Goal: Task Accomplishment & Management: Use online tool/utility

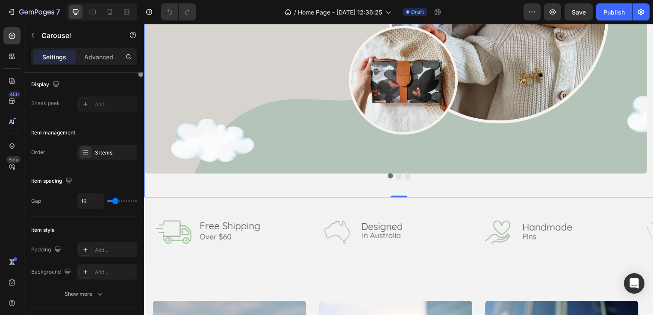
scroll to position [69, 0]
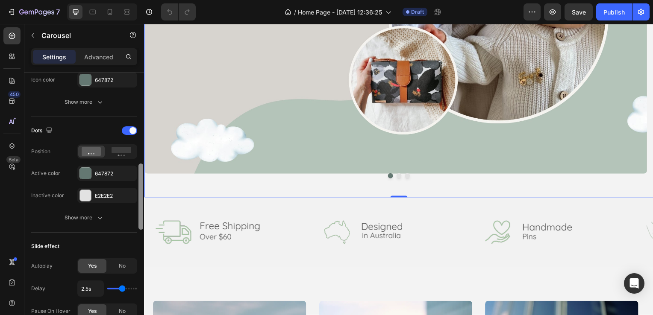
drag, startPoint x: 142, startPoint y: 113, endPoint x: 142, endPoint y: 212, distance: 98.7
click at [142, 212] on div at bounding box center [140, 197] width 5 height 66
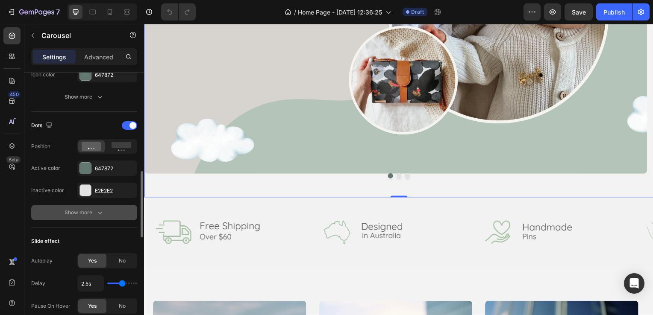
click at [89, 209] on div "Show more" at bounding box center [85, 213] width 40 height 9
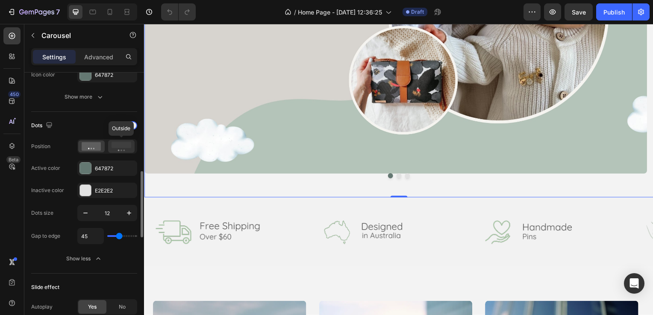
click at [118, 146] on rect at bounding box center [122, 145] width 20 height 6
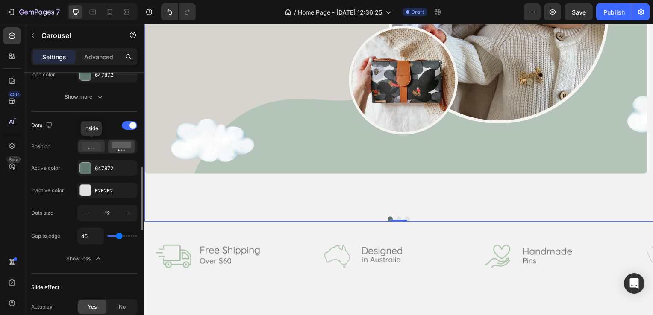
click at [98, 145] on icon at bounding box center [92, 146] width 20 height 9
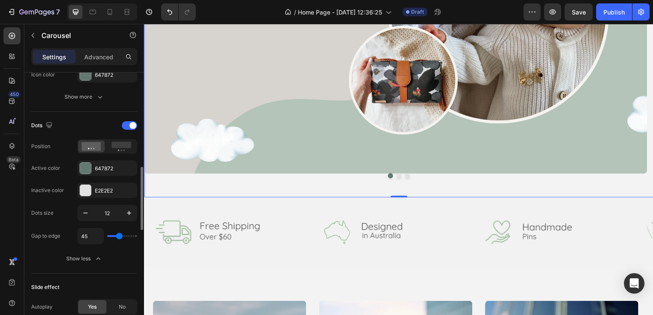
type input "48"
type input "50"
type input "52"
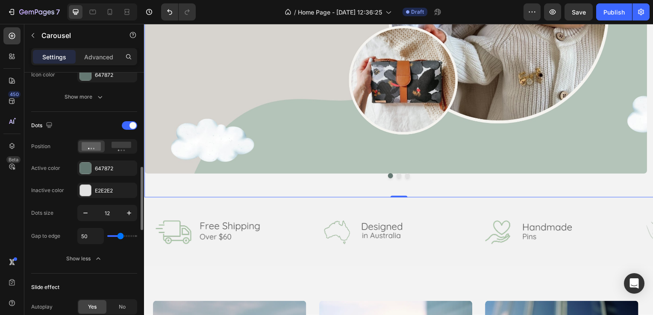
type input "52"
type input "56"
type input "57"
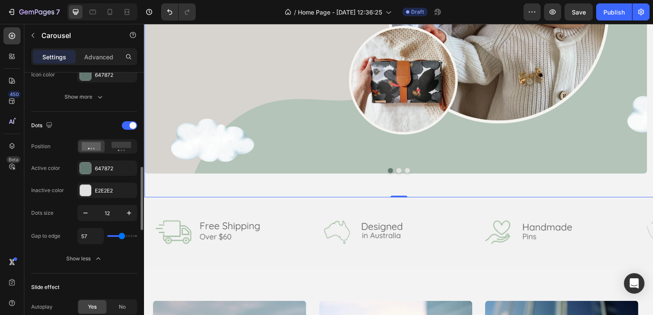
type input "59"
type input "52"
type input "31"
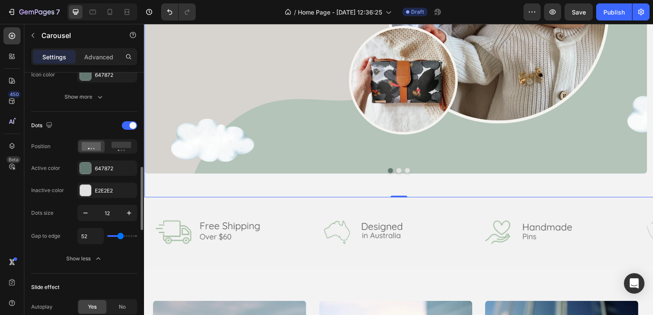
type input "31"
type input "29"
type input "27"
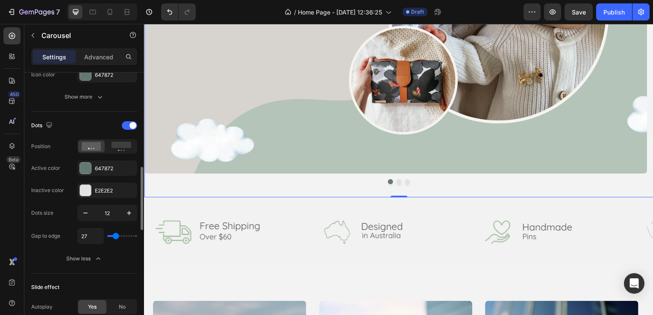
type input "25"
type input "27"
type input "50"
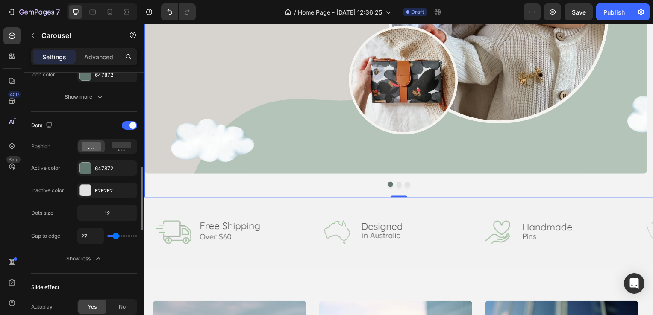
type input "50"
type input "54"
type input "56"
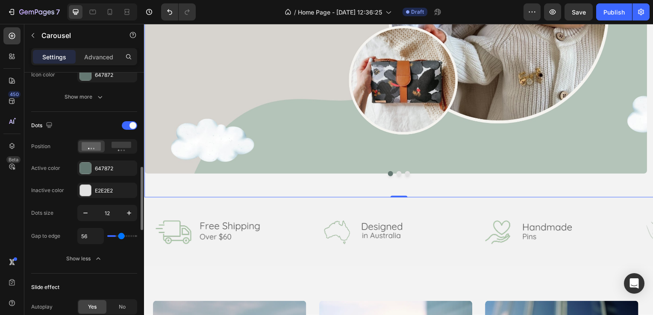
type input "57"
type input "59"
type input "63"
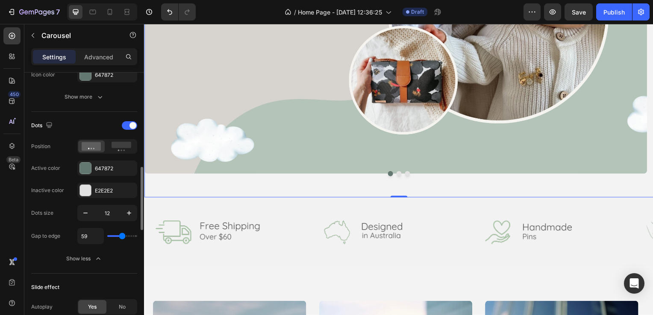
type input "63"
type input "70"
type input "73"
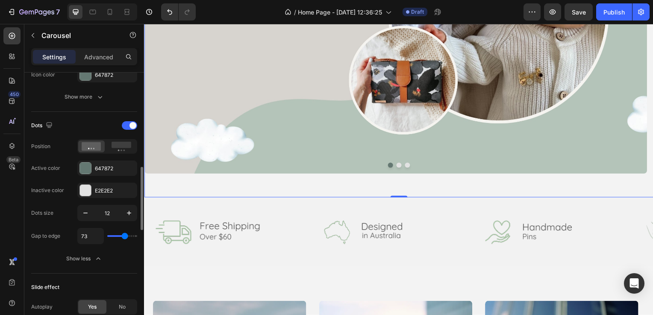
type input "77"
type input "80"
type input "82"
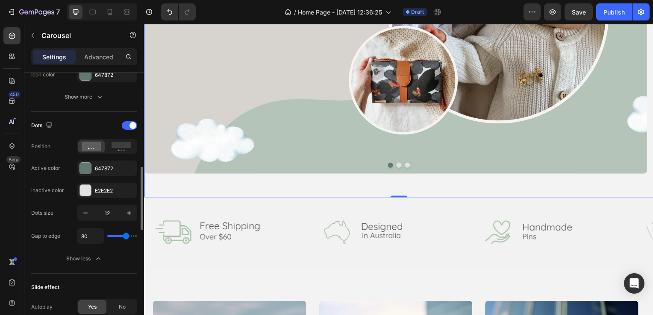
type input "82"
type input "84"
type input "86"
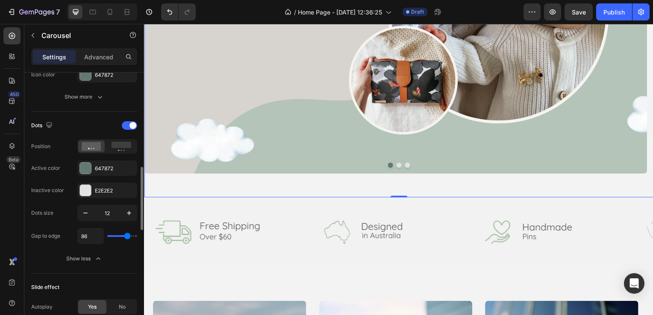
type input "88"
type input "89"
type input "91"
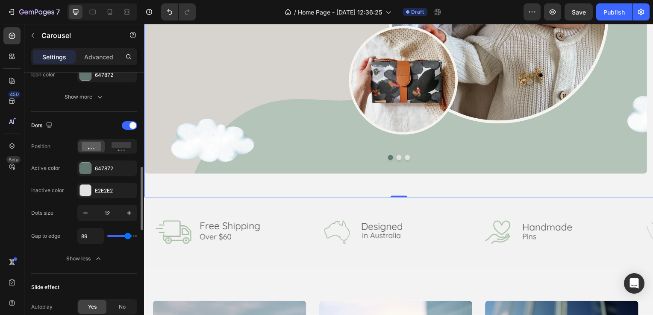
type input "91"
type input "95"
type input "96"
drag, startPoint x: 119, startPoint y: 238, endPoint x: 129, endPoint y: 235, distance: 10.4
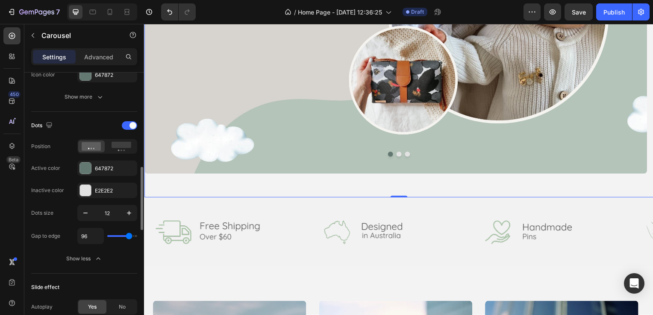
type input "96"
click at [129, 235] on input "range" at bounding box center [122, 236] width 30 height 2
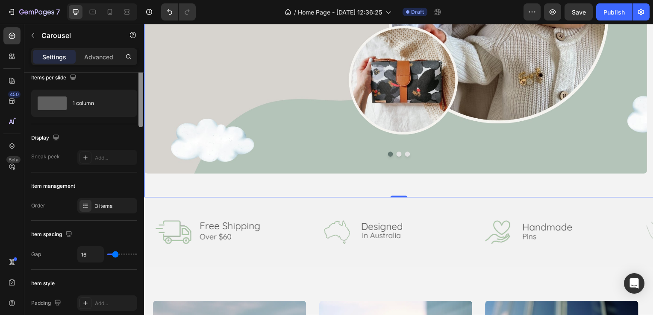
scroll to position [0, 0]
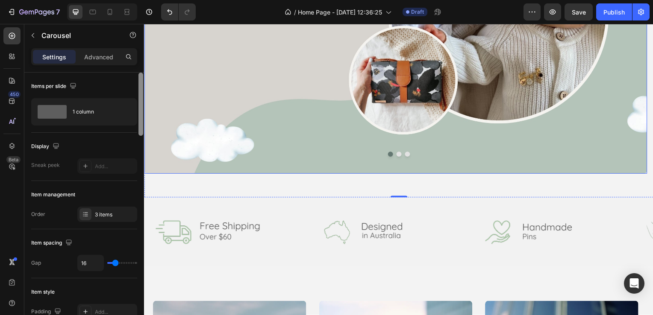
drag, startPoint x: 285, startPoint y: 225, endPoint x: 145, endPoint y: 91, distance: 193.4
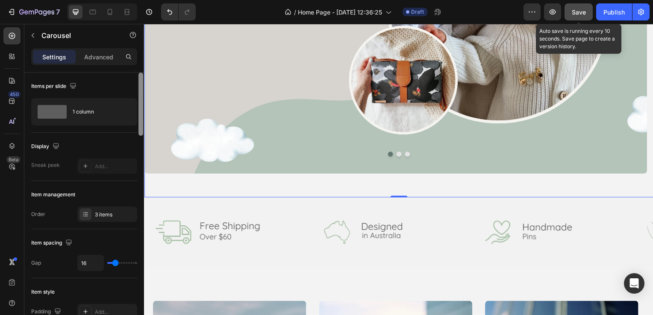
click at [579, 9] on span "Save" at bounding box center [579, 12] width 14 height 7
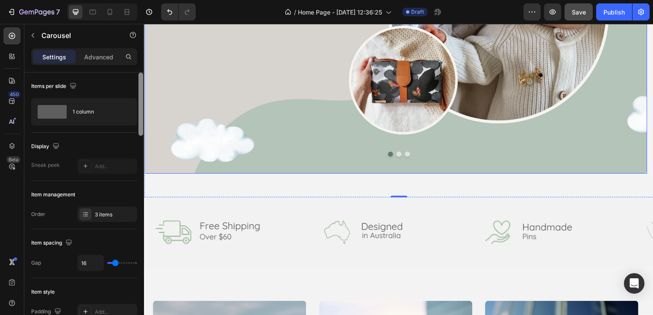
drag, startPoint x: 285, startPoint y: 149, endPoint x: 145, endPoint y: 126, distance: 141.2
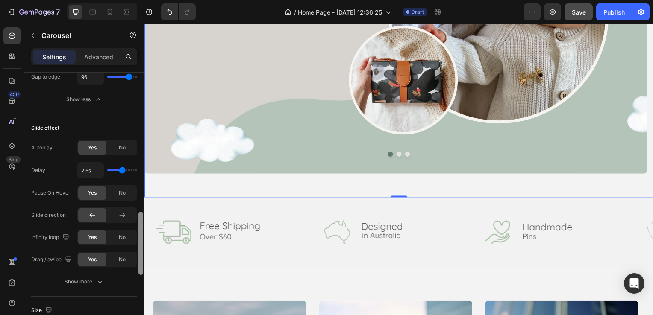
scroll to position [569, 0]
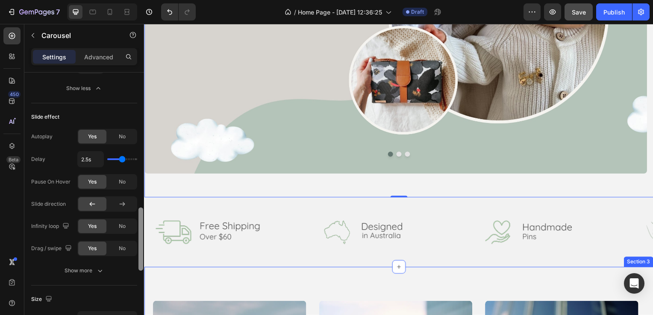
drag, startPoint x: 284, startPoint y: 112, endPoint x: 148, endPoint y: 271, distance: 209.5
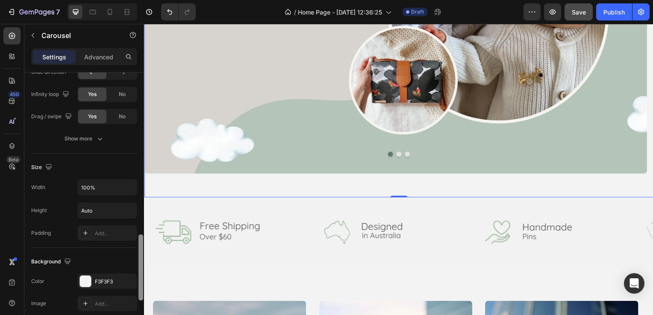
scroll to position [660, 0]
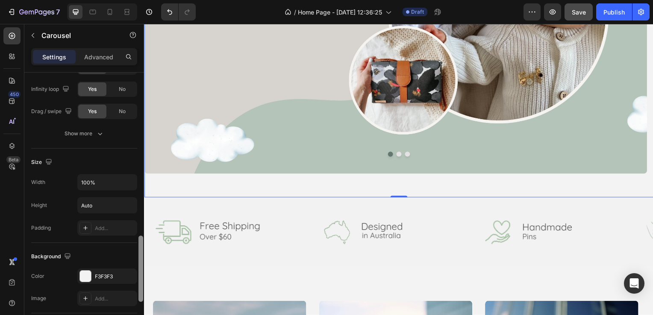
click at [141, 245] on div at bounding box center [140, 269] width 5 height 66
click at [93, 228] on div "Add..." at bounding box center [107, 227] width 60 height 15
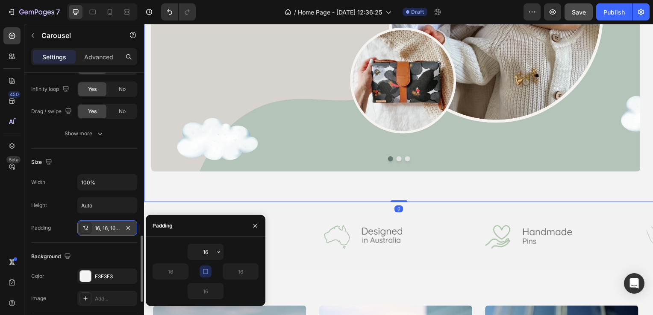
click at [106, 226] on div "16, 16, 16, 16" at bounding box center [107, 229] width 25 height 8
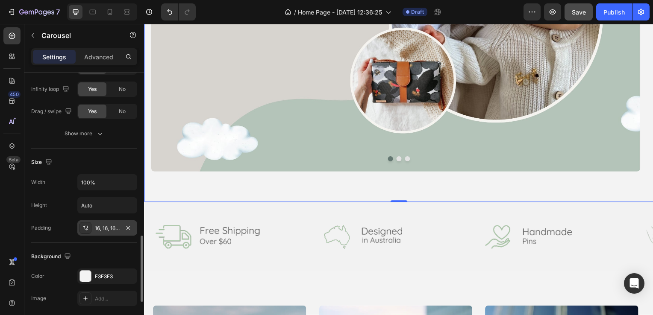
click at [109, 226] on div "16, 16, 16, 16" at bounding box center [107, 229] width 25 height 8
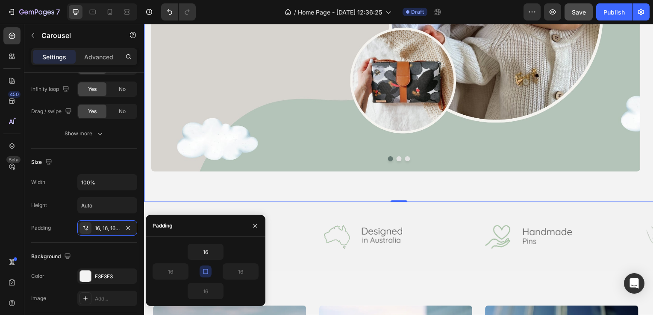
click at [205, 270] on icon "button" at bounding box center [205, 271] width 7 height 7
click at [205, 293] on input "16" at bounding box center [205, 291] width 35 height 15
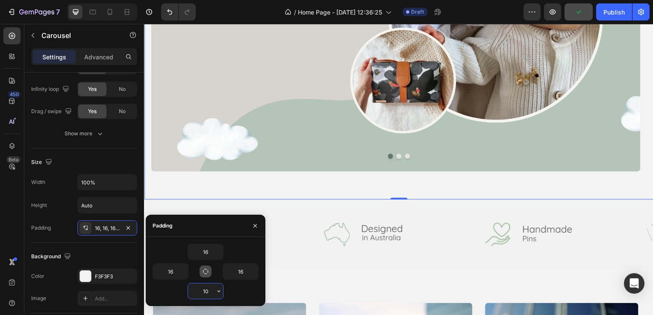
type input "1"
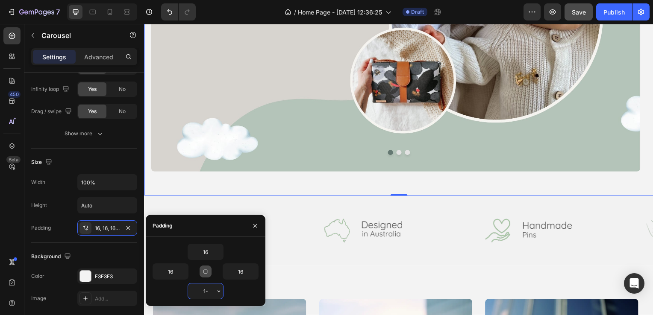
type input "1"
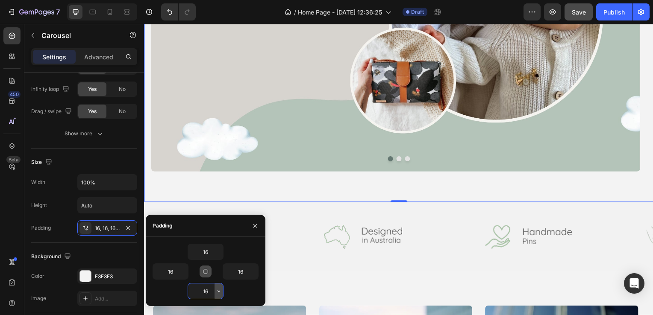
click at [217, 292] on icon "button" at bounding box center [218, 291] width 7 height 7
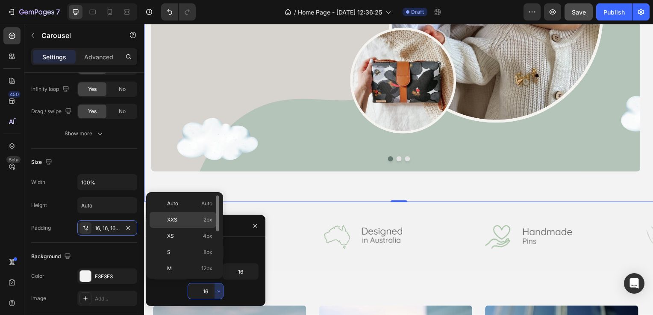
click at [192, 220] on p "XXS 2px" at bounding box center [189, 220] width 45 height 8
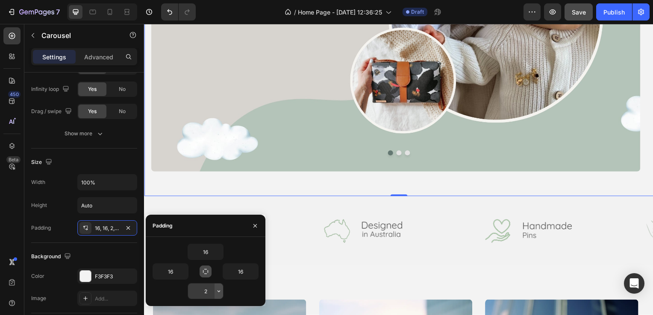
click at [220, 291] on icon "button" at bounding box center [218, 291] width 7 height 7
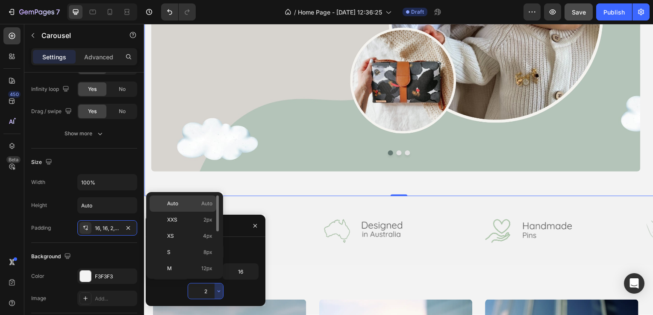
click at [202, 204] on span "Auto" at bounding box center [206, 204] width 11 height 8
type input "Auto"
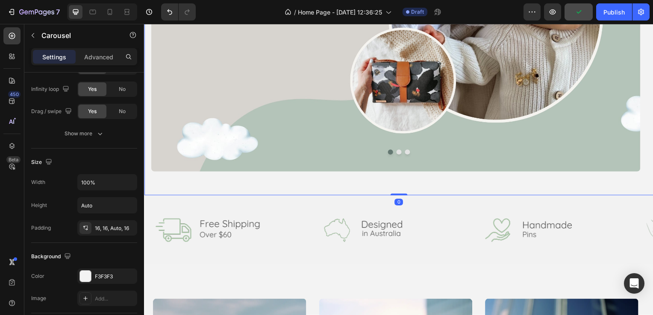
drag, startPoint x: 396, startPoint y: 212, endPoint x: 397, endPoint y: 187, distance: 25.7
click at [397, 187] on div "Image Shop Now Button Image Drop element here Carousel 0" at bounding box center [400, 17] width 513 height 359
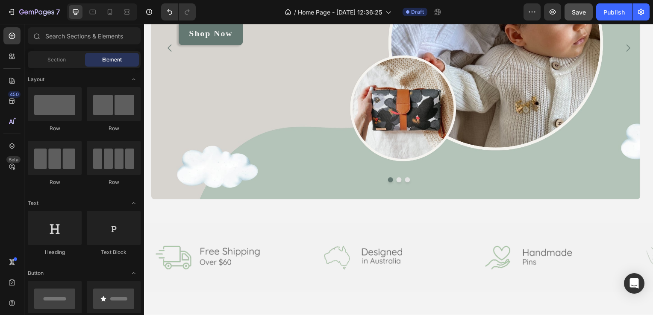
scroll to position [173, 0]
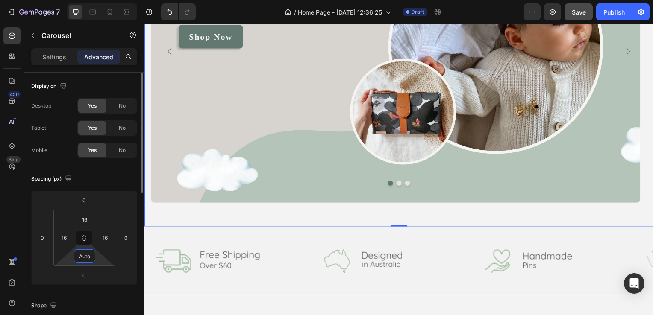
click at [84, 252] on input "Auto" at bounding box center [84, 256] width 17 height 13
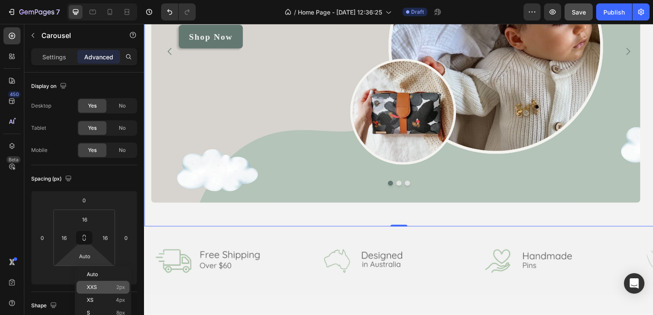
click at [96, 287] on span "XXS" at bounding box center [92, 288] width 10 height 6
type input "2"
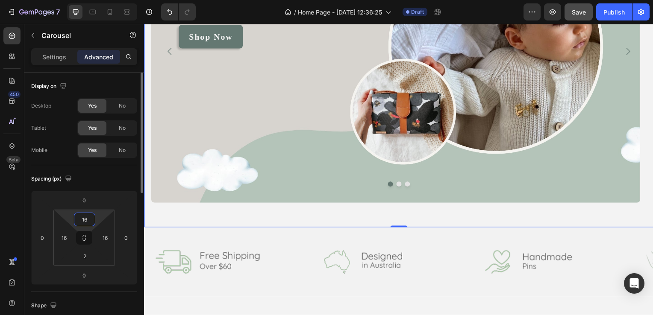
click at [84, 220] on input "16" at bounding box center [84, 219] width 17 height 13
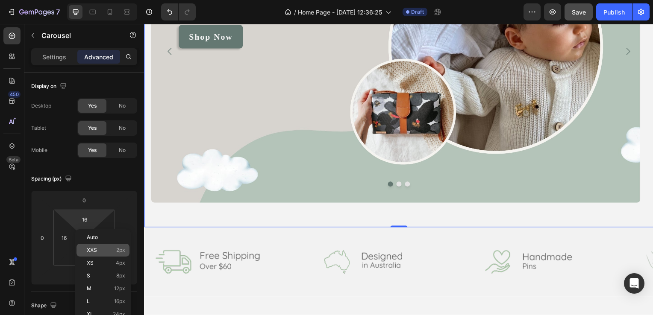
click at [95, 248] on span "XXS" at bounding box center [92, 250] width 10 height 6
type input "2"
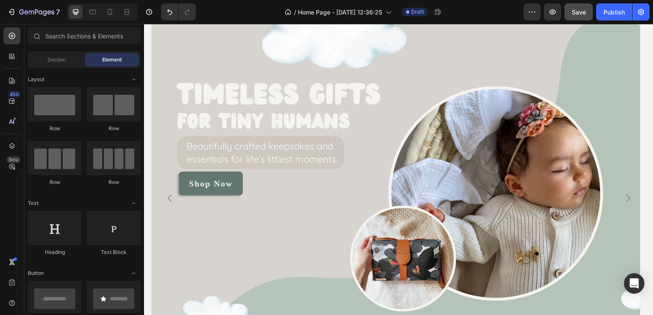
scroll to position [0, 0]
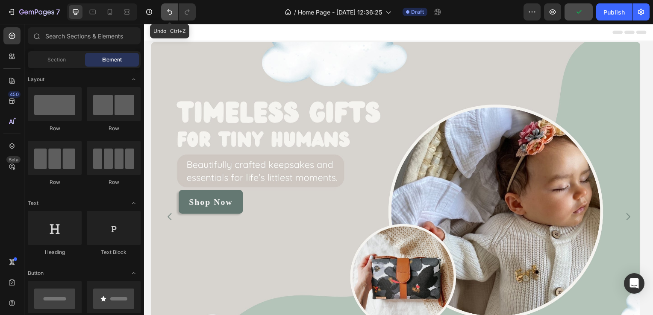
click at [168, 15] on icon "Undo/Redo" at bounding box center [169, 12] width 9 height 9
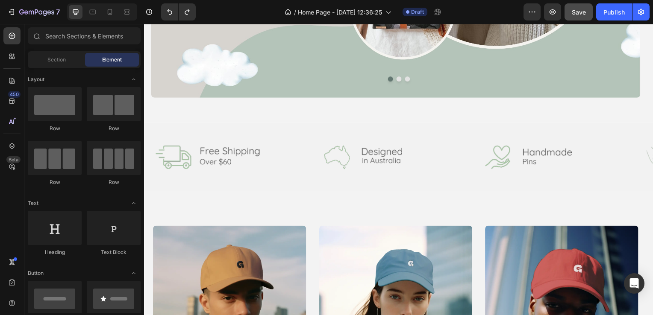
scroll to position [172, 0]
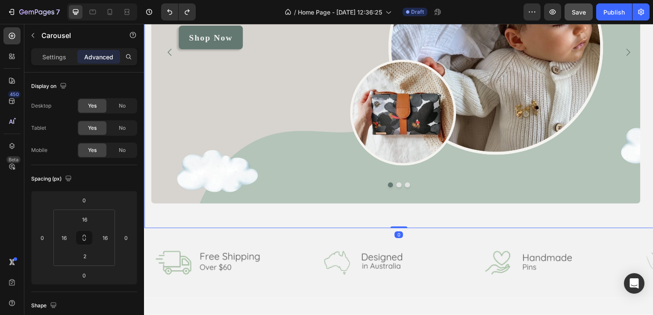
click at [221, 226] on div "Image Shop Now Button" at bounding box center [397, 53] width 493 height 353
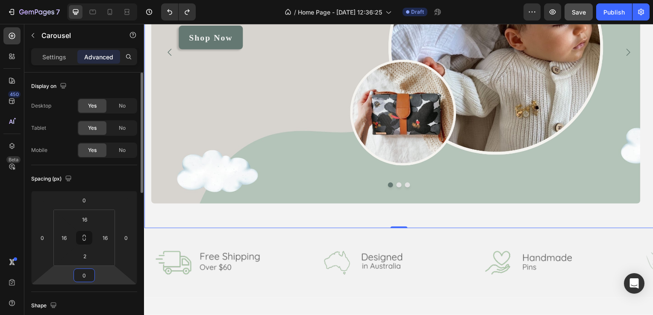
click at [86, 276] on input "0" at bounding box center [84, 275] width 17 height 13
type input "2"
click at [86, 276] on input "number" at bounding box center [84, 275] width 17 height 13
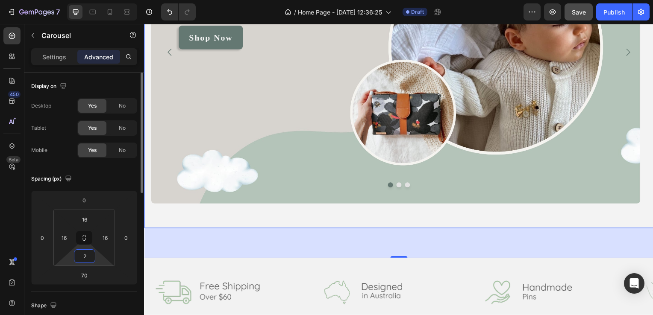
click at [97, 0] on html "7 / Home Page - Aug 28, 12:36:25 Draft Preview Save Publish 450 Beta Sections(1…" at bounding box center [326, 0] width 653 height 0
click at [80, 277] on input "70" at bounding box center [84, 275] width 17 height 13
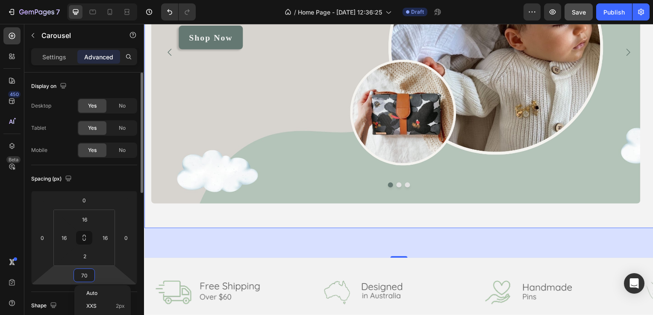
click at [80, 277] on input "70" at bounding box center [84, 275] width 17 height 13
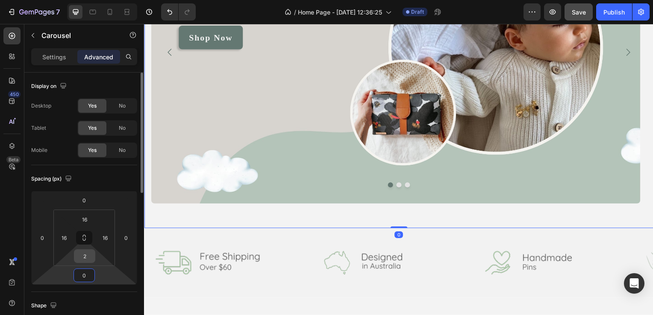
type input "0"
click at [85, 257] on input "2" at bounding box center [84, 256] width 17 height 13
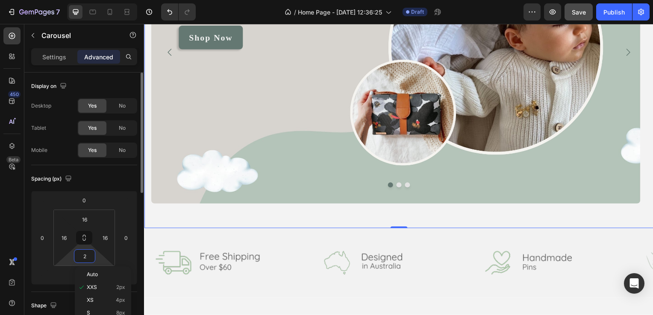
click at [85, 257] on input "2" at bounding box center [84, 256] width 17 height 13
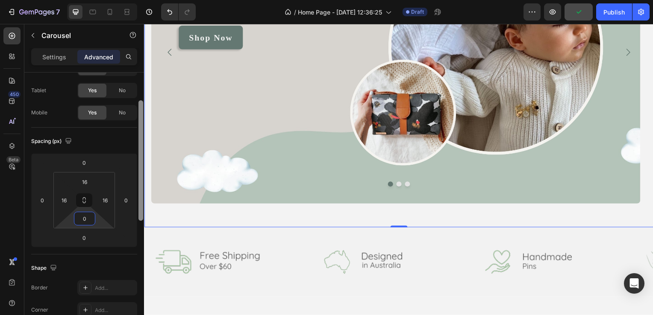
scroll to position [46, 0]
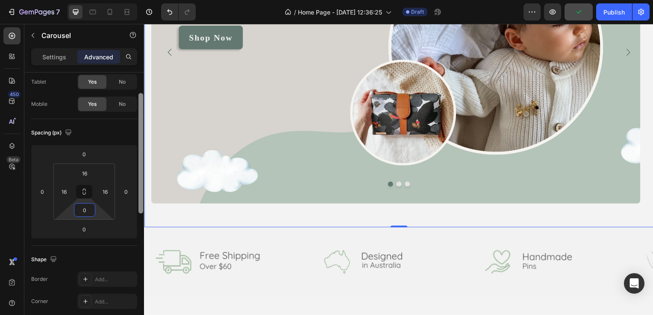
drag, startPoint x: 140, startPoint y: 187, endPoint x: 140, endPoint y: 208, distance: 20.9
click at [140, 208] on div at bounding box center [140, 153] width 5 height 121
type input "0"
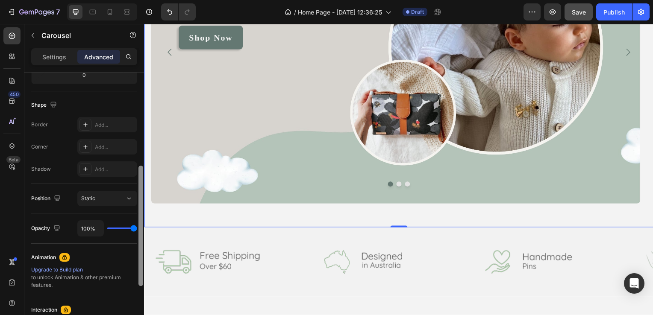
scroll to position [203, 0]
drag, startPoint x: 284, startPoint y: 167, endPoint x: 147, endPoint y: 221, distance: 148.1
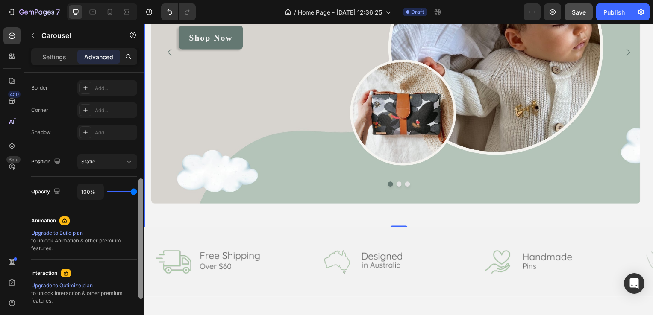
scroll to position [237, 0]
click at [142, 229] on div at bounding box center [140, 239] width 5 height 121
click at [120, 166] on div "Static" at bounding box center [103, 163] width 44 height 8
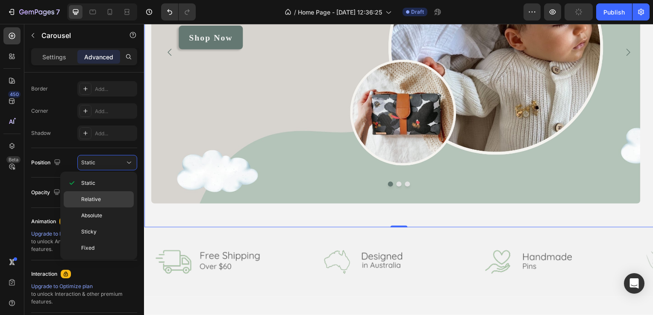
click at [113, 199] on p "Relative" at bounding box center [105, 200] width 49 height 8
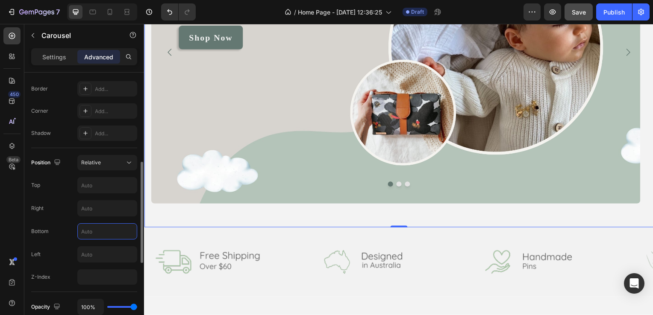
click at [94, 224] on input "text" at bounding box center [107, 231] width 59 height 15
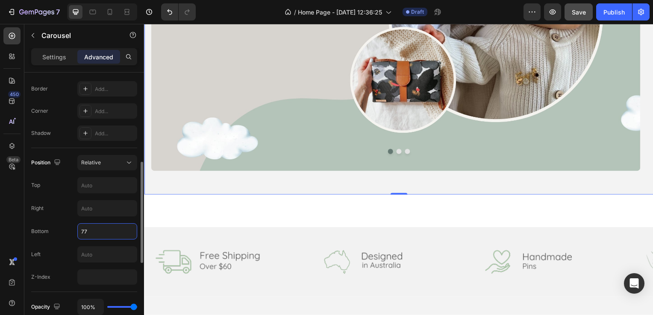
type input "7"
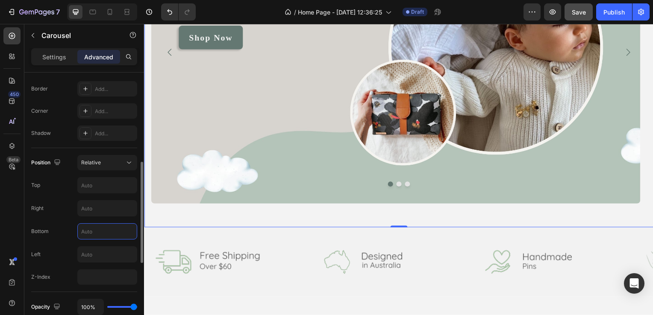
type input "1"
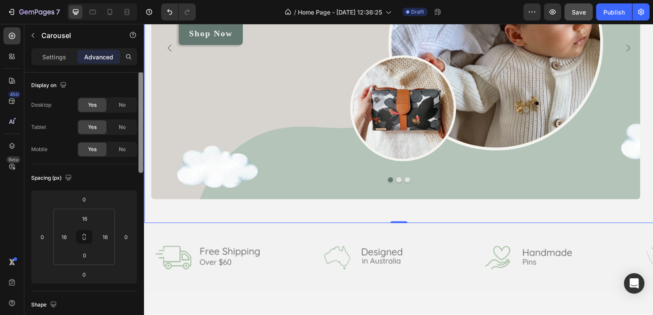
scroll to position [0, 0]
drag, startPoint x: 142, startPoint y: 151, endPoint x: 139, endPoint y: 122, distance: 29.3
click at [139, 122] on div at bounding box center [140, 123] width 5 height 101
click at [65, 59] on p "Settings" at bounding box center [54, 57] width 24 height 9
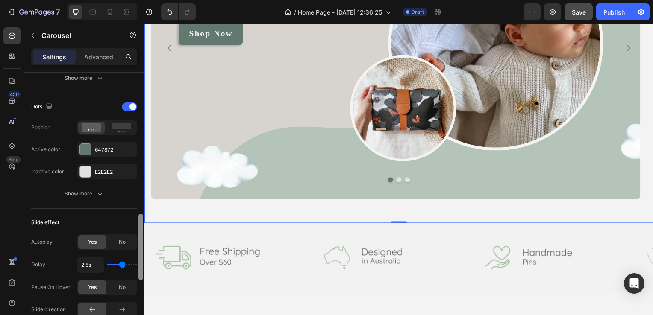
scroll to position [414, 0]
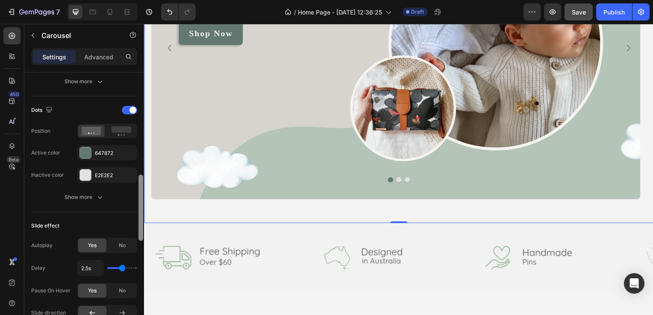
drag, startPoint x: 140, startPoint y: 81, endPoint x: 142, endPoint y: 184, distance: 102.6
click at [142, 184] on div at bounding box center [140, 208] width 5 height 66
click at [94, 191] on button "Show more" at bounding box center [84, 197] width 106 height 15
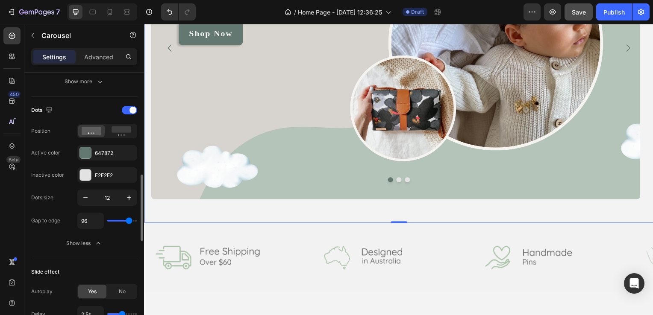
type input "95"
type input "96"
type input "98"
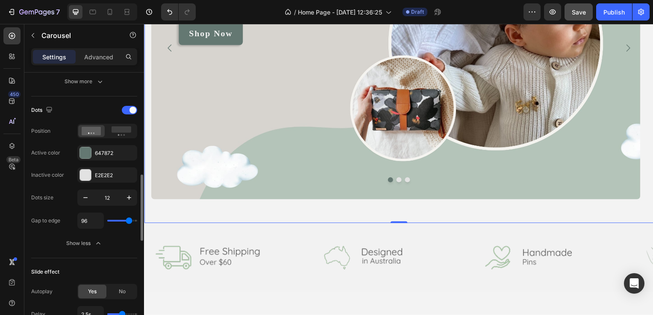
type input "98"
type input "100"
type input "105"
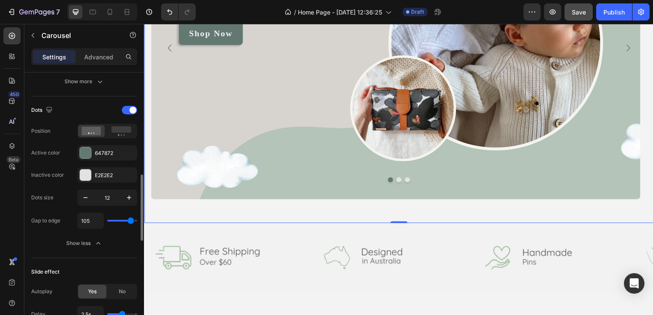
type input "107"
type input "109"
type input "111"
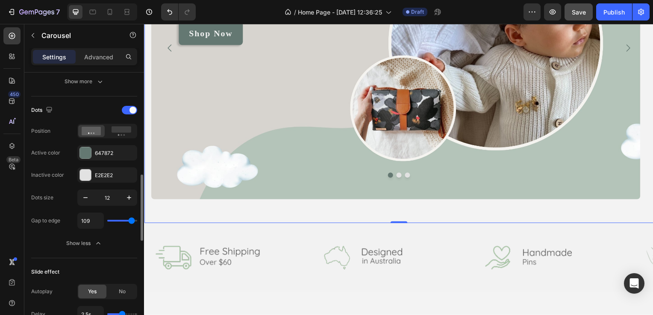
type input "111"
type input "112"
type input "114"
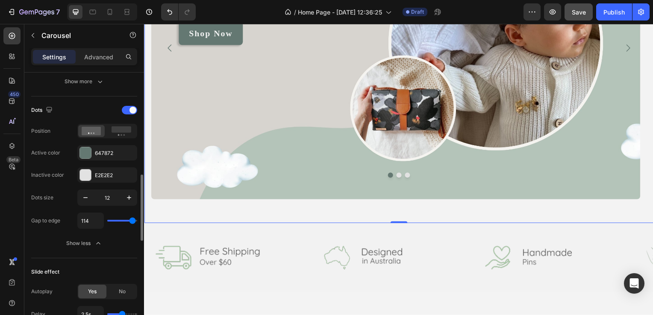
type input "118"
type input "120"
drag, startPoint x: 128, startPoint y: 220, endPoint x: 140, endPoint y: 220, distance: 11.5
type input "120"
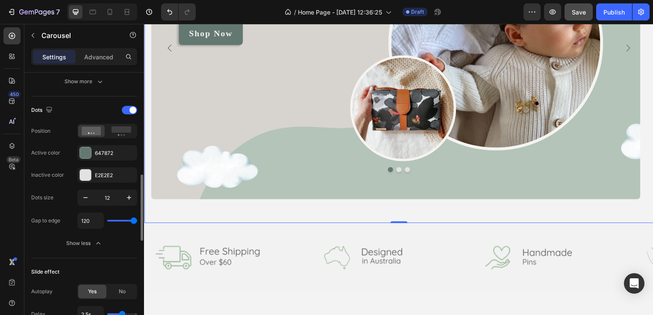
click at [137, 220] on input "range" at bounding box center [122, 221] width 30 height 2
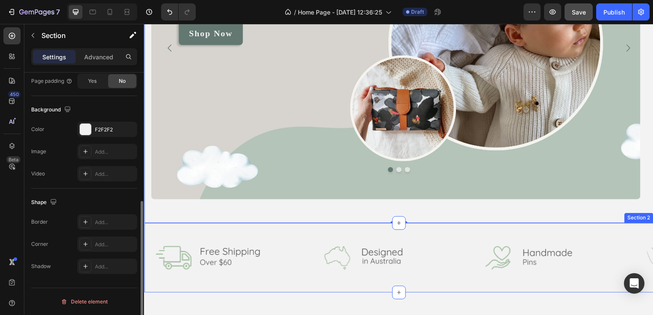
scroll to position [0, 0]
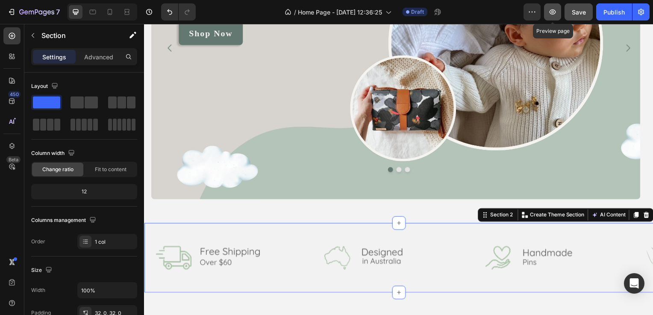
click at [551, 18] on button "button" at bounding box center [552, 11] width 17 height 17
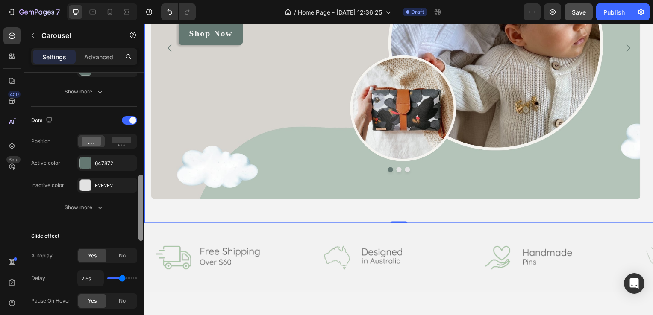
scroll to position [405, 0]
drag, startPoint x: 139, startPoint y: 113, endPoint x: 144, endPoint y: 213, distance: 100.5
click at [144, 213] on div at bounding box center [141, 207] width 6 height 268
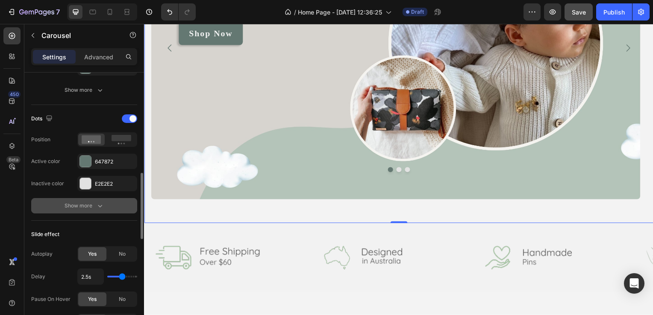
click at [90, 203] on div "Show more" at bounding box center [85, 206] width 40 height 9
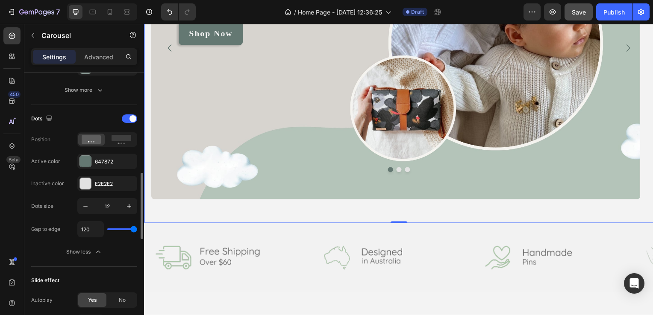
type input "77"
type input "66"
type input "64"
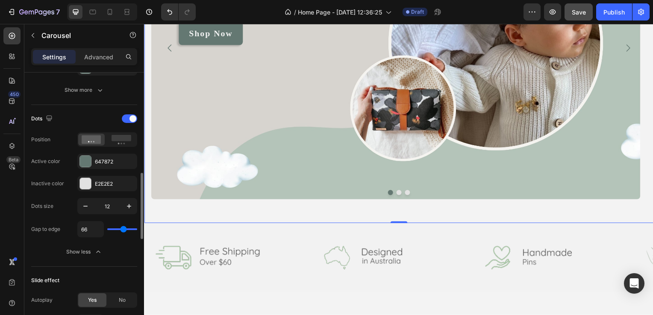
type input "64"
type input "63"
type input "61"
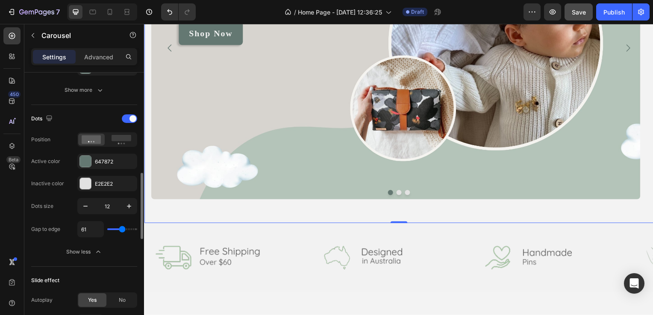
type input "59"
type input "57"
type input "56"
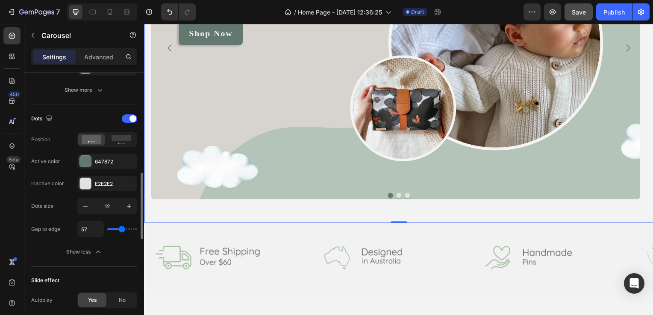
type input "56"
type input "50"
type input "48"
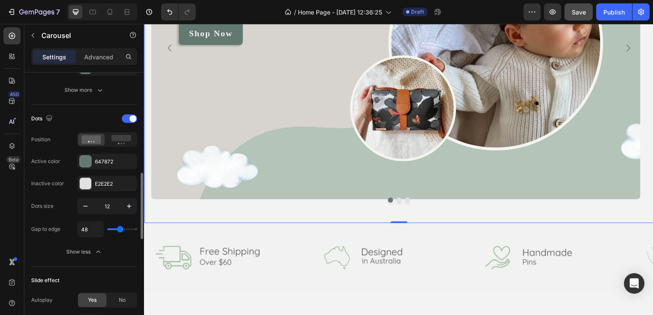
type input "47"
type input "45"
type input "43"
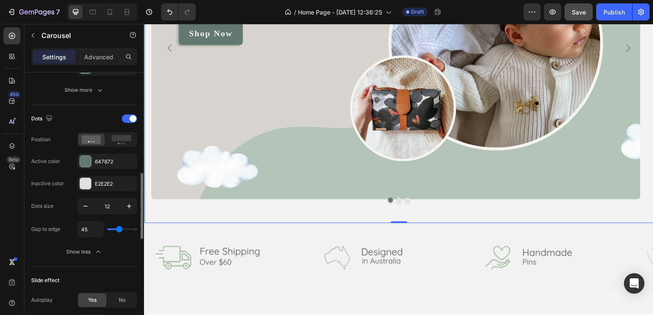
type input "43"
type input "45"
type input "48"
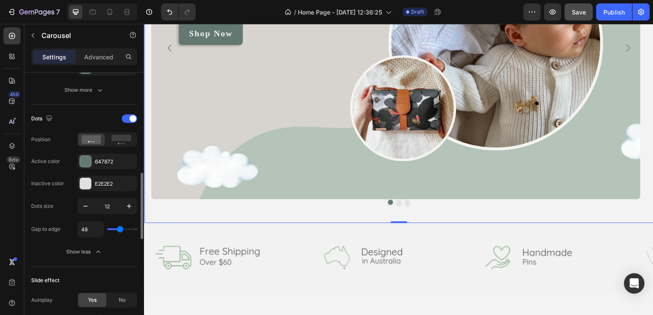
type input "50"
type input "45"
type input "43"
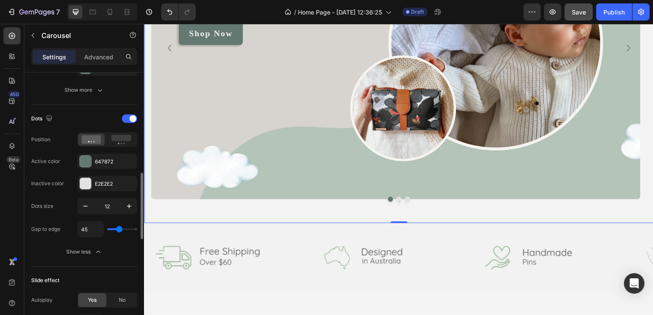
type input "43"
type input "41"
type input "40"
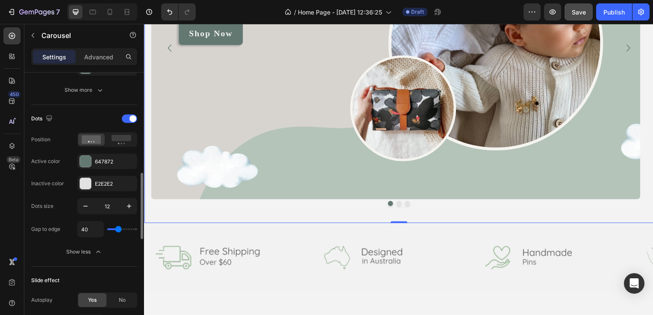
type input "38"
type input "34"
type input "36"
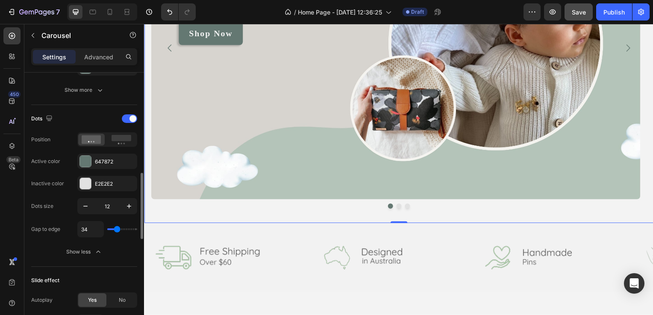
type input "36"
type input "38"
type input "40"
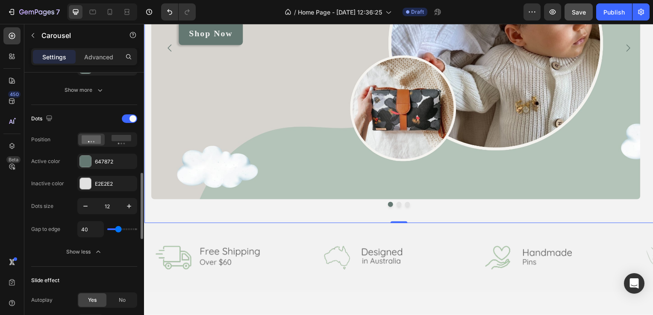
type input "41"
type input "43"
drag, startPoint x: 134, startPoint y: 230, endPoint x: 119, endPoint y: 230, distance: 15.0
type input "43"
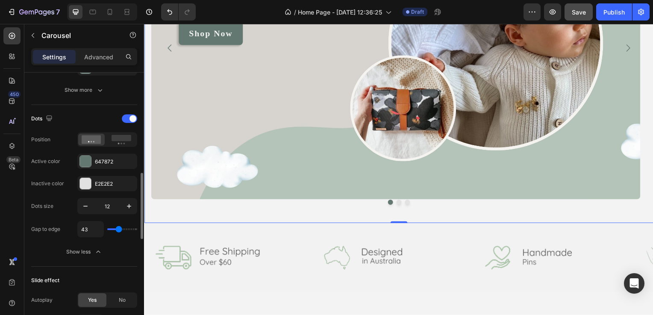
click at [119, 230] on input "range" at bounding box center [122, 230] width 30 height 2
click at [132, 117] on span at bounding box center [132, 118] width 7 height 7
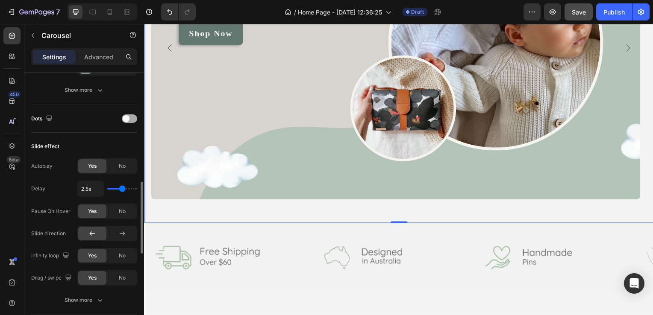
click at [132, 117] on div at bounding box center [129, 119] width 15 height 9
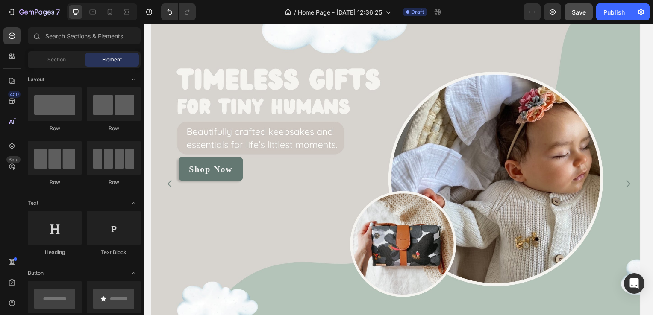
scroll to position [51, 0]
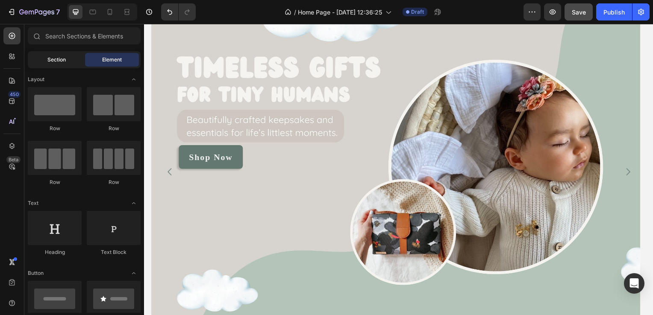
click at [53, 59] on span "Section" at bounding box center [56, 60] width 18 height 8
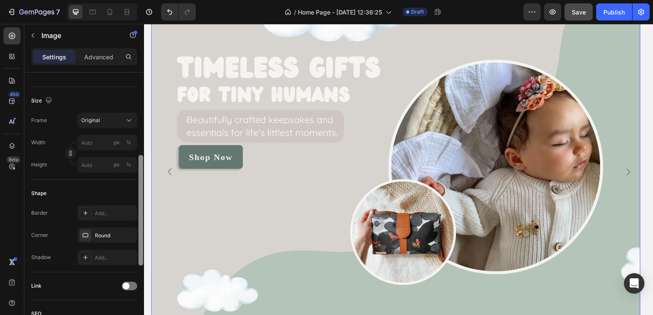
scroll to position [193, 0]
drag, startPoint x: 141, startPoint y: 107, endPoint x: 135, endPoint y: 187, distance: 80.6
click at [135, 187] on div "Style Rectangle Source Upload Image https://cdn.shopify.com/s/files/1/0632/1114…" at bounding box center [84, 206] width 120 height 267
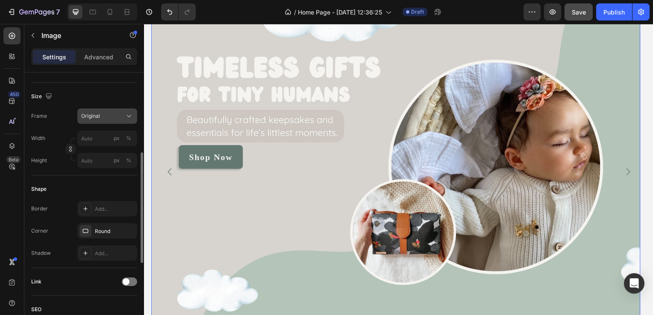
click at [98, 110] on button "Original" at bounding box center [107, 116] width 60 height 15
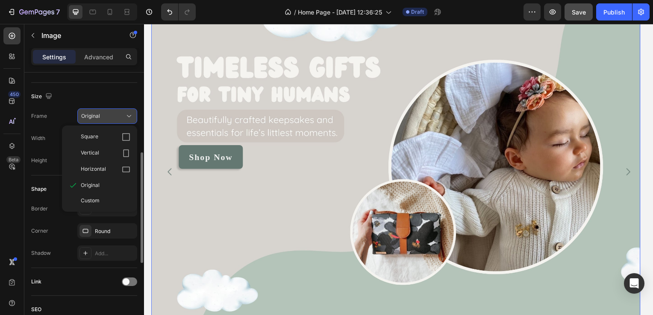
click at [99, 113] on span "Original" at bounding box center [90, 116] width 19 height 8
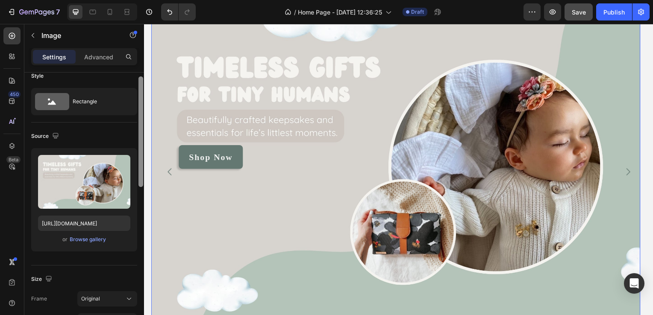
scroll to position [0, 0]
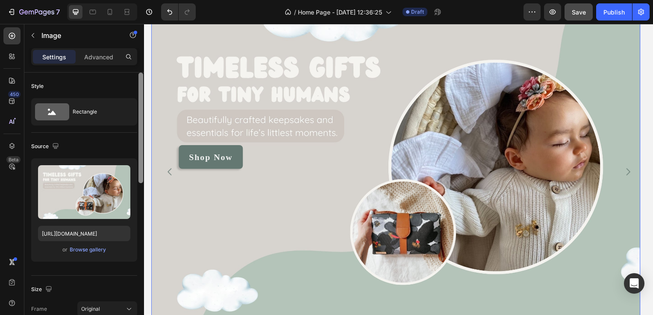
drag, startPoint x: 140, startPoint y: 159, endPoint x: 137, endPoint y: 59, distance: 99.6
click at [137, 59] on div "Settings Advanced Style Rectangle Source Upload Image https://cdn.shopify.com/s…" at bounding box center [84, 193] width 120 height 291
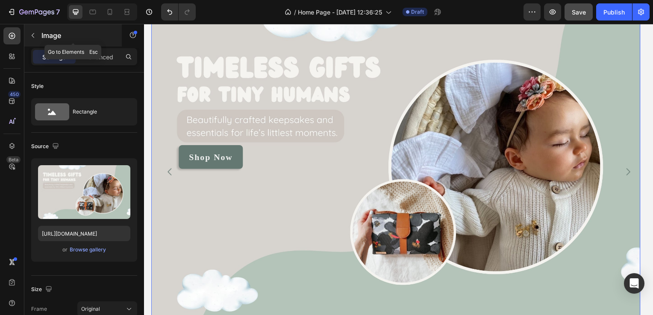
click at [34, 33] on icon "button" at bounding box center [32, 35] width 7 height 7
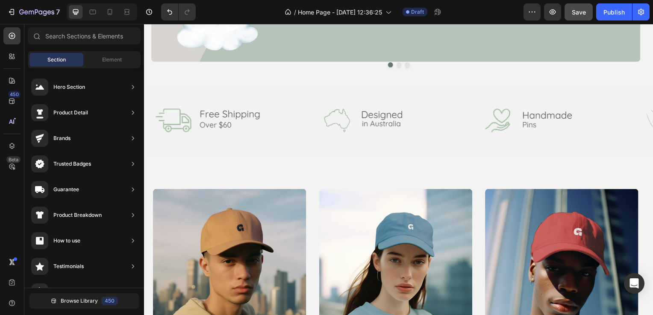
scroll to position [338, 0]
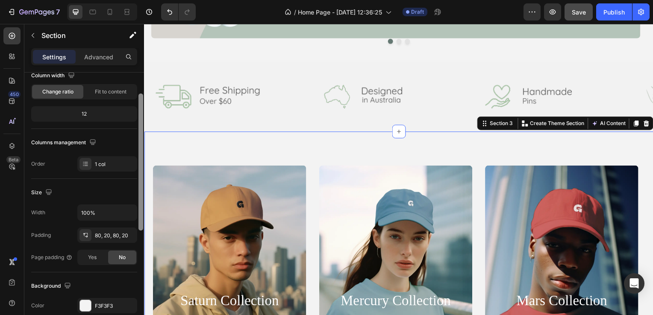
drag, startPoint x: 140, startPoint y: 88, endPoint x: 142, endPoint y: 129, distance: 41.1
click at [142, 129] on div at bounding box center [140, 162] width 5 height 137
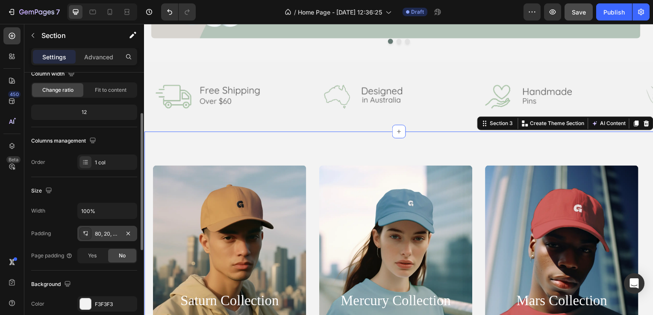
click at [105, 231] on div "80, 20, 80, 20" at bounding box center [107, 234] width 25 height 8
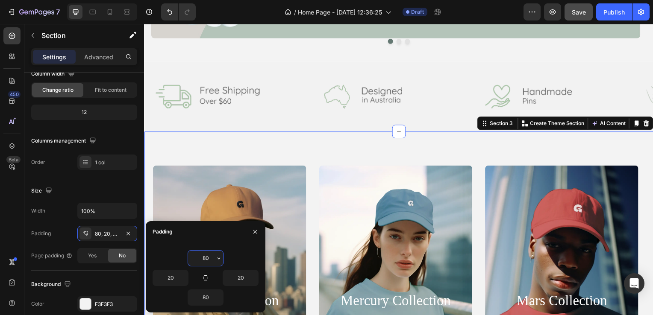
click at [199, 258] on input "80" at bounding box center [205, 258] width 35 height 15
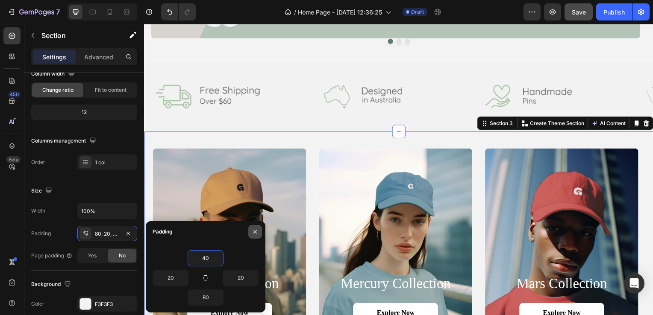
type input "40"
click at [251, 233] on button "button" at bounding box center [255, 232] width 14 height 14
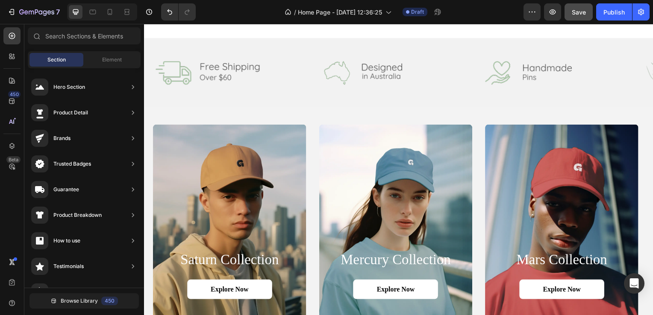
scroll to position [411, 0]
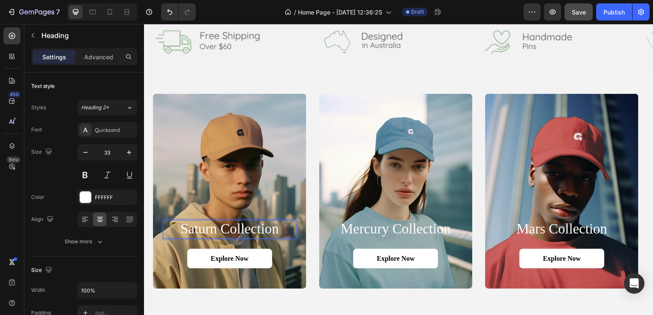
click at [232, 233] on div "saturn collection Heading 24 Explore Now Button" at bounding box center [230, 192] width 155 height 197
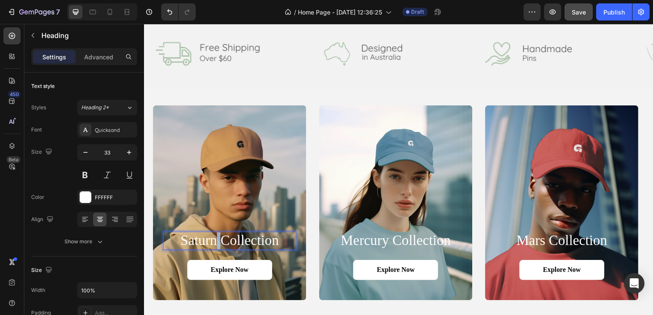
click at [214, 252] on p "saturn collection" at bounding box center [230, 243] width 132 height 17
click at [232, 252] on p "sacollection" at bounding box center [230, 243] width 132 height 17
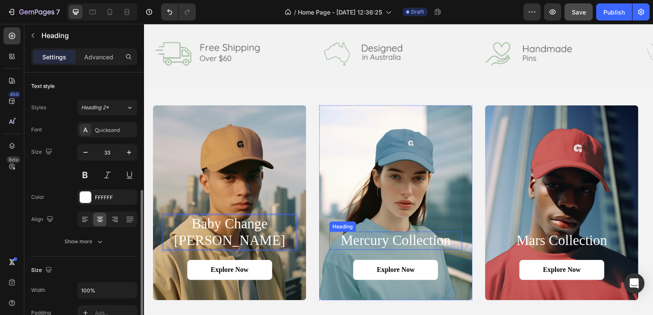
scroll to position [79, 0]
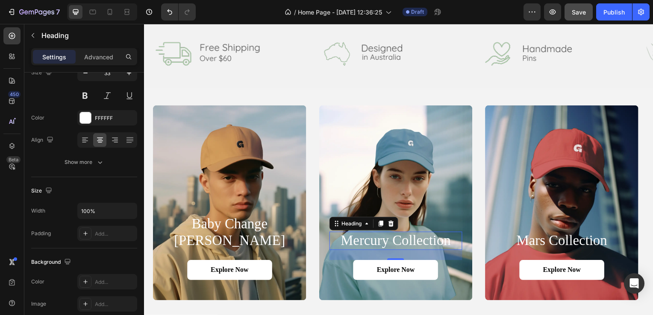
click at [378, 253] on h2 "mercury collection" at bounding box center [397, 243] width 134 height 19
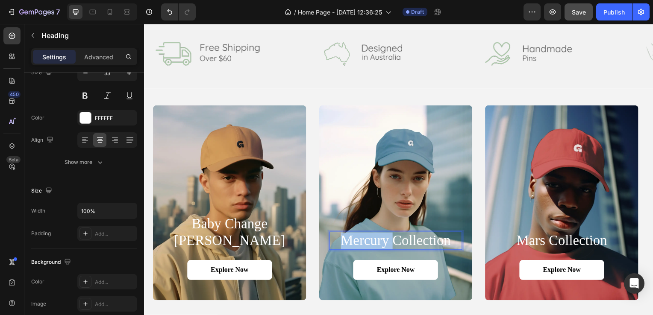
click at [378, 252] on p "mercury collection" at bounding box center [397, 243] width 132 height 17
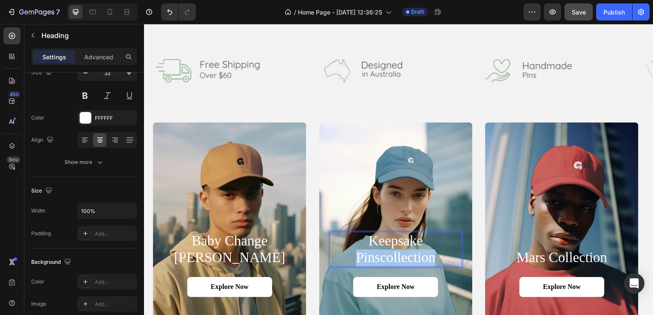
click at [430, 268] on p "Keepsake Pinscollection" at bounding box center [397, 252] width 132 height 34
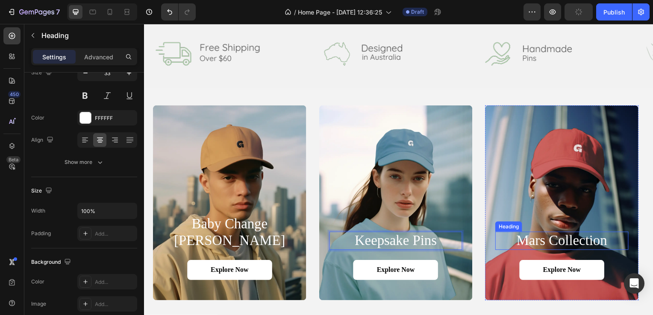
click at [542, 253] on h2 "mars collection" at bounding box center [564, 243] width 134 height 19
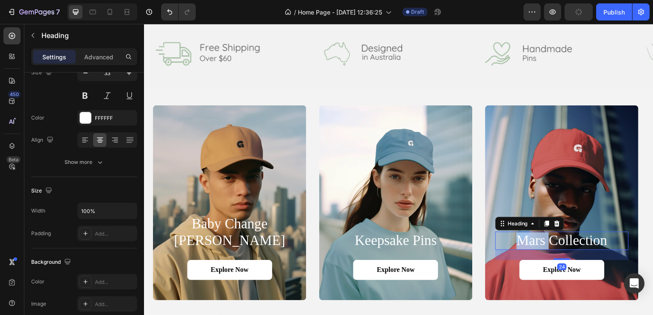
click at [542, 253] on h2 "mars collection" at bounding box center [564, 243] width 134 height 19
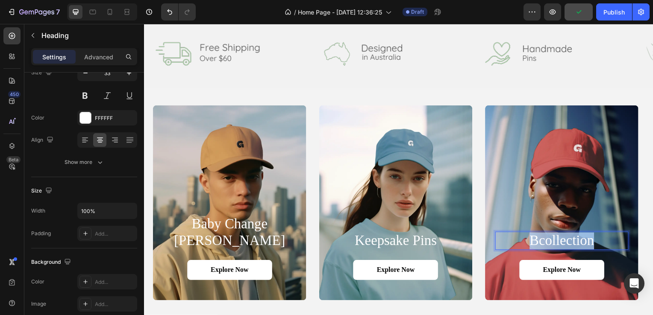
click at [558, 252] on p "Bcollection" at bounding box center [564, 243] width 132 height 17
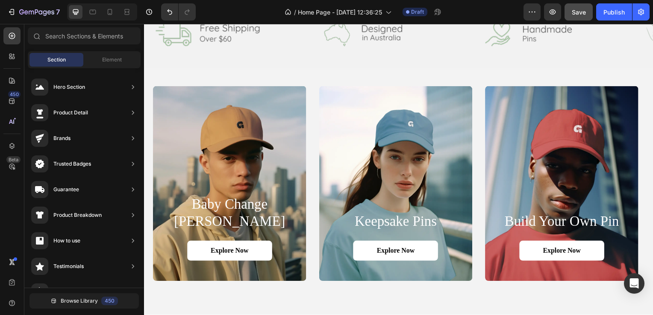
scroll to position [429, 0]
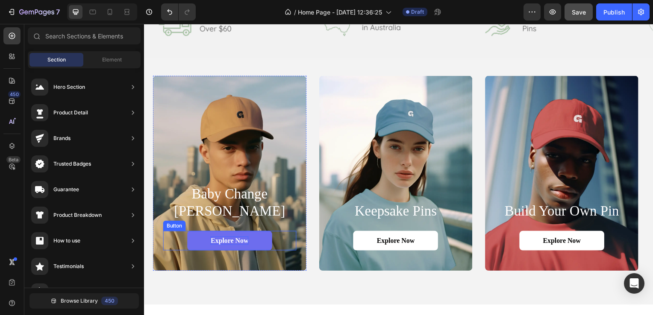
click at [227, 241] on p "Explore Now" at bounding box center [230, 242] width 38 height 9
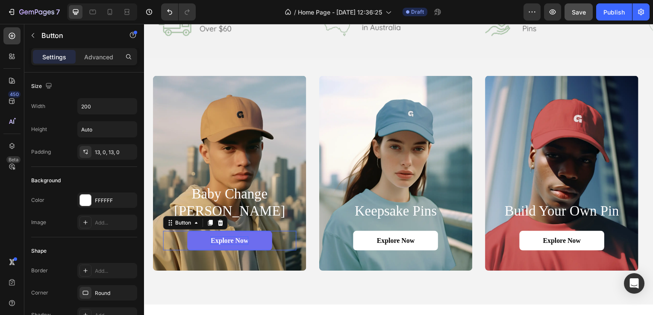
click at [227, 241] on p "Explore Now" at bounding box center [230, 242] width 38 height 9
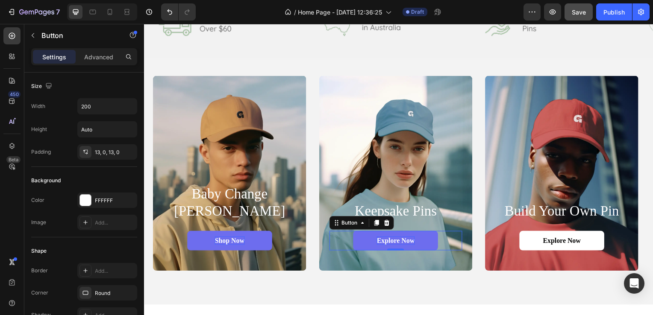
click at [398, 244] on p "Explore Now" at bounding box center [397, 242] width 38 height 9
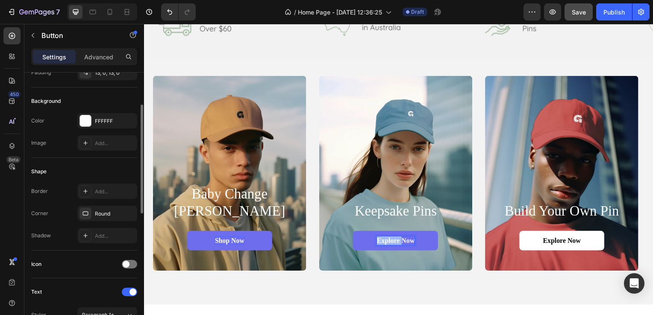
click at [398, 244] on p "Explore Now" at bounding box center [397, 242] width 38 height 9
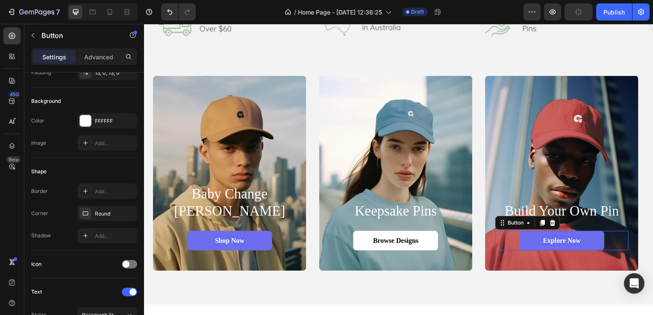
click at [558, 238] on p "Explore Now" at bounding box center [564, 242] width 38 height 9
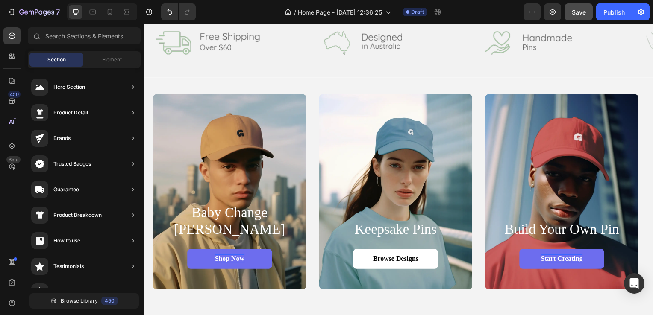
scroll to position [407, 0]
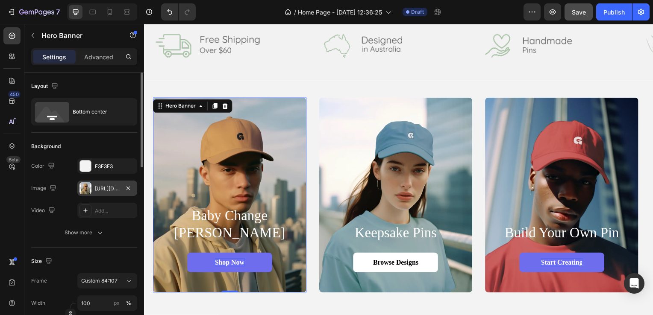
click at [88, 187] on div at bounding box center [85, 188] width 12 height 12
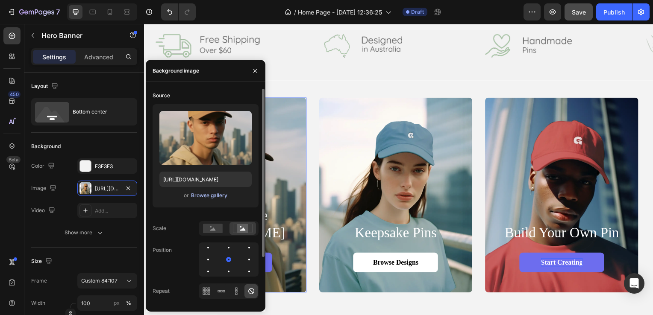
click at [209, 197] on div "Browse gallery" at bounding box center [209, 196] width 36 height 8
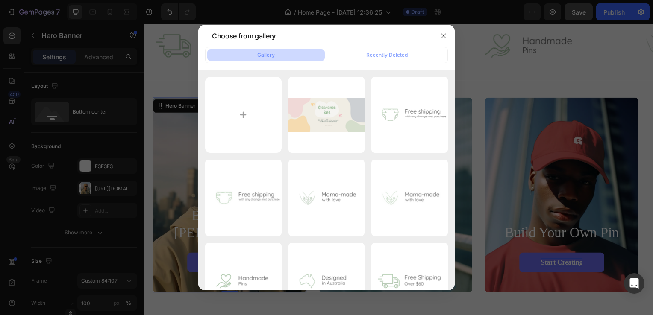
click at [186, 153] on div at bounding box center [326, 157] width 653 height 315
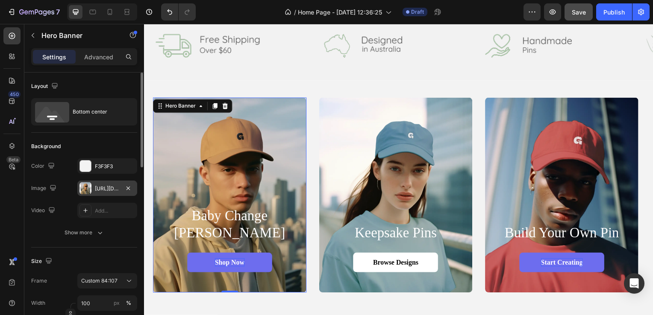
click at [106, 186] on div "https://cdn.shopify.com/s/files/1/0632/1114/3229/files/gempages_581772769717388…" at bounding box center [107, 189] width 25 height 8
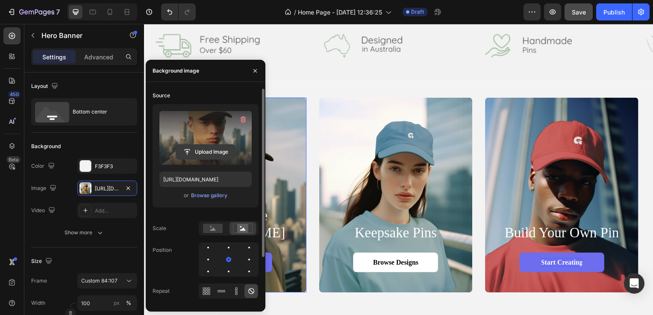
click at [207, 152] on input "file" at bounding box center [205, 152] width 59 height 15
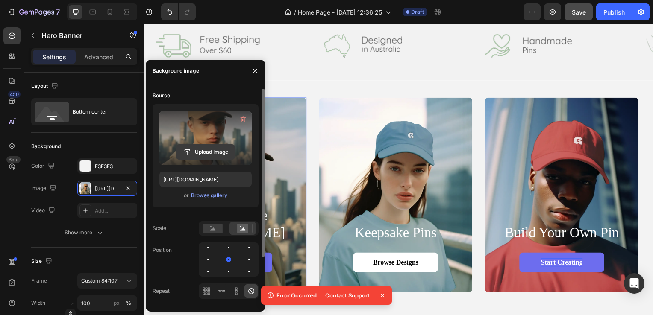
click at [202, 156] on input "file" at bounding box center [205, 152] width 59 height 15
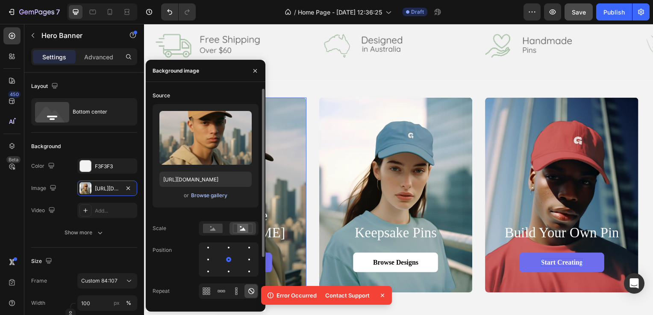
click at [206, 194] on div "Browse gallery" at bounding box center [209, 196] width 36 height 8
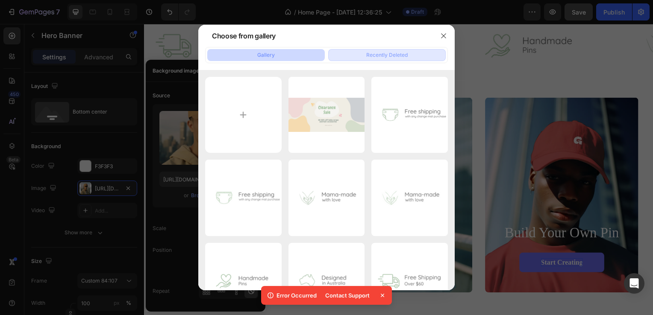
click at [362, 55] on button "Recently Deleted" at bounding box center [387, 55] width 118 height 12
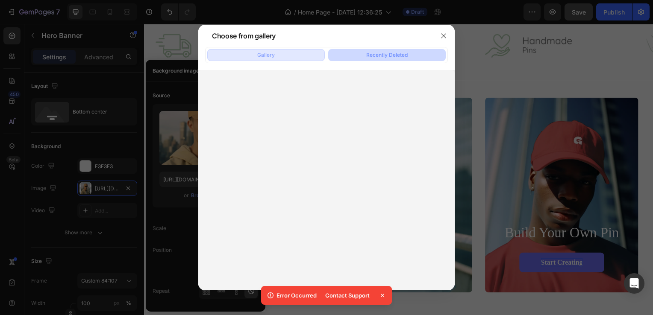
click at [279, 59] on button "Gallery" at bounding box center [266, 55] width 118 height 12
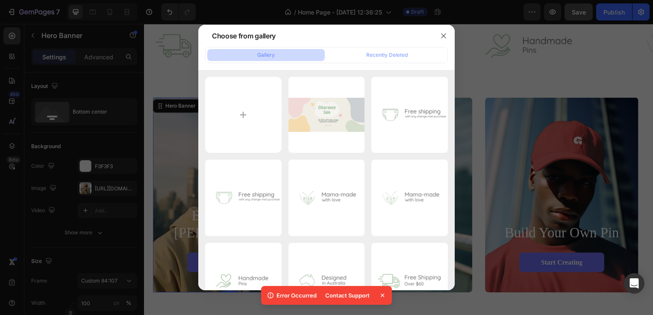
click at [174, 116] on div at bounding box center [326, 157] width 653 height 315
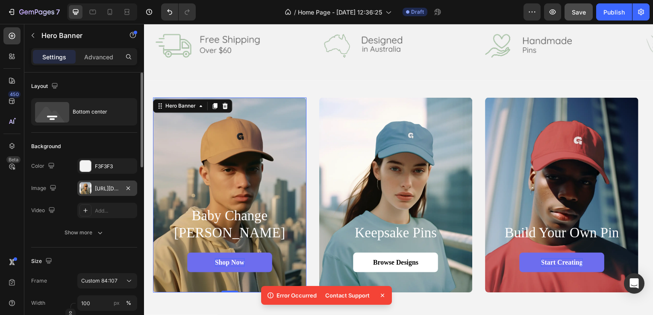
click at [99, 192] on div "https://cdn.shopify.com/s/files/1/0632/1114/3229/files/gempages_581772769717388…" at bounding box center [107, 188] width 60 height 15
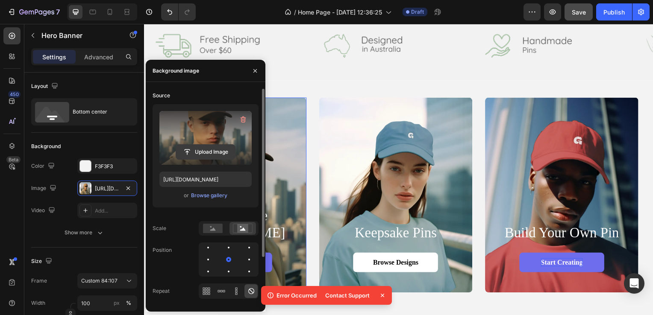
click at [208, 151] on input "file" at bounding box center [205, 152] width 59 height 15
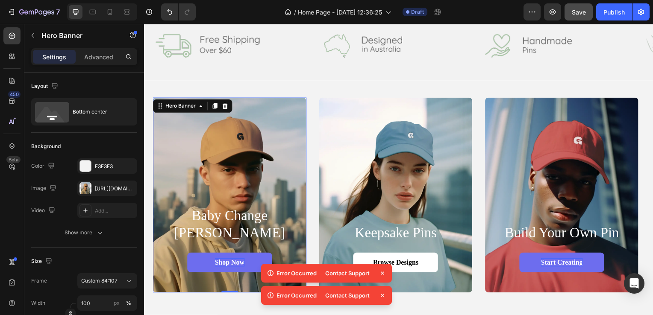
click at [382, 274] on icon at bounding box center [382, 273] width 9 height 9
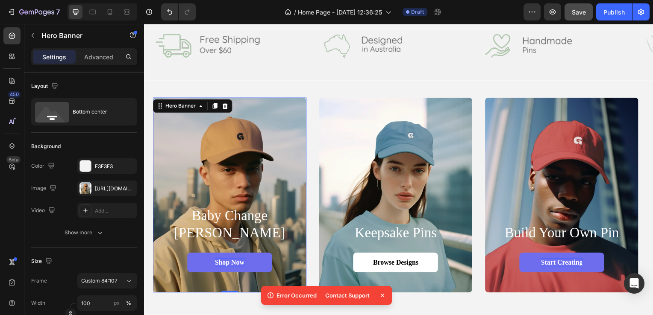
click at [385, 297] on icon at bounding box center [382, 295] width 9 height 9
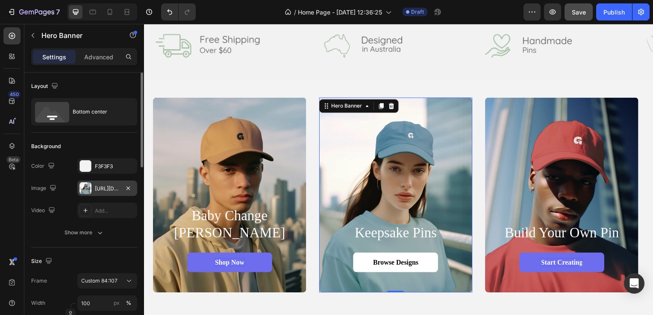
click at [96, 184] on div "https://cdn.shopify.com/s/files/1/0632/1114/3229/files/gempages_581772769717388…" at bounding box center [107, 188] width 60 height 15
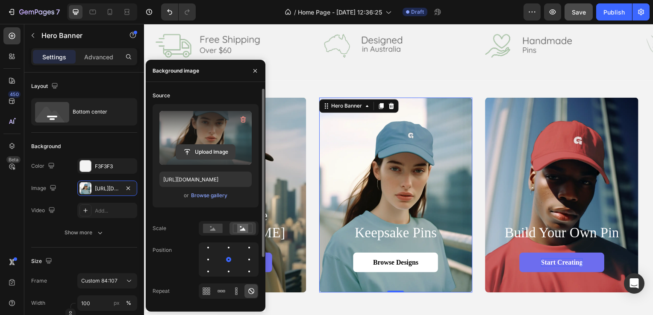
click at [209, 148] on input "file" at bounding box center [205, 152] width 59 height 15
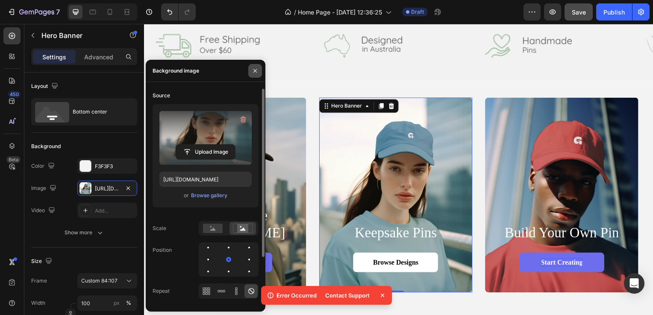
click at [256, 69] on icon "button" at bounding box center [254, 70] width 3 height 3
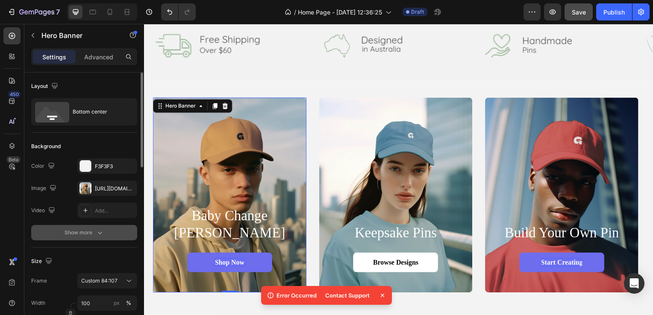
click at [98, 232] on icon "button" at bounding box center [100, 233] width 9 height 9
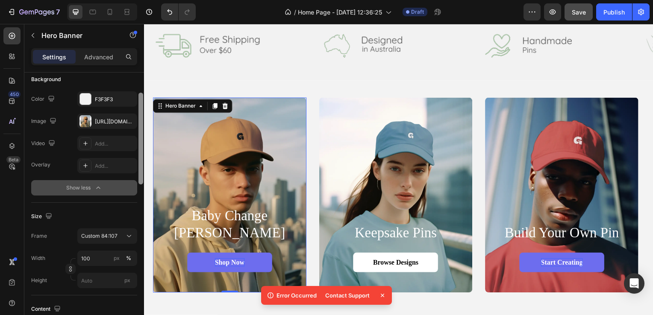
drag, startPoint x: 142, startPoint y: 152, endPoint x: 140, endPoint y: 176, distance: 24.8
click at [140, 176] on div at bounding box center [140, 139] width 5 height 92
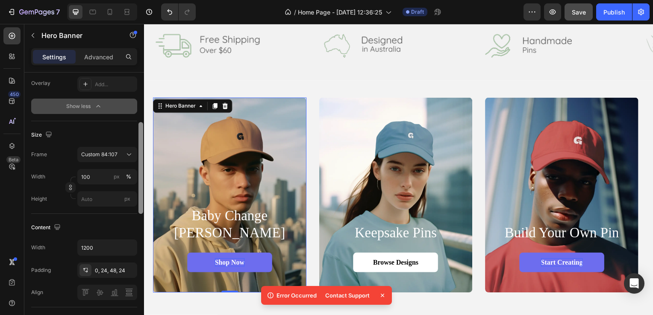
scroll to position [159, 0]
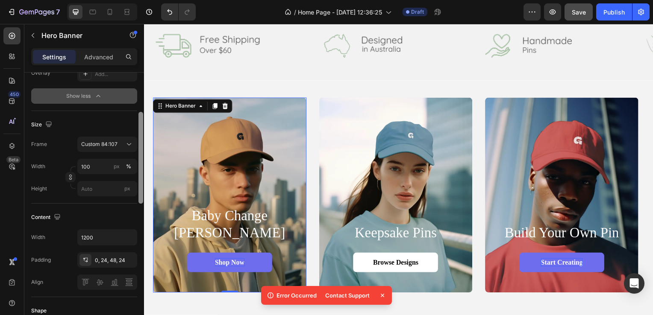
drag, startPoint x: 140, startPoint y: 112, endPoint x: 138, endPoint y: 143, distance: 30.8
click at [138, 143] on div at bounding box center [141, 195] width 6 height 268
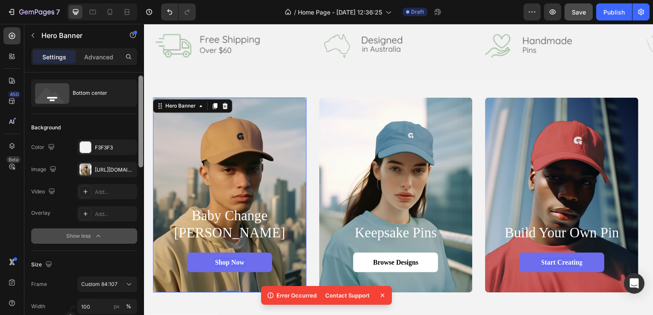
scroll to position [0, 0]
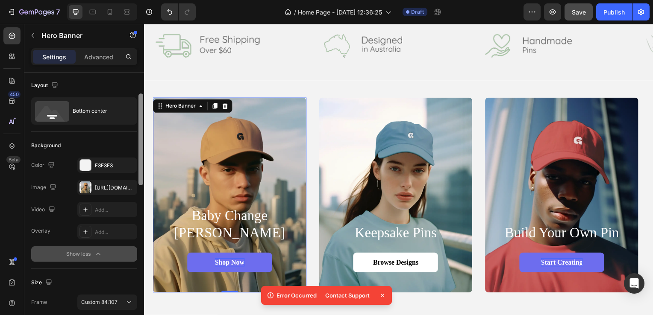
drag, startPoint x: 140, startPoint y: 167, endPoint x: 143, endPoint y: 112, distance: 55.2
click at [143, 112] on div at bounding box center [140, 140] width 5 height 92
click at [90, 188] on div at bounding box center [85, 188] width 12 height 12
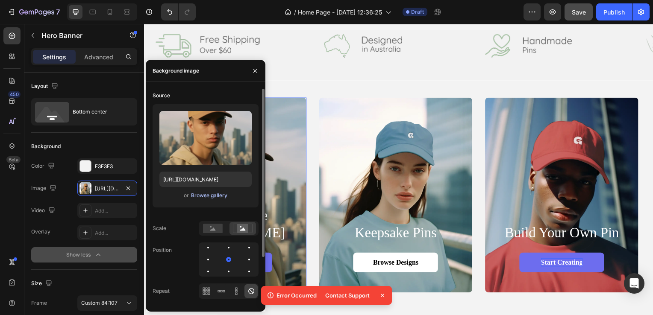
click at [203, 197] on div "Browse gallery" at bounding box center [209, 196] width 36 height 8
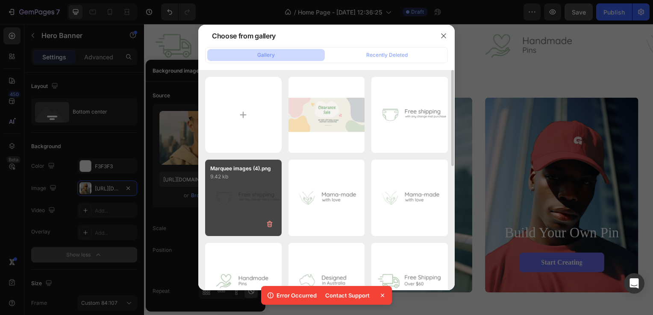
click at [251, 181] on p "9.42 kb" at bounding box center [243, 177] width 66 height 9
type input "https://cdn.shopify.com/s/files/1/0632/1114/3229/files/gempages_581772769717388…"
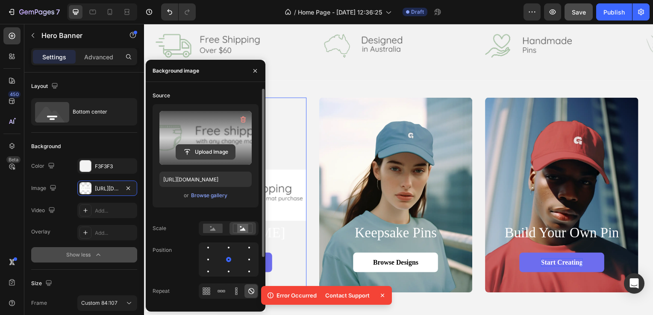
click at [215, 149] on input "file" at bounding box center [205, 152] width 59 height 15
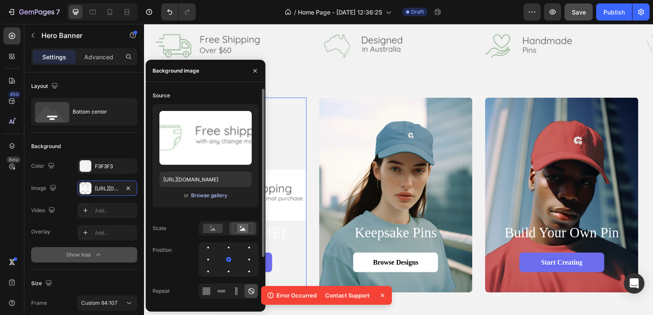
click at [210, 197] on div "Browse gallery" at bounding box center [209, 196] width 36 height 8
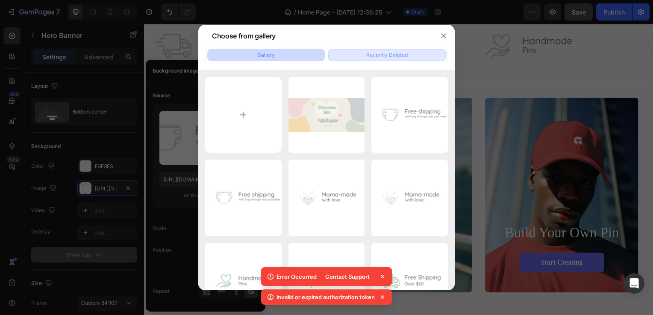
click at [376, 53] on div "Recently Deleted" at bounding box center [386, 55] width 41 height 8
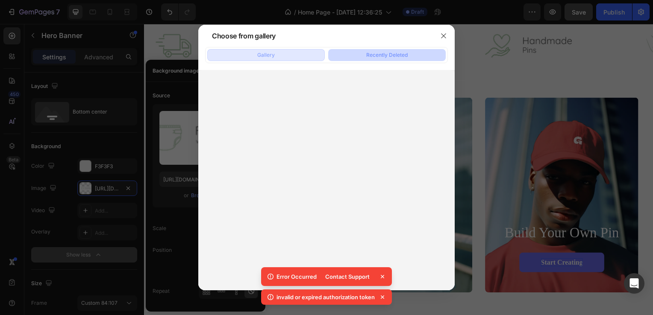
click at [273, 53] on div "Gallery" at bounding box center [266, 55] width 18 height 8
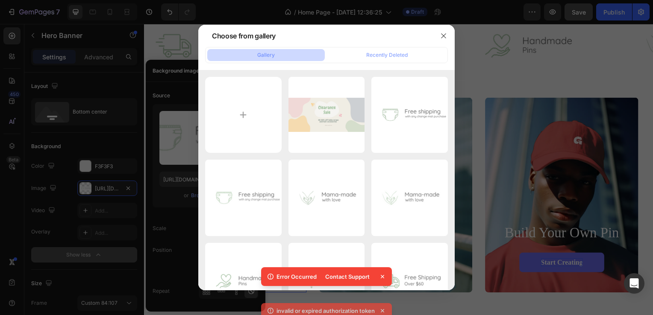
click at [380, 34] on div "Choose from gallery" at bounding box center [315, 36] width 234 height 22
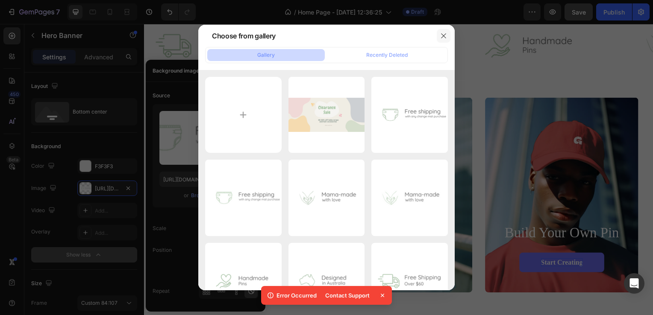
click at [446, 35] on icon "button" at bounding box center [443, 35] width 7 height 7
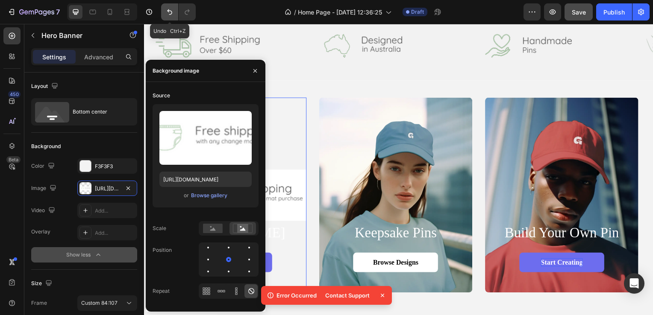
click at [164, 13] on button "Undo/Redo" at bounding box center [169, 11] width 17 height 17
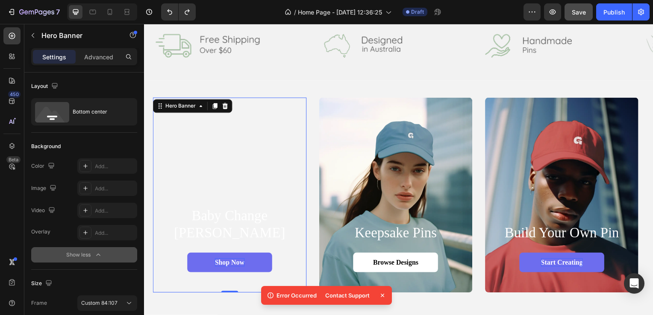
click at [385, 297] on icon at bounding box center [382, 295] width 9 height 9
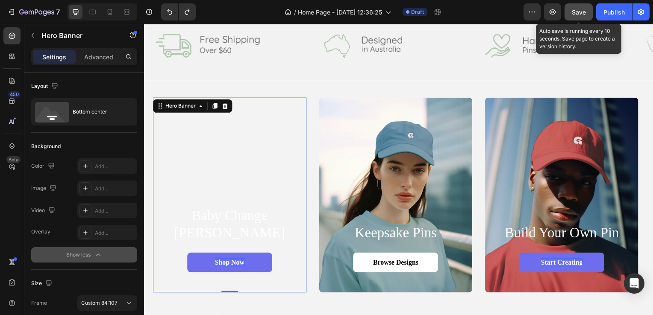
click at [579, 11] on span "Save" at bounding box center [579, 12] width 14 height 7
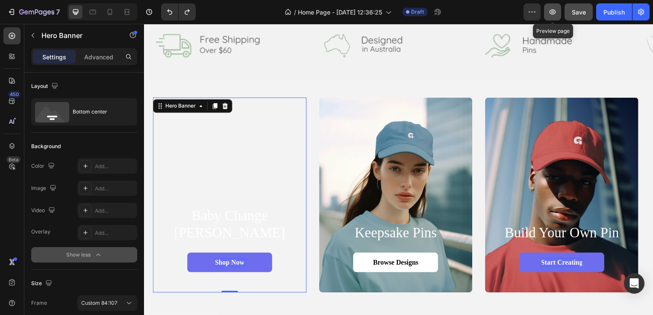
click at [553, 12] on icon "button" at bounding box center [552, 12] width 9 height 9
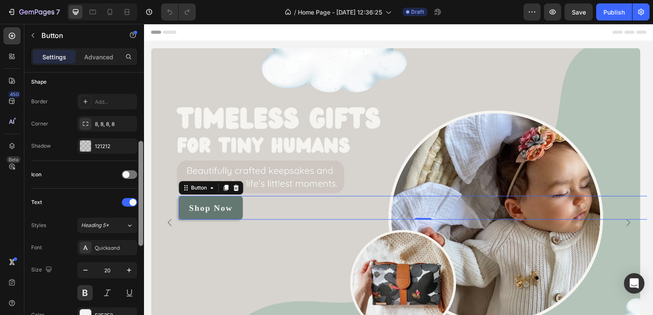
scroll to position [171, 0]
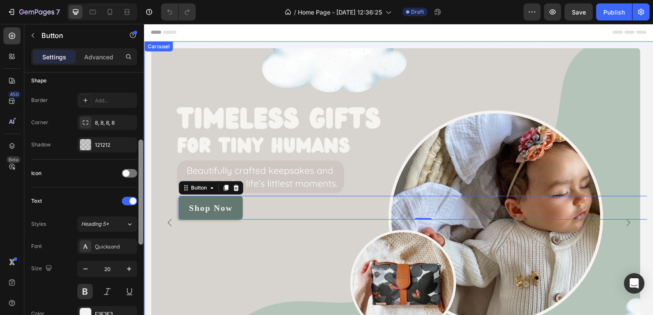
drag, startPoint x: 284, startPoint y: 188, endPoint x: 147, endPoint y: 245, distance: 148.5
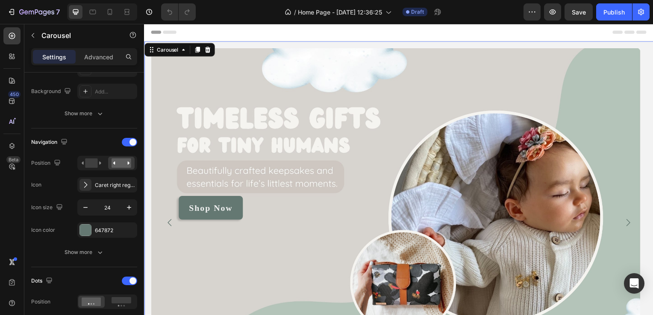
scroll to position [511, 0]
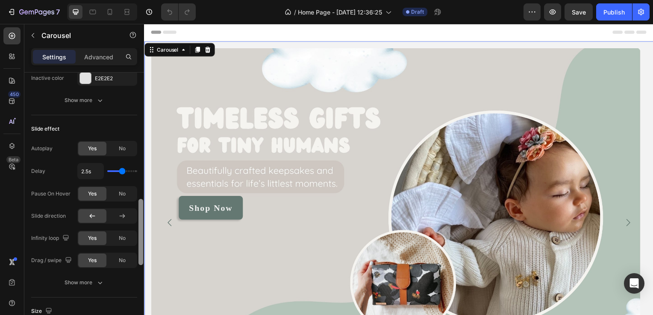
click at [138, 260] on div at bounding box center [141, 207] width 6 height 268
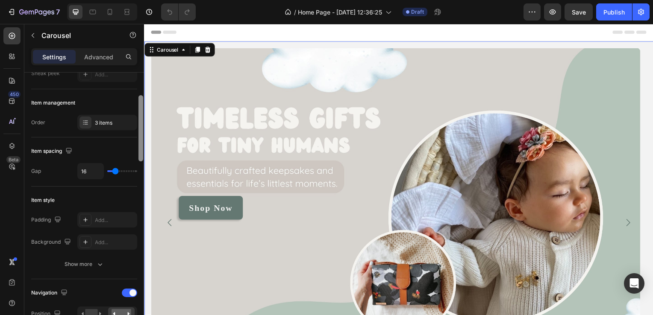
scroll to position [95, 0]
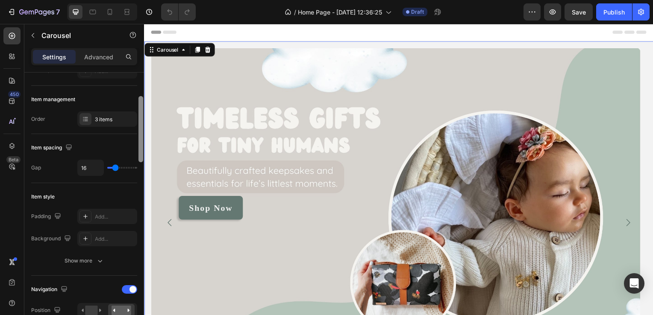
drag, startPoint x: 139, startPoint y: 237, endPoint x: 144, endPoint y: 134, distance: 103.1
click at [144, 134] on div at bounding box center [141, 207] width 6 height 268
click at [68, 160] on div "Gap 16" at bounding box center [84, 168] width 106 height 16
type input "23"
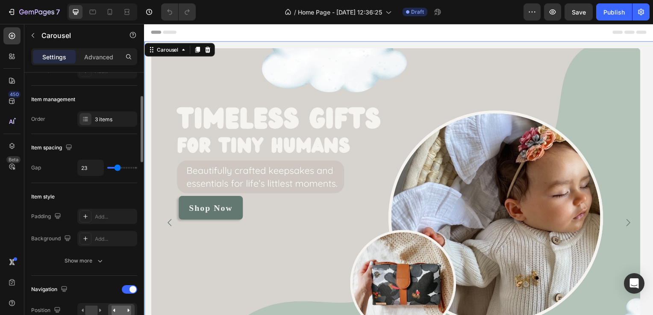
type input "24"
type input "25"
type input "26"
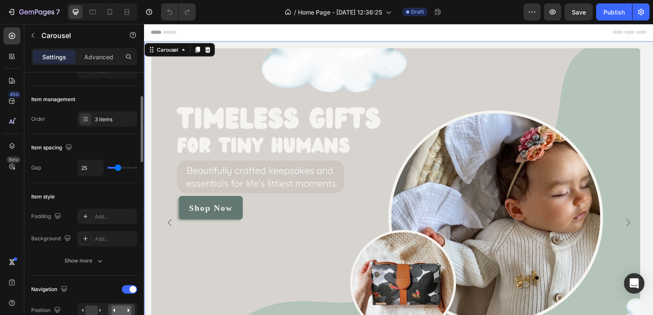
type input "26"
type input "28"
type input "29"
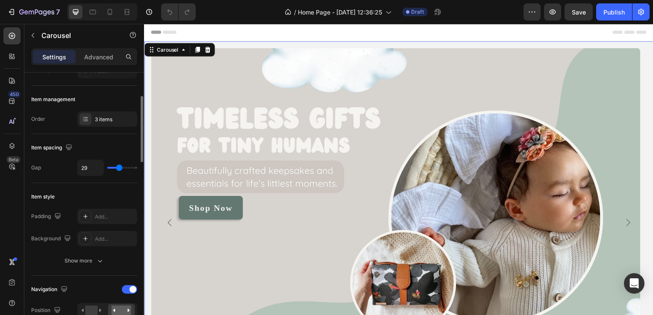
type input "30"
click at [119, 169] on input "range" at bounding box center [122, 168] width 30 height 2
click at [166, 13] on icon "Undo/Redo" at bounding box center [169, 12] width 9 height 9
type input "16"
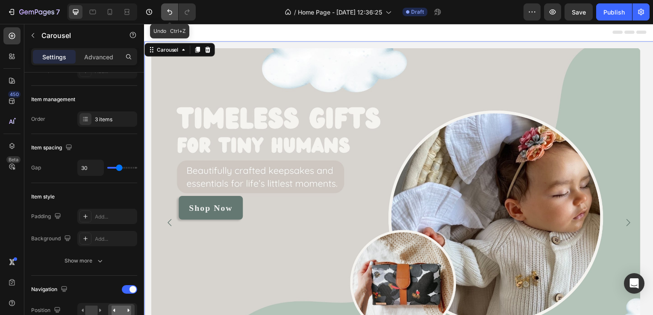
type input "16"
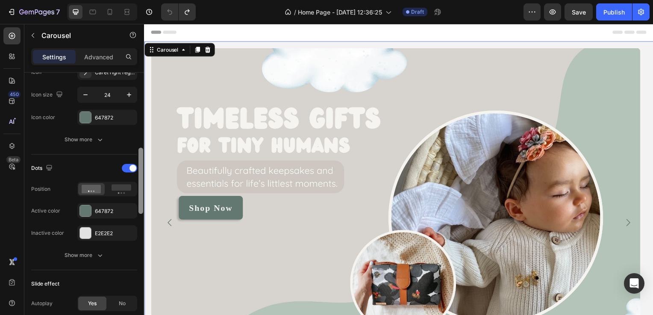
drag, startPoint x: 141, startPoint y: 140, endPoint x: 142, endPoint y: 206, distance: 65.4
click at [142, 206] on div at bounding box center [140, 181] width 5 height 66
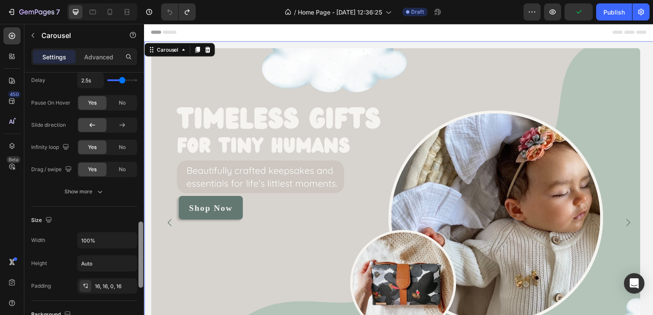
drag, startPoint x: 286, startPoint y: 199, endPoint x: 144, endPoint y: 245, distance: 148.9
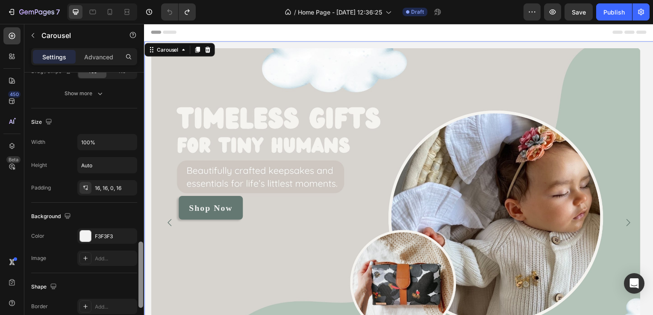
scroll to position [697, 0]
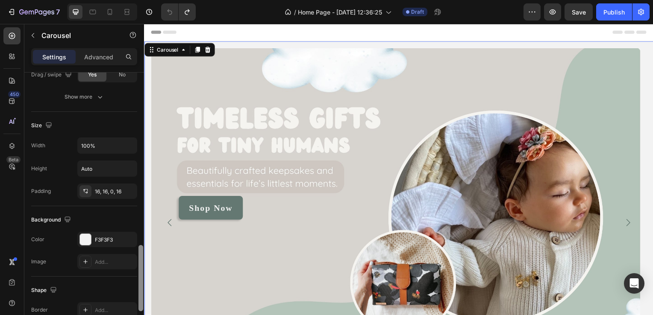
click at [141, 259] on div at bounding box center [140, 278] width 5 height 66
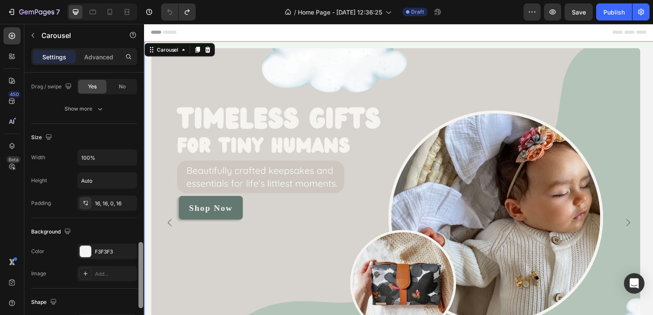
scroll to position [683, 0]
click at [141, 250] on div at bounding box center [140, 277] width 5 height 66
click at [141, 252] on div at bounding box center [140, 275] width 5 height 66
click at [87, 61] on p "Advanced" at bounding box center [98, 57] width 29 height 9
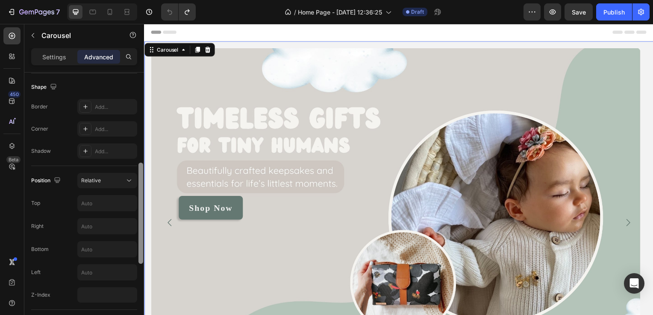
drag, startPoint x: 140, startPoint y: 262, endPoint x: 138, endPoint y: 178, distance: 83.8
click at [138, 178] on div at bounding box center [140, 213] width 5 height 101
click at [110, 179] on div "Relative" at bounding box center [103, 182] width 44 height 8
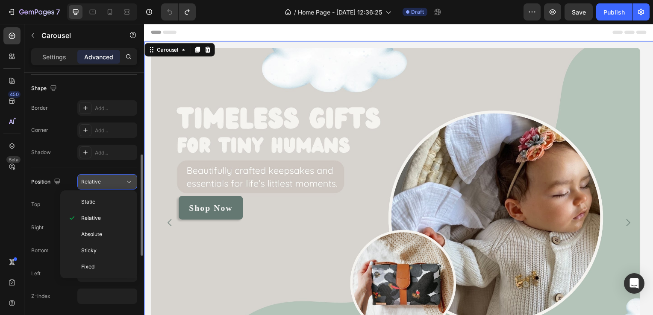
click at [110, 179] on div "Relative" at bounding box center [103, 182] width 44 height 8
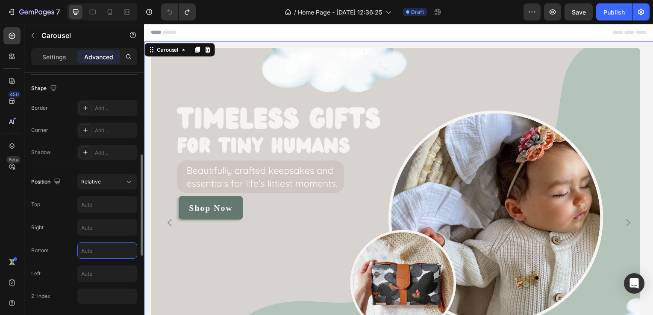
click at [95, 254] on input "text" at bounding box center [107, 250] width 59 height 15
type input "6"
type input "8"
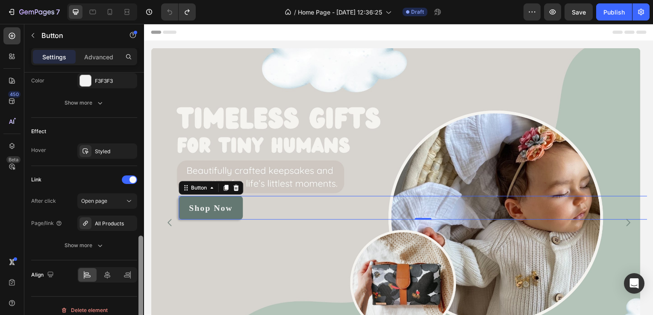
scroll to position [411, 0]
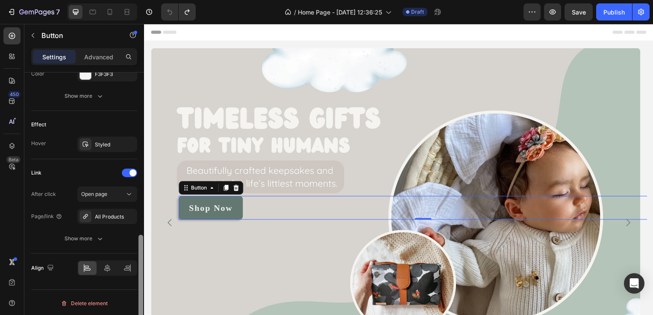
drag, startPoint x: 142, startPoint y: 132, endPoint x: 141, endPoint y: 335, distance: 202.1
click at [141, 0] on html "7 / Home Page - Aug 28, 12:36:25 Draft Preview Save Publish 450 Beta Sections(1…" at bounding box center [326, 0] width 653 height 0
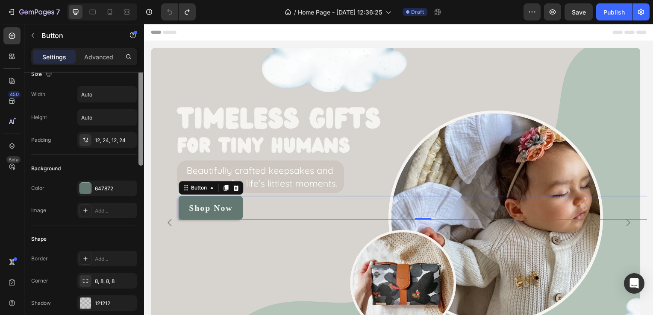
scroll to position [0, 0]
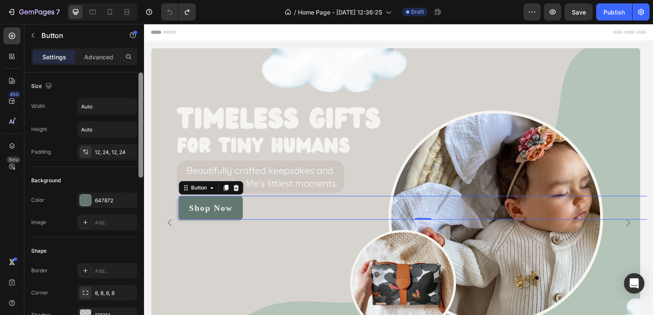
drag, startPoint x: 141, startPoint y: 241, endPoint x: 141, endPoint y: 78, distance: 163.2
click at [141, 78] on div at bounding box center [140, 125] width 5 height 105
click at [103, 53] on p "Advanced" at bounding box center [98, 57] width 29 height 9
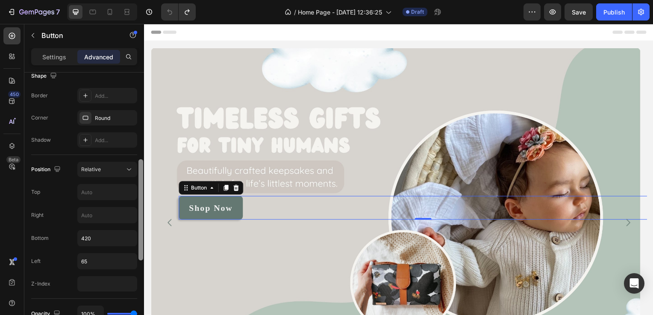
scroll to position [234, 0]
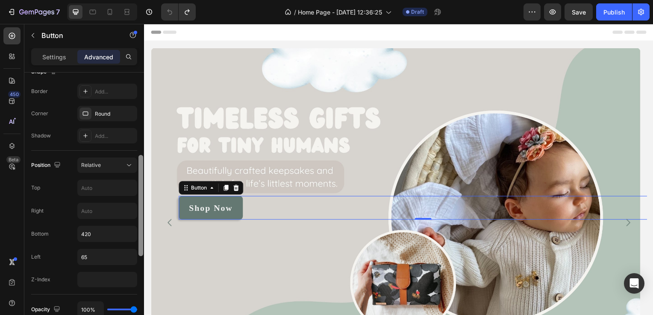
drag, startPoint x: 140, startPoint y: 102, endPoint x: 142, endPoint y: 191, distance: 88.9
click at [142, 191] on div at bounding box center [140, 205] width 5 height 101
click at [96, 237] on input "420" at bounding box center [107, 233] width 59 height 15
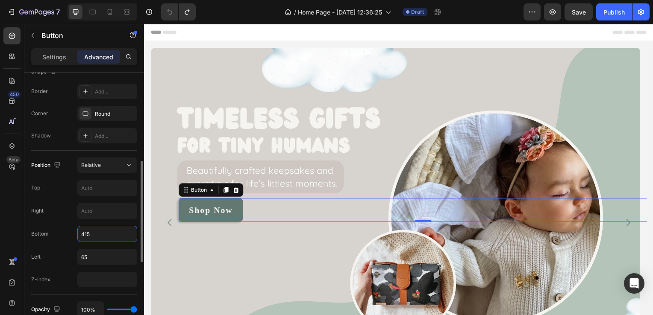
drag, startPoint x: 96, startPoint y: 230, endPoint x: 74, endPoint y: 232, distance: 22.3
click at [74, 232] on div "Bottom 415" at bounding box center [84, 234] width 106 height 16
type input "410"
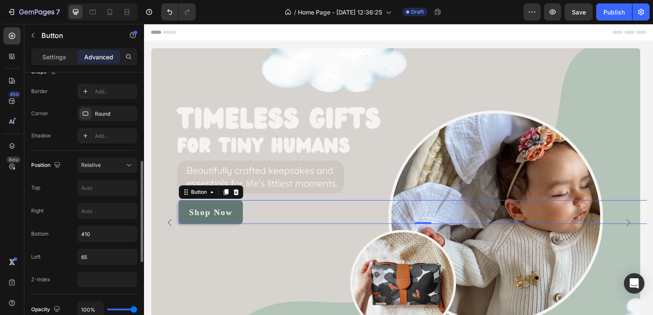
click at [67, 96] on div "Border Add..." at bounding box center [84, 91] width 106 height 15
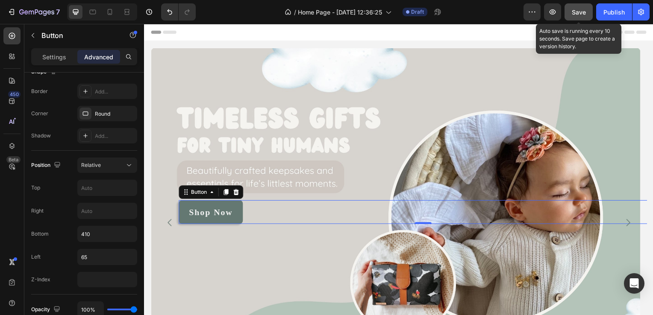
click at [582, 9] on span "Save" at bounding box center [579, 12] width 14 height 7
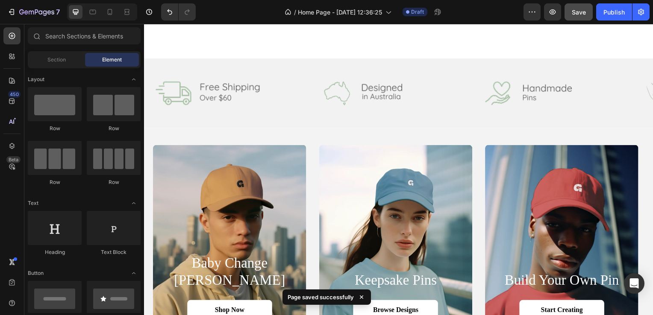
scroll to position [432, 0]
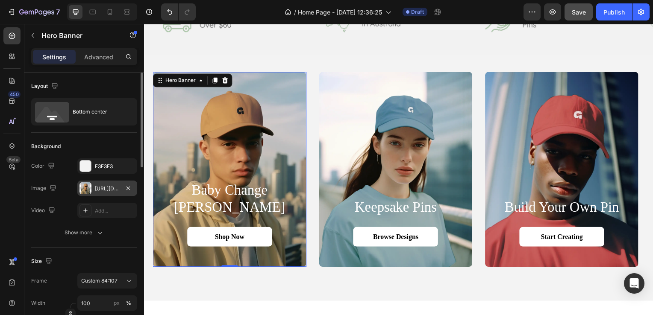
click at [89, 193] on div at bounding box center [85, 188] width 12 height 12
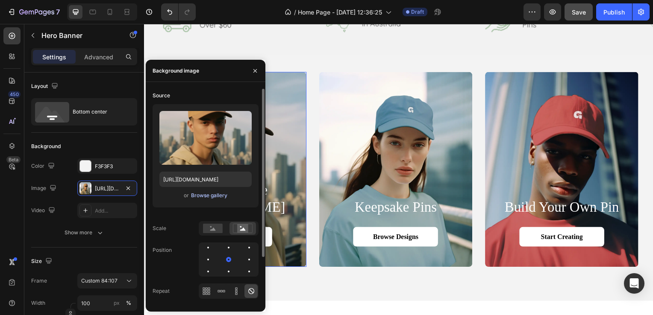
click at [202, 194] on div "Browse gallery" at bounding box center [209, 196] width 36 height 8
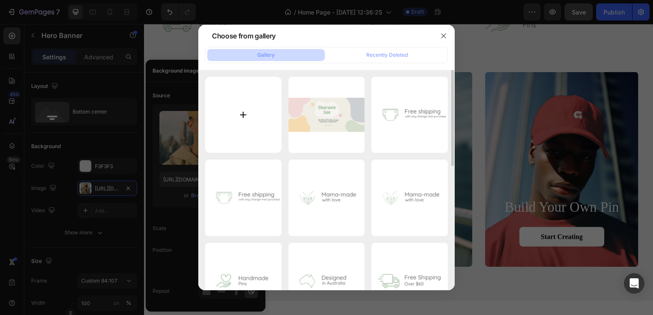
click at [264, 106] on input "file" at bounding box center [243, 115] width 76 height 76
type input "C:\fakepath\Hero Banner Images.png"
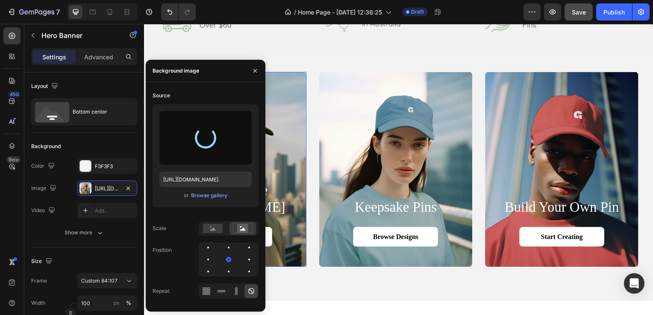
type input "[URL][DOMAIN_NAME]"
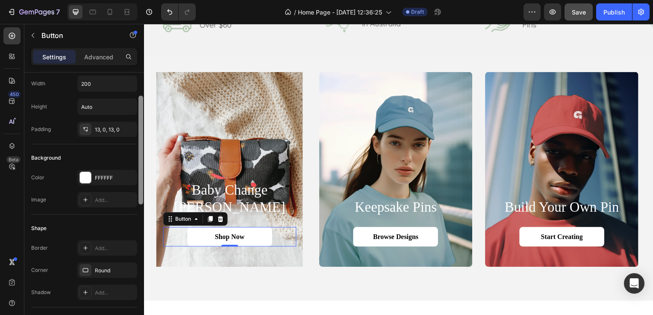
scroll to position [0, 0]
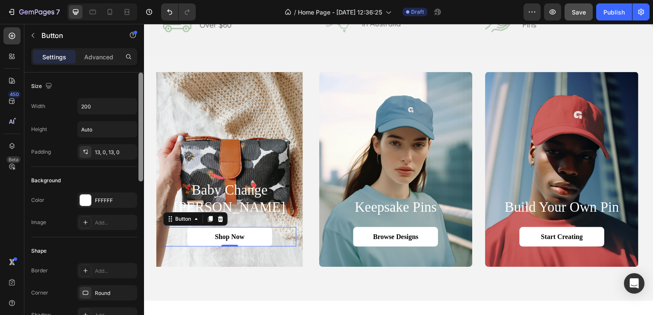
drag, startPoint x: 140, startPoint y: 97, endPoint x: 138, endPoint y: 85, distance: 12.7
click at [138, 85] on div at bounding box center [141, 207] width 6 height 268
click at [99, 56] on p "Advanced" at bounding box center [98, 57] width 29 height 9
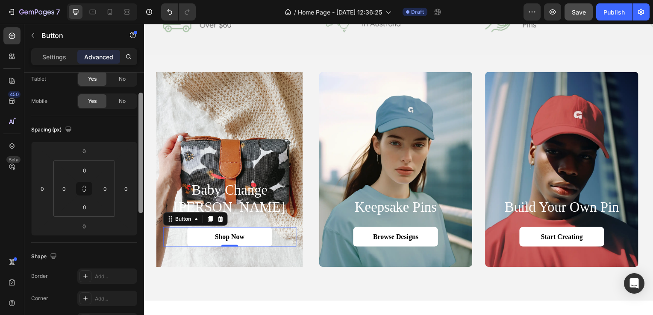
scroll to position [52, 0]
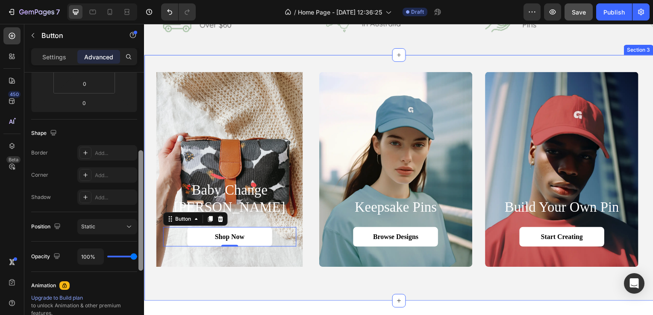
drag, startPoint x: 286, startPoint y: 106, endPoint x: 144, endPoint y: 167, distance: 153.7
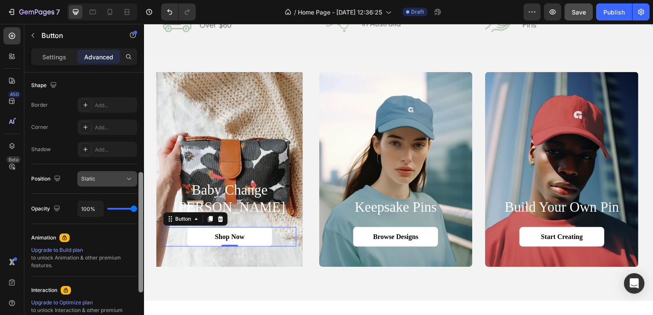
scroll to position [220, 0]
click at [118, 182] on div "Static" at bounding box center [103, 180] width 44 height 8
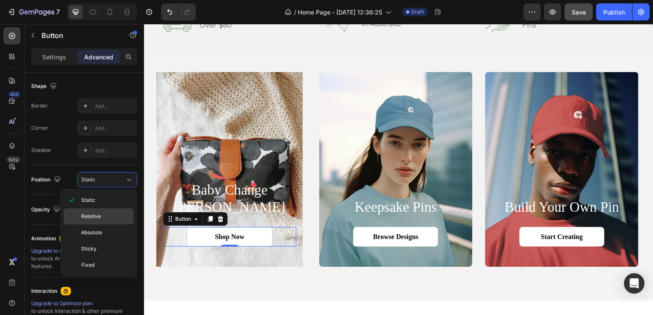
click at [101, 215] on p "Relative" at bounding box center [105, 217] width 49 height 8
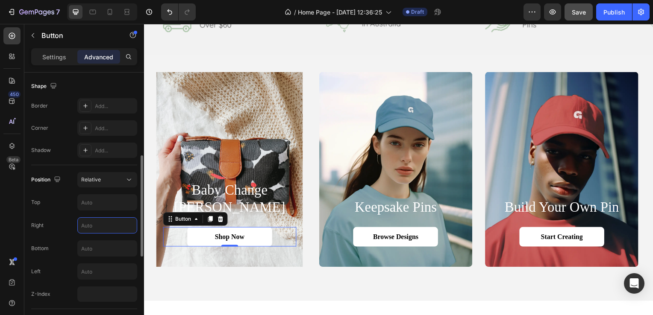
click at [101, 226] on input "text" at bounding box center [107, 225] width 59 height 15
click at [100, 249] on input "text" at bounding box center [107, 248] width 59 height 15
type input "6"
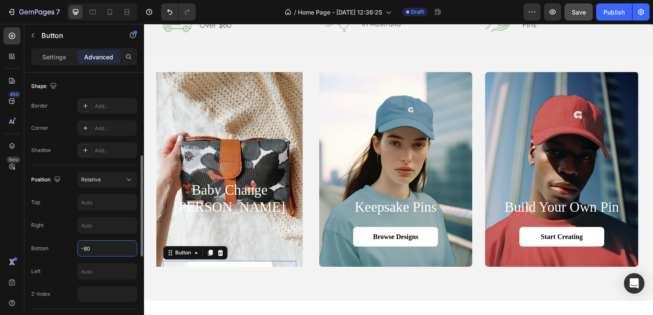
type input "-50"
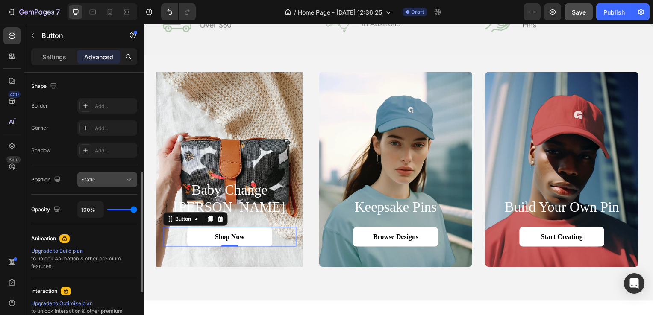
click at [121, 178] on div "Static" at bounding box center [103, 180] width 44 height 8
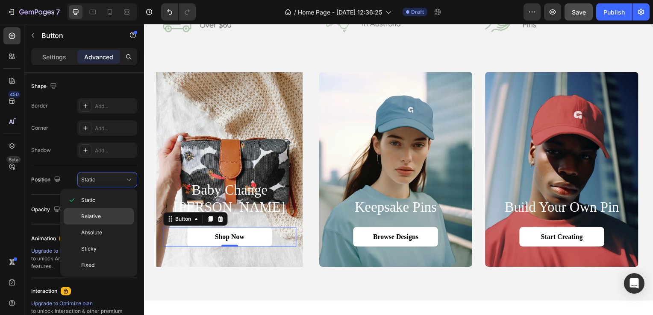
click at [111, 219] on p "Relative" at bounding box center [105, 217] width 49 height 8
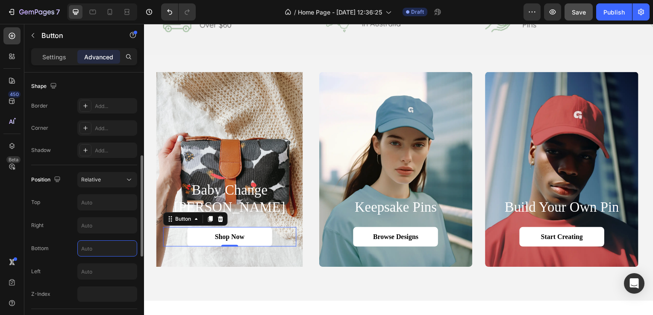
click at [104, 247] on input "text" at bounding box center [107, 248] width 59 height 15
type input "5"
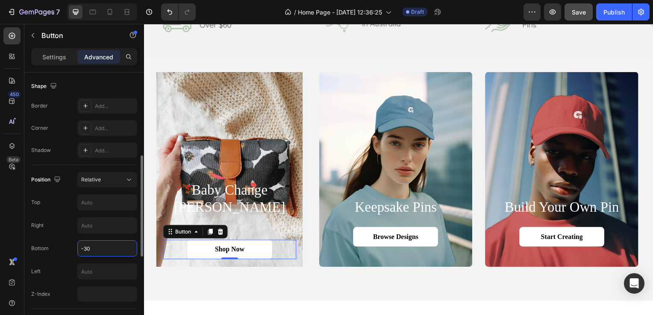
drag, startPoint x: 93, startPoint y: 248, endPoint x: 83, endPoint y: 247, distance: 9.6
click at [83, 247] on input "-30" at bounding box center [107, 248] width 59 height 15
type input "-25"
click at [139, 252] on div at bounding box center [140, 206] width 5 height 101
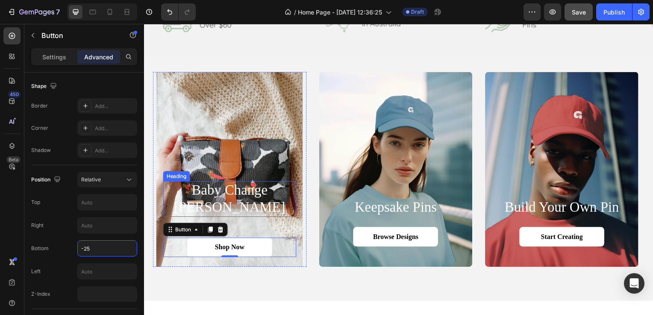
click at [215, 213] on h2 "baby change [PERSON_NAME]" at bounding box center [230, 200] width 134 height 35
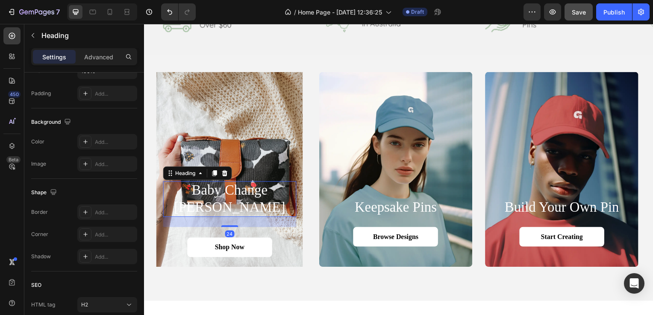
scroll to position [0, 0]
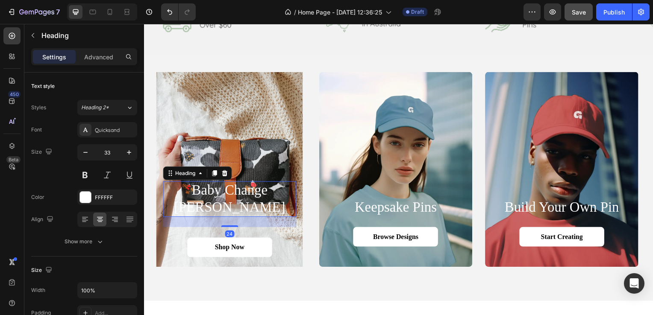
click at [200, 207] on div "baby change mats Heading 24 Shop Now Button" at bounding box center [230, 171] width 155 height 197
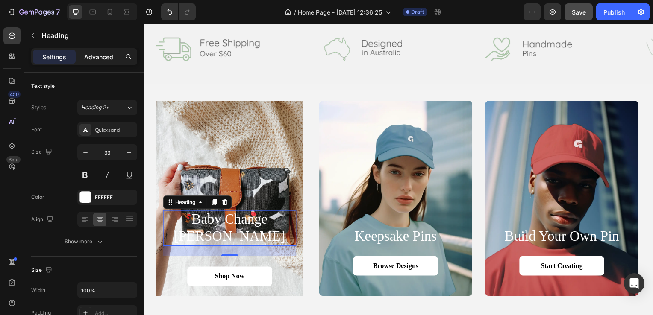
click at [104, 62] on div "Advanced" at bounding box center [98, 57] width 43 height 14
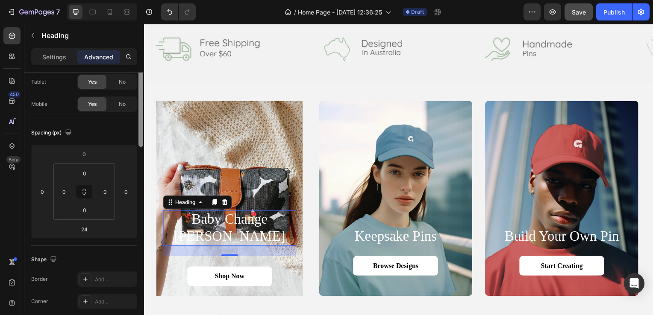
scroll to position [58, 0]
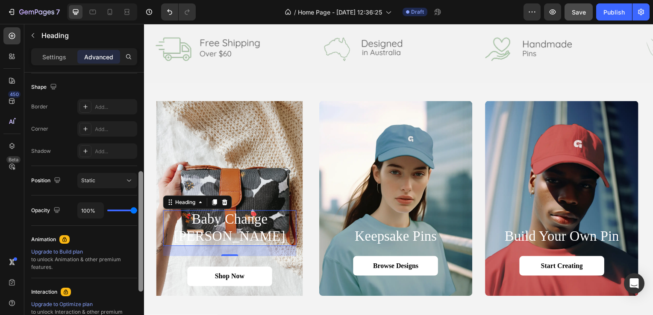
drag, startPoint x: 286, startPoint y: 150, endPoint x: 144, endPoint y: 234, distance: 164.4
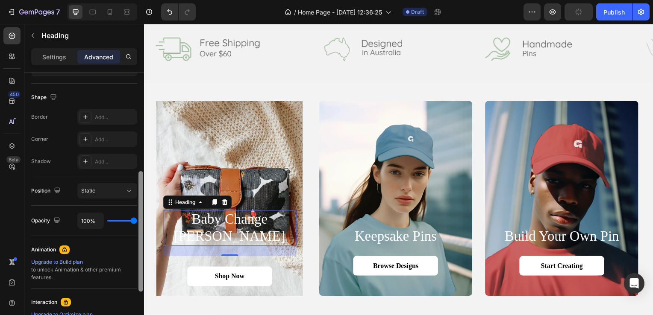
scroll to position [212, 0]
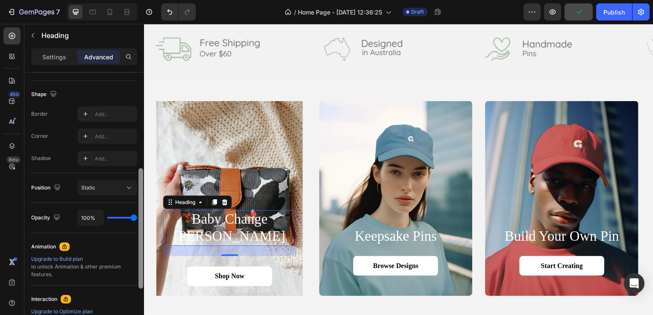
click at [140, 222] on div at bounding box center [140, 228] width 5 height 121
click at [116, 191] on div "Static" at bounding box center [107, 188] width 52 height 9
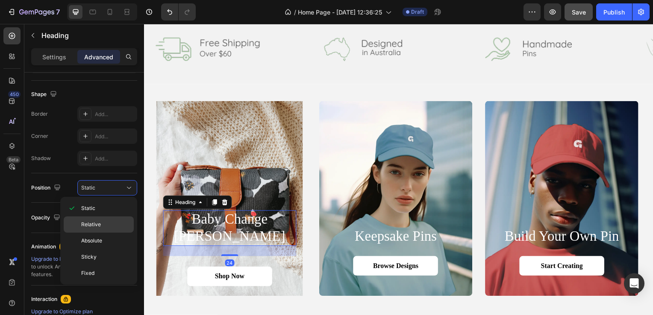
click at [104, 225] on p "Relative" at bounding box center [105, 225] width 49 height 8
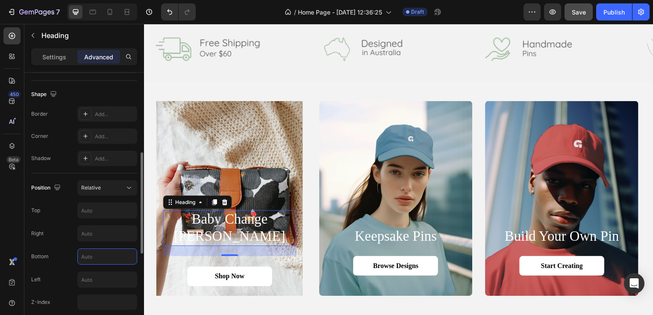
click at [104, 250] on input "text" at bounding box center [107, 256] width 59 height 15
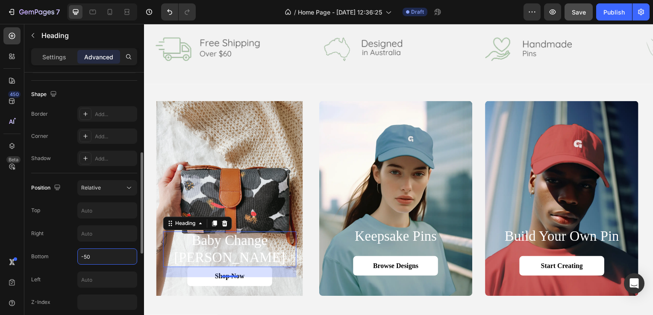
click at [85, 254] on input "-50" at bounding box center [107, 256] width 59 height 15
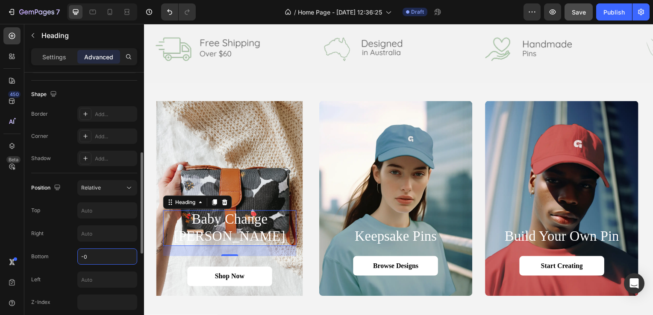
type input "-40"
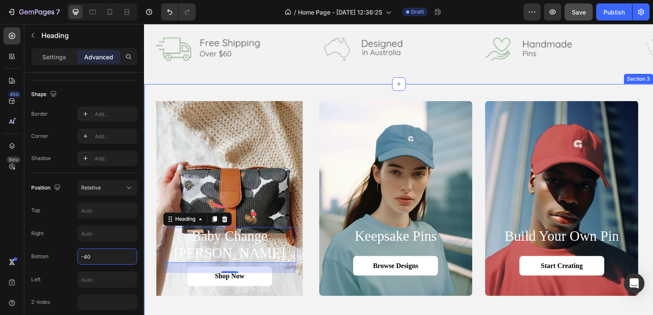
click at [151, 247] on div "baby change mats Heading 24 Shop Now Button Hero Banner keepsake pins Heading B…" at bounding box center [400, 209] width 513 height 248
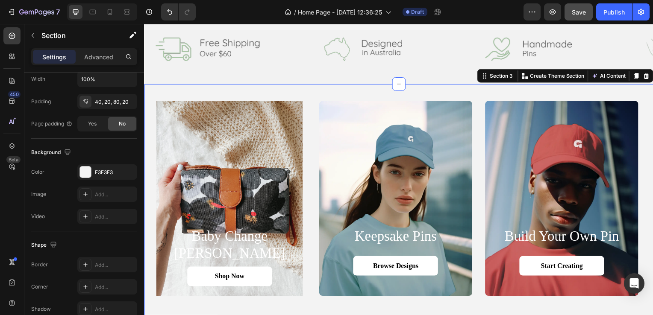
scroll to position [0, 0]
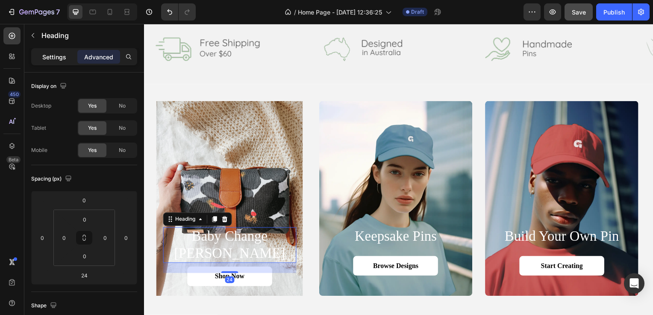
click at [56, 54] on p "Settings" at bounding box center [54, 57] width 24 height 9
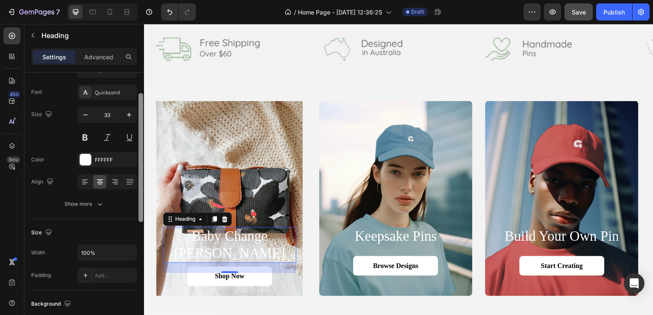
scroll to position [41, 0]
drag, startPoint x: 142, startPoint y: 138, endPoint x: 142, endPoint y: 157, distance: 19.7
click at [142, 157] on div at bounding box center [140, 155] width 5 height 129
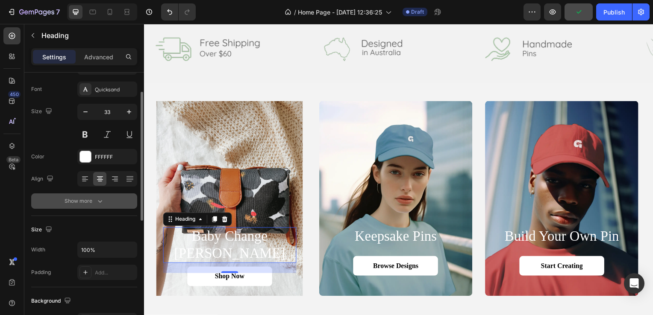
click at [82, 199] on div "Show more" at bounding box center [85, 201] width 40 height 9
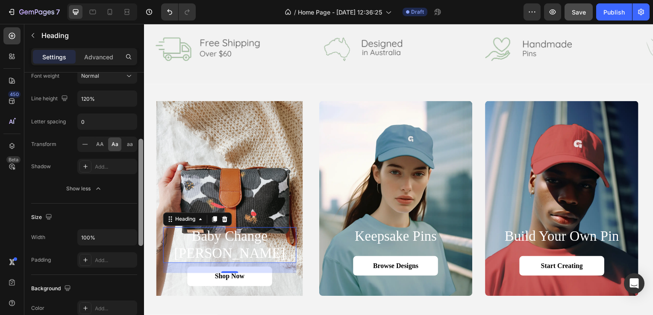
scroll to position [167, 0]
drag, startPoint x: 140, startPoint y: 168, endPoint x: 143, endPoint y: 229, distance: 61.2
click at [143, 229] on div at bounding box center [140, 191] width 5 height 107
click at [96, 169] on div "Add..." at bounding box center [107, 165] width 60 height 15
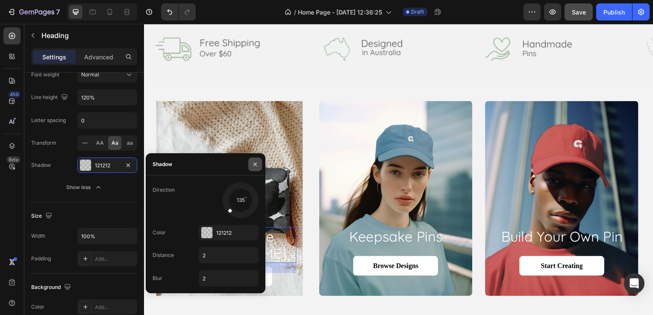
click at [253, 163] on icon "button" at bounding box center [254, 164] width 3 height 3
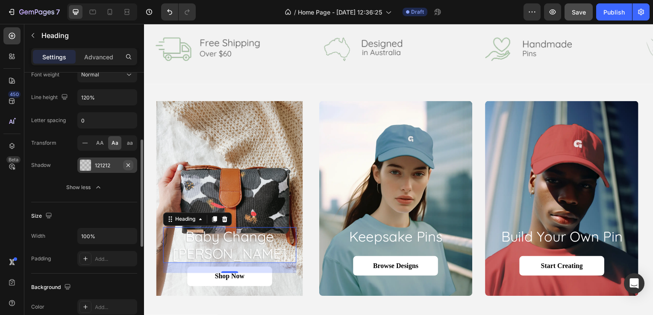
click at [127, 165] on icon "button" at bounding box center [128, 165] width 7 height 7
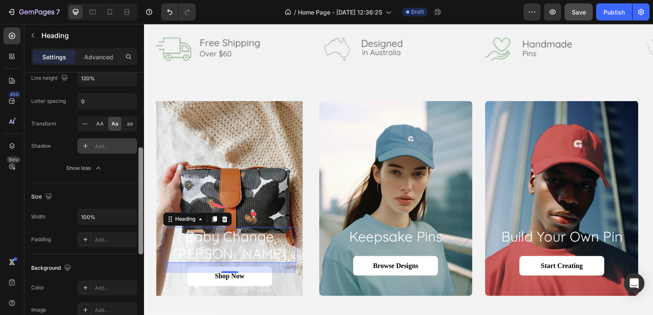
scroll to position [190, 0]
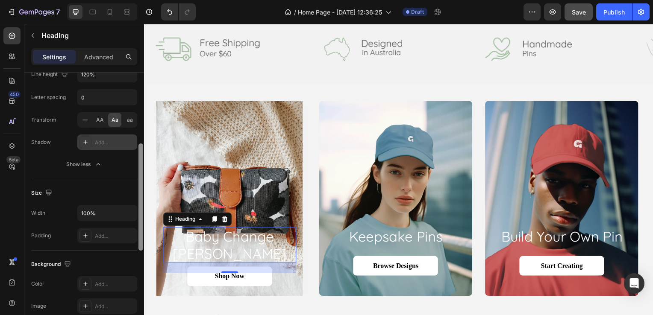
drag, startPoint x: 140, startPoint y: 168, endPoint x: 140, endPoint y: 178, distance: 9.4
click at [140, 178] on div at bounding box center [140, 197] width 5 height 107
click at [112, 148] on div "Add..." at bounding box center [107, 142] width 60 height 15
click at [127, 155] on div "Font Quicksand Size 33 Color FFFFFF Align Font weight Normal Line height 120% L…" at bounding box center [84, 52] width 106 height 240
click at [126, 139] on icon "button" at bounding box center [128, 142] width 7 height 7
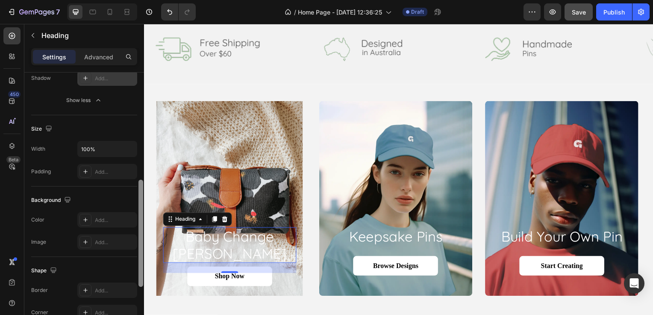
scroll to position [258, 0]
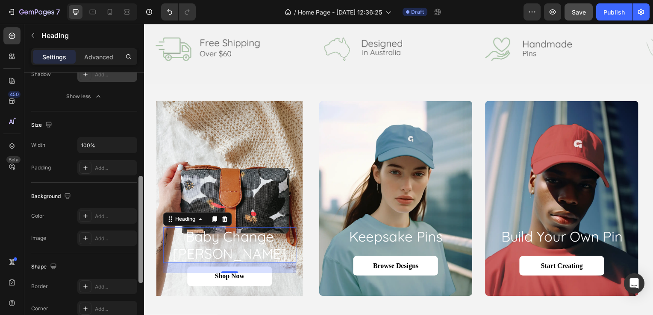
drag, startPoint x: 141, startPoint y: 151, endPoint x: 140, endPoint y: 178, distance: 27.4
click at [140, 178] on div at bounding box center [140, 229] width 5 height 107
click at [91, 213] on div at bounding box center [85, 216] width 12 height 12
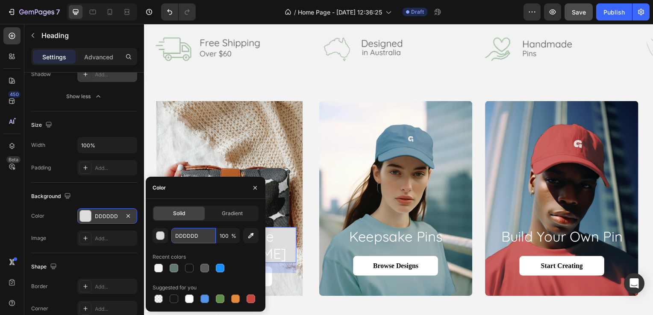
click at [182, 234] on input "DDDDDD" at bounding box center [193, 235] width 44 height 15
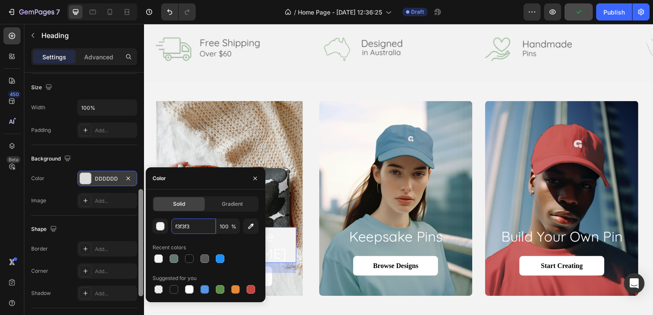
scroll to position [299, 0]
drag, startPoint x: 140, startPoint y: 200, endPoint x: 140, endPoint y: 217, distance: 16.2
click at [140, 217] on div at bounding box center [140, 239] width 5 height 107
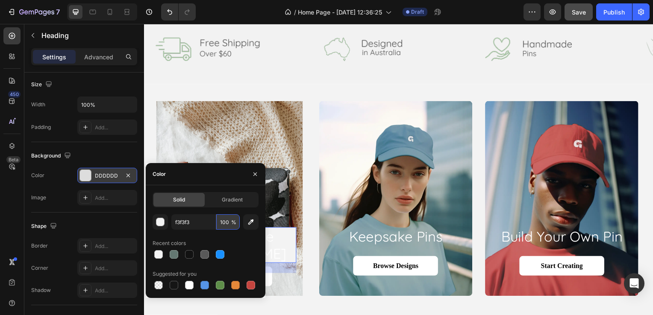
type input "F3F3F3"
click at [223, 223] on input "100" at bounding box center [228, 222] width 24 height 15
type input "50"
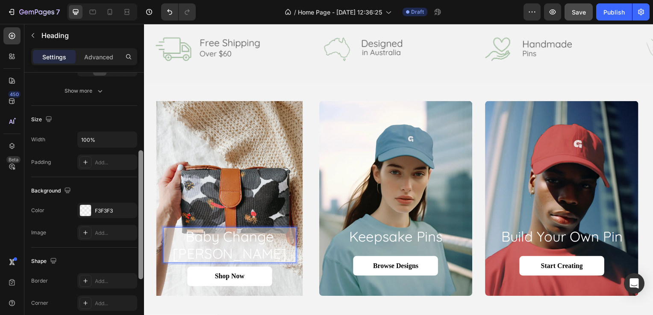
scroll to position [154, 0]
drag, startPoint x: 140, startPoint y: 140, endPoint x: 140, endPoint y: 215, distance: 74.8
click at [140, 215] on div at bounding box center [140, 211] width 5 height 129
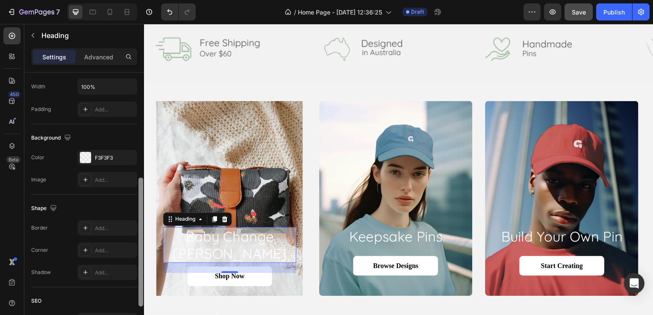
scroll to position [209, 0]
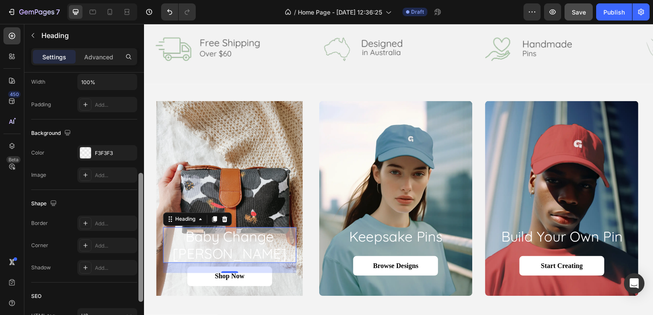
drag, startPoint x: 140, startPoint y: 211, endPoint x: 140, endPoint y: 237, distance: 26.1
click at [140, 237] on div at bounding box center [140, 237] width 5 height 129
click at [87, 242] on icon at bounding box center [85, 245] width 7 height 7
click at [65, 240] on div "Corner Round" at bounding box center [84, 245] width 106 height 15
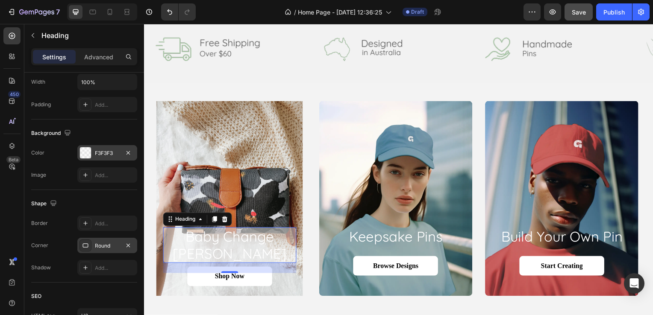
click at [97, 148] on div "F3F3F3" at bounding box center [107, 152] width 60 height 15
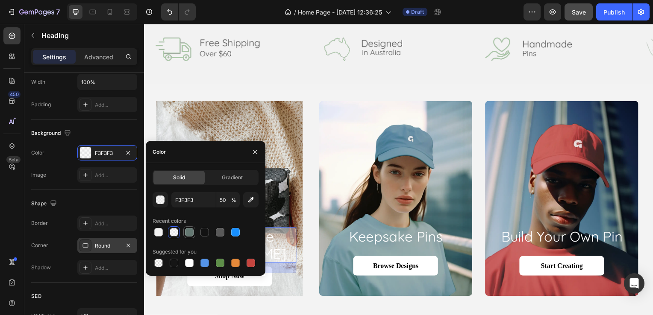
click at [189, 230] on div at bounding box center [189, 232] width 9 height 9
type input "647872"
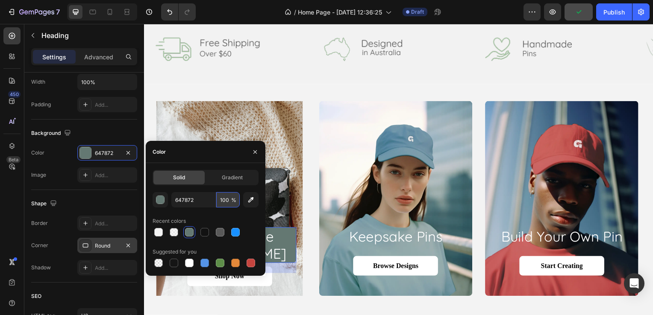
click at [229, 197] on input "100" at bounding box center [228, 199] width 24 height 15
drag, startPoint x: 229, startPoint y: 197, endPoint x: 172, endPoint y: 204, distance: 57.7
click at [172, 204] on div "647872 1000 %" at bounding box center [205, 199] width 68 height 15
type input "30"
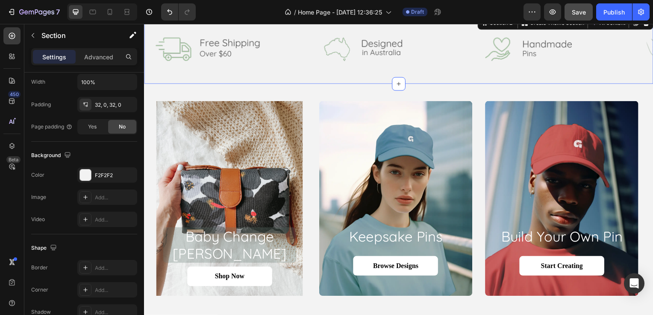
click at [209, 83] on div "Image Image Image Image Image Image Image Image Image Image Marquee Section 2 Y…" at bounding box center [400, 50] width 513 height 70
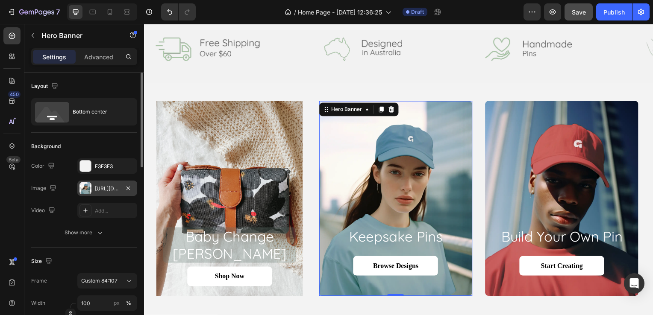
click at [97, 187] on div "https://cdn.shopify.com/s/files/1/0632/1114/3229/files/gempages_581772769717388…" at bounding box center [107, 189] width 25 height 8
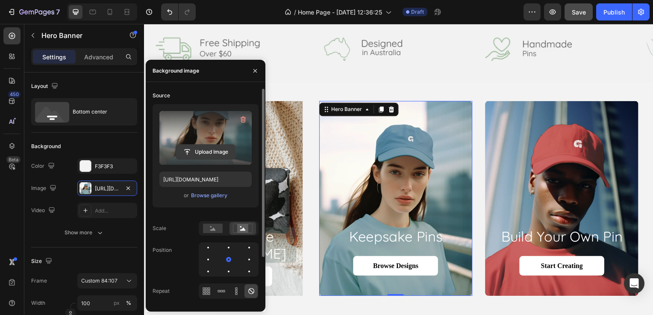
click at [206, 147] on input "file" at bounding box center [205, 152] width 59 height 15
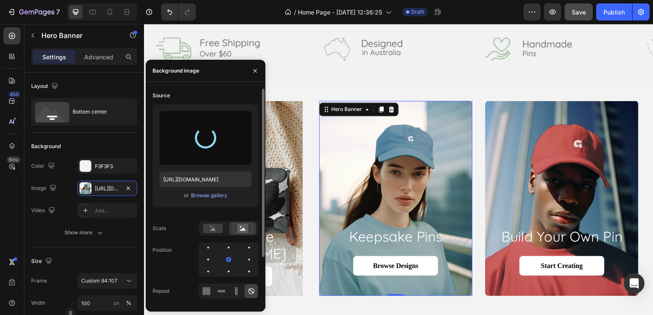
type input "[URL][DOMAIN_NAME]"
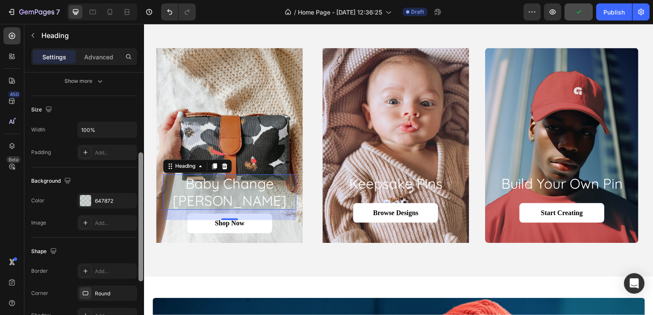
scroll to position [163, 0]
drag, startPoint x: 141, startPoint y: 120, endPoint x: 143, endPoint y: 199, distance: 79.1
click at [143, 199] on div at bounding box center [140, 214] width 5 height 129
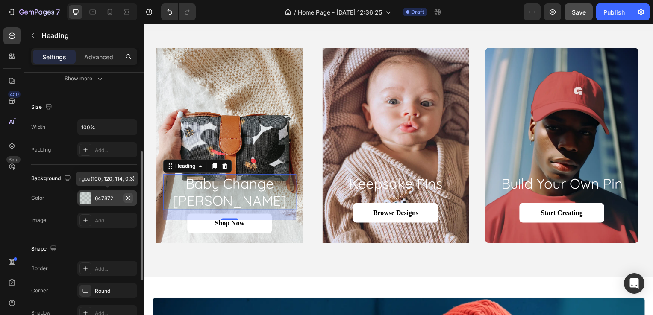
click at [129, 197] on icon "button" at bounding box center [128, 198] width 7 height 7
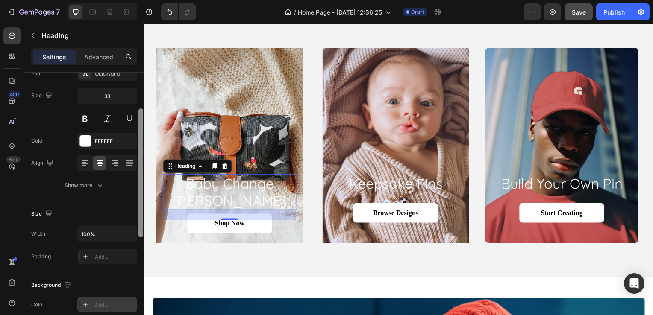
scroll to position [53, 0]
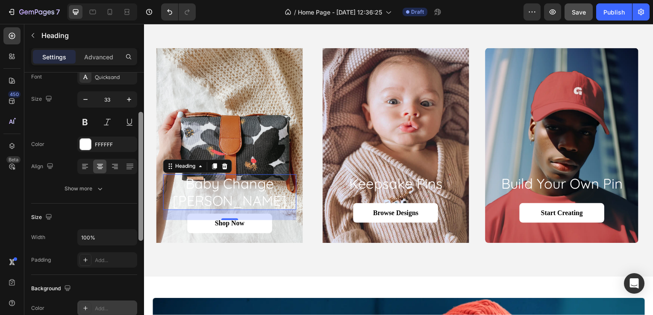
drag, startPoint x: 140, startPoint y: 191, endPoint x: 143, endPoint y: 138, distance: 53.5
click at [143, 138] on div at bounding box center [140, 176] width 5 height 129
click at [91, 144] on div at bounding box center [85, 144] width 12 height 12
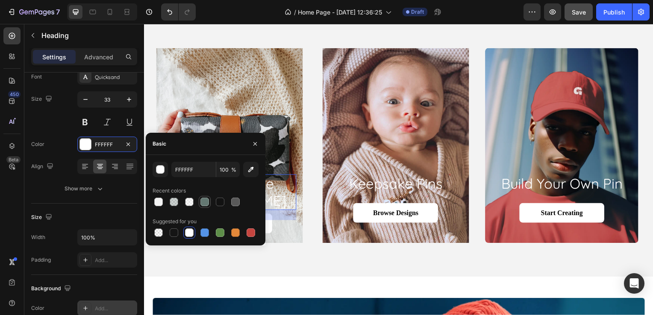
click at [206, 199] on div at bounding box center [204, 202] width 9 height 9
type input "647872"
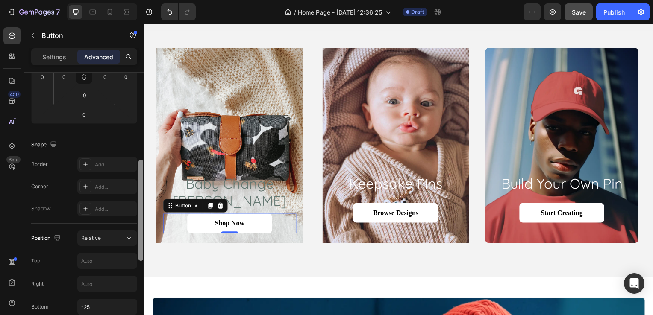
scroll to position [45, 0]
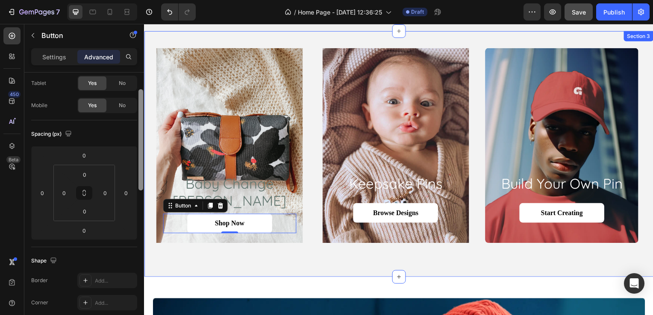
drag, startPoint x: 284, startPoint y: 155, endPoint x: 145, endPoint y: 116, distance: 144.2
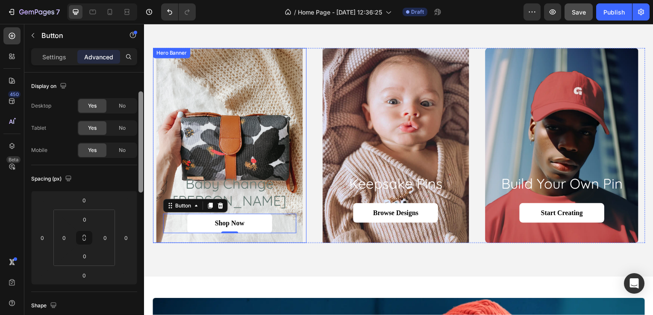
scroll to position [0, 0]
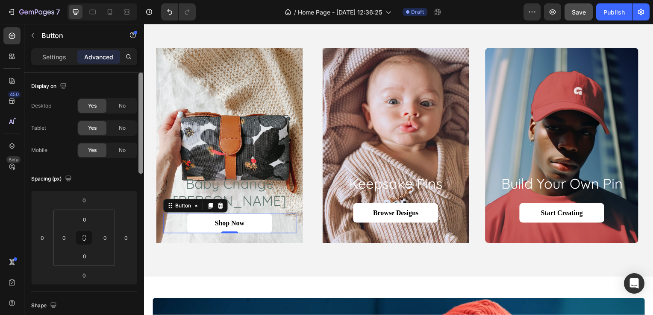
click at [59, 64] on div "Settings Advanced" at bounding box center [84, 56] width 106 height 17
click at [55, 61] on p "Settings" at bounding box center [54, 57] width 24 height 9
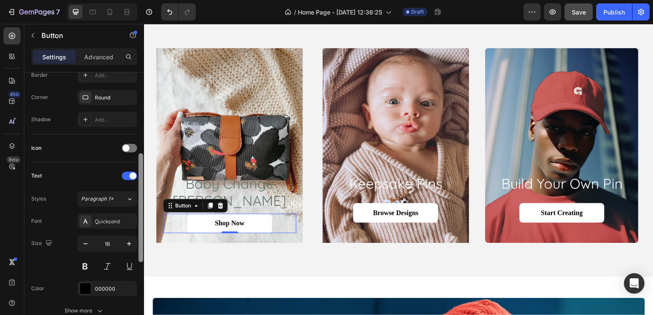
scroll to position [198, 0]
drag, startPoint x: 140, startPoint y: 160, endPoint x: 140, endPoint y: 241, distance: 80.8
click at [140, 241] on div at bounding box center [140, 205] width 5 height 109
click at [88, 285] on div at bounding box center [85, 286] width 11 height 11
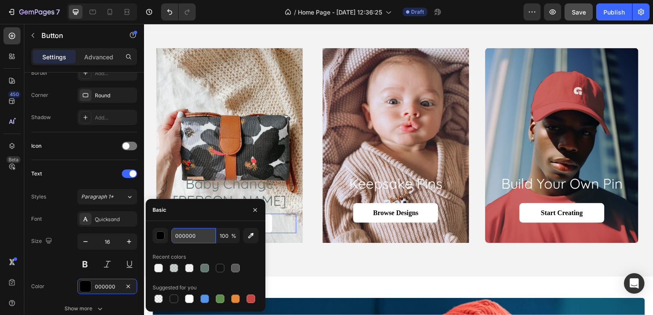
click at [197, 237] on input "000000" at bounding box center [193, 235] width 44 height 15
paste input "#a6c5a3"
type input "#a6c5a3"
click at [255, 212] on icon "button" at bounding box center [255, 210] width 7 height 7
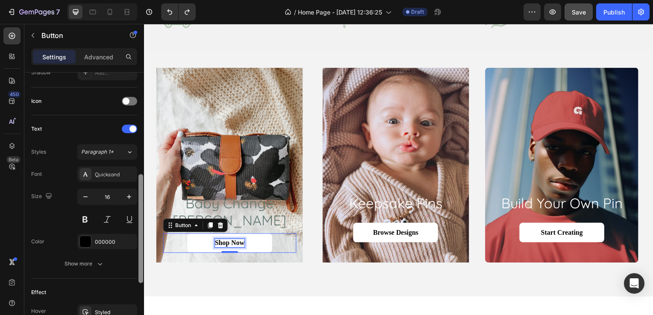
scroll to position [245, 0]
drag, startPoint x: 140, startPoint y: 143, endPoint x: 142, endPoint y: 243, distance: 100.0
click at [142, 243] on div at bounding box center [140, 226] width 5 height 109
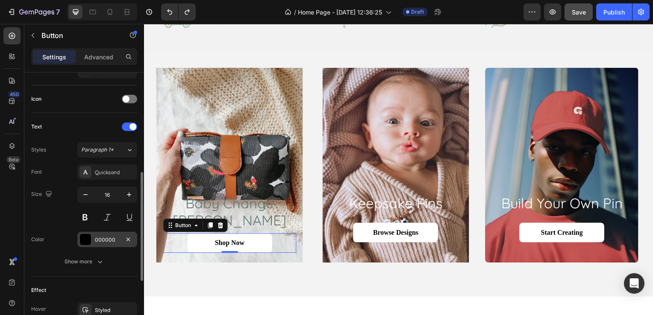
click at [109, 233] on div "000000" at bounding box center [107, 239] width 60 height 15
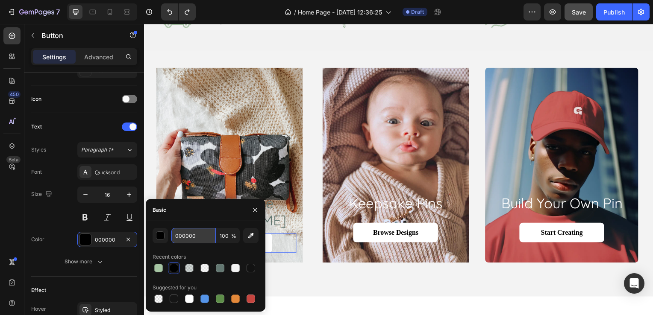
click at [190, 238] on input "000000" at bounding box center [193, 235] width 44 height 15
paste input "#535353"
type input "#535353"
click at [242, 45] on div "Image Image Image Image Image Image Image Image Image Image Marquee Section 2" at bounding box center [400, 16] width 513 height 70
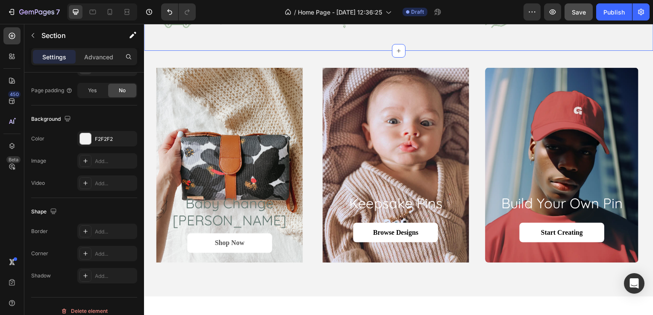
scroll to position [0, 0]
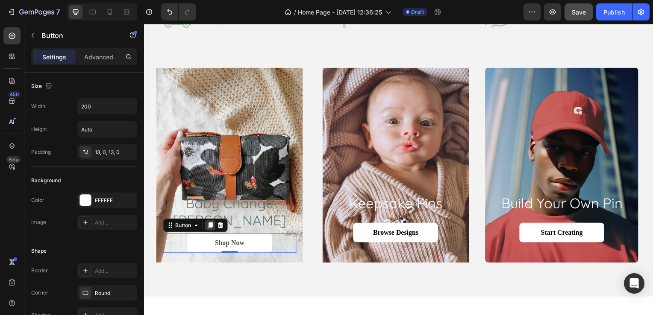
click at [212, 228] on icon at bounding box center [210, 227] width 5 height 6
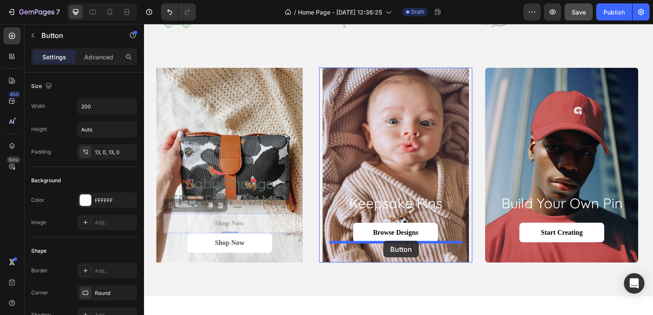
drag, startPoint x: 266, startPoint y: 222, endPoint x: 385, endPoint y: 243, distance: 120.6
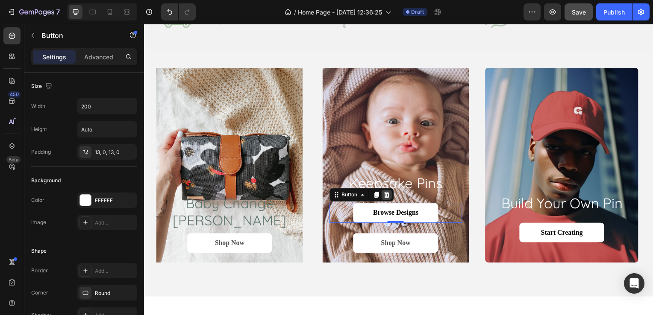
click at [387, 195] on icon at bounding box center [388, 196] width 7 height 7
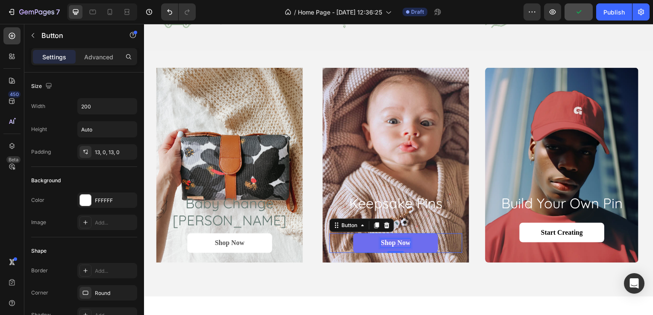
click at [395, 243] on p "Shop Now" at bounding box center [397, 245] width 30 height 9
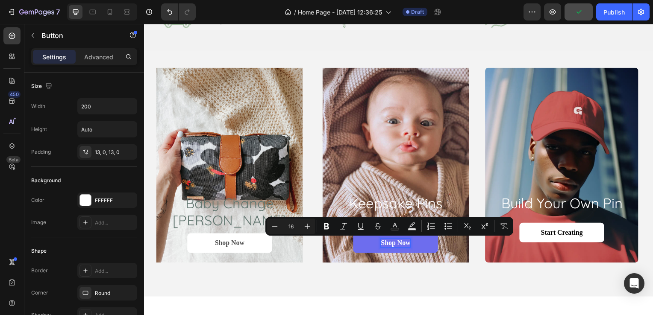
click at [403, 244] on p "Shop Now" at bounding box center [397, 245] width 30 height 9
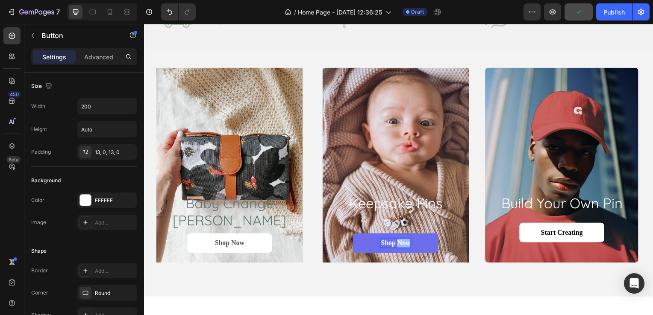
click at [403, 244] on p "Shop Now" at bounding box center [397, 245] width 30 height 9
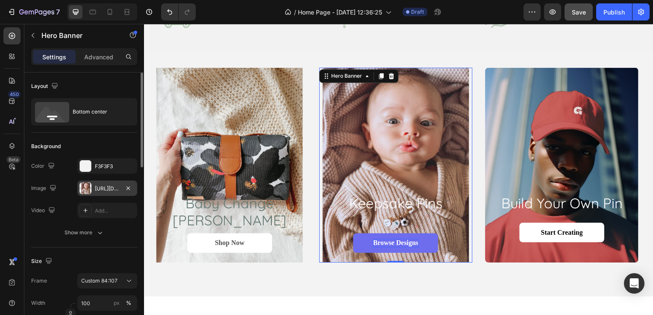
click at [93, 192] on div "[URL][DOMAIN_NAME]" at bounding box center [107, 188] width 60 height 15
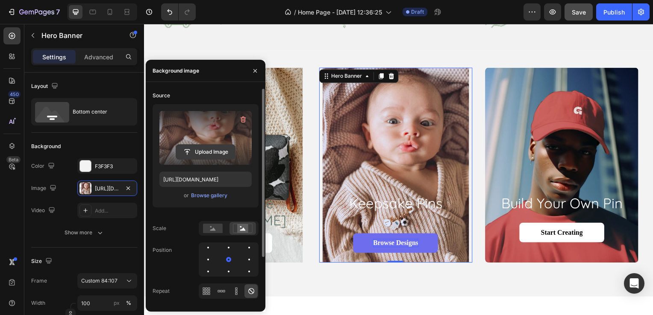
click at [210, 151] on input "file" at bounding box center [205, 152] width 59 height 15
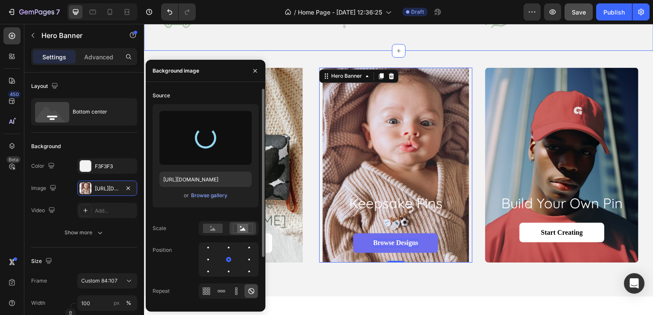
type input "[URL][DOMAIN_NAME]"
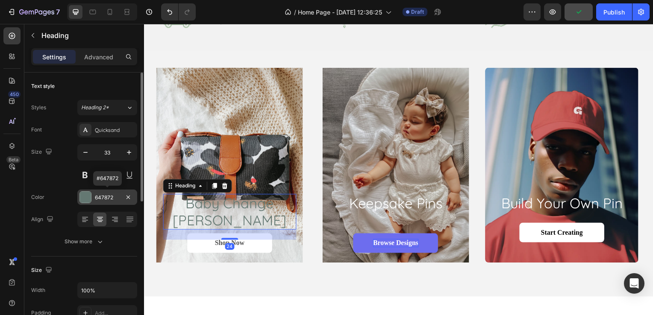
click at [97, 197] on div "647872" at bounding box center [107, 198] width 25 height 8
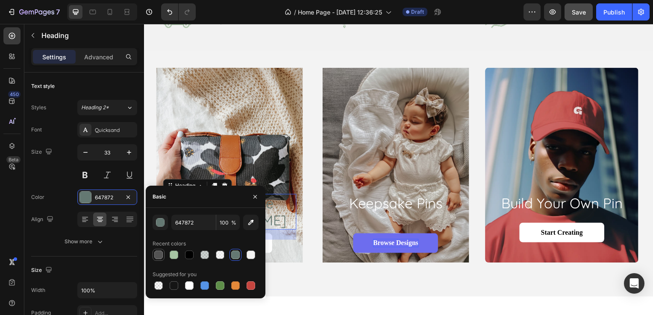
click at [157, 258] on div at bounding box center [158, 255] width 9 height 9
type input "535353"
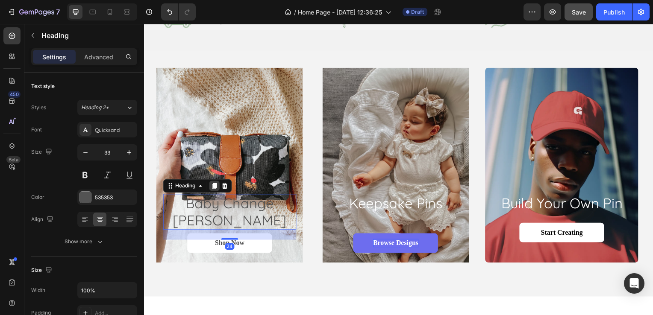
click at [215, 191] on icon at bounding box center [214, 188] width 5 height 6
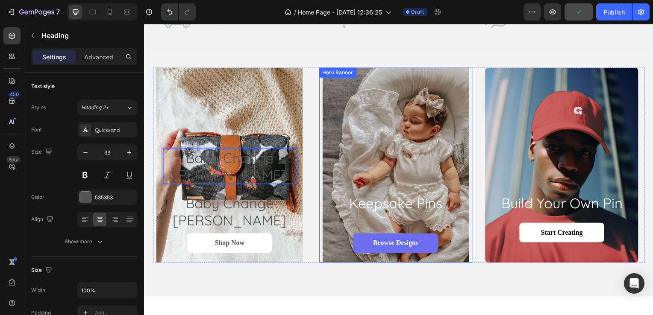
drag, startPoint x: 250, startPoint y: 193, endPoint x: 392, endPoint y: 219, distance: 144.2
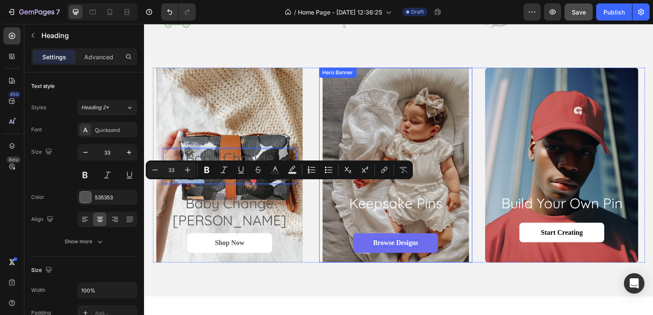
drag, startPoint x: 266, startPoint y: 194, endPoint x: 394, endPoint y: 223, distance: 130.9
click at [394, 223] on div "baby change mats Heading 24 baby change mats Heading Shop Now Button Hero Banne…" at bounding box center [401, 166] width 496 height 197
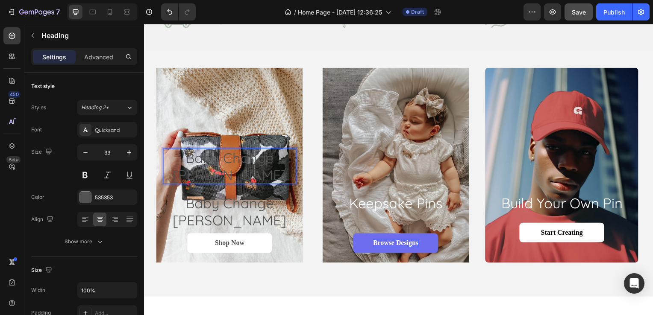
click at [212, 185] on p "baby change [PERSON_NAME]" at bounding box center [230, 168] width 132 height 34
drag, startPoint x: 205, startPoint y: 192, endPoint x: 249, endPoint y: 196, distance: 44.1
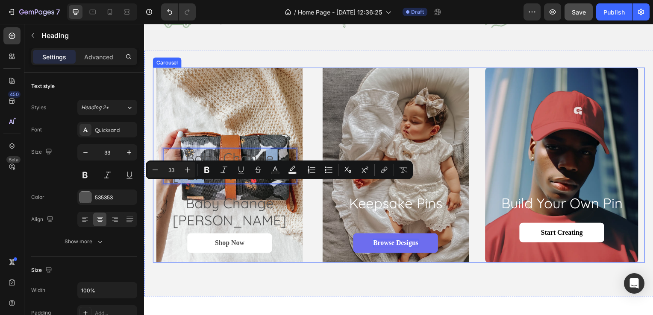
drag, startPoint x: 249, startPoint y: 196, endPoint x: 314, endPoint y: 192, distance: 65.5
click at [314, 192] on div "baby change mats Heading 24 baby change mats Heading Shop Now Button Hero Banne…" at bounding box center [401, 166] width 496 height 197
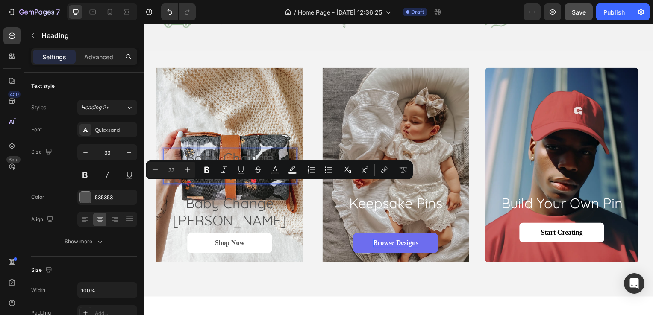
click at [232, 185] on p "baby change [PERSON_NAME]" at bounding box center [230, 168] width 132 height 34
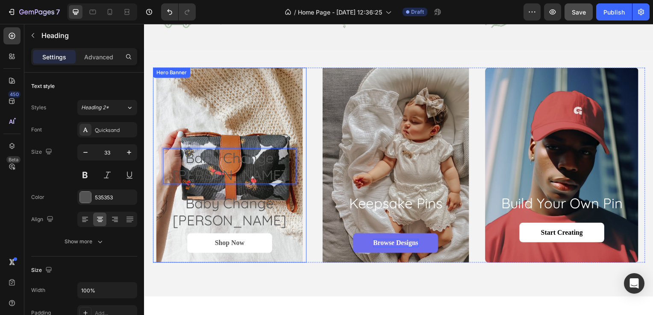
click at [223, 174] on div "baby change mats Heading 24 baby change mats Heading Shop Now Button" at bounding box center [230, 189] width 134 height 112
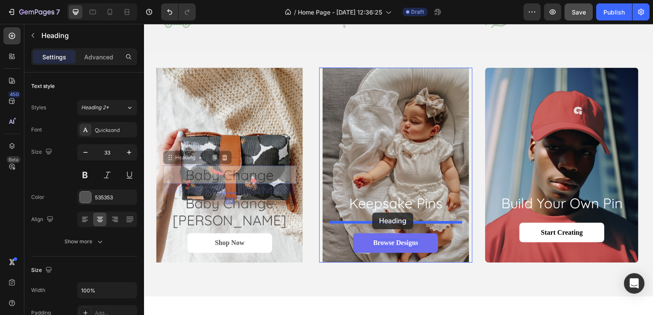
drag, startPoint x: 221, startPoint y: 185, endPoint x: 374, endPoint y: 215, distance: 155.7
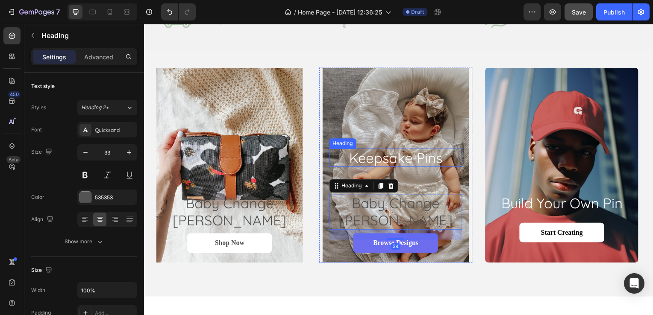
click at [397, 169] on h2 "keepsake pins" at bounding box center [397, 159] width 134 height 19
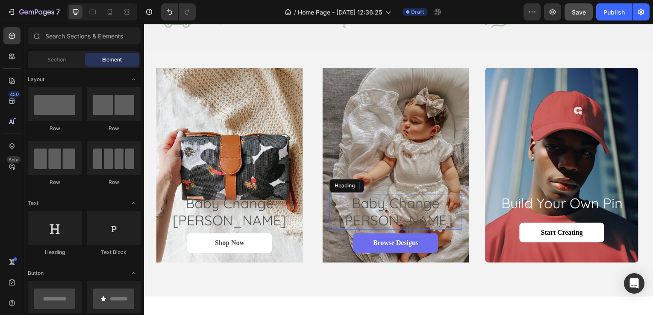
click at [364, 223] on h2 "baby change [PERSON_NAME]" at bounding box center [397, 213] width 134 height 35
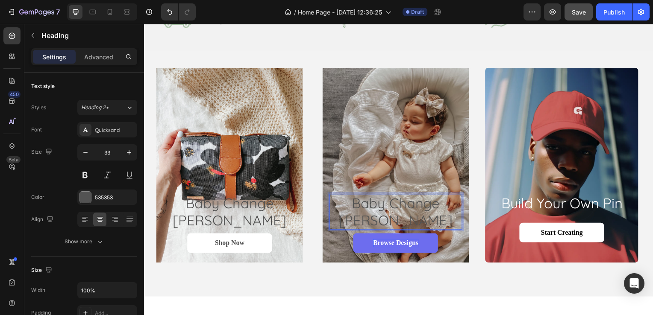
click at [364, 223] on h2 "baby change [PERSON_NAME]" at bounding box center [397, 213] width 134 height 35
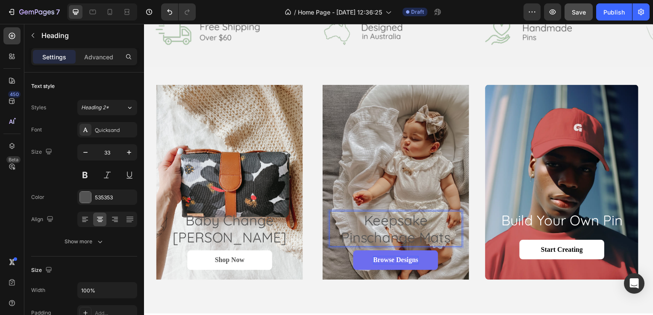
click at [421, 238] on p "Keepsake Pinschange mats" at bounding box center [397, 231] width 132 height 34
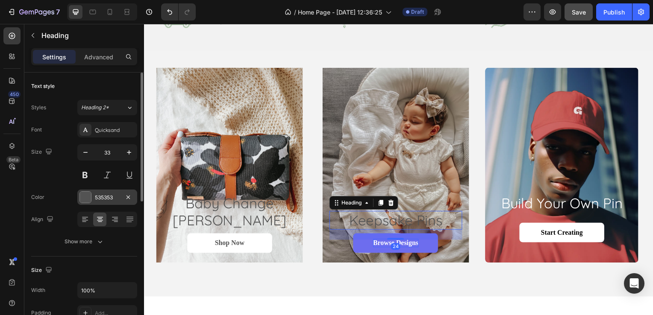
click at [104, 194] on div "535353" at bounding box center [107, 198] width 25 height 8
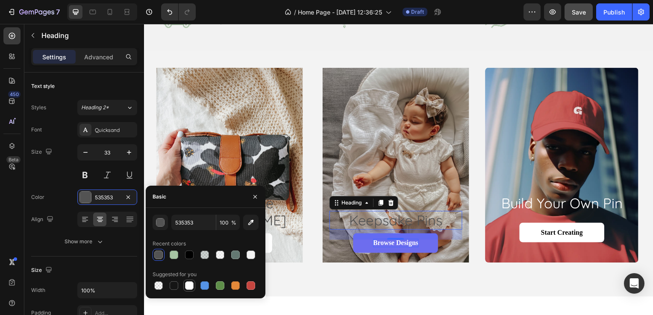
click at [193, 286] on div at bounding box center [189, 286] width 9 height 9
type input "FFFFFF"
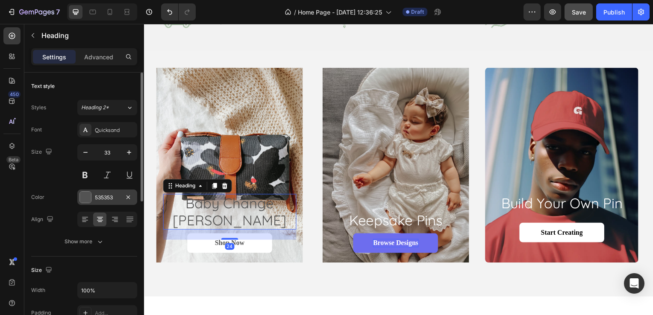
click at [90, 200] on div at bounding box center [85, 197] width 11 height 11
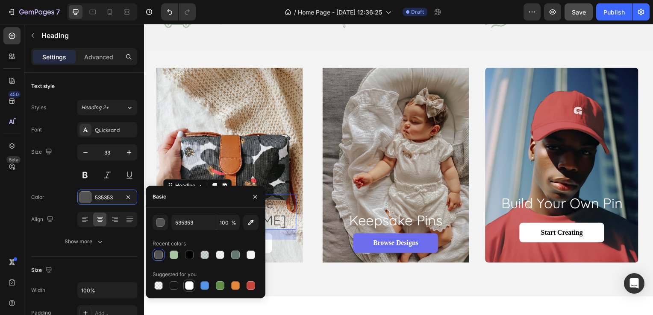
click at [187, 288] on div at bounding box center [189, 286] width 9 height 9
type input "FFFFFF"
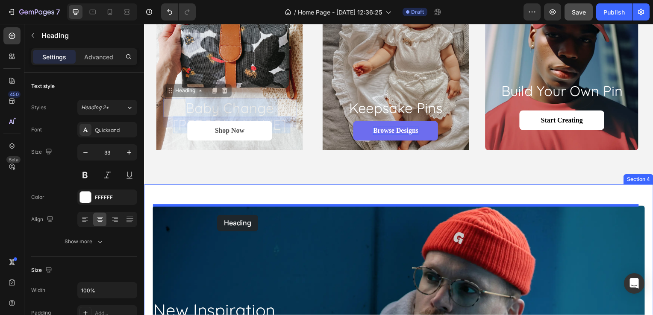
scroll to position [557, 0]
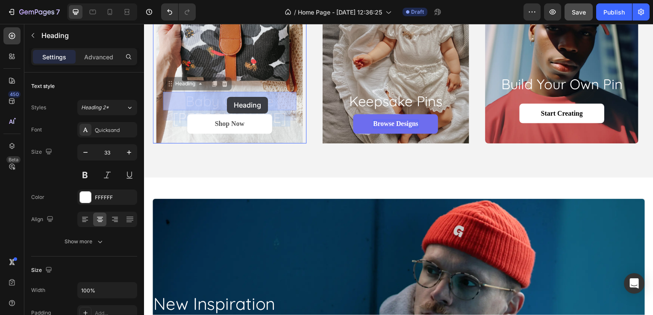
drag, startPoint x: 229, startPoint y: 220, endPoint x: 227, endPoint y: 97, distance: 123.1
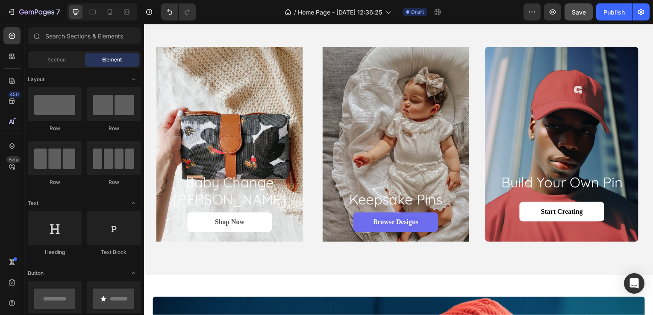
scroll to position [455, 0]
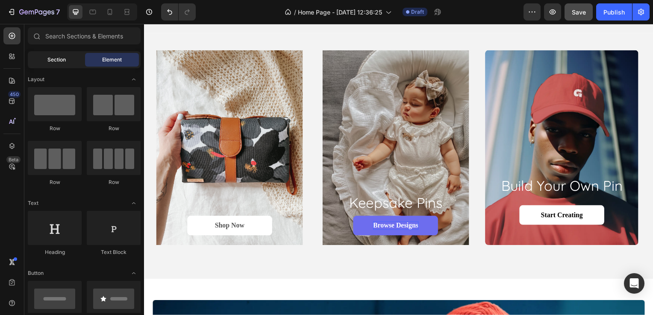
click at [54, 63] on span "Section" at bounding box center [56, 60] width 18 height 8
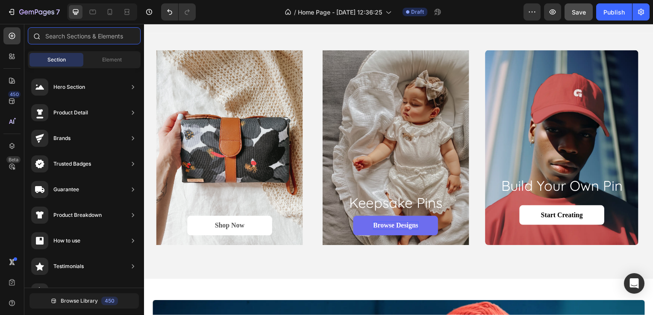
click at [84, 30] on input "text" at bounding box center [84, 35] width 113 height 17
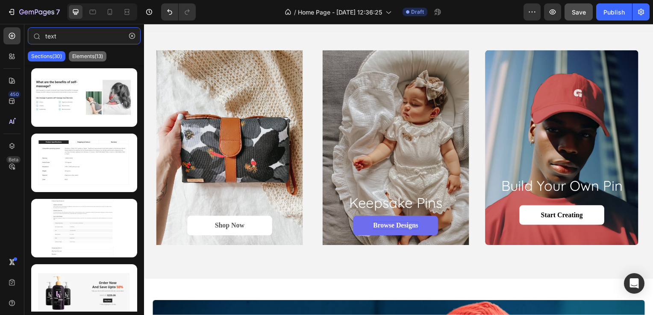
type input "text"
click at [91, 58] on p "Elements(13)" at bounding box center [87, 56] width 31 height 7
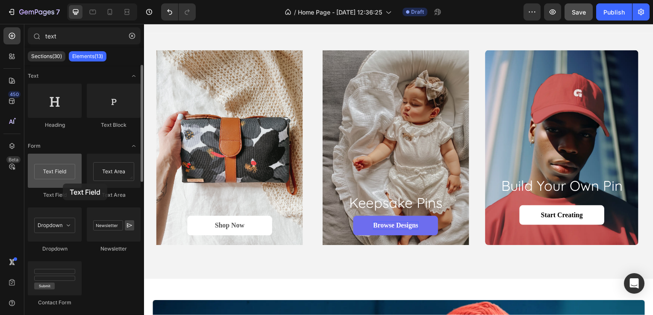
click at [63, 184] on div at bounding box center [55, 171] width 54 height 34
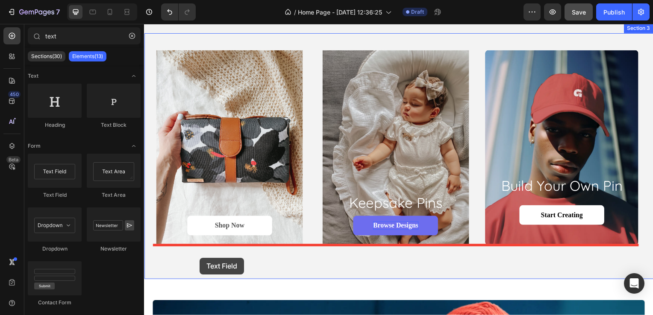
drag, startPoint x: 209, startPoint y: 201, endPoint x: 200, endPoint y: 260, distance: 59.2
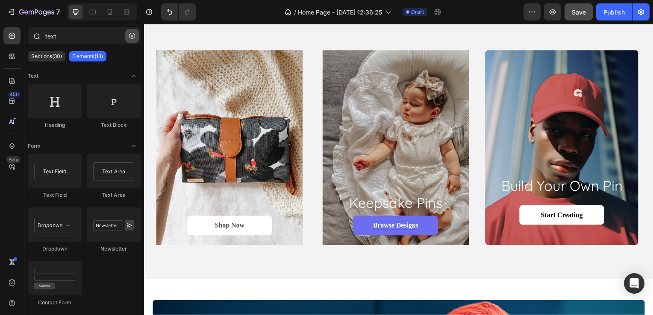
click at [131, 35] on icon "button" at bounding box center [132, 36] width 6 height 6
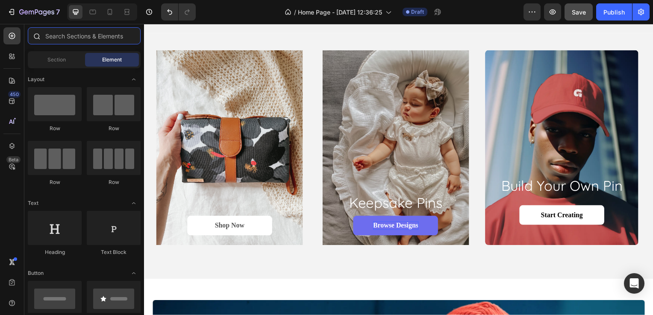
click at [112, 37] on input "text" at bounding box center [84, 35] width 113 height 17
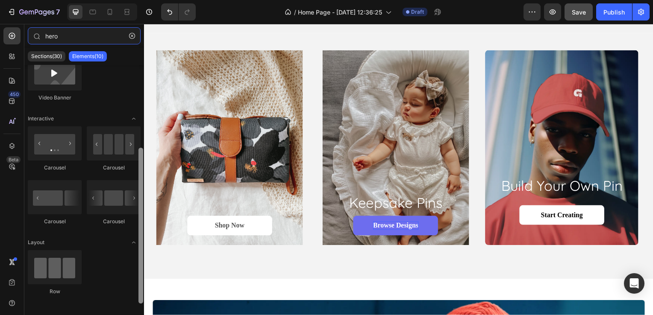
scroll to position [138, 0]
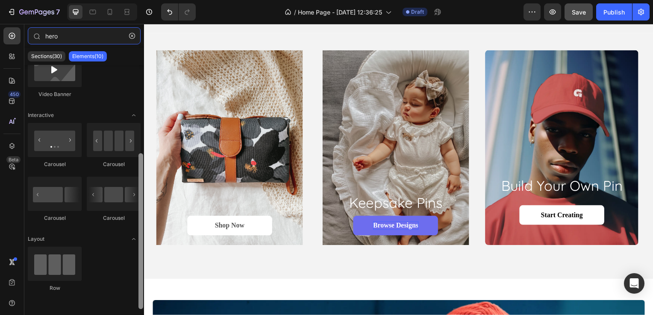
drag, startPoint x: 141, startPoint y: 76, endPoint x: 135, endPoint y: 173, distance: 96.3
click at [135, 173] on div "Media Hero Banner Parallax Hero Banner Hero Banner Hero Banner Video Banner Int…" at bounding box center [84, 187] width 120 height 245
type input "hero"
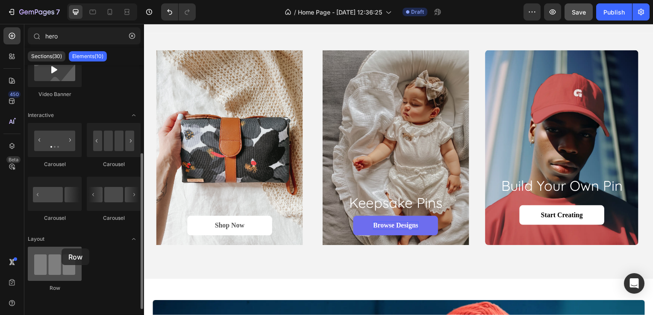
click at [62, 249] on div at bounding box center [55, 264] width 54 height 34
click at [54, 257] on div at bounding box center [55, 264] width 54 height 34
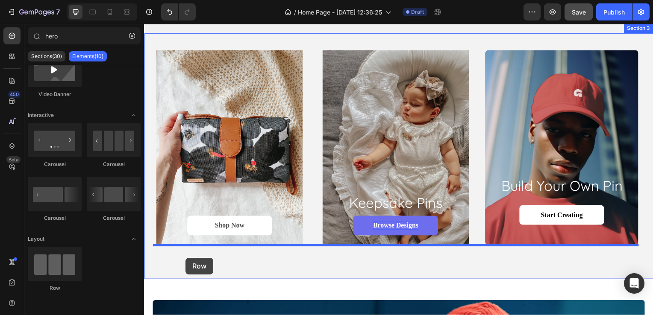
drag, startPoint x: 198, startPoint y: 281, endPoint x: 186, endPoint y: 260, distance: 24.7
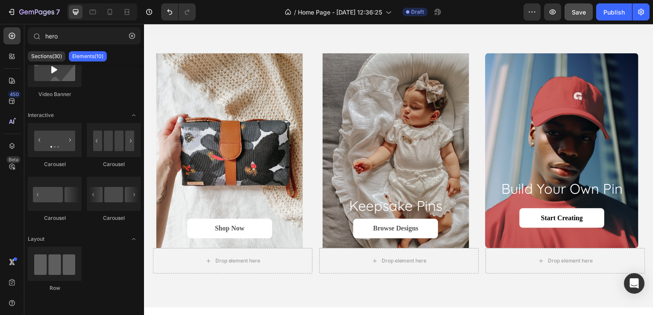
scroll to position [462, 0]
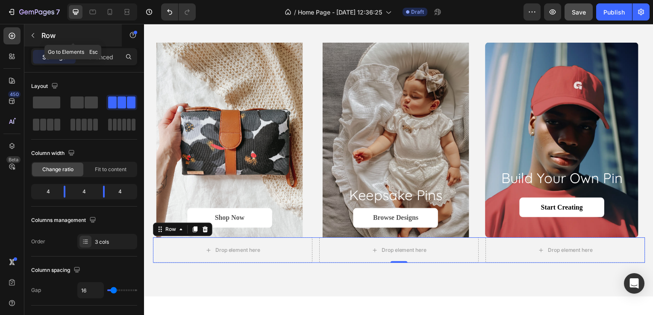
click at [33, 36] on icon "button" at bounding box center [33, 35] width 3 height 5
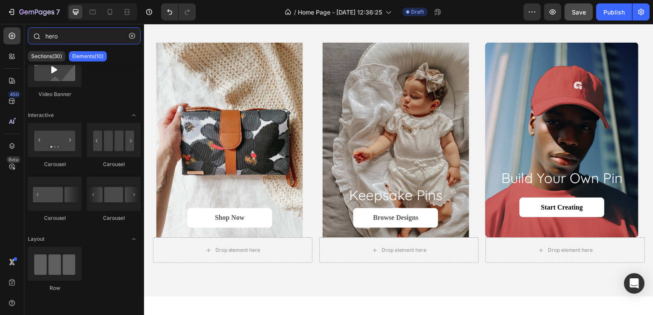
click at [101, 35] on input "hero" at bounding box center [84, 35] width 113 height 17
click at [130, 36] on icon "button" at bounding box center [132, 36] width 6 height 6
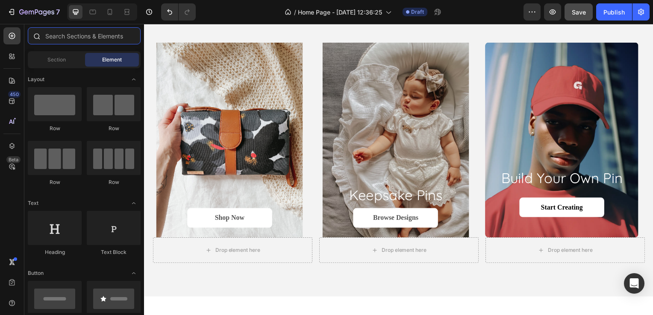
click at [130, 36] on input "text" at bounding box center [84, 35] width 113 height 17
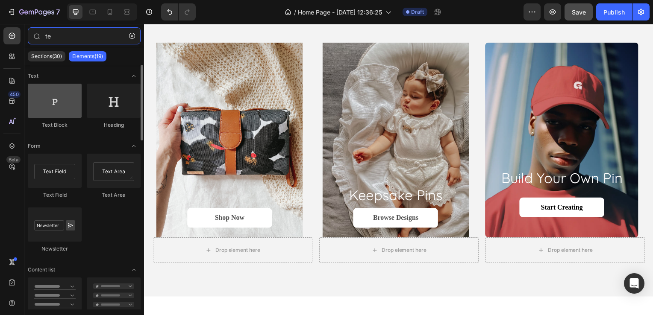
type input "te"
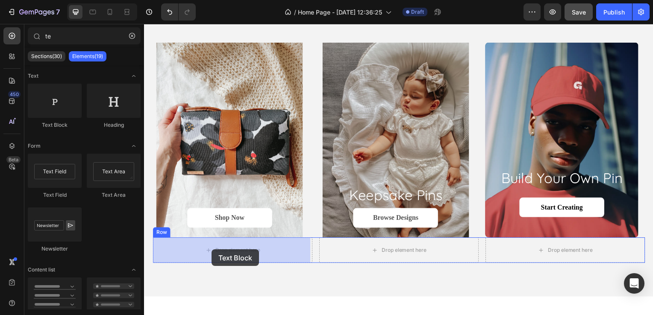
drag, startPoint x: 197, startPoint y: 131, endPoint x: 212, endPoint y: 251, distance: 121.4
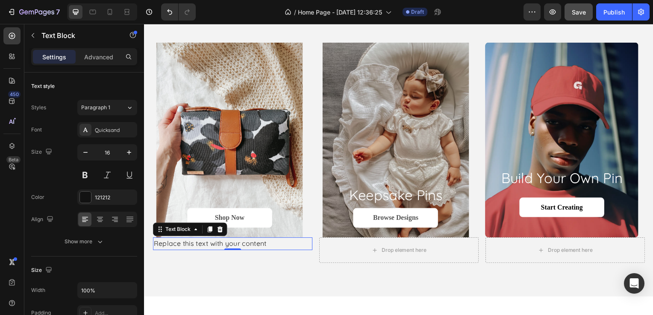
click at [183, 245] on div "Replace this text with your content" at bounding box center [233, 245] width 161 height 13
click at [183, 245] on p "Replace this text with your content" at bounding box center [232, 245] width 159 height 11
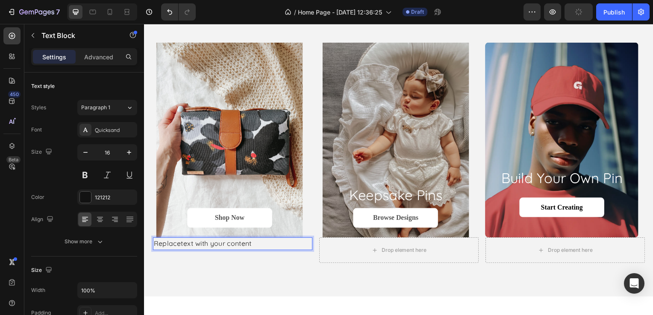
click at [253, 245] on p "Replacetext with your content" at bounding box center [232, 245] width 159 height 11
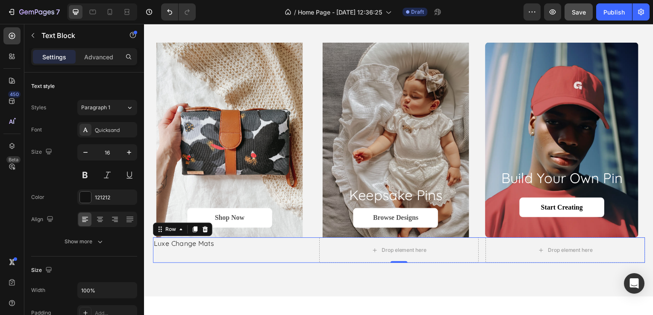
click at [255, 255] on div "Luxe Change Mats Text Block" at bounding box center [233, 252] width 161 height 26
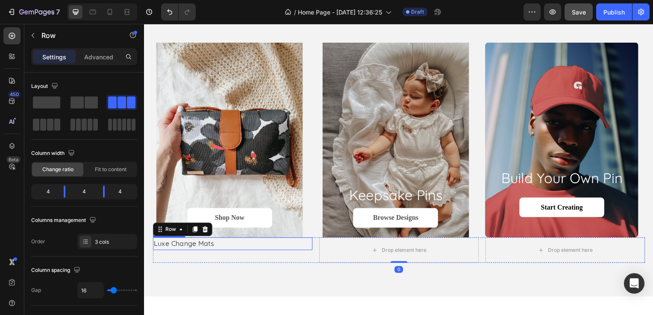
click at [230, 247] on p "Luxe Change Mats" at bounding box center [232, 245] width 159 height 11
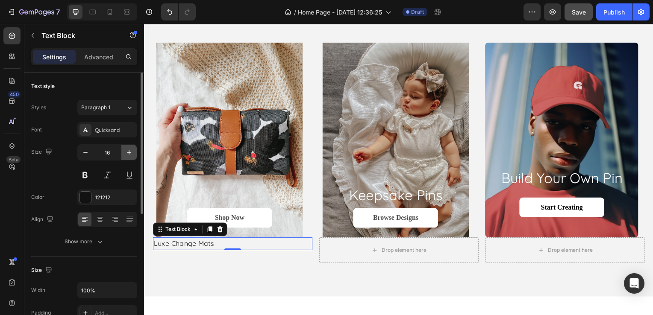
click at [127, 152] on icon "button" at bounding box center [129, 152] width 9 height 9
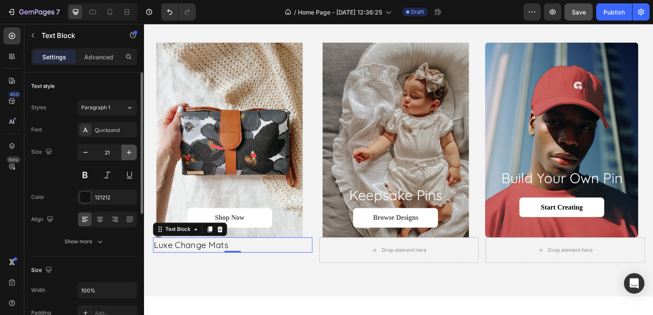
click at [127, 152] on icon "button" at bounding box center [129, 152] width 9 height 9
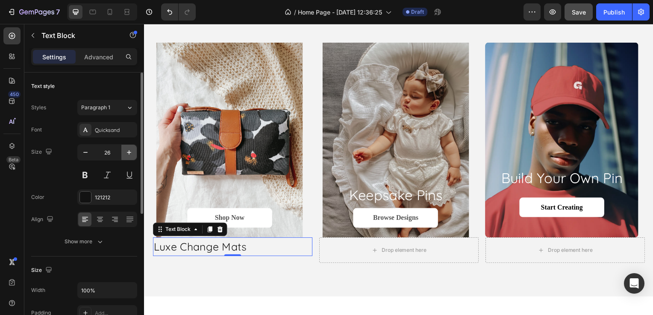
click at [127, 152] on icon "button" at bounding box center [129, 152] width 9 height 9
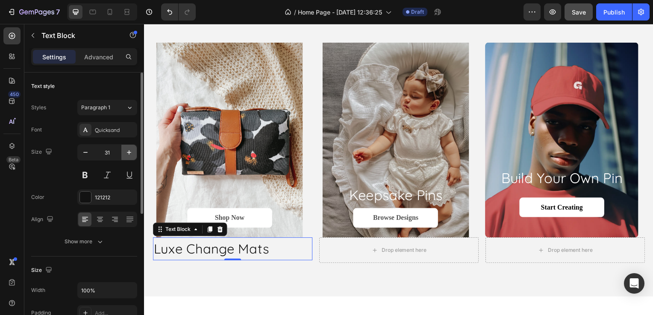
click at [127, 152] on icon "button" at bounding box center [129, 152] width 9 height 9
click at [92, 155] on button "button" at bounding box center [85, 152] width 15 height 15
type input "31"
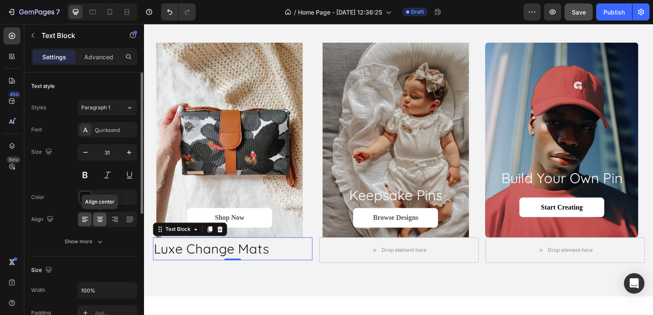
click at [99, 218] on icon at bounding box center [100, 219] width 9 height 9
click at [88, 218] on icon at bounding box center [85, 219] width 9 height 9
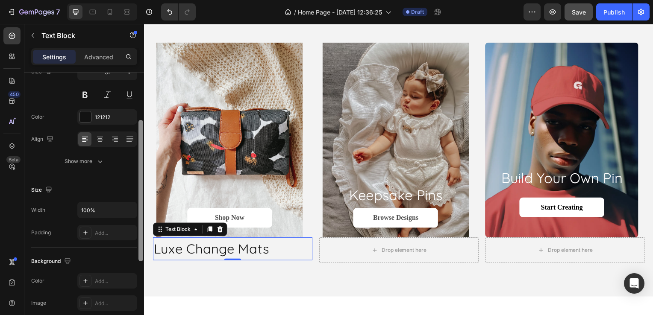
scroll to position [87, 0]
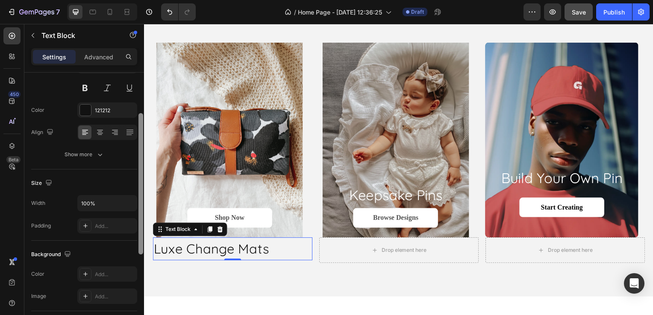
drag, startPoint x: 141, startPoint y: 208, endPoint x: 140, endPoint y: 254, distance: 46.2
click at [140, 254] on div at bounding box center [140, 183] width 5 height 141
click at [99, 206] on input "100%" at bounding box center [107, 203] width 59 height 15
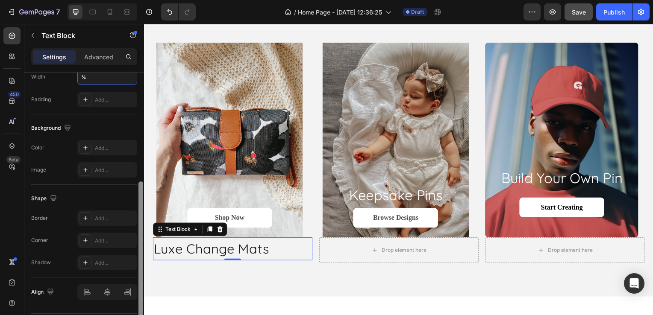
scroll to position [215, 0]
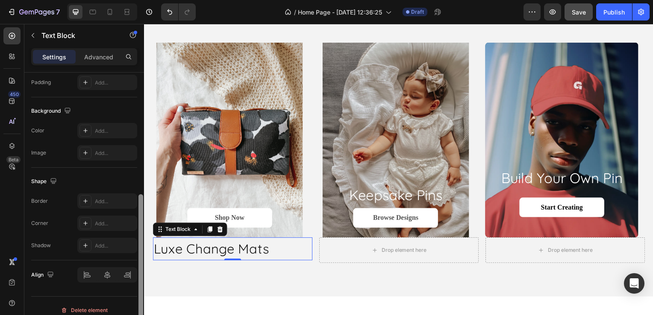
drag, startPoint x: 139, startPoint y: 191, endPoint x: 138, endPoint y: 266, distance: 75.2
click at [138, 266] on div at bounding box center [140, 264] width 5 height 141
type input "100%"
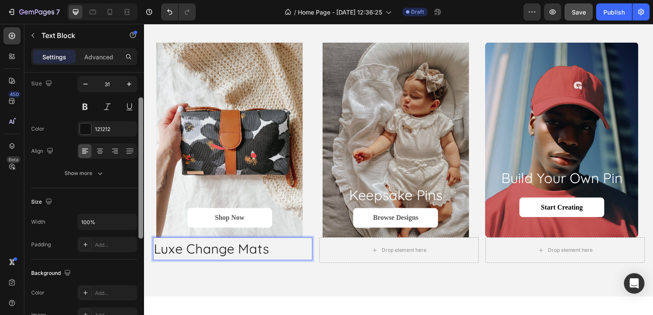
scroll to position [0, 0]
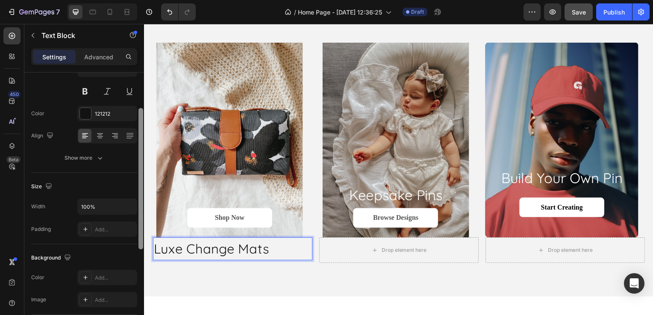
drag, startPoint x: 141, startPoint y: 251, endPoint x: 133, endPoint y: 175, distance: 76.0
click at [133, 175] on div "Text style Styles Paragraph 1 Font Quicksand Size 31 Color 121212 Align Show mo…" at bounding box center [84, 206] width 120 height 267
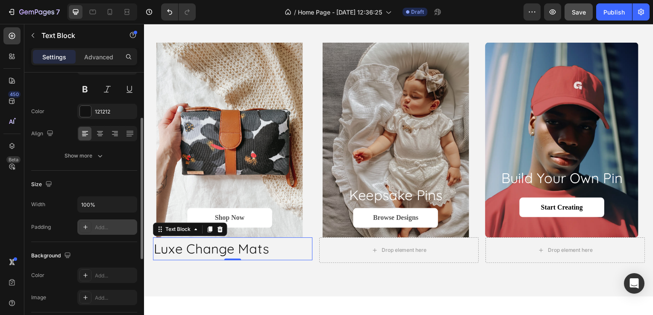
click at [100, 226] on div "Add..." at bounding box center [115, 228] width 40 height 8
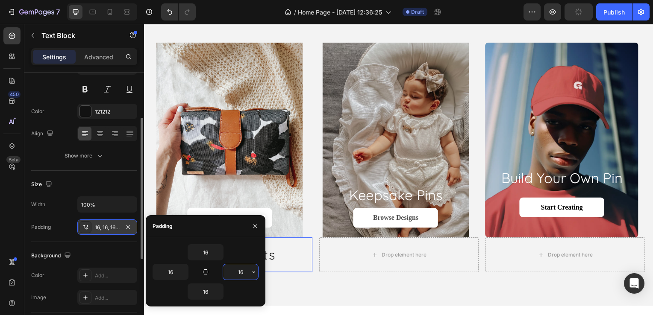
click at [240, 271] on input "16" at bounding box center [240, 272] width 35 height 15
click at [242, 248] on div "16" at bounding box center [206, 252] width 106 height 16
click at [238, 273] on input "14" at bounding box center [240, 272] width 35 height 15
type input "10"
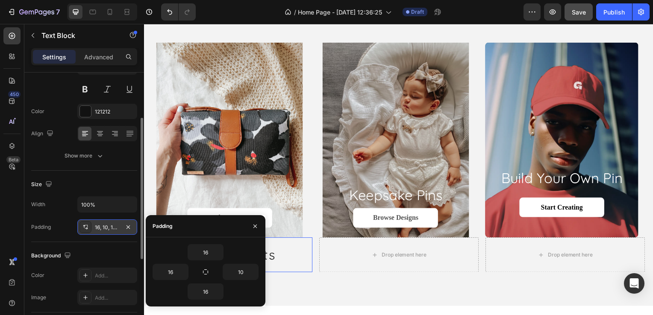
click at [237, 238] on div "16 16 10 16" at bounding box center [206, 272] width 120 height 69
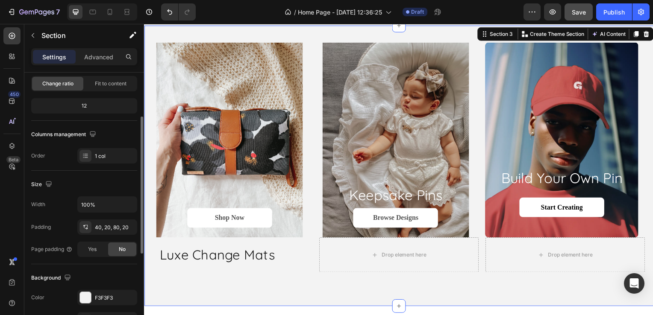
scroll to position [0, 0]
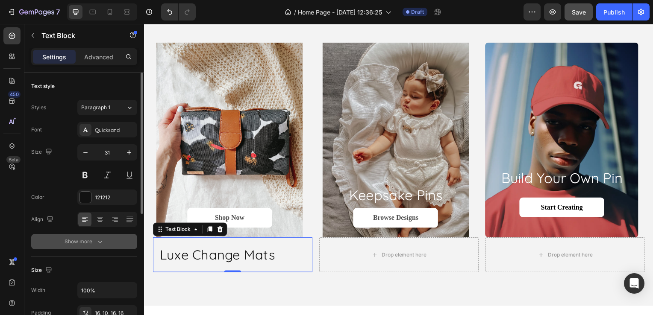
click at [97, 238] on icon "button" at bounding box center [100, 242] width 9 height 9
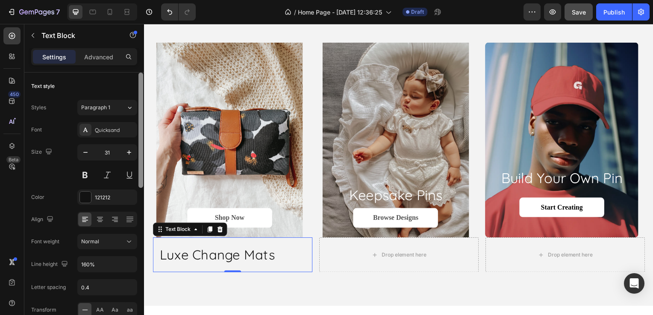
drag, startPoint x: 141, startPoint y: 187, endPoint x: 139, endPoint y: 171, distance: 16.8
click at [139, 171] on div at bounding box center [140, 130] width 5 height 115
click at [76, 199] on div "Color 121212" at bounding box center [84, 197] width 106 height 15
click at [85, 198] on div at bounding box center [85, 197] width 11 height 11
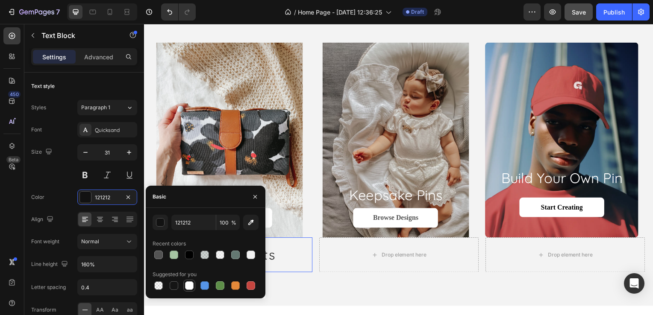
click at [194, 286] on div at bounding box center [189, 286] width 10 height 10
type input "FFFFFF"
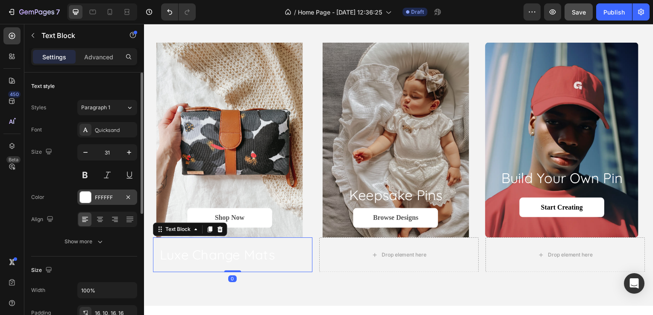
click at [85, 198] on div at bounding box center [85, 197] width 11 height 11
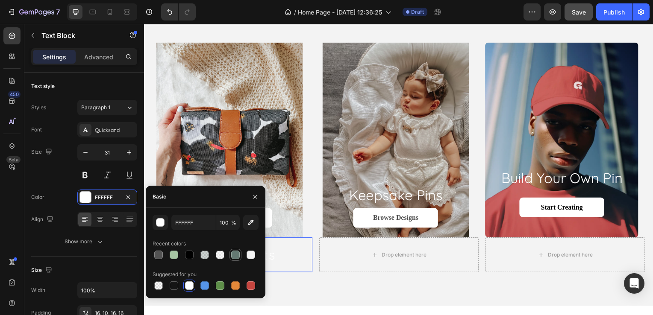
click at [231, 257] on div at bounding box center [235, 255] width 10 height 10
type input "647872"
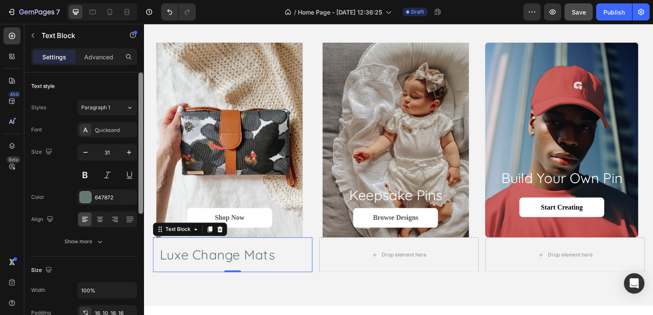
click at [139, 115] on div at bounding box center [140, 143] width 5 height 141
click at [126, 107] on icon at bounding box center [129, 107] width 7 height 9
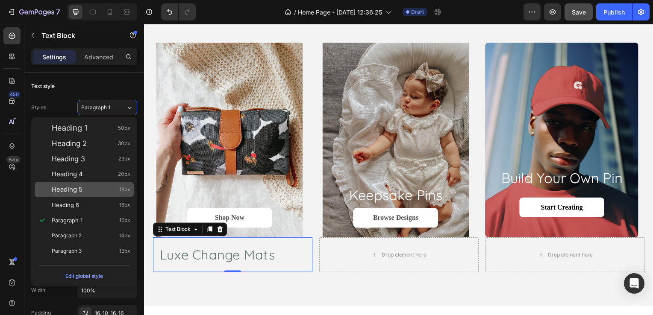
click at [85, 187] on div "Heading 5 18px" at bounding box center [91, 189] width 79 height 9
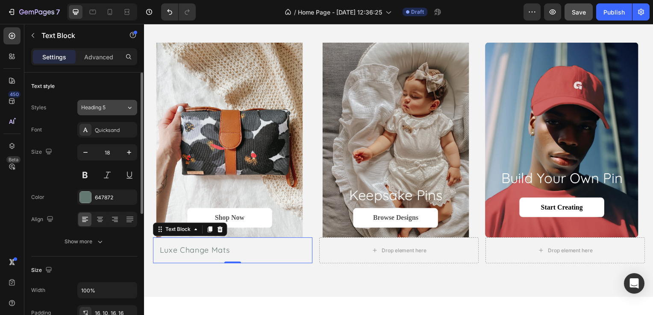
click at [113, 106] on div "Heading 5" at bounding box center [98, 108] width 35 height 8
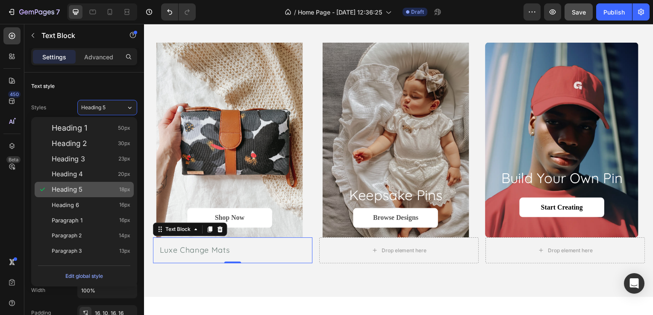
click at [108, 185] on div "Heading 5 18px" at bounding box center [91, 189] width 79 height 9
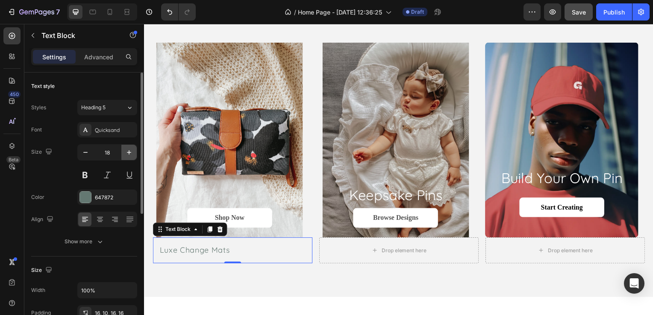
click at [132, 153] on icon "button" at bounding box center [129, 152] width 9 height 9
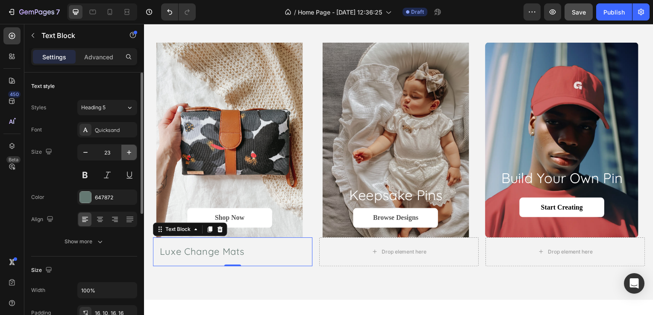
click at [132, 153] on icon "button" at bounding box center [129, 152] width 9 height 9
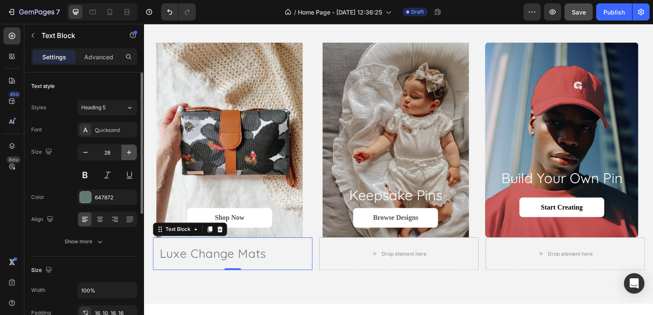
click at [132, 153] on icon "button" at bounding box center [129, 152] width 9 height 9
click at [89, 153] on icon "button" at bounding box center [85, 152] width 9 height 9
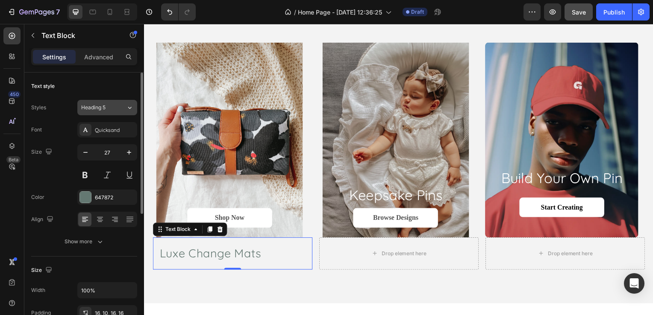
click at [116, 112] on button "Heading 5" at bounding box center [107, 107] width 60 height 15
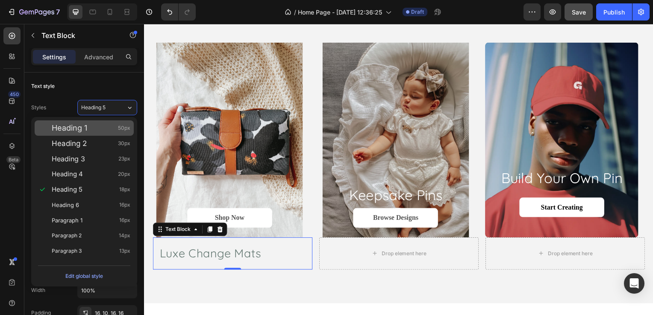
click at [98, 129] on div "Heading 1 50px" at bounding box center [91, 128] width 79 height 9
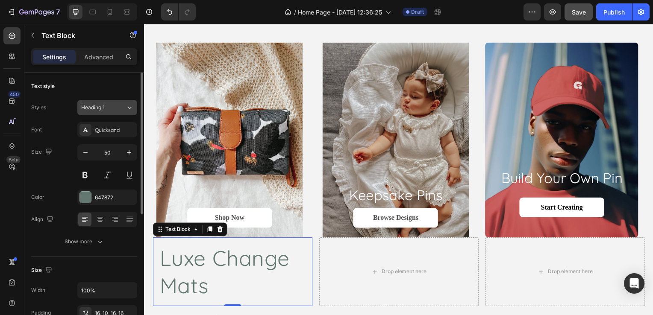
click at [103, 109] on span "Heading 1" at bounding box center [93, 108] width 24 height 8
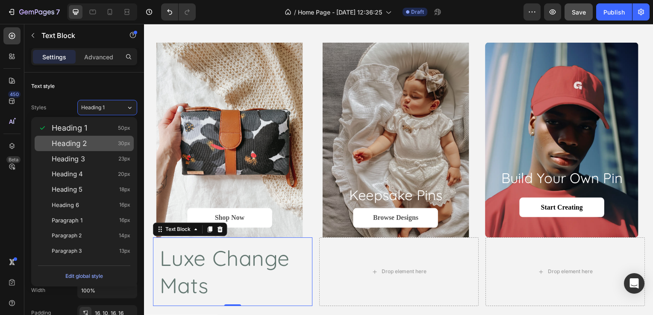
click at [95, 139] on div "Heading 2 30px" at bounding box center [91, 143] width 79 height 9
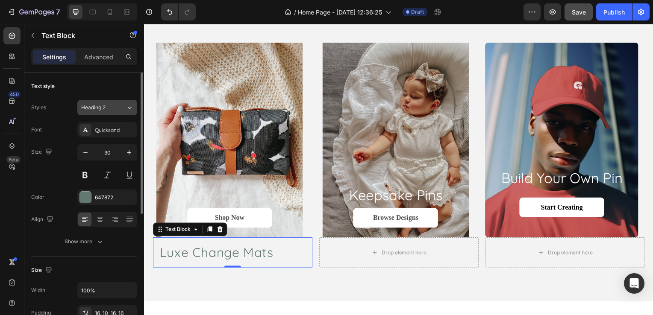
click at [108, 106] on div "Heading 2" at bounding box center [98, 108] width 35 height 8
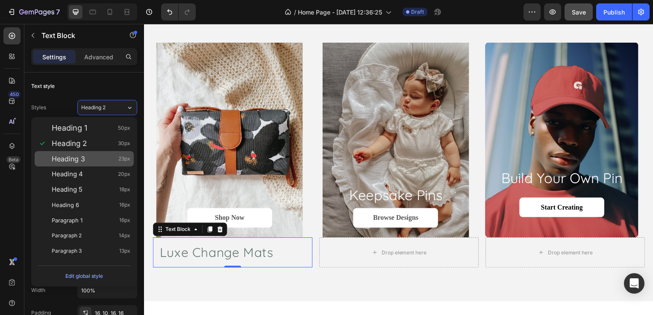
click at [93, 157] on div "Heading 3 23px" at bounding box center [91, 159] width 79 height 9
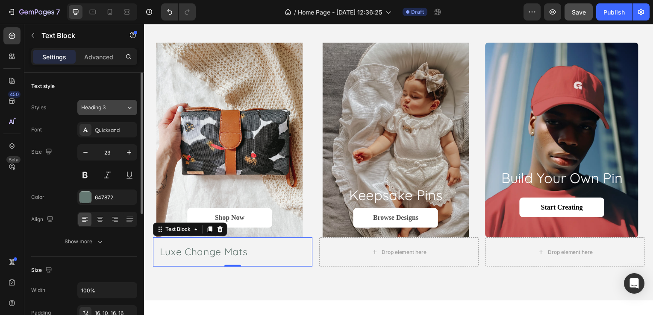
click at [112, 114] on button "Heading 3" at bounding box center [107, 107] width 60 height 15
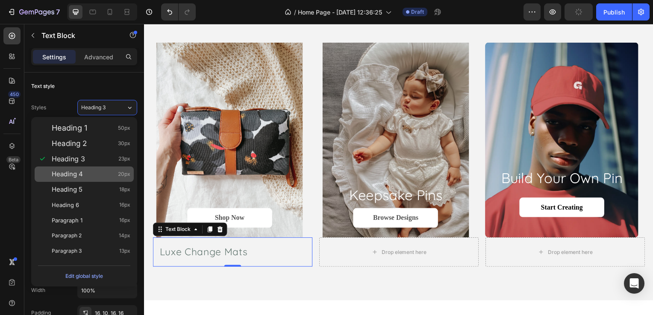
click at [91, 177] on div "Heading 4 20px" at bounding box center [91, 174] width 79 height 9
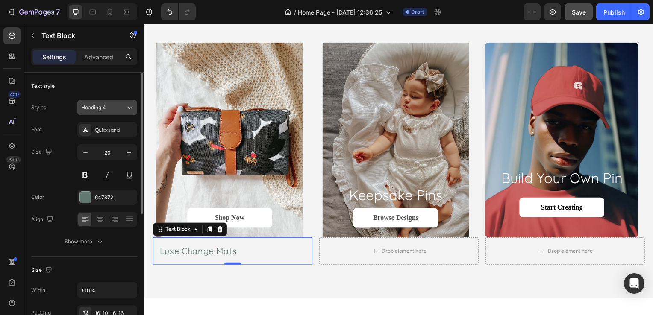
click at [115, 109] on div "Heading 4" at bounding box center [98, 108] width 35 height 8
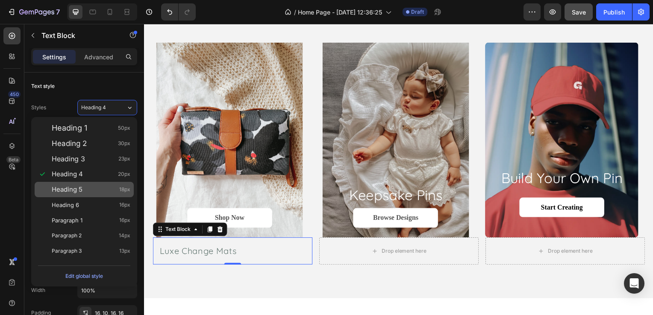
click at [83, 187] on div "Heading 5 18px" at bounding box center [91, 189] width 79 height 9
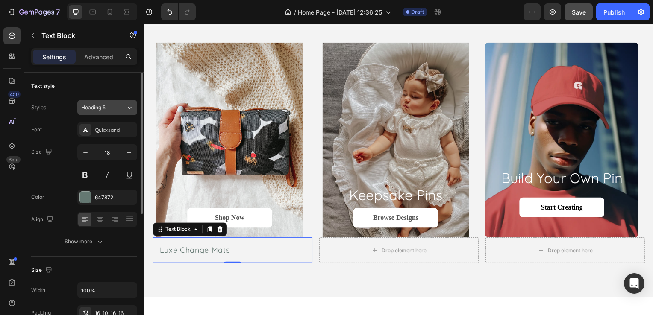
click at [115, 110] on div "Heading 5" at bounding box center [98, 108] width 35 height 8
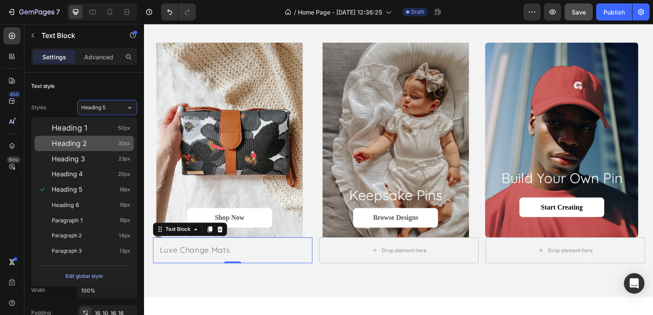
click at [98, 139] on div "Heading 2 30px" at bounding box center [91, 143] width 79 height 9
type input "30"
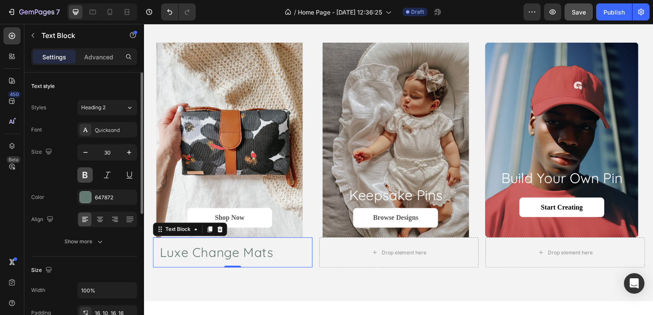
click at [91, 175] on button at bounding box center [84, 175] width 15 height 15
click at [104, 172] on button at bounding box center [107, 175] width 15 height 15
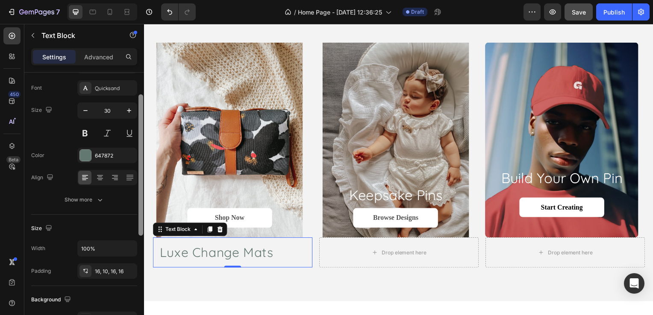
drag, startPoint x: 141, startPoint y: 177, endPoint x: 140, endPoint y: 202, distance: 24.4
click at [140, 202] on div at bounding box center [140, 164] width 5 height 141
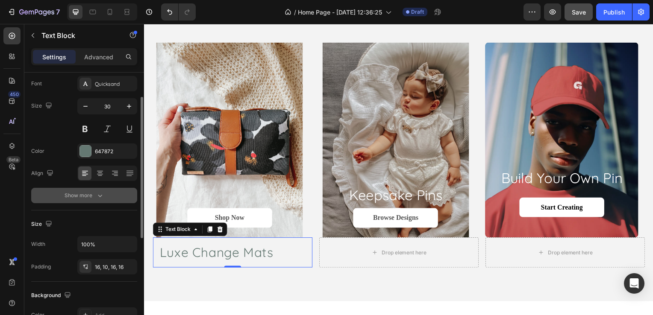
click at [98, 198] on icon "button" at bounding box center [100, 195] width 9 height 9
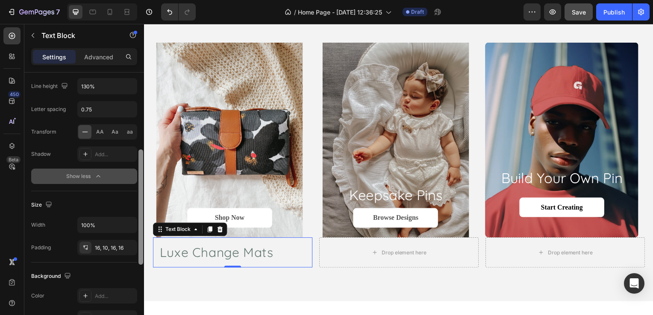
scroll to position [181, 0]
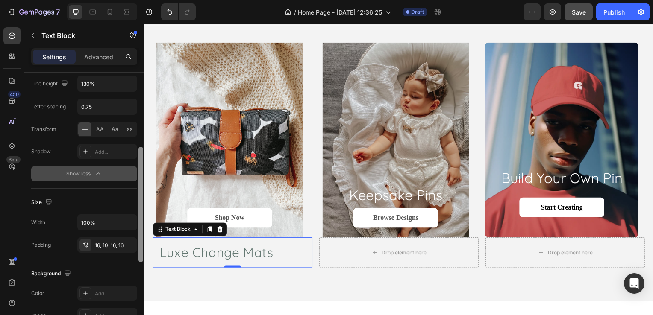
drag, startPoint x: 142, startPoint y: 186, endPoint x: 138, endPoint y: 257, distance: 71.4
click at [138, 257] on div at bounding box center [140, 204] width 5 height 115
click at [124, 221] on button "button" at bounding box center [128, 222] width 15 height 15
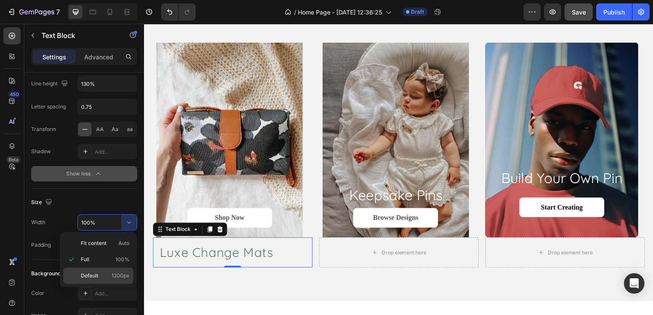
click at [109, 277] on p "Default 1200px" at bounding box center [105, 276] width 49 height 8
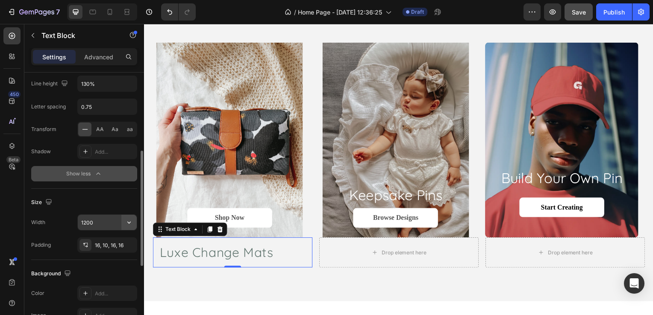
click at [125, 219] on icon "button" at bounding box center [129, 222] width 9 height 9
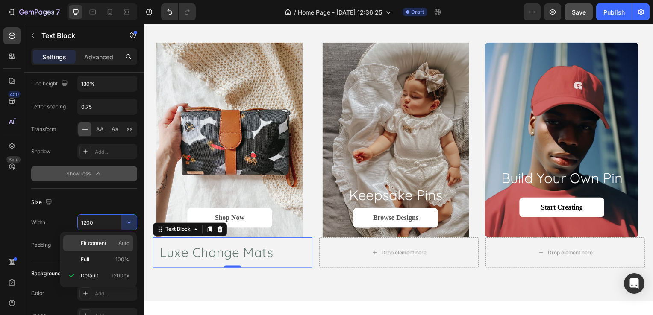
click at [114, 244] on p "Fit content Auto" at bounding box center [105, 244] width 49 height 8
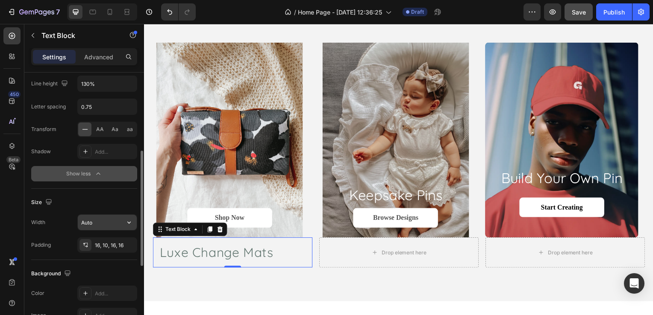
click at [131, 215] on button "button" at bounding box center [128, 222] width 15 height 15
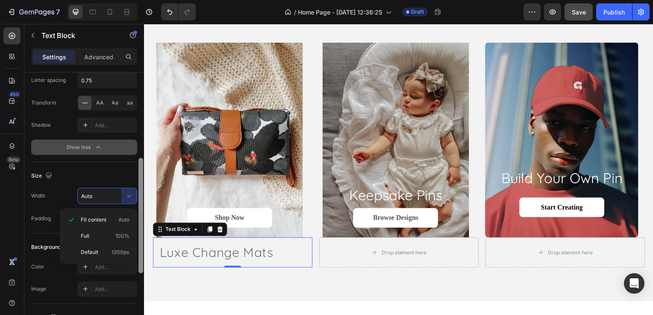
drag, startPoint x: 140, startPoint y: 237, endPoint x: 142, endPoint y: 249, distance: 12.1
click at [142, 249] on div at bounding box center [140, 215] width 5 height 115
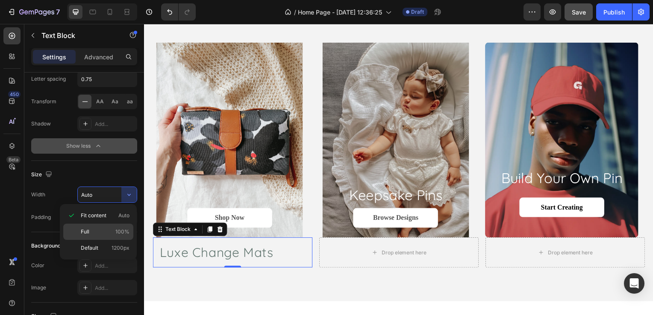
click at [114, 232] on p "Full 100%" at bounding box center [105, 232] width 49 height 8
type input "100%"
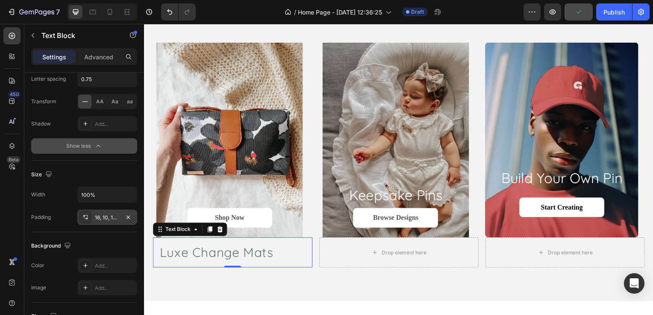
click at [111, 218] on div "16, 10, 16, 16" at bounding box center [107, 218] width 25 height 8
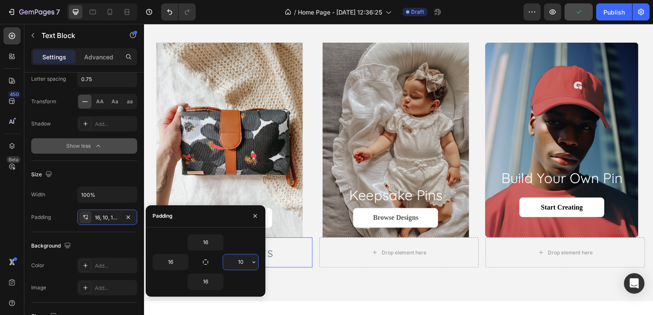
click at [234, 256] on input "10" at bounding box center [240, 262] width 35 height 15
type input "16"
click at [181, 259] on icon "button" at bounding box center [183, 262] width 7 height 7
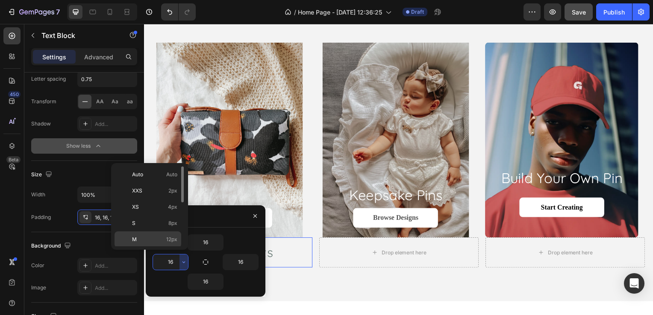
click at [157, 248] on div "M 12px" at bounding box center [148, 256] width 67 height 16
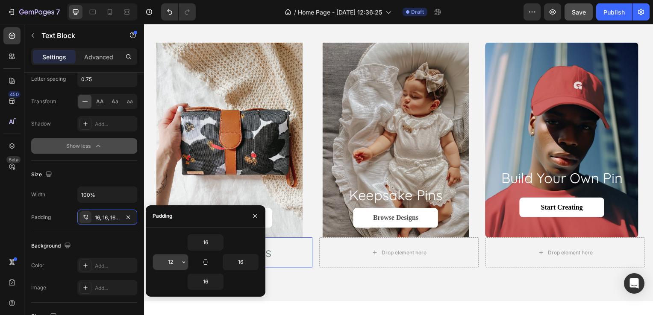
click at [177, 263] on input "12" at bounding box center [170, 262] width 35 height 15
click at [179, 259] on button "button" at bounding box center [183, 262] width 9 height 15
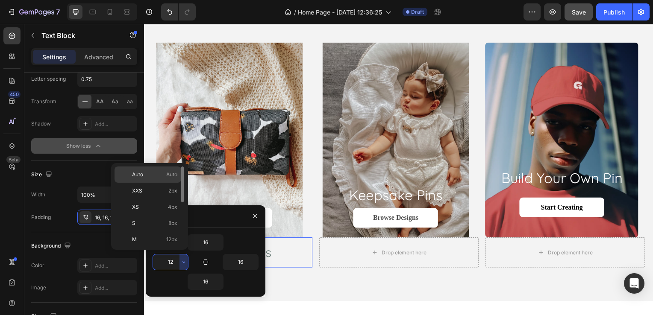
click at [166, 178] on span "Auto" at bounding box center [171, 175] width 11 height 8
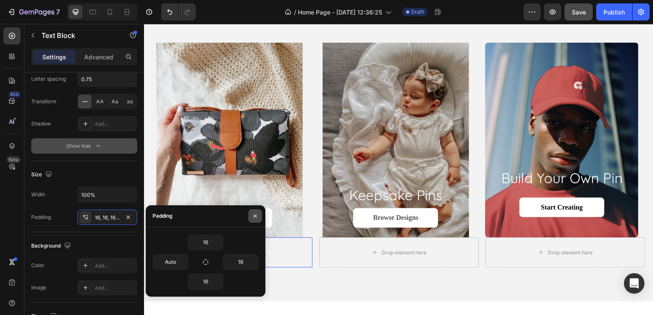
drag, startPoint x: 244, startPoint y: 216, endPoint x: 252, endPoint y: 214, distance: 8.5
click at [252, 214] on div "Padding" at bounding box center [206, 217] width 120 height 22
click at [252, 214] on icon "button" at bounding box center [255, 216] width 7 height 7
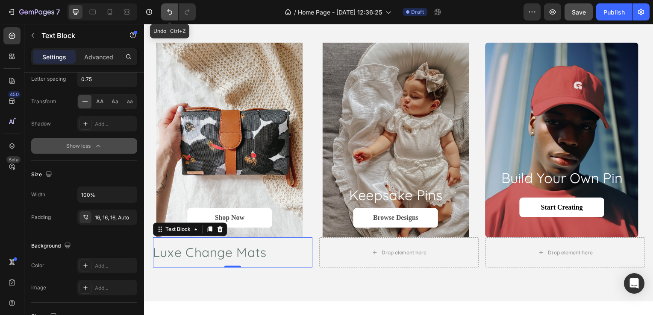
click at [173, 8] on icon "Undo/Redo" at bounding box center [169, 12] width 9 height 9
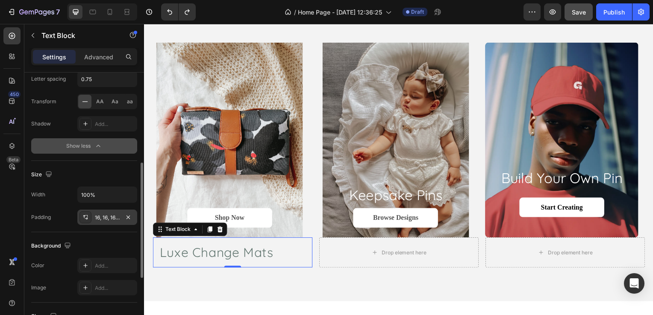
click at [109, 217] on div "16, 16, 16, 16" at bounding box center [107, 218] width 25 height 8
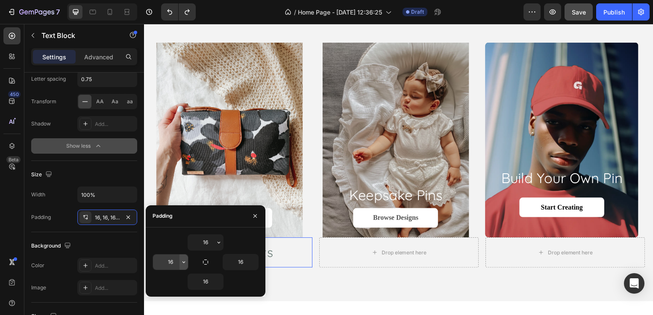
click at [179, 259] on button "button" at bounding box center [183, 262] width 9 height 15
click at [174, 263] on input "16" at bounding box center [170, 262] width 35 height 15
type input "20"
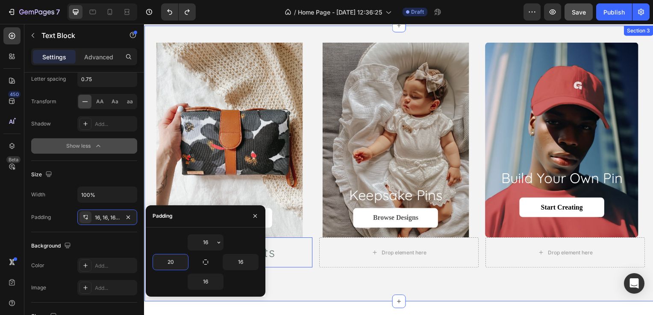
click at [289, 280] on div "Shop Now Button Hero Banner keepsake pins Heading Browse Designs Button Hero Ba…" at bounding box center [400, 165] width 513 height 279
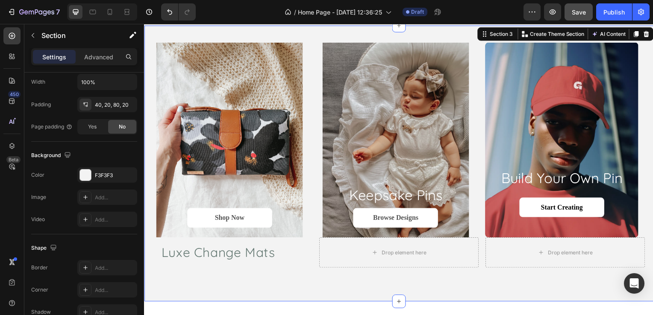
scroll to position [0, 0]
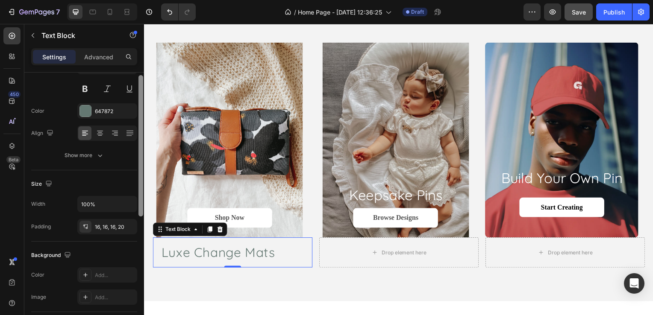
drag, startPoint x: 139, startPoint y: 200, endPoint x: 138, endPoint y: 247, distance: 47.0
click at [138, 217] on div at bounding box center [140, 145] width 5 height 141
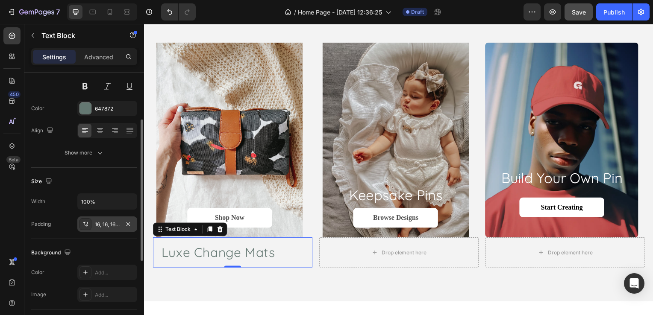
click at [116, 221] on div "16, 16, 16, 20" at bounding box center [107, 225] width 25 height 8
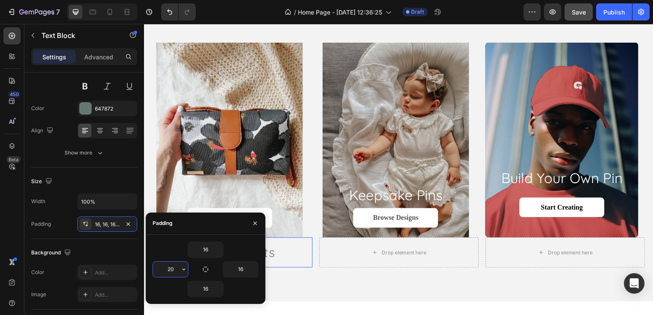
click at [171, 268] on input "20" at bounding box center [170, 269] width 35 height 15
type input "4"
type input "50"
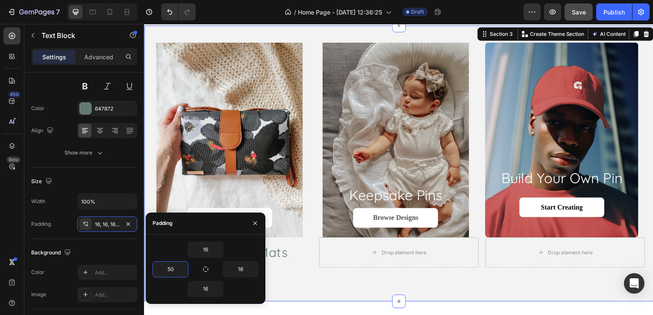
click at [296, 279] on div "Shop Now Button Hero Banner keepsake pins Heading Browse Designs Button Hero Ba…" at bounding box center [400, 165] width 513 height 279
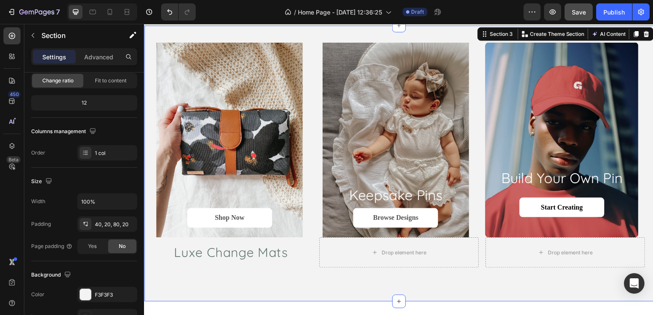
scroll to position [0, 0]
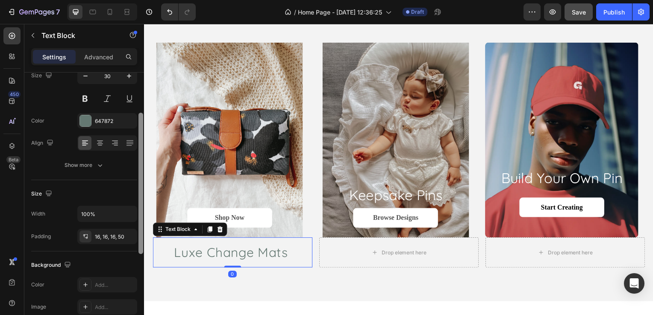
drag, startPoint x: 140, startPoint y: 196, endPoint x: 141, endPoint y: 238, distance: 41.5
click at [141, 238] on div at bounding box center [140, 183] width 5 height 141
click at [118, 232] on div "16, 16, 16, 50" at bounding box center [107, 236] width 25 height 8
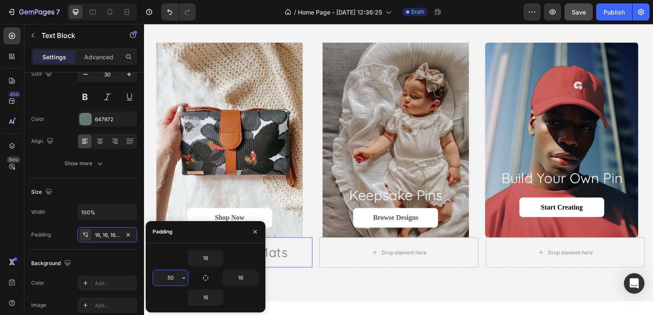
click at [176, 279] on input "50" at bounding box center [170, 277] width 35 height 15
type input "40"
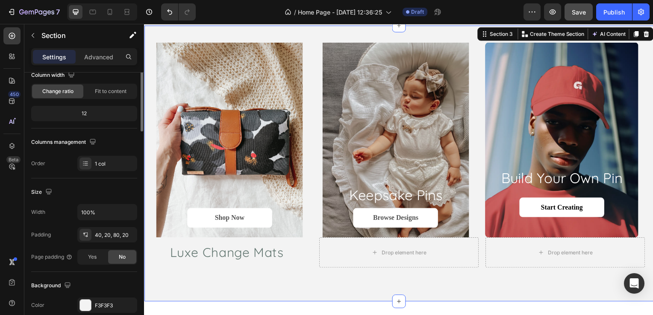
click at [282, 288] on div "Shop Now Button Hero Banner keepsake pins Heading Browse Designs Button Hero Ba…" at bounding box center [400, 165] width 513 height 279
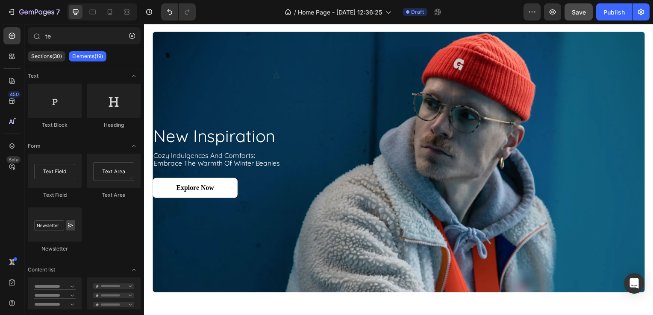
scroll to position [442, 0]
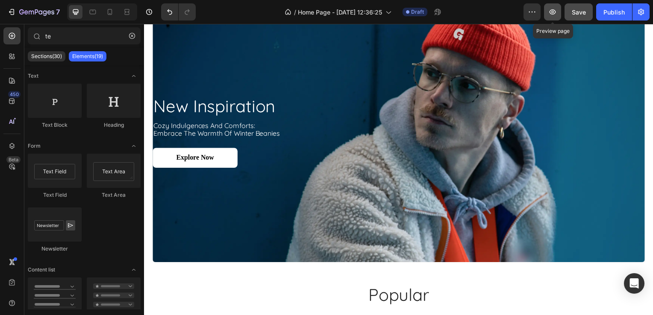
click at [549, 13] on icon "button" at bounding box center [552, 12] width 9 height 9
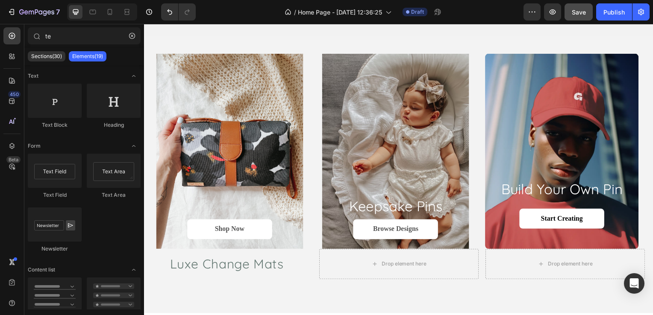
scroll to position [103, 0]
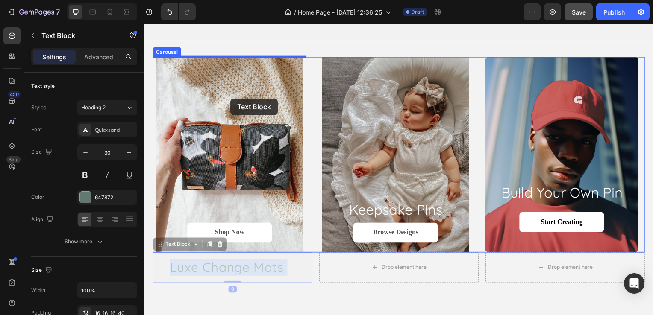
drag, startPoint x: 226, startPoint y: 270, endPoint x: 231, endPoint y: 92, distance: 178.7
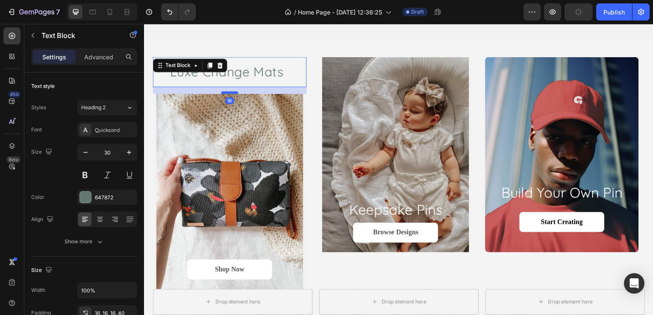
click at [236, 92] on div at bounding box center [229, 93] width 17 height 3
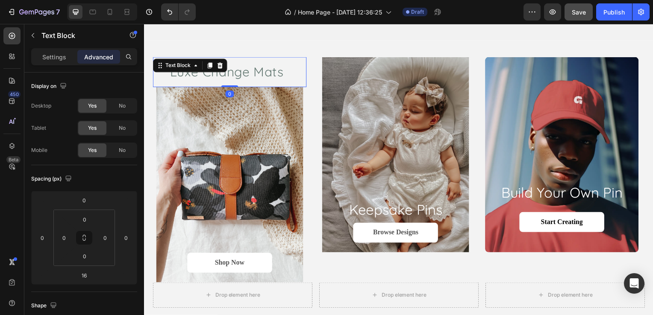
drag, startPoint x: 232, startPoint y: 94, endPoint x: 233, endPoint y: 79, distance: 14.2
click at [233, 79] on div "Luxe Change Mats Text Block 0" at bounding box center [230, 73] width 155 height 30
type input "0"
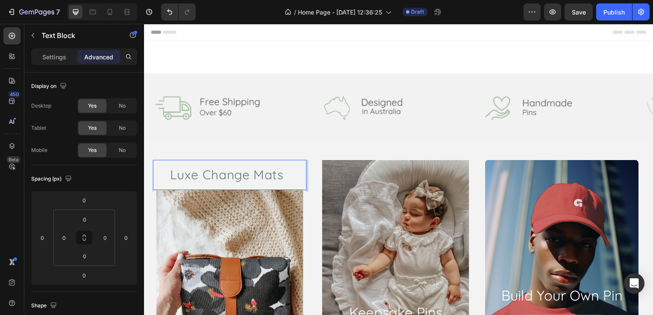
click at [259, 168] on p "Luxe Change Mats" at bounding box center [235, 176] width 131 height 17
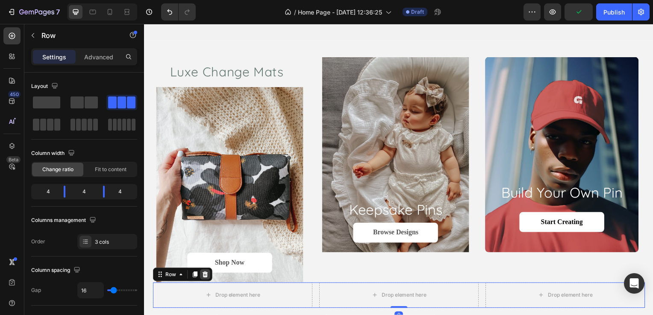
click at [204, 278] on icon at bounding box center [206, 276] width 6 height 6
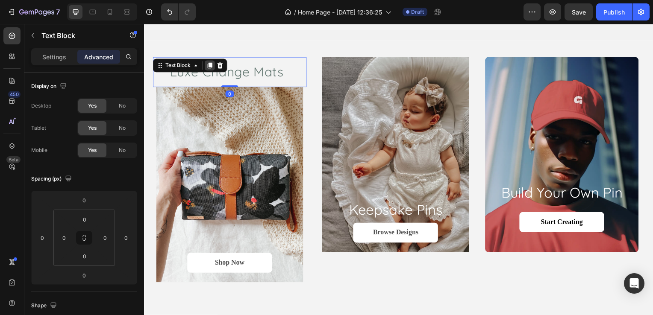
click at [210, 65] on icon at bounding box center [210, 66] width 5 height 6
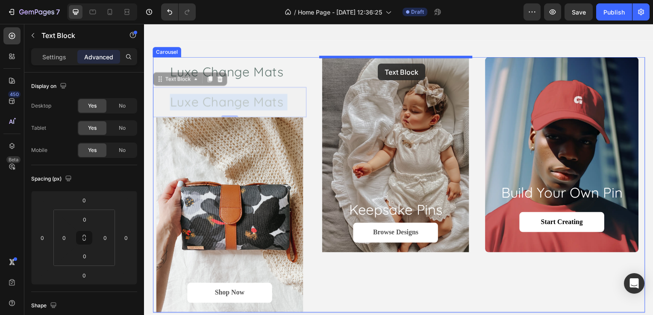
drag, startPoint x: 244, startPoint y: 100, endPoint x: 379, endPoint y: 64, distance: 139.8
type input "16"
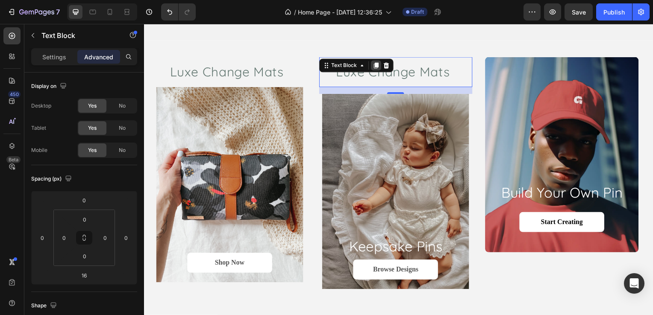
click at [379, 66] on icon at bounding box center [377, 66] width 7 height 7
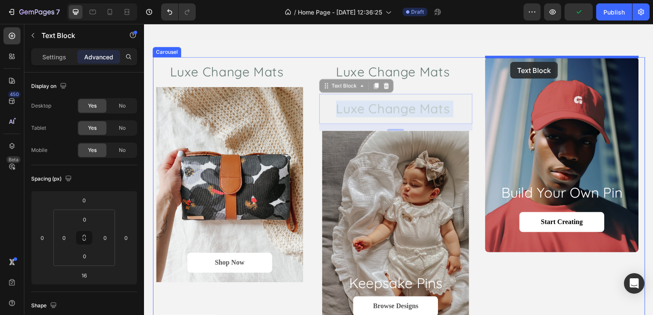
drag, startPoint x: 363, startPoint y: 104, endPoint x: 513, endPoint y: 62, distance: 155.2
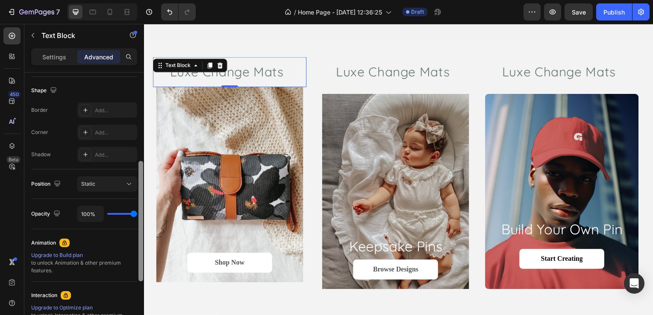
scroll to position [217, 0]
drag, startPoint x: 142, startPoint y: 97, endPoint x: 140, endPoint y: 195, distance: 98.3
click at [140, 195] on div at bounding box center [140, 219] width 5 height 121
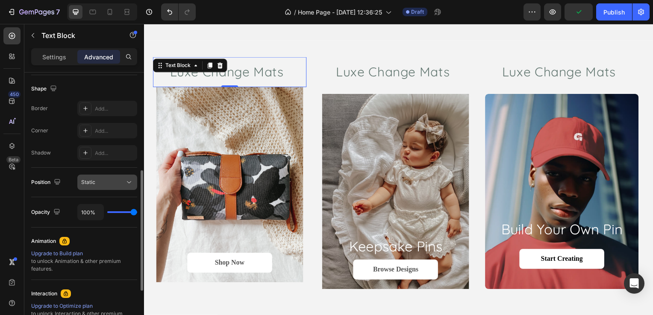
click at [103, 182] on div "Static" at bounding box center [103, 183] width 44 height 8
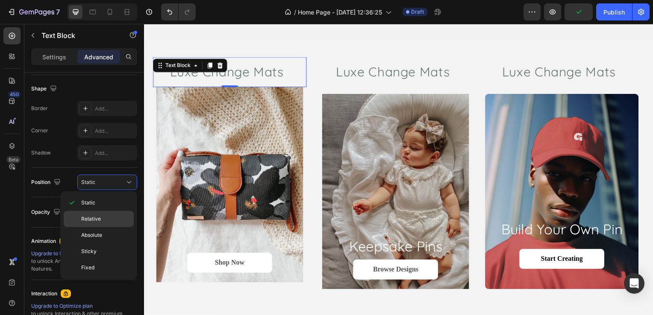
click at [94, 222] on span "Relative" at bounding box center [91, 219] width 20 height 8
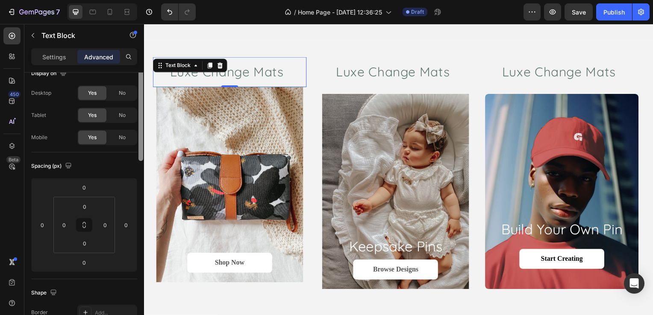
scroll to position [0, 0]
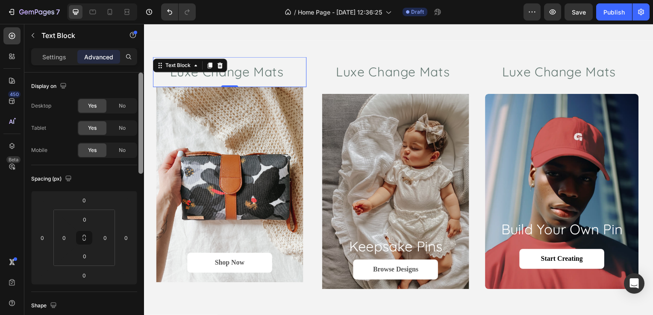
drag, startPoint x: 142, startPoint y: 186, endPoint x: 142, endPoint y: 67, distance: 118.8
click at [142, 67] on div "Settings Advanced Display on Desktop Yes No Tablet Yes No Mobile Yes No Spacing…" at bounding box center [84, 193] width 120 height 291
click at [56, 59] on p "Settings" at bounding box center [54, 57] width 24 height 9
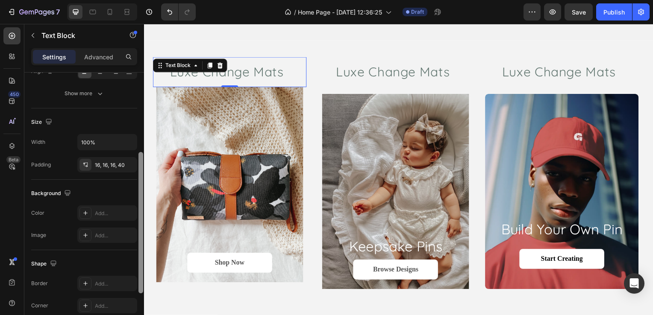
scroll to position [149, 0]
drag, startPoint x: 140, startPoint y: 88, endPoint x: 139, endPoint y: 167, distance: 79.1
click at [139, 167] on div at bounding box center [140, 221] width 5 height 141
click at [101, 163] on div "16, 16, 16, 40" at bounding box center [107, 165] width 25 height 8
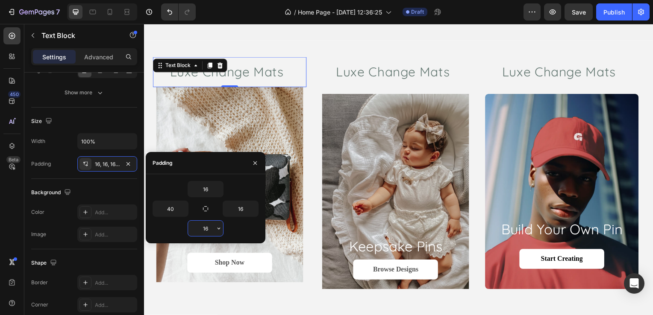
click at [202, 231] on input "16" at bounding box center [205, 228] width 35 height 15
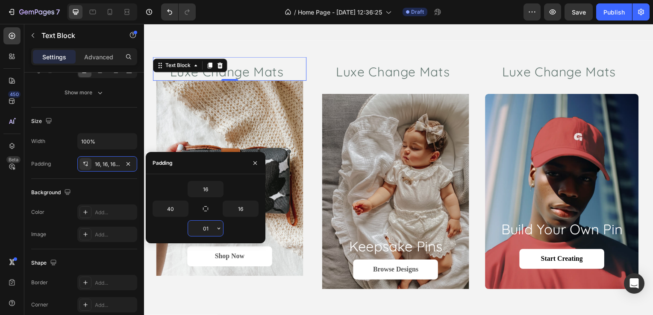
type input "0"
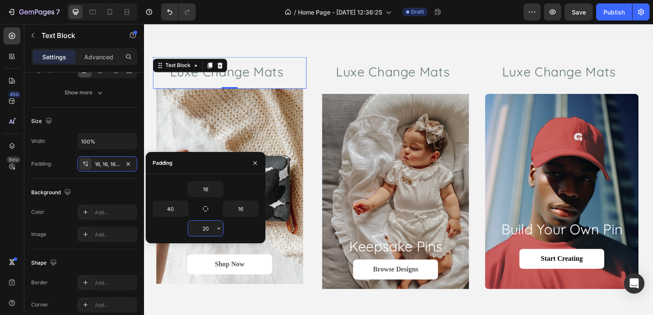
type input "2"
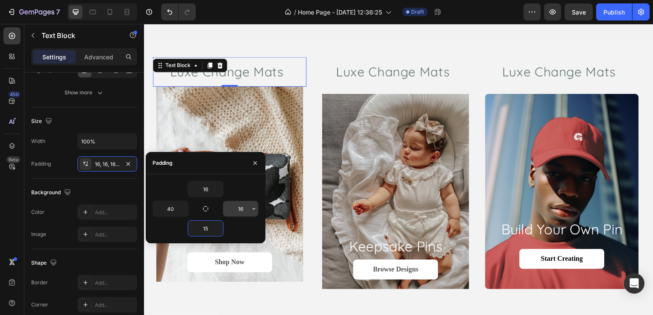
type input "15"
click at [236, 209] on input "16" at bounding box center [240, 208] width 35 height 15
click at [241, 206] on input "5" at bounding box center [240, 208] width 35 height 15
type input "16"
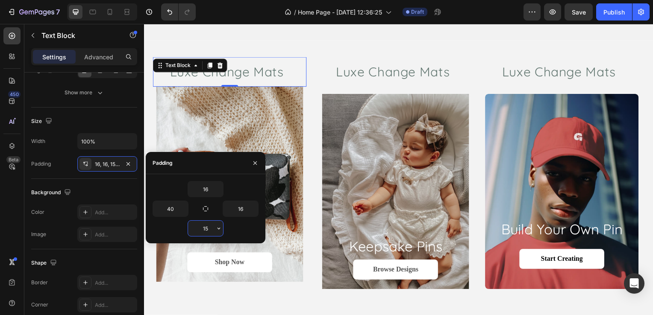
click at [211, 222] on input "15" at bounding box center [205, 228] width 35 height 15
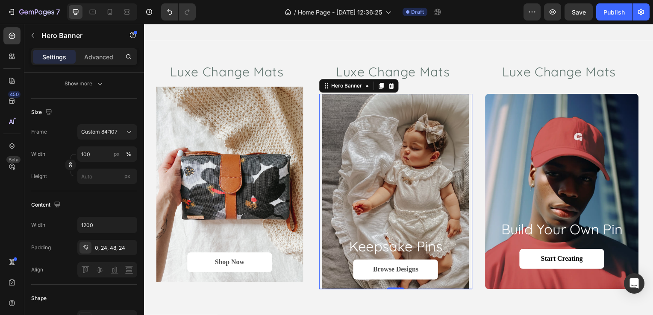
scroll to position [0, 0]
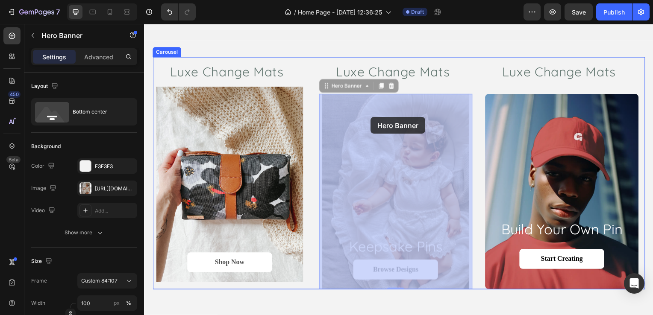
drag, startPoint x: 372, startPoint y: 133, endPoint x: 372, endPoint y: 117, distance: 16.2
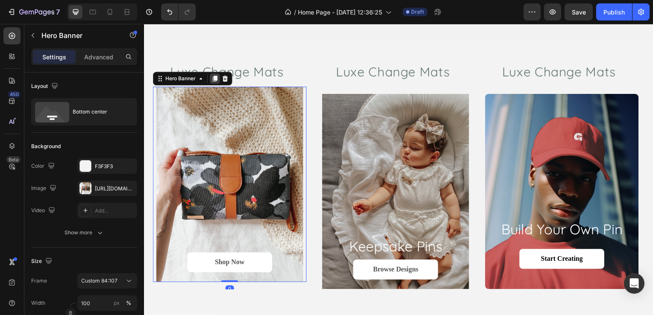
click at [213, 79] on icon at bounding box center [215, 79] width 7 height 7
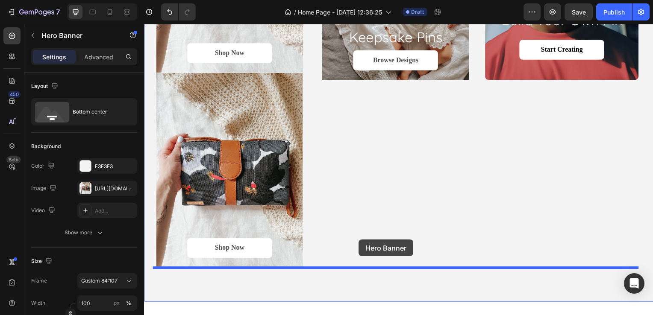
scroll to position [390, 0]
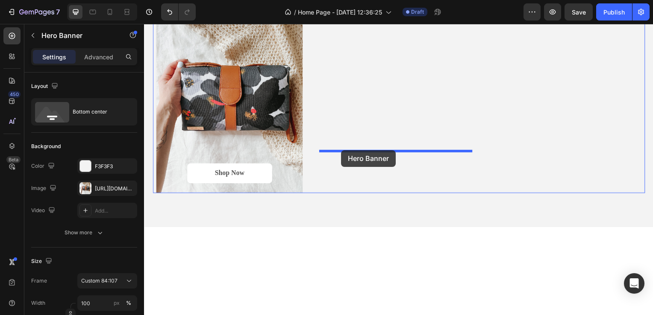
drag, startPoint x: 278, startPoint y: 108, endPoint x: 342, endPoint y: 151, distance: 77.0
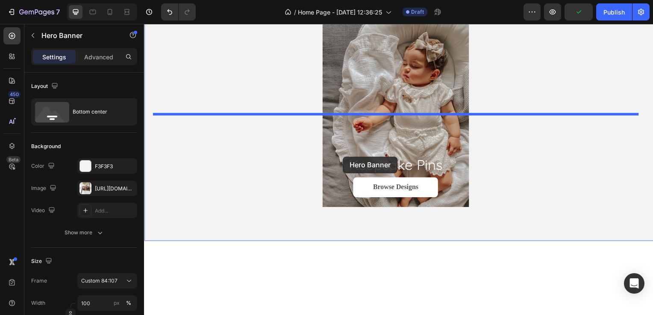
drag, startPoint x: 345, startPoint y: 156, endPoint x: 344, endPoint y: 162, distance: 6.5
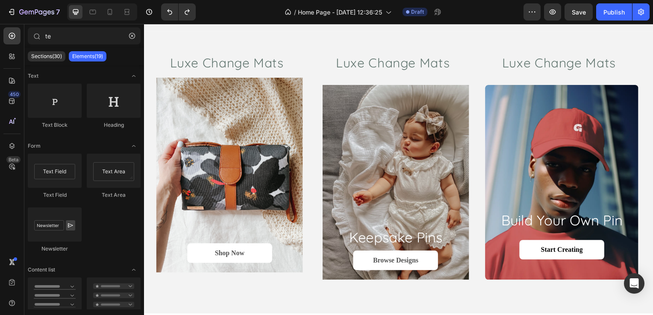
scroll to position [453, 0]
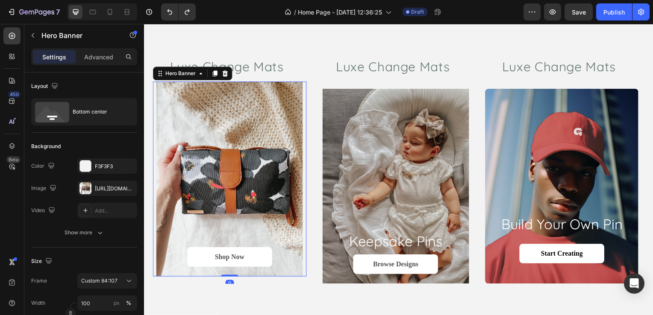
click at [245, 87] on div "Background Image" at bounding box center [230, 180] width 155 height 197
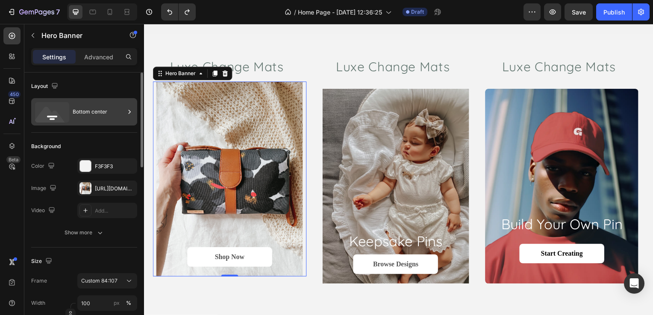
click at [131, 111] on icon at bounding box center [129, 112] width 9 height 9
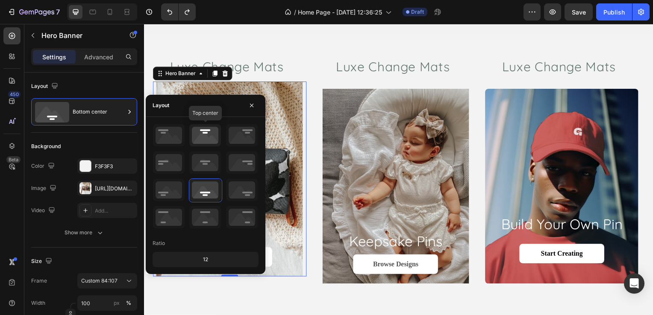
click at [199, 139] on icon at bounding box center [205, 135] width 32 height 22
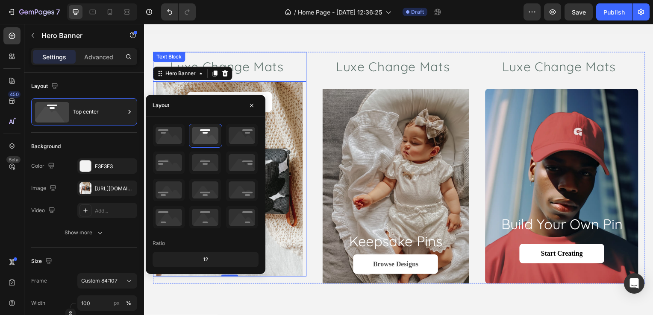
click at [305, 71] on div "Luxe Change Mats" at bounding box center [230, 67] width 155 height 30
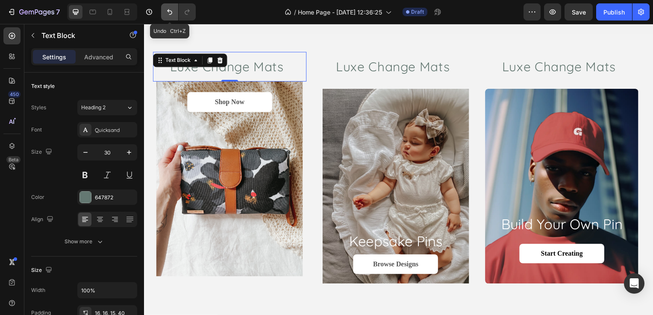
click at [171, 13] on icon "Undo/Redo" at bounding box center [169, 12] width 9 height 9
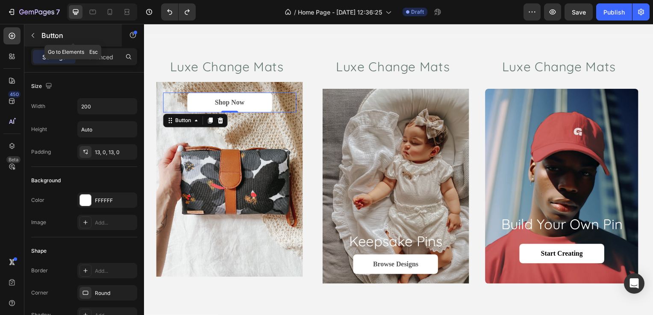
click at [34, 40] on button "button" at bounding box center [33, 36] width 14 height 14
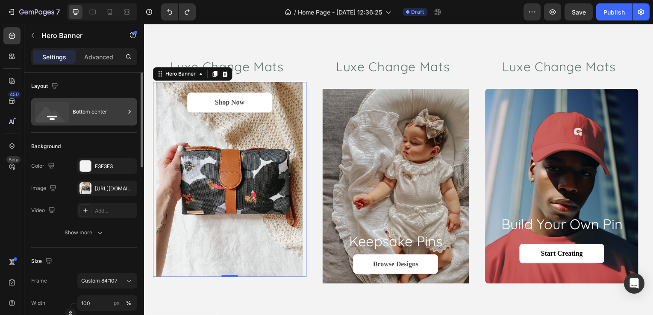
click at [96, 114] on div "Bottom center" at bounding box center [99, 112] width 52 height 20
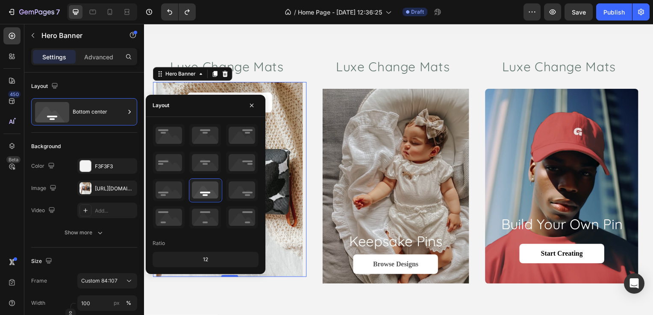
click at [202, 261] on div "12" at bounding box center [205, 260] width 103 height 12
click at [205, 259] on div "12" at bounding box center [205, 260] width 103 height 12
click at [204, 217] on icon at bounding box center [205, 217] width 32 height 22
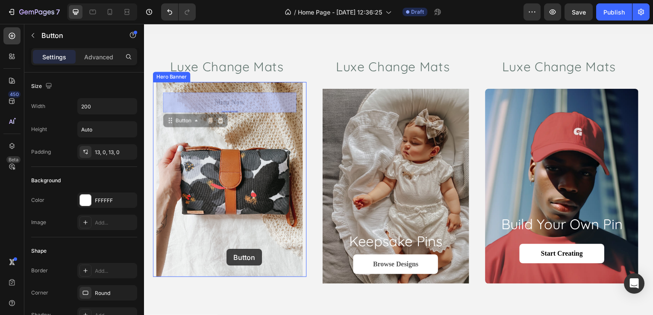
drag, startPoint x: 251, startPoint y: 100, endPoint x: 227, endPoint y: 251, distance: 152.3
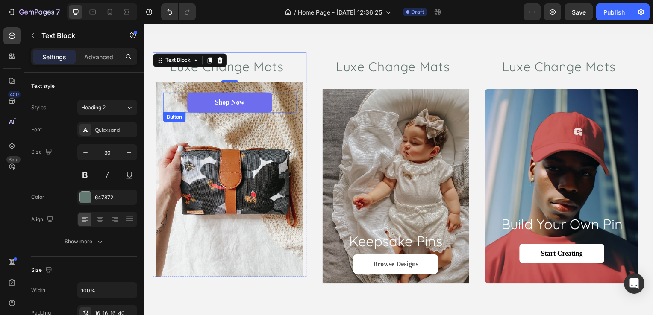
drag, startPoint x: 255, startPoint y: 67, endPoint x: 255, endPoint y: 98, distance: 30.8
click at [255, 98] on div "Luxe Change Mats Text Block 0 Shop Now Button Hero Banner" at bounding box center [230, 169] width 155 height 234
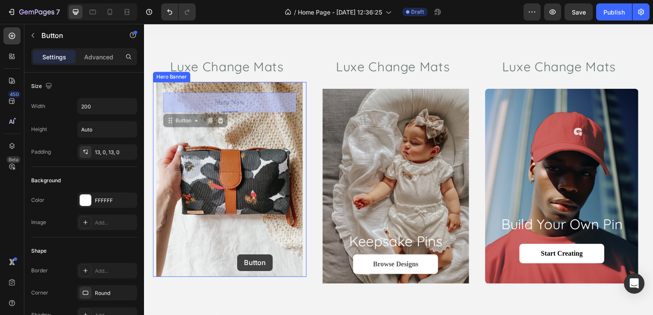
drag, startPoint x: 255, startPoint y: 98, endPoint x: 238, endPoint y: 256, distance: 159.5
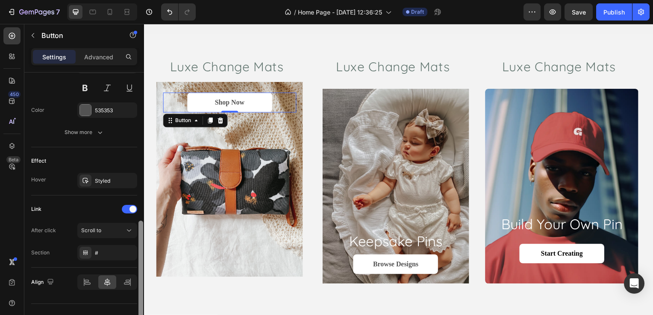
scroll to position [388, 0]
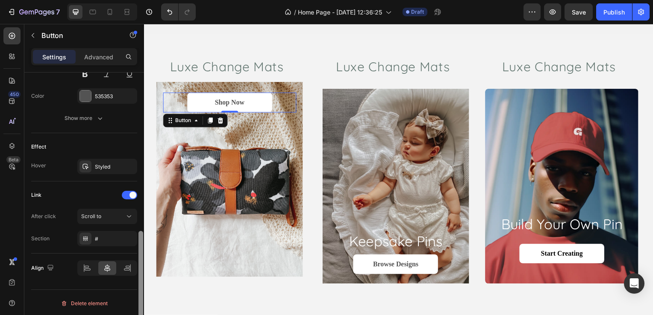
drag, startPoint x: 140, startPoint y: 139, endPoint x: 143, endPoint y: 336, distance: 197.0
click at [143, 0] on html "7 / Home Page - Aug 28, 12:36:25 Draft Preview Save Publish 450 Beta te Section…" at bounding box center [326, 0] width 653 height 0
click at [101, 50] on div "Advanced" at bounding box center [98, 57] width 43 height 14
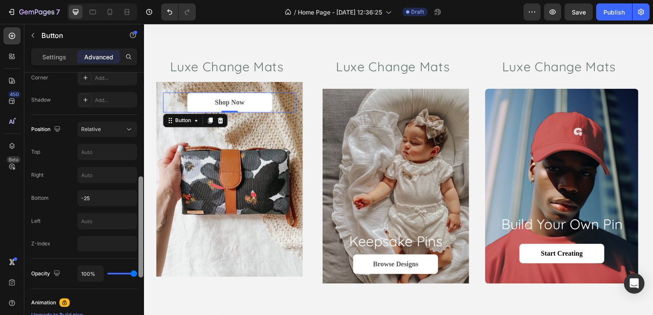
drag, startPoint x: 141, startPoint y: 232, endPoint x: 141, endPoint y: 186, distance: 45.3
click at [141, 186] on div at bounding box center [140, 226] width 5 height 101
click at [96, 199] on input "-25" at bounding box center [107, 199] width 59 height 15
type input "0"
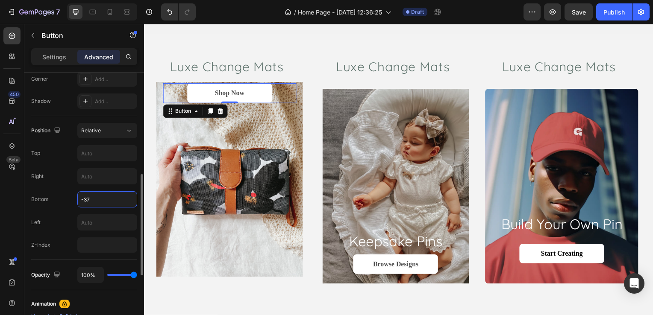
type input "-370"
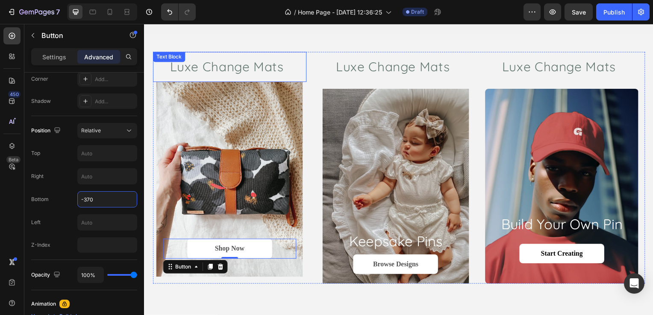
click at [263, 72] on p "Luxe Change Mats" at bounding box center [235, 67] width 131 height 17
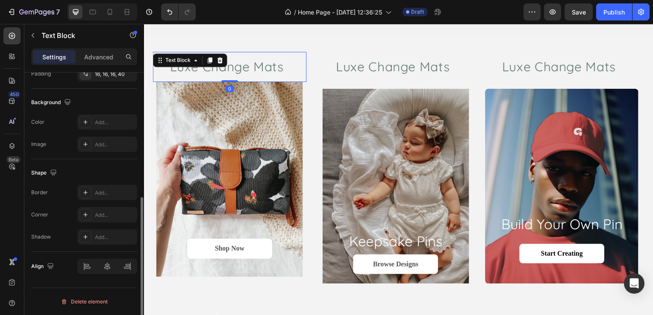
scroll to position [0, 0]
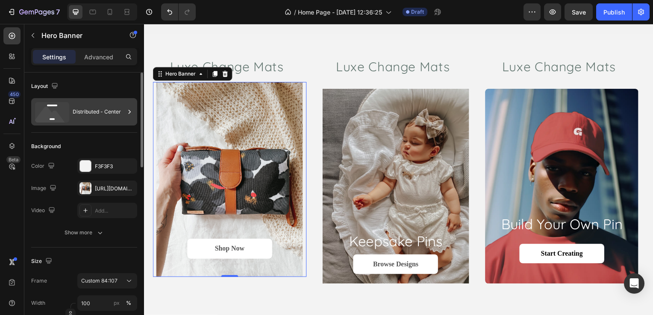
click at [50, 106] on rect at bounding box center [52, 106] width 10 height 2
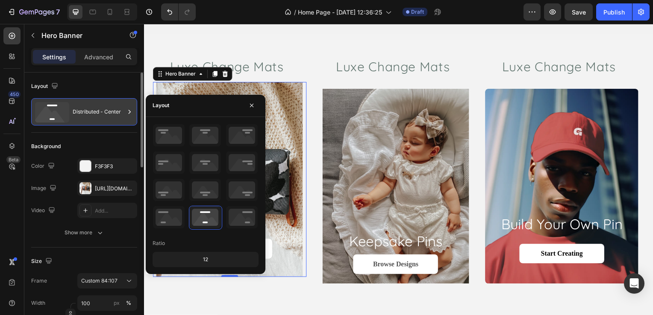
click at [50, 106] on rect at bounding box center [52, 106] width 10 height 2
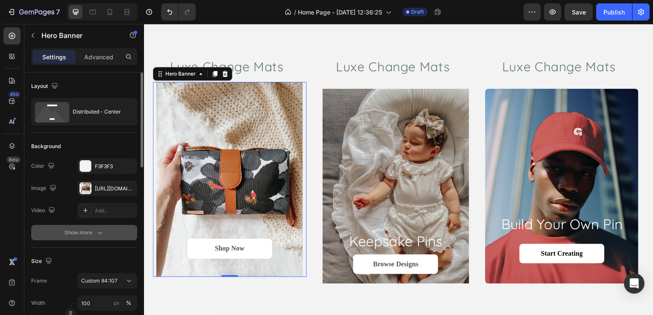
click at [89, 235] on div "Show more" at bounding box center [85, 233] width 40 height 9
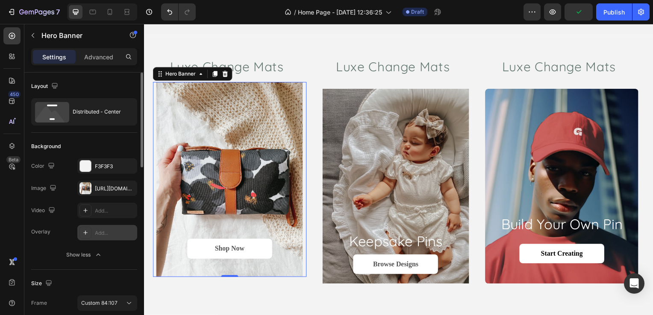
click at [99, 233] on div "Add..." at bounding box center [115, 233] width 40 height 8
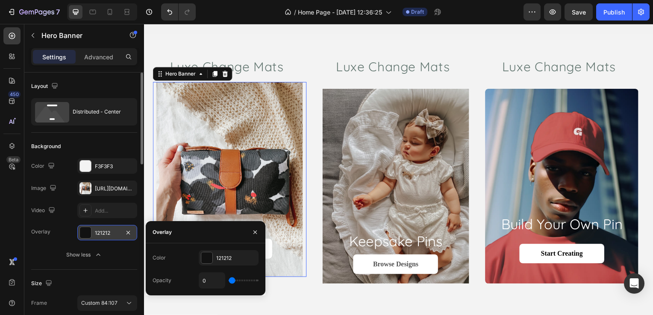
type input "20%"
type input "20"
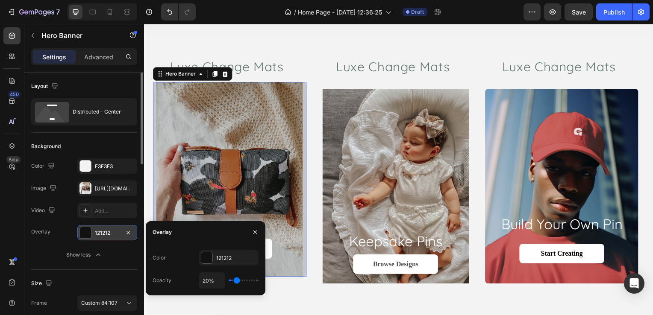
type input "30%"
type input "30"
type input "45%"
type input "45"
type input "54%"
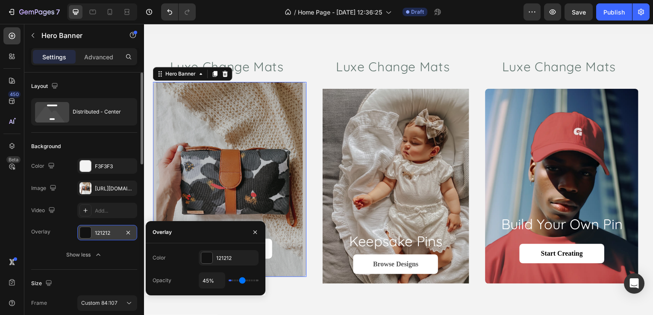
type input "54"
type input "85%"
type input "85"
type input "88%"
type input "88"
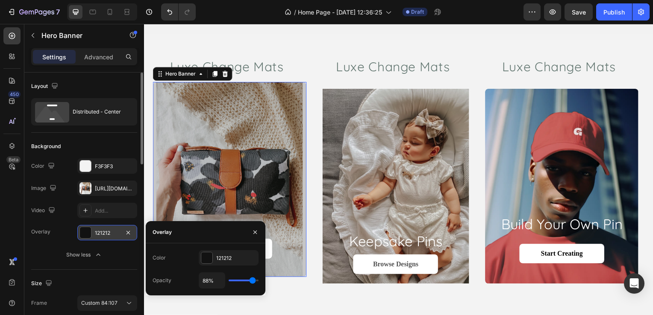
type input "91%"
type input "91"
type input "98%"
type input "98"
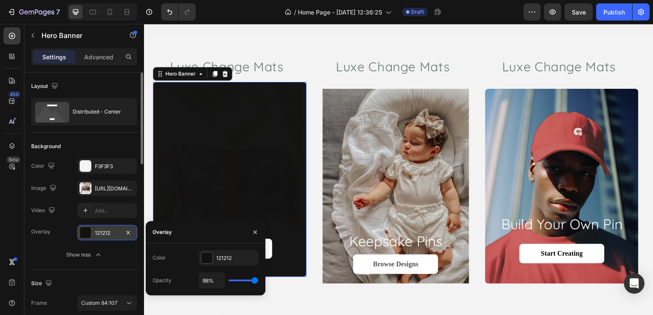
type input "100%"
type input "100"
type input "97%"
type input "97"
type input "70%"
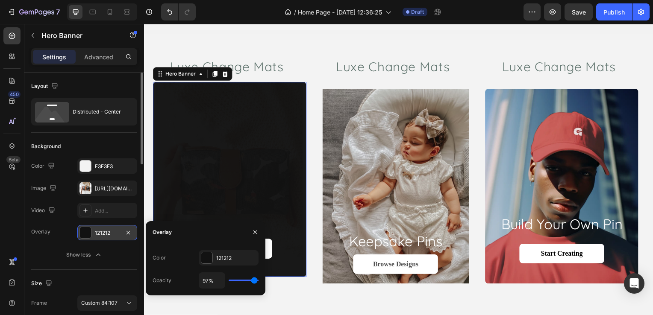
type input "70"
type input "54%"
type input "54"
type input "39%"
type input "39"
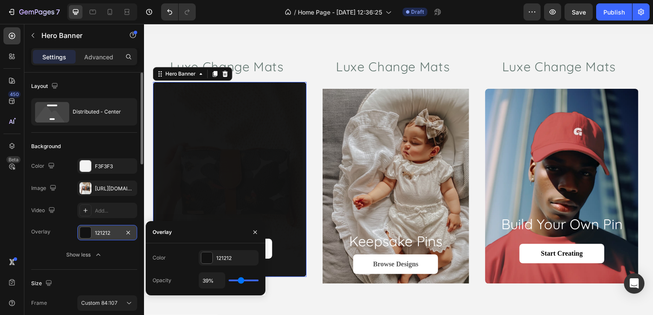
type input "26%"
type input "26"
type input "21%"
type input "21"
type input "18%"
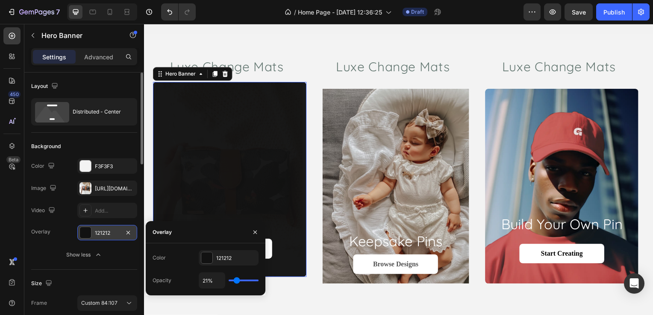
type input "18"
type input "15%"
type input "15"
type input "14%"
type input "14"
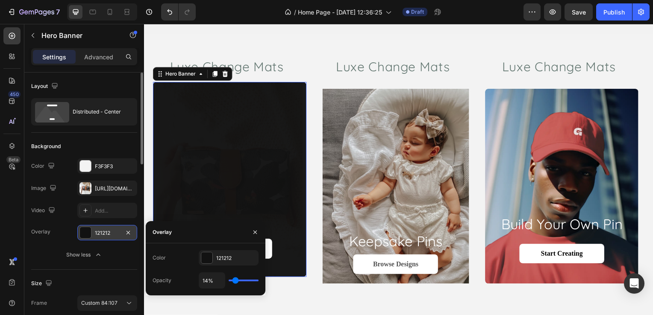
type input "12%"
type input "12"
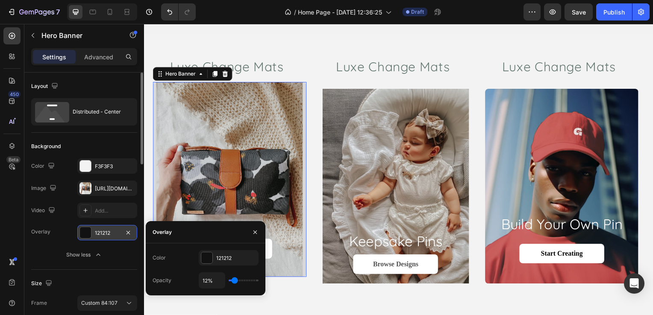
type input "11%"
type input "11"
type input "9%"
type input "9"
type input "8%"
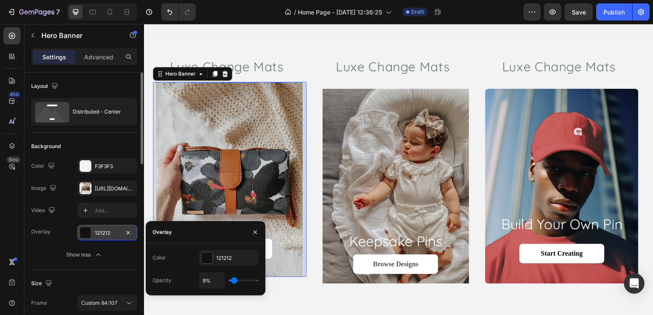
type input "8"
type input "5%"
type input "5"
type input "0%"
type input "0"
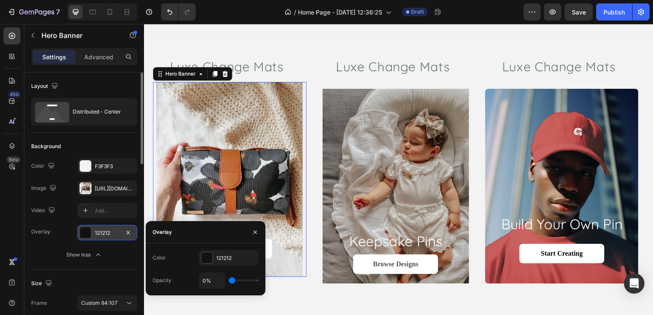
type input "3%"
type input "3"
type input "15%"
type input "15"
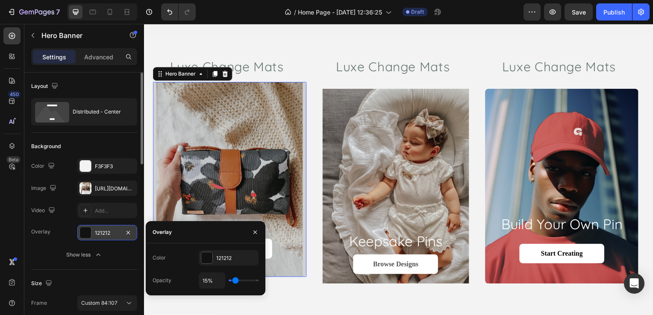
type input "18%"
type input "18"
type input "24%"
type input "24"
type input "26%"
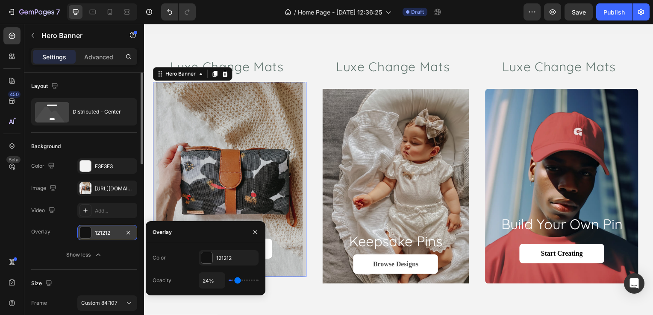
type input "26"
type input "27%"
type input "27"
type input "29%"
type input "29"
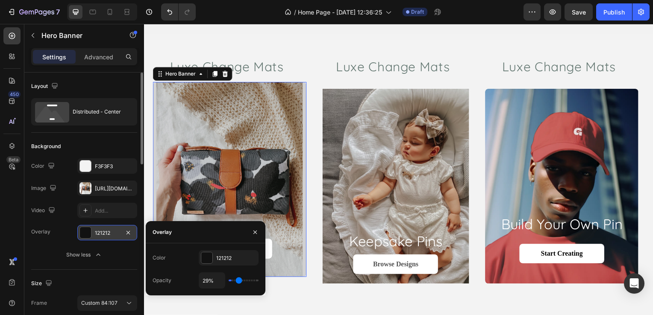
type input "30%"
type input "30"
type input "33%"
type input "33"
type input "34%"
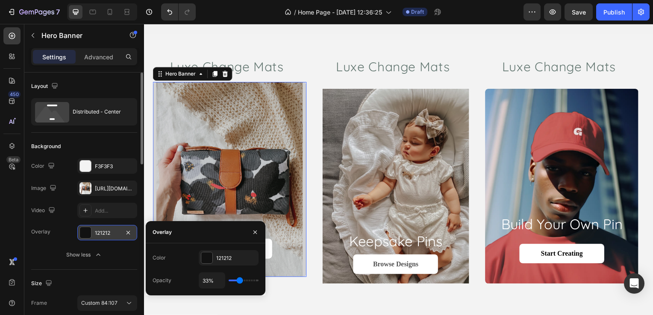
type input "34"
type input "36%"
type input "36"
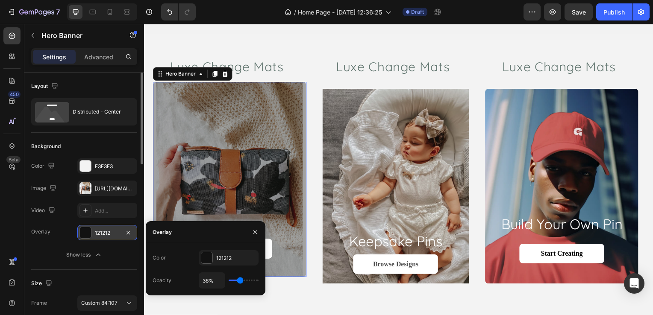
type input "37%"
type input "37"
type input "36%"
type input "36"
type input "34%"
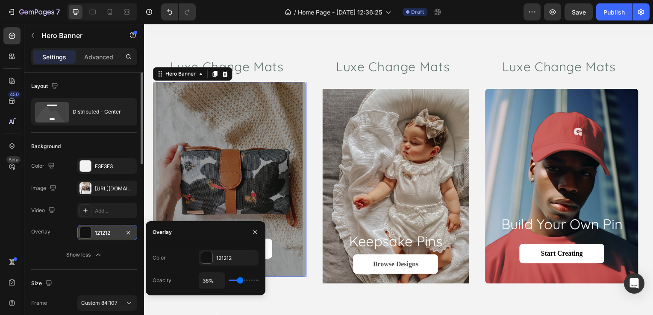
type input "34"
type input "33%"
type input "33"
type input "30%"
type input "30"
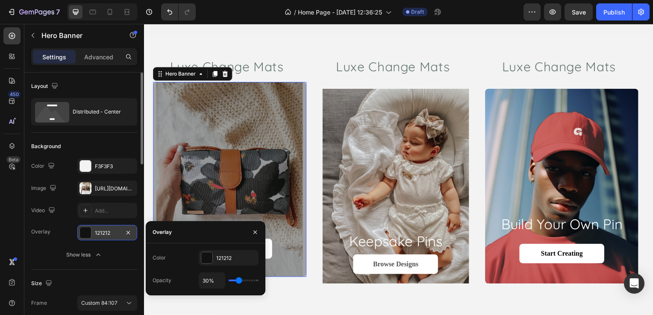
type input "27%"
type input "27"
type input "26%"
type input "26"
type input "24%"
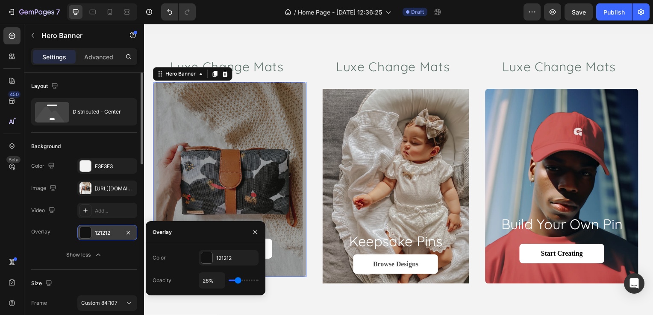
type input "24"
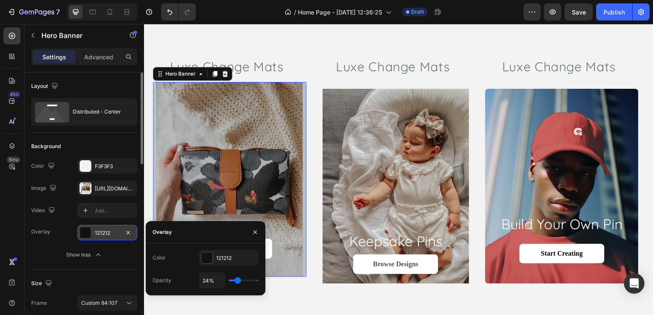
type input "21%"
type input "21"
type input "20%"
type input "20"
type input "18%"
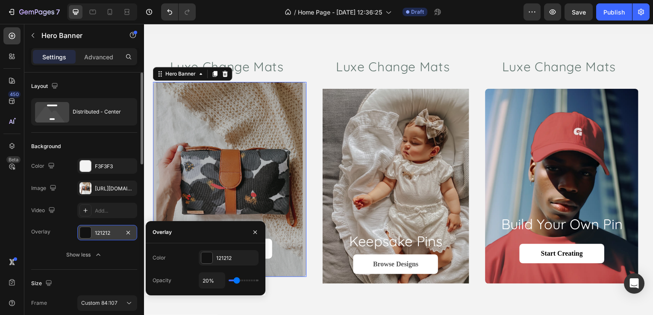
type input "18"
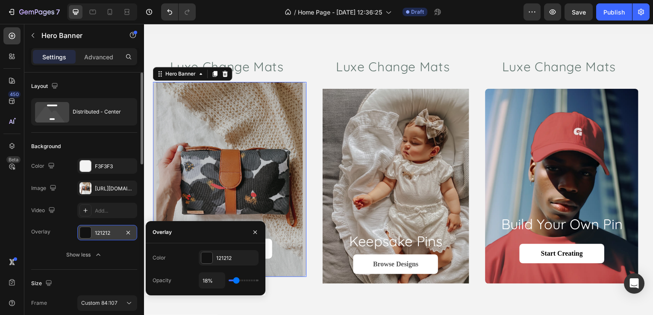
type input "17%"
type input "17"
type input "15%"
type input "15"
type input "23%"
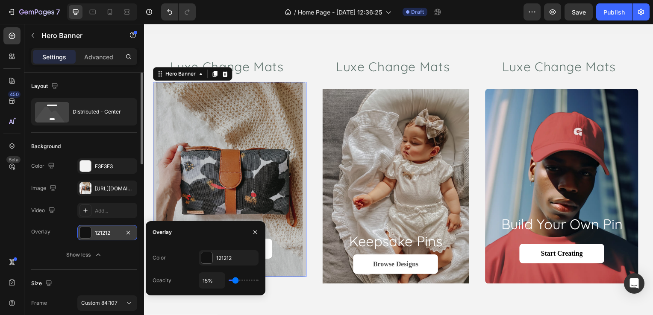
type input "23"
type input "27%"
type input "27"
type input "33%"
type input "33"
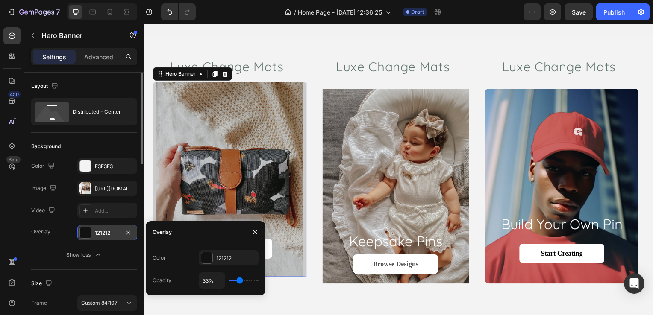
type input "37%"
type input "37"
type input "40%"
type input "40"
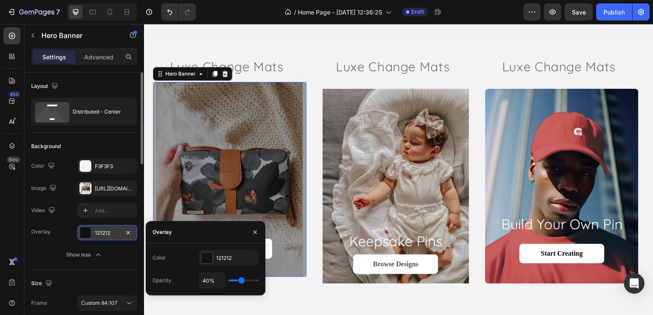
type input "42%"
type input "42"
type input "43%"
type input "43"
type input "45%"
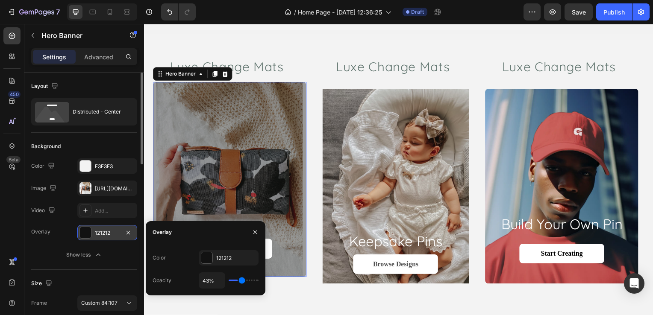
type input "45"
type input "46%"
type input "46"
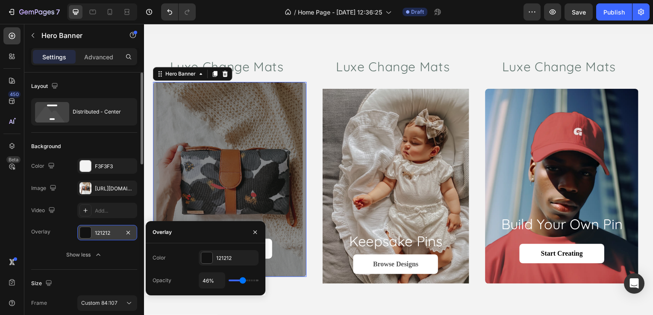
type input "40%"
type input "40"
type input "29%"
type input "29"
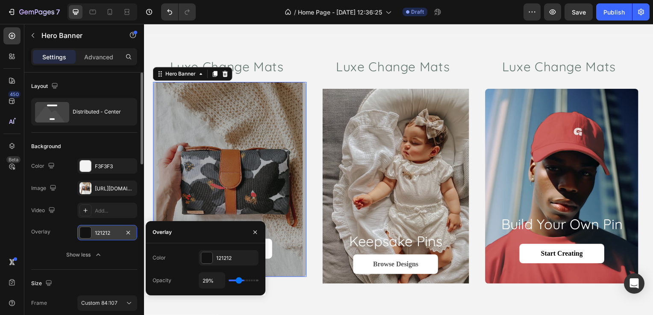
type input "21%"
type input "21"
type input "14%"
type input "14"
type input "6%"
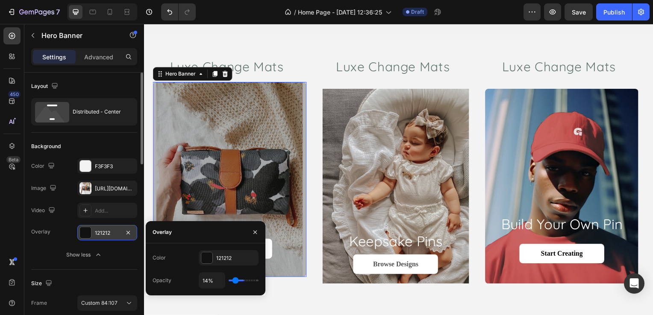
type input "6"
type input "2%"
type input "2"
type input "0%"
type input "0"
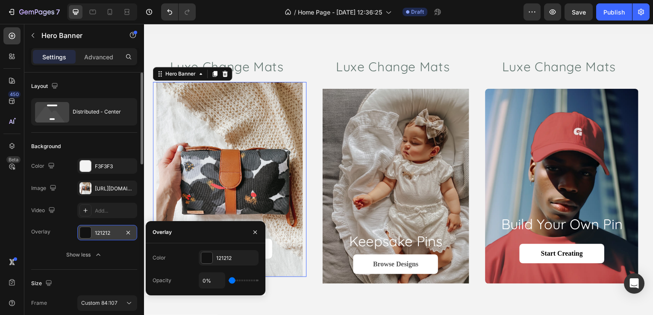
type input "2%"
type input "2"
type input "5%"
type input "5"
type input "8%"
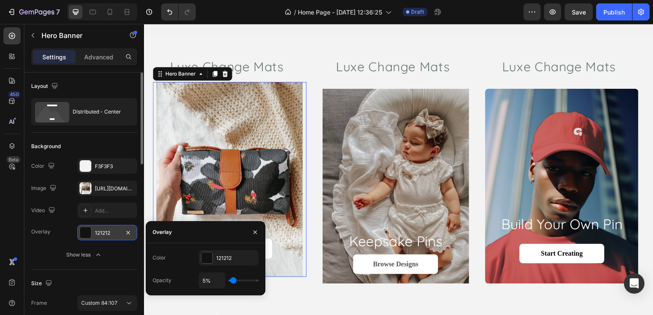
type input "8"
type input "14%"
type input "14"
type input "20%"
type input "20"
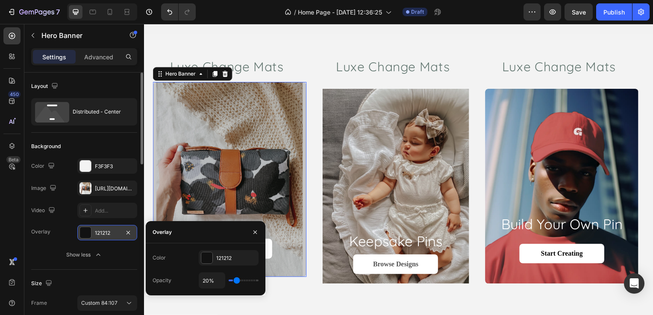
type input "23%"
type input "23"
type input "24%"
type input "24"
type input "27%"
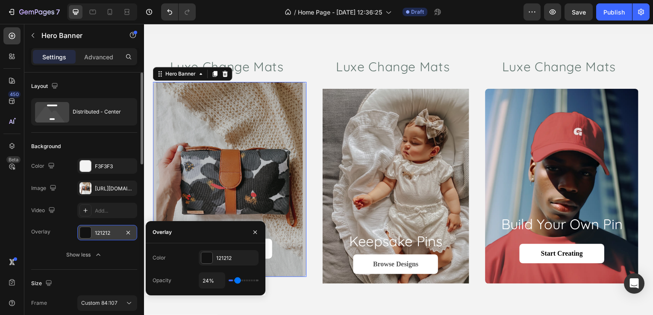
type input "27"
type input "30%"
type input "30"
type input "31%"
type input "31"
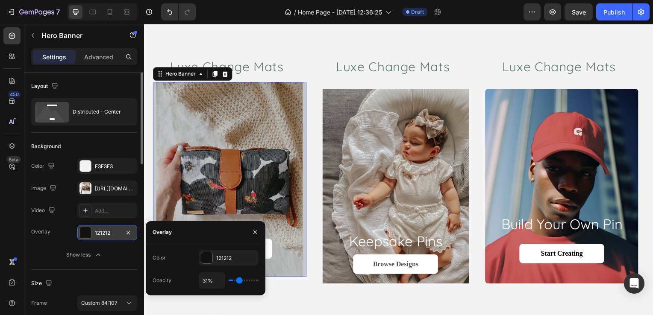
type input "34%"
type input "34"
type input "39%"
type input "39"
type input "40%"
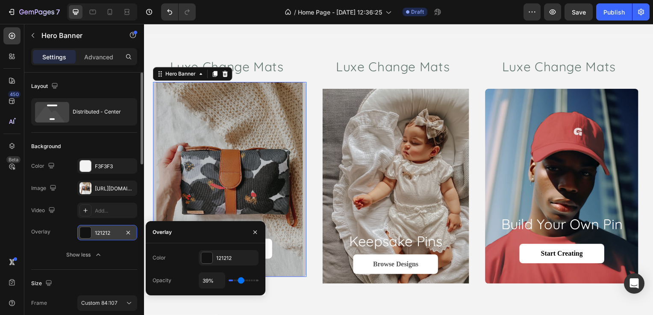
type input "40"
type input "45%"
type input "45"
type input "48%"
type input "48"
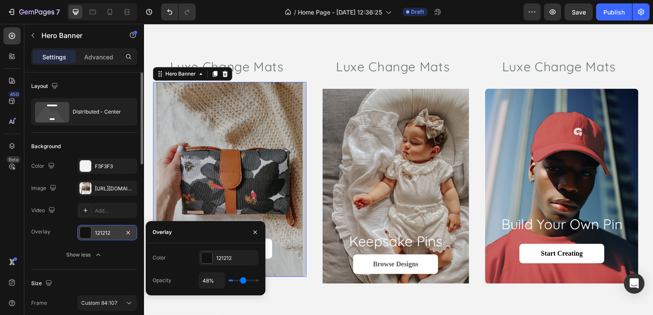
type input "49%"
type input "49"
type input "51%"
type input "51"
type input "52%"
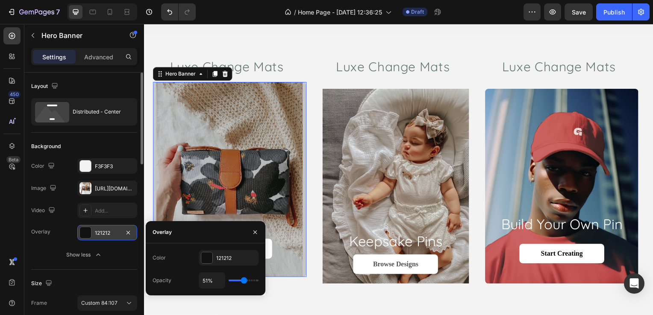
type input "52"
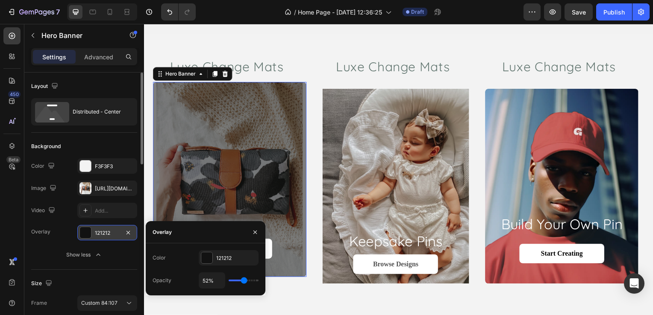
type input "54%"
type input "54"
type input "55%"
type input "55"
type input "57%"
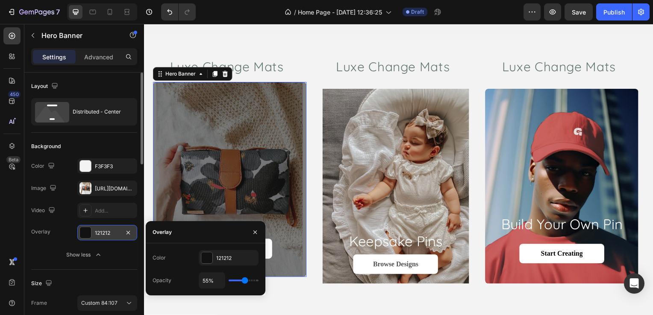
type input "57"
type input "58%"
type input "58"
type input "64%"
type input "64"
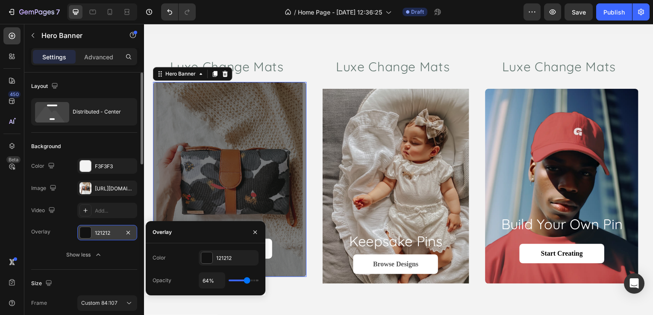
type input "71%"
type input "71"
type input "85%"
type input "85"
type input "97%"
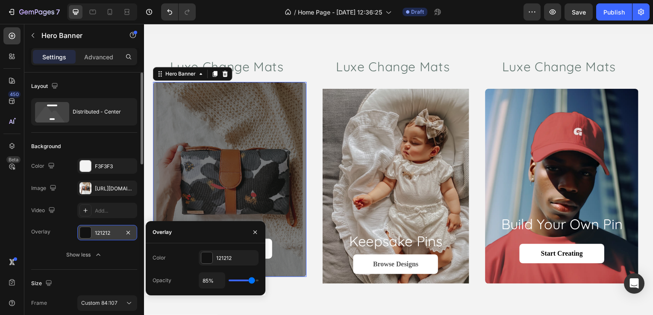
type input "97"
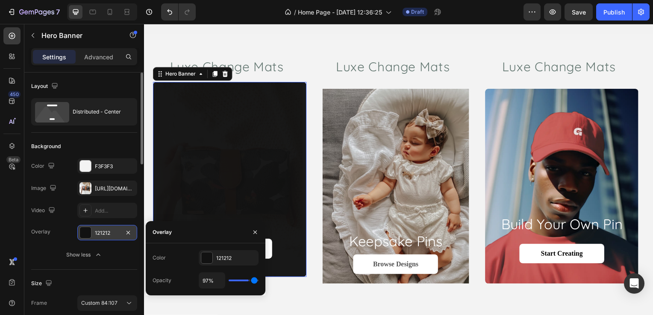
type input "100%"
type input "100"
type input "98%"
type input "98"
type input "95%"
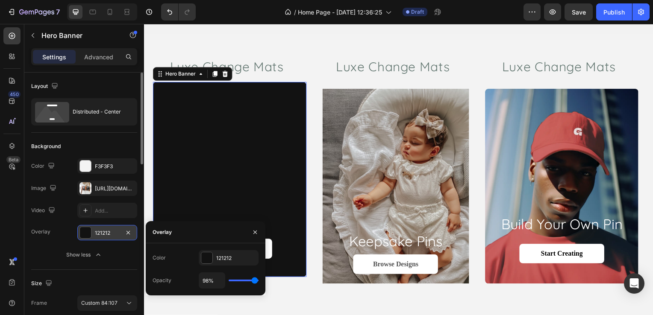
type input "95"
type input "94%"
type input "94"
type input "91%"
type input "91"
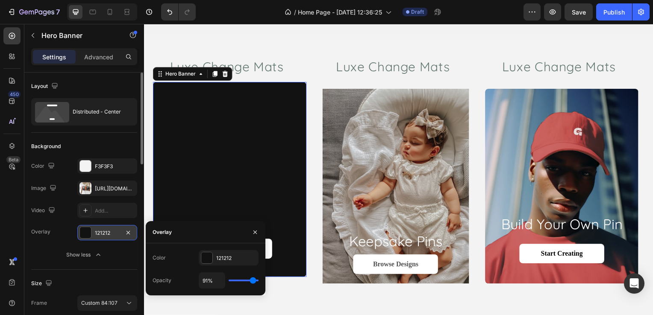
type input "89%"
type input "89"
type input "88%"
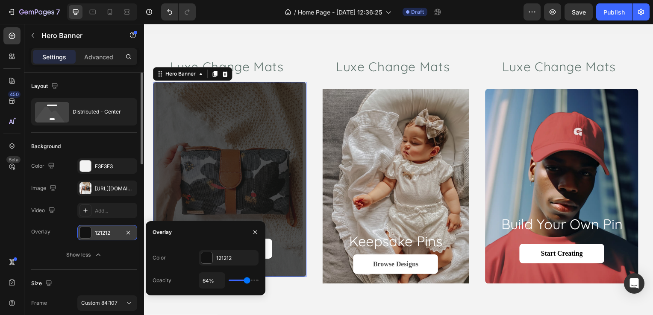
drag, startPoint x: 232, startPoint y: 283, endPoint x: 247, endPoint y: 279, distance: 14.9
click at [247, 280] on input "range" at bounding box center [244, 281] width 30 height 2
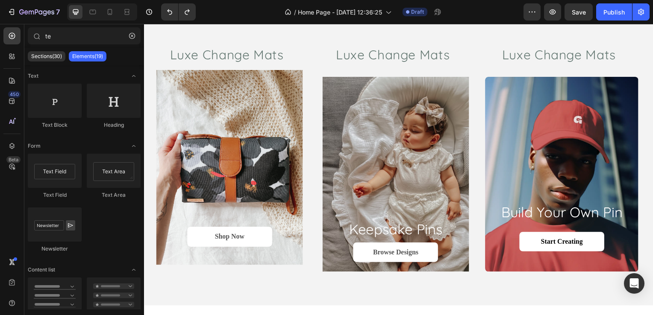
scroll to position [461, 0]
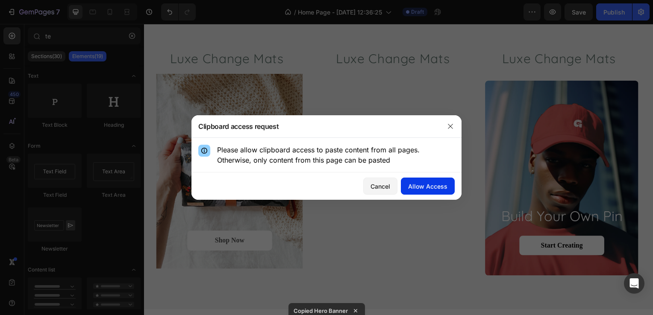
click at [417, 188] on div "Allow Access" at bounding box center [427, 186] width 39 height 9
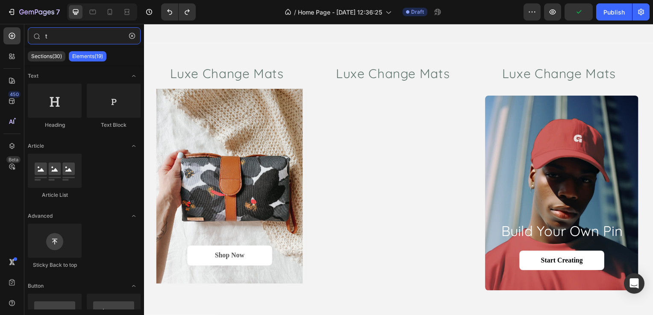
scroll to position [468, 0]
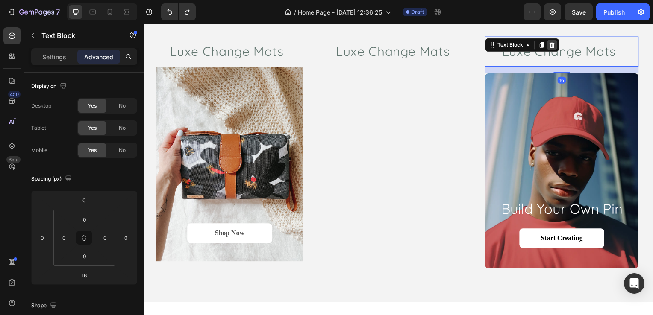
click at [555, 47] on icon at bounding box center [554, 45] width 7 height 7
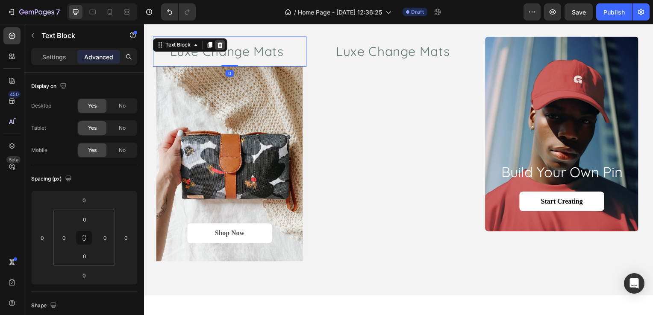
click at [221, 47] on icon at bounding box center [221, 45] width 6 height 6
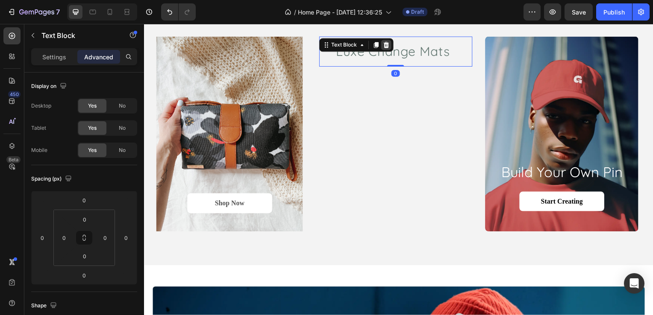
click at [387, 42] on icon at bounding box center [387, 45] width 7 height 7
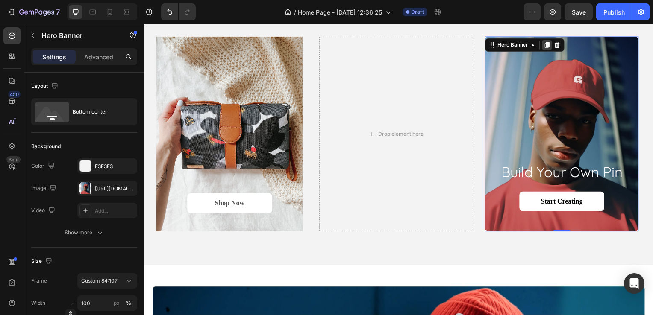
click at [550, 47] on icon at bounding box center [549, 45] width 7 height 7
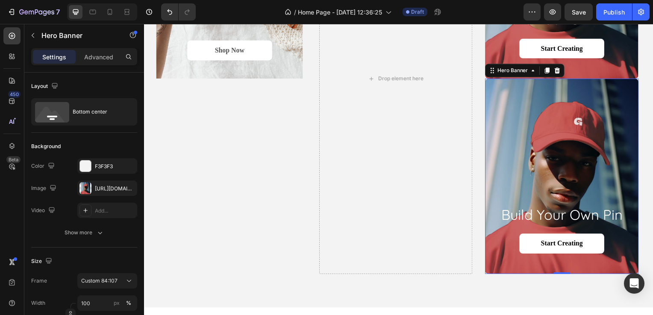
scroll to position [648, 0]
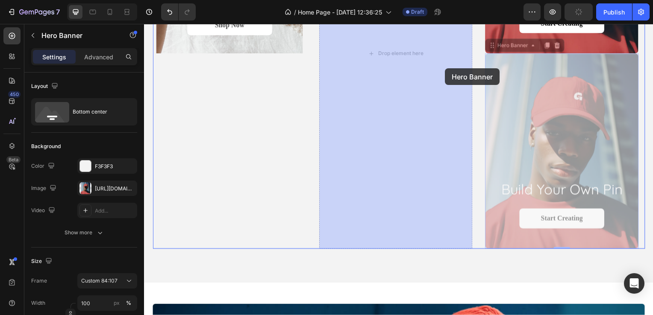
drag, startPoint x: 546, startPoint y: 128, endPoint x: 431, endPoint y: 70, distance: 128.2
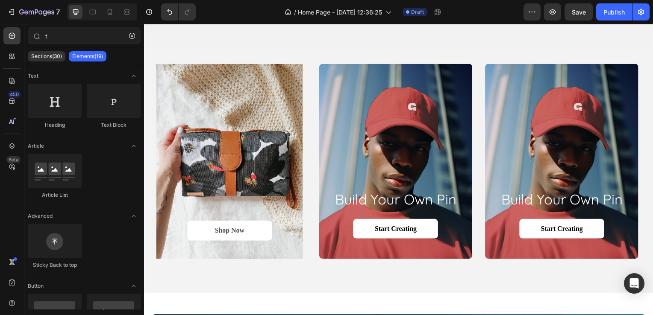
scroll to position [397, 0]
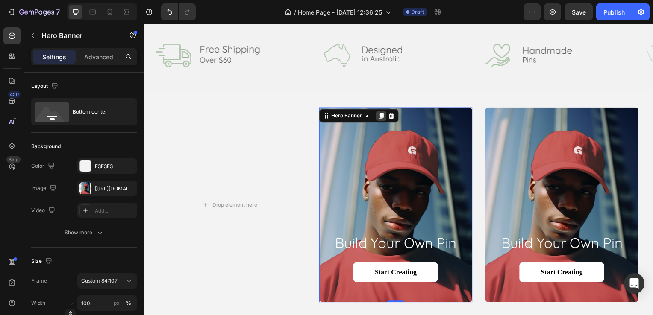
click at [381, 118] on icon at bounding box center [382, 117] width 5 height 6
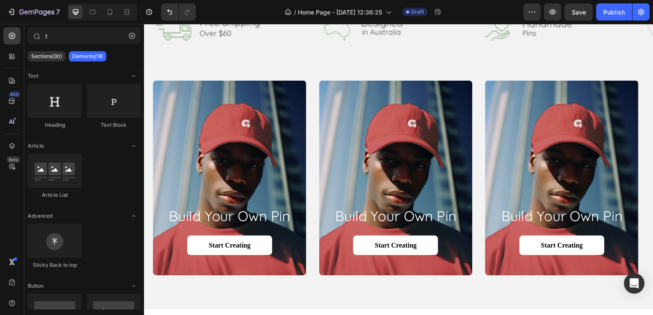
scroll to position [460, 0]
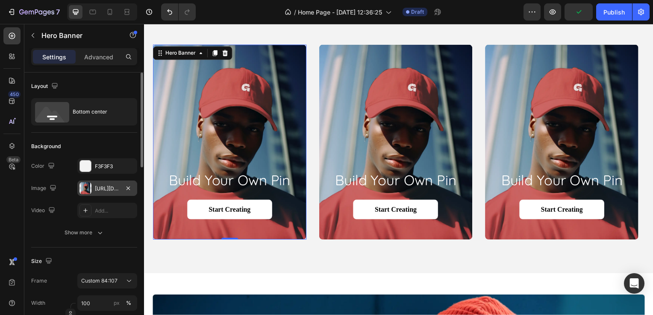
click at [96, 188] on div "[URL][DOMAIN_NAME]" at bounding box center [107, 189] width 25 height 8
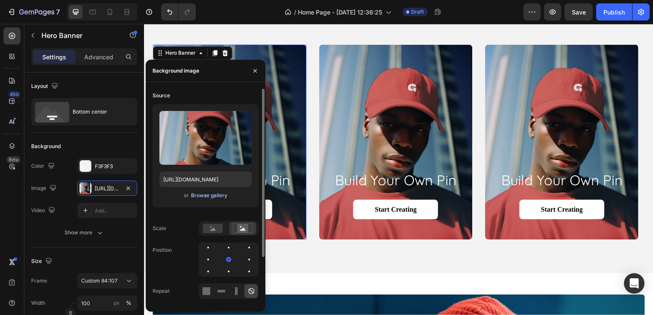
click at [209, 196] on div "Browse gallery" at bounding box center [209, 196] width 36 height 8
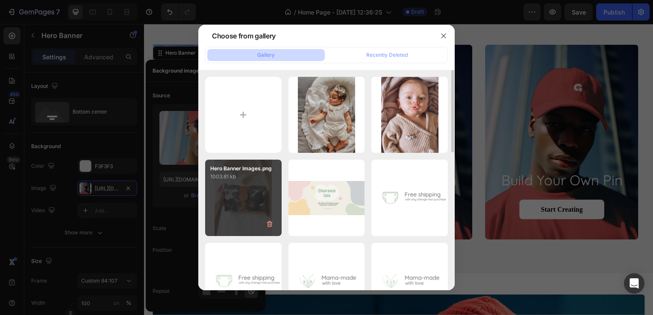
click at [256, 196] on div "Hero Banner Images.png 1003.81 kb" at bounding box center [243, 198] width 76 height 76
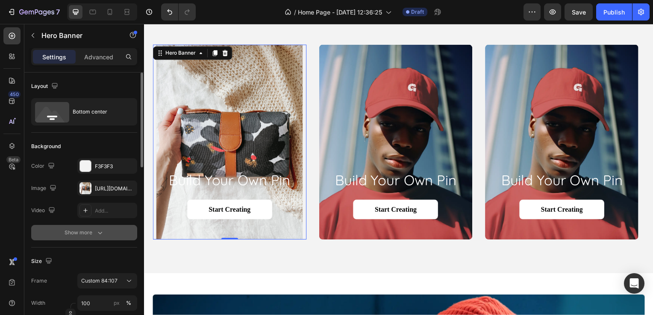
click at [92, 226] on button "Show more" at bounding box center [84, 232] width 106 height 15
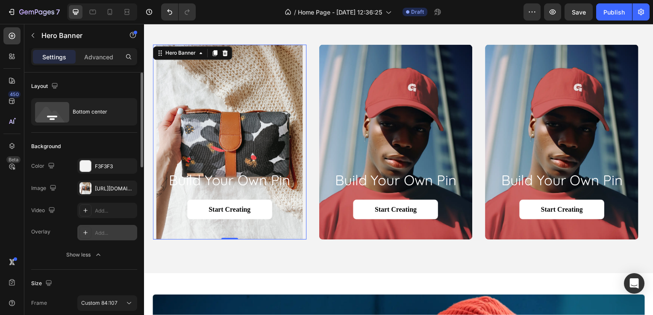
click at [99, 231] on div "Add..." at bounding box center [115, 233] width 40 height 8
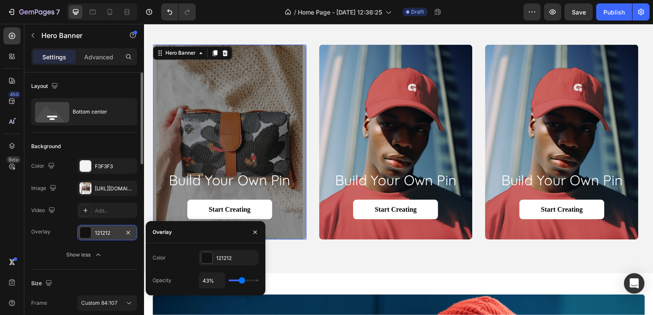
drag, startPoint x: 231, startPoint y: 278, endPoint x: 242, endPoint y: 281, distance: 11.1
click at [242, 281] on input "range" at bounding box center [244, 281] width 30 height 2
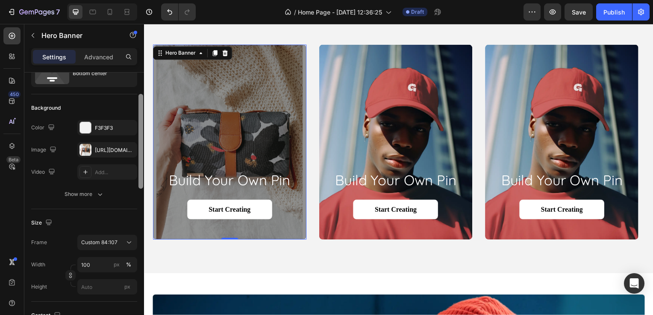
scroll to position [56, 0]
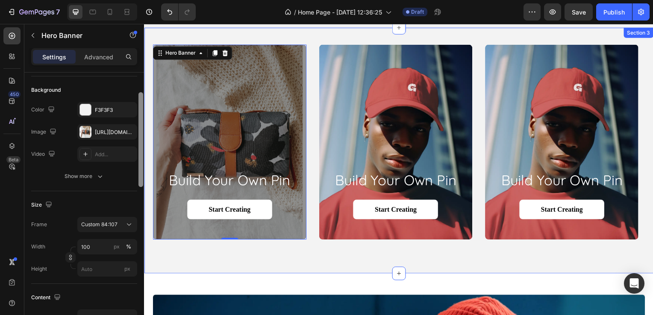
drag, startPoint x: 283, startPoint y: 144, endPoint x: 144, endPoint y: 150, distance: 139.5
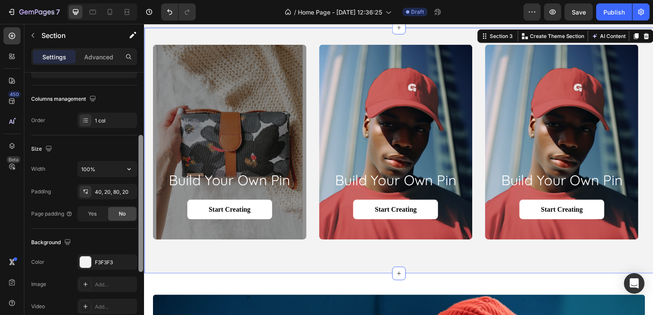
scroll to position [106, 0]
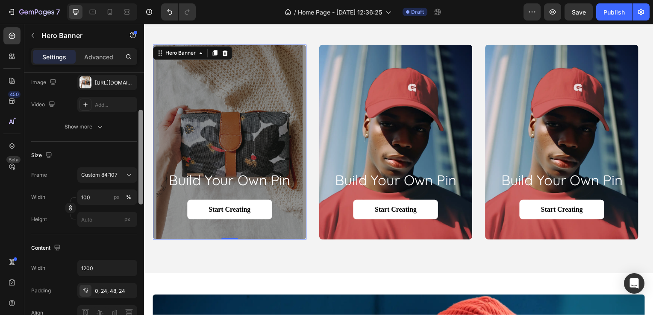
click at [193, 135] on div "Overlay" at bounding box center [230, 143] width 155 height 197
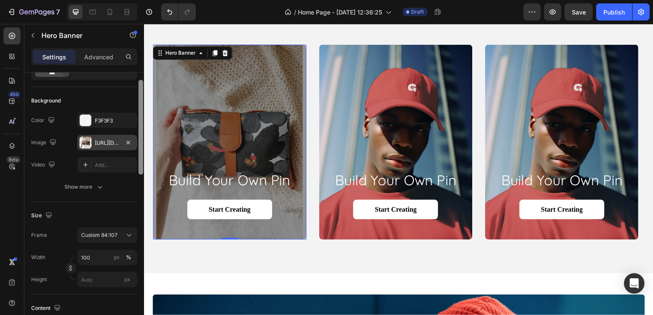
scroll to position [47, 0]
click at [99, 136] on div "[URL][DOMAIN_NAME]" at bounding box center [107, 141] width 60 height 15
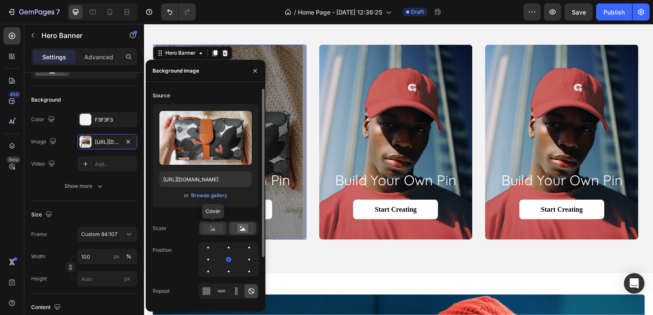
click at [215, 233] on div at bounding box center [213, 228] width 26 height 13
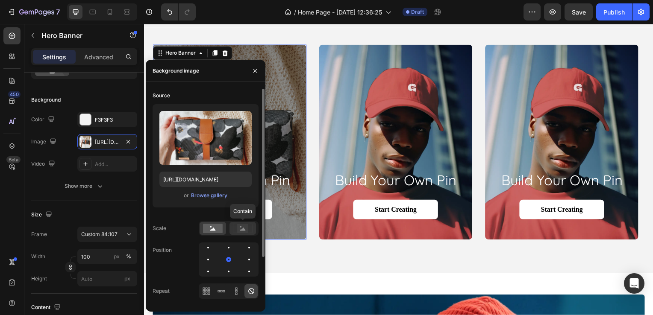
click at [244, 231] on rect at bounding box center [242, 228] width 11 height 9
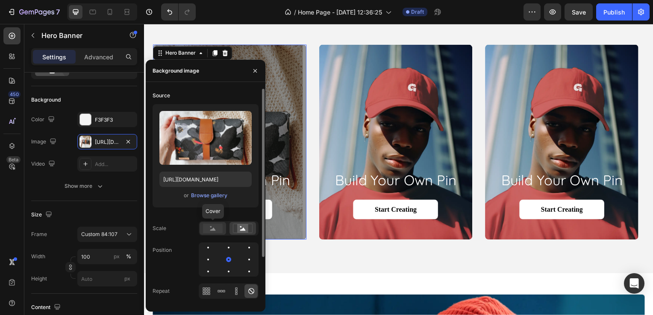
click at [220, 230] on rect at bounding box center [213, 228] width 20 height 9
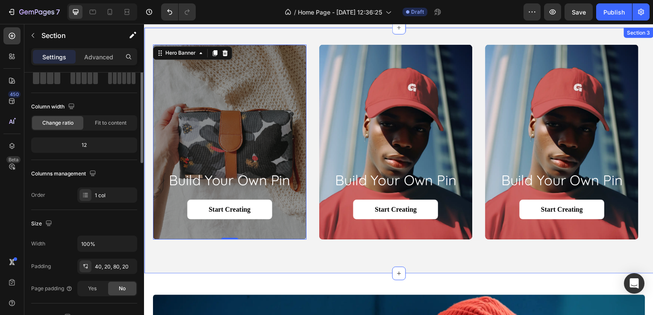
scroll to position [0, 0]
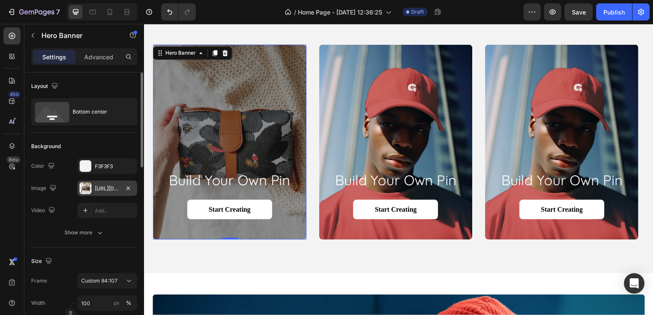
click at [108, 189] on div "[URL][DOMAIN_NAME]" at bounding box center [107, 189] width 25 height 8
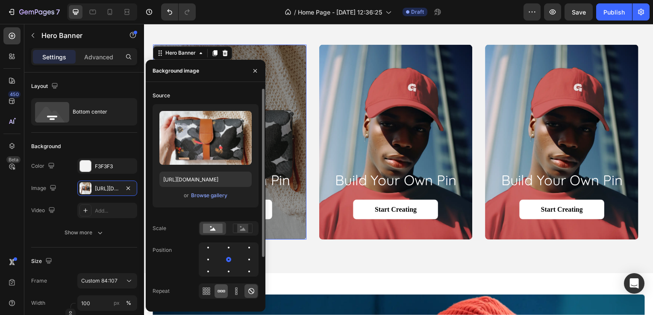
click at [221, 293] on icon at bounding box center [221, 291] width 9 height 9
click at [243, 291] on div at bounding box center [229, 291] width 60 height 15
click at [238, 291] on icon at bounding box center [236, 291] width 9 height 9
click at [251, 294] on icon at bounding box center [251, 291] width 9 height 9
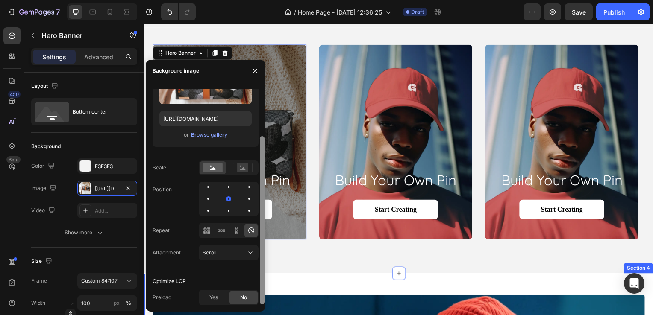
drag, startPoint x: 405, startPoint y: 244, endPoint x: 266, endPoint y: 279, distance: 143.3
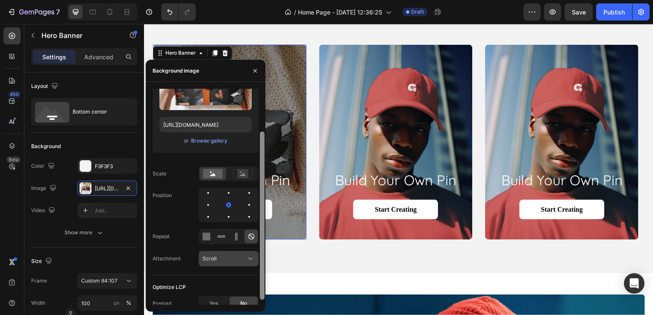
click at [240, 262] on div "Scroll" at bounding box center [225, 259] width 44 height 8
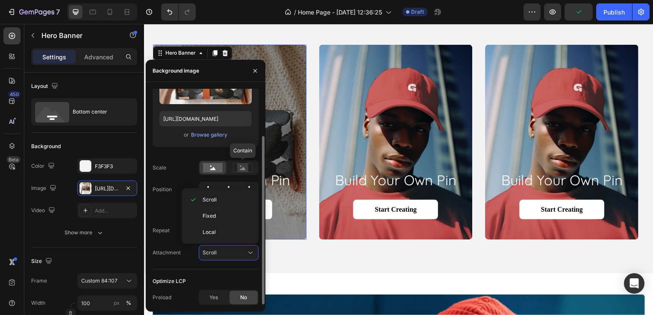
drag, startPoint x: 265, startPoint y: 255, endPoint x: 257, endPoint y: 134, distance: 120.8
click at [257, 134] on div "Source Upload Image https://cdn.shopify.com/s/files/1/0632/1114/3229/files/gemp…" at bounding box center [206, 197] width 120 height 216
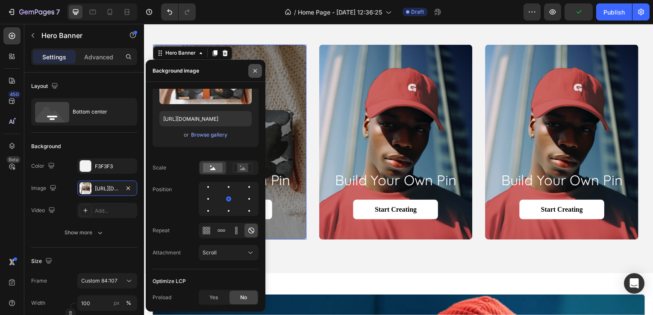
drag, startPoint x: 257, startPoint y: 134, endPoint x: 252, endPoint y: 71, distance: 63.0
click at [252, 71] on icon "button" at bounding box center [255, 71] width 7 height 7
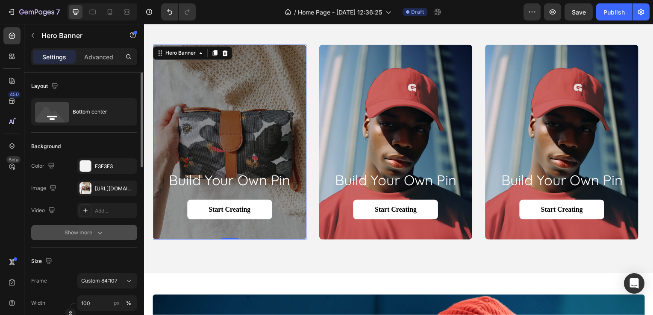
click at [85, 226] on button "Show more" at bounding box center [84, 232] width 106 height 15
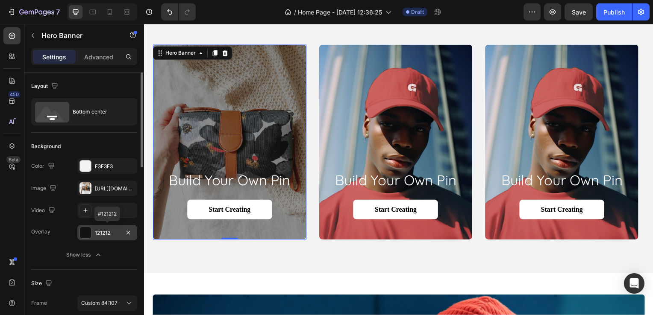
click at [107, 233] on div "121212" at bounding box center [107, 233] width 25 height 8
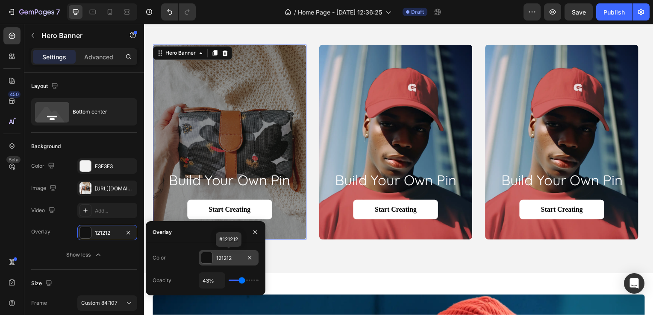
click at [206, 258] on div at bounding box center [206, 258] width 11 height 11
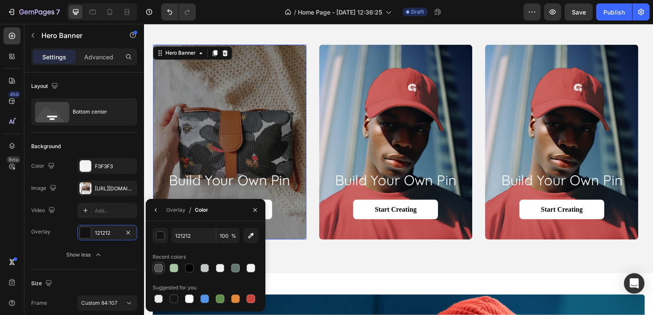
click at [159, 269] on div at bounding box center [158, 268] width 9 height 9
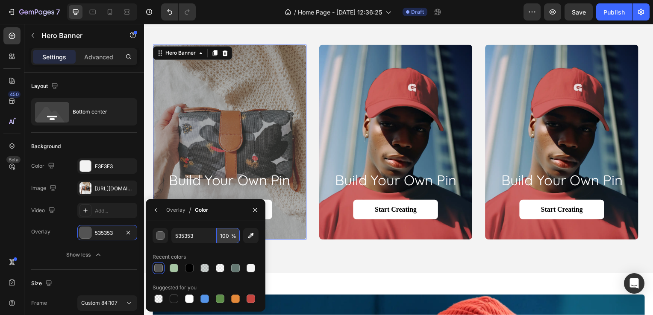
click at [229, 235] on input "100" at bounding box center [228, 235] width 24 height 15
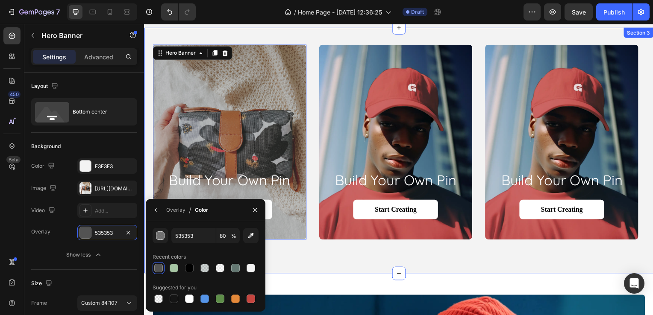
click at [299, 261] on div "build your own pin Heading Start Creating Button Hero Banner 0 build your own p…" at bounding box center [400, 152] width 513 height 248
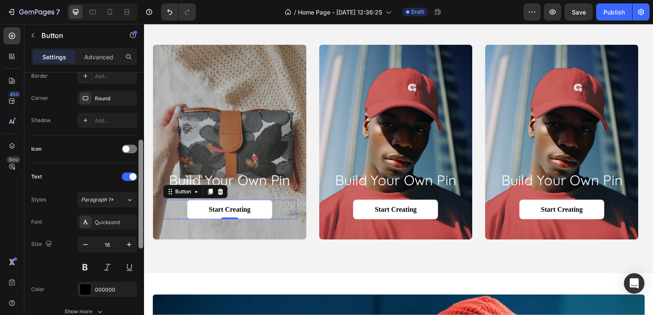
drag, startPoint x: 139, startPoint y: 142, endPoint x: 141, endPoint y: 224, distance: 81.6
click at [141, 224] on div at bounding box center [140, 194] width 5 height 109
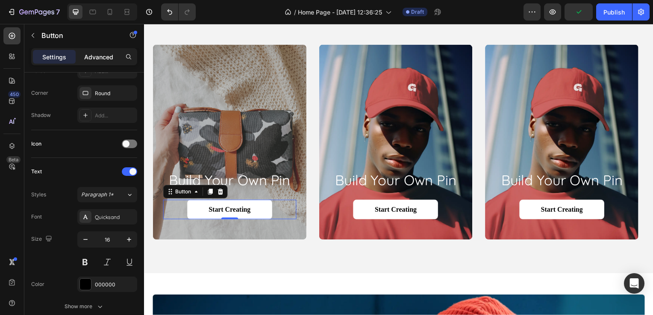
click at [106, 57] on p "Advanced" at bounding box center [98, 57] width 29 height 9
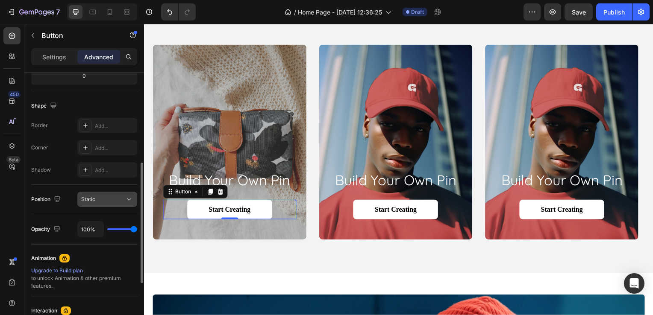
click at [126, 195] on icon at bounding box center [129, 199] width 9 height 9
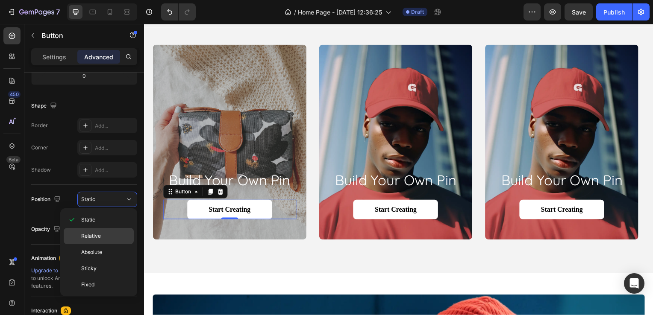
click at [101, 233] on p "Relative" at bounding box center [105, 236] width 49 height 8
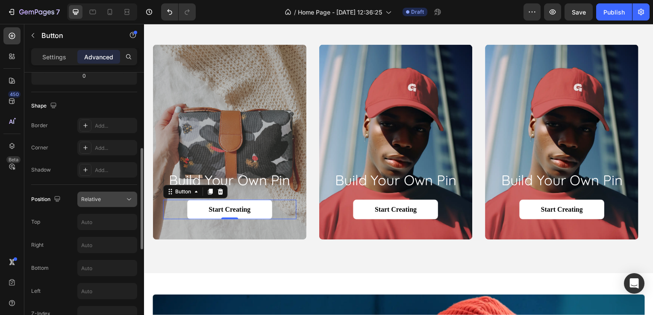
click at [99, 203] on div "Relative" at bounding box center [107, 199] width 52 height 9
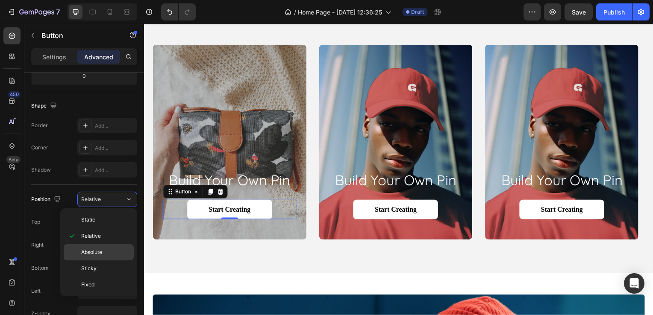
click at [96, 252] on span "Absolute" at bounding box center [91, 253] width 21 height 8
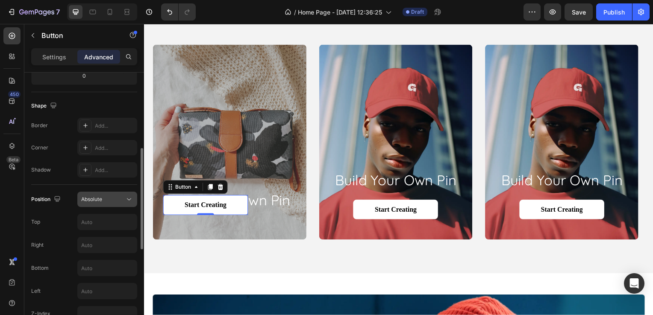
click at [123, 193] on button "Absolute" at bounding box center [107, 199] width 60 height 15
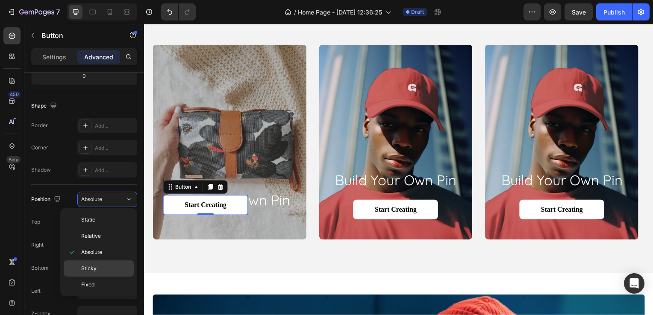
click at [100, 277] on div "Sticky" at bounding box center [99, 285] width 70 height 16
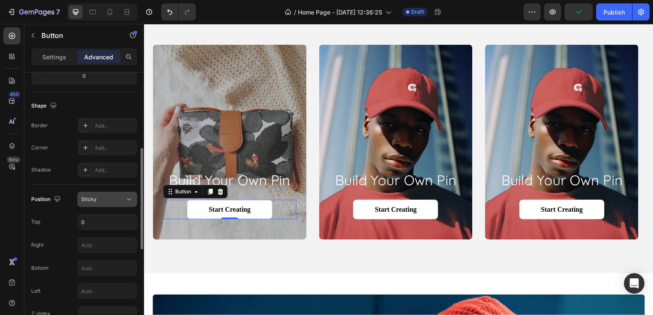
click at [116, 201] on div "Sticky" at bounding box center [103, 200] width 44 height 8
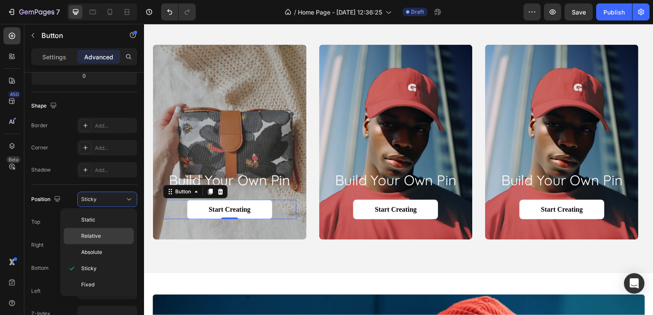
click at [103, 233] on p "Relative" at bounding box center [105, 236] width 49 height 8
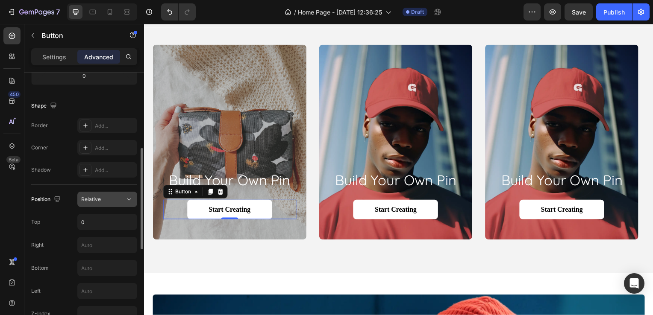
click at [112, 204] on button "Relative" at bounding box center [107, 199] width 60 height 15
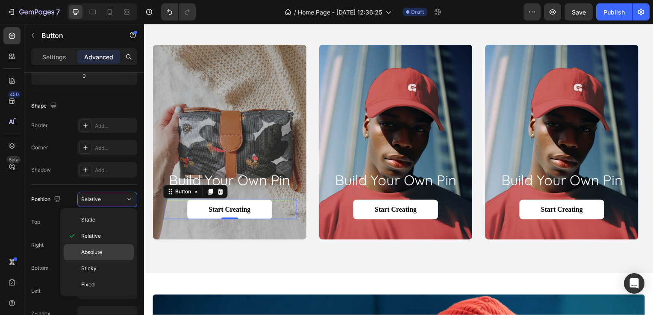
click at [102, 261] on div "Absolute" at bounding box center [99, 269] width 70 height 16
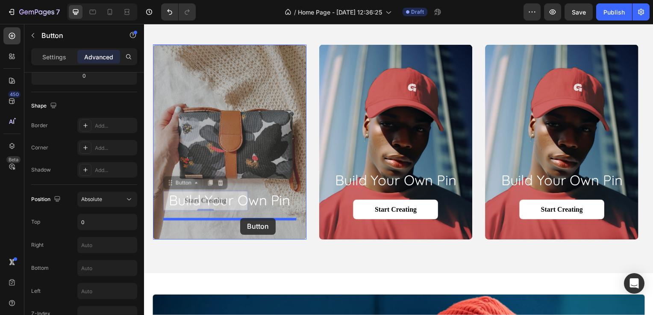
drag, startPoint x: 228, startPoint y: 200, endPoint x: 241, endPoint y: 220, distance: 23.1
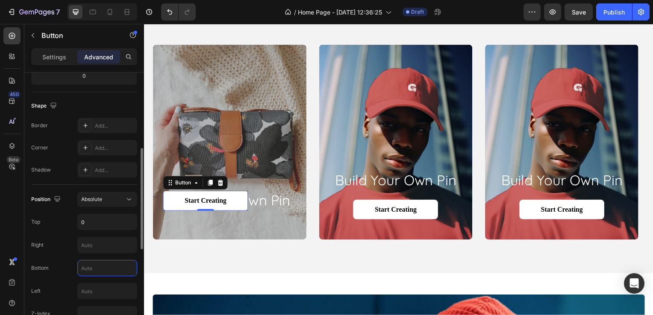
click at [103, 267] on input "text" at bounding box center [107, 268] width 59 height 15
click at [121, 203] on div "Absolute" at bounding box center [107, 199] width 52 height 9
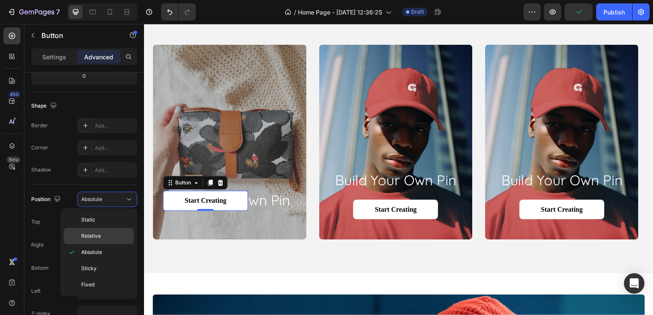
click at [111, 238] on p "Relative" at bounding box center [105, 236] width 49 height 8
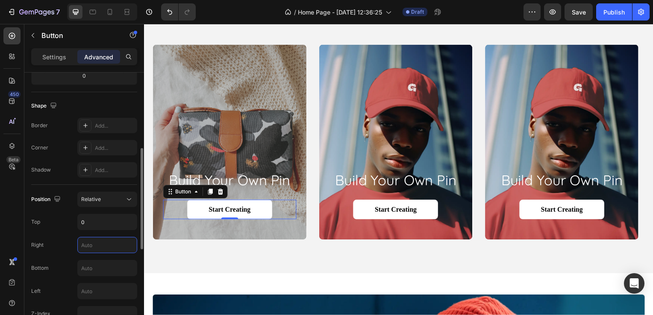
click at [97, 242] on input "text" at bounding box center [107, 245] width 59 height 15
click at [97, 263] on input "text" at bounding box center [107, 268] width 59 height 15
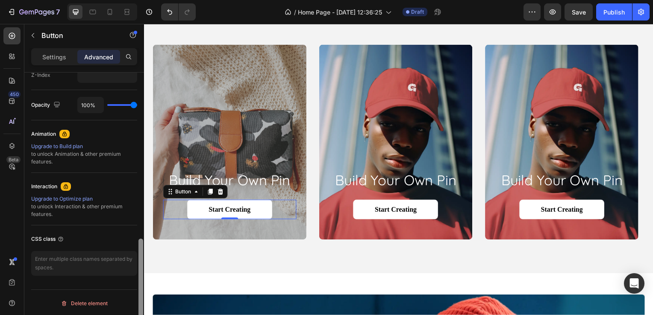
click at [140, 254] on div at bounding box center [141, 207] width 6 height 268
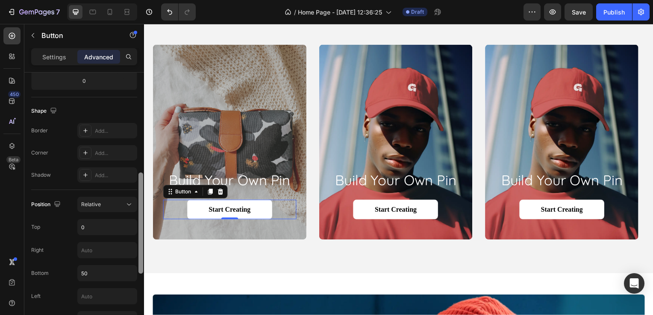
drag, startPoint x: 140, startPoint y: 254, endPoint x: 138, endPoint y: 155, distance: 99.2
click at [138, 155] on div at bounding box center [141, 226] width 6 height 268
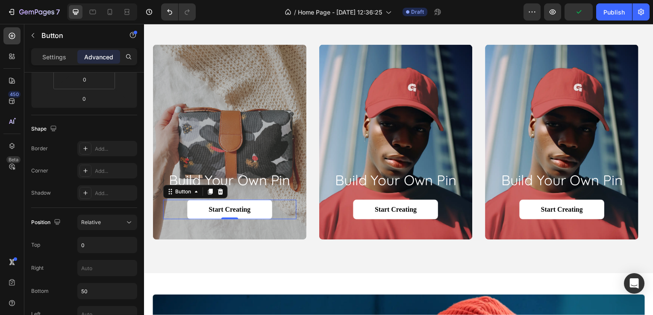
scroll to position [439, 0]
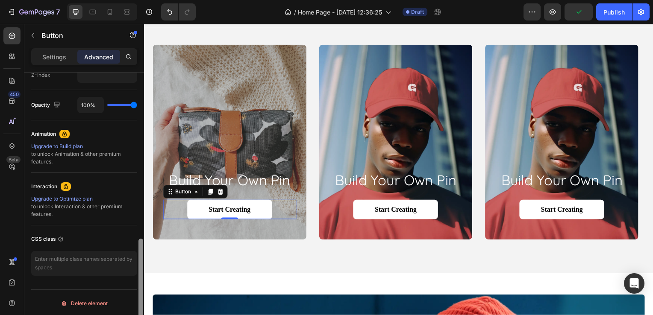
drag, startPoint x: 143, startPoint y: 179, endPoint x: 141, endPoint y: 201, distance: 21.5
click at [141, 201] on div at bounding box center [141, 207] width 6 height 268
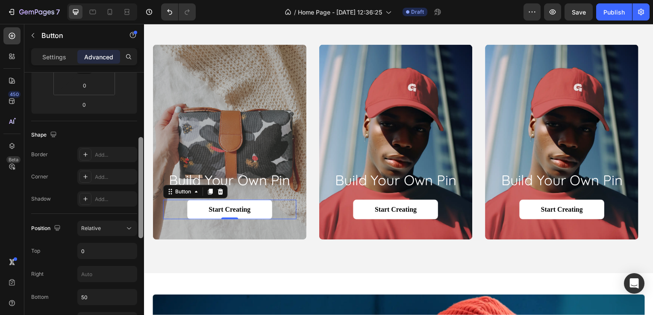
click at [141, 201] on div at bounding box center [141, 207] width 6 height 268
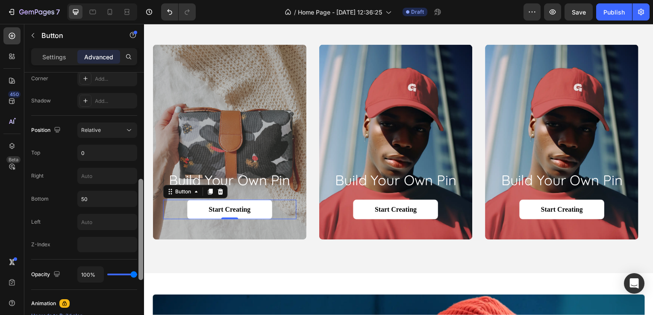
scroll to position [297, 0]
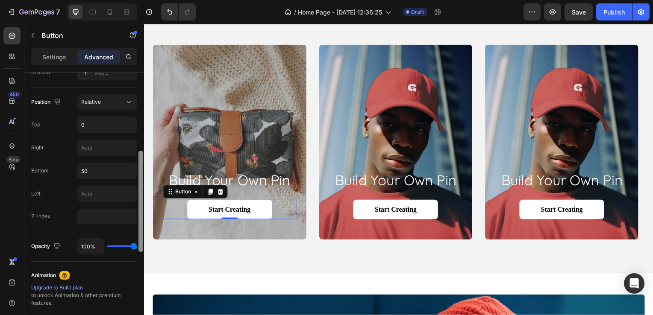
drag, startPoint x: 141, startPoint y: 201, endPoint x: 142, endPoint y: 249, distance: 47.9
click at [142, 249] on div at bounding box center [140, 201] width 5 height 101
click at [101, 190] on input "text" at bounding box center [107, 193] width 59 height 15
click at [98, 172] on input "50" at bounding box center [107, 170] width 59 height 15
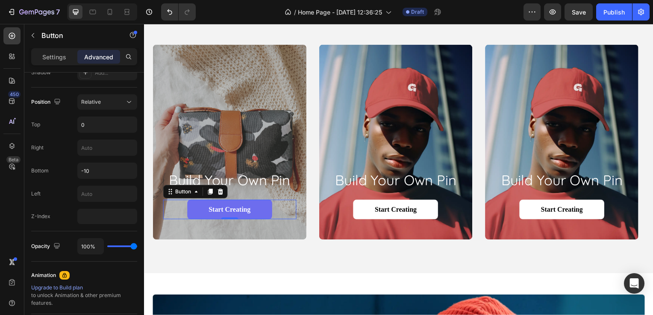
click at [188, 213] on link "Start Creating" at bounding box center [229, 211] width 85 height 20
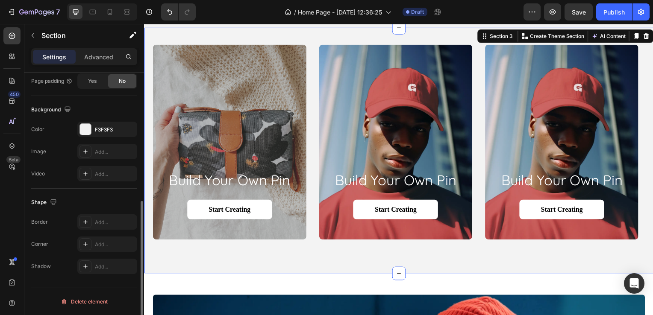
scroll to position [0, 0]
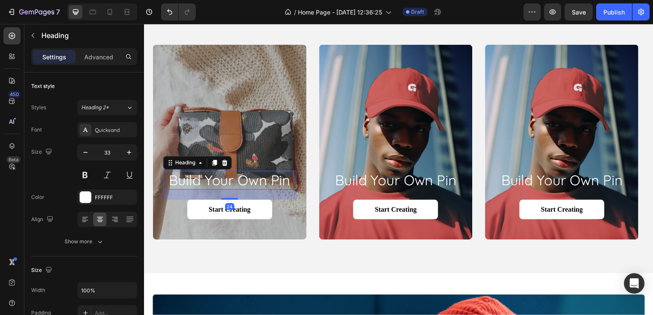
click at [251, 182] on h2 "build your own pin" at bounding box center [230, 181] width 134 height 19
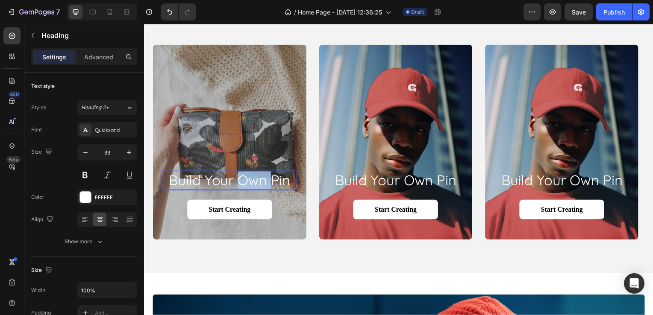
click at [251, 182] on p "build your own pin" at bounding box center [230, 181] width 132 height 17
click at [251, 182] on p "build pin" at bounding box center [230, 181] width 132 height 17
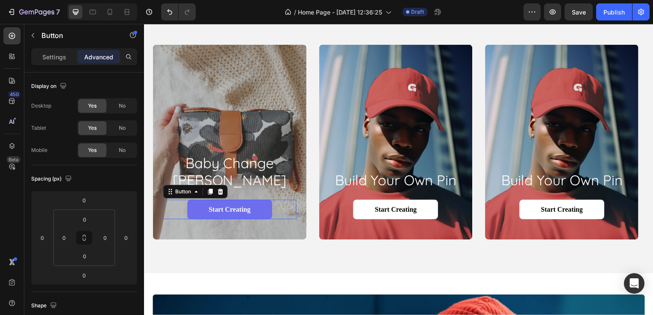
click at [203, 216] on link "Start Creating" at bounding box center [229, 211] width 85 height 20
click at [110, 59] on p "Advanced" at bounding box center [98, 57] width 29 height 9
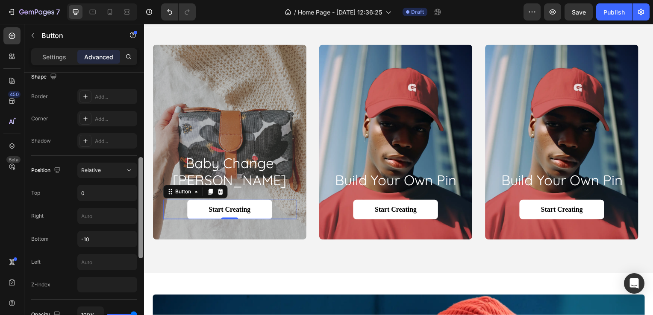
scroll to position [230, 0]
drag, startPoint x: 141, startPoint y: 129, endPoint x: 138, endPoint y: 217, distance: 87.2
click at [138, 217] on div at bounding box center [140, 209] width 5 height 101
click at [108, 235] on input "-10" at bounding box center [107, 238] width 59 height 15
click at [123, 174] on button "Relative" at bounding box center [107, 169] width 60 height 15
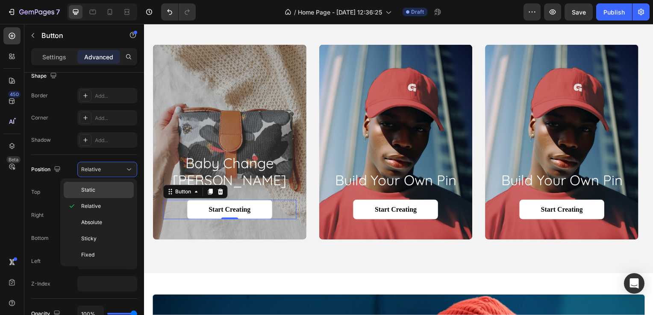
click at [106, 191] on p "Static" at bounding box center [105, 190] width 49 height 8
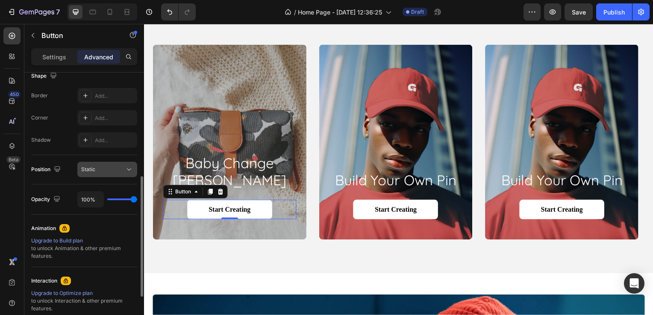
click at [121, 168] on div "Static" at bounding box center [103, 170] width 44 height 8
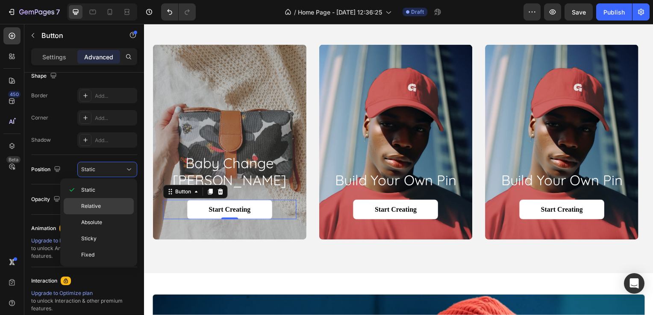
click at [92, 205] on span "Relative" at bounding box center [91, 207] width 20 height 8
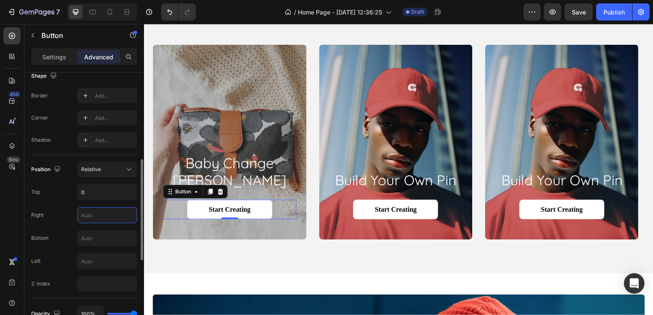
click at [89, 214] on input "text" at bounding box center [107, 215] width 59 height 15
click at [91, 233] on input "text" at bounding box center [107, 238] width 59 height 15
click at [99, 191] on input "0" at bounding box center [107, 192] width 59 height 15
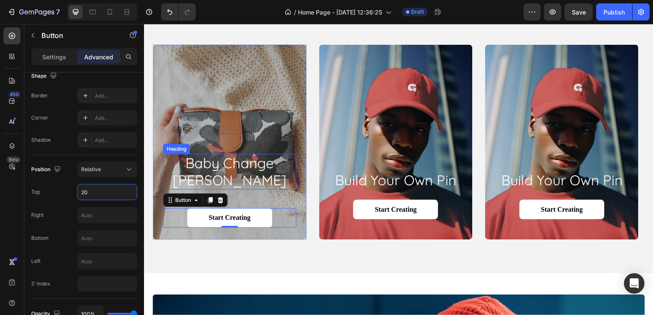
click at [251, 187] on p "baby Change Mats" at bounding box center [230, 173] width 132 height 34
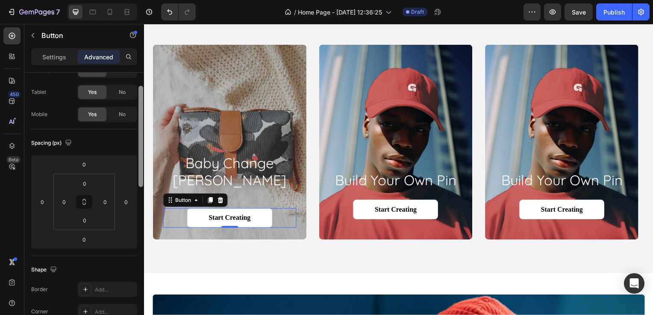
scroll to position [0, 0]
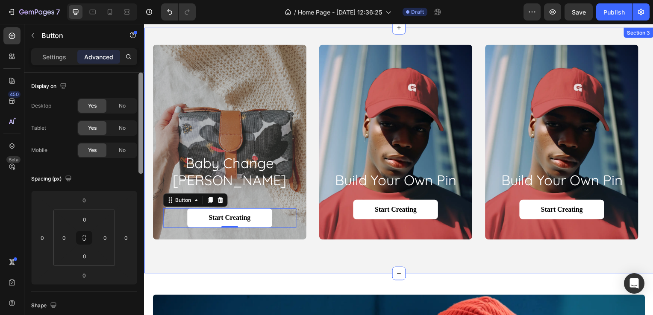
drag, startPoint x: 285, startPoint y: 179, endPoint x: 148, endPoint y: 119, distance: 149.5
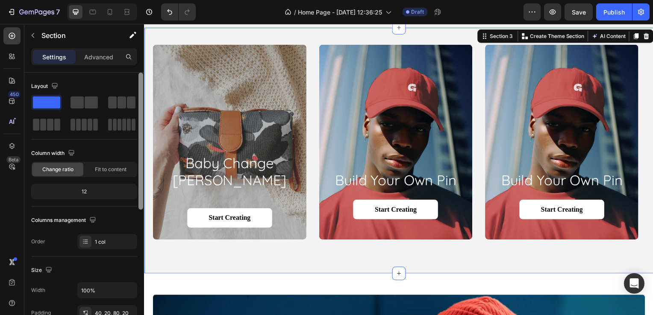
click at [55, 58] on p "Settings" at bounding box center [54, 57] width 24 height 9
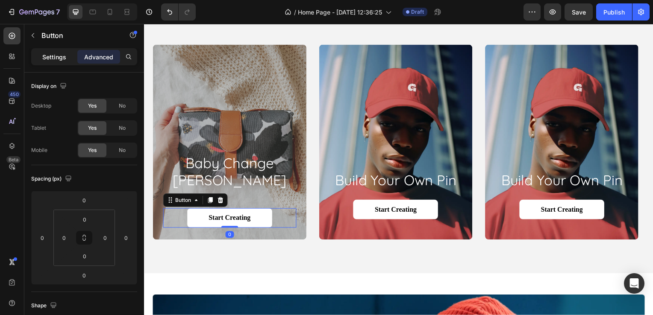
click at [59, 56] on p "Settings" at bounding box center [54, 57] width 24 height 9
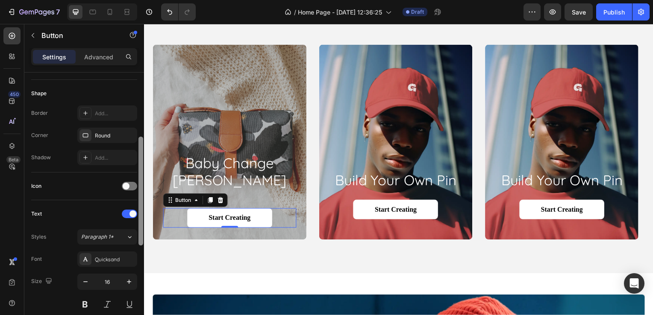
scroll to position [157, 0]
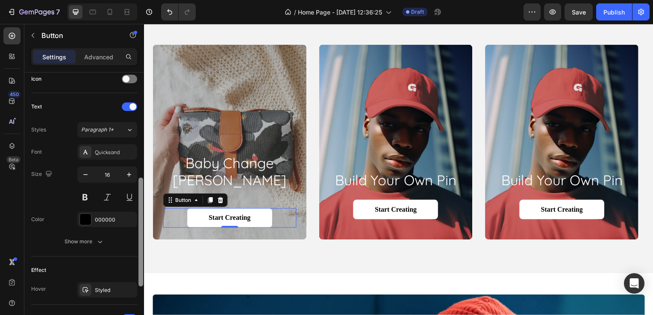
drag, startPoint x: 142, startPoint y: 164, endPoint x: 142, endPoint y: 274, distance: 110.7
click at [142, 274] on div at bounding box center [140, 232] width 5 height 109
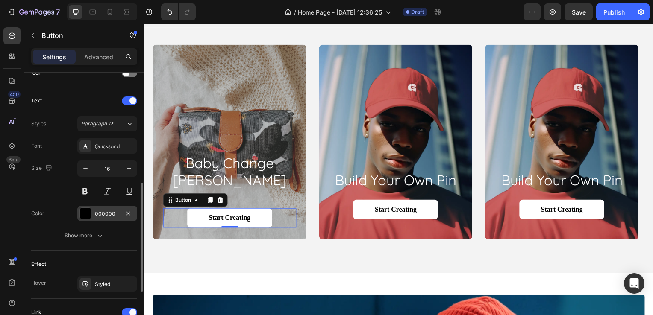
click at [103, 216] on div "000000" at bounding box center [107, 214] width 25 height 8
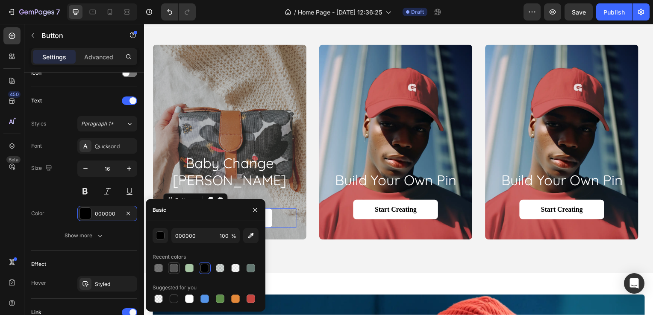
click at [176, 271] on div at bounding box center [174, 268] width 9 height 9
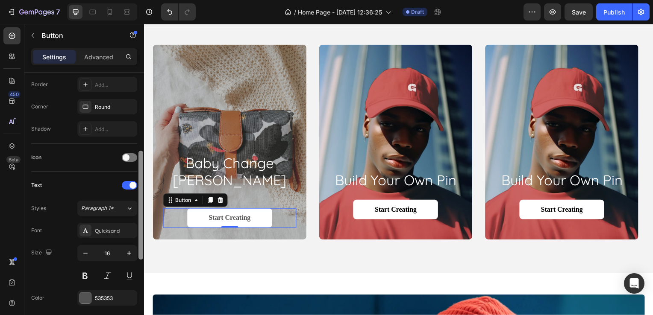
scroll to position [188, 0]
drag, startPoint x: 141, startPoint y: 179, endPoint x: 140, endPoint y: 256, distance: 76.9
click at [140, 256] on div at bounding box center [140, 203] width 5 height 109
click at [109, 295] on div "535353" at bounding box center [107, 297] width 25 height 8
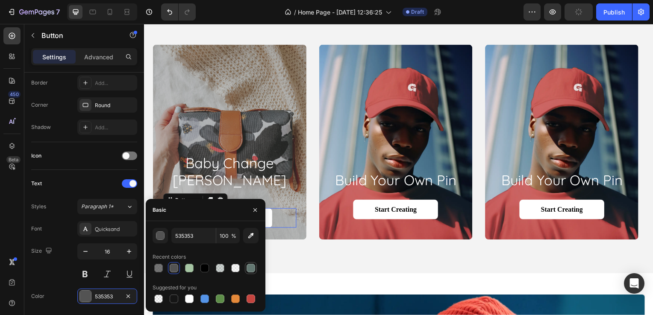
click at [250, 268] on div at bounding box center [251, 268] width 9 height 9
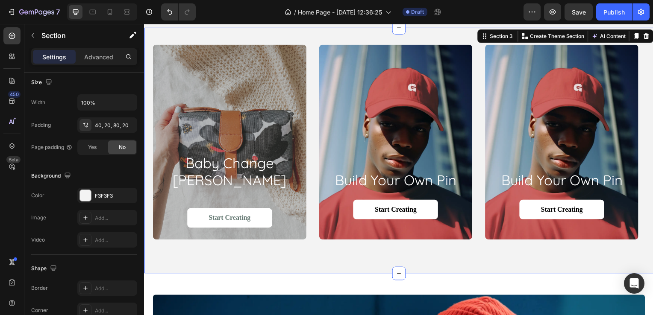
scroll to position [0, 0]
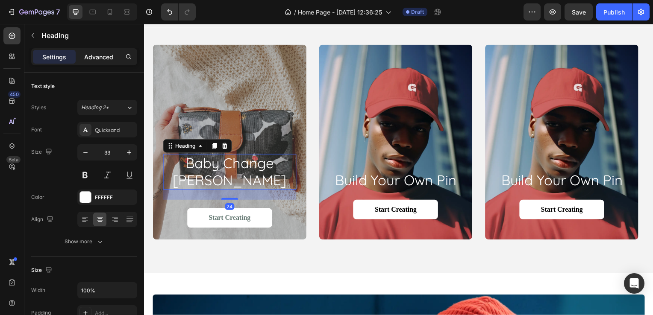
click at [97, 56] on p "Advanced" at bounding box center [98, 57] width 29 height 9
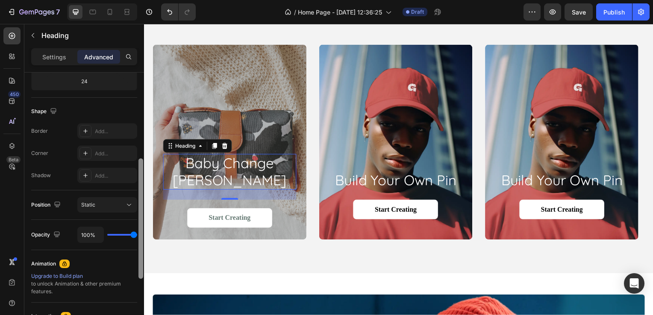
scroll to position [197, 0]
drag, startPoint x: 140, startPoint y: 117, endPoint x: 142, endPoint y: 206, distance: 89.3
click at [142, 206] on div at bounding box center [140, 222] width 5 height 121
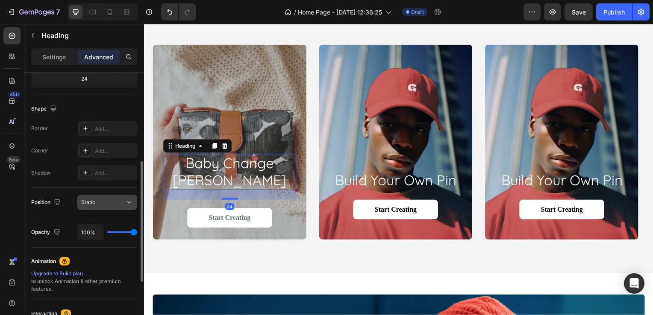
click at [110, 200] on div "Static" at bounding box center [103, 203] width 44 height 8
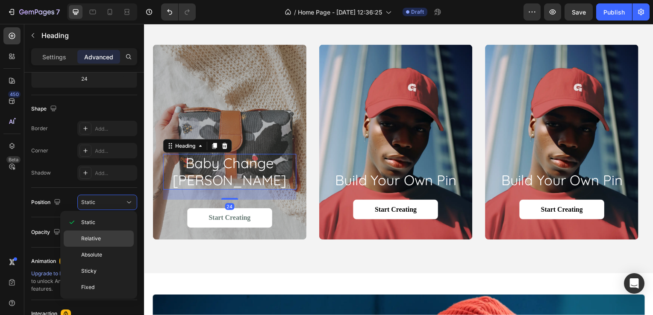
click at [91, 236] on span "Relative" at bounding box center [91, 239] width 20 height 8
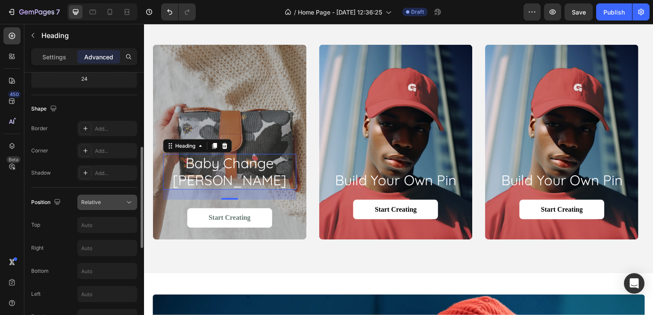
click at [102, 204] on div "Relative" at bounding box center [103, 203] width 44 height 8
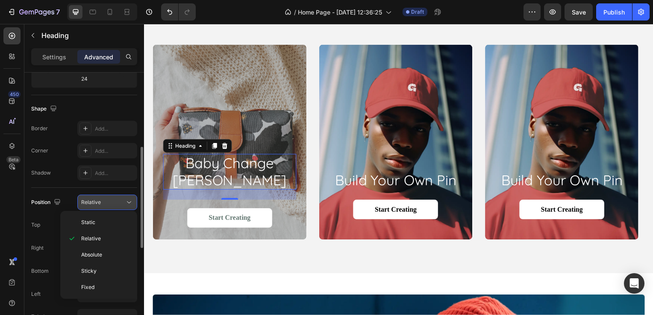
click at [102, 204] on div "Relative" at bounding box center [103, 203] width 44 height 8
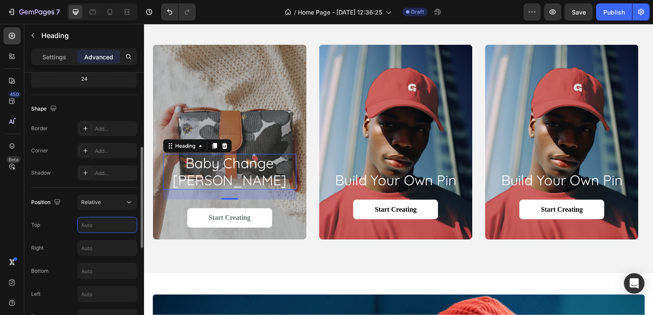
click at [103, 223] on input "text" at bounding box center [107, 225] width 59 height 15
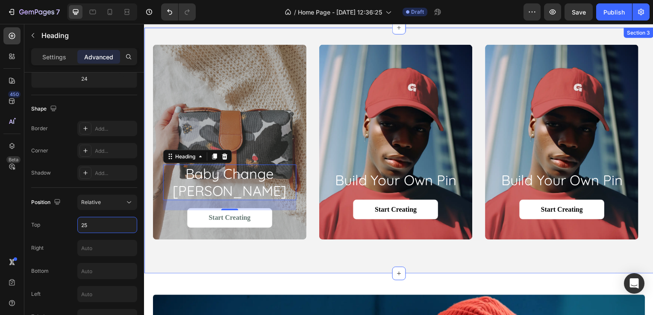
click at [220, 249] on div "baby Change Mats Heading 24 Start Creating Button Hero Banner build your own pi…" at bounding box center [400, 152] width 513 height 248
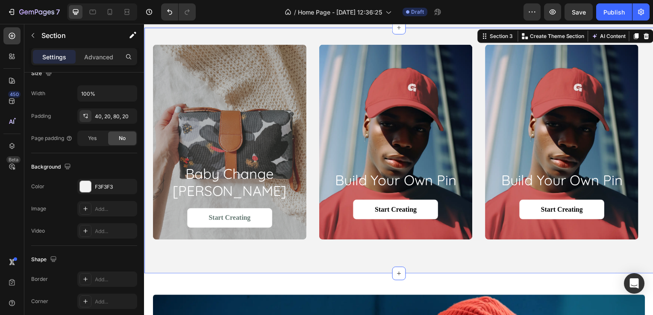
scroll to position [0, 0]
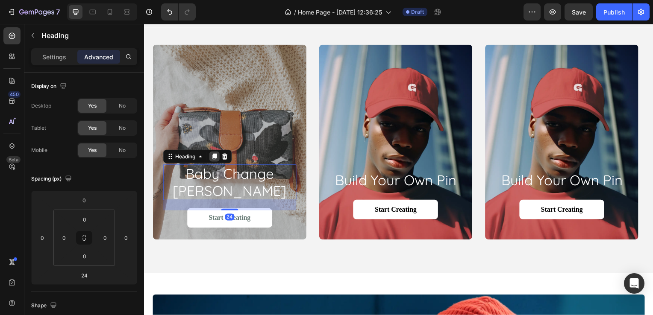
click at [214, 161] on icon at bounding box center [214, 158] width 5 height 6
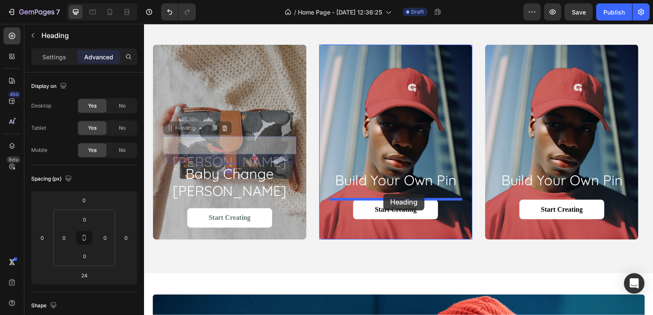
drag, startPoint x: 266, startPoint y: 165, endPoint x: 385, endPoint y: 195, distance: 123.1
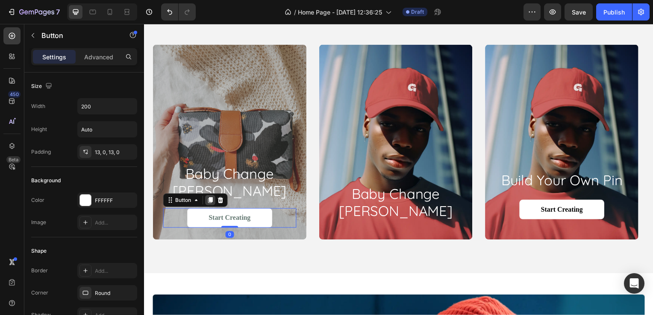
click at [211, 203] on icon at bounding box center [210, 201] width 7 height 7
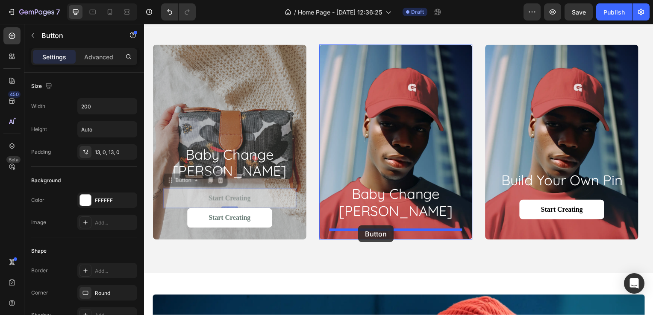
drag, startPoint x: 251, startPoint y: 199, endPoint x: 361, endPoint y: 227, distance: 113.7
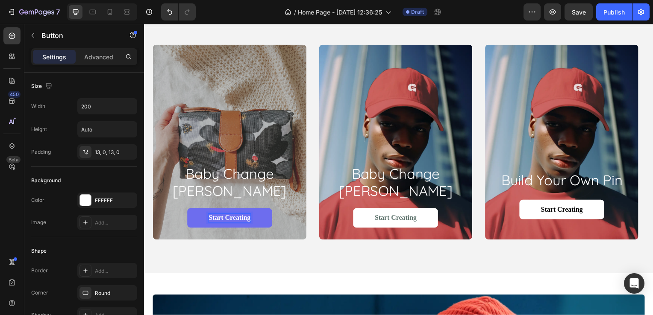
click at [221, 217] on p "Start Creating" at bounding box center [230, 219] width 42 height 9
click at [250, 220] on p "Shop NowCreating" at bounding box center [230, 219] width 56 height 9
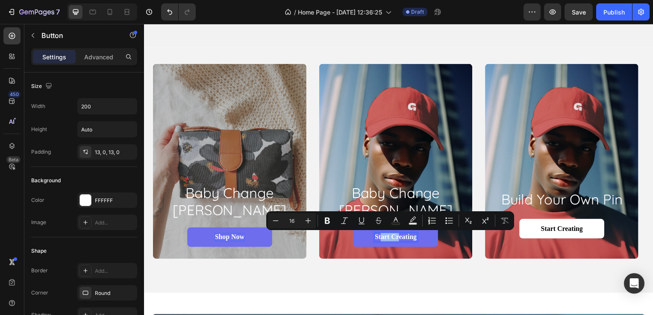
drag, startPoint x: 402, startPoint y: 238, endPoint x: 382, endPoint y: 236, distance: 19.7
click at [382, 236] on p "Start Creating" at bounding box center [397, 239] width 42 height 9
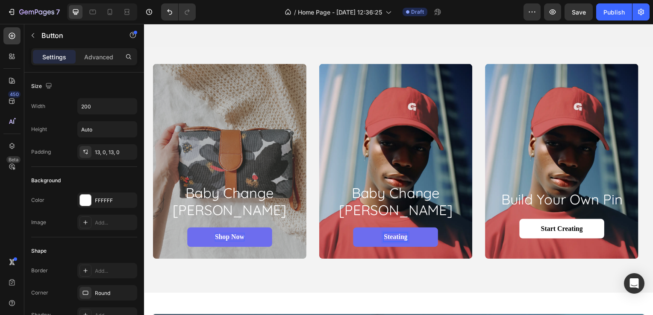
click at [390, 237] on p "Steating" at bounding box center [397, 239] width 24 height 9
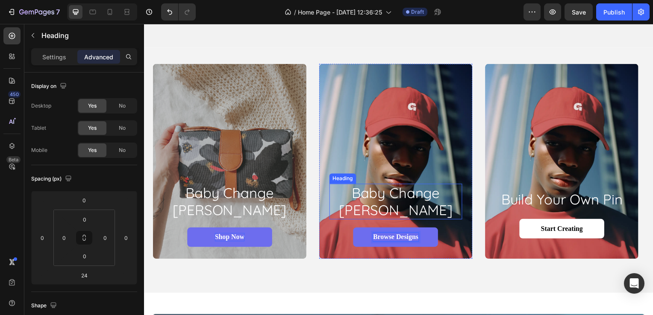
click at [373, 211] on h2 "baby change [PERSON_NAME]" at bounding box center [397, 202] width 134 height 35
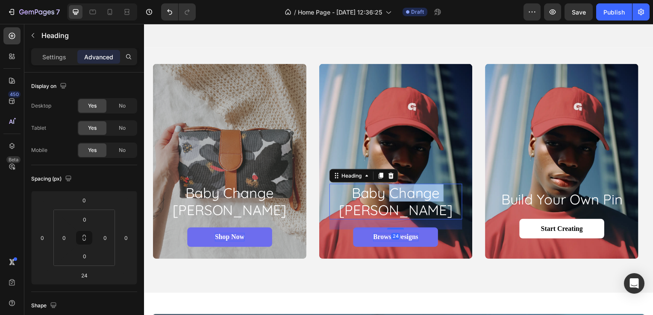
click at [373, 211] on h2 "baby change [PERSON_NAME]" at bounding box center [397, 202] width 134 height 35
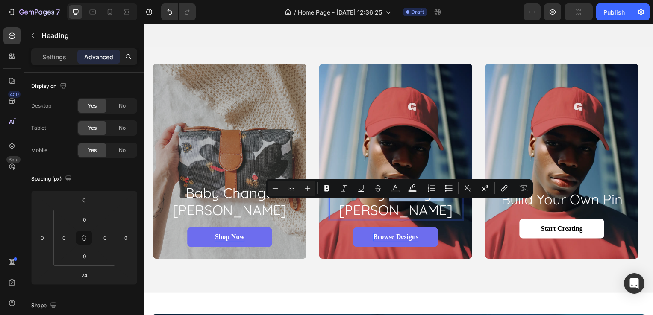
click at [431, 208] on p "baby change [PERSON_NAME]" at bounding box center [397, 203] width 132 height 34
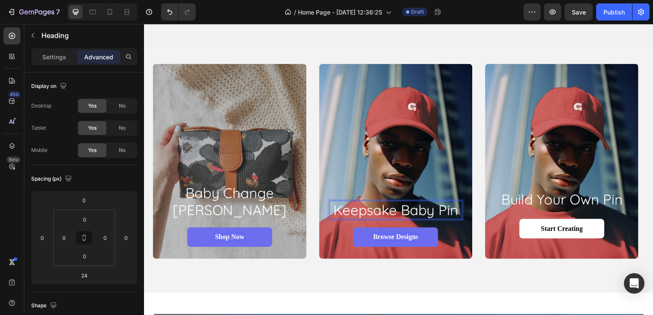
click at [422, 210] on p "Keepsake Baby Pin" at bounding box center [397, 211] width 132 height 17
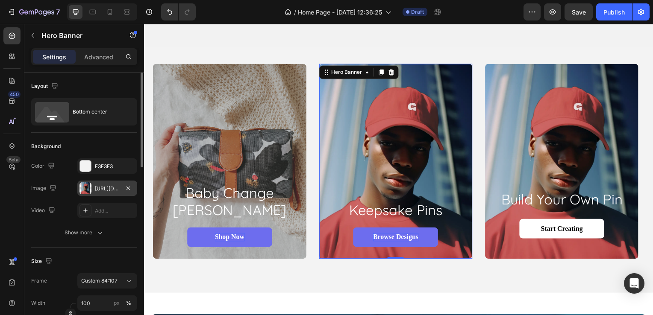
click at [106, 185] on div "https://cdn.shopify.com/s/files/1/0632/1114/3229/files/gempages_581772769717388…" at bounding box center [107, 189] width 25 height 8
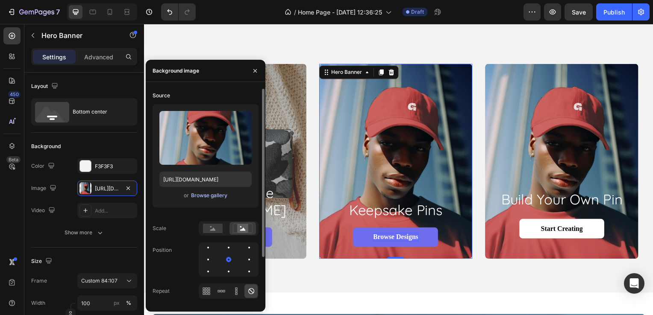
click at [203, 197] on div "Browse gallery" at bounding box center [209, 196] width 36 height 8
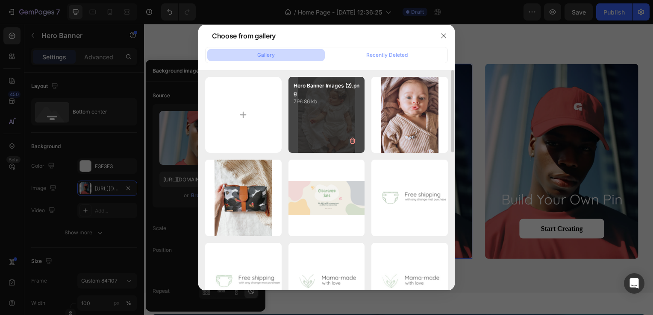
click at [303, 112] on div "Hero Banner Images (2).png 796.86 kb" at bounding box center [326, 115] width 76 height 76
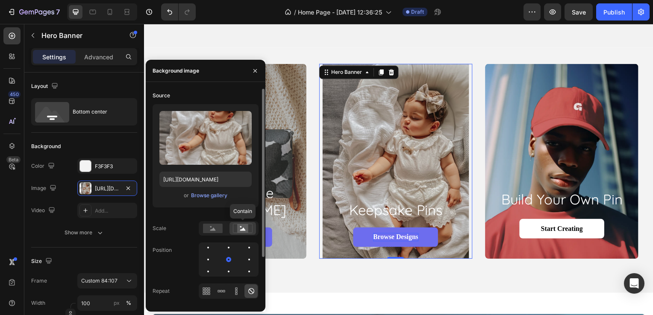
click at [231, 227] on div at bounding box center [242, 228] width 26 height 13
click at [214, 227] on rect at bounding box center [213, 228] width 20 height 9
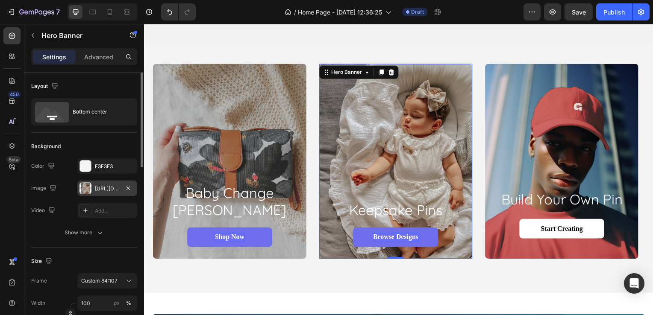
click at [97, 188] on div "https://cdn.shopify.com/s/files/1/0632/1114/3229/files/gempages_581772769717388…" at bounding box center [107, 189] width 25 height 8
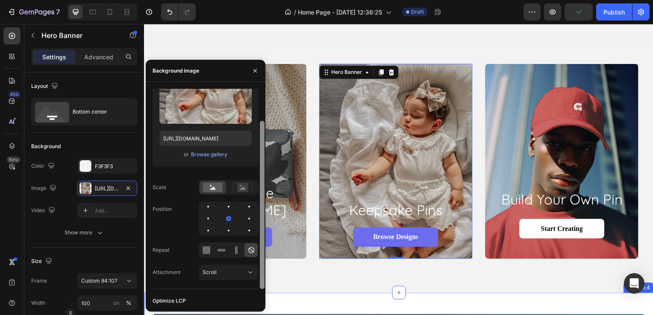
drag, startPoint x: 406, startPoint y: 277, endPoint x: 268, endPoint y: 305, distance: 140.0
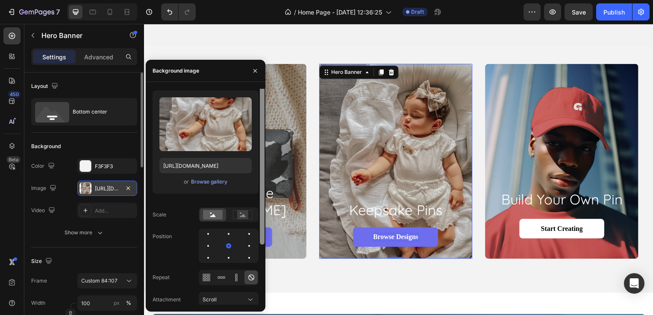
scroll to position [0, 0]
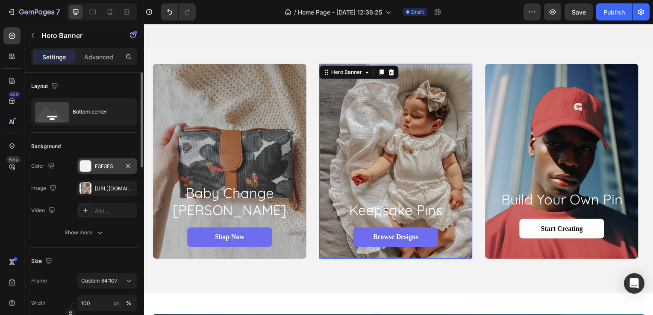
click at [108, 159] on div "F3F3F3" at bounding box center [107, 166] width 60 height 15
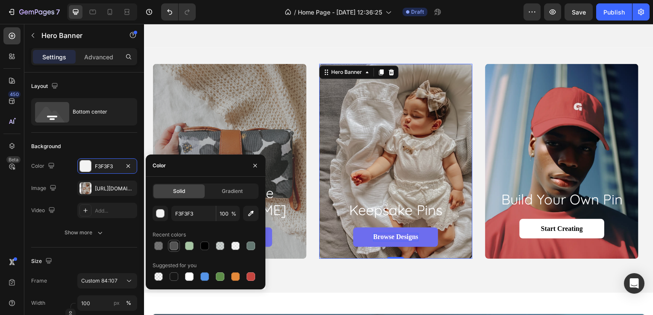
click at [171, 249] on div at bounding box center [174, 246] width 9 height 9
click at [226, 215] on input "100" at bounding box center [228, 213] width 24 height 15
click at [171, 245] on div at bounding box center [206, 246] width 106 height 12
click at [183, 215] on input "535353" at bounding box center [193, 213] width 44 height 15
click at [187, 247] on div at bounding box center [189, 246] width 9 height 9
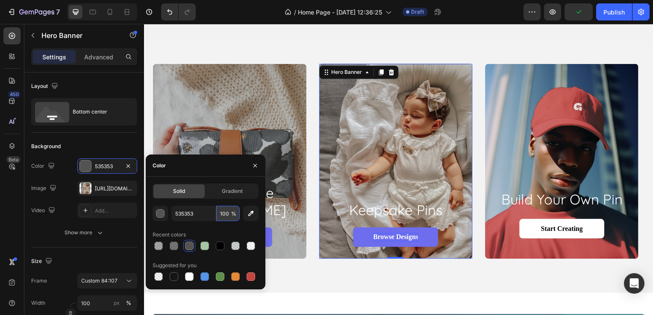
click at [229, 211] on input "100" at bounding box center [228, 213] width 24 height 15
click at [199, 215] on input "535353" at bounding box center [193, 213] width 44 height 15
click at [185, 244] on div at bounding box center [189, 246] width 9 height 9
click at [199, 229] on div "Recent colors" at bounding box center [206, 235] width 106 height 14
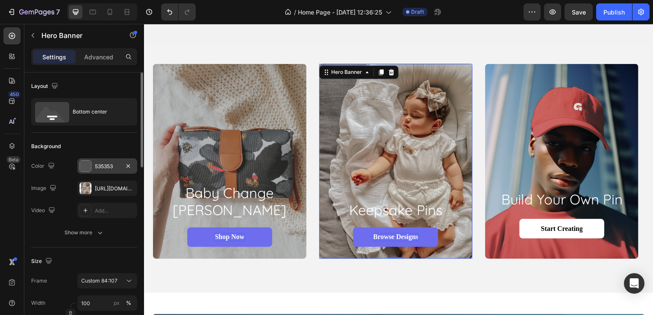
click at [92, 168] on div "535353" at bounding box center [107, 166] width 60 height 15
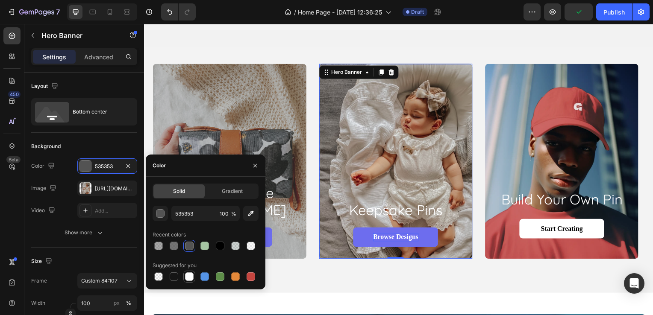
click at [185, 276] on div at bounding box center [189, 277] width 9 height 9
click at [188, 211] on input "FFFFFF" at bounding box center [193, 213] width 44 height 15
click at [232, 126] on div "Overlay" at bounding box center [230, 163] width 155 height 197
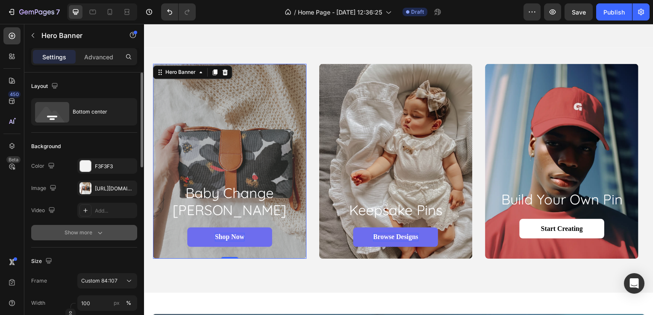
click at [75, 237] on button "Show more" at bounding box center [84, 232] width 106 height 15
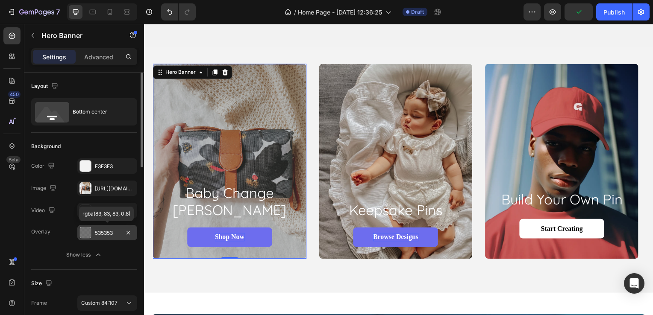
click at [105, 233] on div "535353" at bounding box center [107, 233] width 25 height 8
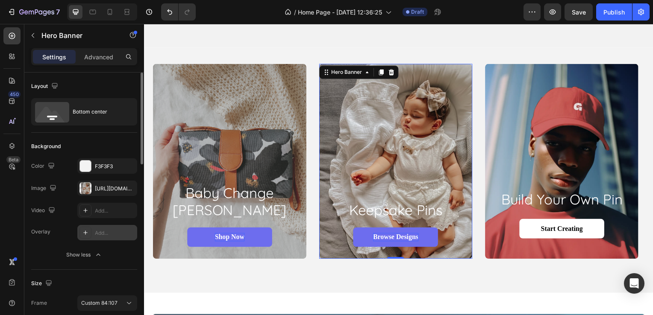
click at [100, 228] on div "Add..." at bounding box center [107, 232] width 60 height 15
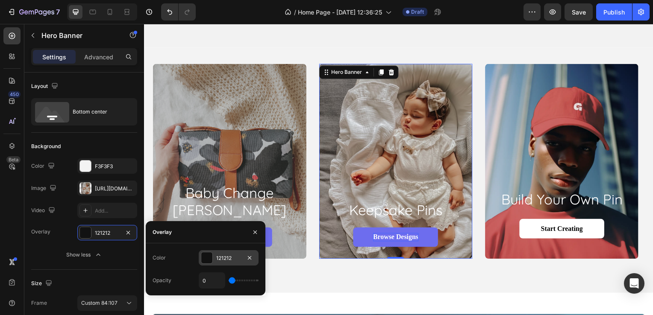
click at [206, 257] on div at bounding box center [206, 258] width 11 height 11
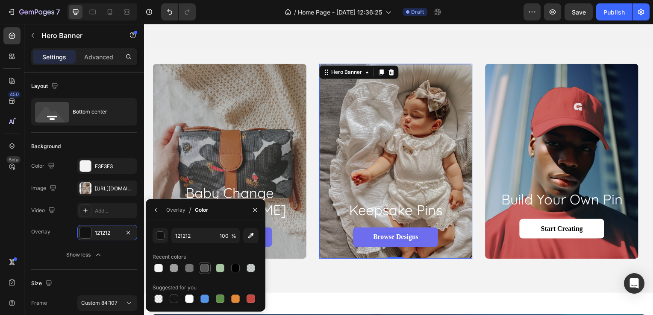
click at [206, 271] on div at bounding box center [204, 268] width 9 height 9
click at [186, 268] on div at bounding box center [189, 268] width 9 height 9
click at [185, 269] on div at bounding box center [189, 268] width 9 height 9
click at [173, 271] on div at bounding box center [174, 268] width 9 height 9
click at [203, 267] on div at bounding box center [204, 268] width 9 height 9
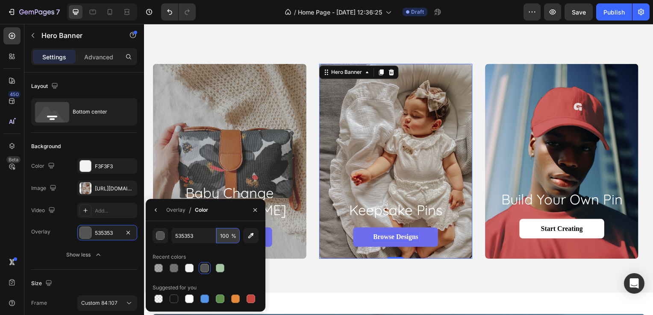
click at [229, 237] on input "100" at bounding box center [228, 235] width 24 height 15
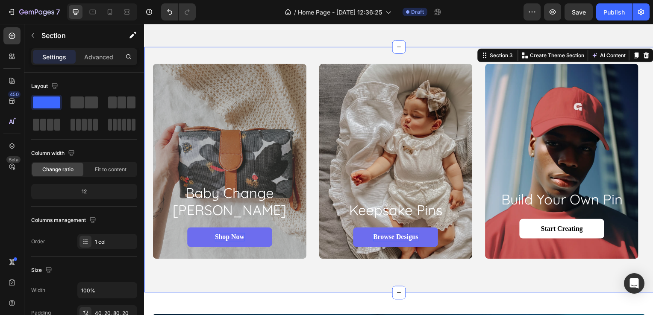
click at [290, 276] on div "baby change mats Heading Shop Now Button Hero Banner Keepsake Pins Heading Brow…" at bounding box center [400, 171] width 513 height 248
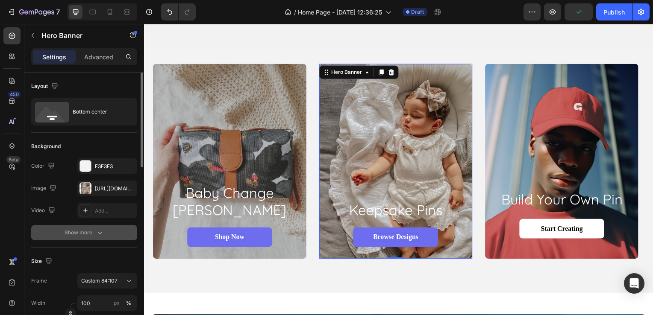
click at [96, 231] on icon "button" at bounding box center [100, 233] width 9 height 9
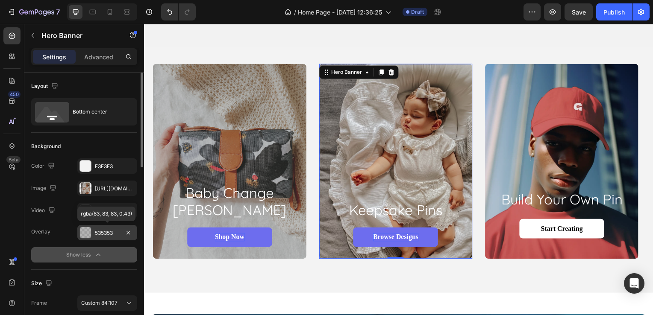
click at [111, 234] on div "535353" at bounding box center [107, 233] width 25 height 8
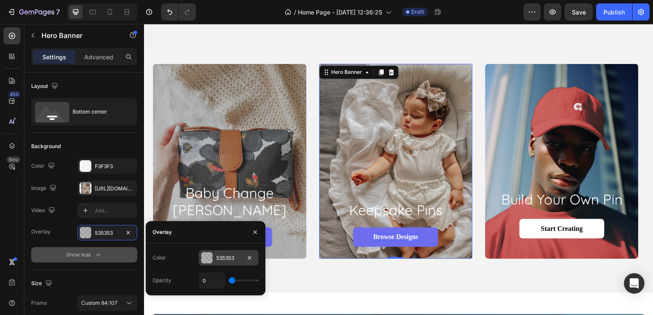
click at [218, 261] on div "535353" at bounding box center [228, 259] width 25 height 8
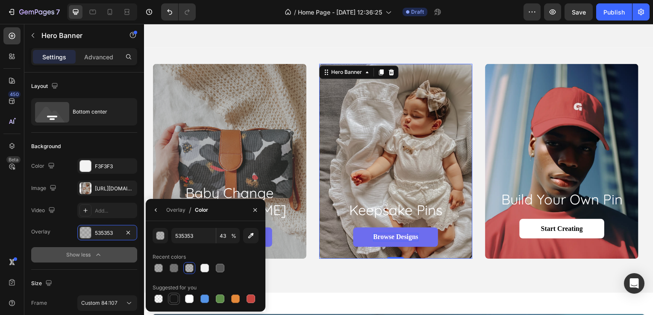
click at [176, 298] on div at bounding box center [174, 299] width 9 height 9
click at [229, 235] on input "100" at bounding box center [228, 235] width 24 height 15
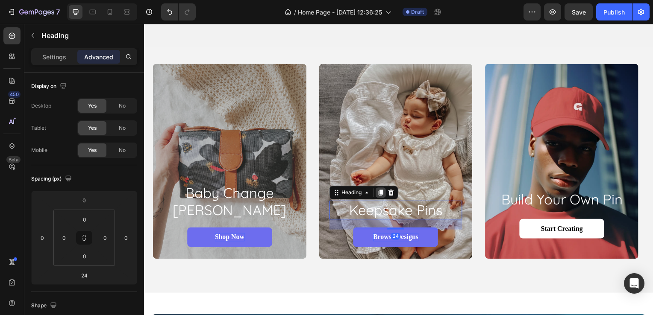
click at [385, 196] on icon at bounding box center [382, 194] width 7 height 7
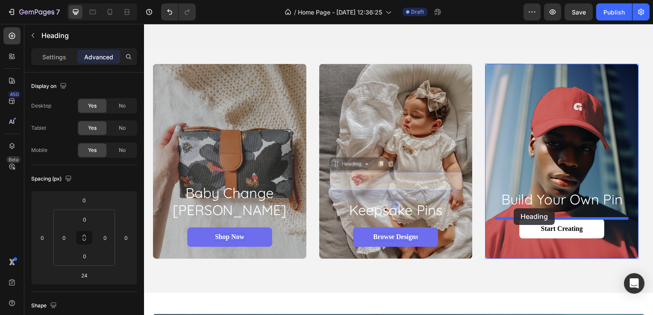
drag, startPoint x: 424, startPoint y: 183, endPoint x: 519, endPoint y: 210, distance: 98.7
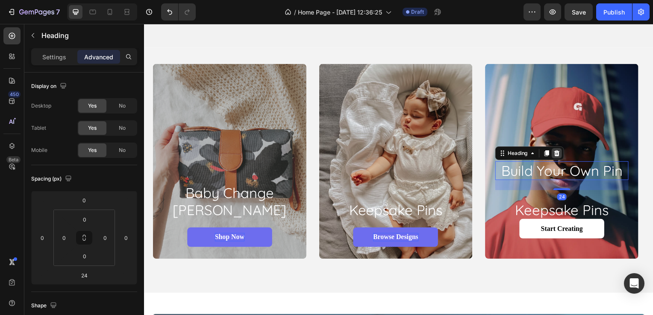
click at [560, 151] on icon at bounding box center [559, 154] width 7 height 7
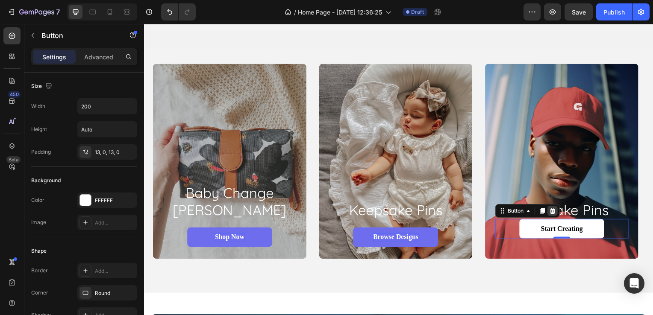
click at [559, 213] on icon at bounding box center [555, 212] width 7 height 7
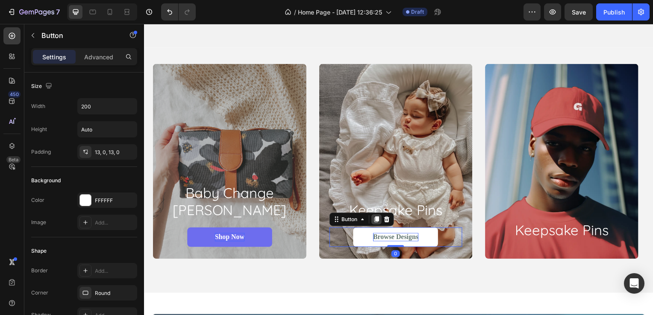
click at [376, 220] on icon at bounding box center [377, 221] width 5 height 6
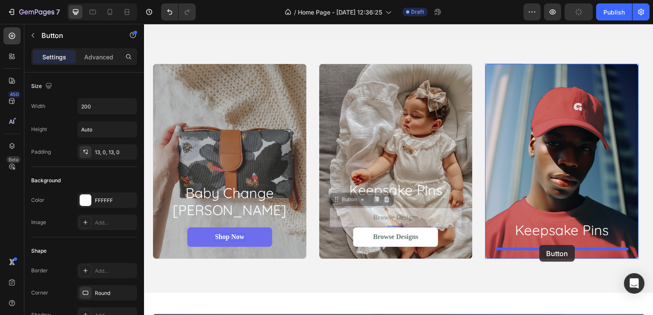
drag, startPoint x: 433, startPoint y: 219, endPoint x: 549, endPoint y: 244, distance: 118.1
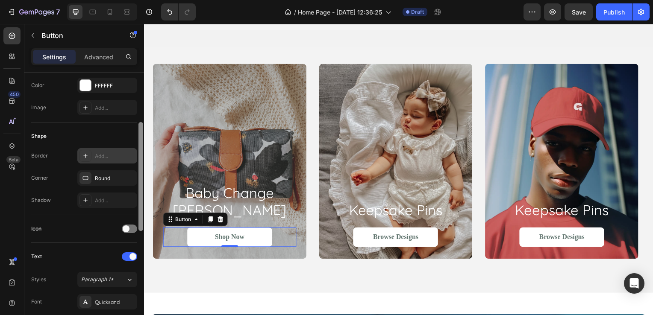
scroll to position [117, 0]
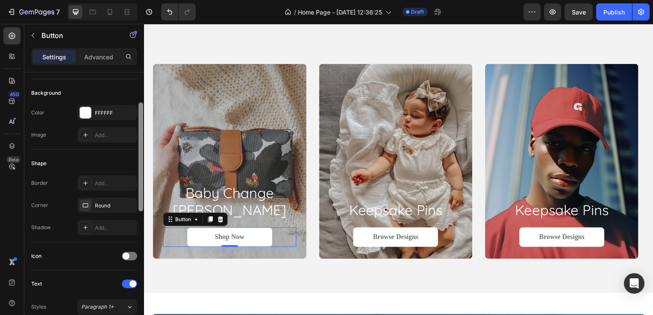
drag, startPoint x: 139, startPoint y: 109, endPoint x: 138, endPoint y: 143, distance: 34.2
click at [138, 143] on div at bounding box center [140, 157] width 5 height 109
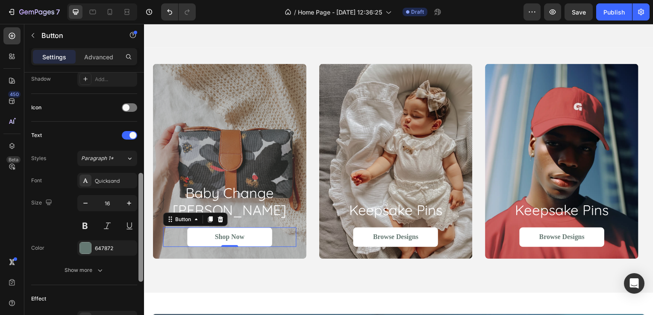
scroll to position [239, 0]
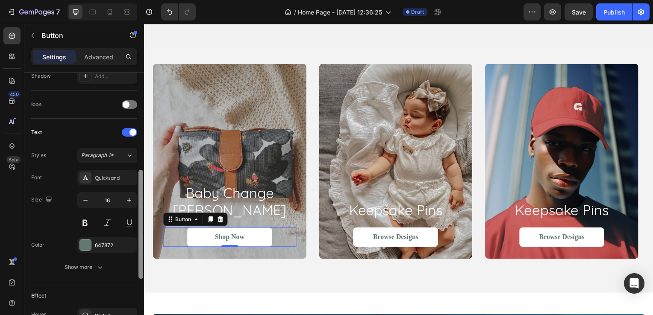
drag, startPoint x: 142, startPoint y: 143, endPoint x: 141, endPoint y: 206, distance: 63.7
click at [141, 206] on div at bounding box center [140, 224] width 5 height 109
click at [123, 202] on button "button" at bounding box center [128, 200] width 15 height 15
click at [85, 200] on icon "button" at bounding box center [85, 200] width 9 height 9
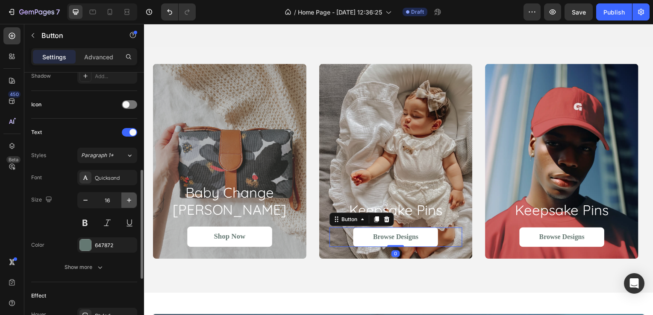
click at [121, 199] on button "button" at bounding box center [128, 200] width 15 height 15
click at [123, 199] on button "button" at bounding box center [128, 200] width 15 height 15
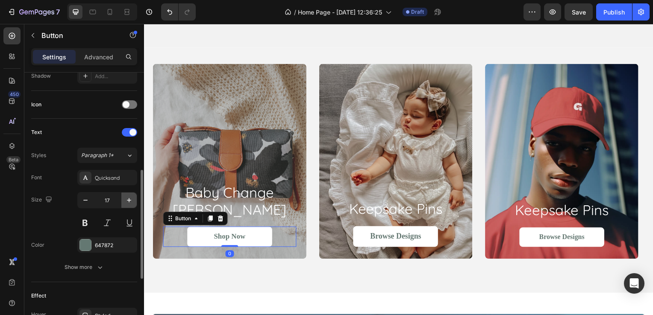
click at [133, 197] on button "button" at bounding box center [128, 200] width 15 height 15
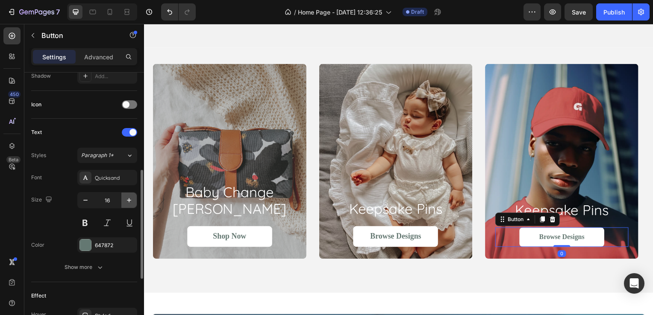
click at [131, 201] on icon "button" at bounding box center [129, 200] width 9 height 9
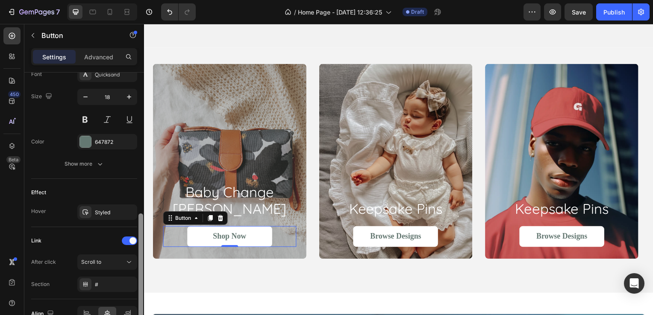
scroll to position [344, 0]
drag, startPoint x: 141, startPoint y: 177, endPoint x: 136, endPoint y: 220, distance: 43.0
click at [136, 220] on div "Size Width 200 Height Auto Padding 13, 0, 13, 0 Background Color FFFFFF Image A…" at bounding box center [84, 206] width 120 height 267
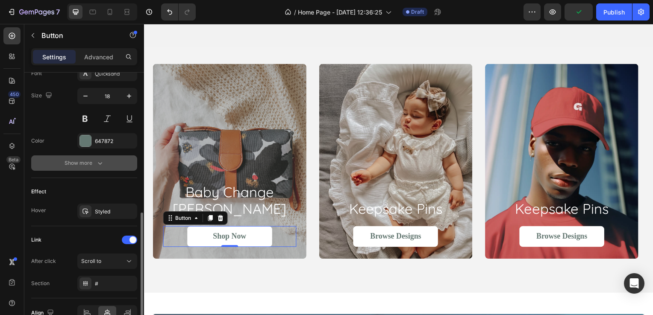
click at [97, 165] on icon "button" at bounding box center [100, 163] width 9 height 9
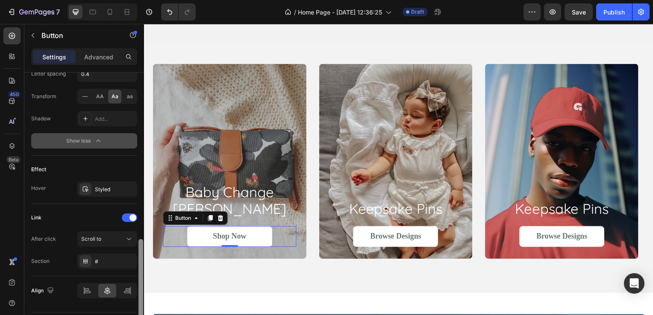
drag, startPoint x: 141, startPoint y: 219, endPoint x: 139, endPoint y: 276, distance: 56.8
click at [139, 276] on div at bounding box center [140, 285] width 5 height 93
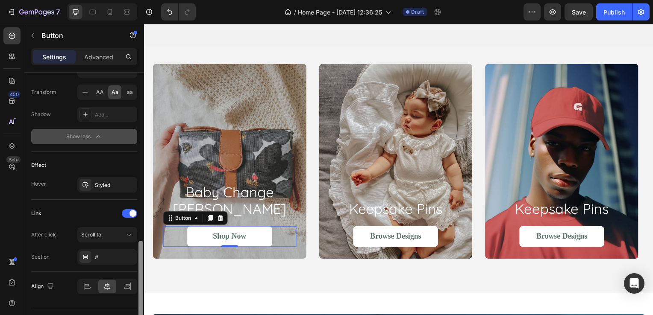
scroll to position [501, 0]
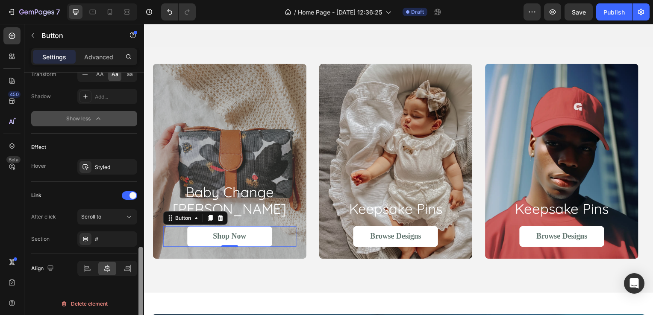
drag, startPoint x: 139, startPoint y: 245, endPoint x: 135, endPoint y: 253, distance: 9.0
click at [135, 253] on div "Size Width 200 Height Auto Padding 13, 0, 13, 0 Background Color FFFFFF Image A…" at bounding box center [84, 206] width 120 height 267
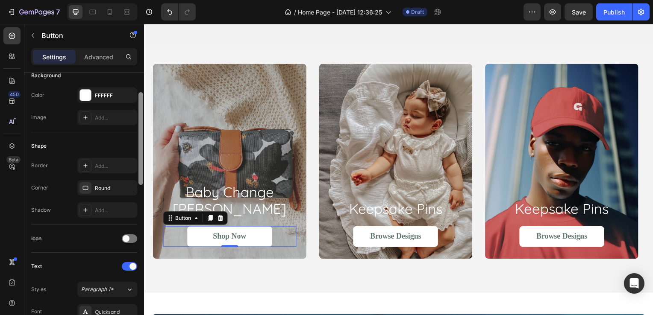
scroll to position [93, 0]
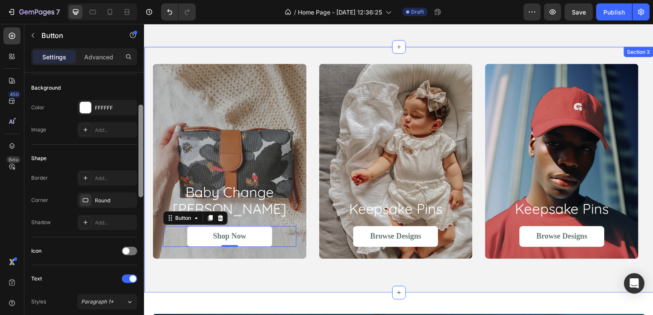
drag, startPoint x: 284, startPoint y: 280, endPoint x: 145, endPoint y: 71, distance: 250.7
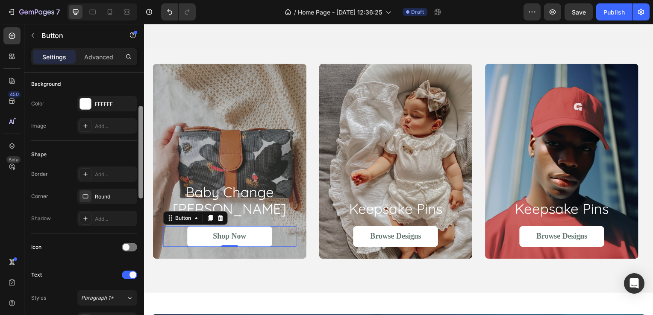
scroll to position [101, 0]
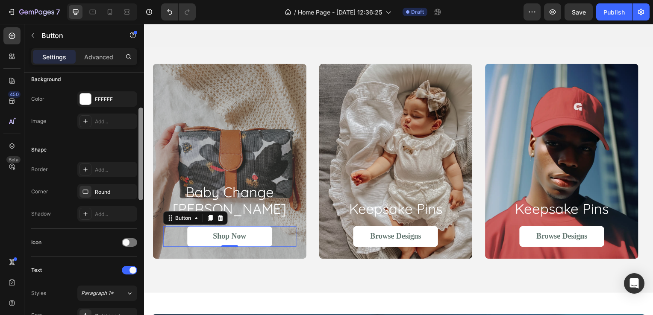
click at [140, 117] on div at bounding box center [140, 154] width 5 height 93
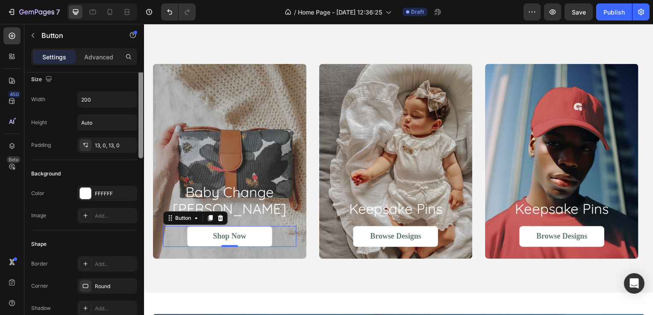
scroll to position [0, 0]
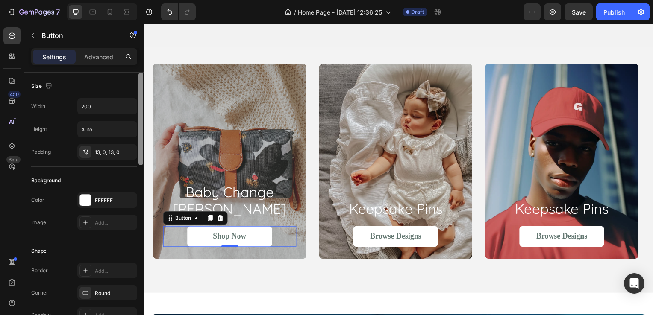
drag, startPoint x: 140, startPoint y: 117, endPoint x: 142, endPoint y: 76, distance: 41.1
click at [142, 76] on div at bounding box center [140, 119] width 5 height 93
click at [108, 150] on div "13, 0, 13, 0" at bounding box center [107, 153] width 25 height 8
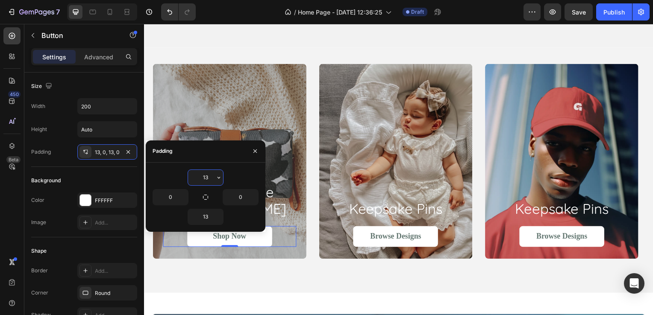
click at [200, 180] on input "13" at bounding box center [205, 177] width 35 height 15
click at [205, 216] on input "13" at bounding box center [205, 216] width 35 height 15
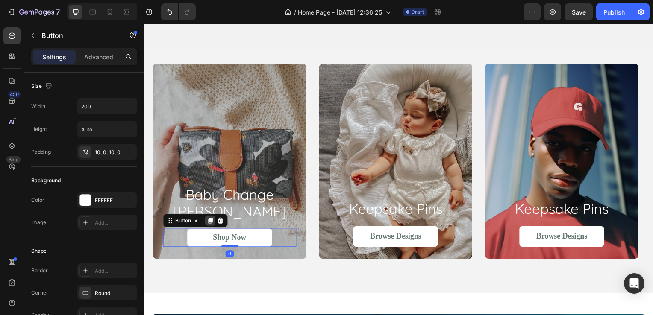
click at [211, 222] on icon at bounding box center [210, 223] width 5 height 6
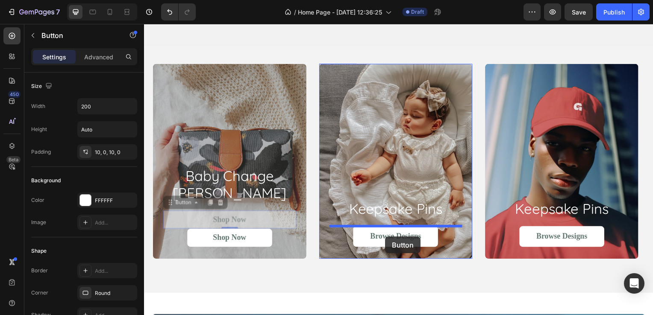
drag, startPoint x: 257, startPoint y: 223, endPoint x: 387, endPoint y: 238, distance: 130.8
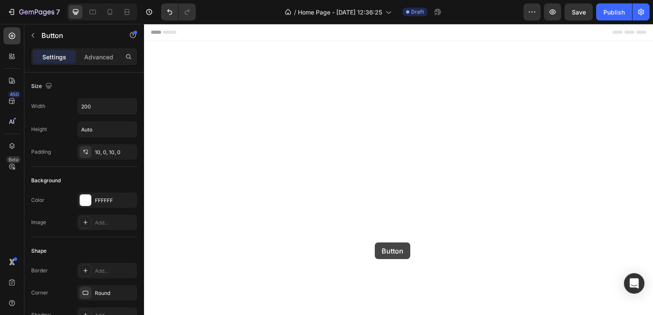
scroll to position [441, 0]
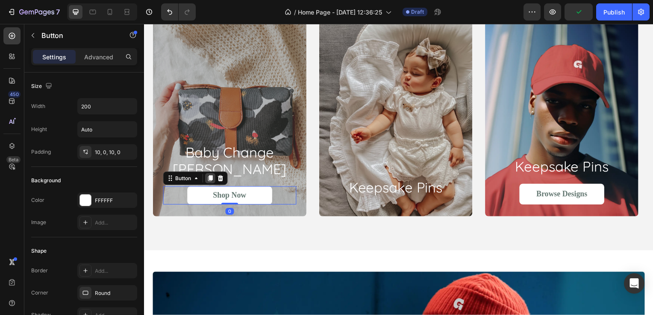
click at [206, 185] on div at bounding box center [210, 180] width 10 height 10
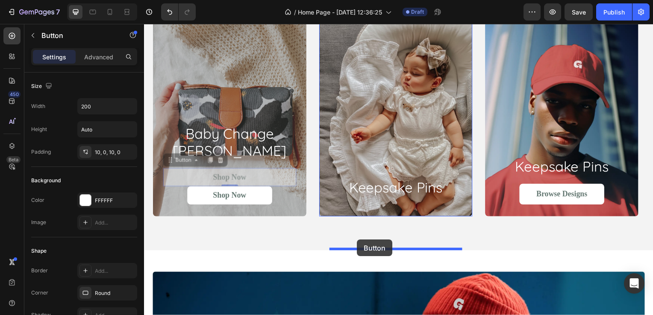
drag, startPoint x: 259, startPoint y: 220, endPoint x: 359, endPoint y: 241, distance: 101.8
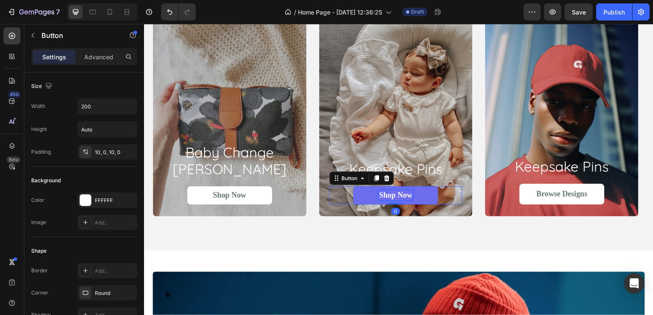
scroll to position [422, 0]
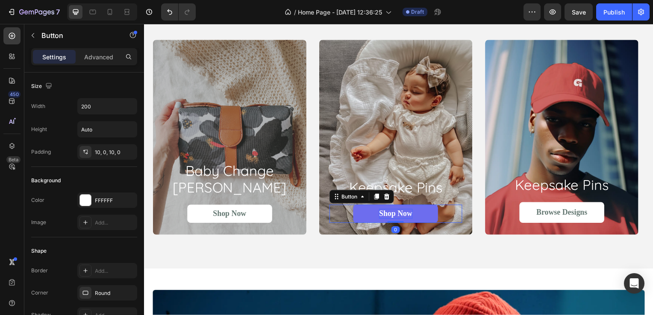
click at [385, 202] on icon at bounding box center [388, 198] width 7 height 7
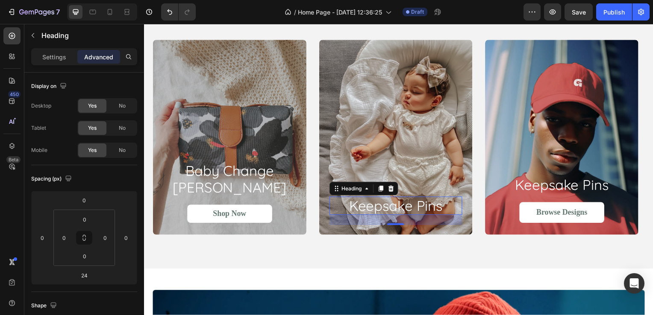
click at [384, 217] on h2 "keepsake pins" at bounding box center [397, 207] width 134 height 19
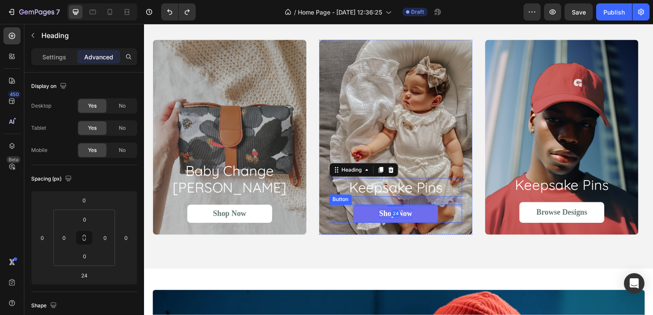
click at [388, 220] on p "Shop Now" at bounding box center [397, 216] width 34 height 10
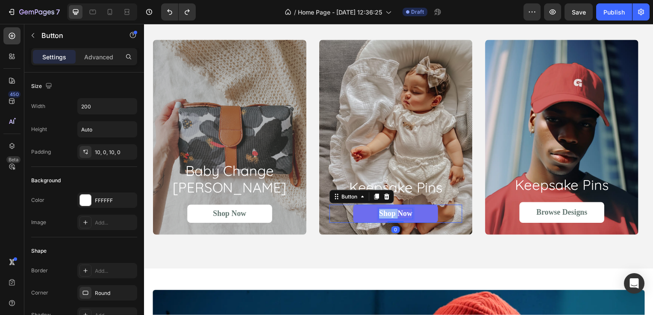
click at [388, 220] on p "Shop Now" at bounding box center [397, 216] width 34 height 10
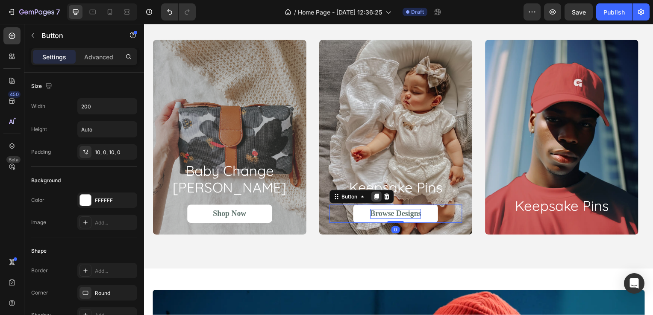
click at [377, 201] on icon at bounding box center [377, 198] width 5 height 6
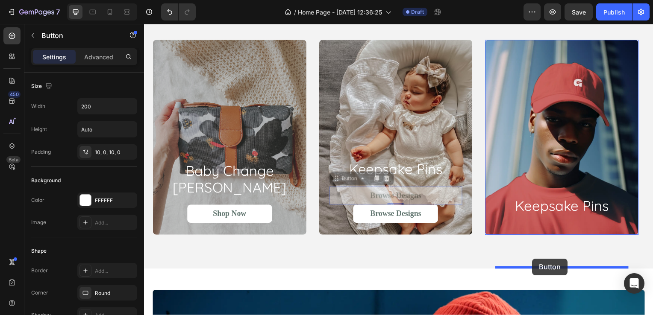
drag, startPoint x: 429, startPoint y: 239, endPoint x: 535, endPoint y: 261, distance: 107.8
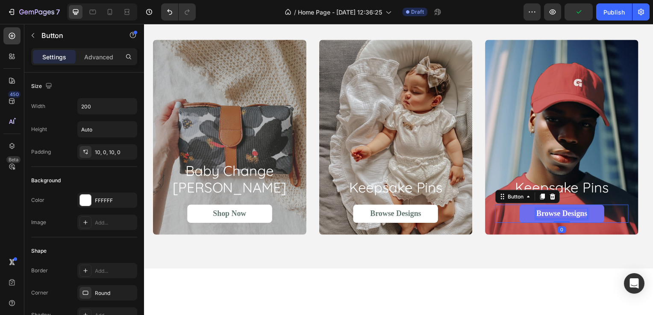
scroll to position [403, 0]
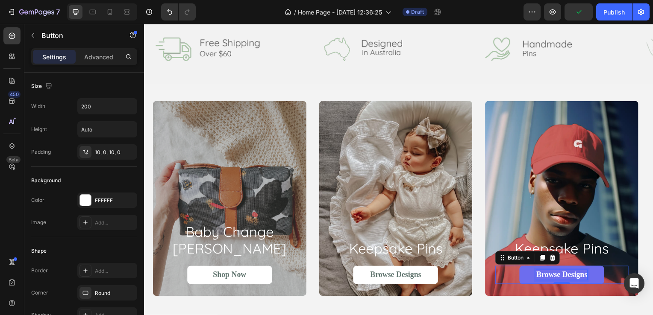
click at [575, 276] on p "Browse Designs" at bounding box center [564, 277] width 51 height 10
click at [561, 276] on p "Create your own" at bounding box center [565, 277] width 58 height 10
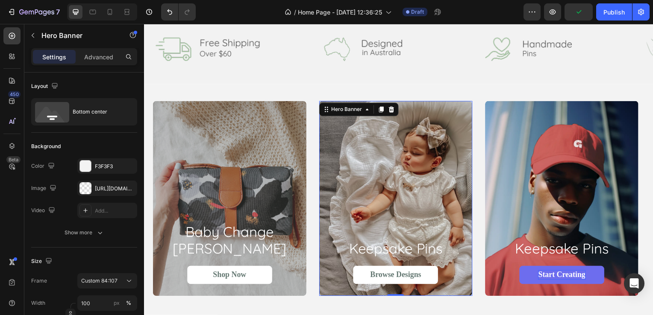
click at [450, 147] on div "Overlay" at bounding box center [397, 200] width 155 height 197
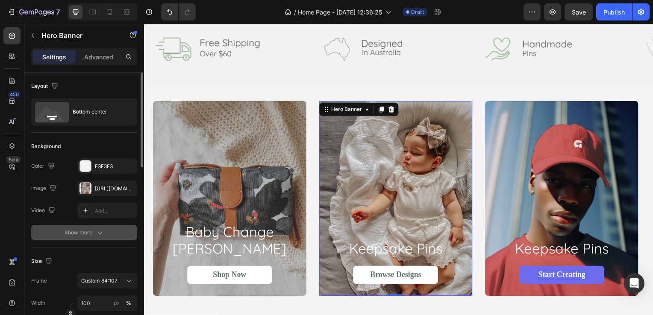
click at [98, 229] on icon "button" at bounding box center [100, 233] width 9 height 9
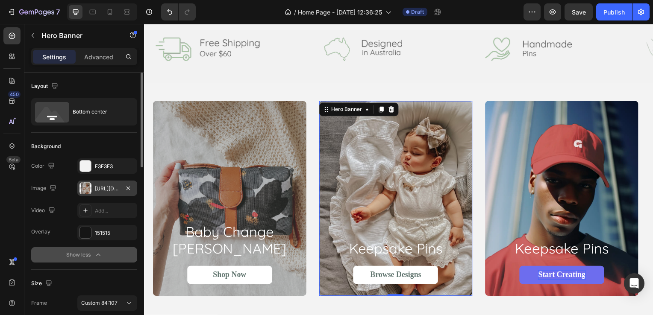
click at [106, 188] on div "[URL][DOMAIN_NAME]" at bounding box center [107, 189] width 25 height 8
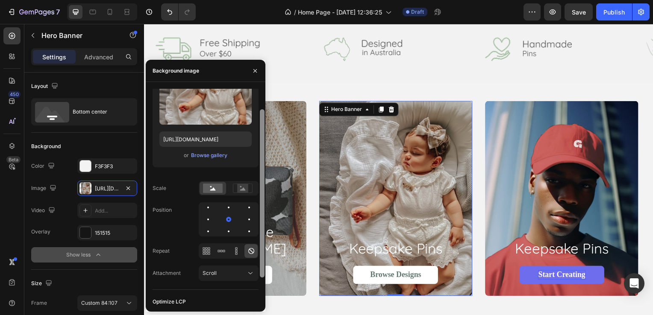
scroll to position [34, 0]
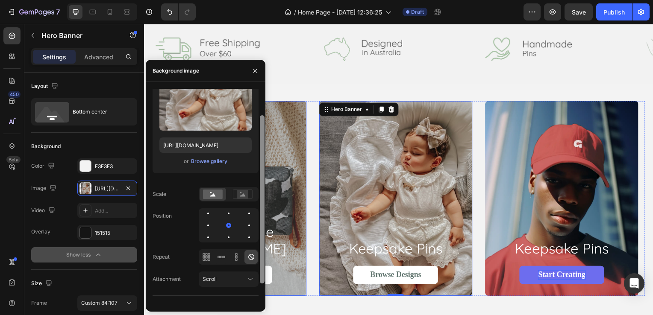
drag, startPoint x: 406, startPoint y: 253, endPoint x: 268, endPoint y: 222, distance: 141.5
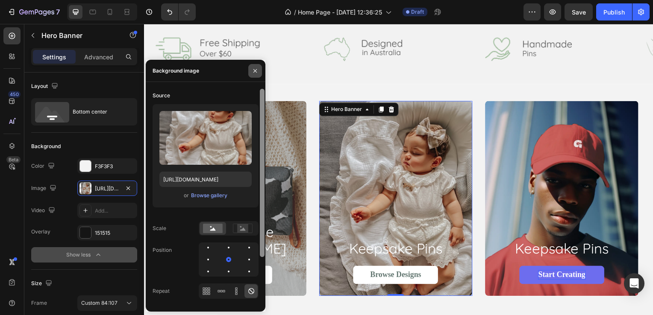
click at [253, 72] on icon "button" at bounding box center [255, 71] width 7 height 7
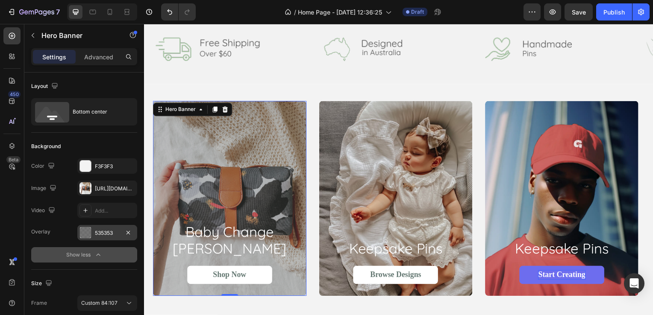
click at [99, 235] on div "535353" at bounding box center [107, 233] width 25 height 8
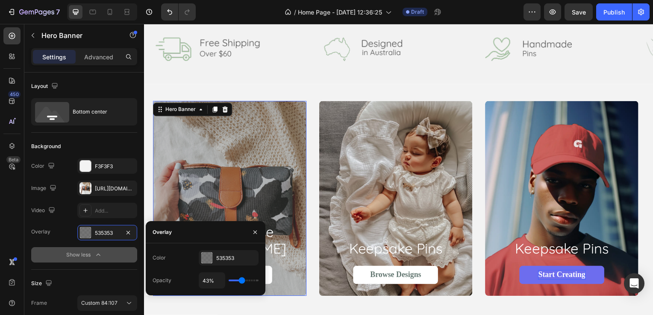
type input "46%"
type input "46"
type input "33%"
type input "33"
type input "24%"
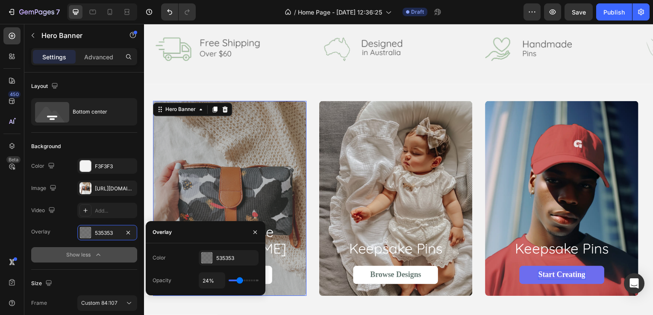
type input "24"
type input "14%"
type input "14"
type input "3%"
type input "3"
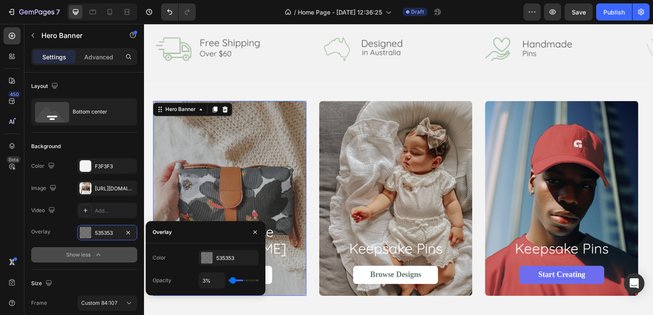
type input "0%"
type input "0"
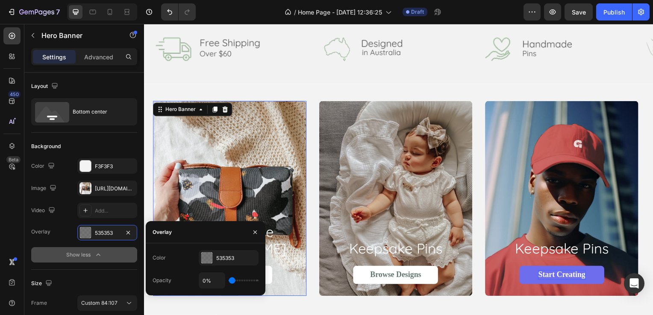
type input "3%"
type input "3"
type input "5%"
type input "5"
type input "8%"
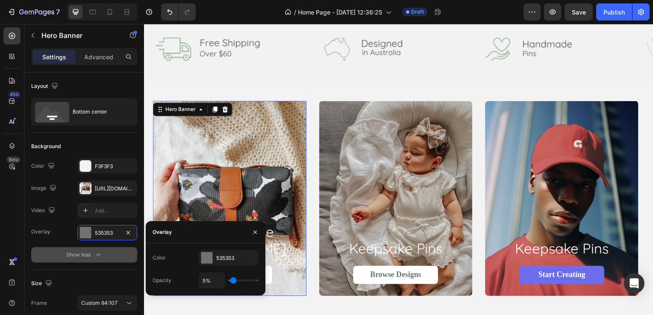
type input "8"
type input "12%"
type input "12"
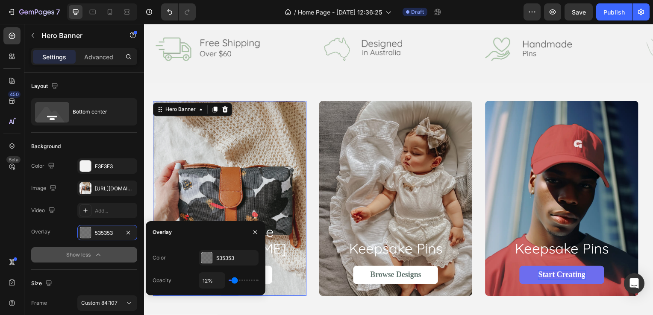
type input "14%"
type input "14"
type input "17%"
type input "17"
type input "20%"
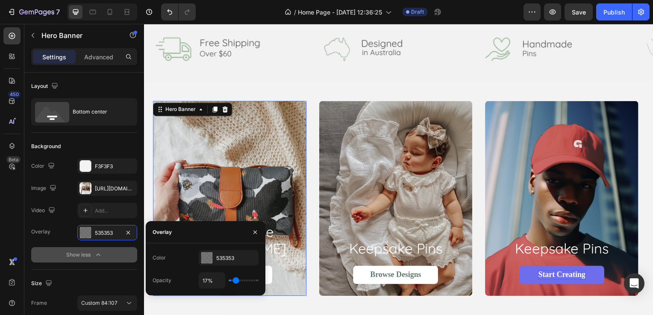
type input "20"
type input "21%"
type input "21"
type input "24%"
type input "24"
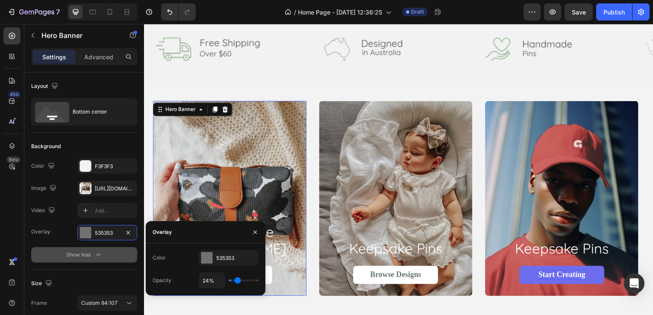
type input "27%"
type input "27"
type input "30%"
type input "30"
type input "31%"
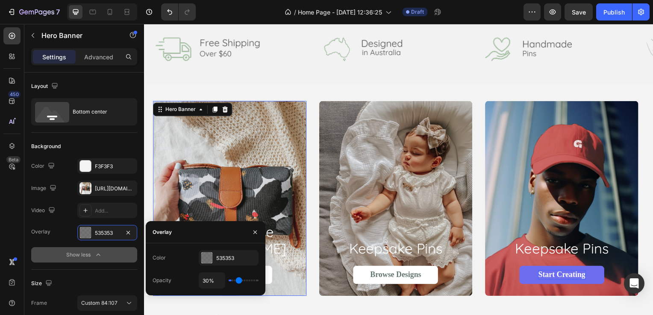
type input "31"
type input "36%"
type input "36"
type input "39%"
type input "39"
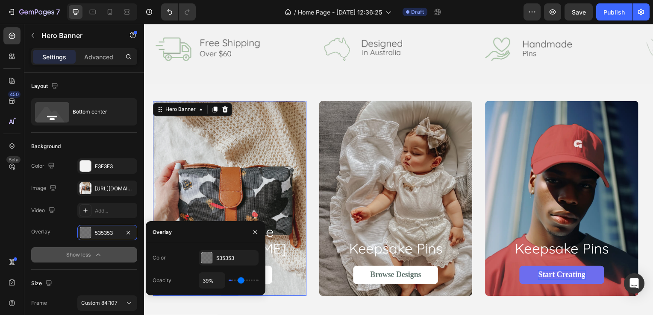
type input "42%"
type input "42"
type input "45%"
type input "45"
type input "46%"
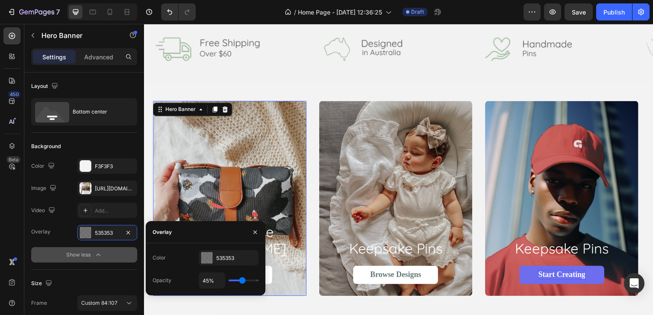
type input "46"
type input "49%"
type input "49"
type input "51%"
type input "51"
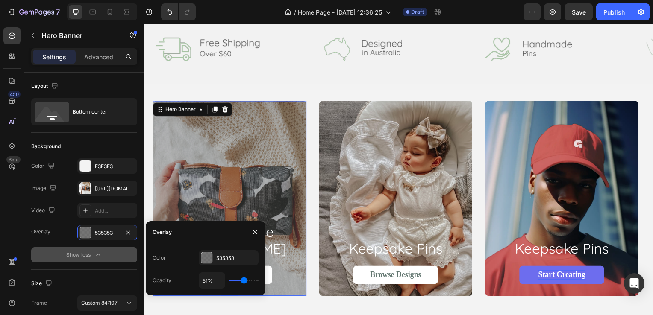
type input "52%"
type input "52"
type input "54%"
type input "54"
type input "55%"
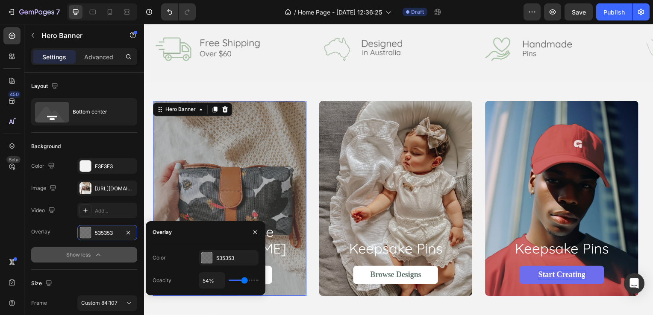
type input "55"
type input "57%"
type input "57"
type input "60%"
type input "60"
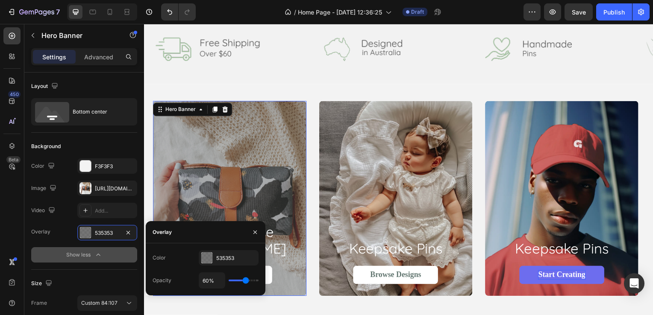
type input "67%"
type input "67"
type input "70%"
type input "70"
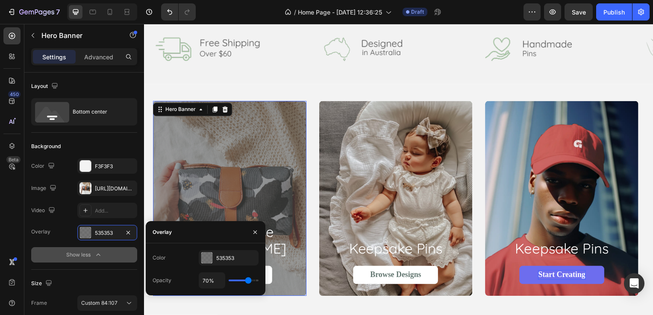
type input "71%"
type input "71"
type input "73%"
type input "73"
type input "82%"
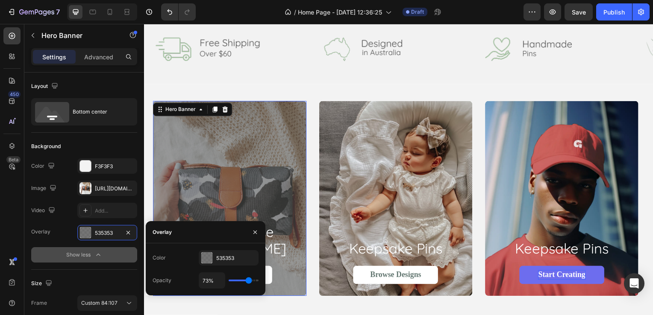
type input "82"
type input "83%"
type input "83"
type input "86%"
type input "86"
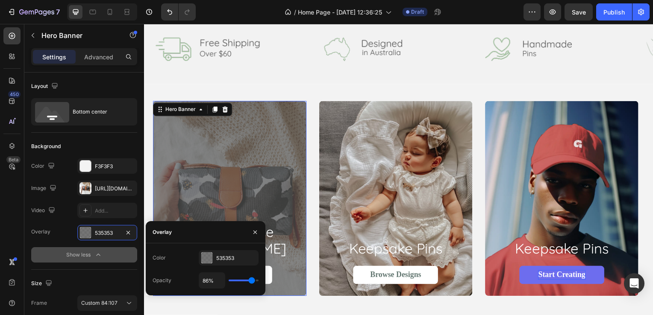
type input "88%"
type input "88"
type input "89%"
drag, startPoint x: 243, startPoint y: 282, endPoint x: 253, endPoint y: 281, distance: 9.4
type input "89"
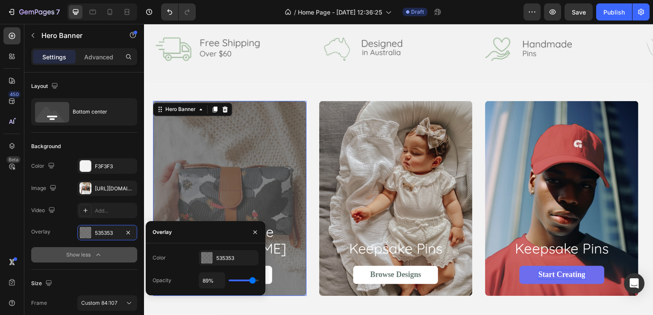
click at [253, 281] on input "range" at bounding box center [244, 281] width 30 height 2
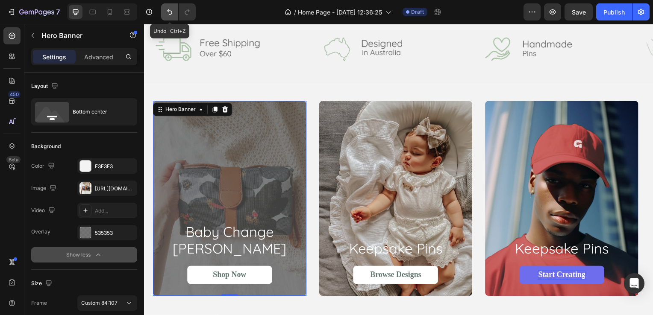
click at [174, 18] on button "Undo/Redo" at bounding box center [169, 11] width 17 height 17
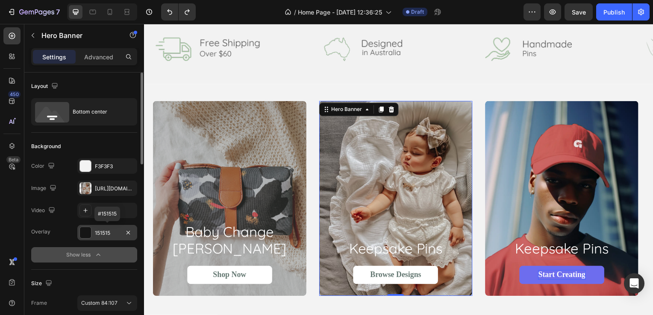
click at [95, 235] on div "151515" at bounding box center [107, 233] width 25 height 8
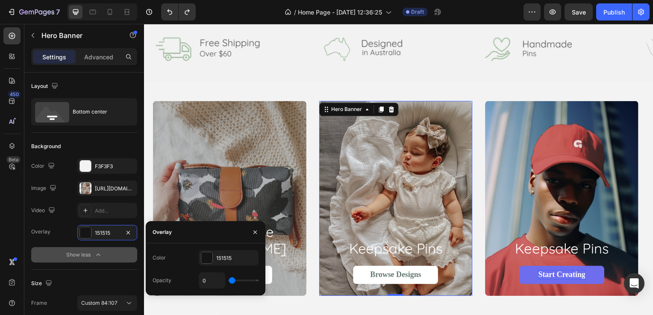
type input "9%"
type input "9"
type input "18%"
type input "18"
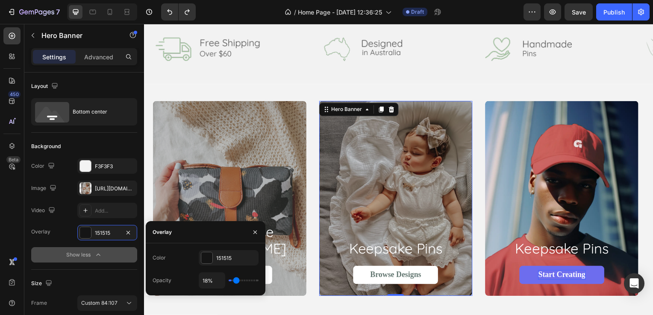
type input "21%"
type input "21"
type input "27%"
type input "27"
type input "33%"
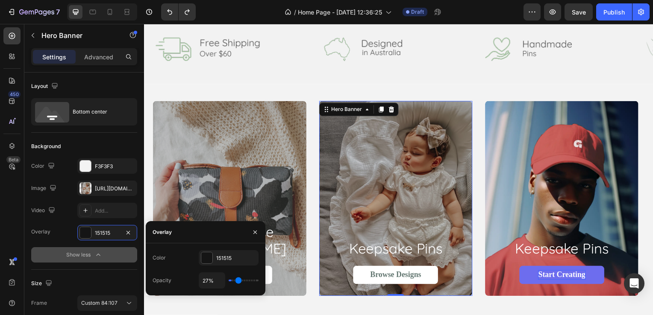
type input "33"
type input "37%"
type input "37"
type input "40%"
type input "40"
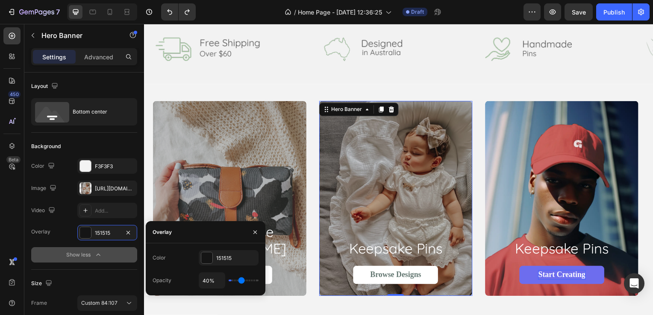
type input "45%"
type input "45"
type input "46%"
type input "46"
type input "48%"
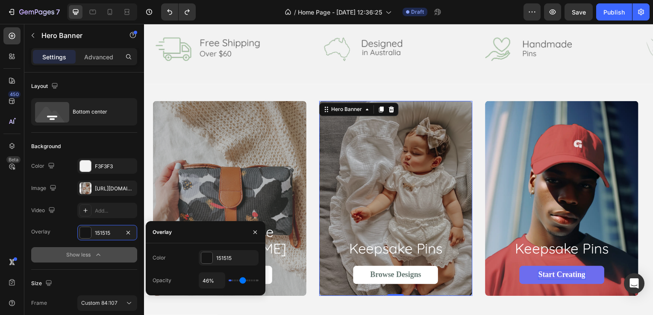
type input "48"
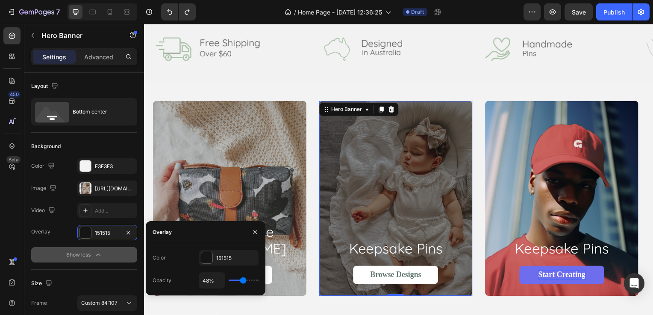
type input "46%"
type input "46"
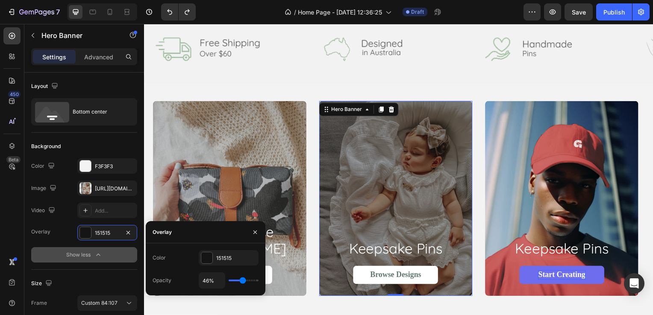
type input "33%"
type input "33"
type input "31%"
type input "31"
type input "30%"
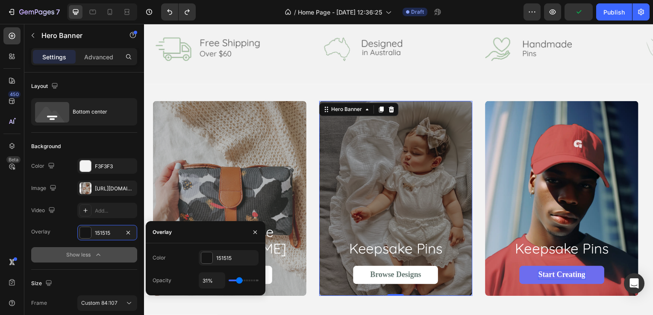
type input "30"
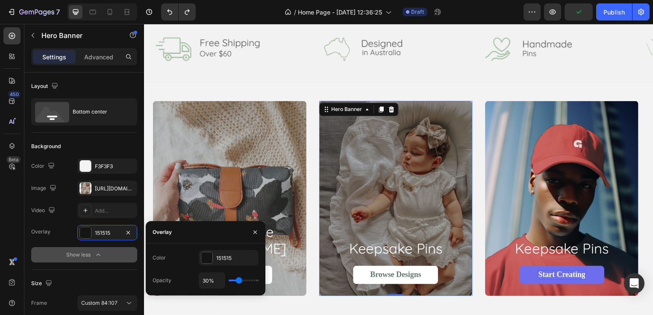
type input "29%"
type input "29"
type input "27%"
type input "27"
type input "26%"
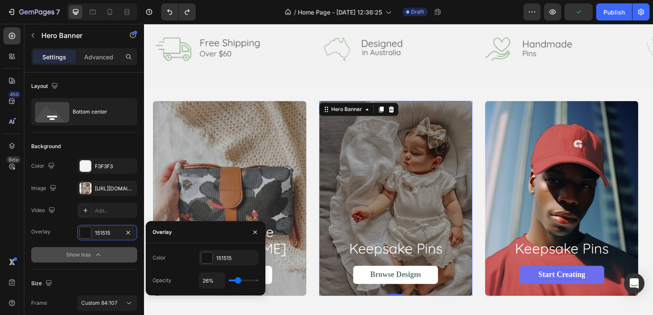
drag, startPoint x: 233, startPoint y: 278, endPoint x: 238, endPoint y: 282, distance: 5.8
type input "26"
click at [238, 282] on input "range" at bounding box center [244, 281] width 30 height 2
click at [215, 260] on div "151515" at bounding box center [229, 257] width 60 height 15
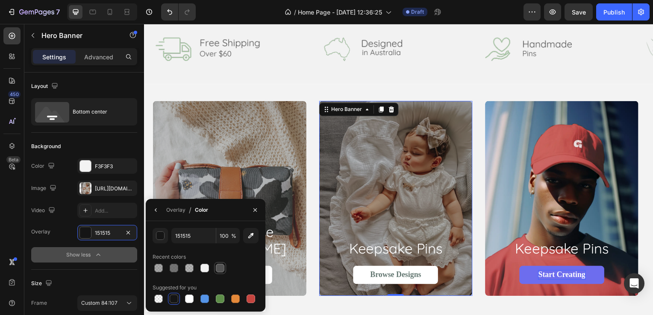
click at [222, 271] on div at bounding box center [220, 268] width 9 height 9
type input "535353"
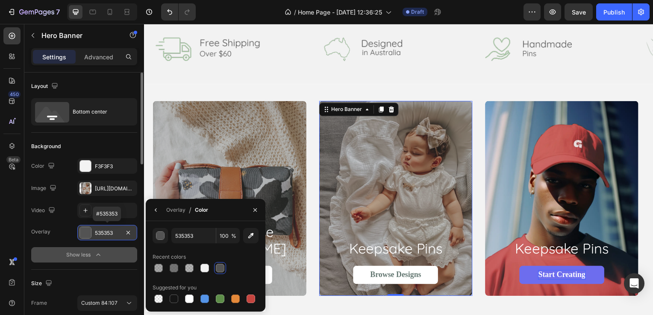
click at [106, 235] on div "535353" at bounding box center [107, 233] width 25 height 8
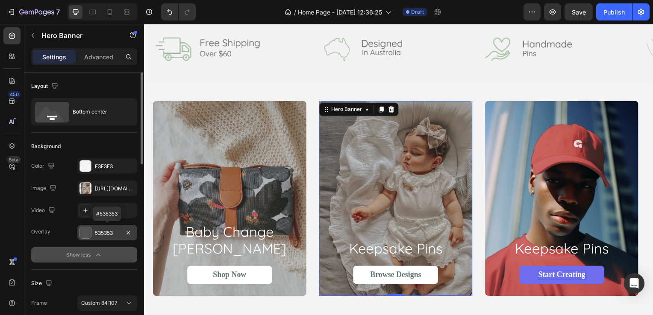
click at [106, 235] on div "535353" at bounding box center [107, 233] width 25 height 8
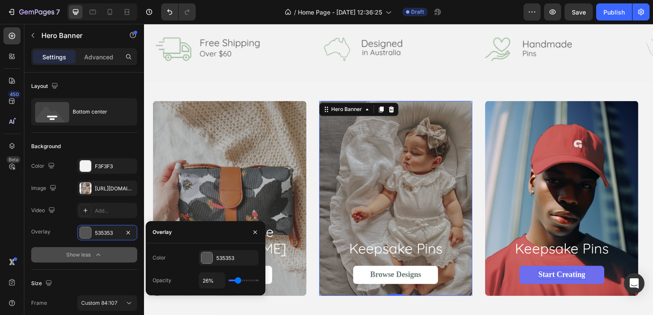
type input "27%"
type input "27"
type input "30%"
type input "30"
type input "31%"
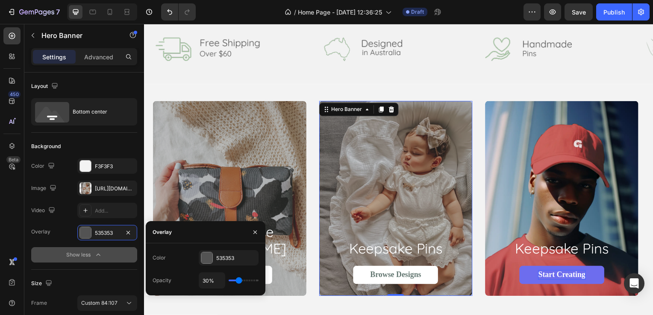
type input "31"
type input "33%"
type input "33"
type input "34%"
type input "34"
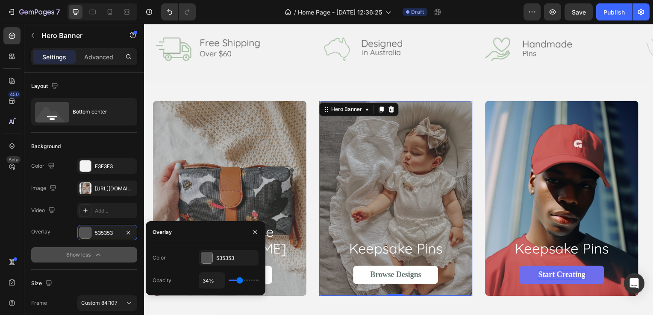
type input "36%"
type input "36"
type input "37%"
type input "37"
type input "40%"
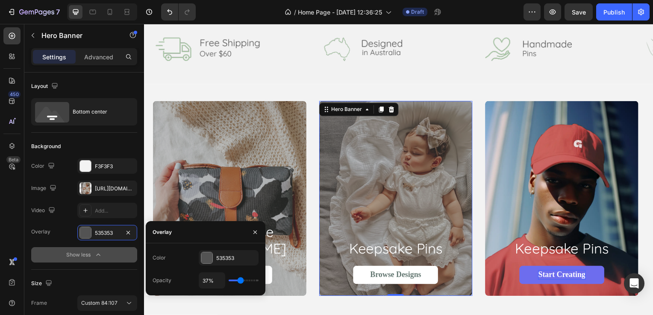
type input "40"
type input "42%"
type input "42"
type input "43%"
type input "43"
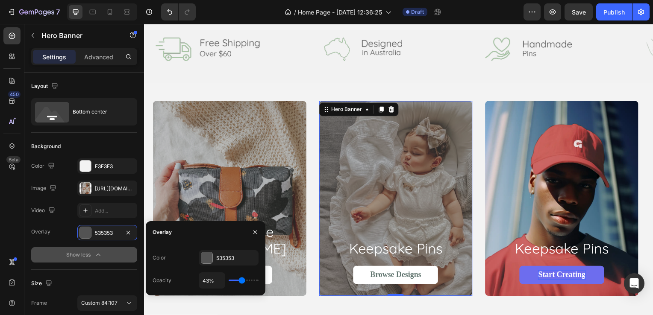
type input "45%"
type input "45"
type input "46%"
type input "46"
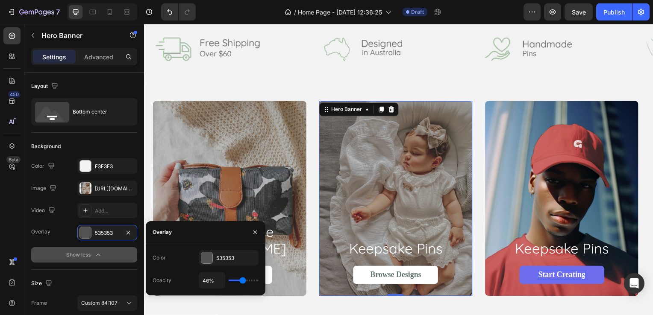
type input "31%"
type input "31"
type input "27%"
type input "27"
type input "26%"
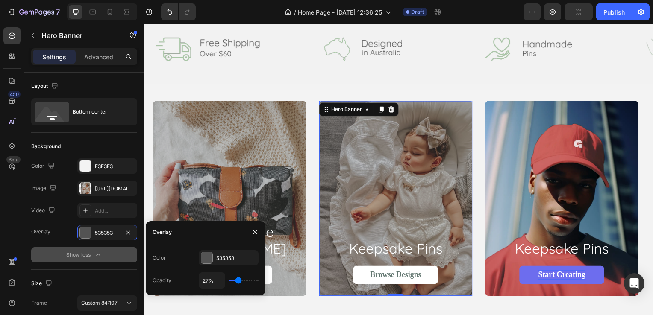
type input "26"
type input "24%"
type input "24"
type input "21%"
type input "21"
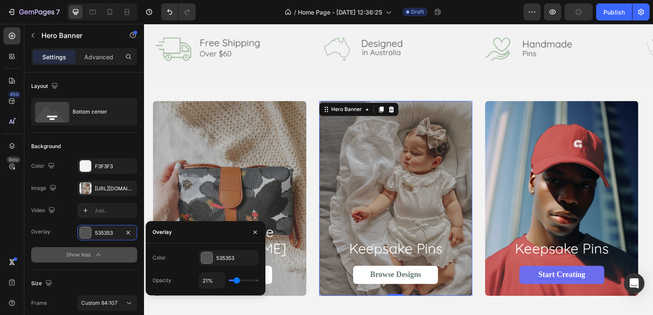
type input "20%"
type input "20"
type input "18%"
type input "18"
type input "17%"
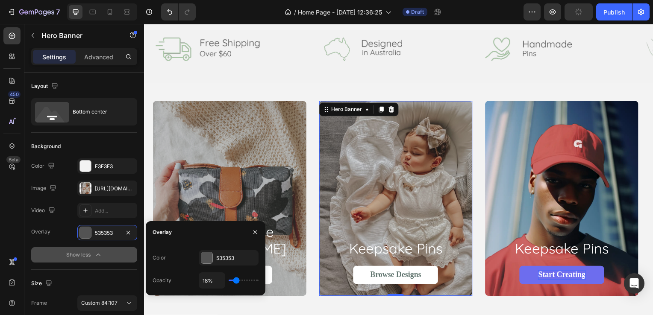
type input "17"
type input "18%"
type input "18"
type input "20%"
type input "20"
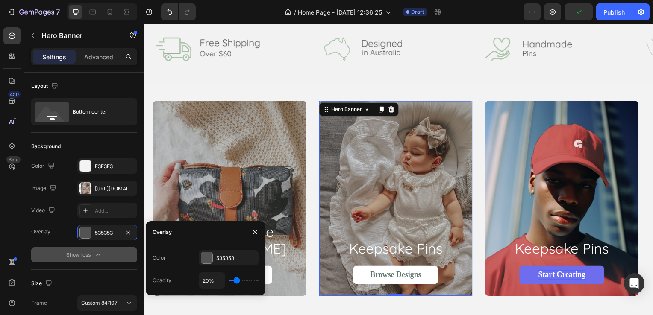
type input "21%"
type input "21"
type input "23%"
type input "23"
type input "24%"
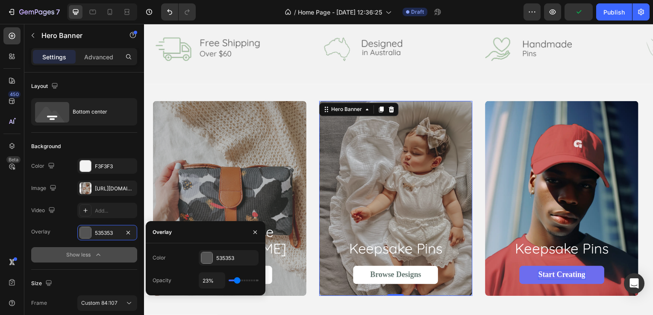
type input "24"
type input "26%"
type input "26"
type input "24%"
type input "24"
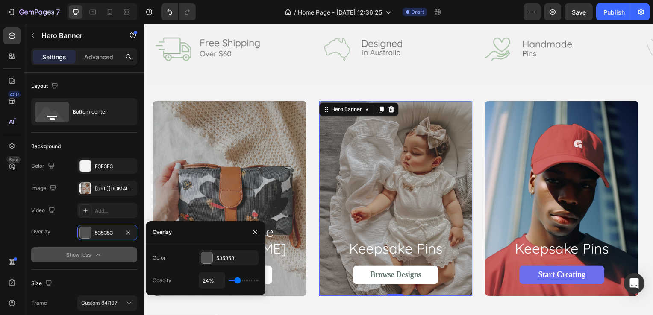
type input "23%"
type input "23"
type input "21%"
type input "21"
type input "20%"
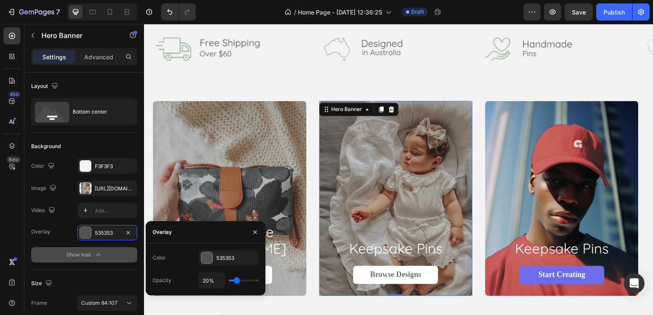
type input "20"
click at [236, 282] on input "range" at bounding box center [244, 281] width 30 height 2
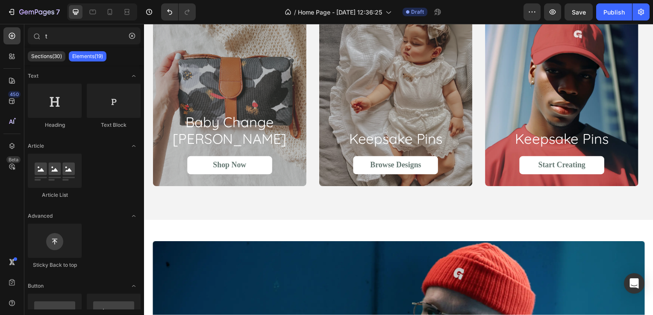
scroll to position [521, 0]
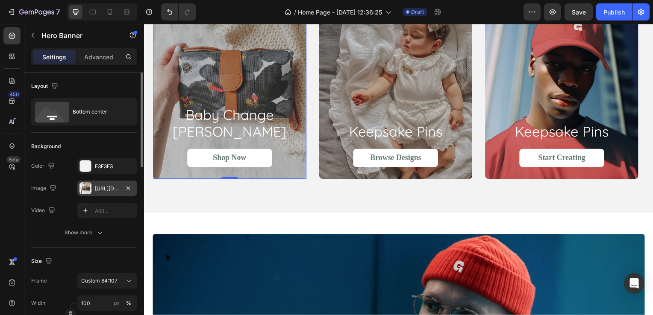
click at [109, 188] on div "[URL][DOMAIN_NAME]" at bounding box center [107, 189] width 25 height 8
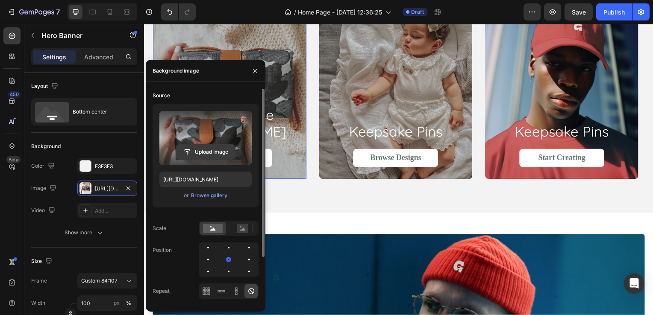
click at [213, 148] on input "file" at bounding box center [205, 152] width 59 height 15
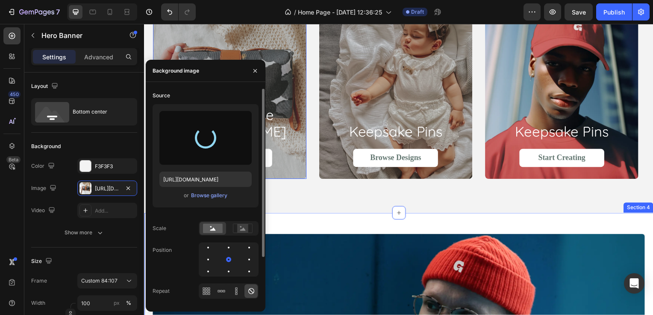
type input "[URL][DOMAIN_NAME]"
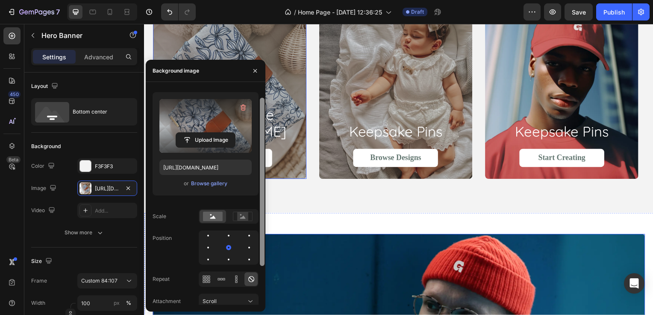
drag, startPoint x: 406, startPoint y: 255, endPoint x: 276, endPoint y: 288, distance: 135.0
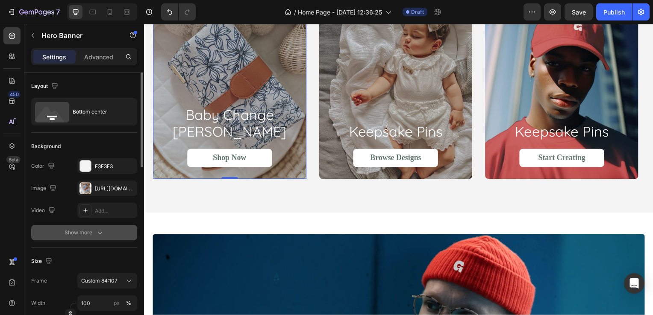
click at [92, 225] on button "Show more" at bounding box center [84, 232] width 106 height 15
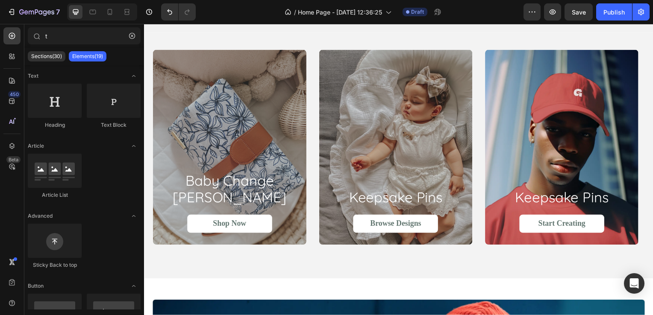
scroll to position [459, 0]
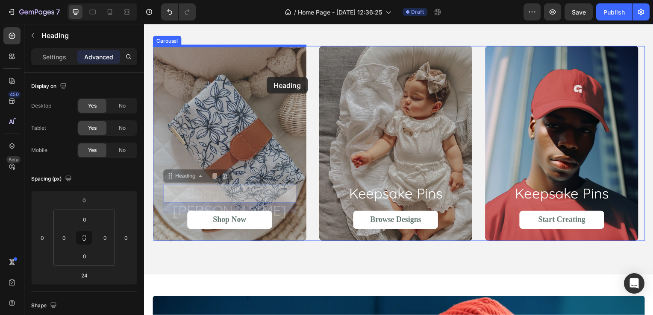
drag, startPoint x: 274, startPoint y: 200, endPoint x: 268, endPoint y: 78, distance: 122.0
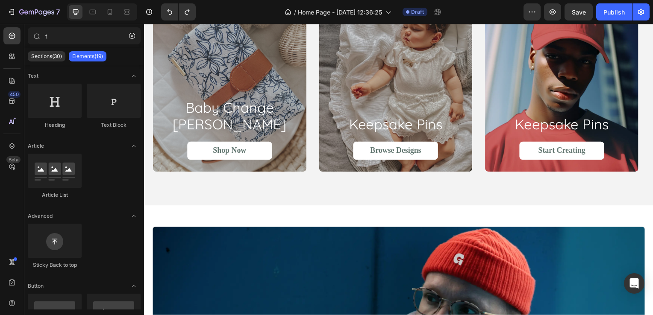
scroll to position [525, 0]
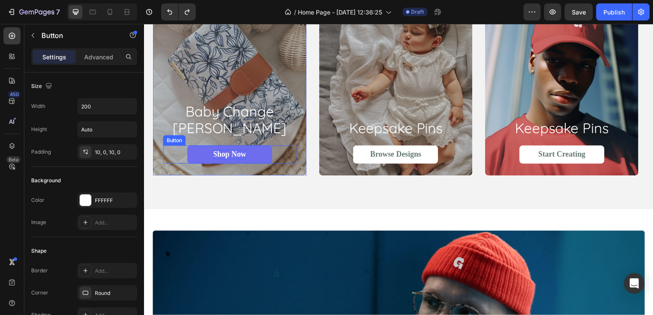
click at [243, 159] on p "Shop Now" at bounding box center [230, 156] width 34 height 10
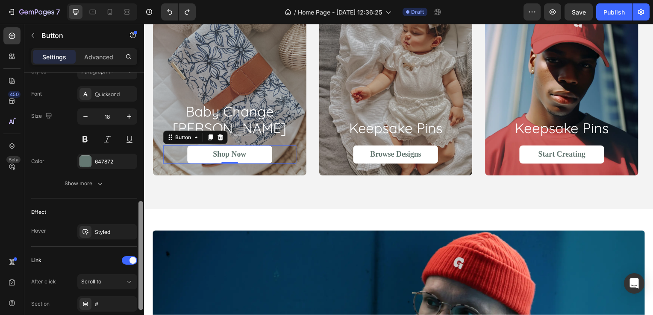
scroll to position [324, 0]
drag, startPoint x: 141, startPoint y: 115, endPoint x: 143, endPoint y: 243, distance: 128.2
click at [143, 243] on div at bounding box center [141, 207] width 6 height 268
click at [107, 277] on div "Scroll to" at bounding box center [103, 281] width 44 height 8
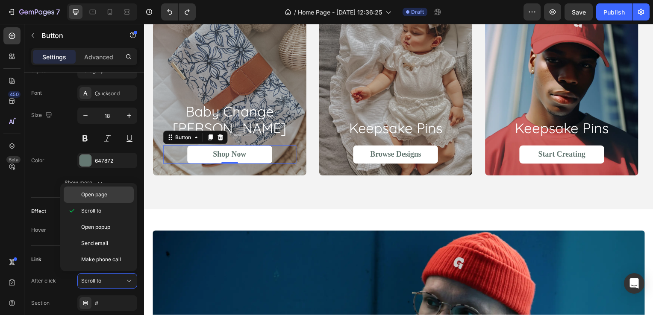
click at [111, 200] on div "Open page" at bounding box center [99, 195] width 70 height 16
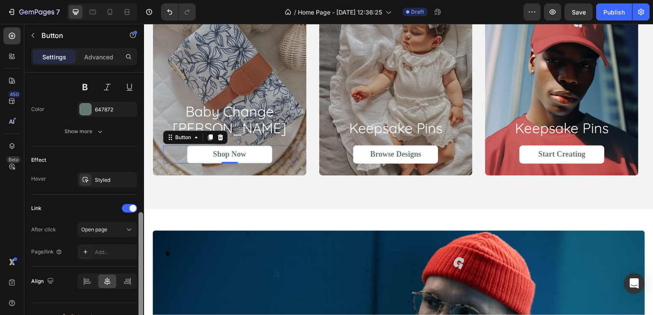
scroll to position [379, 0]
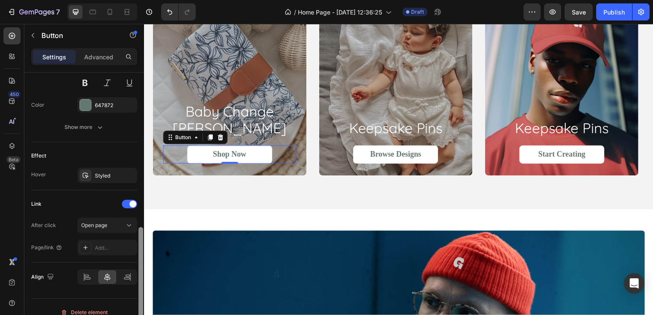
drag, startPoint x: 140, startPoint y: 224, endPoint x: 141, endPoint y: 247, distance: 22.7
click at [141, 247] on div at bounding box center [140, 281] width 5 height 109
click at [113, 227] on div "Open page" at bounding box center [103, 226] width 44 height 8
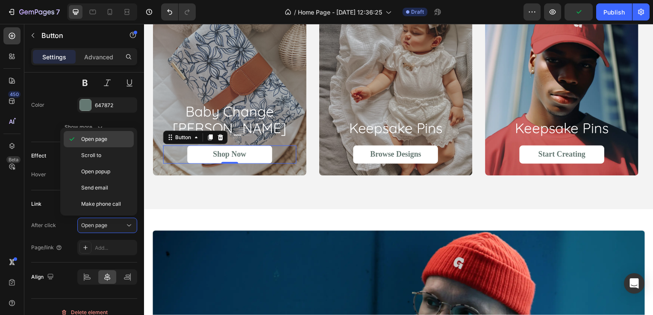
click at [111, 140] on p "Open page" at bounding box center [105, 139] width 49 height 8
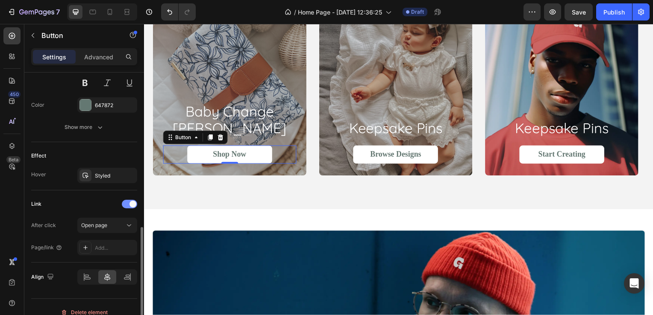
click at [128, 206] on div at bounding box center [129, 204] width 15 height 9
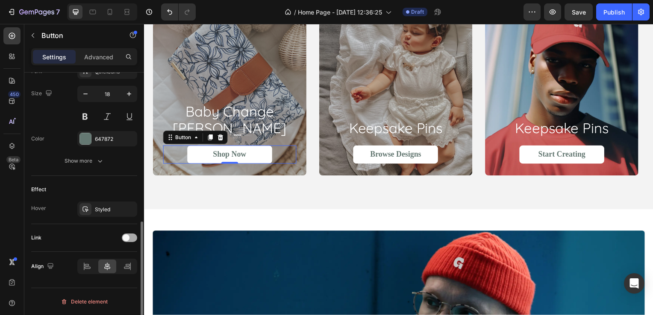
scroll to position [344, 0]
click at [123, 236] on span at bounding box center [126, 239] width 7 height 7
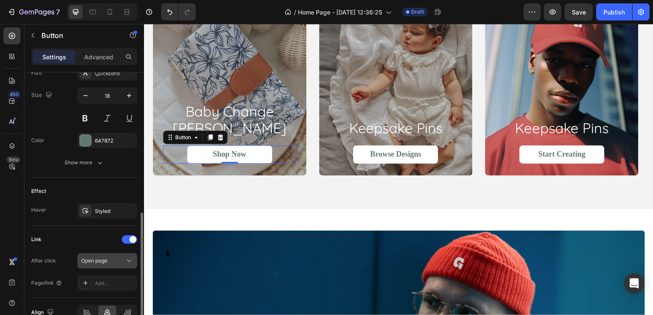
click at [114, 258] on div "Open page" at bounding box center [103, 261] width 44 height 8
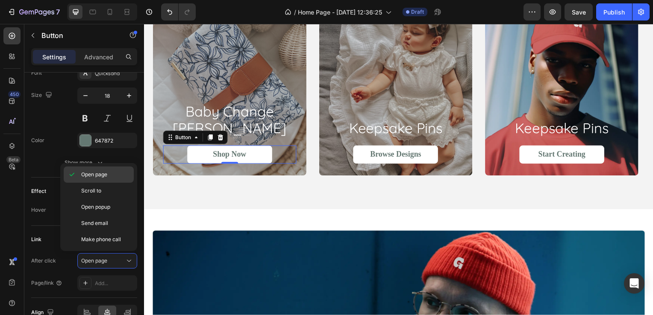
click at [103, 183] on div "Open page" at bounding box center [99, 191] width 70 height 16
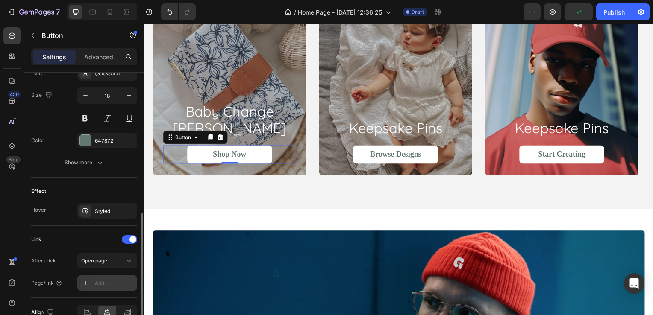
click at [104, 280] on div "Add..." at bounding box center [115, 284] width 40 height 8
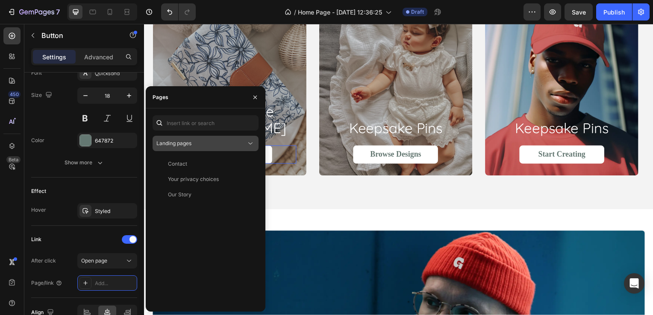
click at [235, 146] on div "Landing pages" at bounding box center [201, 144] width 90 height 8
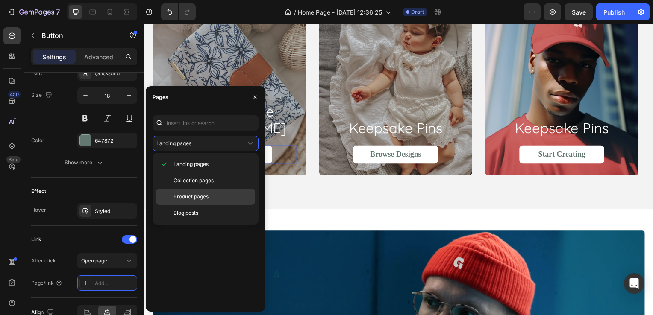
click at [194, 205] on div "Product pages" at bounding box center [205, 213] width 99 height 16
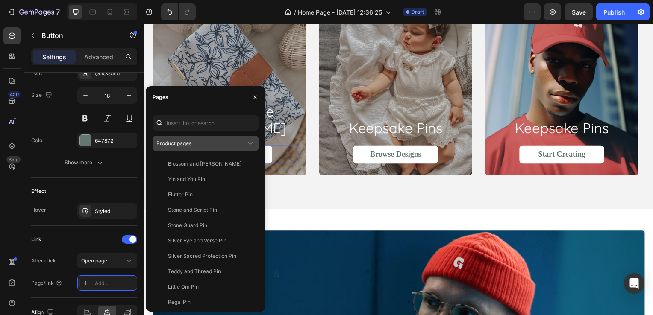
click at [246, 144] on icon at bounding box center [250, 143] width 9 height 9
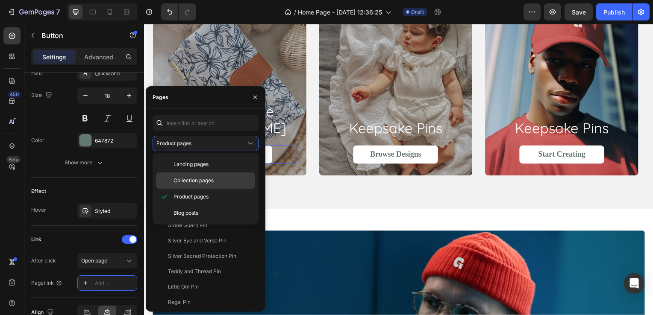
click at [211, 184] on span "Collection pages" at bounding box center [193, 181] width 40 height 8
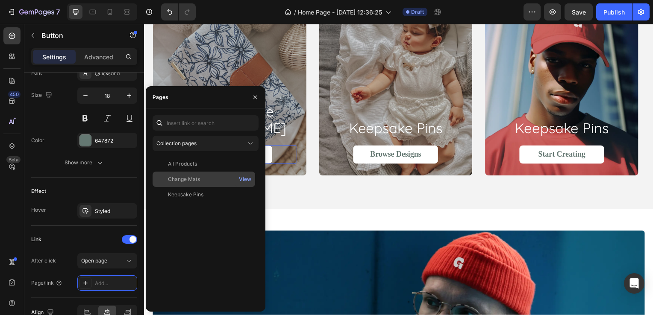
click at [201, 179] on div "Change Mats" at bounding box center [204, 180] width 96 height 8
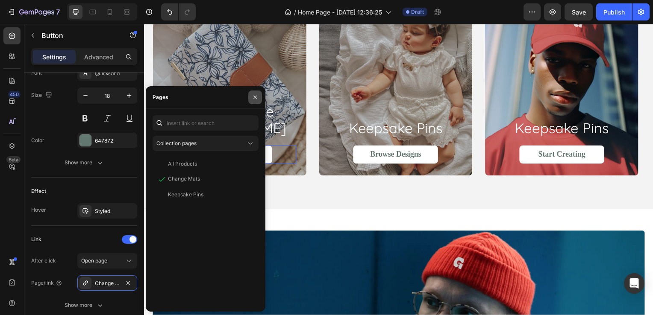
click at [254, 97] on icon "button" at bounding box center [255, 97] width 7 height 7
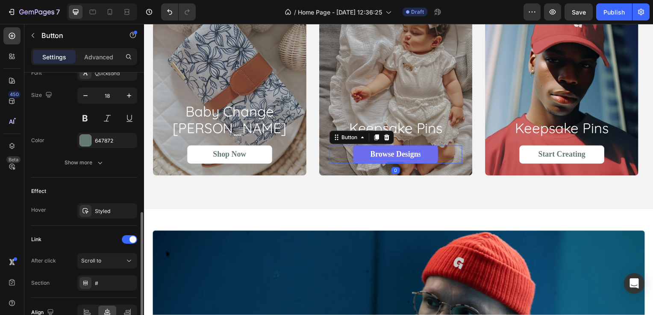
scroll to position [344, 0]
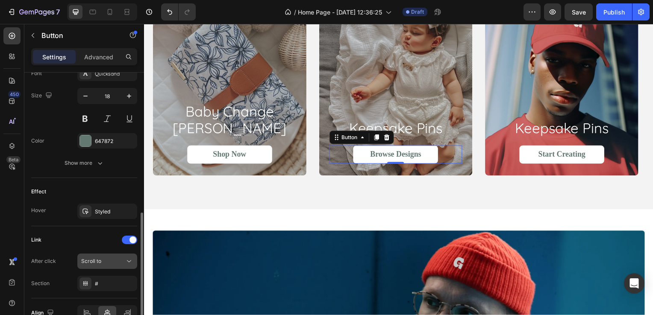
click at [129, 258] on icon at bounding box center [129, 261] width 9 height 9
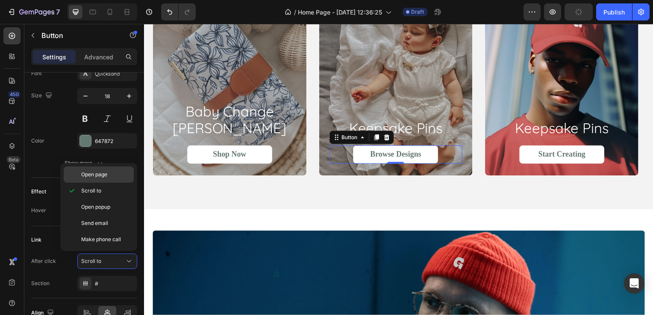
click at [118, 180] on div "Open page" at bounding box center [99, 175] width 70 height 16
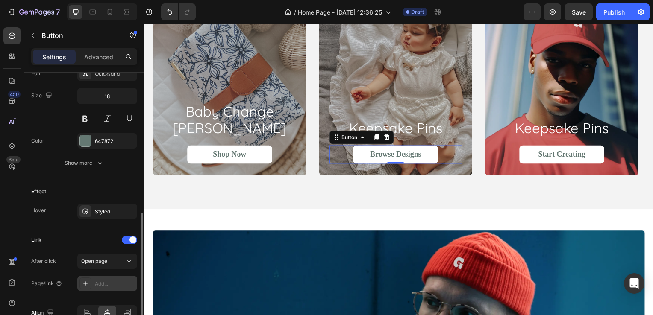
click at [109, 281] on div "Add..." at bounding box center [115, 284] width 40 height 8
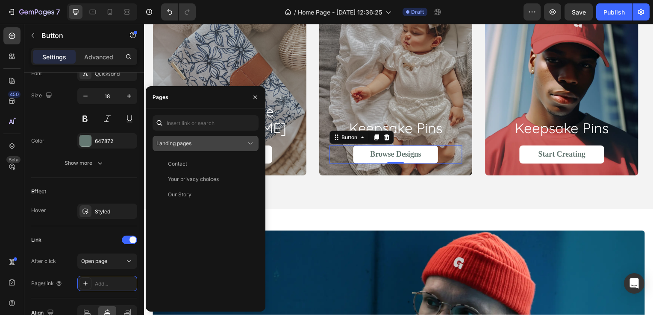
click at [226, 141] on div "Landing pages" at bounding box center [201, 144] width 90 height 8
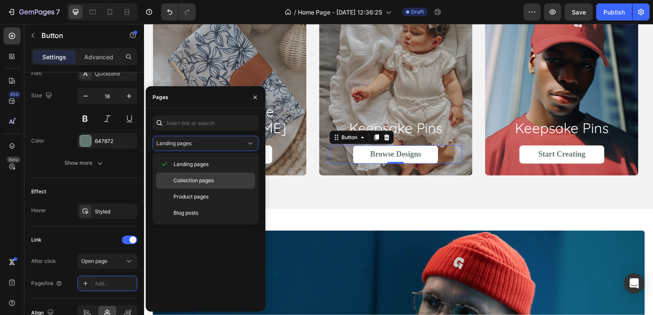
click at [198, 182] on span "Collection pages" at bounding box center [193, 181] width 40 height 8
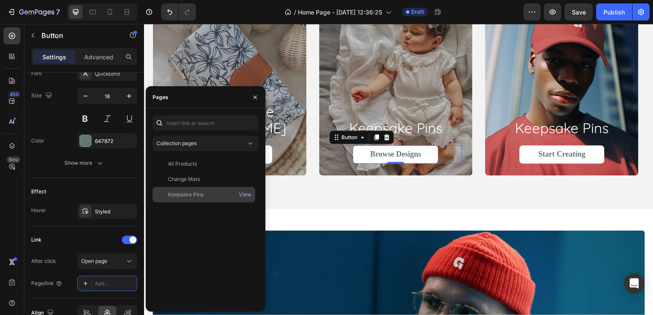
click at [196, 195] on div "Keepsake Pins" at bounding box center [185, 195] width 35 height 8
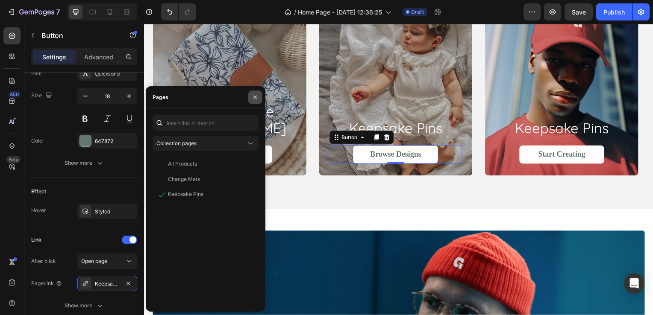
click at [259, 101] on button "button" at bounding box center [255, 98] width 14 height 14
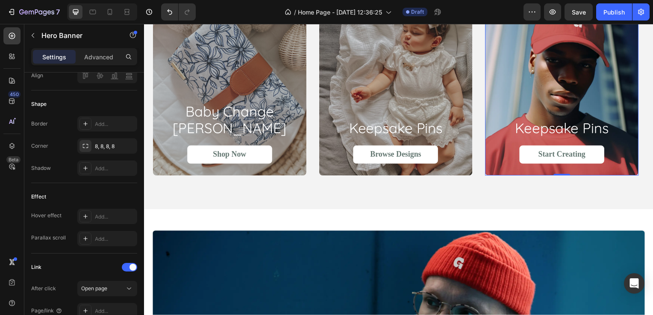
scroll to position [0, 0]
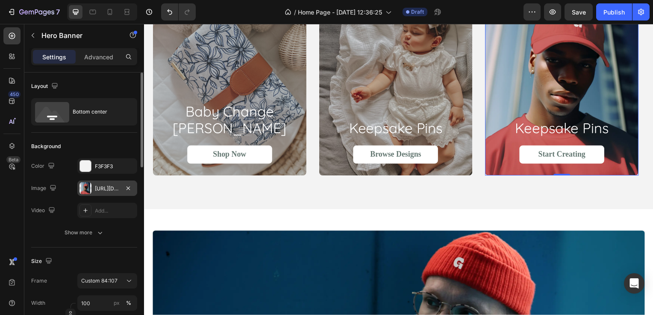
click at [97, 186] on div "[URL][DOMAIN_NAME]" at bounding box center [107, 189] width 25 height 8
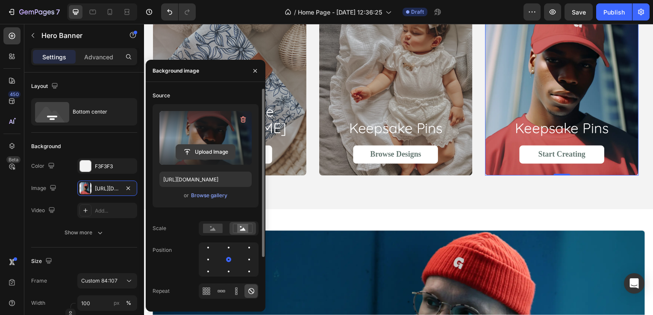
click at [213, 149] on input "file" at bounding box center [205, 152] width 59 height 15
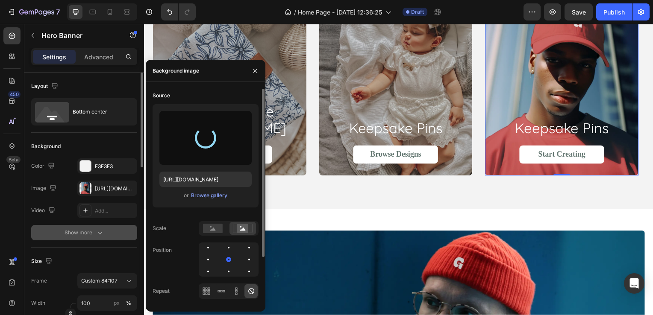
click at [88, 234] on div "Show more" at bounding box center [85, 233] width 40 height 9
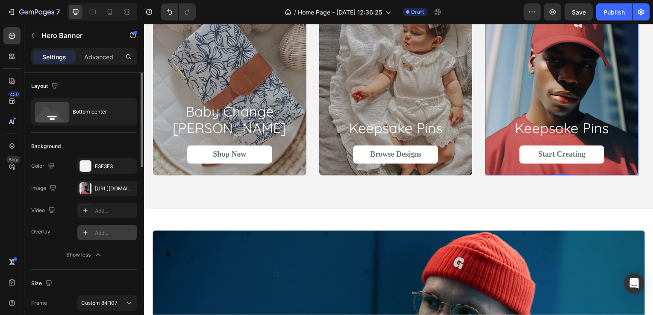
click at [108, 234] on div "Add..." at bounding box center [115, 233] width 40 height 8
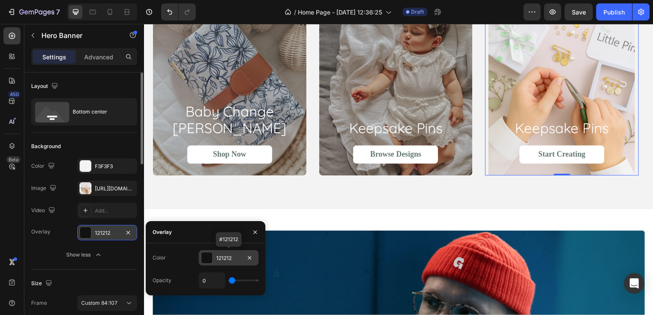
click at [215, 257] on div "121212" at bounding box center [229, 257] width 60 height 15
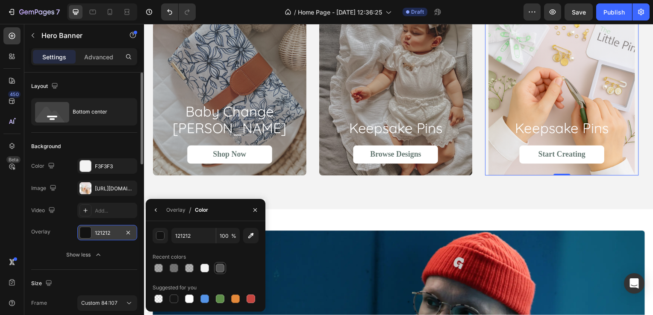
click at [219, 271] on div at bounding box center [220, 268] width 9 height 9
type input "535353"
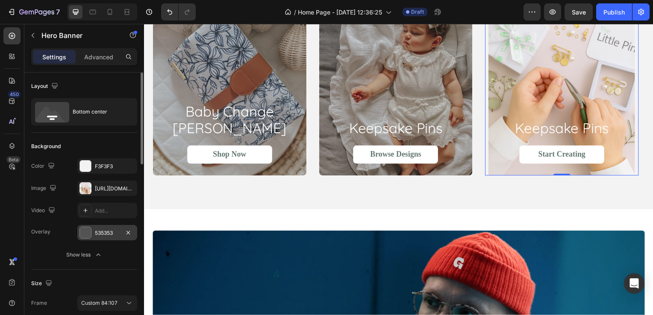
click at [86, 241] on div "Overlay 535353 Show less" at bounding box center [84, 244] width 106 height 38
click at [85, 238] on div at bounding box center [85, 232] width 11 height 11
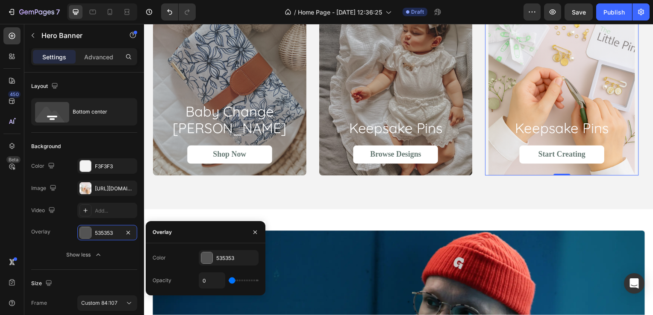
type input "6%"
type input "6"
type input "12%"
type input "12"
type input "15%"
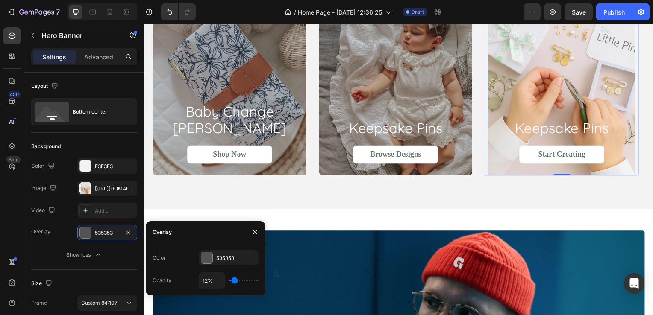
type input "15"
type input "20%"
type input "20"
type input "23%"
type input "23"
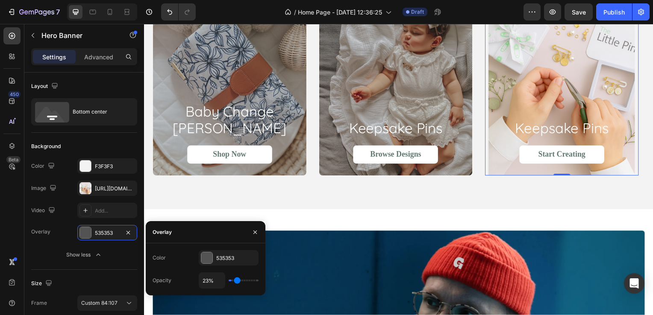
type input "24%"
type input "24"
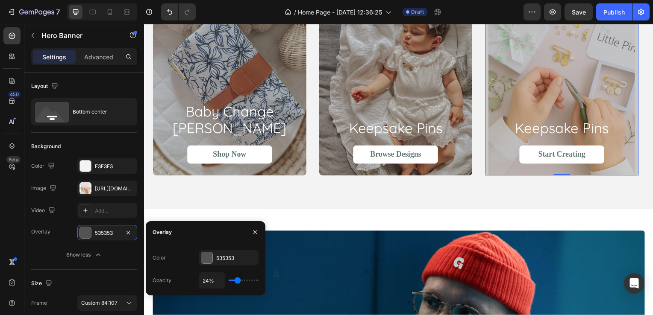
type input "27%"
type input "27"
type input "30%"
type input "30"
type input "33%"
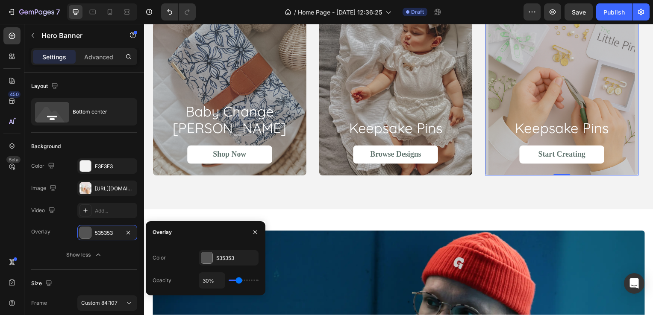
type input "33"
type input "34%"
type input "34"
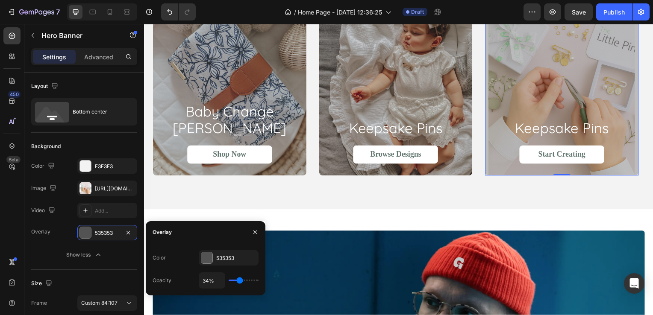
type input "31%"
type input "31"
type input "30%"
type input "30"
type input "29%"
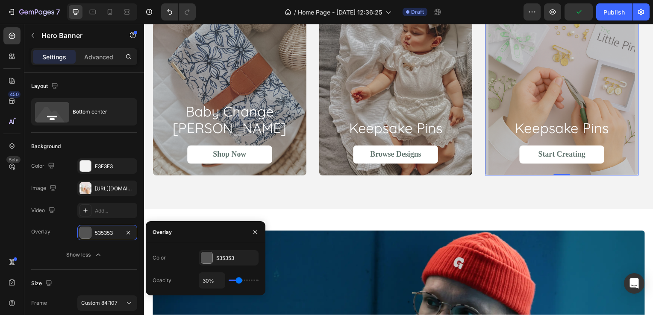
drag, startPoint x: 232, startPoint y: 282, endPoint x: 239, endPoint y: 279, distance: 6.9
click at [239, 280] on input "range" at bounding box center [244, 281] width 30 height 2
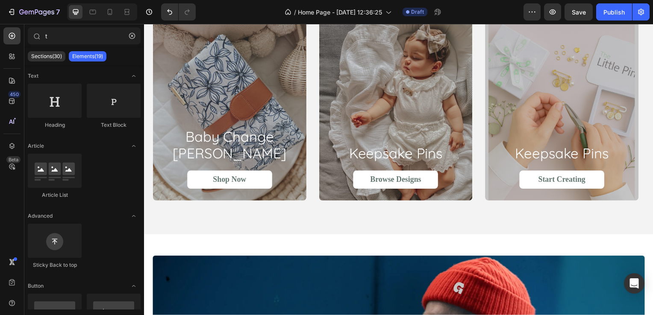
scroll to position [453, 0]
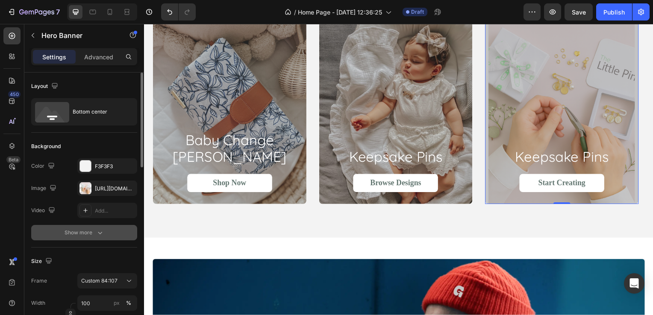
click at [93, 229] on div "Show more" at bounding box center [85, 233] width 40 height 9
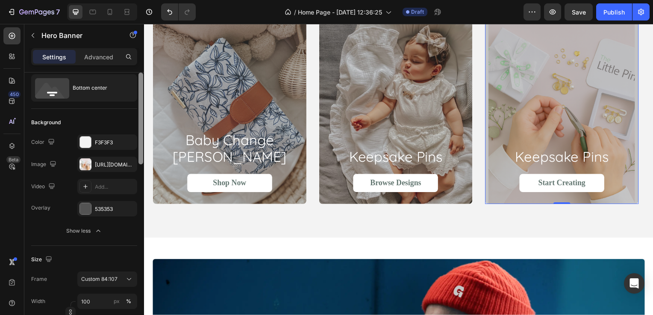
scroll to position [26, 0]
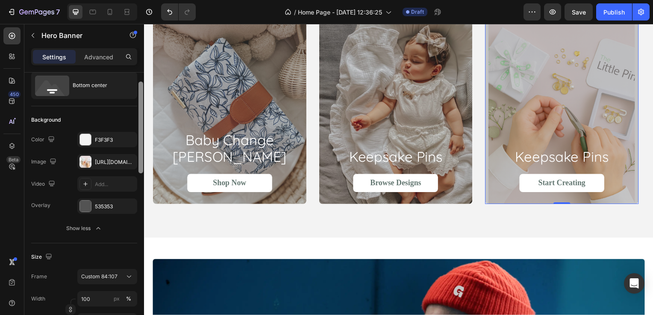
drag, startPoint x: 143, startPoint y: 145, endPoint x: 143, endPoint y: 154, distance: 9.4
click at [143, 154] on div at bounding box center [140, 128] width 5 height 92
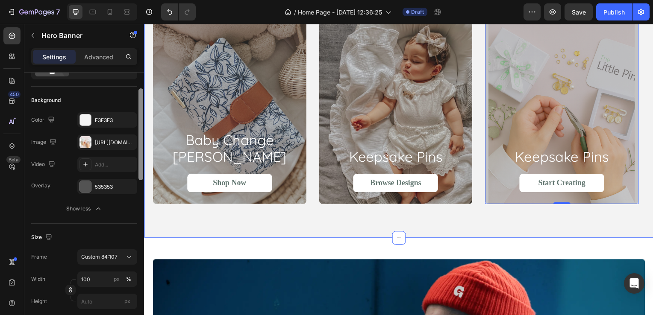
drag, startPoint x: 285, startPoint y: 162, endPoint x: 145, endPoint y: 170, distance: 140.4
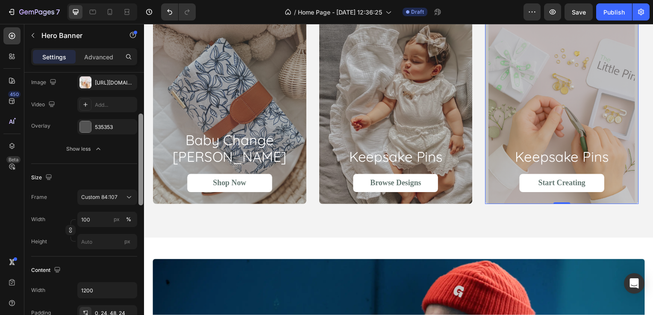
scroll to position [103, 0]
click at [141, 164] on div at bounding box center [140, 154] width 5 height 92
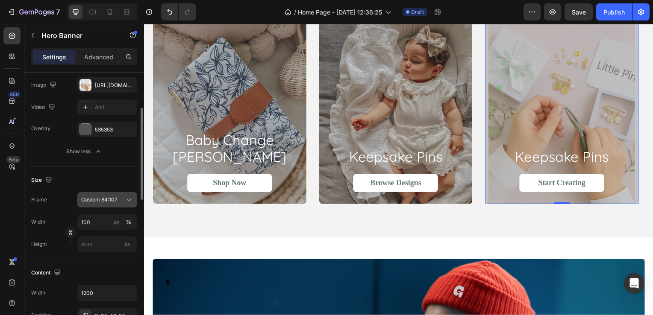
click at [122, 199] on div "Custom 84:107" at bounding box center [102, 200] width 42 height 8
click at [126, 202] on icon at bounding box center [129, 200] width 9 height 9
click at [120, 206] on button "Custom 84:107" at bounding box center [107, 199] width 60 height 15
click at [113, 221] on span "As banner source" at bounding box center [102, 221] width 42 height 8
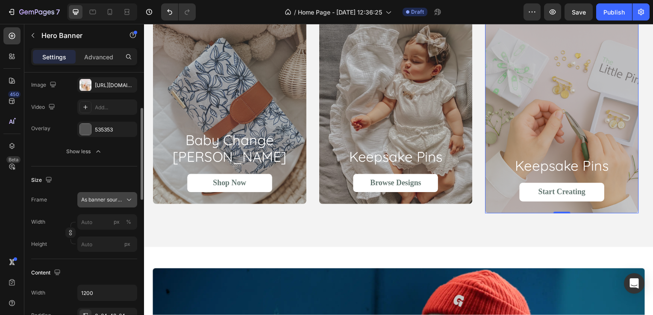
click at [120, 206] on button "As banner source" at bounding box center [107, 199] width 60 height 15
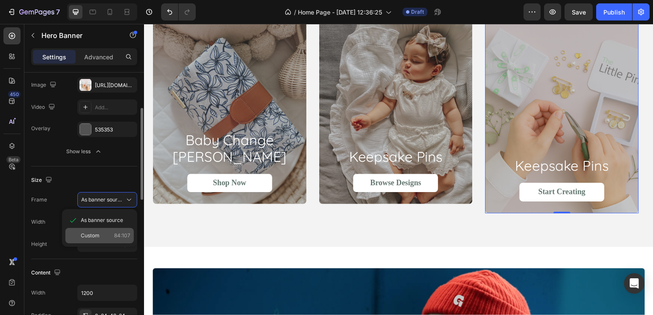
click at [110, 229] on div "Custom 84:107" at bounding box center [99, 235] width 68 height 15
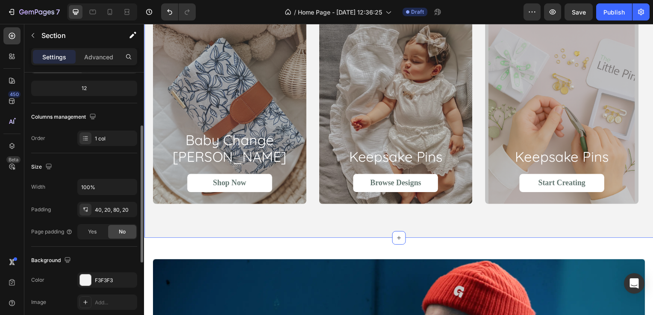
click at [496, 219] on div "baby change mats Heading Shop Now Button Hero Banner keepsake pins Heading Brow…" at bounding box center [400, 116] width 513 height 248
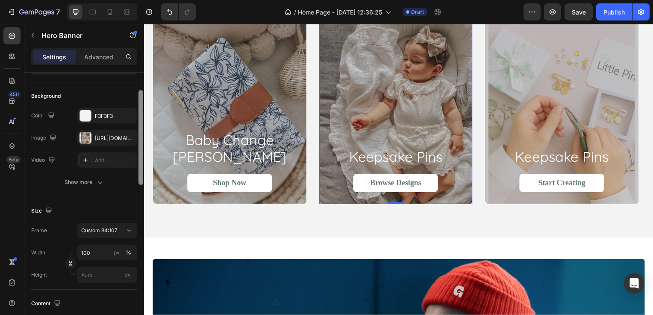
scroll to position [152, 0]
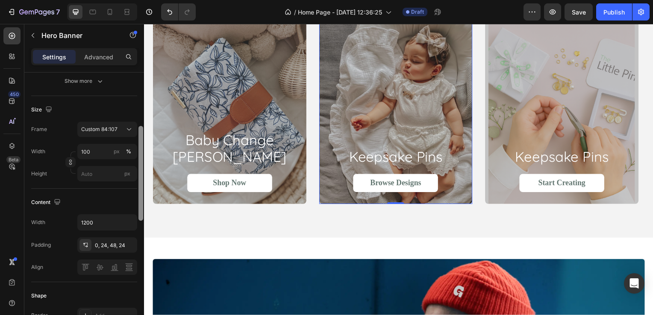
drag, startPoint x: 141, startPoint y: 155, endPoint x: 140, endPoint y: 209, distance: 53.9
click at [140, 209] on div at bounding box center [140, 173] width 5 height 95
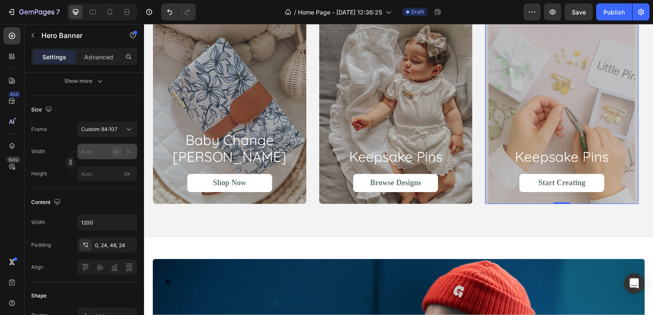
click at [123, 147] on button "px" at bounding box center [128, 152] width 10 height 10
click at [410, 72] on div "Overlay" at bounding box center [397, 107] width 155 height 197
click at [540, 70] on div "Overlay" at bounding box center [564, 107] width 155 height 197
click at [538, 98] on div "Overlay" at bounding box center [564, 107] width 155 height 197
click at [94, 153] on input "px %" at bounding box center [107, 151] width 60 height 15
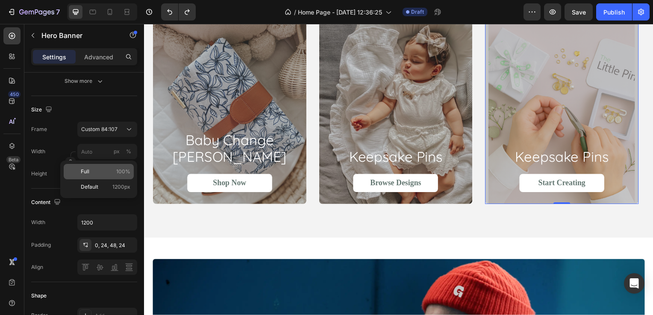
click at [92, 170] on p "Full 100%" at bounding box center [106, 172] width 50 height 8
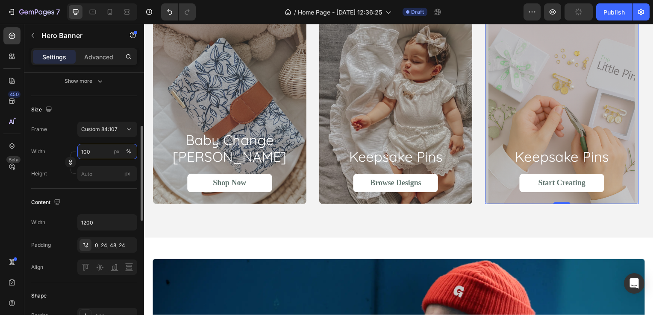
click at [103, 153] on input "100" at bounding box center [107, 151] width 60 height 15
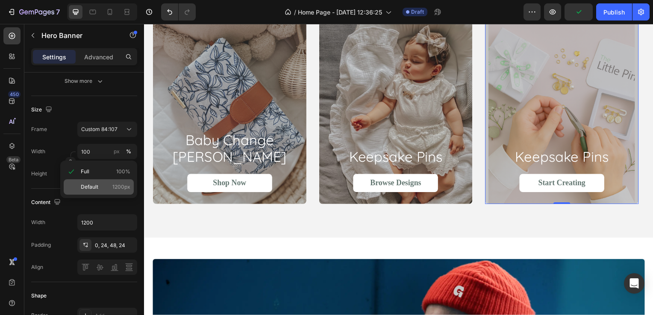
click at [97, 185] on span "Default" at bounding box center [90, 187] width 18 height 8
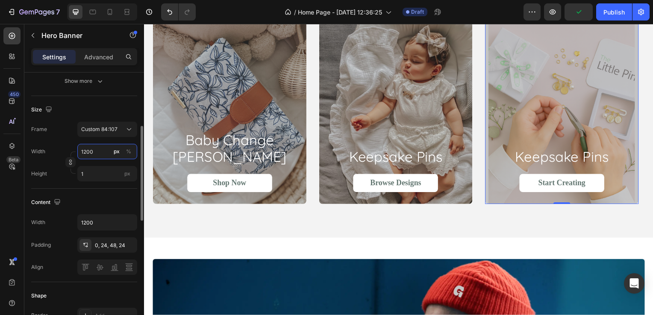
click at [97, 156] on input "1200" at bounding box center [107, 151] width 60 height 15
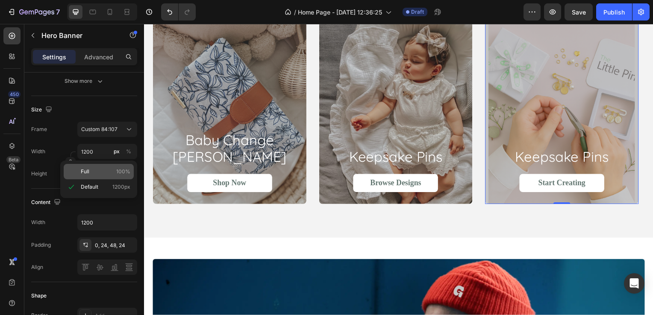
click at [96, 171] on p "Full 100%" at bounding box center [106, 172] width 50 height 8
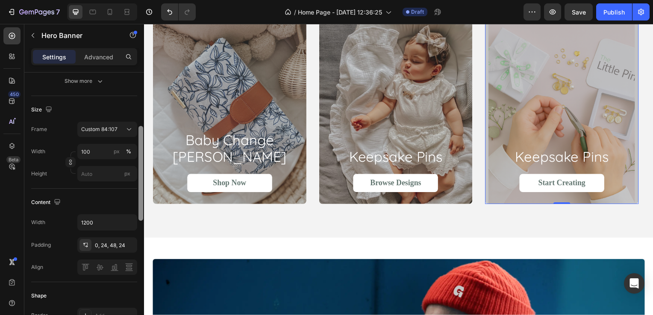
scroll to position [419, 0]
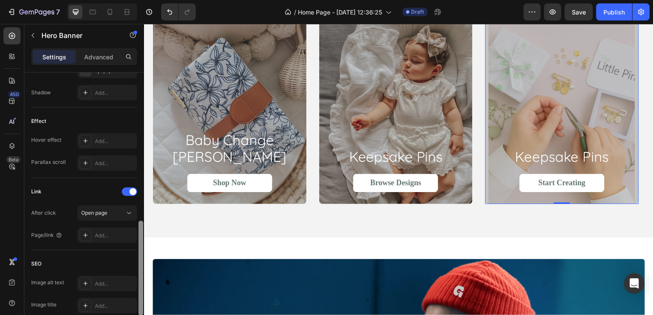
drag, startPoint x: 138, startPoint y: 204, endPoint x: 144, endPoint y: 123, distance: 81.8
click at [144, 123] on div at bounding box center [141, 207] width 6 height 268
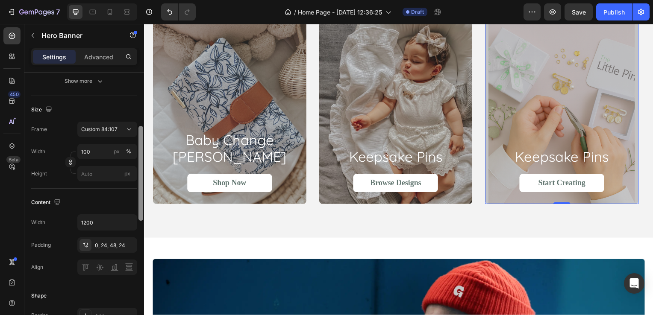
click at [144, 123] on div at bounding box center [141, 207] width 6 height 268
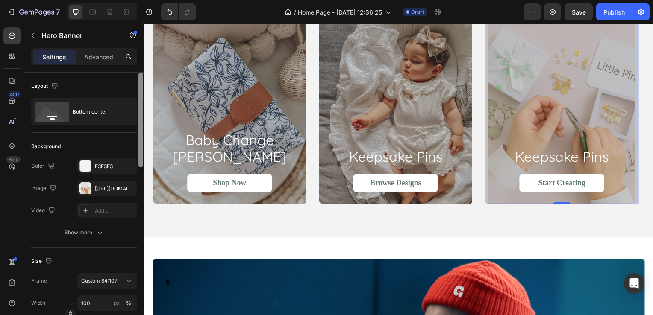
drag, startPoint x: 140, startPoint y: 135, endPoint x: 141, endPoint y: 51, distance: 84.2
click at [141, 51] on div "Settings Advanced Layout Bottom center Background The changes might be hidden b…" at bounding box center [84, 193] width 120 height 291
click at [112, 185] on div "[URL][DOMAIN_NAME]" at bounding box center [107, 189] width 25 height 8
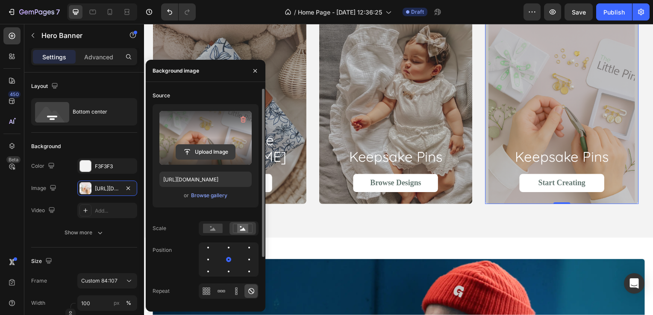
click at [212, 150] on input "file" at bounding box center [205, 152] width 59 height 15
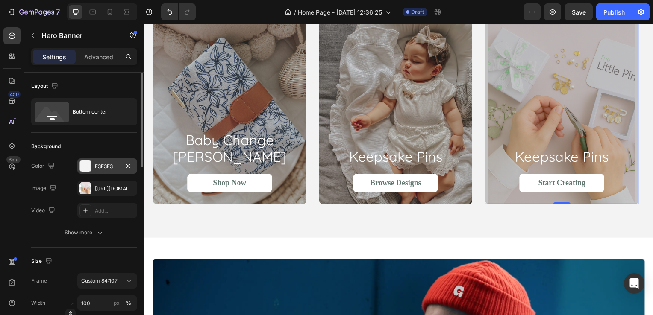
click at [82, 171] on div at bounding box center [85, 166] width 11 height 11
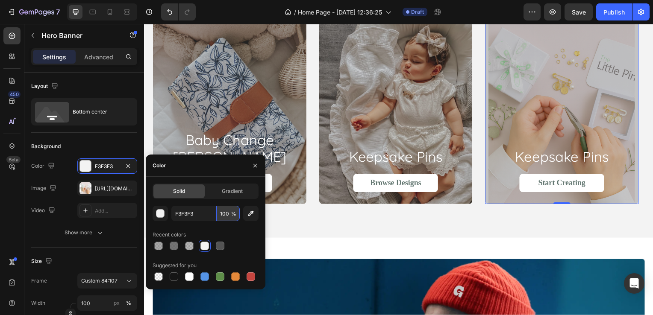
click at [228, 212] on input "100" at bounding box center [228, 213] width 24 height 15
click at [127, 163] on icon "button" at bounding box center [128, 166] width 7 height 7
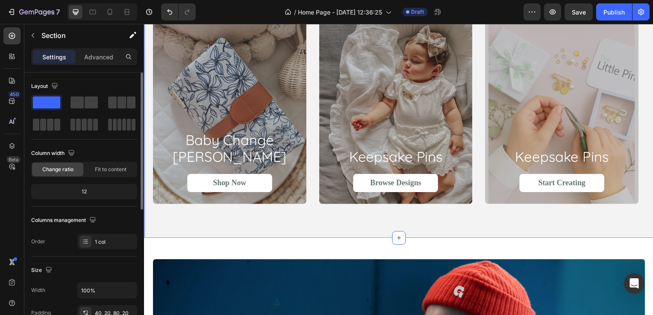
click at [225, 227] on div "baby change mats Heading Shop Now Button Hero Banner keepsake pins Heading Brow…" at bounding box center [400, 116] width 513 height 248
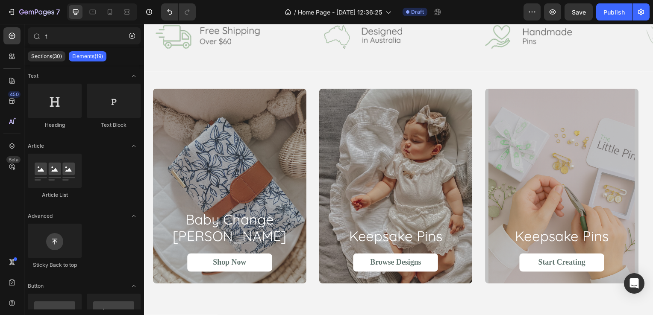
scroll to position [463, 0]
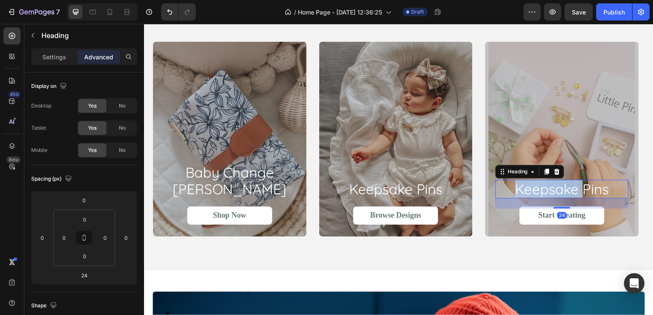
click at [550, 193] on h2 "keepsake pins" at bounding box center [564, 190] width 134 height 19
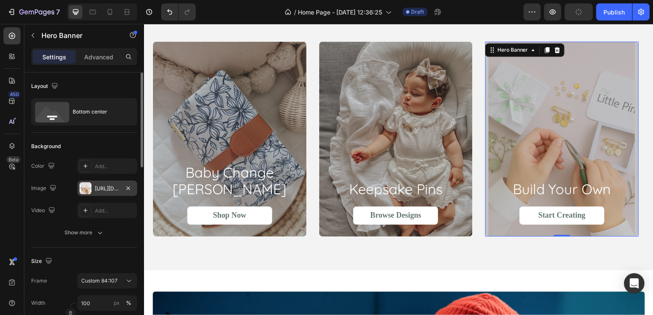
click at [107, 188] on div "[URL][DOMAIN_NAME]" at bounding box center [107, 189] width 25 height 8
click at [514, 122] on div "Overlay" at bounding box center [564, 140] width 155 height 197
click at [100, 191] on div "[URL][DOMAIN_NAME]" at bounding box center [107, 189] width 25 height 8
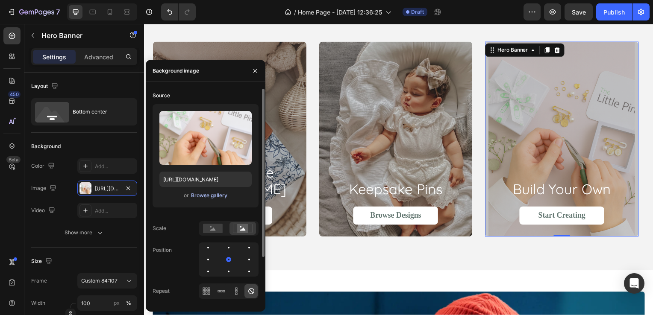
click at [195, 197] on div "Browse gallery" at bounding box center [209, 196] width 36 height 8
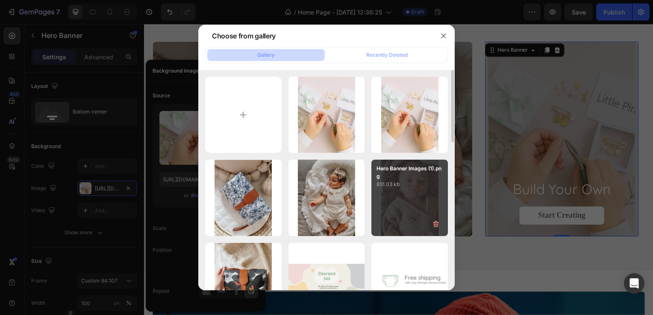
click at [395, 172] on p "Hero Banner Images (1).png" at bounding box center [409, 172] width 66 height 15
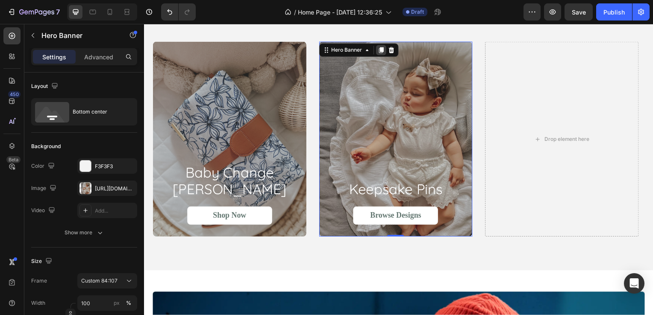
click at [383, 52] on icon at bounding box center [382, 50] width 7 height 7
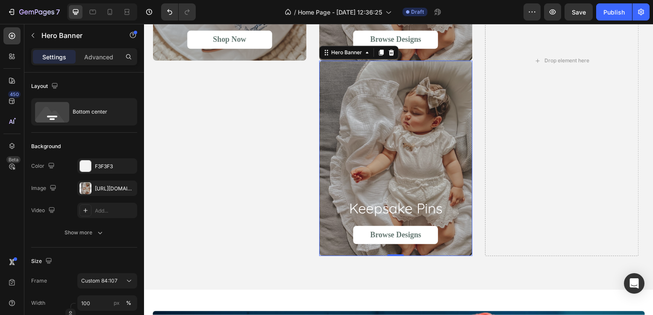
scroll to position [648, 0]
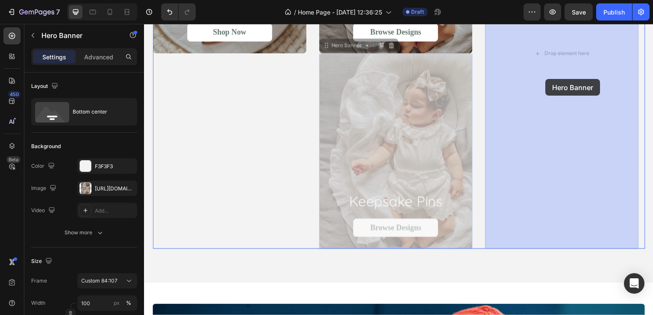
drag, startPoint x: 407, startPoint y: 142, endPoint x: 550, endPoint y: 79, distance: 155.8
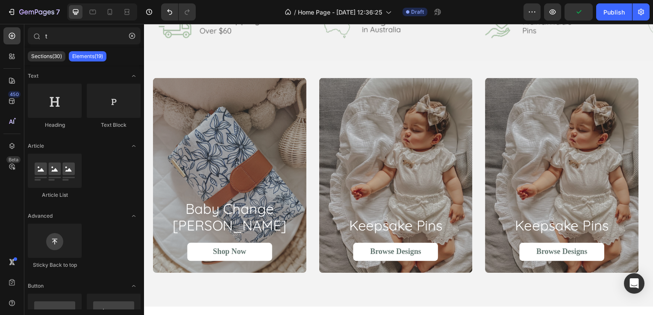
scroll to position [419, 0]
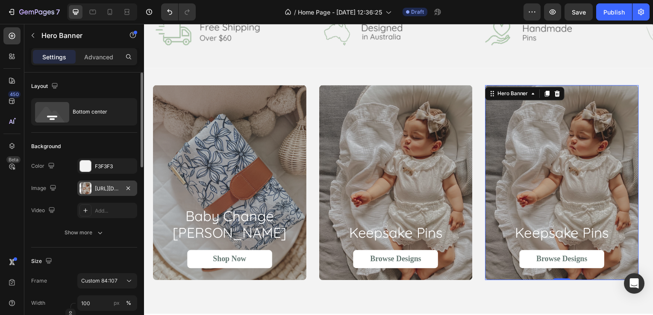
click at [92, 187] on div "https://cdn.shopify.com/s/files/1/0632/1114/3229/files/gempages_581772769717388…" at bounding box center [107, 188] width 60 height 15
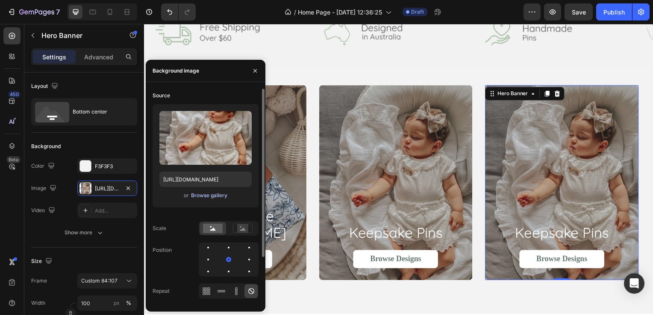
click at [202, 199] on div "Browse gallery" at bounding box center [209, 196] width 36 height 8
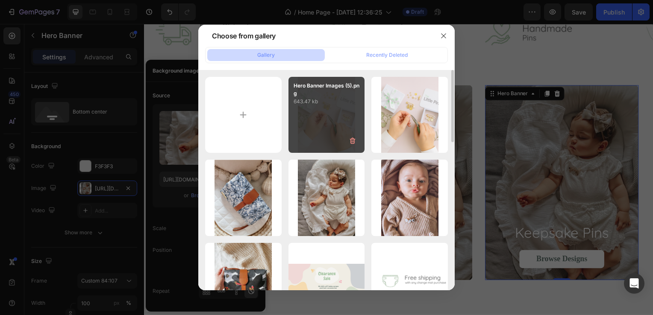
click at [330, 122] on div "Hero Banner Images (5).png 643.47 kb" at bounding box center [326, 115] width 76 height 76
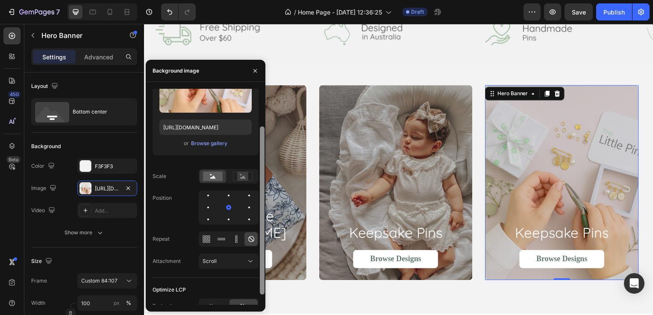
drag, startPoint x: 262, startPoint y: 230, endPoint x: 265, endPoint y: 275, distance: 45.0
click at [265, 275] on div at bounding box center [262, 195] width 6 height 216
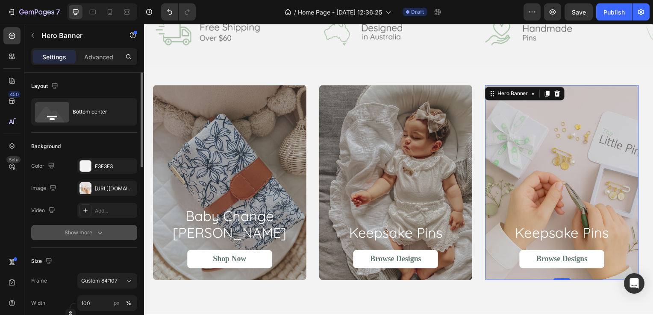
click at [91, 226] on button "Show more" at bounding box center [84, 232] width 106 height 15
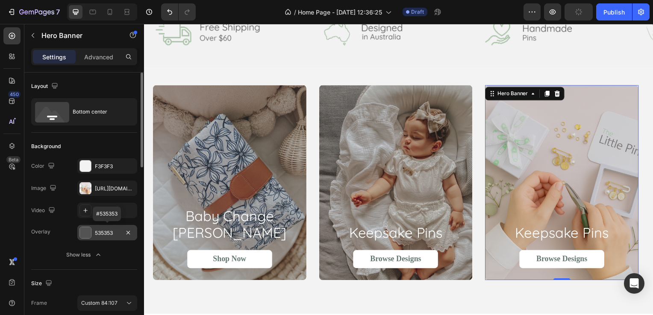
click at [87, 236] on div at bounding box center [85, 232] width 11 height 11
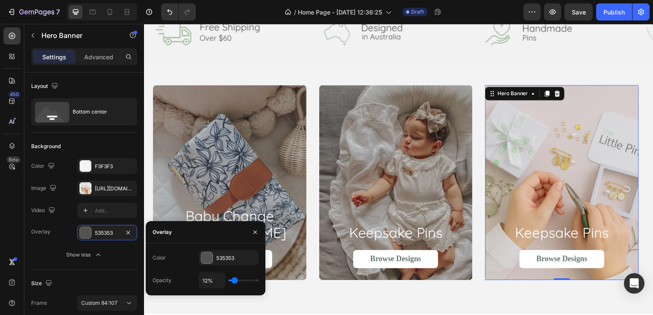
click at [235, 282] on input "range" at bounding box center [244, 281] width 30 height 2
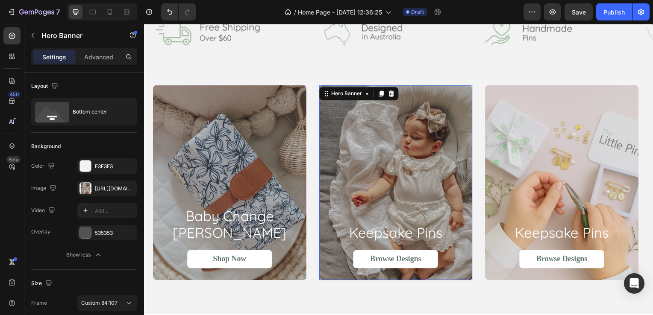
click at [382, 178] on div "Overlay" at bounding box center [397, 184] width 155 height 197
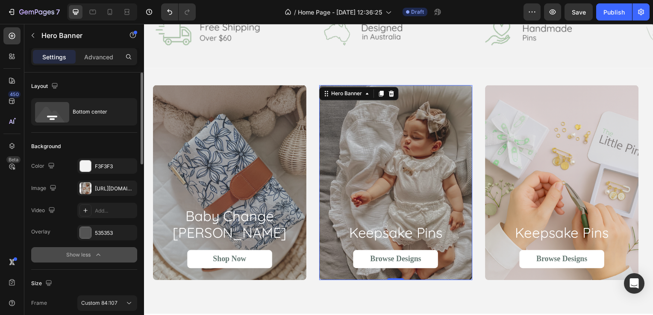
click at [101, 251] on icon "button" at bounding box center [98, 255] width 9 height 9
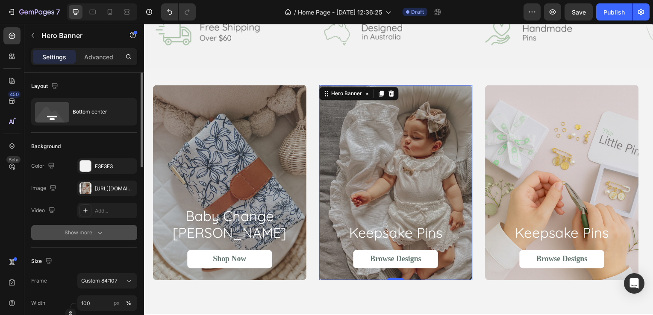
click at [99, 235] on icon "button" at bounding box center [100, 233] width 9 height 9
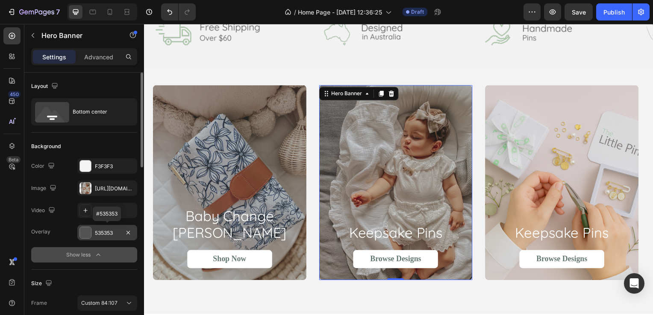
click at [106, 229] on div "535353" at bounding box center [107, 233] width 25 height 8
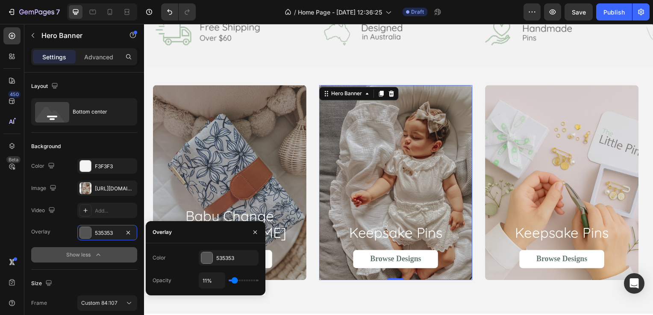
click at [234, 282] on input "range" at bounding box center [244, 281] width 30 height 2
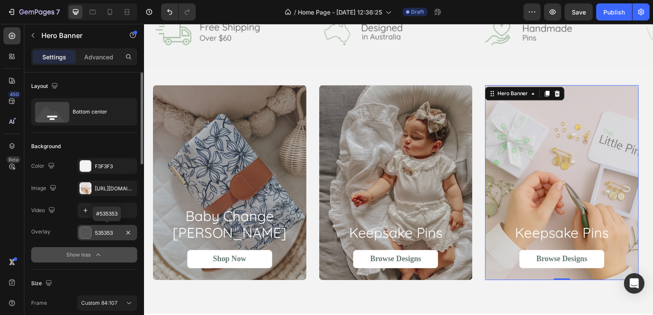
click at [115, 231] on div "535353" at bounding box center [107, 233] width 25 height 8
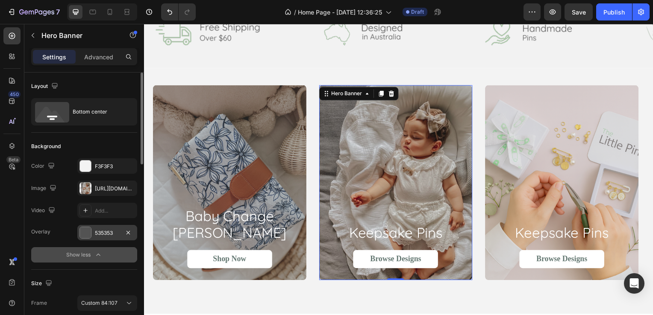
click at [101, 238] on div "535353" at bounding box center [107, 232] width 60 height 15
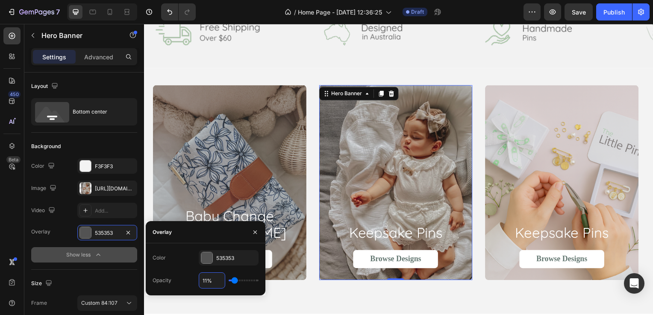
click at [205, 280] on input "11%" at bounding box center [212, 280] width 26 height 15
click at [264, 190] on div "Overlay" at bounding box center [230, 184] width 155 height 197
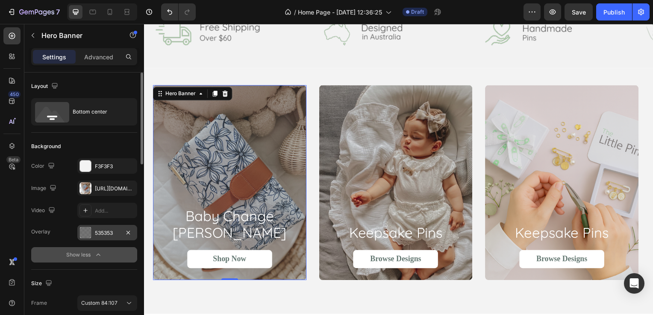
click at [109, 234] on div "535353" at bounding box center [107, 233] width 25 height 8
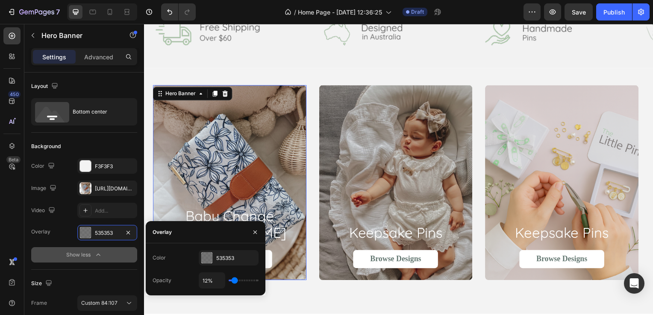
drag, startPoint x: 243, startPoint y: 281, endPoint x: 235, endPoint y: 280, distance: 8.1
click at [235, 280] on input "range" at bounding box center [244, 281] width 30 height 2
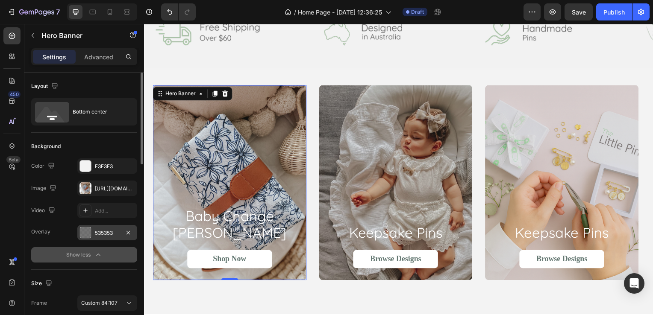
click at [105, 235] on div "535353" at bounding box center [107, 233] width 25 height 8
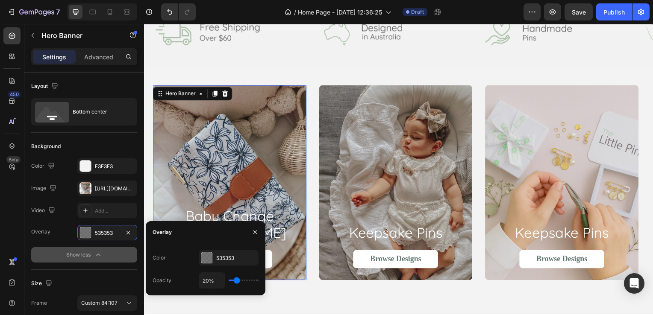
click at [236, 282] on input "range" at bounding box center [244, 281] width 30 height 2
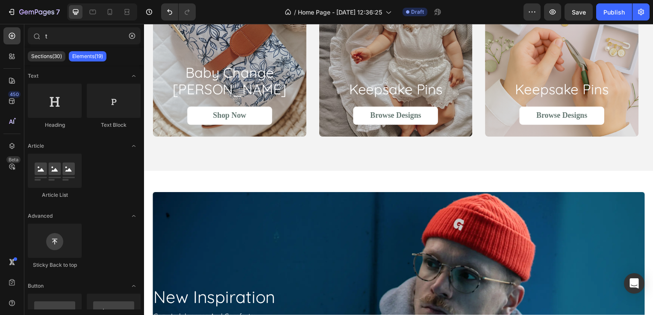
scroll to position [567, 0]
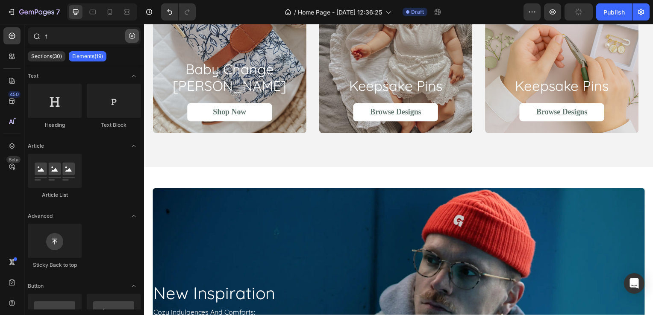
click at [133, 33] on icon "button" at bounding box center [132, 36] width 6 height 6
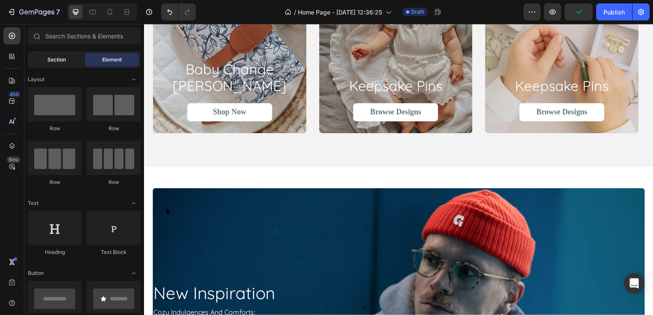
click at [63, 63] on span "Section" at bounding box center [56, 60] width 18 height 8
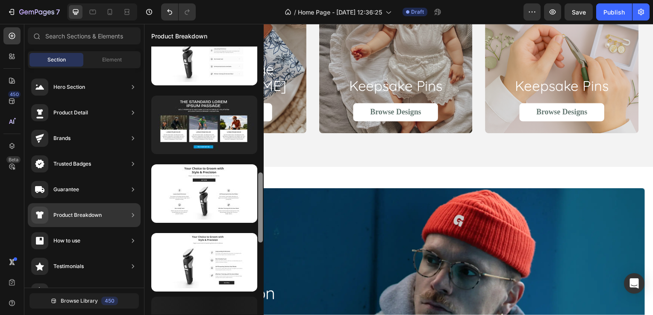
scroll to position [0, 0]
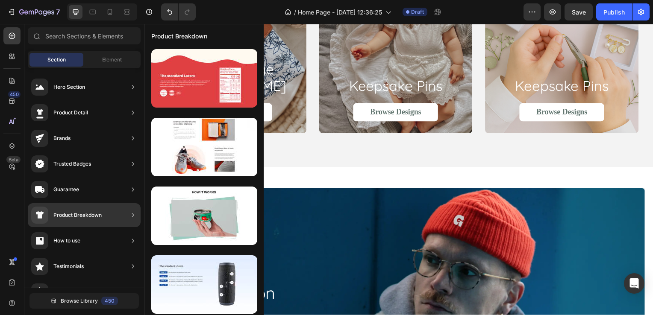
drag, startPoint x: 259, startPoint y: 139, endPoint x: 253, endPoint y: 327, distance: 187.7
click at [253, 0] on html "7 / Home Page - Aug 28, 12:36:25 Draft Preview Save Publish 450 Beta Sections(3…" at bounding box center [326, 0] width 653 height 0
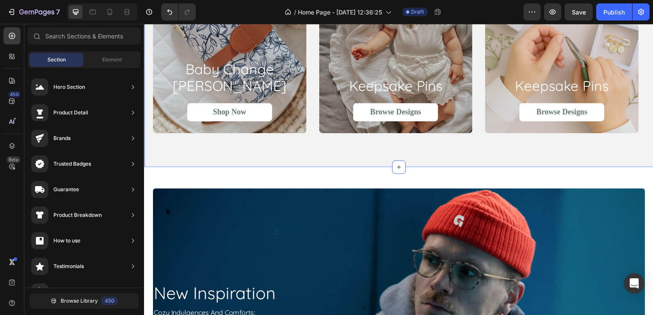
drag, startPoint x: 403, startPoint y: 98, endPoint x: 212, endPoint y: 162, distance: 201.3
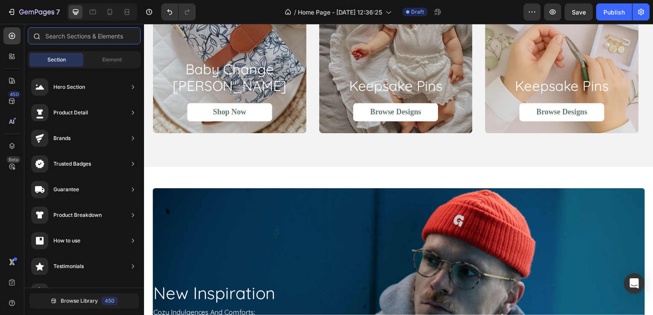
click at [95, 35] on input "text" at bounding box center [84, 35] width 113 height 17
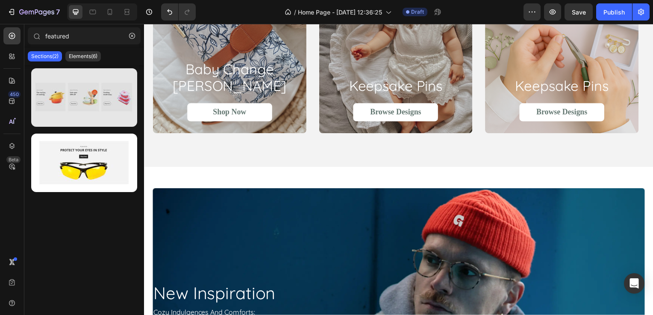
click at [80, 89] on div at bounding box center [84, 97] width 106 height 59
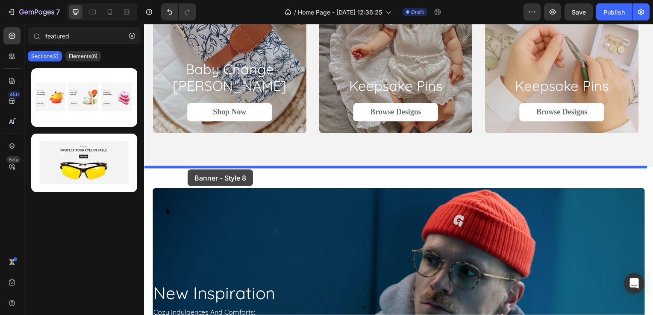
drag, startPoint x: 219, startPoint y: 126, endPoint x: 188, endPoint y: 171, distance: 54.6
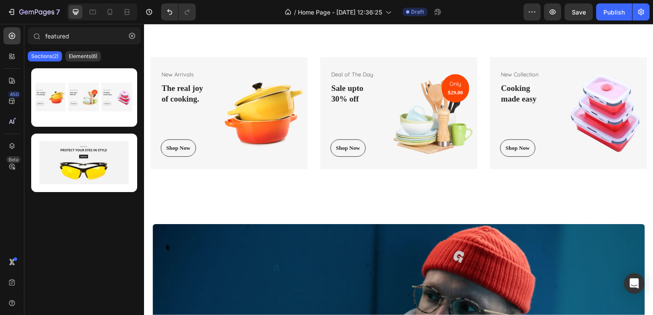
scroll to position [635, 0]
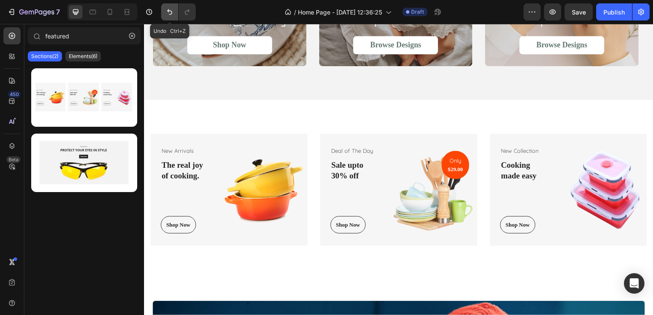
click at [168, 12] on icon "Undo/Redo" at bounding box center [169, 12] width 9 height 9
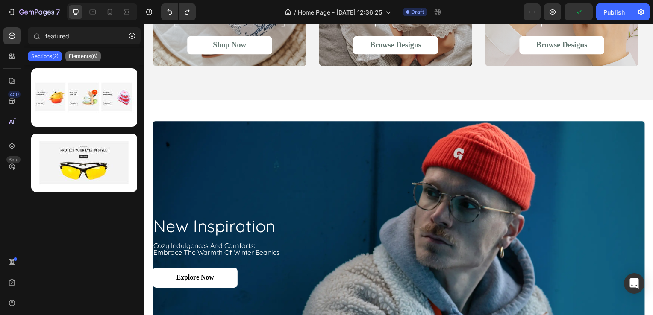
click at [73, 53] on p "Elements(6)" at bounding box center [83, 56] width 29 height 7
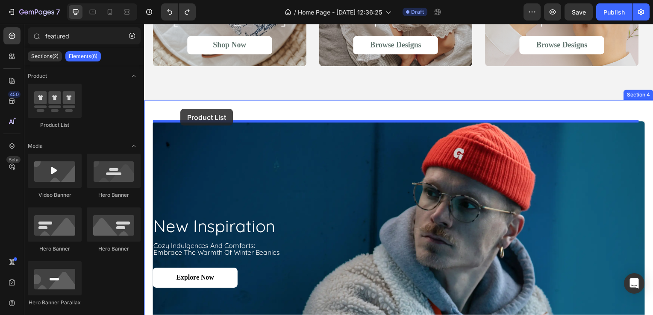
drag, startPoint x: 199, startPoint y: 134, endPoint x: 181, endPoint y: 108, distance: 31.9
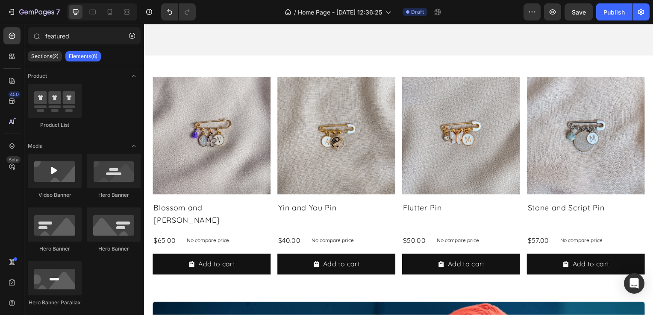
scroll to position [668, 0]
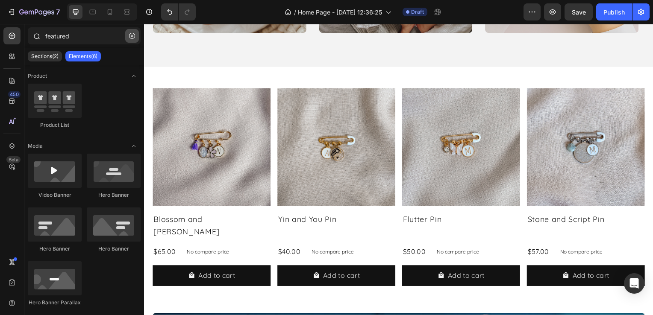
click at [132, 38] on icon "button" at bounding box center [132, 36] width 6 height 6
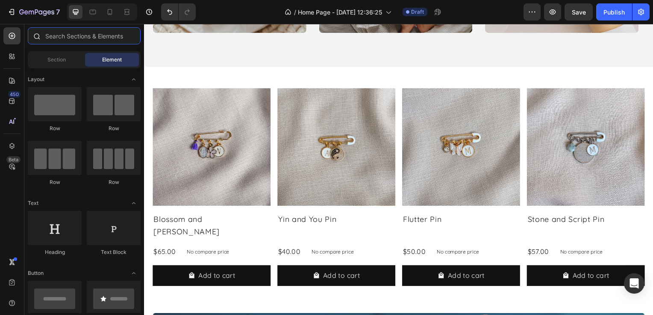
click at [68, 35] on input "text" at bounding box center [84, 35] width 113 height 17
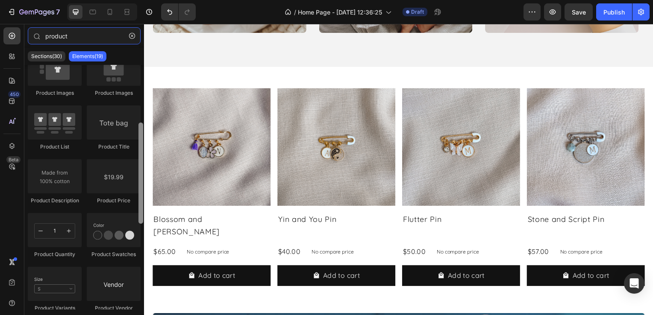
scroll to position [145, 0]
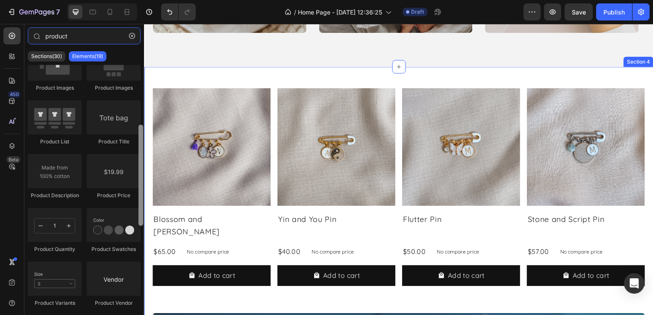
drag, startPoint x: 285, startPoint y: 94, endPoint x: 145, endPoint y: 143, distance: 148.2
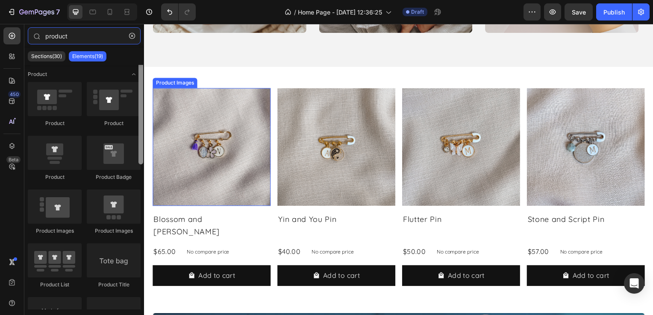
scroll to position [19, 0]
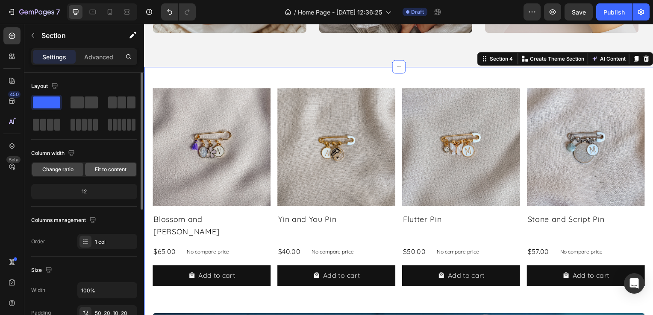
click at [106, 168] on span "Fit to content" at bounding box center [111, 170] width 32 height 8
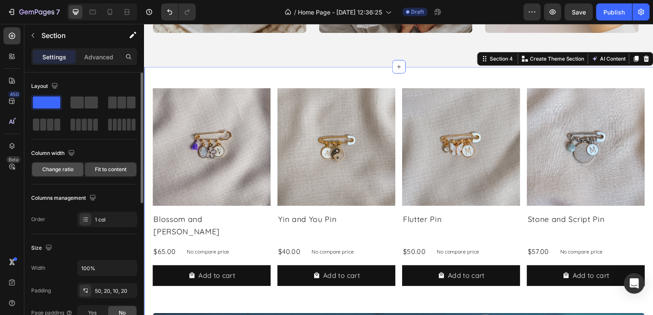
click at [77, 169] on div "Change ratio" at bounding box center [57, 170] width 51 height 14
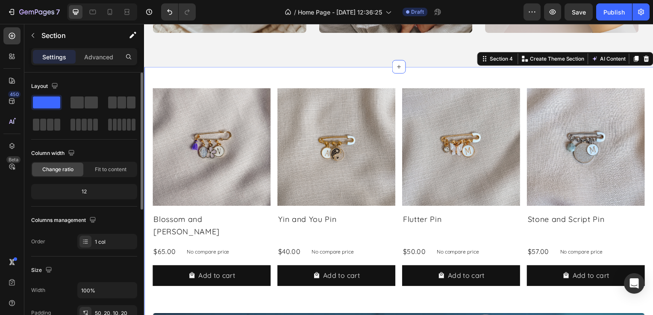
click at [84, 191] on div "12" at bounding box center [84, 192] width 103 height 12
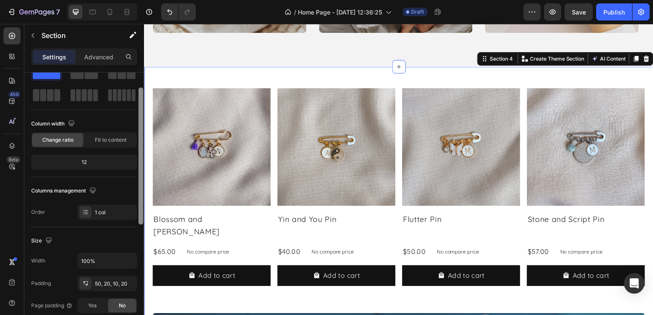
scroll to position [0, 0]
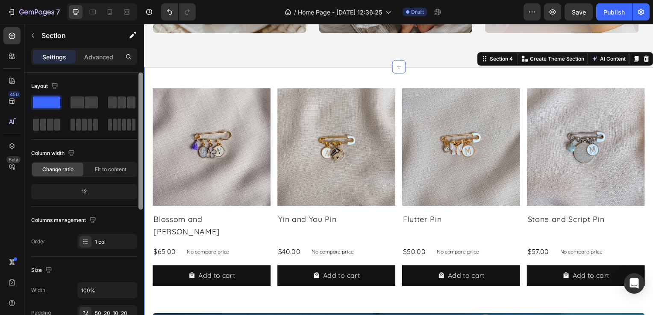
drag, startPoint x: 141, startPoint y: 180, endPoint x: 144, endPoint y: 135, distance: 45.4
click at [144, 135] on div at bounding box center [141, 207] width 6 height 268
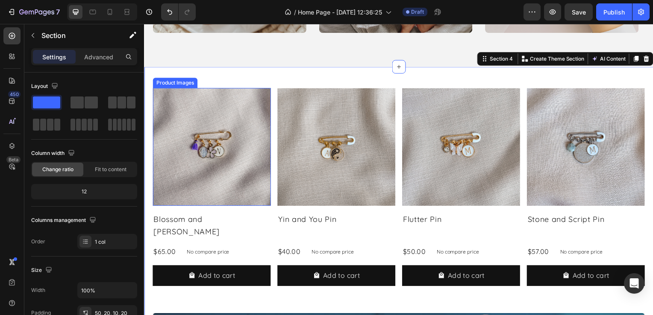
click at [227, 122] on img at bounding box center [212, 148] width 119 height 119
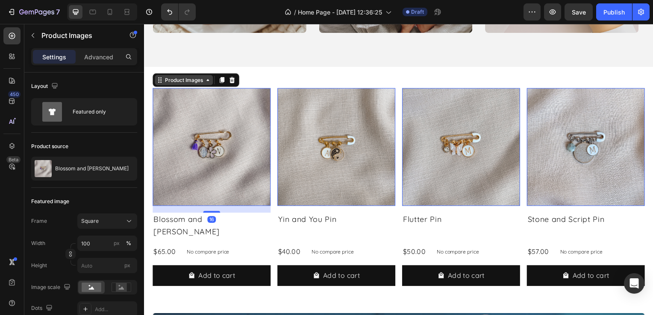
click at [191, 83] on div "Product Images" at bounding box center [183, 81] width 41 height 8
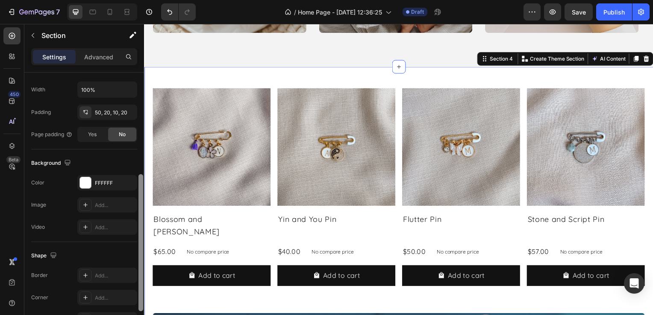
scroll to position [200, 0]
drag, startPoint x: 141, startPoint y: 109, endPoint x: 143, endPoint y: 212, distance: 103.0
click at [143, 212] on div at bounding box center [140, 243] width 5 height 137
click at [108, 116] on div "50, 20, 10, 20" at bounding box center [107, 114] width 25 height 8
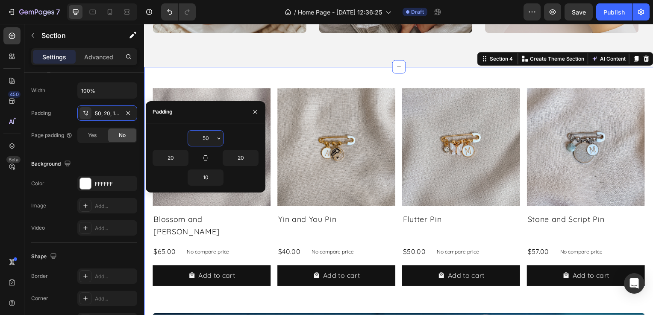
click at [197, 137] on input "50" at bounding box center [205, 138] width 35 height 15
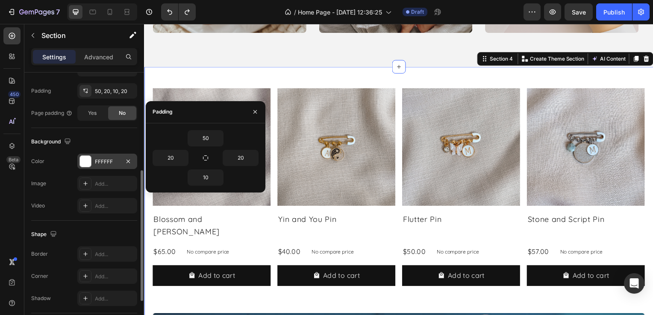
click at [104, 162] on div "FFFFFF" at bounding box center [107, 162] width 25 height 8
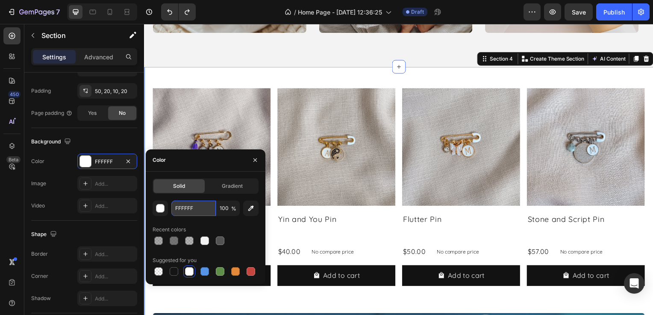
click at [176, 205] on input "FFFFFF" at bounding box center [193, 208] width 44 height 15
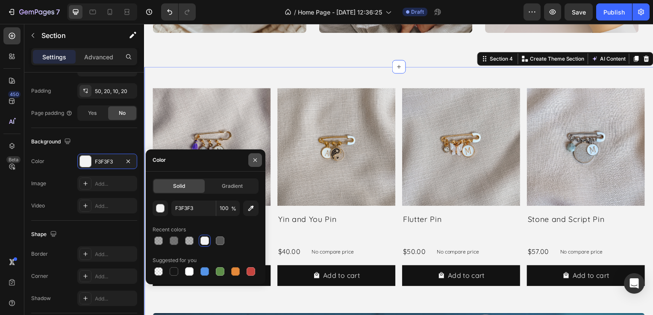
click at [259, 159] on button "button" at bounding box center [255, 160] width 14 height 14
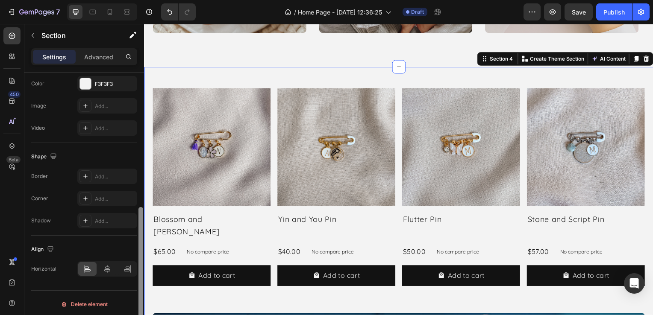
scroll to position [279, 0]
drag, startPoint x: 140, startPoint y: 180, endPoint x: 140, endPoint y: 223, distance: 42.3
click at [140, 223] on div at bounding box center [140, 274] width 5 height 131
click at [107, 54] on p "Advanced" at bounding box center [98, 57] width 29 height 9
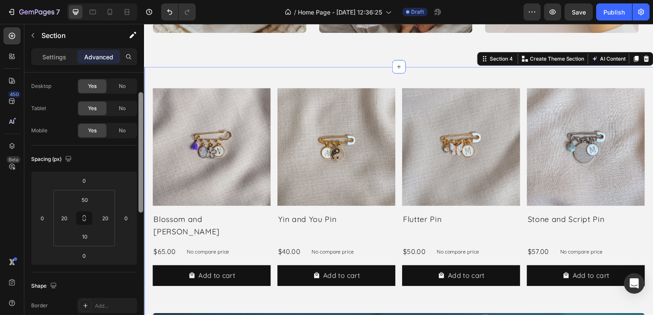
scroll to position [0, 0]
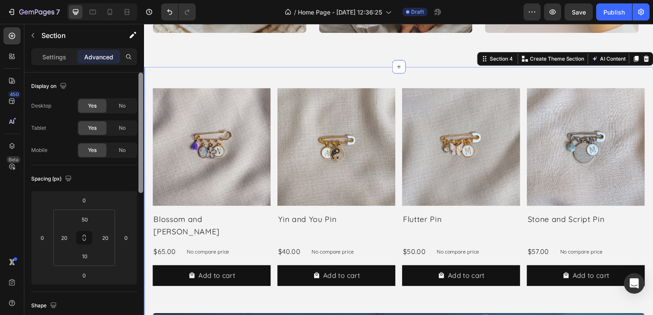
drag, startPoint x: 141, startPoint y: 200, endPoint x: 141, endPoint y: 64, distance: 136.3
click at [141, 64] on div "Settings Advanced Display on Desktop Yes No Tablet Yes No Mobile Yes No Spacing…" at bounding box center [84, 193] width 120 height 291
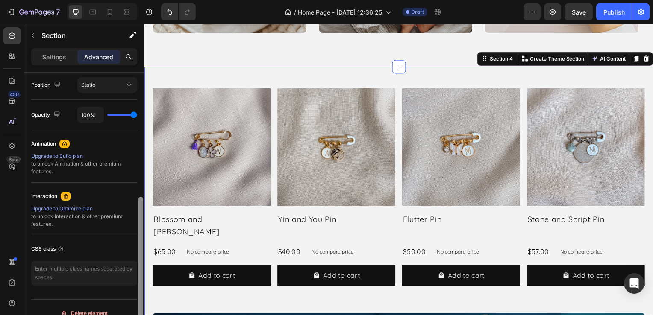
scroll to position [325, 0]
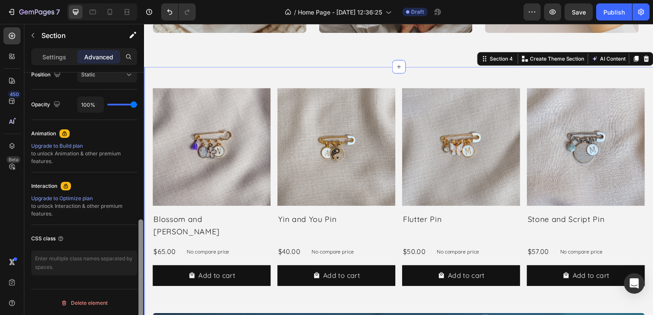
drag, startPoint x: 286, startPoint y: 111, endPoint x: 144, endPoint y: 239, distance: 191.2
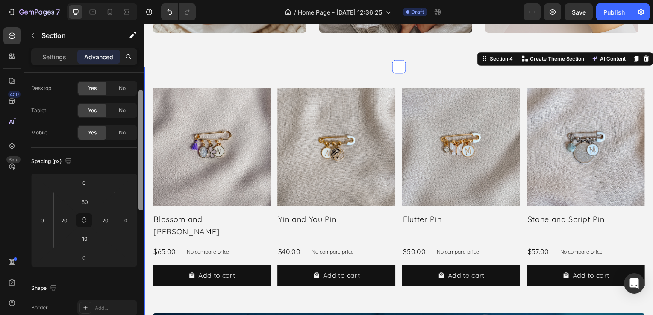
scroll to position [0, 0]
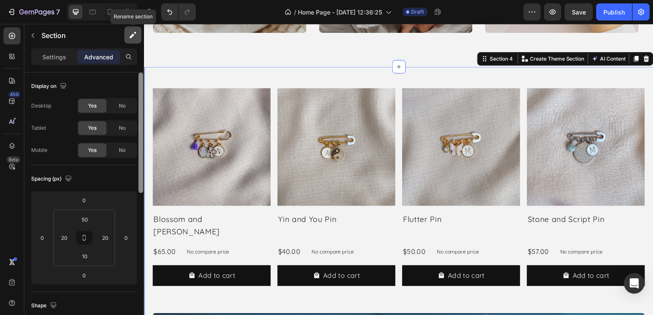
click at [133, 33] on icon "button" at bounding box center [133, 35] width 9 height 9
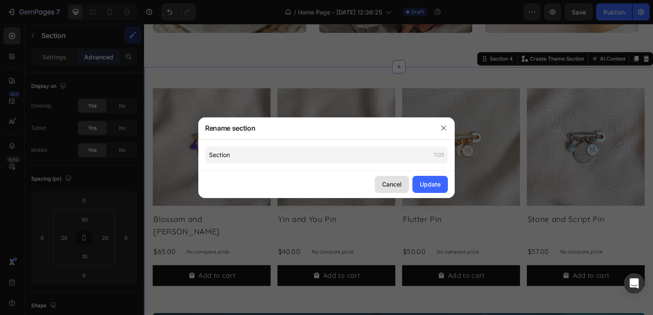
click at [398, 187] on div "Cancel" at bounding box center [392, 184] width 20 height 9
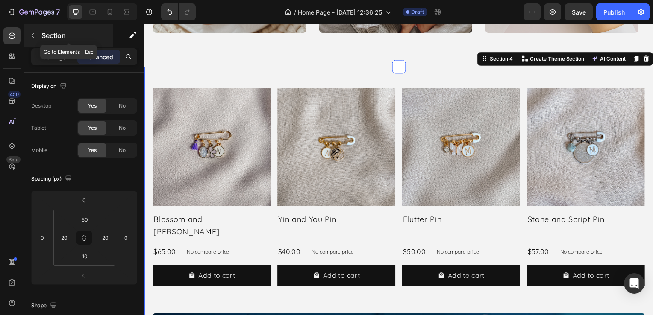
click at [31, 38] on icon "button" at bounding box center [32, 35] width 7 height 7
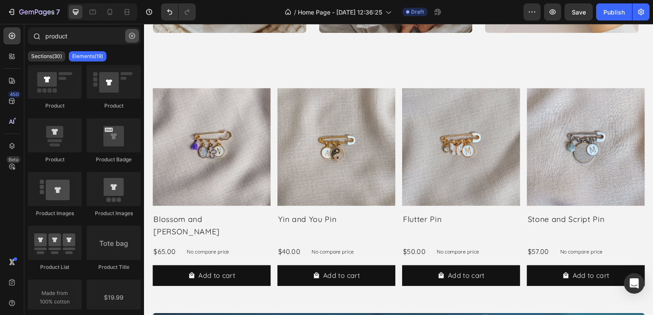
click at [127, 37] on button "button" at bounding box center [132, 36] width 14 height 14
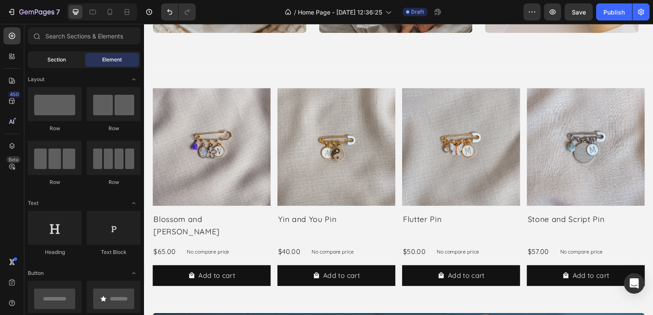
click at [71, 60] on div "Section" at bounding box center [56, 60] width 54 height 14
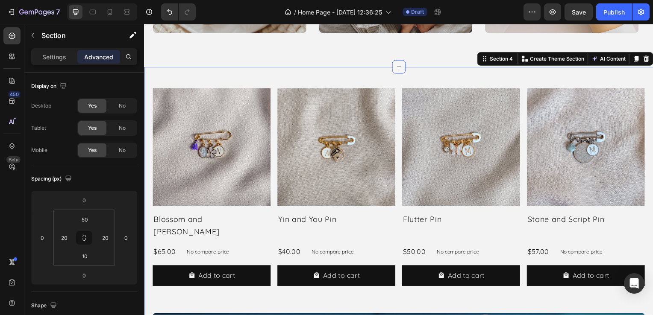
click at [400, 66] on icon at bounding box center [400, 67] width 7 height 7
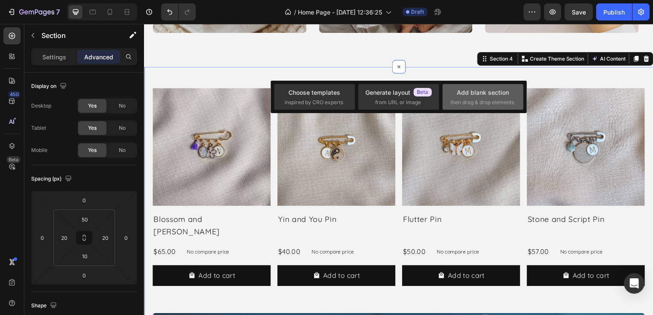
click at [483, 87] on div "Add blank section then drag & drop elements" at bounding box center [482, 97] width 81 height 26
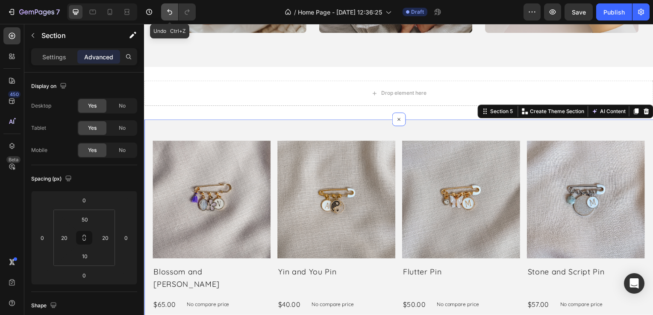
click at [173, 15] on icon "Undo/Redo" at bounding box center [169, 12] width 9 height 9
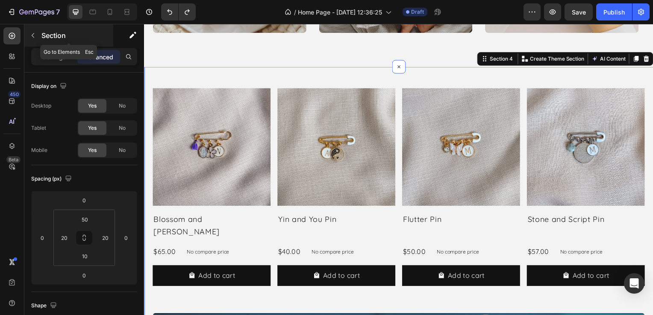
click at [60, 38] on p "Section" at bounding box center [76, 35] width 70 height 10
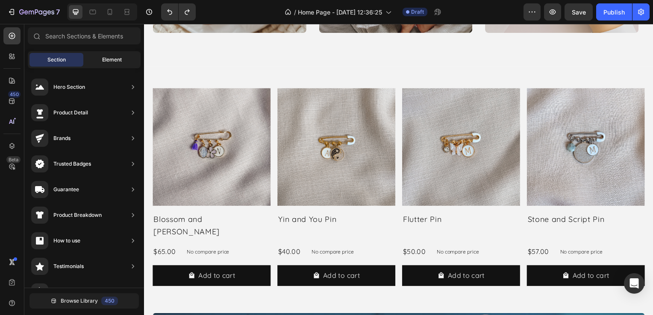
click at [113, 65] on div "Element" at bounding box center [112, 60] width 54 height 14
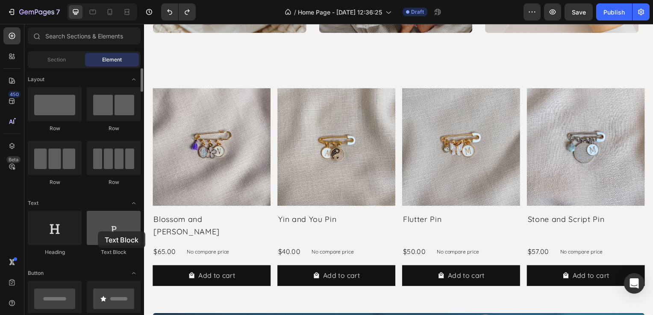
drag, startPoint x: 120, startPoint y: 235, endPoint x: 100, endPoint y: 232, distance: 20.3
click at [100, 232] on div at bounding box center [114, 228] width 54 height 34
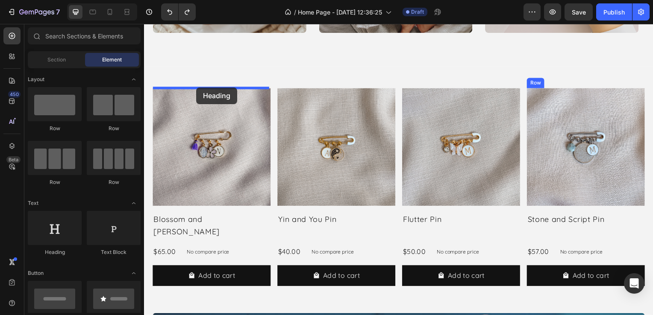
drag, startPoint x: 205, startPoint y: 257, endPoint x: 197, endPoint y: 88, distance: 169.0
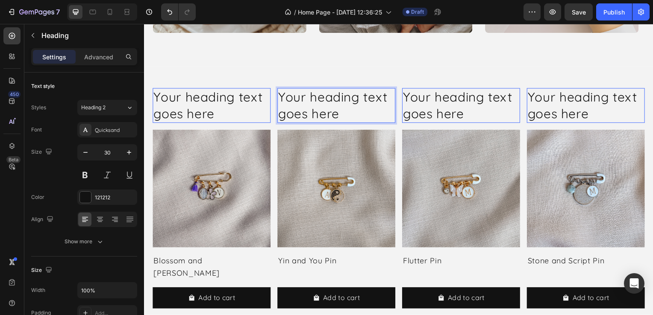
click at [374, 100] on p "Your heading text goes here" at bounding box center [337, 106] width 117 height 33
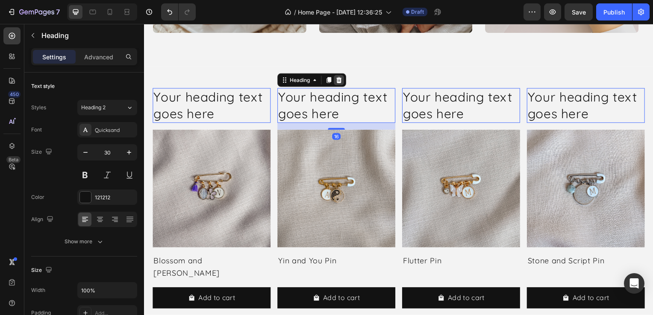
click at [144, 24] on div at bounding box center [144, 24] width 0 height 0
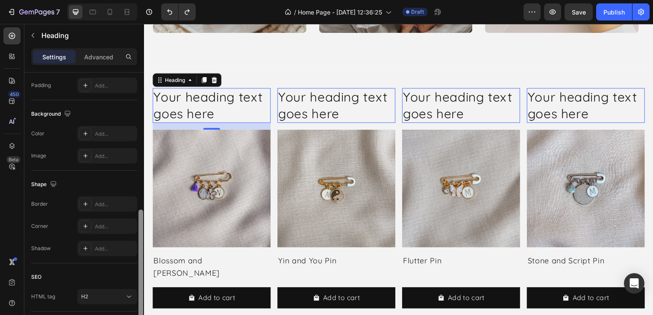
scroll to position [266, 0]
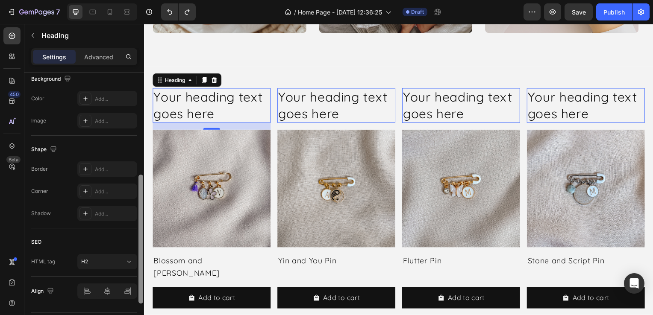
drag, startPoint x: 140, startPoint y: 111, endPoint x: 144, endPoint y: 240, distance: 128.7
click at [144, 240] on div at bounding box center [141, 190] width 6 height 268
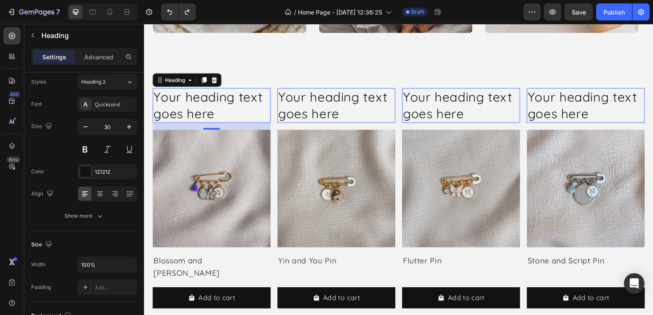
scroll to position [0, 0]
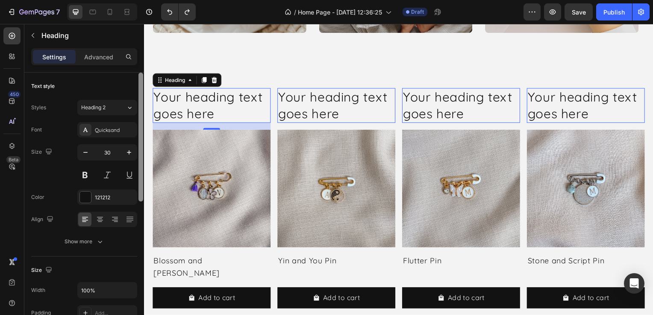
drag, startPoint x: 139, startPoint y: 223, endPoint x: 126, endPoint y: 79, distance: 145.1
click at [126, 79] on div "Text style Styles Heading 2 Font Quicksand Size 30 Color 121212 Align Show more…" at bounding box center [84, 206] width 120 height 267
click at [104, 59] on p "Advanced" at bounding box center [98, 57] width 29 height 9
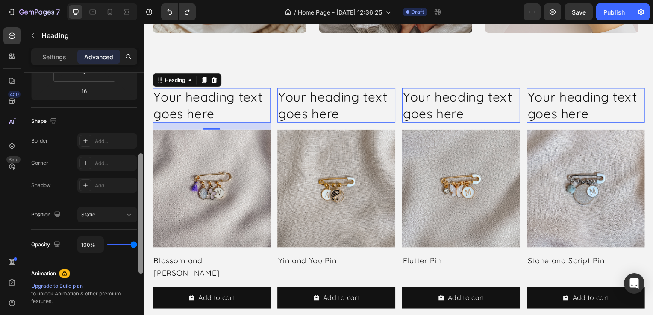
scroll to position [195, 0]
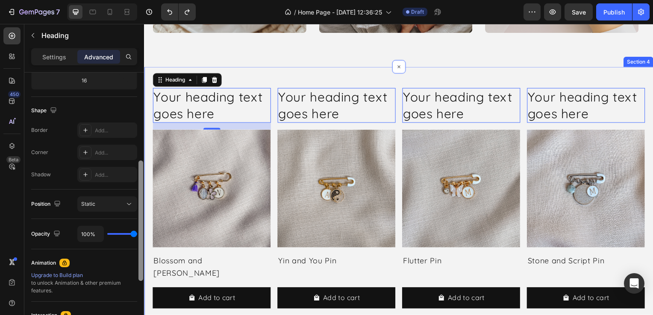
drag, startPoint x: 285, startPoint y: 117, endPoint x: 145, endPoint y: 187, distance: 156.5
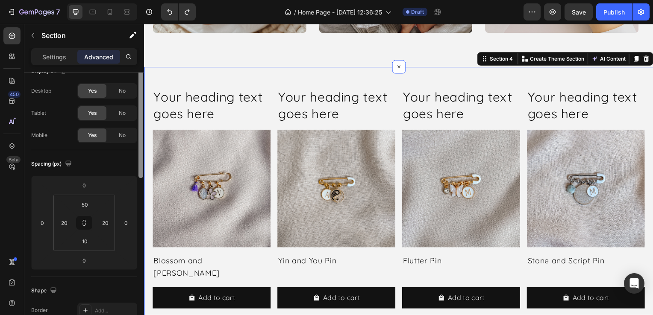
scroll to position [0, 0]
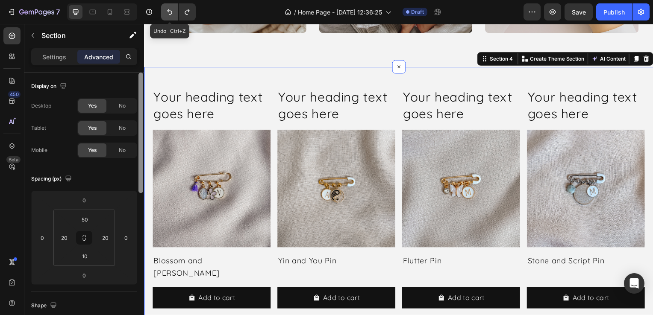
click at [173, 11] on icon "Undo/Redo" at bounding box center [169, 12] width 9 height 9
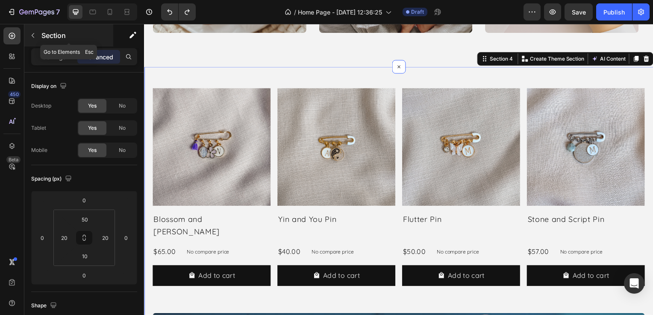
click at [39, 35] on button "button" at bounding box center [33, 36] width 14 height 14
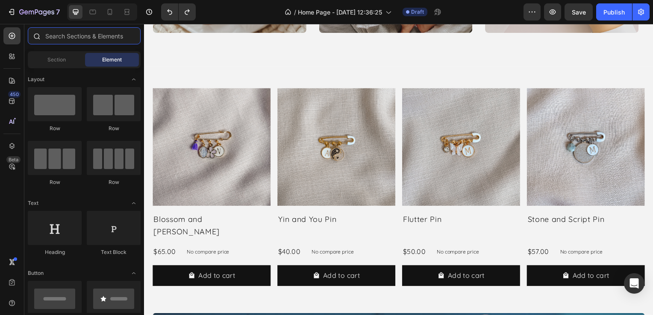
click at [77, 38] on input "text" at bounding box center [84, 35] width 113 height 17
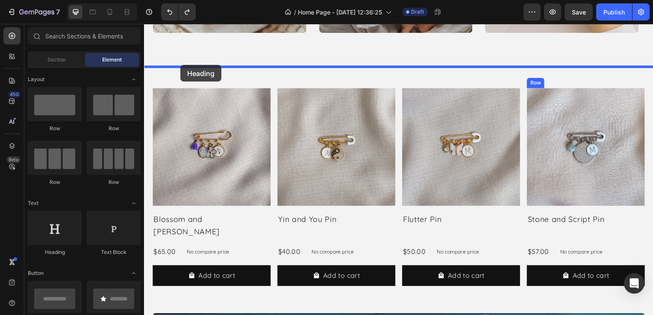
drag, startPoint x: 204, startPoint y: 248, endPoint x: 181, endPoint y: 65, distance: 184.3
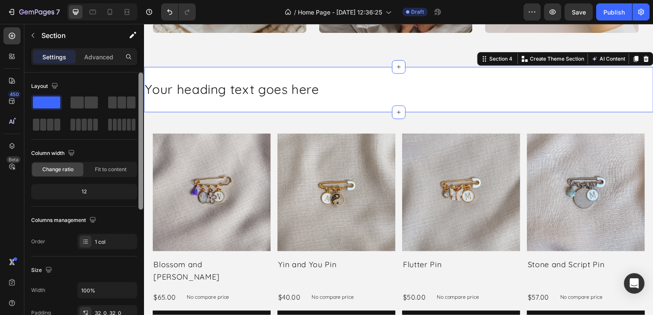
drag, startPoint x: 140, startPoint y: 90, endPoint x: 143, endPoint y: 85, distance: 5.6
click at [143, 85] on div at bounding box center [141, 207] width 6 height 268
click at [97, 59] on p "Advanced" at bounding box center [98, 57] width 29 height 9
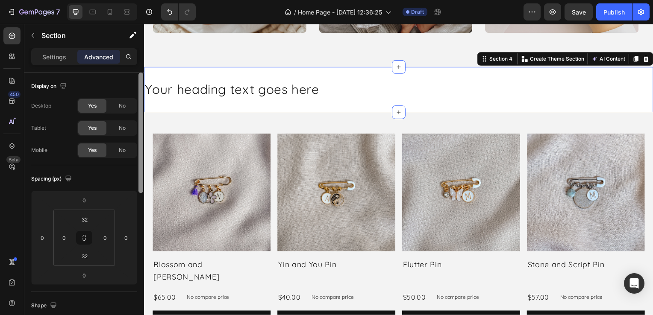
drag, startPoint x: 140, startPoint y: 85, endPoint x: 128, endPoint y: 74, distance: 15.8
click at [128, 74] on div "Display on Desktop Yes No Tablet Yes No Mobile Yes No Spacing (px) 0 0 0 0 32 0…" at bounding box center [84, 206] width 120 height 267
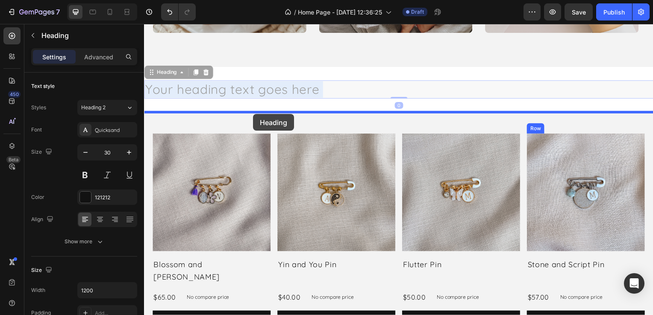
drag, startPoint x: 252, startPoint y: 92, endPoint x: 254, endPoint y: 115, distance: 23.2
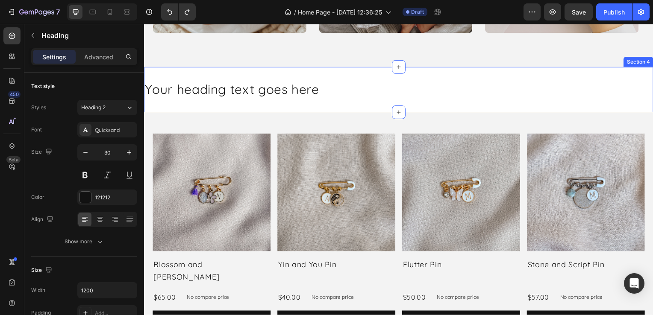
click at [262, 73] on div "Your heading text goes here Heading Section 4" at bounding box center [400, 91] width 513 height 46
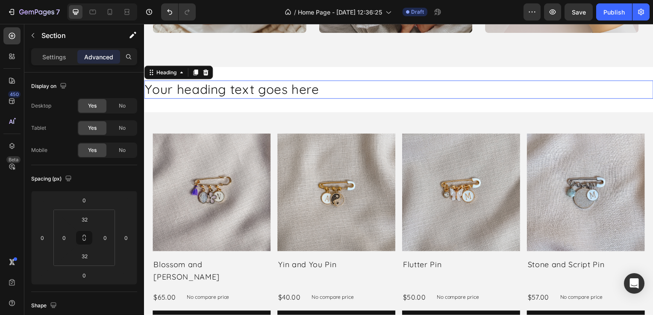
click at [217, 99] on h2 "Your heading text goes here" at bounding box center [400, 90] width 513 height 18
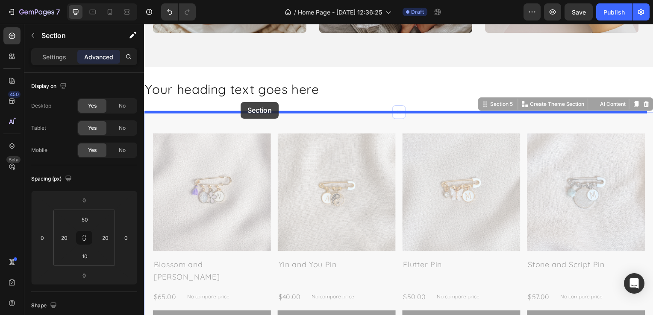
drag, startPoint x: 233, startPoint y: 128, endPoint x: 241, endPoint y: 103, distance: 25.7
drag, startPoint x: 241, startPoint y: 122, endPoint x: 329, endPoint y: 99, distance: 90.2
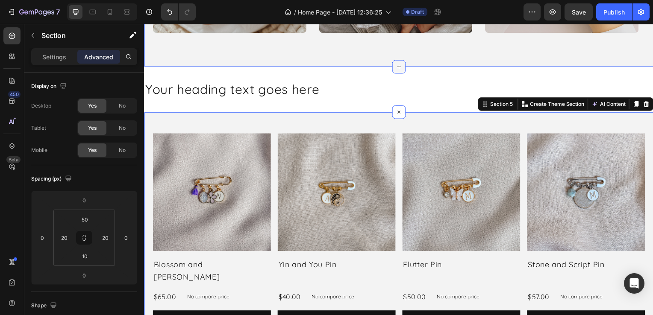
click at [397, 64] on icon at bounding box center [400, 67] width 7 height 7
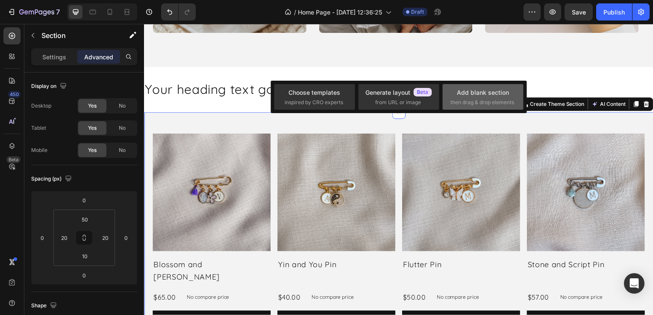
click at [460, 95] on div "Add blank section" at bounding box center [483, 92] width 52 height 9
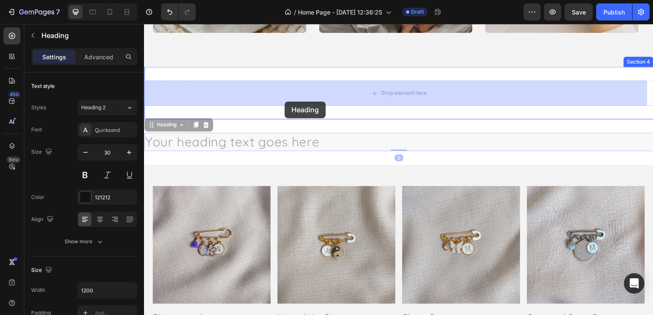
drag, startPoint x: 283, startPoint y: 144, endPoint x: 285, endPoint y: 102, distance: 41.9
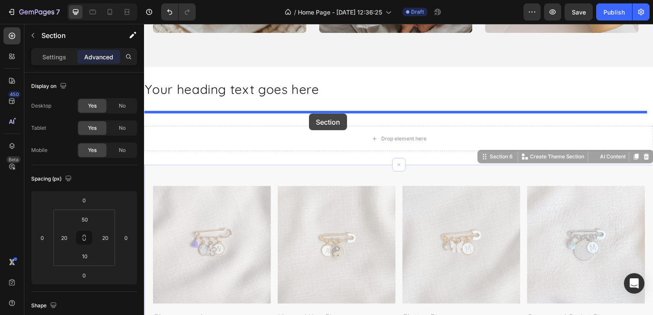
drag, startPoint x: 303, startPoint y: 172, endPoint x: 310, endPoint y: 115, distance: 58.2
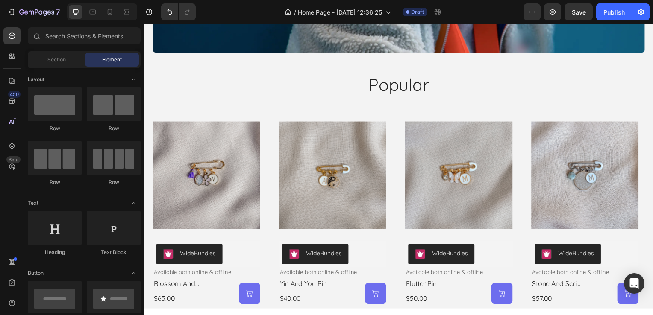
scroll to position [1236, 0]
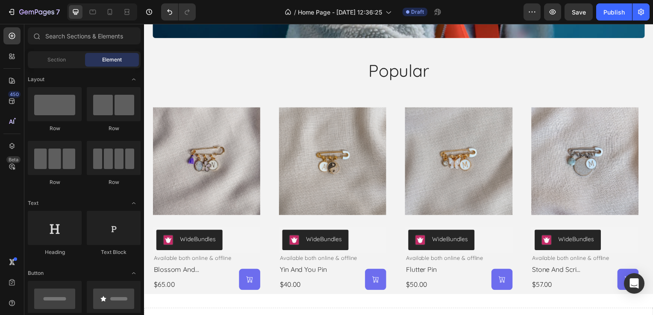
scroll to position [1279, 0]
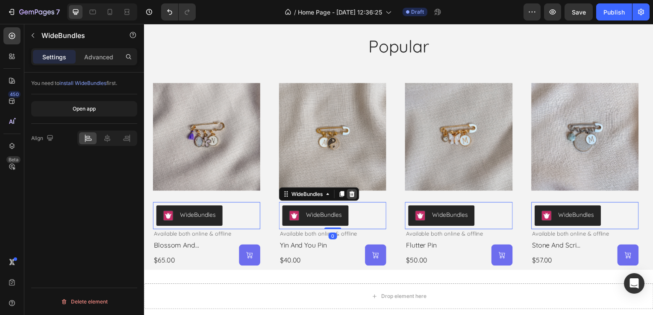
click at [144, 24] on icon at bounding box center [144, 24] width 0 height 0
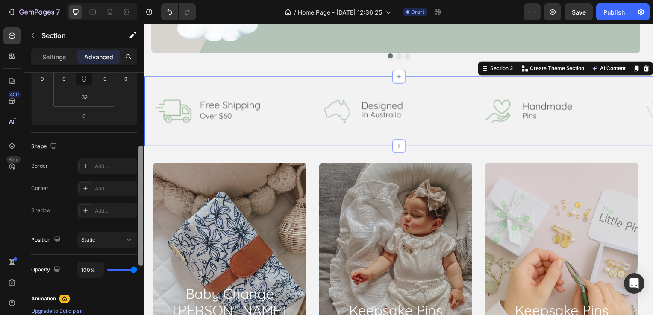
scroll to position [162, 0]
drag, startPoint x: 140, startPoint y: 175, endPoint x: 143, endPoint y: 249, distance: 73.6
click at [143, 249] on div at bounding box center [141, 207] width 6 height 268
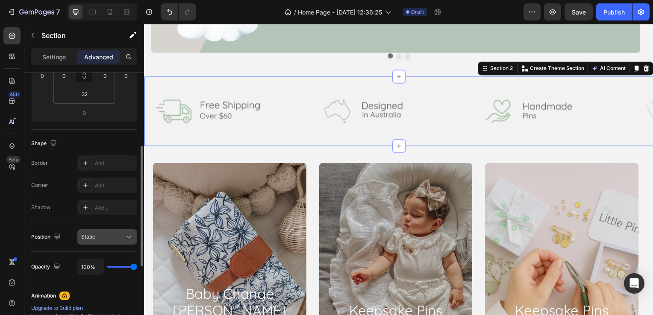
click at [124, 234] on div "Static" at bounding box center [103, 237] width 44 height 8
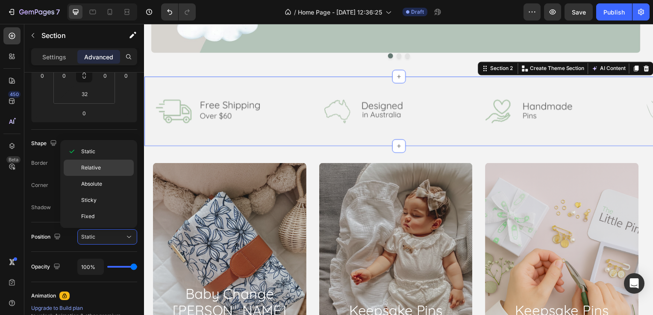
click at [103, 168] on p "Relative" at bounding box center [105, 168] width 49 height 8
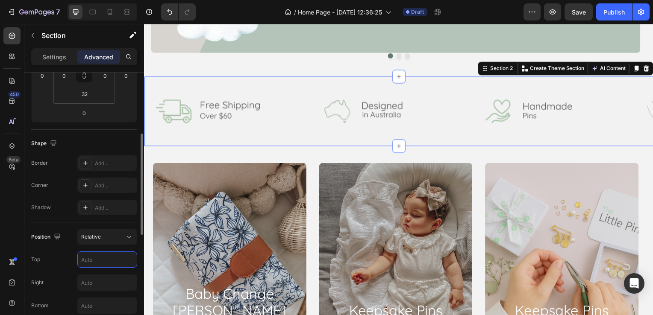
click at [96, 259] on input "text" at bounding box center [107, 259] width 59 height 15
type input "7"
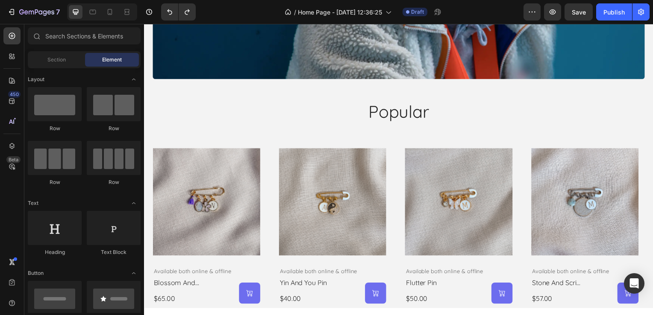
scroll to position [1185, 0]
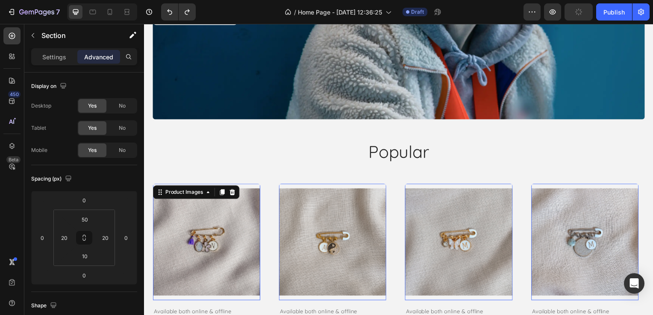
click at [247, 209] on img at bounding box center [207, 244] width 108 height 118
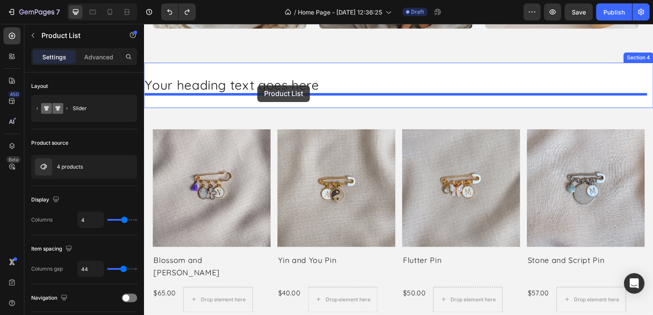
scroll to position [668, 0]
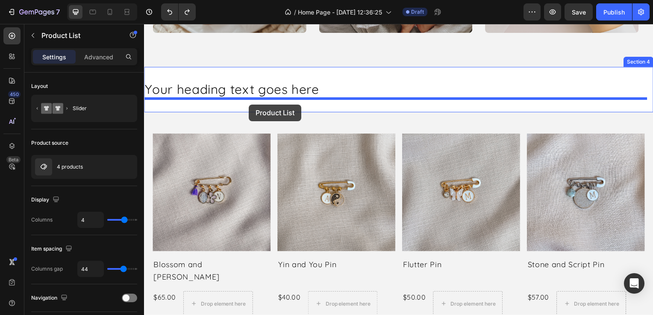
drag, startPoint x: 271, startPoint y: 184, endPoint x: 250, endPoint y: 105, distance: 82.0
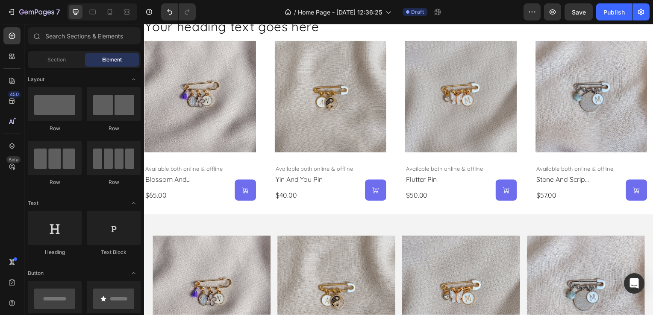
scroll to position [740, 0]
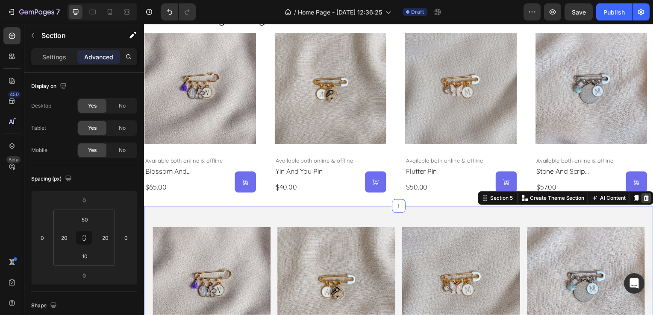
click at [647, 202] on icon at bounding box center [650, 200] width 6 height 6
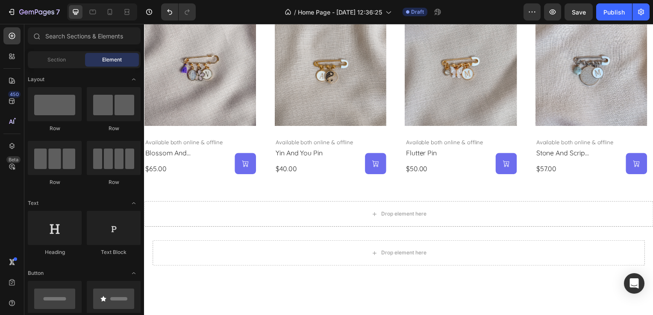
scroll to position [748, 0]
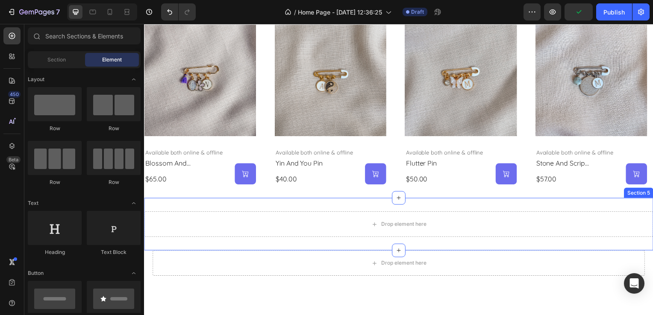
click at [637, 212] on div "Drop element here Section 5" at bounding box center [400, 226] width 513 height 53
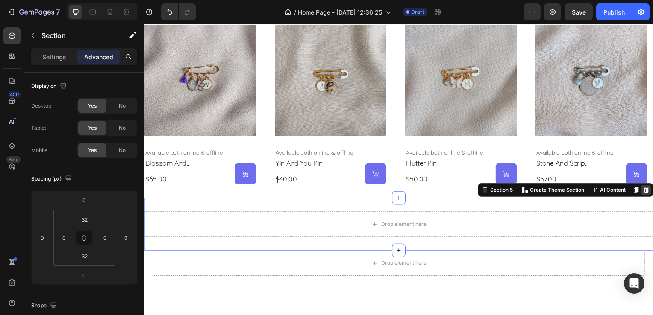
click at [646, 191] on icon at bounding box center [649, 191] width 7 height 7
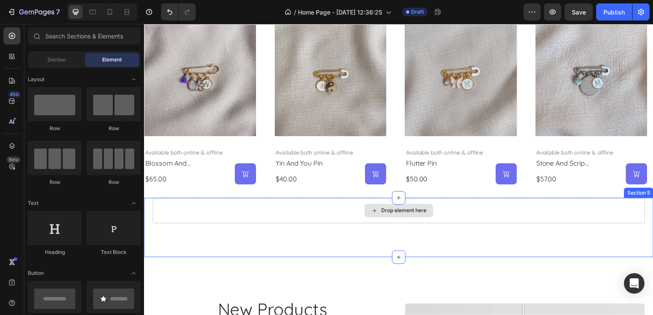
click at [635, 214] on div "Drop element here" at bounding box center [401, 213] width 496 height 26
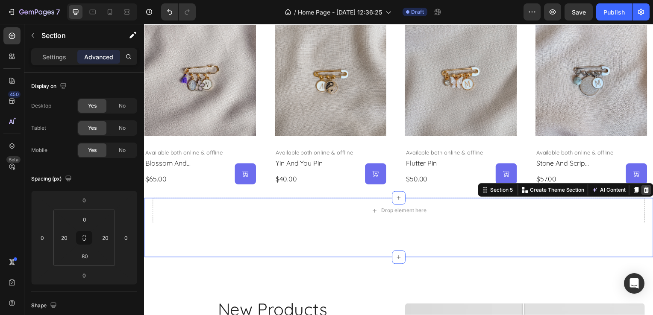
click at [647, 194] on icon at bounding box center [650, 191] width 6 height 6
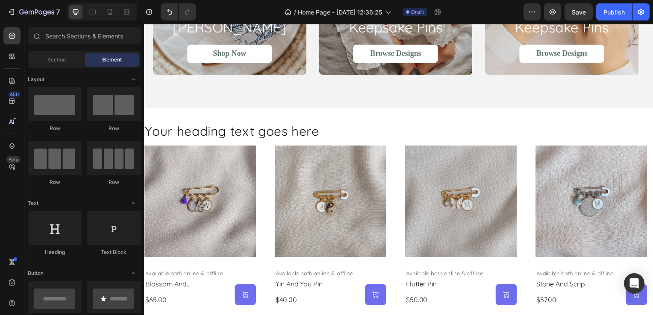
scroll to position [636, 0]
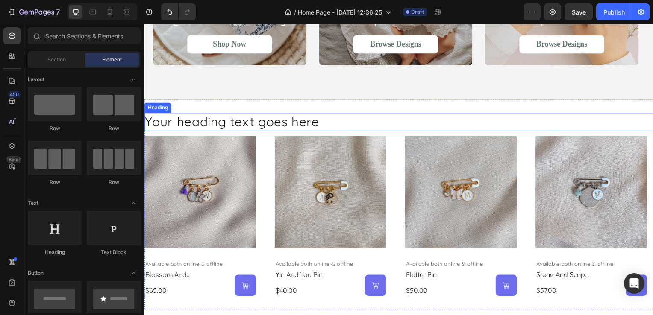
click at [211, 122] on h2 "Your heading text goes here" at bounding box center [400, 123] width 513 height 18
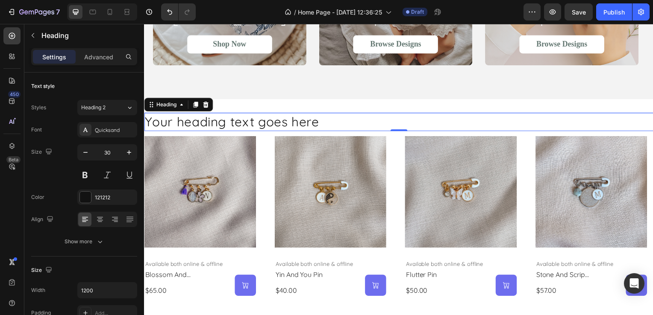
click at [315, 122] on p "Your heading text goes here" at bounding box center [400, 123] width 511 height 17
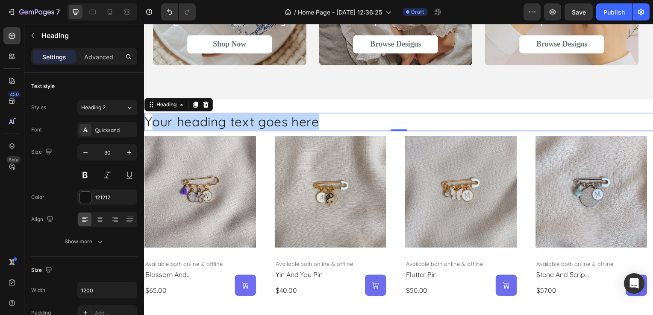
drag, startPoint x: 320, startPoint y: 122, endPoint x: 155, endPoint y: 122, distance: 164.9
click at [155, 122] on p "Your heading text goes here" at bounding box center [400, 123] width 511 height 17
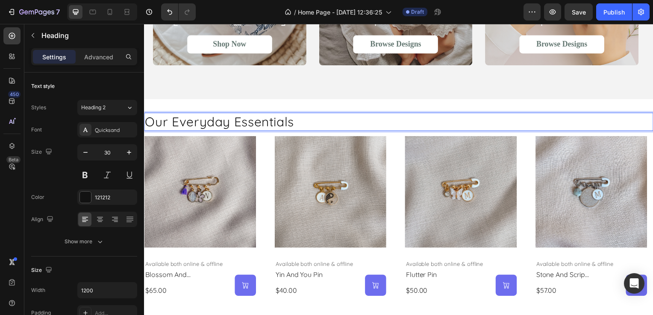
click at [312, 127] on p "Our Everyday Essentials" at bounding box center [400, 123] width 511 height 17
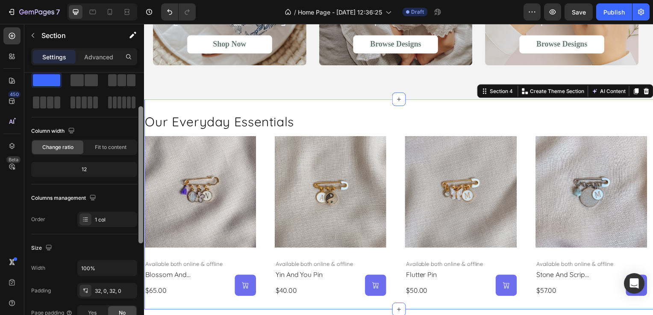
scroll to position [37, 0]
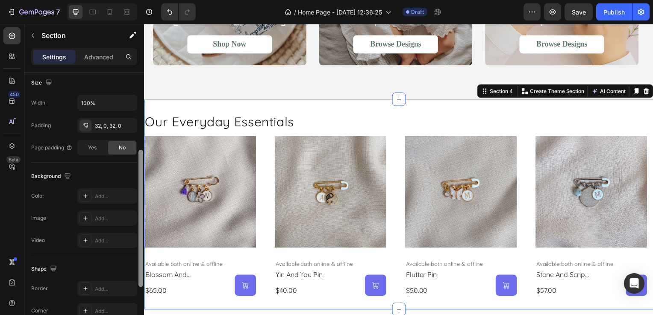
drag, startPoint x: 140, startPoint y: 75, endPoint x: 141, endPoint y: 180, distance: 105.6
click at [141, 180] on div at bounding box center [140, 218] width 5 height 137
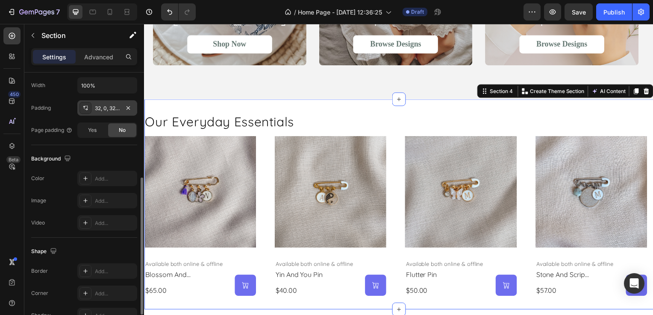
click at [111, 110] on div "32, 0, 32, 0" at bounding box center [107, 109] width 25 height 8
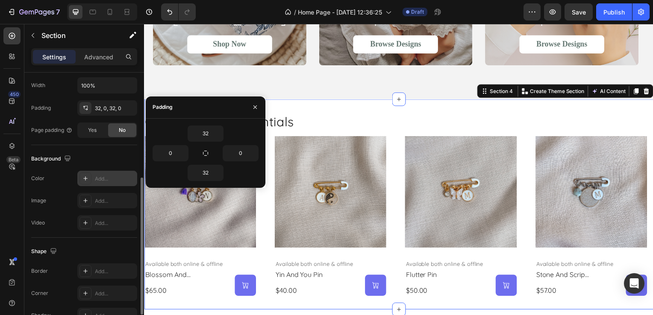
click at [109, 179] on div "Add..." at bounding box center [115, 179] width 40 height 8
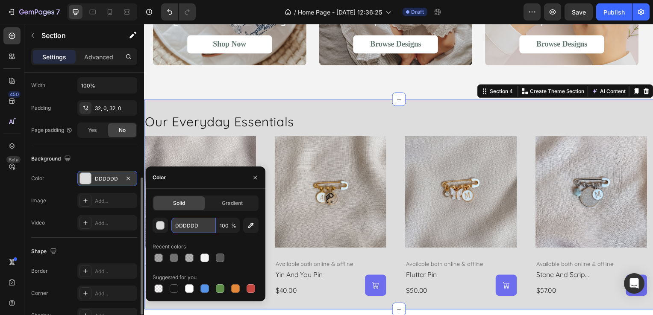
click at [180, 224] on input "DDDDDD" at bounding box center [193, 225] width 44 height 15
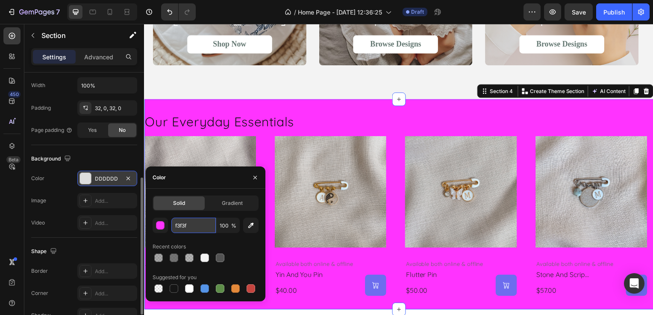
type input "f3f3f3"
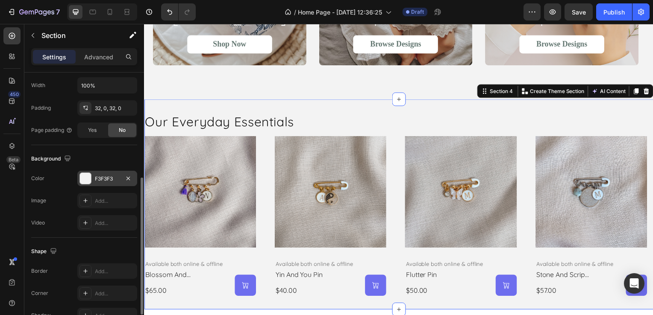
click at [130, 152] on div "Background" at bounding box center [84, 159] width 106 height 14
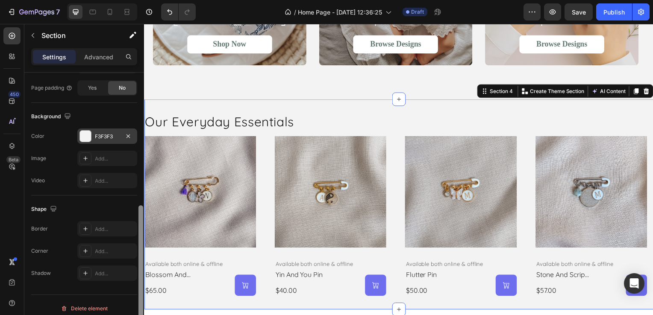
scroll to position [253, 0]
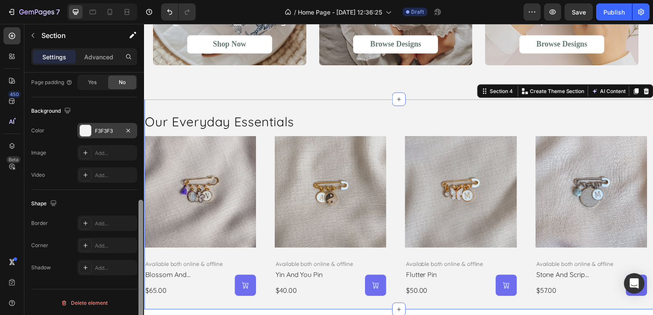
drag, startPoint x: 140, startPoint y: 186, endPoint x: 141, endPoint y: 212, distance: 25.2
click at [141, 212] on div at bounding box center [140, 268] width 5 height 137
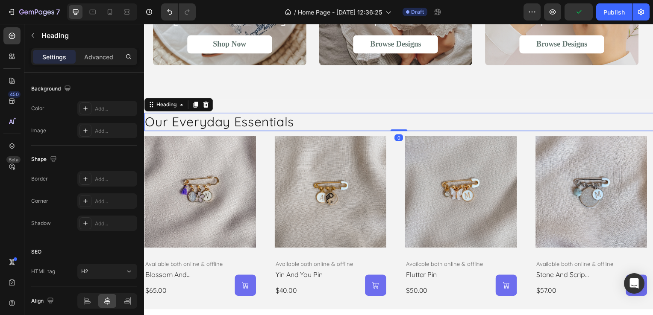
scroll to position [0, 0]
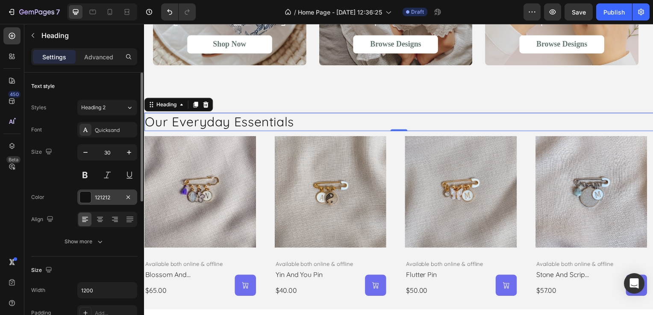
click at [105, 199] on div "121212" at bounding box center [107, 198] width 25 height 8
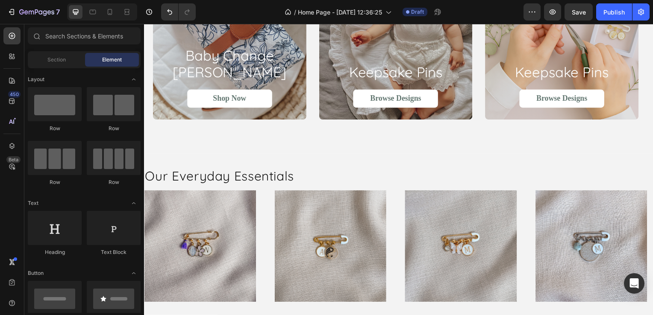
scroll to position [578, 0]
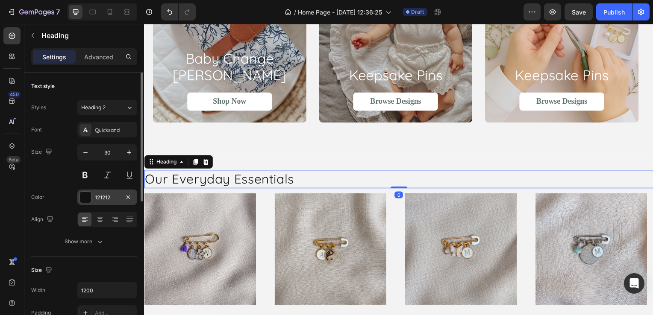
click at [88, 198] on div at bounding box center [85, 197] width 11 height 11
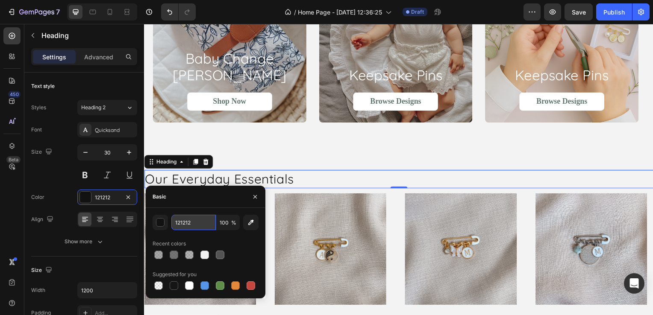
click at [184, 218] on input "121212" at bounding box center [193, 222] width 44 height 15
paste input "#a6c5a3"
type input "#a6c5a3"
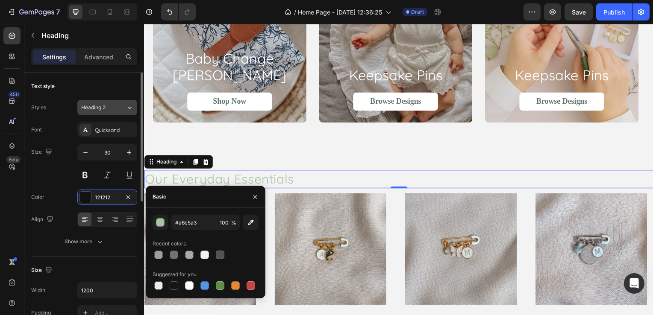
click at [110, 111] on div "Heading 2" at bounding box center [98, 108] width 35 height 8
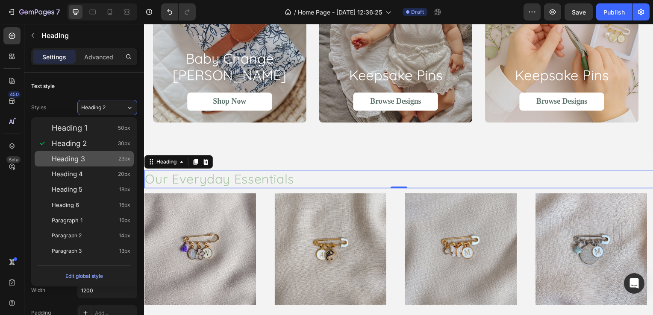
click at [105, 165] on div "Heading 3 23px" at bounding box center [84, 158] width 99 height 15
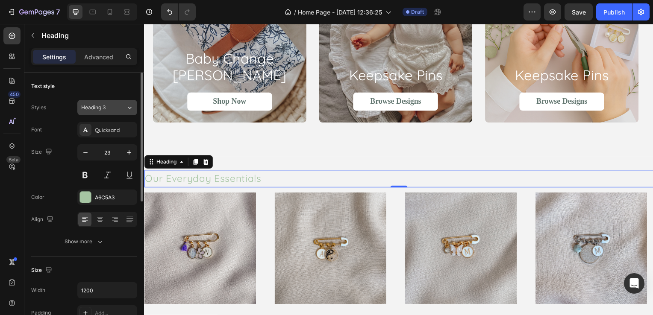
click at [106, 109] on div "Heading 3" at bounding box center [98, 108] width 35 height 8
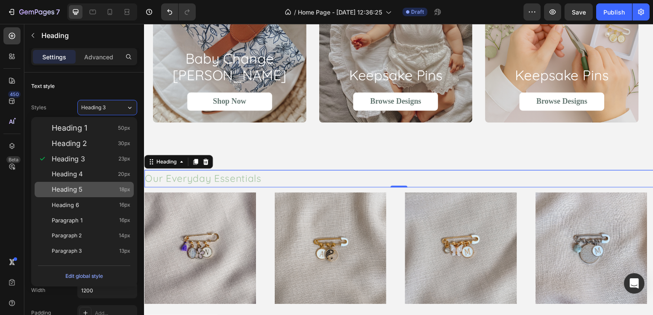
drag, startPoint x: 105, startPoint y: 180, endPoint x: 105, endPoint y: 185, distance: 5.1
click at [105, 185] on div "Heading 1 50px Heading 2 30px Heading 3 23px Heading 4 20px Heading 5 18px Head…" at bounding box center [84, 189] width 106 height 145
click at [105, 185] on div "Heading 5 18px" at bounding box center [91, 189] width 79 height 9
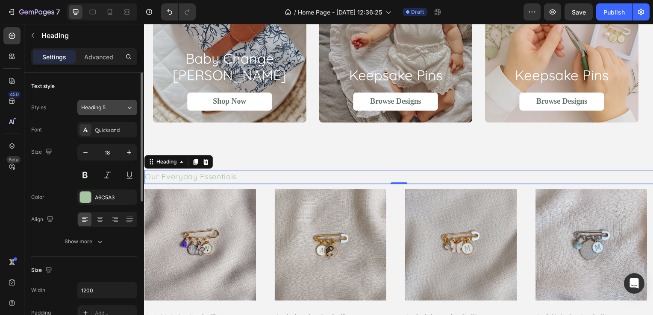
click at [109, 109] on div "Heading 5" at bounding box center [98, 108] width 35 height 8
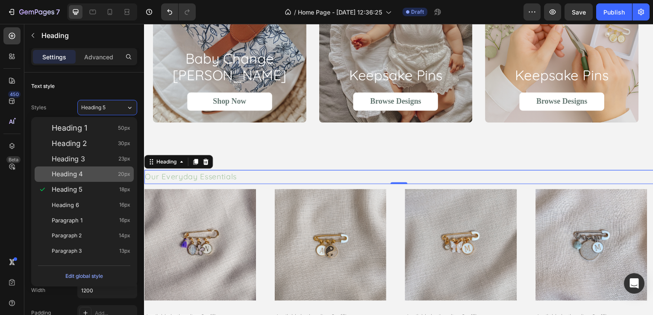
click at [108, 173] on div "Heading 4 20px" at bounding box center [91, 174] width 79 height 9
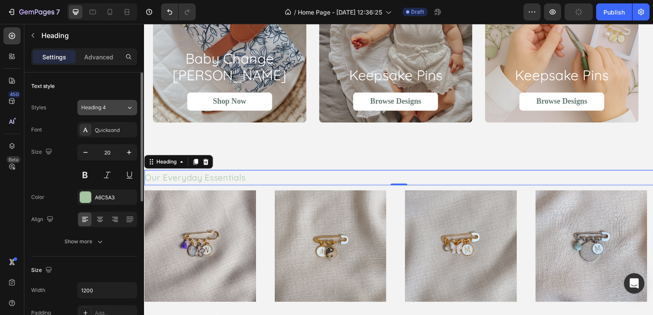
click at [123, 110] on div "Heading 4" at bounding box center [103, 108] width 45 height 8
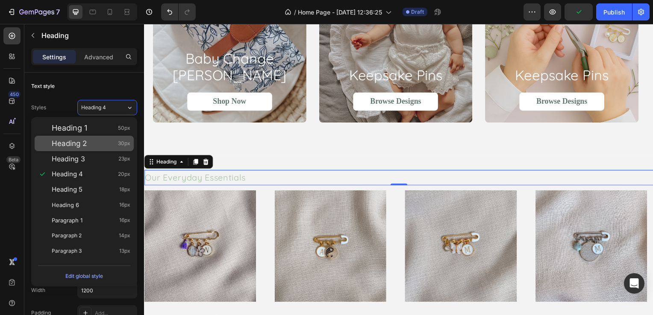
click at [113, 143] on div "Heading 2 30px" at bounding box center [91, 143] width 79 height 9
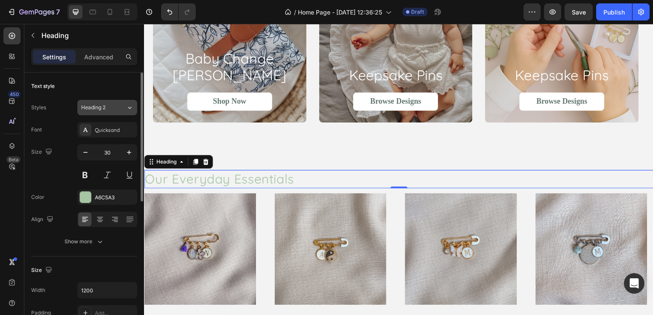
click at [116, 106] on div "Heading 2" at bounding box center [103, 108] width 45 height 8
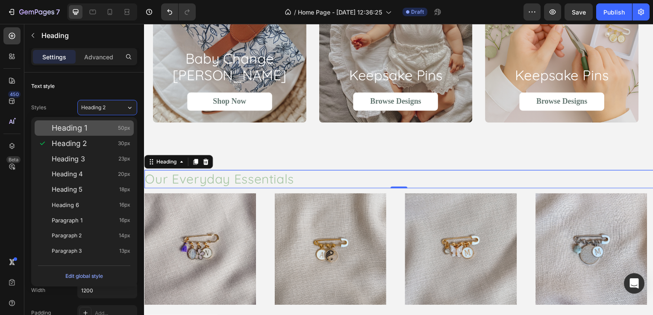
click at [115, 123] on div "Heading 1 50px" at bounding box center [84, 128] width 99 height 15
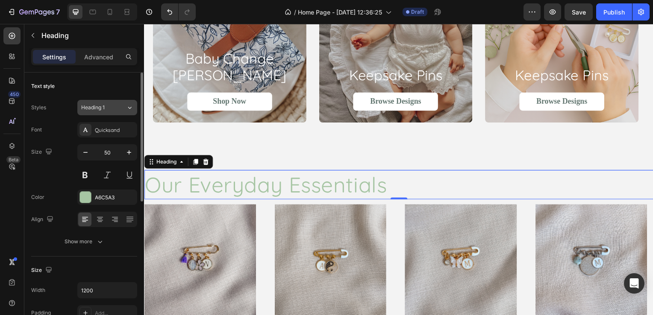
click at [117, 108] on div "Heading 1" at bounding box center [103, 108] width 45 height 8
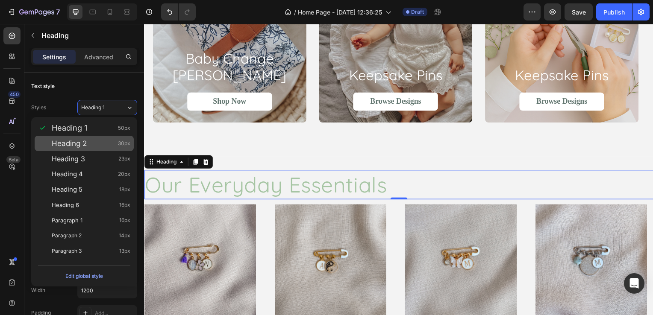
click at [116, 141] on div "Heading 2 30px" at bounding box center [91, 143] width 79 height 9
type input "30"
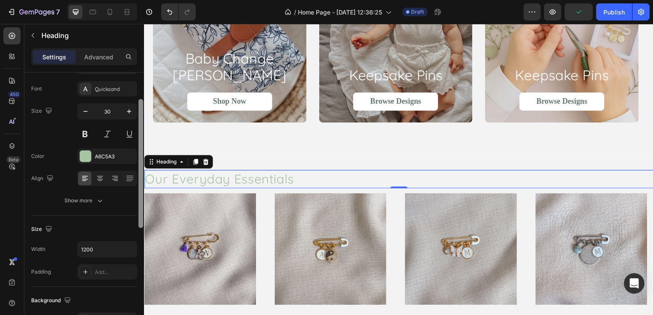
scroll to position [46, 0]
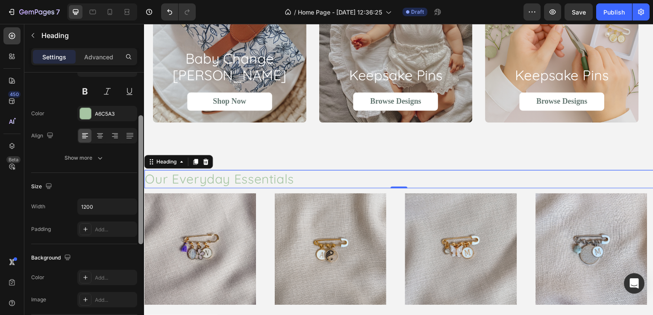
drag, startPoint x: 140, startPoint y: 153, endPoint x: 139, endPoint y: 195, distance: 41.9
click at [139, 195] on div at bounding box center [140, 179] width 5 height 129
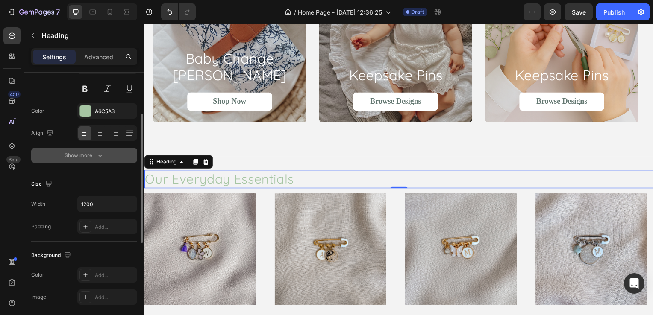
click at [97, 152] on icon "button" at bounding box center [100, 155] width 9 height 9
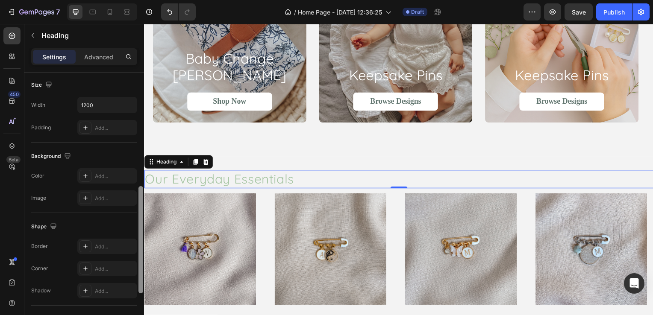
drag, startPoint x: 140, startPoint y: 153, endPoint x: 141, endPoint y: 262, distance: 109.4
click at [141, 262] on div at bounding box center [140, 239] width 5 height 107
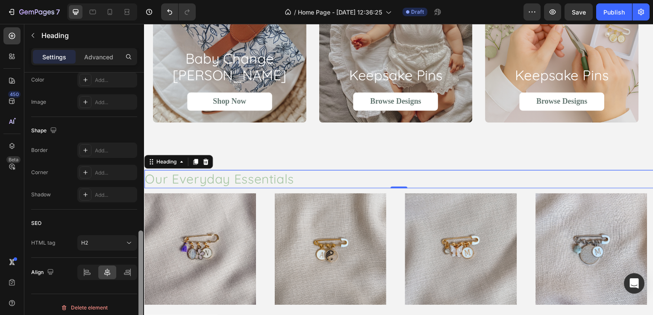
scroll to position [396, 0]
drag, startPoint x: 139, startPoint y: 207, endPoint x: 144, endPoint y: 240, distance: 33.6
click at [144, 240] on div at bounding box center [141, 205] width 6 height 268
click at [96, 56] on p "Advanced" at bounding box center [98, 57] width 29 height 9
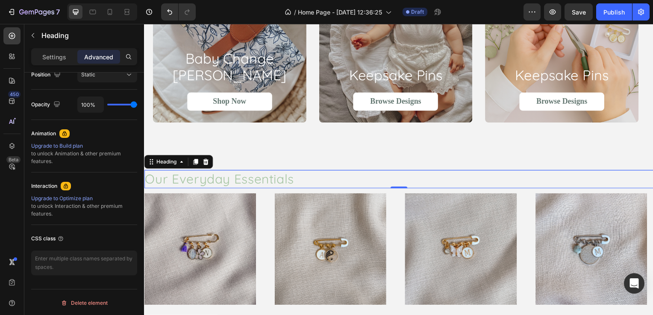
scroll to position [57, 0]
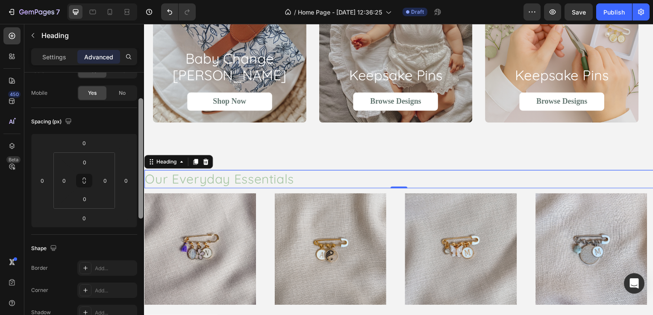
click at [138, 209] on div at bounding box center [141, 207] width 6 height 268
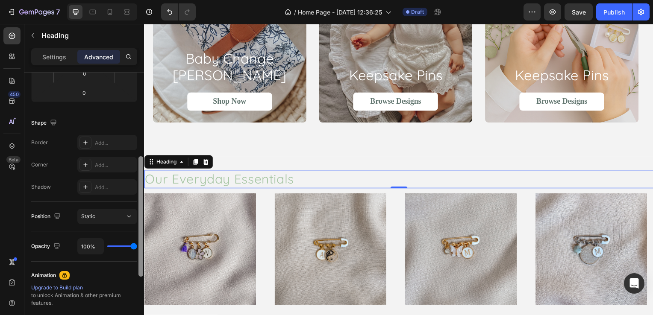
drag, startPoint x: 142, startPoint y: 162, endPoint x: 142, endPoint y: 219, distance: 57.3
click at [142, 219] on div at bounding box center [140, 216] width 5 height 121
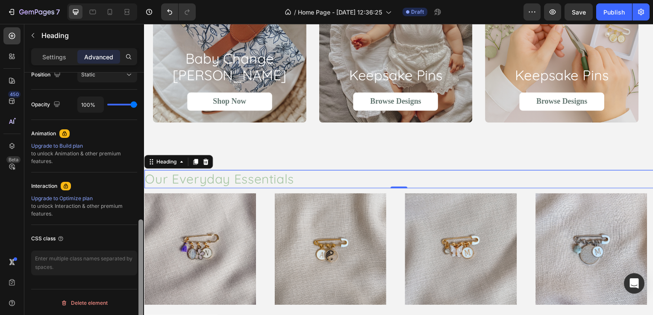
click at [138, 194] on div at bounding box center [141, 207] width 6 height 268
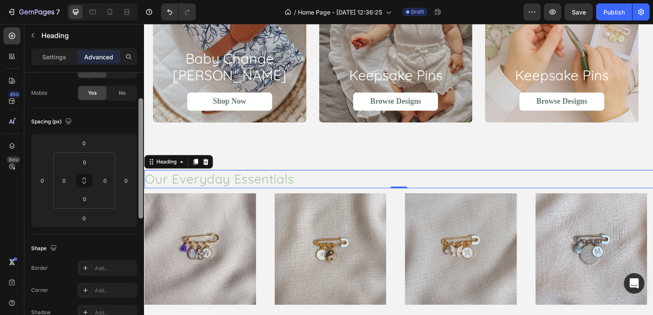
click at [138, 194] on div at bounding box center [141, 207] width 6 height 268
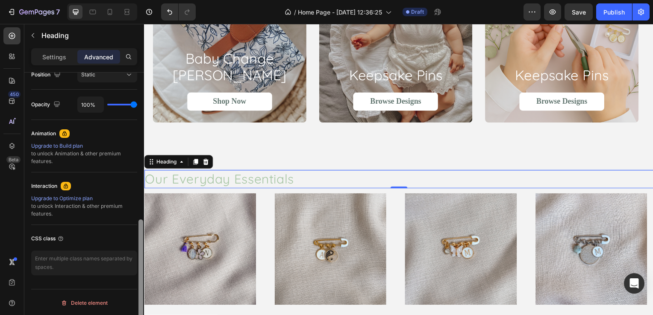
drag, startPoint x: 138, startPoint y: 194, endPoint x: 139, endPoint y: 211, distance: 17.1
click at [139, 211] on div at bounding box center [141, 207] width 6 height 268
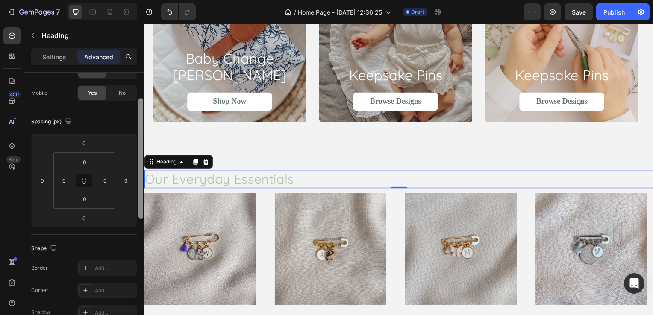
click at [139, 211] on div at bounding box center [141, 207] width 6 height 268
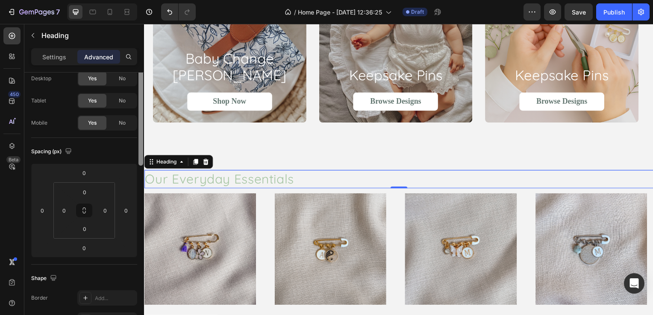
scroll to position [0, 0]
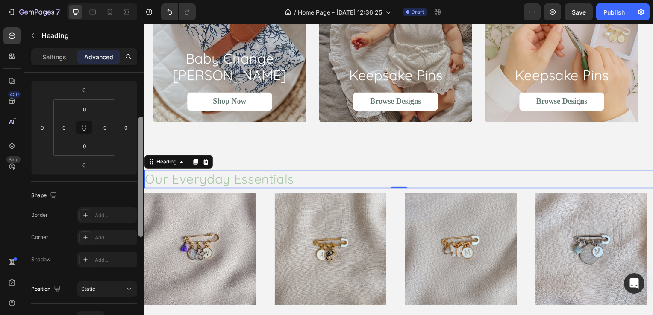
drag, startPoint x: 139, startPoint y: 211, endPoint x: 138, endPoint y: 240, distance: 29.1
click at [138, 237] on div at bounding box center [140, 177] width 5 height 121
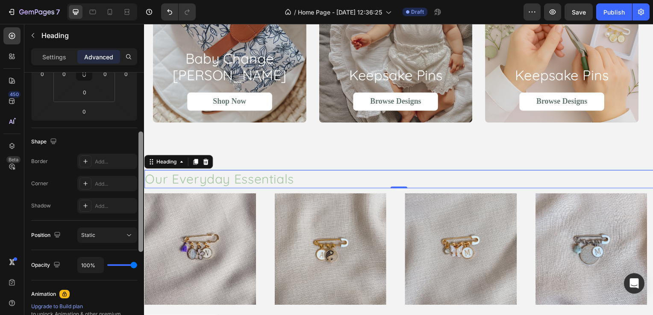
scroll to position [169, 0]
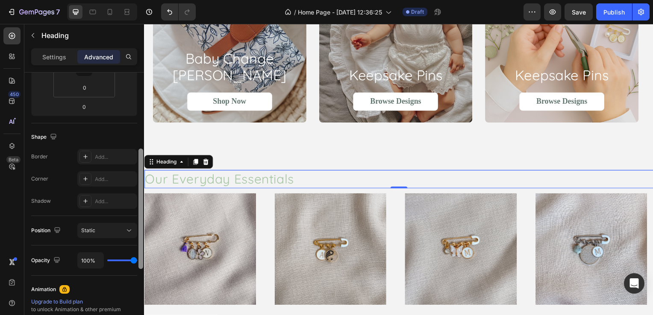
drag, startPoint x: 139, startPoint y: 201, endPoint x: 144, endPoint y: 223, distance: 21.9
click at [144, 223] on div at bounding box center [141, 207] width 6 height 268
click at [111, 229] on div "Static" at bounding box center [103, 231] width 44 height 8
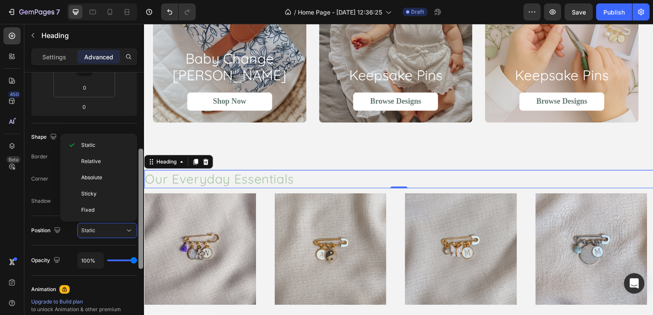
scroll to position [0, 0]
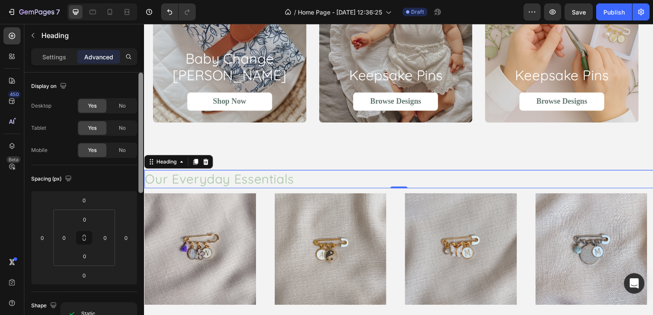
click at [138, 132] on div at bounding box center [141, 207] width 6 height 268
click at [67, 64] on div "Settings Advanced" at bounding box center [84, 56] width 106 height 17
click at [60, 61] on p "Settings" at bounding box center [54, 57] width 24 height 9
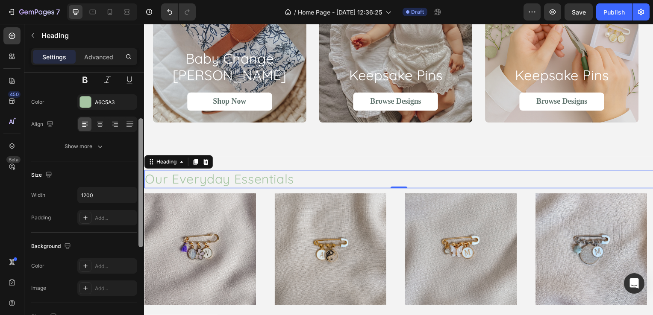
scroll to position [99, 0]
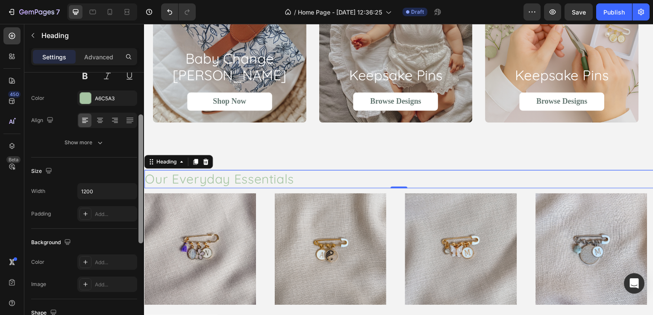
drag, startPoint x: 141, startPoint y: 106, endPoint x: 138, endPoint y: 153, distance: 47.9
click at [138, 153] on div at bounding box center [140, 179] width 5 height 129
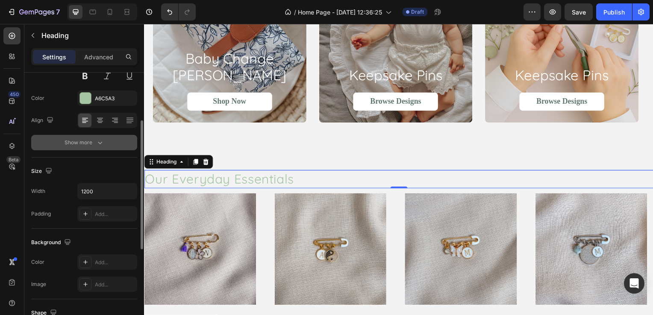
click at [87, 144] on div "Show more" at bounding box center [85, 142] width 40 height 9
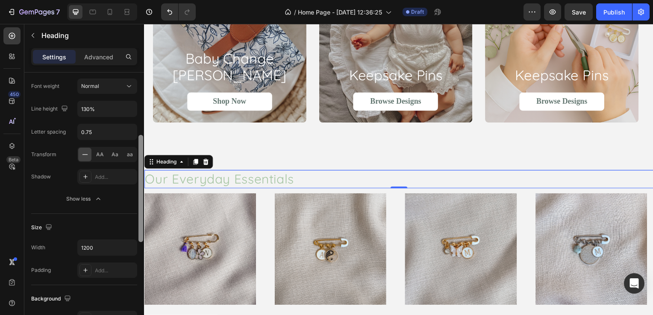
drag, startPoint x: 141, startPoint y: 144, endPoint x: 142, endPoint y: 173, distance: 29.5
click at [142, 173] on div at bounding box center [140, 188] width 5 height 107
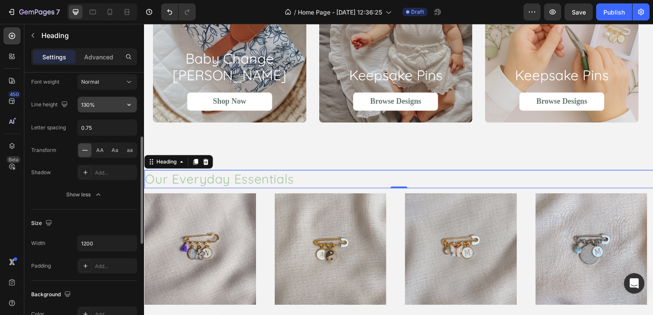
click at [89, 110] on input "130%" at bounding box center [107, 104] width 59 height 15
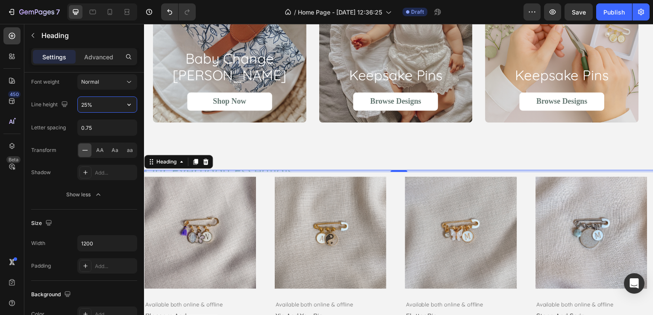
type input "250%"
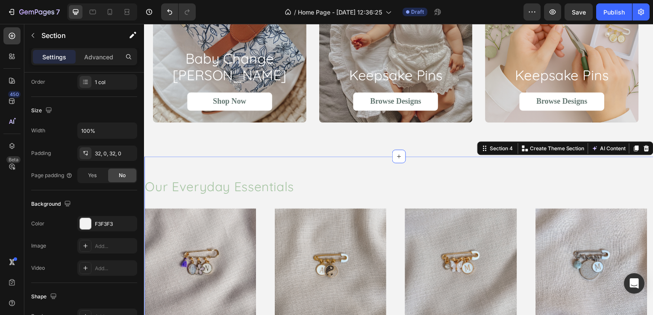
click at [258, 165] on div "Our Everyday Essentials Heading Product Images Available both online & offline …" at bounding box center [400, 271] width 513 height 227
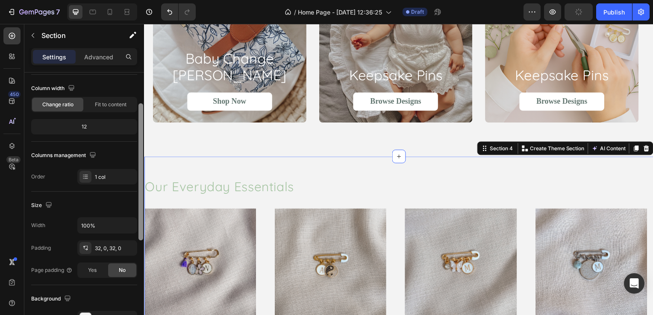
drag, startPoint x: 142, startPoint y: 93, endPoint x: 141, endPoint y: 127, distance: 34.2
click at [141, 127] on div at bounding box center [140, 171] width 5 height 137
click at [102, 250] on div "32, 0, 32, 0" at bounding box center [107, 248] width 25 height 8
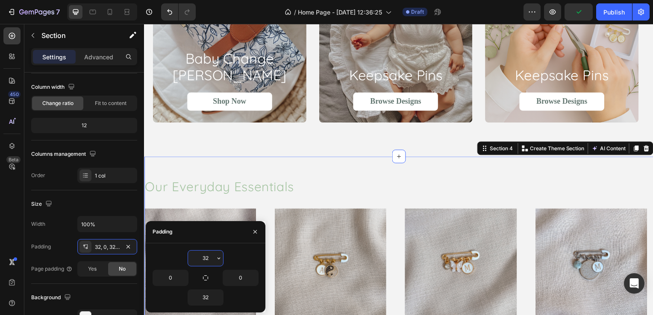
click at [200, 255] on input "32" at bounding box center [205, 258] width 35 height 15
type input "0"
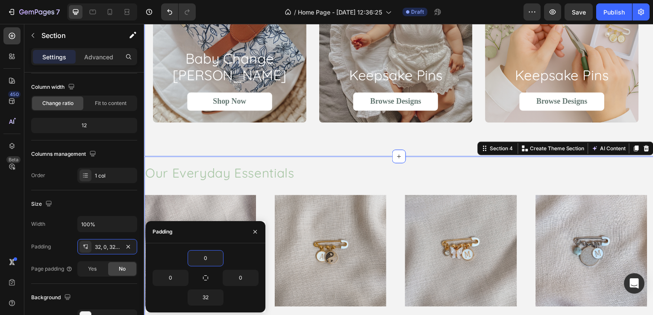
click at [294, 151] on div "baby change mats Heading Shop Now Button Hero Banner keepsake pins Heading Brow…" at bounding box center [400, 34] width 513 height 248
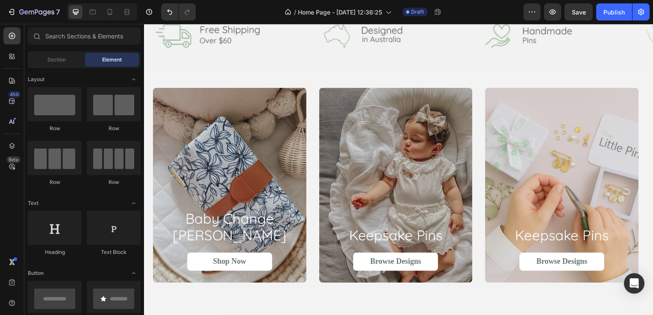
scroll to position [423, 0]
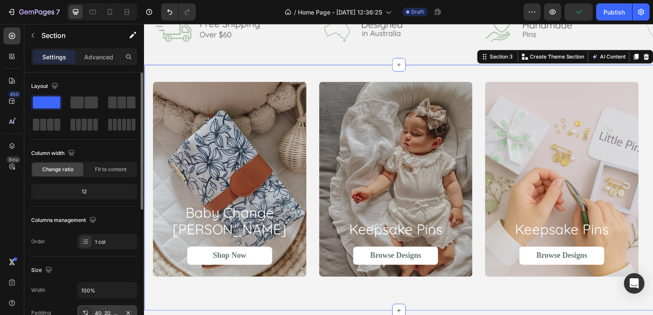
click at [103, 312] on div "40, 20, 80, 20" at bounding box center [107, 314] width 25 height 8
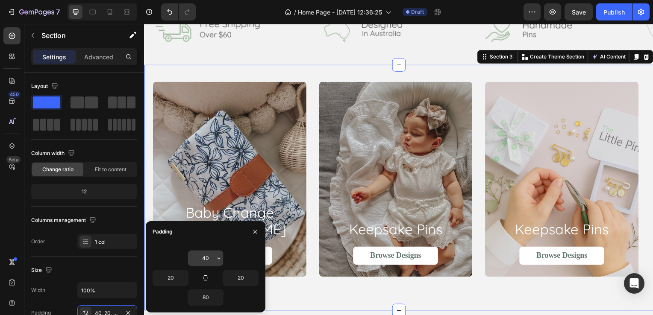
click at [209, 262] on input "40" at bounding box center [205, 258] width 35 height 15
type input "20"
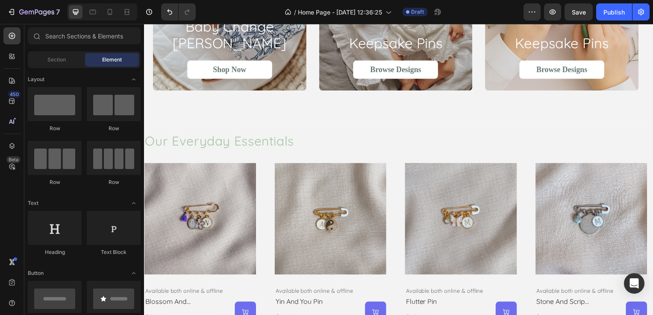
scroll to position [608, 0]
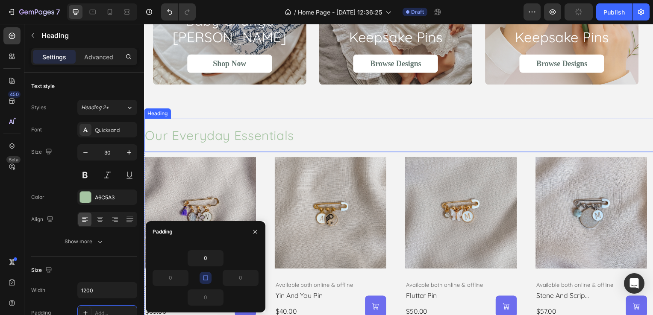
click at [276, 149] on h2 "Our Everyday Essentials" at bounding box center [400, 137] width 513 height 34
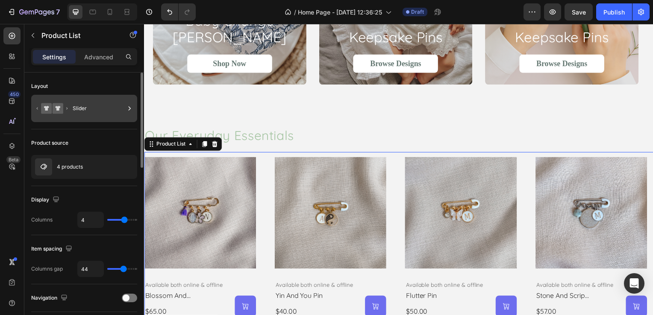
click at [119, 109] on div "Slider" at bounding box center [99, 109] width 52 height 20
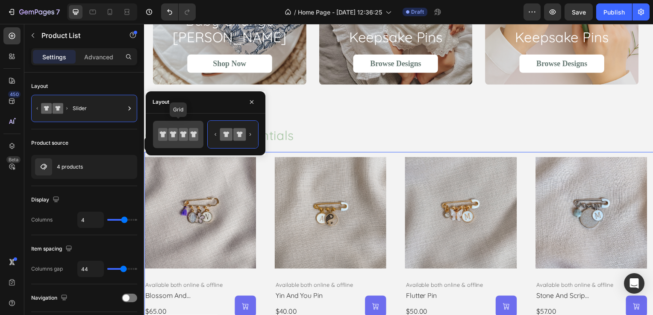
click at [171, 133] on icon at bounding box center [173, 134] width 6 height 6
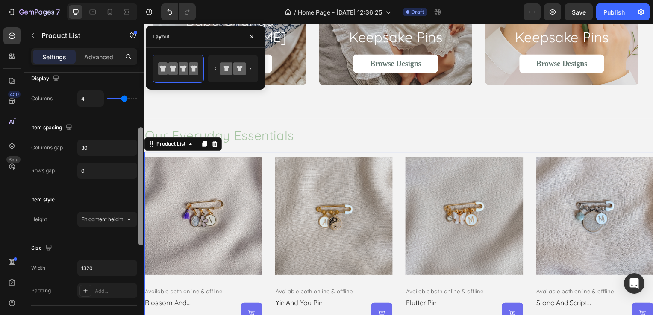
scroll to position [122, 0]
drag, startPoint x: 142, startPoint y: 95, endPoint x: 140, endPoint y: 149, distance: 54.3
click at [140, 149] on div at bounding box center [140, 185] width 5 height 118
click at [115, 143] on input "30" at bounding box center [107, 146] width 59 height 15
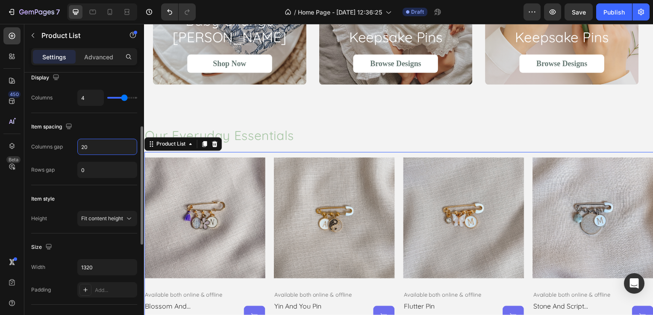
type input "2"
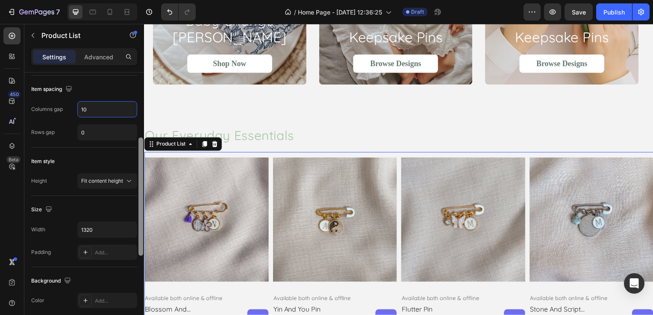
scroll to position [164, 0]
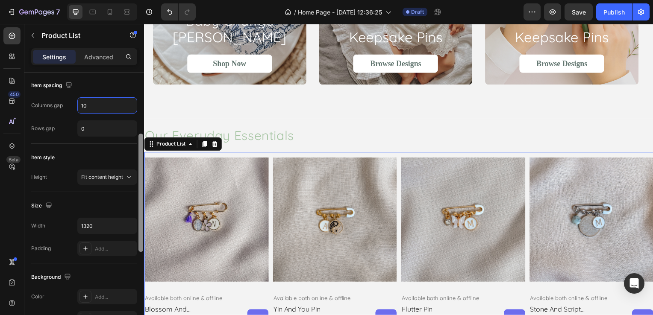
drag, startPoint x: 139, startPoint y: 150, endPoint x: 141, endPoint y: 168, distance: 18.5
click at [141, 168] on div at bounding box center [140, 193] width 5 height 118
type input "10"
click at [116, 176] on span "Fit content height" at bounding box center [102, 177] width 42 height 6
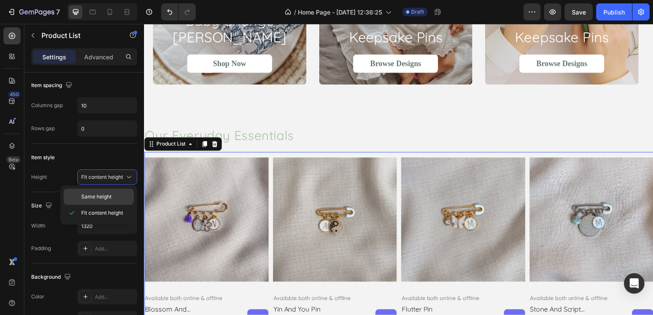
click at [104, 196] on span "Same height" at bounding box center [96, 197] width 30 height 8
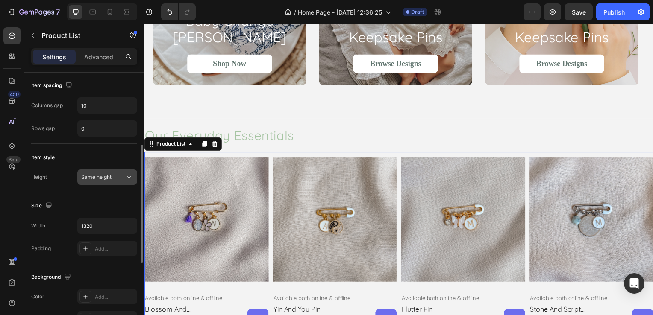
click at [128, 174] on icon at bounding box center [129, 177] width 9 height 9
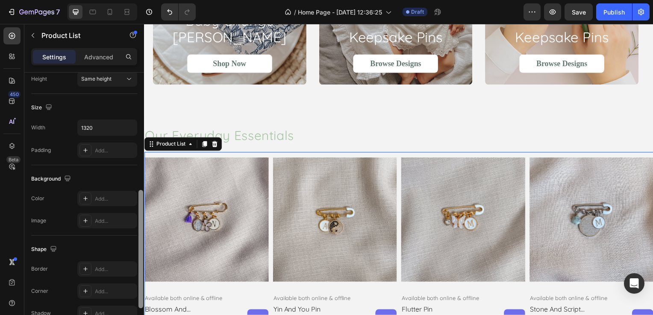
drag, startPoint x: 140, startPoint y: 174, endPoint x: 137, endPoint y: 218, distance: 44.1
click at [138, 218] on div at bounding box center [141, 208] width 6 height 268
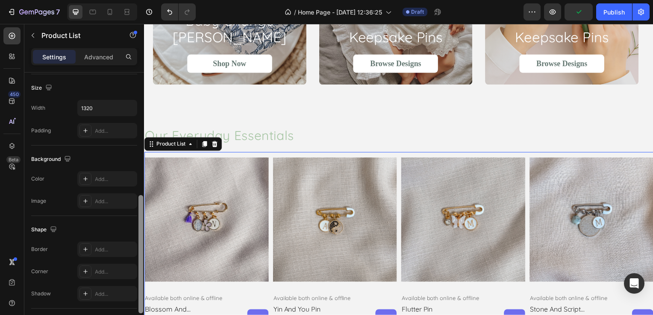
drag, startPoint x: 140, startPoint y: 198, endPoint x: 141, endPoint y: 208, distance: 9.8
click at [141, 208] on div at bounding box center [140, 254] width 5 height 118
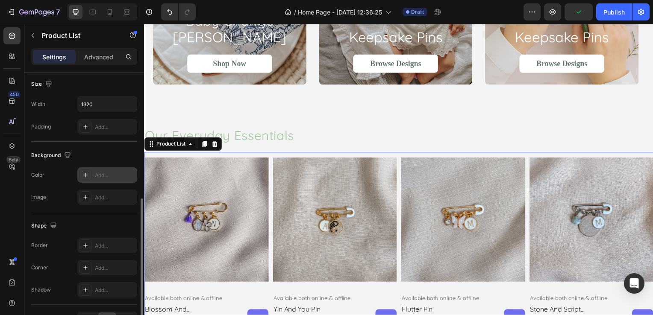
click at [100, 176] on div "Add..." at bounding box center [115, 176] width 40 height 8
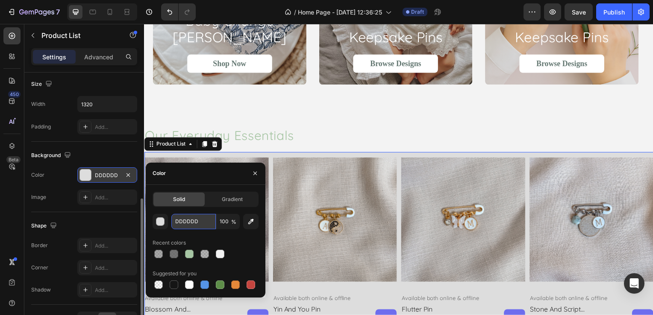
click at [185, 215] on input "DDDDDD" at bounding box center [193, 221] width 44 height 15
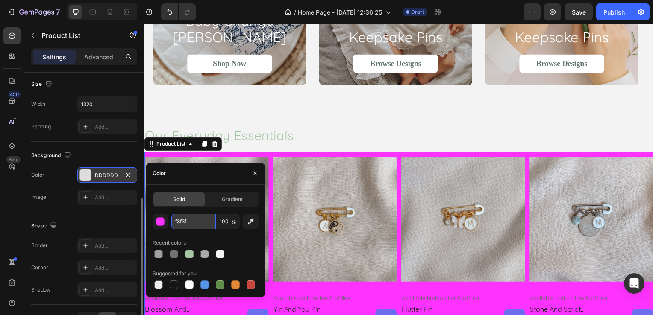
type input "f3f3f3"
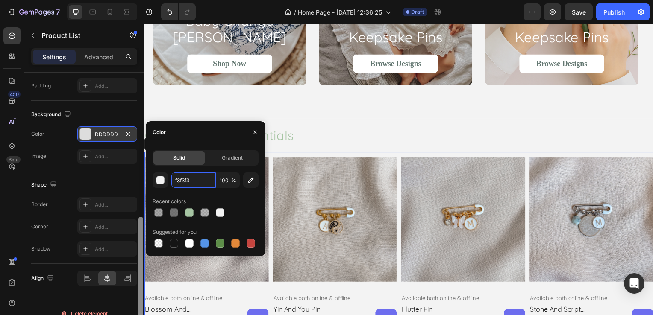
scroll to position [328, 0]
drag, startPoint x: 142, startPoint y: 204, endPoint x: 141, endPoint y: 223, distance: 18.8
click at [141, 223] on div at bounding box center [140, 275] width 5 height 118
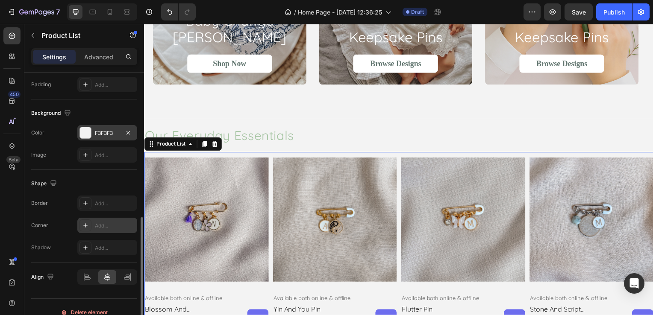
click at [111, 223] on div "Add..." at bounding box center [115, 226] width 40 height 8
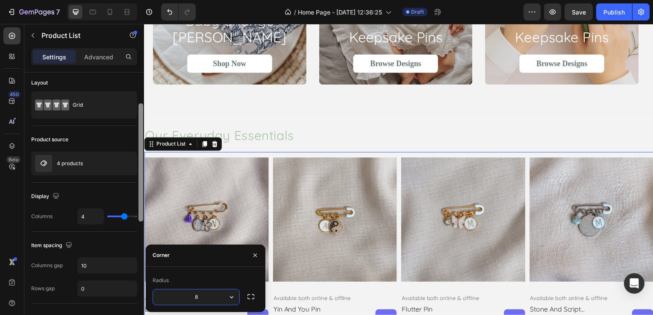
scroll to position [0, 0]
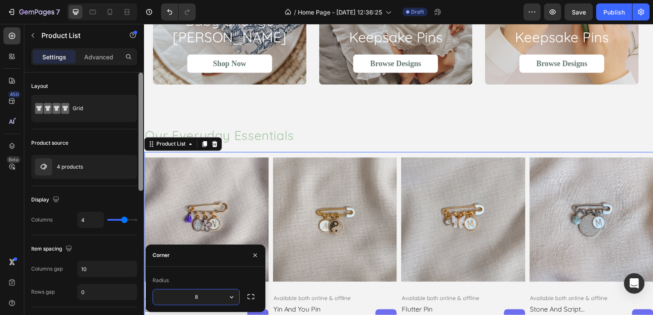
drag, startPoint x: 142, startPoint y: 221, endPoint x: 140, endPoint y: 46, distance: 175.2
click at [140, 46] on div "Sections(30) Elements(83) Section Element Hero Section Product Detail Brands Tr…" at bounding box center [84, 169] width 120 height 291
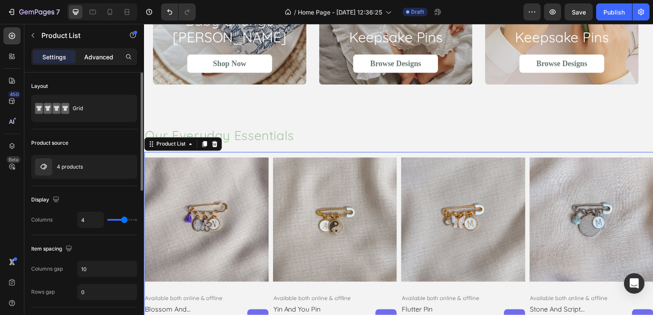
click at [102, 56] on p "Advanced" at bounding box center [98, 57] width 29 height 9
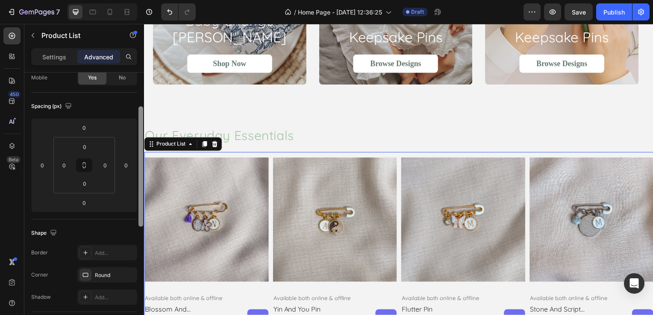
scroll to position [73, 0]
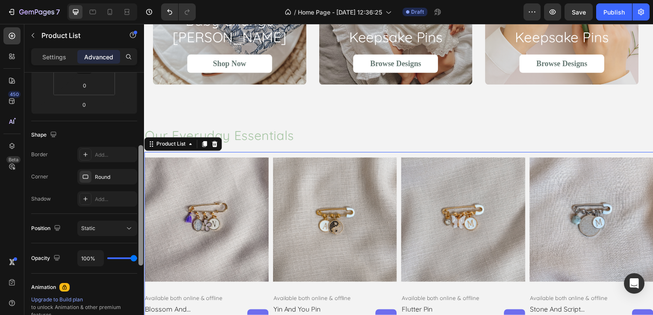
drag, startPoint x: 142, startPoint y: 84, endPoint x: 141, endPoint y: 162, distance: 77.8
click at [141, 162] on div at bounding box center [140, 205] width 5 height 121
click at [113, 226] on div "Static" at bounding box center [103, 228] width 44 height 8
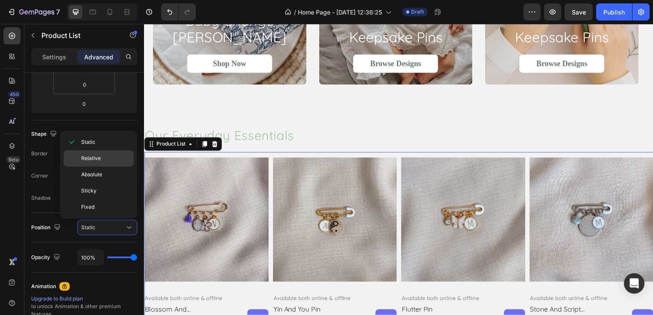
click at [104, 160] on p "Relative" at bounding box center [105, 159] width 49 height 8
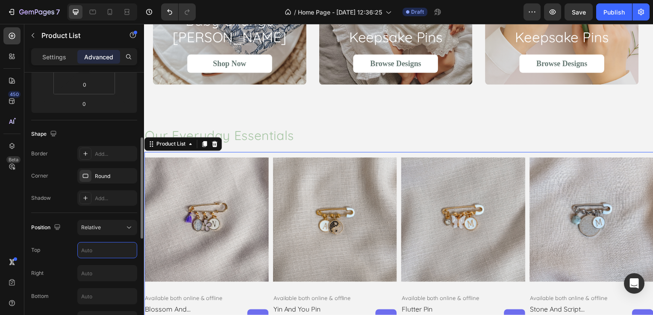
click at [101, 247] on input "text" at bounding box center [107, 250] width 59 height 15
type input "10"
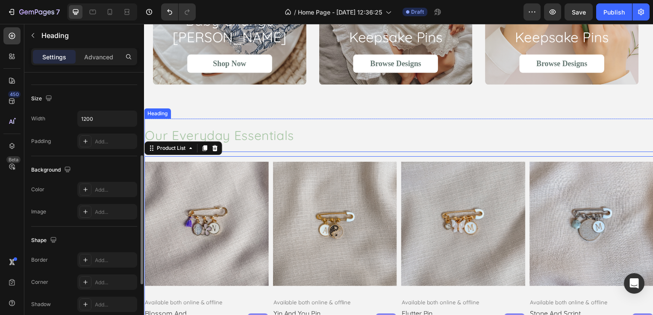
click at [372, 142] on h2 "Our Everyday Essentials" at bounding box center [400, 137] width 513 height 34
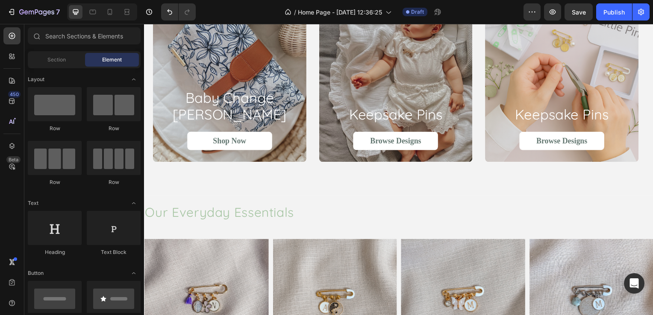
scroll to position [533, 0]
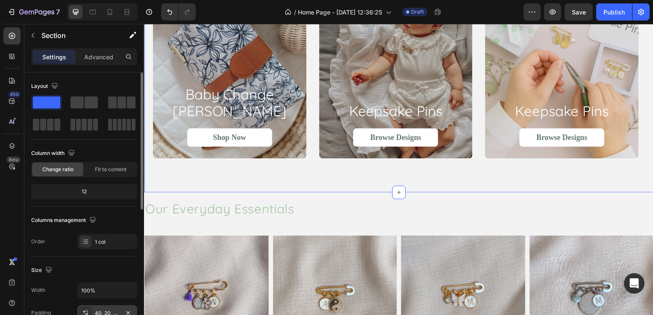
click at [118, 312] on div "40, 20, 80, 20" at bounding box center [107, 314] width 25 height 8
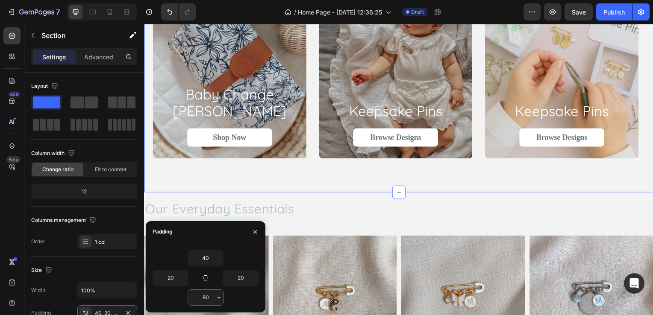
click at [205, 297] on input "80" at bounding box center [205, 297] width 35 height 15
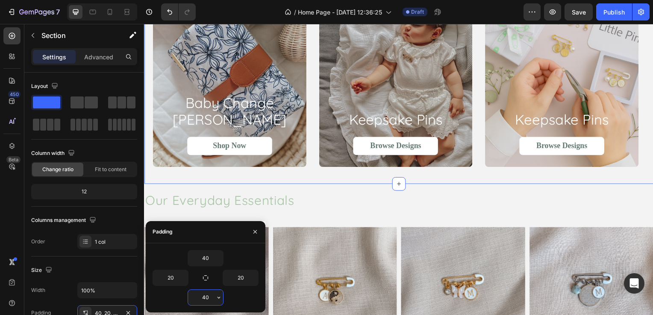
type input "4"
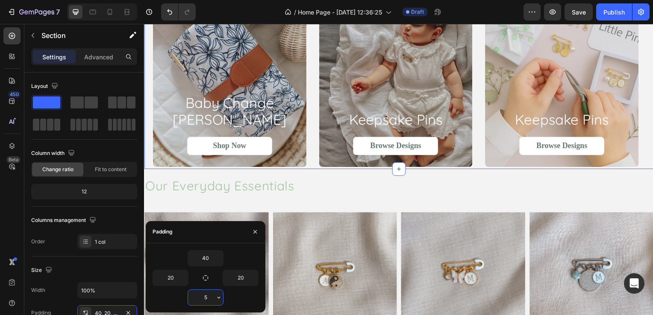
type input "50"
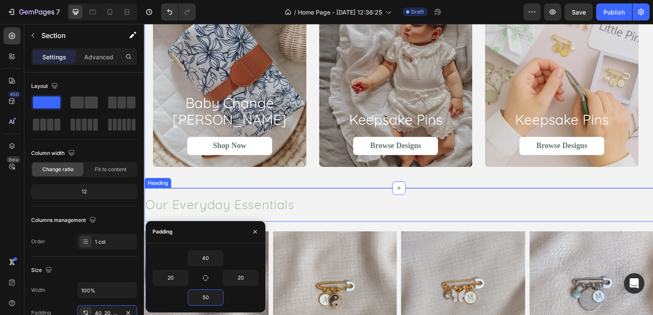
click at [561, 197] on h2 "Our Everyday Essentials" at bounding box center [400, 207] width 513 height 34
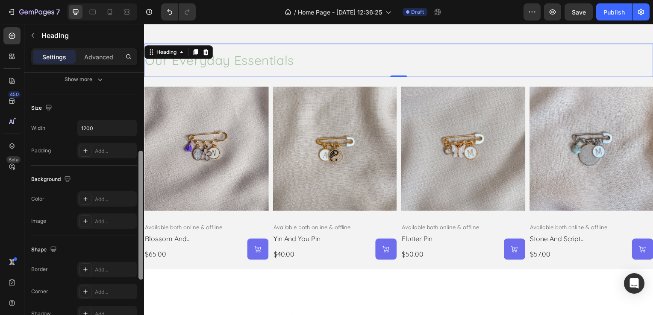
scroll to position [164, 0]
drag, startPoint x: 140, startPoint y: 87, endPoint x: 140, endPoint y: 166, distance: 79.5
click at [140, 166] on div at bounding box center [140, 213] width 5 height 129
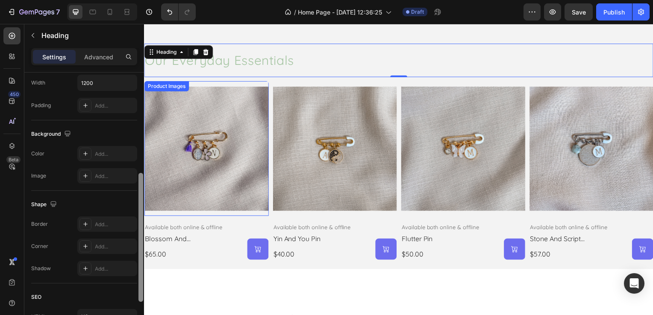
drag, startPoint x: 284, startPoint y: 185, endPoint x: 147, endPoint y: 197, distance: 137.7
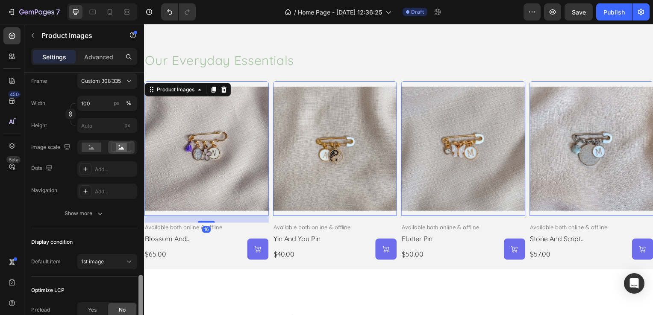
scroll to position [0, 0]
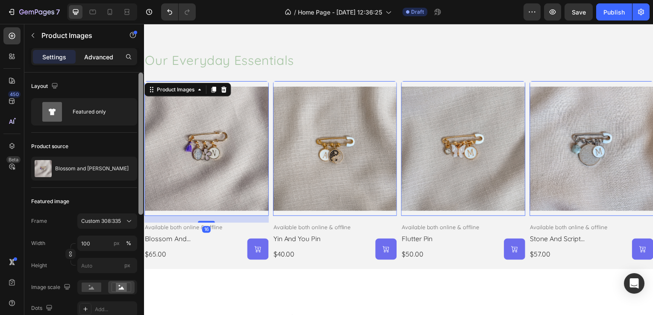
click at [100, 62] on div "Advanced" at bounding box center [98, 57] width 43 height 14
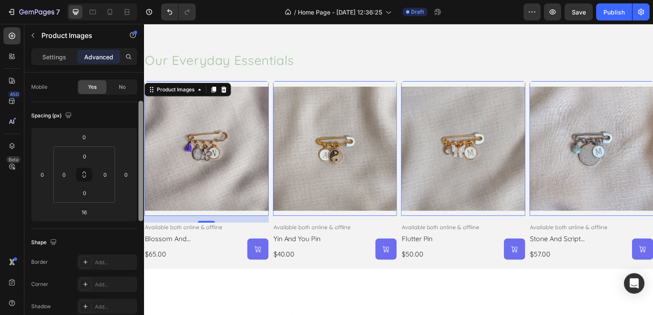
scroll to position [74, 0]
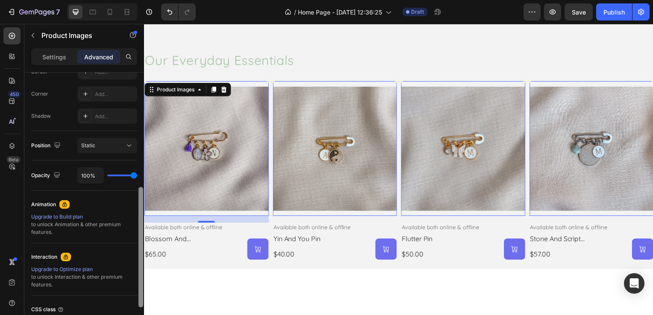
drag, startPoint x: 285, startPoint y: 106, endPoint x: 144, endPoint y: 233, distance: 189.4
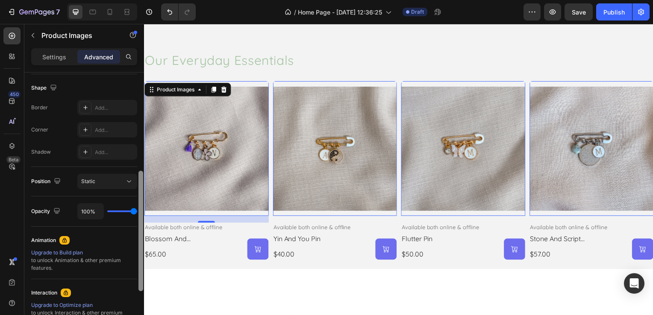
scroll to position [153, 0]
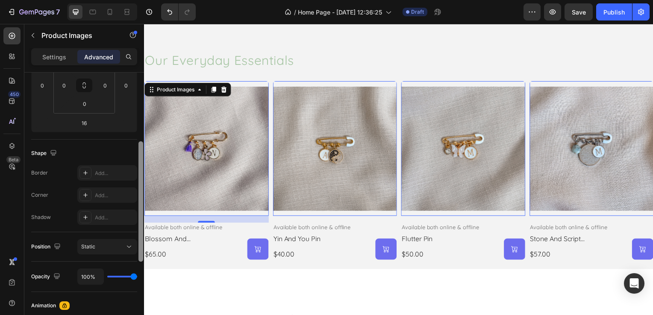
click at [209, 138] on img at bounding box center [206, 150] width 125 height 136
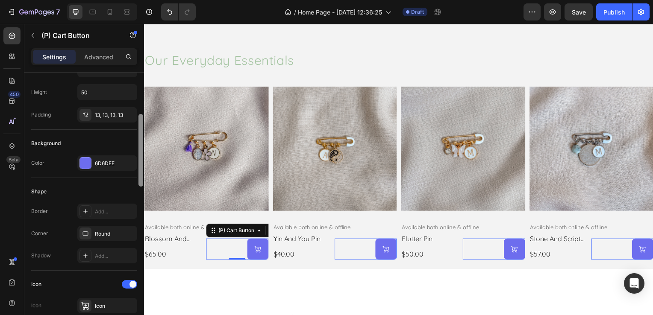
scroll to position [0, 0]
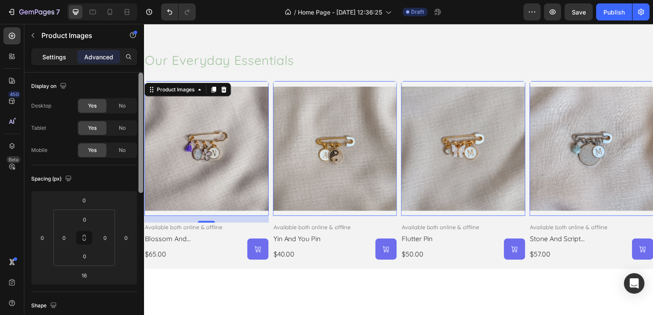
click at [64, 54] on p "Settings" at bounding box center [54, 57] width 24 height 9
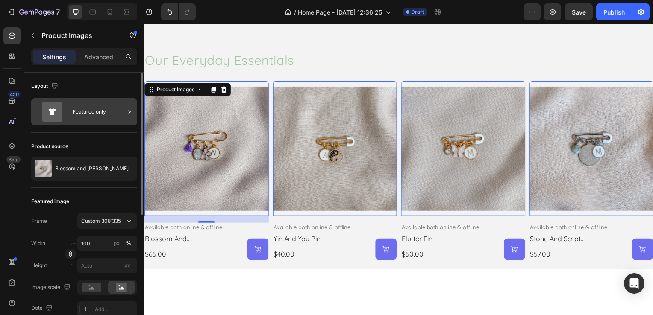
click at [103, 114] on div "Featured only" at bounding box center [99, 112] width 52 height 20
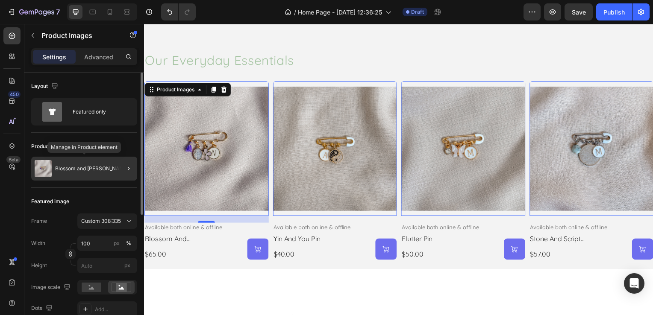
click at [89, 168] on p "Blossom and [PERSON_NAME]" at bounding box center [91, 169] width 73 height 6
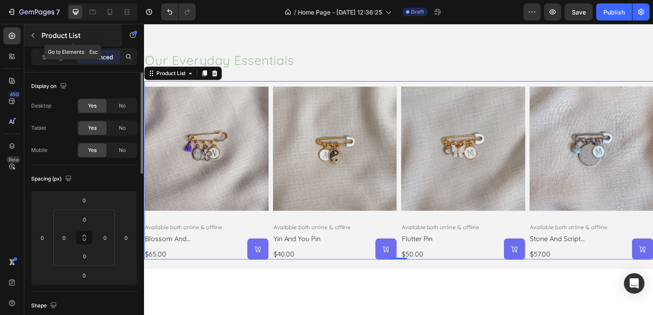
click at [34, 35] on icon "button" at bounding box center [32, 35] width 7 height 7
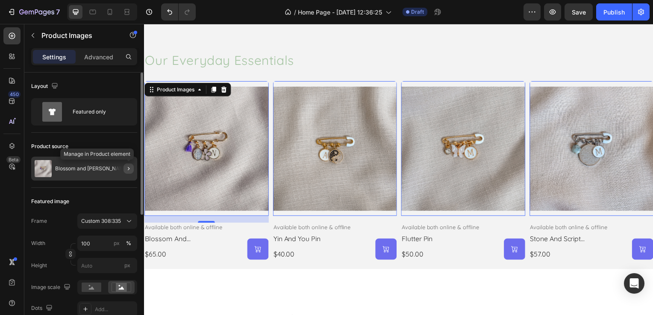
click at [128, 167] on icon "button" at bounding box center [129, 168] width 2 height 3
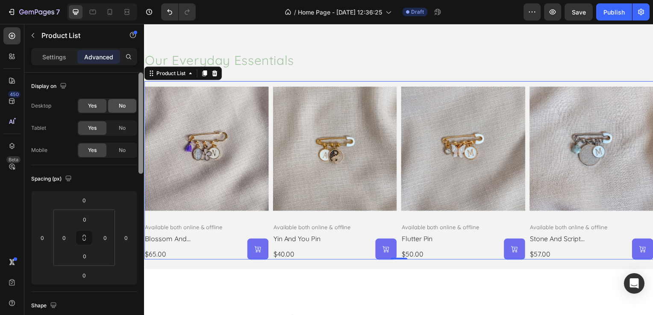
drag, startPoint x: 140, startPoint y: 120, endPoint x: 126, endPoint y: 101, distance: 23.4
click at [126, 101] on div "Display on Desktop Yes No Tablet Yes No Mobile Yes No Spacing (px) 0 0 0 0 0 0 …" at bounding box center [84, 206] width 120 height 267
click at [50, 62] on div "Settings" at bounding box center [54, 57] width 43 height 14
type input "0"
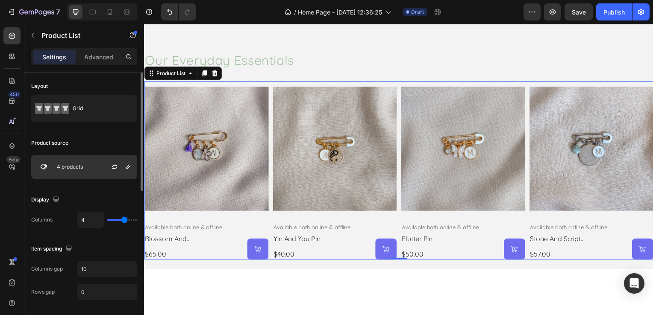
click at [91, 164] on div "4 products" at bounding box center [84, 167] width 106 height 24
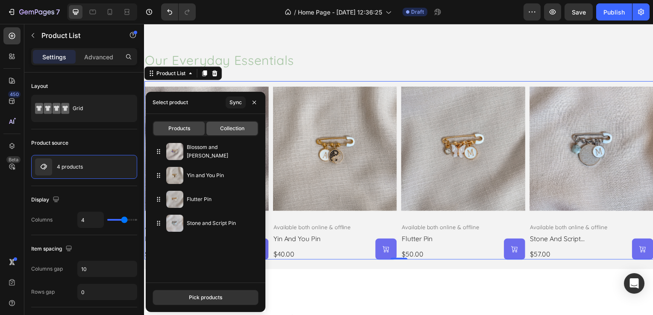
click at [233, 125] on span "Collection" at bounding box center [232, 129] width 24 height 8
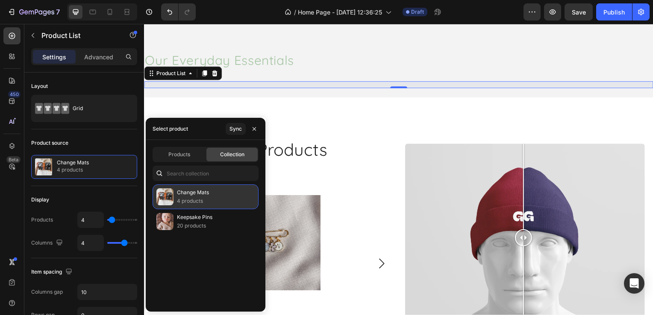
click at [200, 191] on p "Change Mats" at bounding box center [193, 192] width 32 height 9
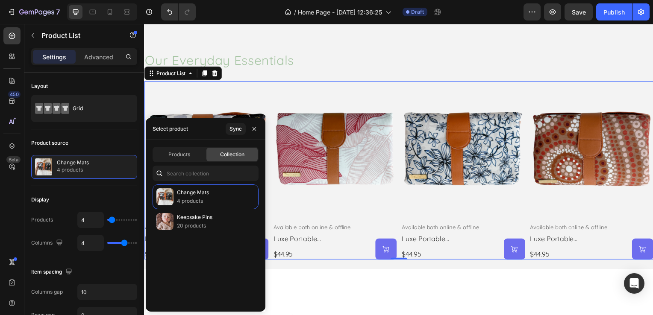
click at [236, 239] on div "Change Mats 4 products Keepsake Pins 20 products" at bounding box center [206, 245] width 120 height 121
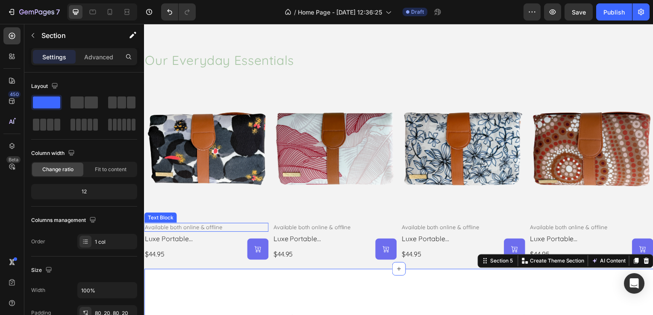
click at [203, 228] on p "Available both online & offline" at bounding box center [206, 229] width 123 height 7
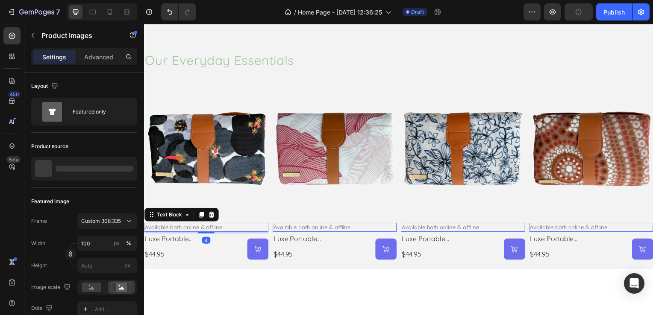
click at [240, 204] on img at bounding box center [206, 150] width 125 height 136
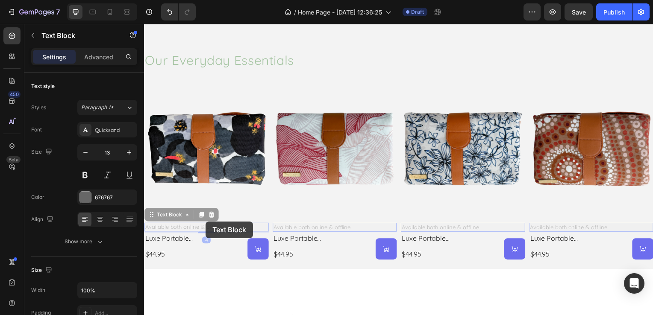
drag, startPoint x: 206, startPoint y: 223, endPoint x: 206, endPoint y: 213, distance: 9.4
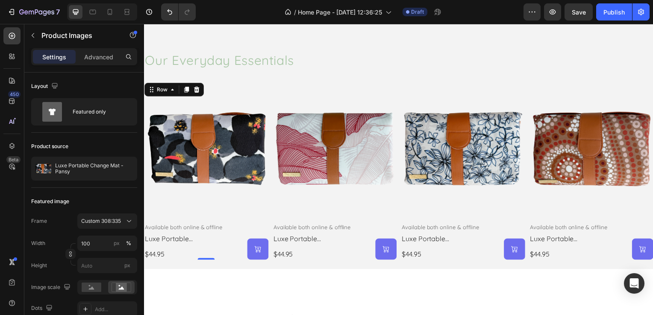
click at [223, 190] on img at bounding box center [206, 150] width 125 height 136
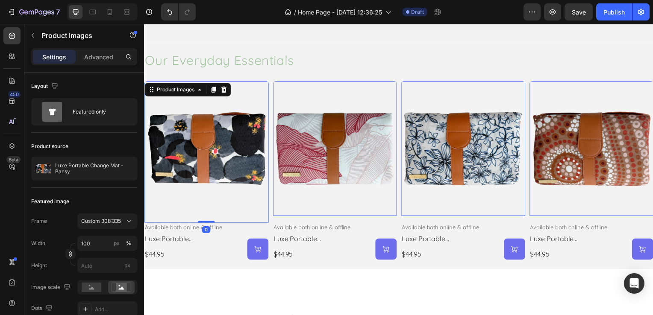
drag, startPoint x: 204, startPoint y: 222, endPoint x: 221, endPoint y: 159, distance: 64.7
click at [221, 159] on div "Product Images 0" at bounding box center [206, 153] width 125 height 143
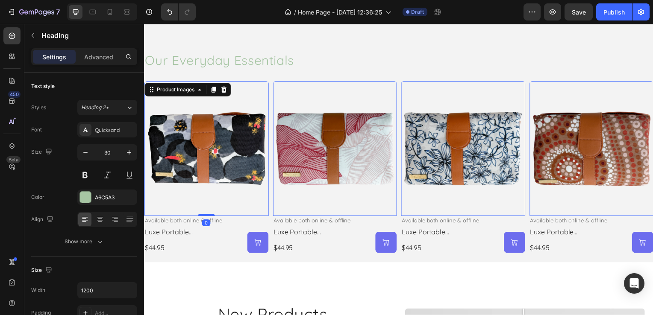
click at [327, 47] on h2 "Our Everyday Essentials" at bounding box center [400, 61] width 513 height 34
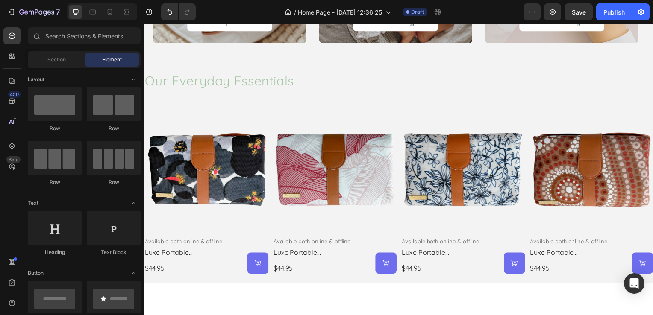
scroll to position [664, 0]
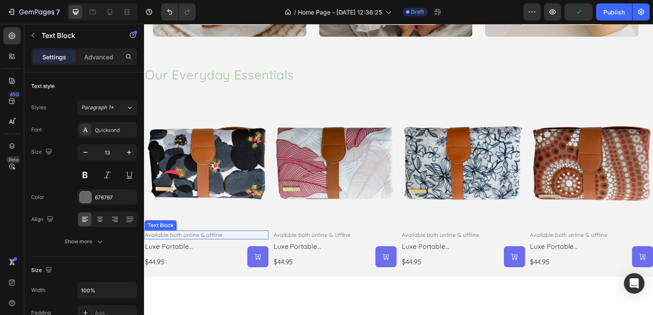
click at [199, 236] on p "Available both online & offline" at bounding box center [206, 236] width 123 height 7
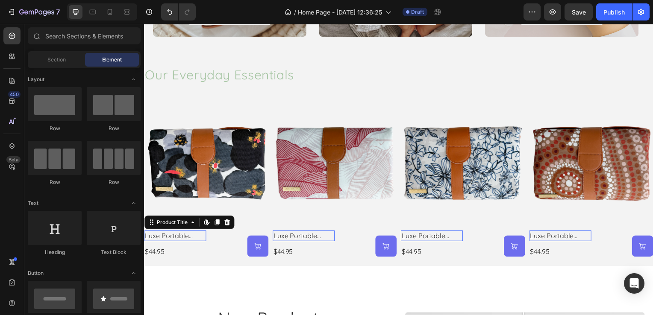
click at [198, 235] on h2 "luxe portable change mat - pansy" at bounding box center [175, 237] width 62 height 11
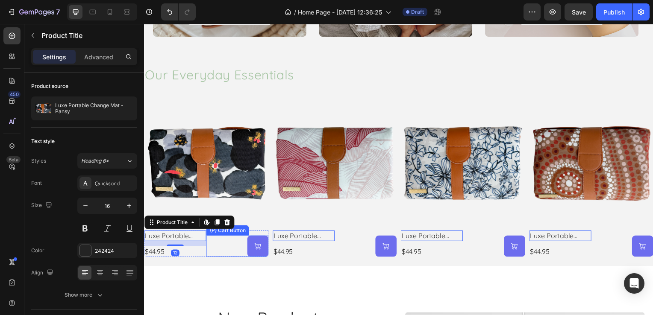
click at [223, 241] on div "(P) Cart Button" at bounding box center [237, 248] width 62 height 21
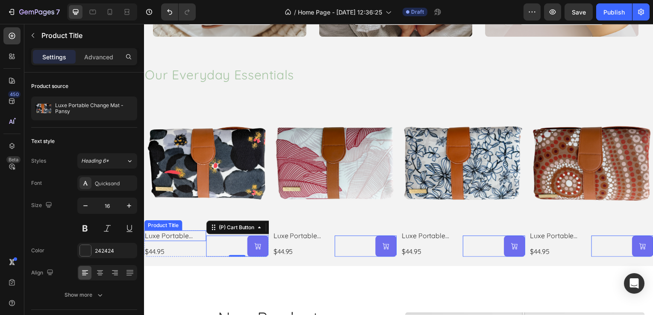
click at [190, 234] on h2 "luxe portable change mat - pansy" at bounding box center [175, 237] width 62 height 11
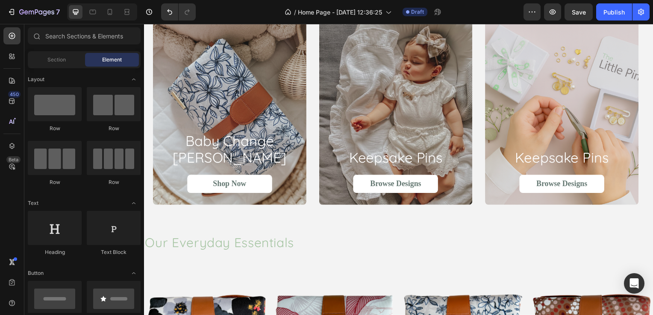
scroll to position [446, 0]
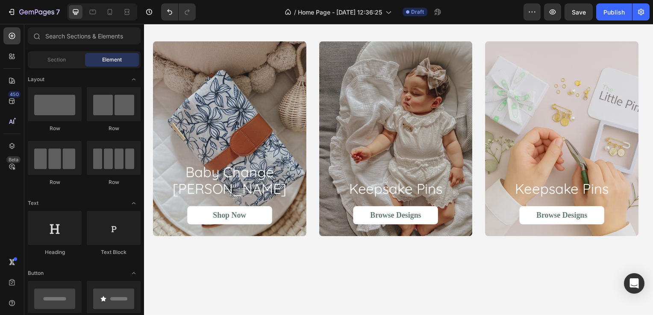
drag, startPoint x: 655, startPoint y: 119, endPoint x: 794, endPoint y: 39, distance: 160.6
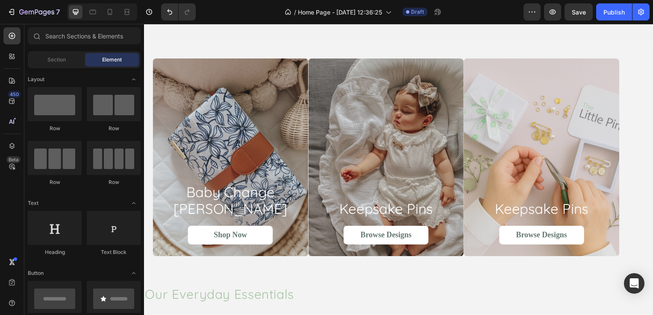
scroll to position [93, 0]
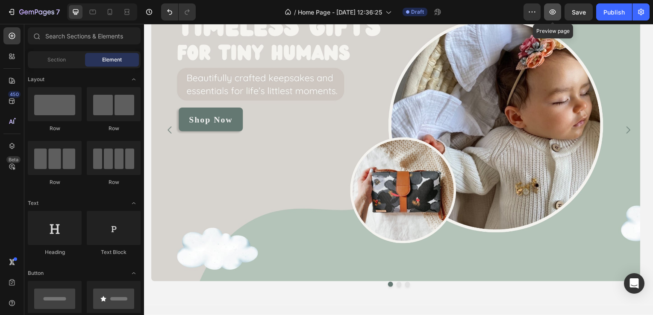
click at [557, 13] on icon "button" at bounding box center [552, 12] width 9 height 9
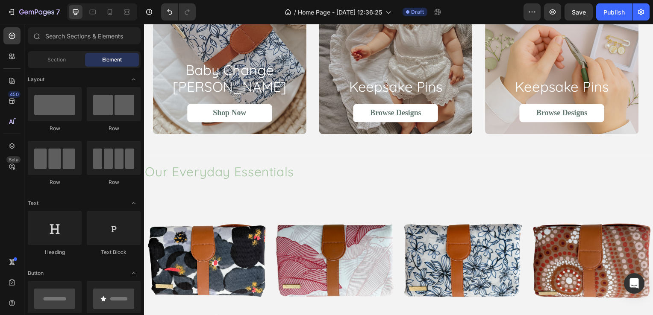
scroll to position [564, 0]
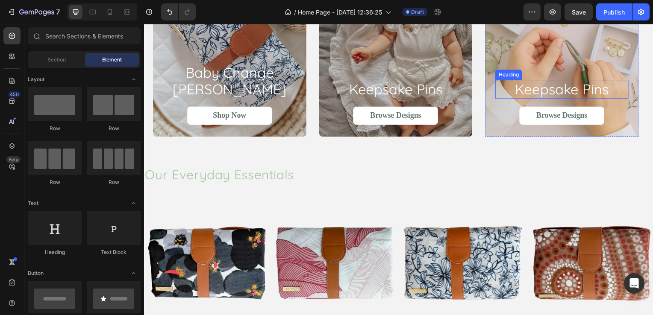
click at [565, 85] on h2 "keepsake pins" at bounding box center [564, 90] width 134 height 19
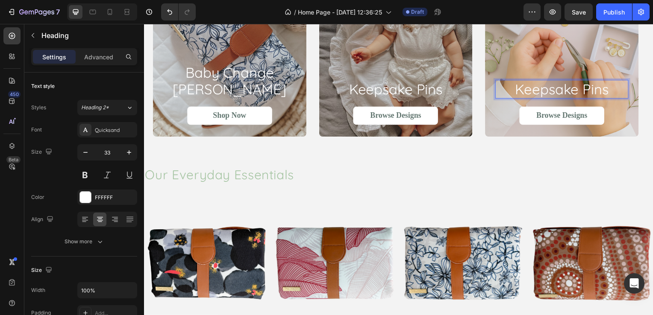
click at [570, 90] on div "keepsake pins Heading 24 Browse Designs Button" at bounding box center [564, 39] width 155 height 197
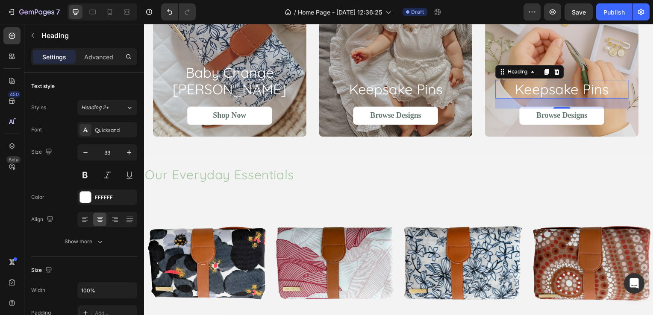
scroll to position [535, 0]
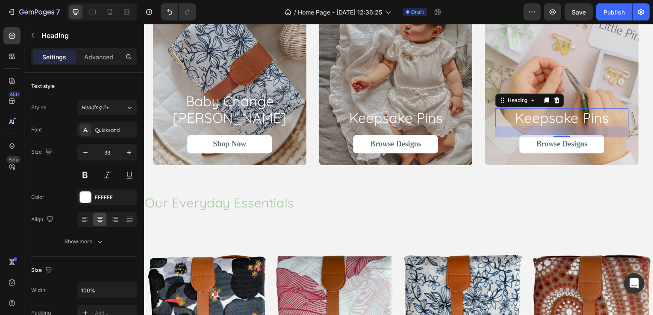
click at [545, 122] on p "keepsake pins" at bounding box center [564, 118] width 132 height 17
click at [566, 148] on div "24" at bounding box center [564, 145] width 9 height 7
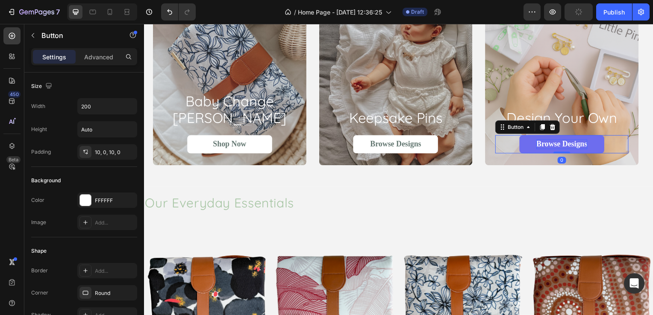
click at [557, 143] on p "Browse Designs" at bounding box center [564, 146] width 51 height 10
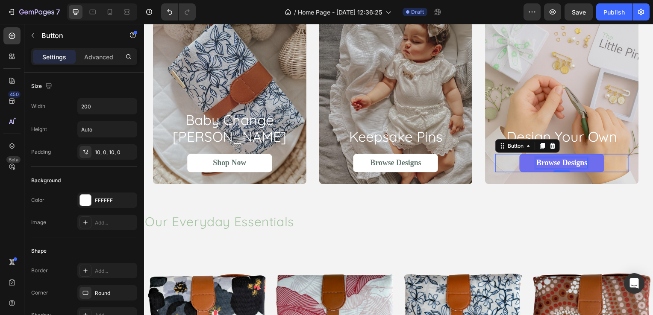
click at [562, 167] on p "Browse Designs" at bounding box center [564, 164] width 51 height 10
drag, startPoint x: 562, startPoint y: 165, endPoint x: 589, endPoint y: 168, distance: 26.8
click at [589, 168] on p "Browse Designs" at bounding box center [564, 164] width 51 height 10
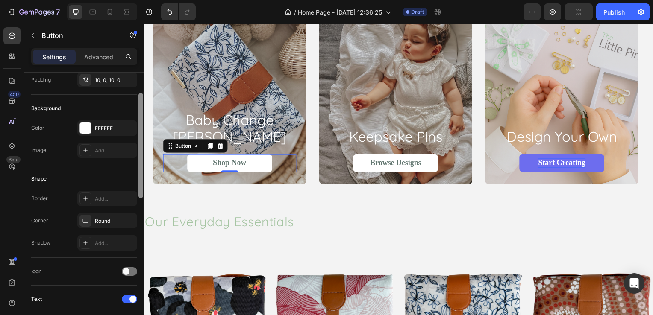
scroll to position [78, 0]
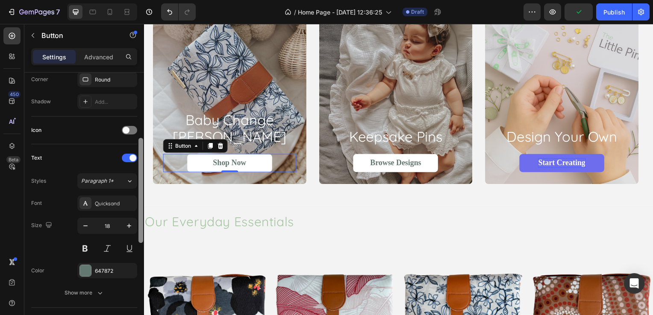
drag, startPoint x: 141, startPoint y: 108, endPoint x: 141, endPoint y: 197, distance: 89.3
click at [141, 197] on div at bounding box center [140, 190] width 5 height 105
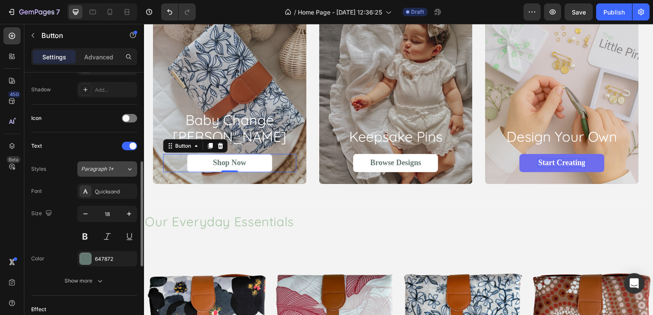
click at [111, 170] on span "Paragraph 1*" at bounding box center [97, 169] width 32 height 8
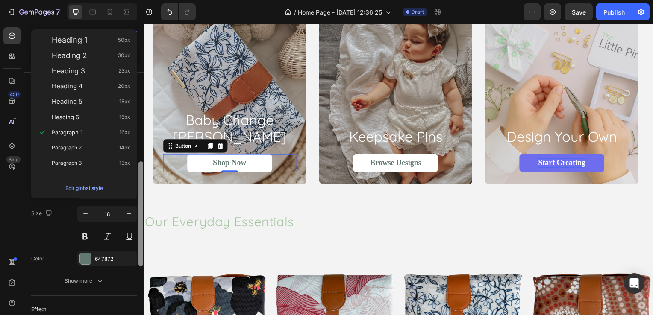
click at [142, 194] on div at bounding box center [140, 214] width 5 height 105
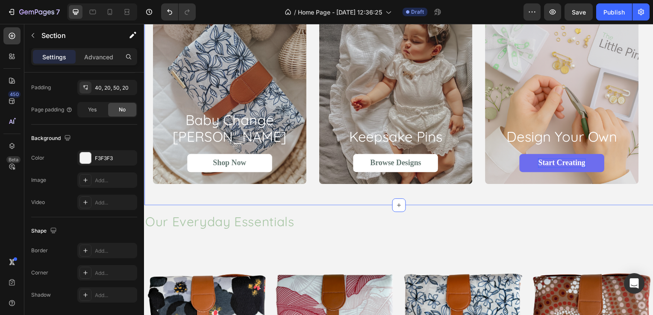
scroll to position [0, 0]
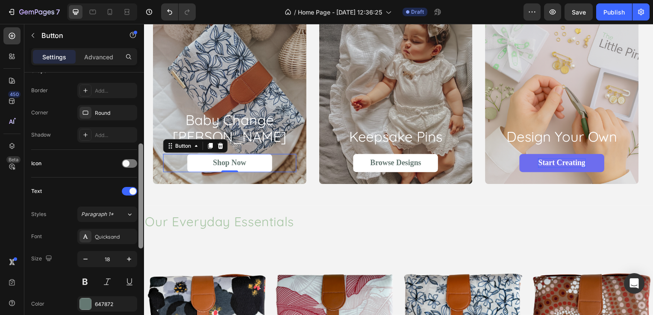
drag, startPoint x: 142, startPoint y: 169, endPoint x: 142, endPoint y: 241, distance: 72.2
click at [142, 241] on div at bounding box center [140, 196] width 5 height 105
click at [111, 237] on div "Quicksand" at bounding box center [115, 235] width 40 height 8
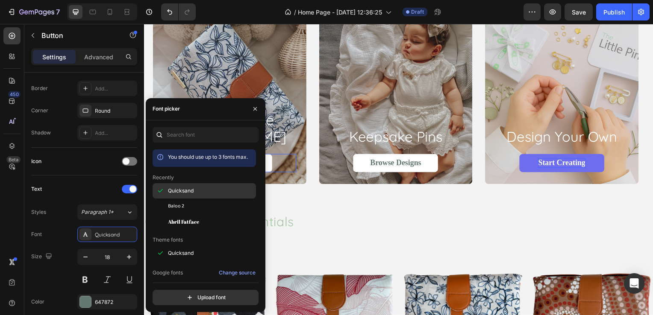
click at [200, 189] on div "Quicksand" at bounding box center [211, 191] width 86 height 8
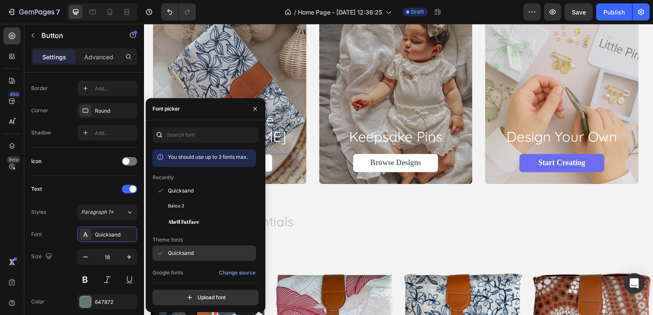
click at [216, 252] on div "Quicksand" at bounding box center [211, 254] width 86 height 8
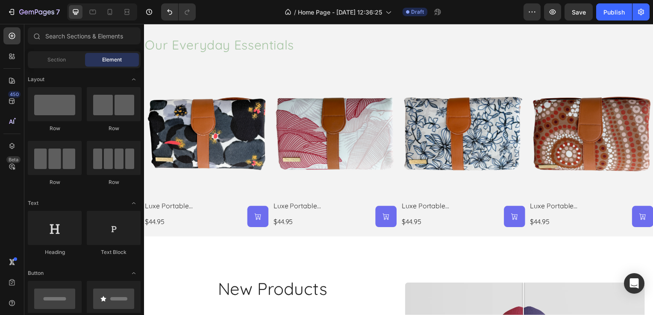
scroll to position [698, 0]
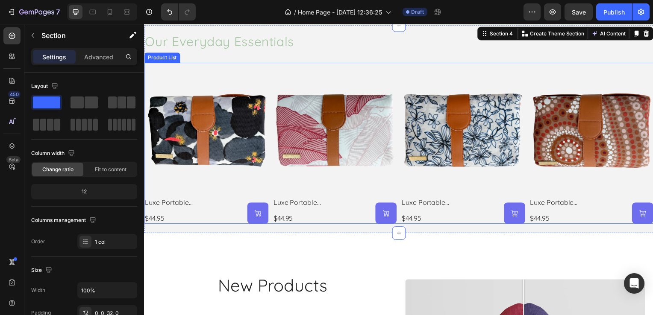
click at [270, 68] on div "Product Images luxe portable change mat - pansy Product Title $44.95 Product Pr…" at bounding box center [400, 144] width 513 height 162
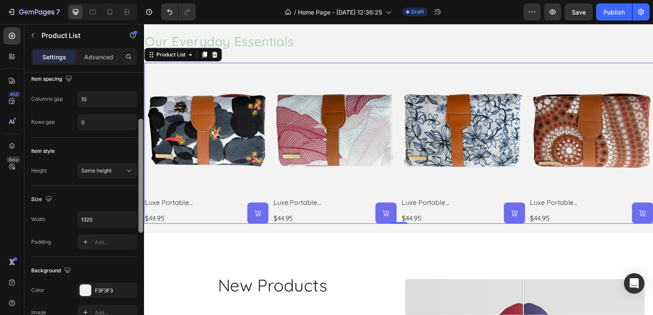
drag, startPoint x: 140, startPoint y: 113, endPoint x: 142, endPoint y: 199, distance: 85.5
click at [142, 199] on div at bounding box center [140, 176] width 5 height 114
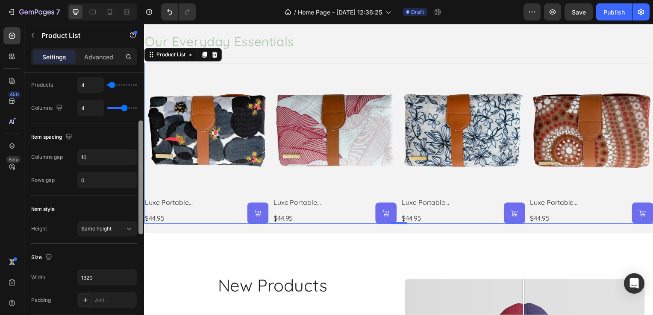
scroll to position [140, 0]
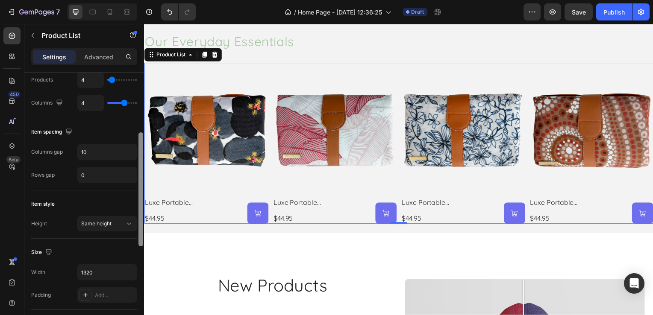
drag, startPoint x: 140, startPoint y: 162, endPoint x: 138, endPoint y: 136, distance: 25.7
click at [138, 136] on div at bounding box center [140, 189] width 5 height 114
click at [106, 150] on input "10" at bounding box center [107, 151] width 59 height 15
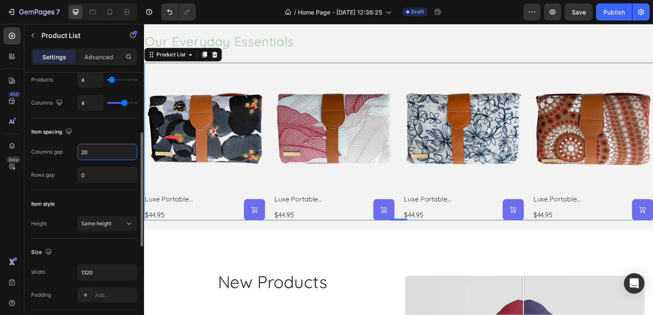
type input "2"
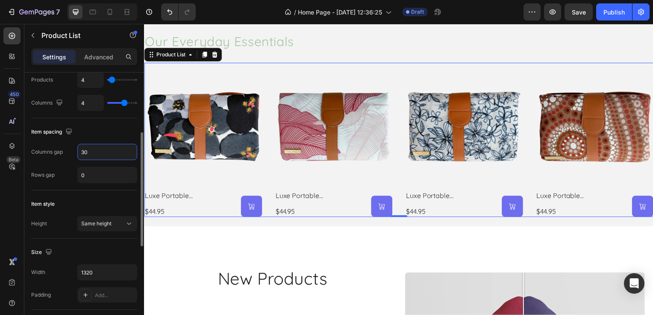
type input "3"
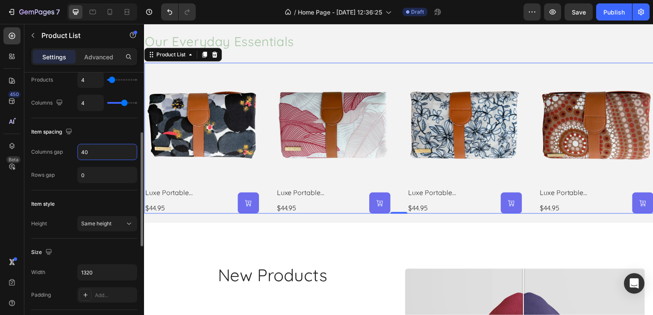
type input "4"
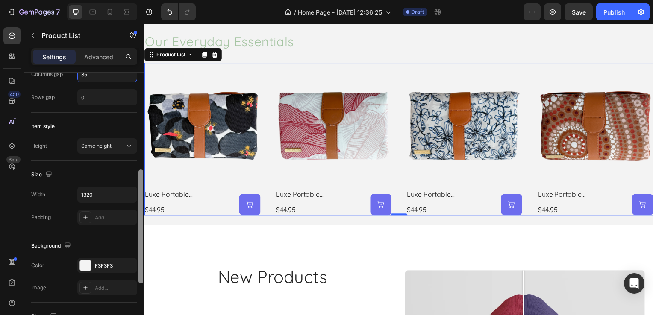
scroll to position [221, 0]
drag, startPoint x: 141, startPoint y: 161, endPoint x: 143, endPoint y: 195, distance: 34.7
click at [143, 195] on div at bounding box center [141, 207] width 6 height 268
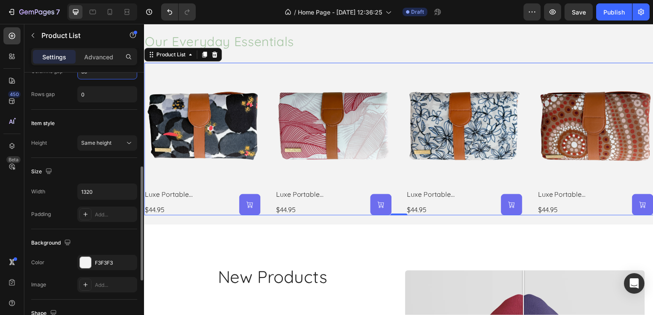
type input "35"
click at [93, 119] on div "Item style" at bounding box center [84, 124] width 106 height 14
click at [99, 141] on span "Same height" at bounding box center [96, 143] width 30 height 6
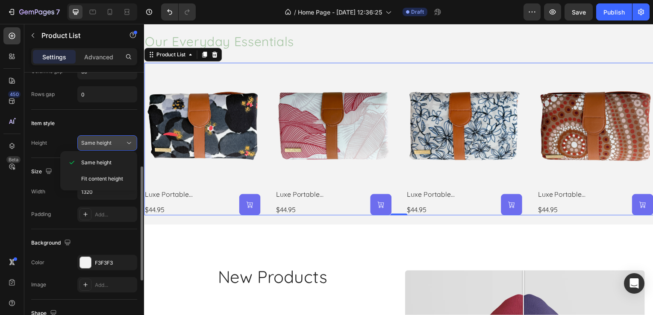
click at [99, 141] on span "Same height" at bounding box center [96, 143] width 30 height 6
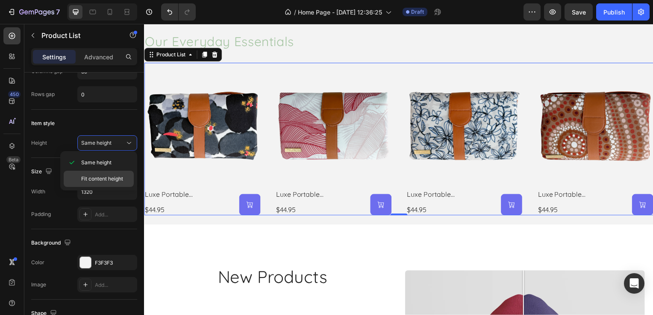
click at [108, 174] on div "Fit content height" at bounding box center [99, 179] width 70 height 16
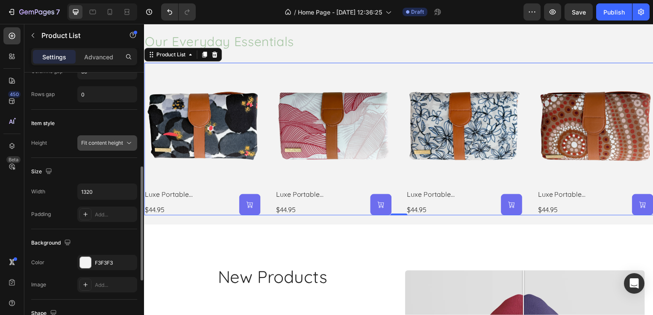
click at [111, 142] on span "Fit content height" at bounding box center [102, 143] width 42 height 6
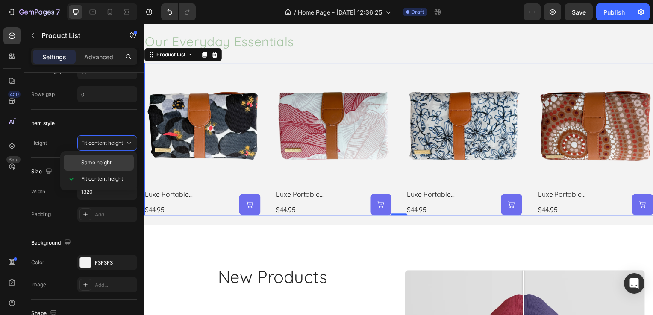
click at [104, 160] on span "Same height" at bounding box center [96, 163] width 30 height 8
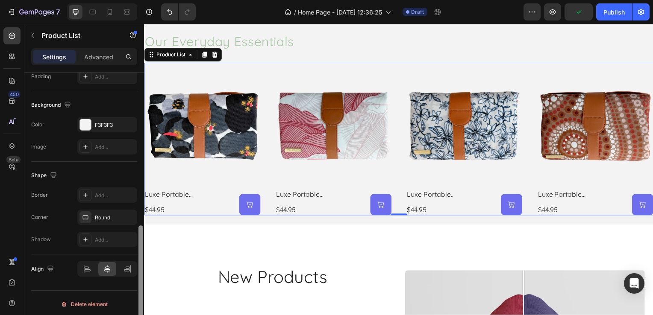
scroll to position [359, 0]
drag, startPoint x: 140, startPoint y: 179, endPoint x: 142, endPoint y: 247, distance: 68.4
click at [142, 247] on div at bounding box center [140, 283] width 5 height 114
click at [87, 270] on icon at bounding box center [87, 269] width 9 height 9
click at [103, 266] on div at bounding box center [107, 269] width 18 height 14
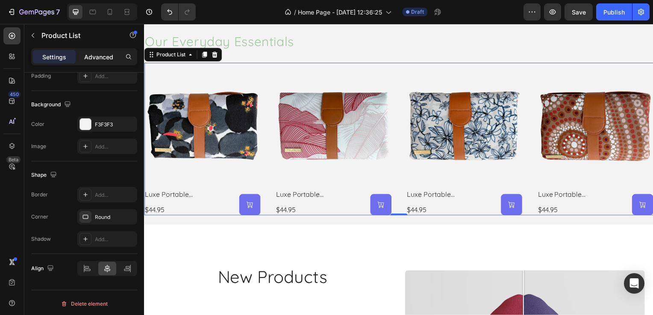
click at [94, 54] on p "Advanced" at bounding box center [98, 57] width 29 height 9
type input "10"
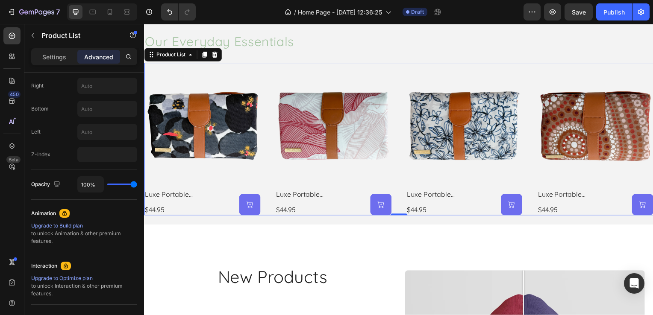
scroll to position [92, 0]
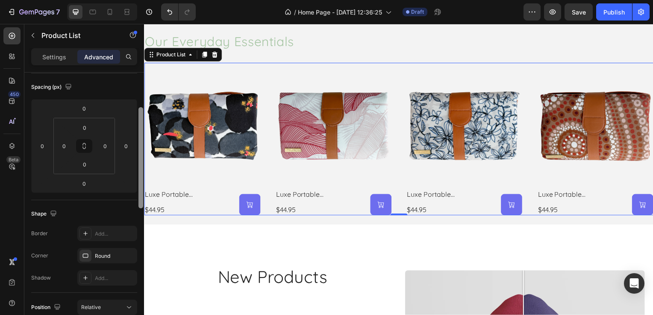
click at [142, 99] on div at bounding box center [141, 207] width 6 height 268
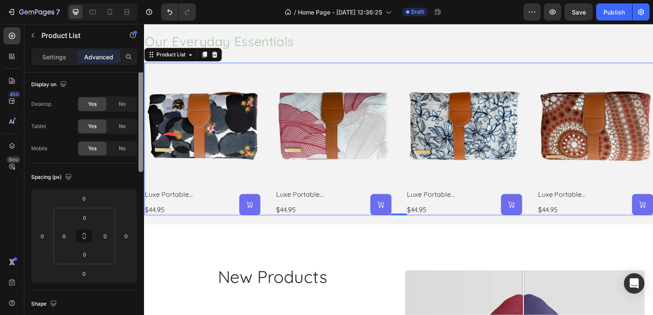
scroll to position [0, 0]
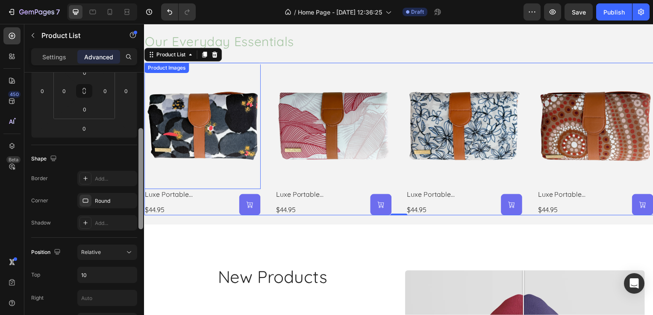
drag, startPoint x: 285, startPoint y: 135, endPoint x: 145, endPoint y: 147, distance: 140.7
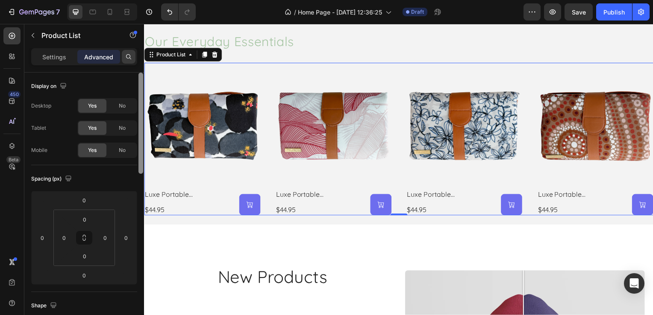
click at [130, 55] on icon at bounding box center [128, 56] width 7 height 7
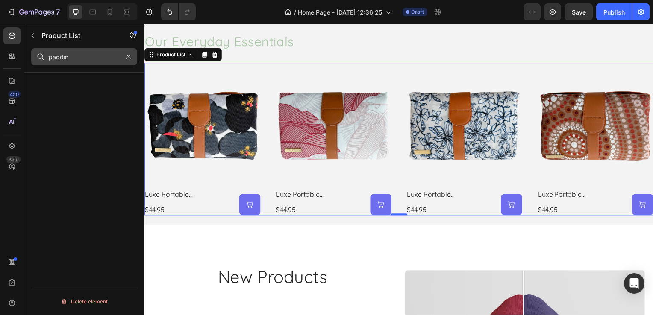
type input "padding"
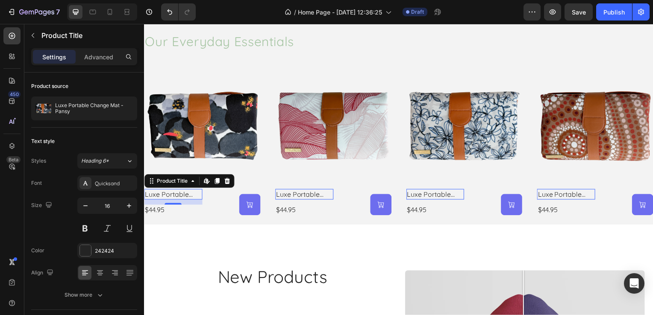
click at [171, 195] on h2 "luxe portable change mat - pansy" at bounding box center [173, 196] width 59 height 11
click at [169, 211] on div "12" at bounding box center [173, 213] width 9 height 7
click at [106, 252] on div "242424" at bounding box center [107, 251] width 25 height 8
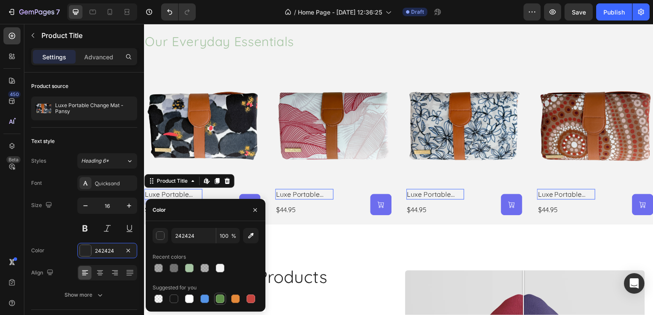
click at [220, 300] on div at bounding box center [220, 299] width 9 height 9
click at [187, 266] on div at bounding box center [189, 268] width 9 height 9
type input "A6C5A3"
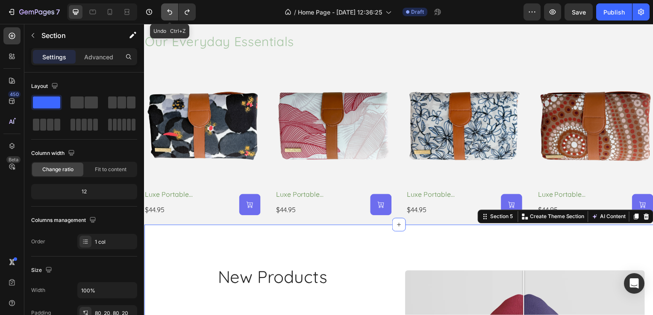
click at [171, 9] on icon "Undo/Redo" at bounding box center [169, 12] width 9 height 9
click at [166, 15] on icon "Undo/Redo" at bounding box center [169, 12] width 9 height 9
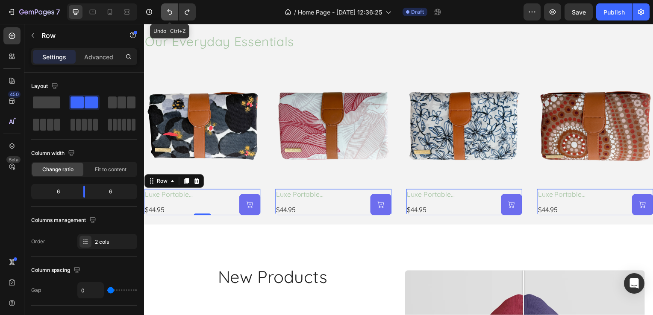
click at [168, 9] on icon "Undo/Redo" at bounding box center [169, 12] width 5 height 6
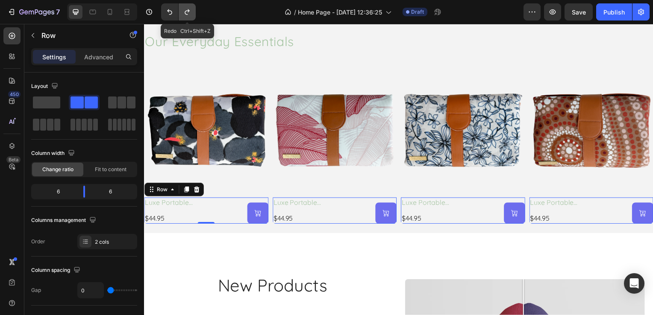
click at [183, 11] on icon "Undo/Redo" at bounding box center [187, 12] width 9 height 9
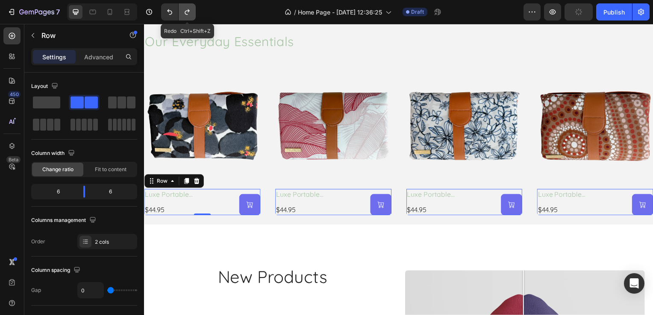
click at [183, 11] on icon "Undo/Redo" at bounding box center [187, 12] width 9 height 9
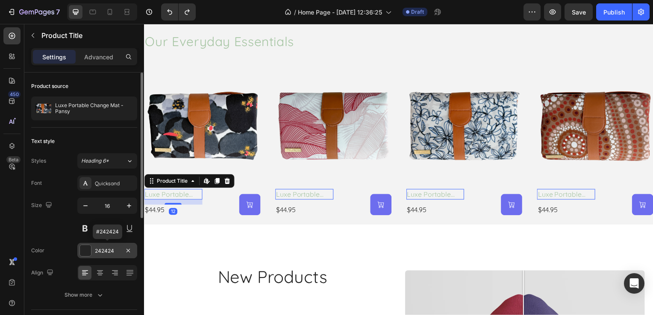
click at [101, 250] on div "242424" at bounding box center [107, 251] width 25 height 8
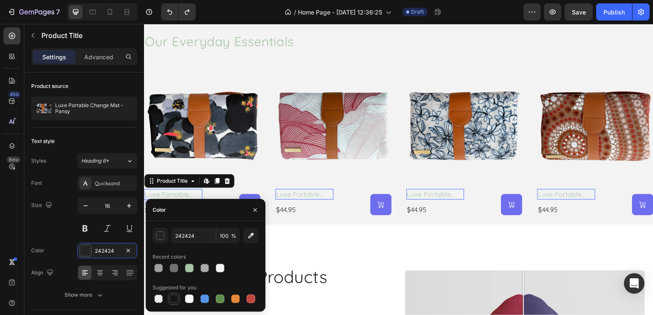
click at [176, 300] on div at bounding box center [174, 299] width 9 height 9
type input "151515"
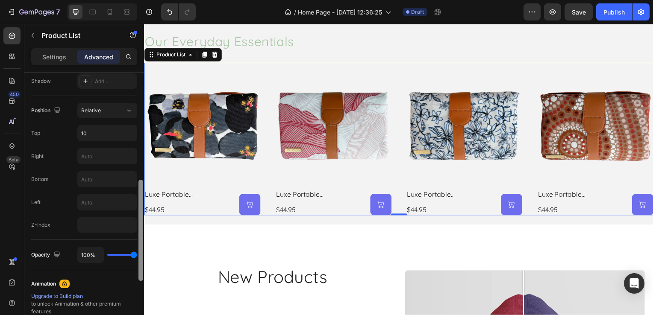
scroll to position [281, 0]
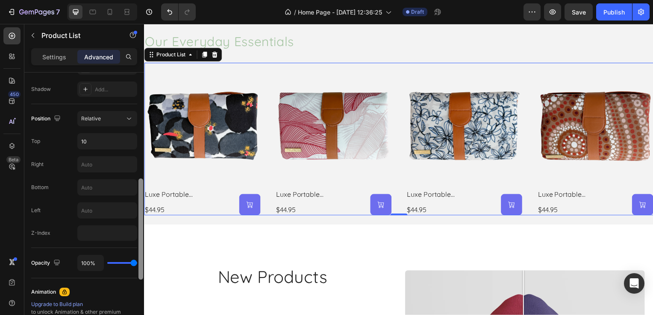
drag, startPoint x: 139, startPoint y: 81, endPoint x: 139, endPoint y: 188, distance: 106.4
click at [139, 188] on div at bounding box center [140, 229] width 5 height 101
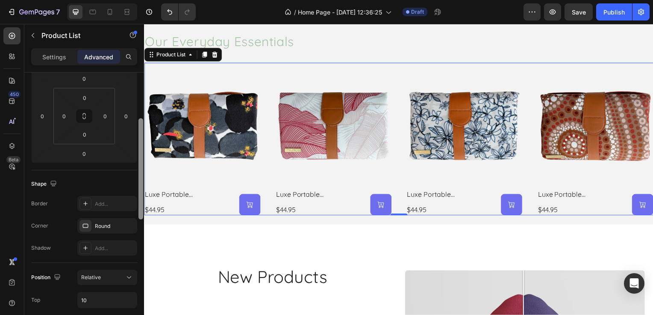
scroll to position [128, 0]
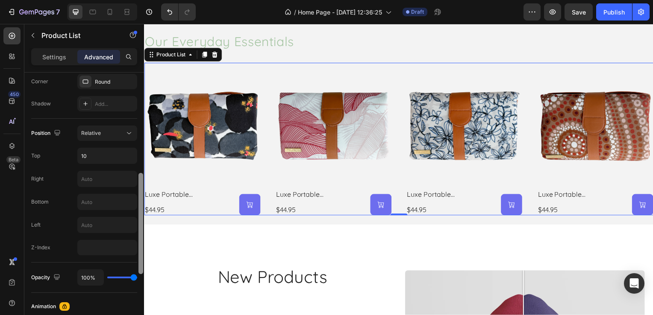
drag, startPoint x: 140, startPoint y: 186, endPoint x: 139, endPoint y: 112, distance: 73.9
click at [139, 173] on div at bounding box center [140, 223] width 5 height 101
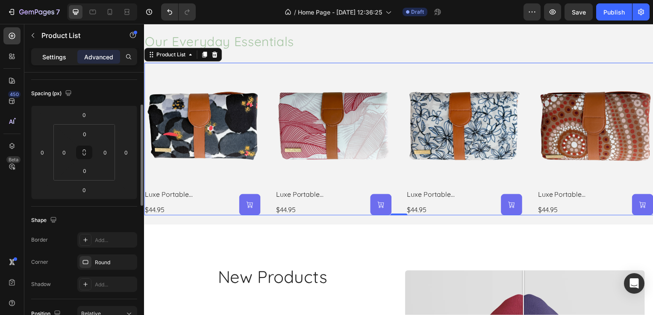
click at [60, 60] on p "Settings" at bounding box center [54, 57] width 24 height 9
type input "0"
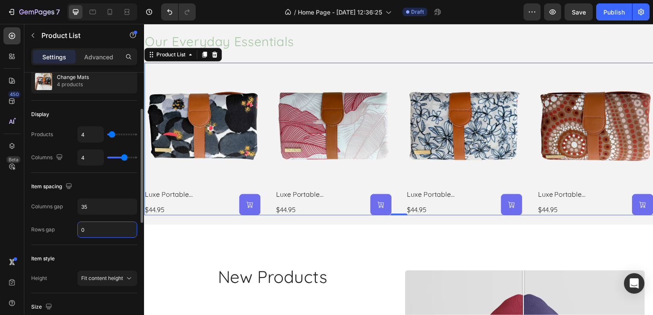
click at [108, 228] on input "0" at bounding box center [107, 229] width 59 height 15
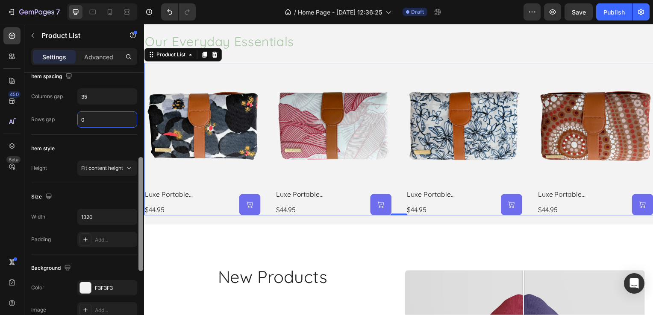
scroll to position [195, 0]
drag, startPoint x: 142, startPoint y: 171, endPoint x: 141, endPoint y: 218, distance: 46.6
click at [141, 218] on div at bounding box center [140, 215] width 5 height 114
click at [93, 244] on div "Add..." at bounding box center [107, 240] width 60 height 15
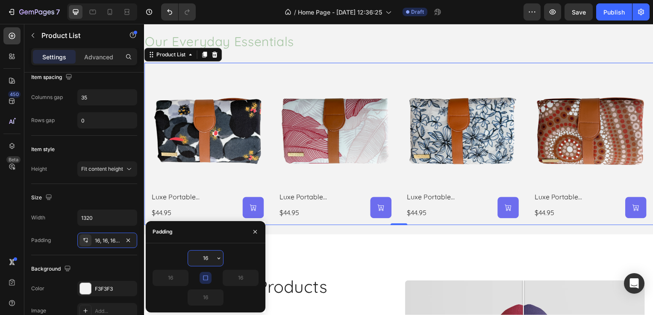
click at [199, 257] on input "16" at bounding box center [205, 258] width 35 height 15
type input "6"
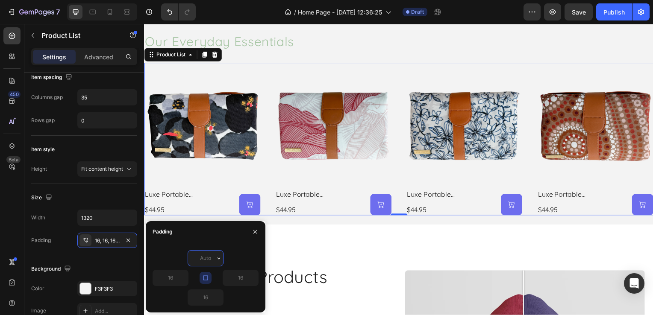
type input "0"
type input "10"
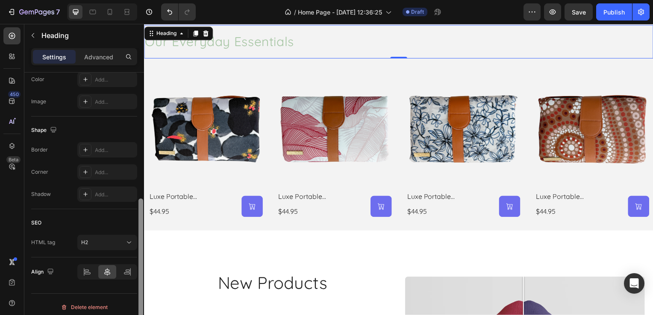
scroll to position [286, 0]
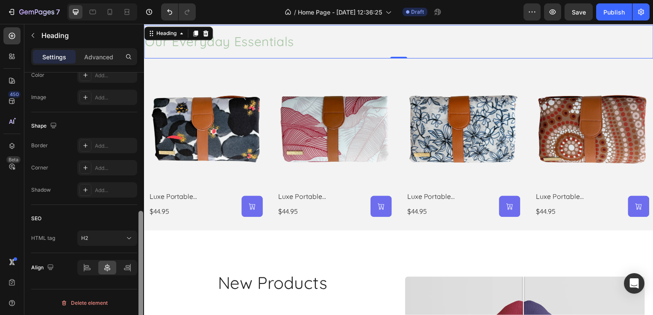
drag, startPoint x: 140, startPoint y: 97, endPoint x: 139, endPoint y: 252, distance: 155.6
click at [139, 252] on div at bounding box center [140, 275] width 5 height 129
click at [132, 57] on div at bounding box center [129, 57] width 14 height 14
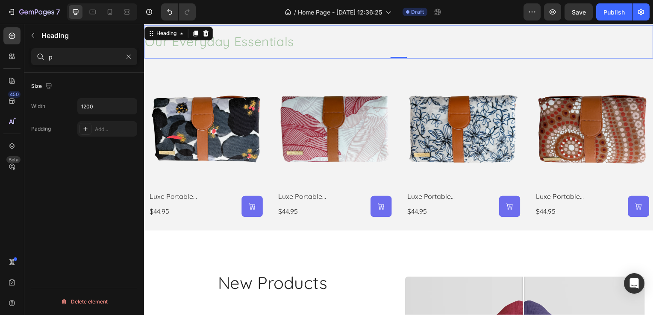
scroll to position [0, 0]
type input "p"
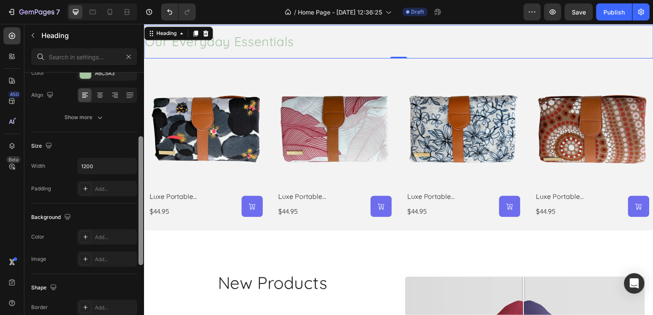
drag, startPoint x: 140, startPoint y: 149, endPoint x: 137, endPoint y: 214, distance: 65.0
click at [138, 214] on div at bounding box center [141, 209] width 6 height 268
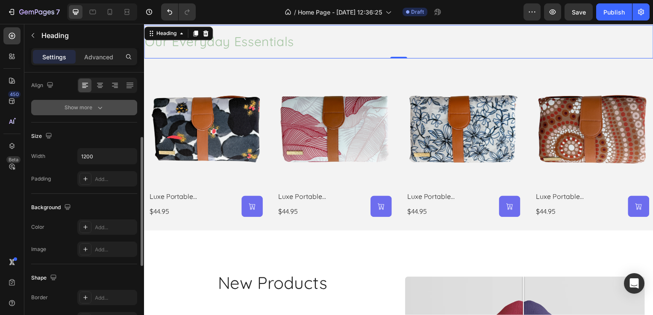
click at [94, 114] on button "Show more" at bounding box center [84, 107] width 106 height 15
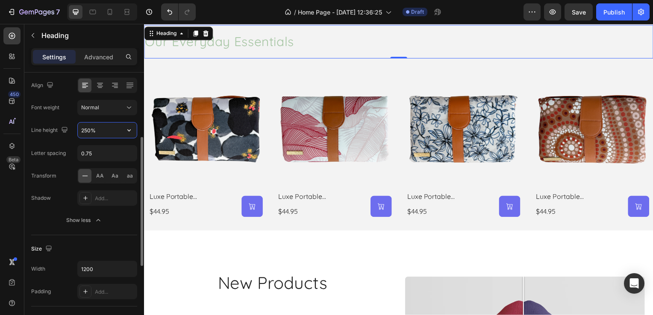
click at [104, 134] on input "250%" at bounding box center [107, 130] width 59 height 15
click at [132, 132] on icon "button" at bounding box center [129, 130] width 9 height 9
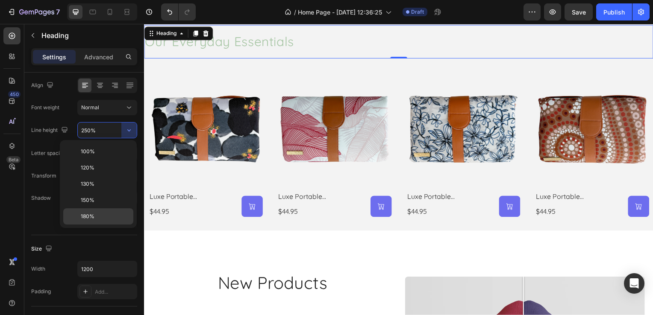
click at [98, 211] on div "180%" at bounding box center [98, 217] width 70 height 16
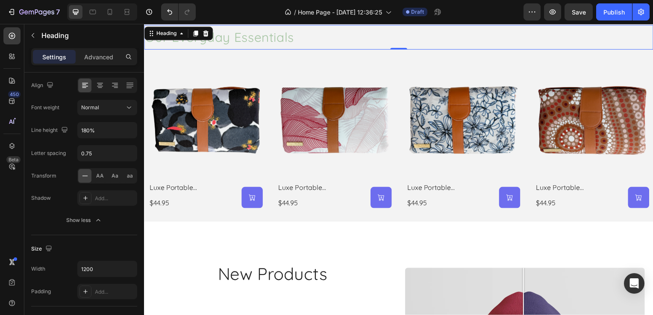
type input "250%"
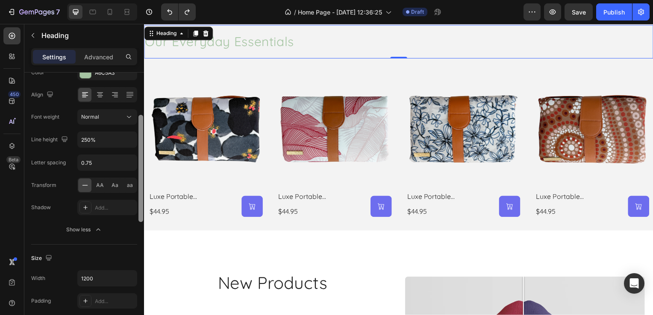
scroll to position [118, 0]
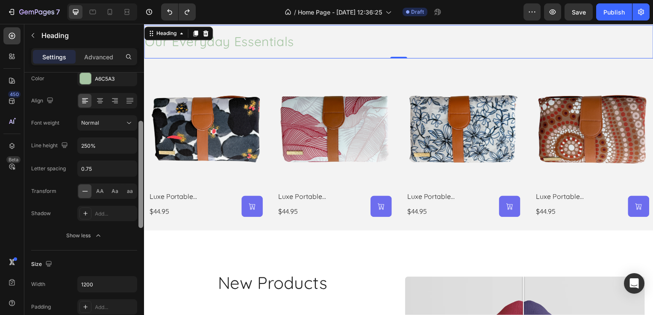
drag, startPoint x: 139, startPoint y: 158, endPoint x: 142, endPoint y: 151, distance: 7.3
click at [142, 151] on div at bounding box center [140, 174] width 5 height 107
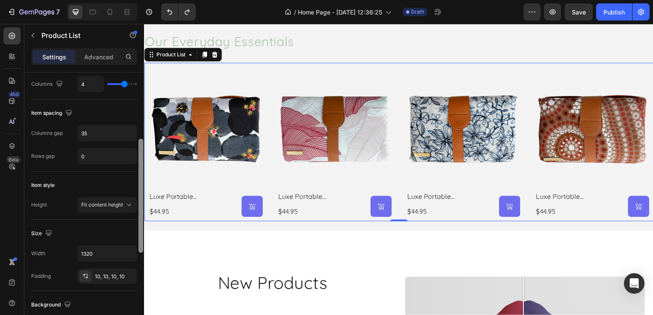
scroll to position [162, 0]
drag, startPoint x: 140, startPoint y: 108, endPoint x: 141, endPoint y: 177, distance: 69.2
click at [141, 177] on div at bounding box center [140, 193] width 5 height 114
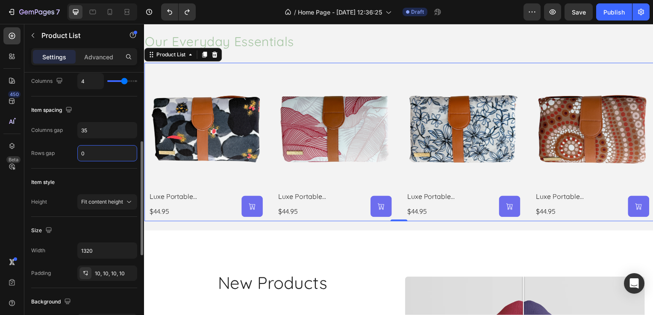
click at [94, 147] on input "0" at bounding box center [107, 153] width 59 height 15
type input "1"
type input "5"
type input "0"
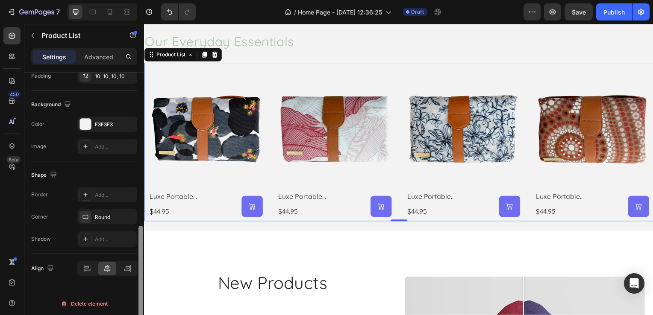
drag, startPoint x: 137, startPoint y: 164, endPoint x: 141, endPoint y: 227, distance: 63.8
click at [141, 227] on div at bounding box center [141, 207] width 6 height 268
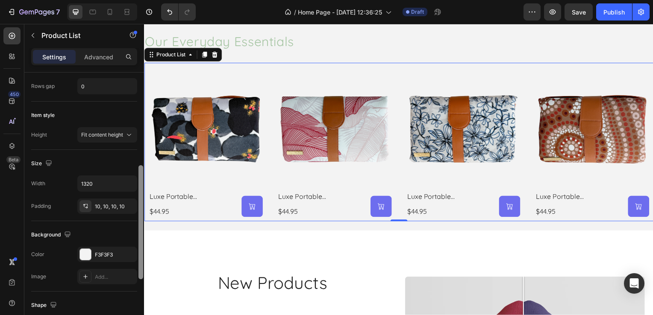
scroll to position [223, 0]
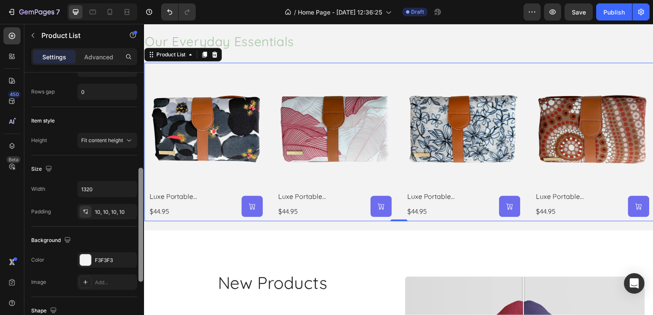
drag, startPoint x: 285, startPoint y: 251, endPoint x: 144, endPoint y: 170, distance: 163.1
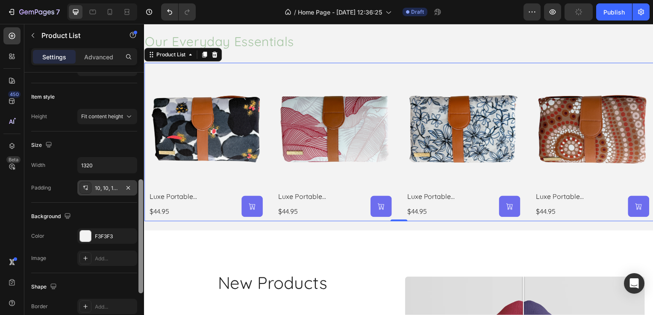
scroll to position [248, 0]
click at [103, 180] on div "10, 10, 10, 10" at bounding box center [107, 186] width 60 height 15
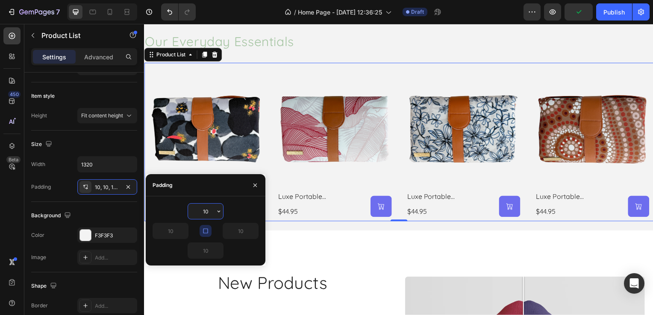
click at [198, 209] on input "10" at bounding box center [205, 211] width 35 height 15
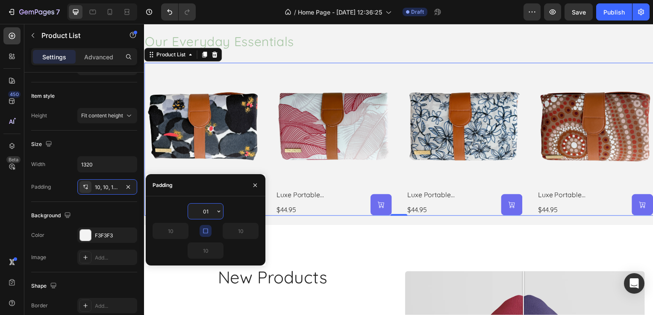
type input "010"
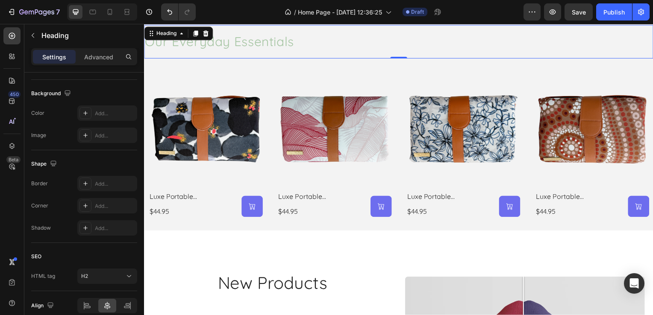
click at [412, 54] on h2 "Our Everyday Essentials" at bounding box center [400, 42] width 513 height 34
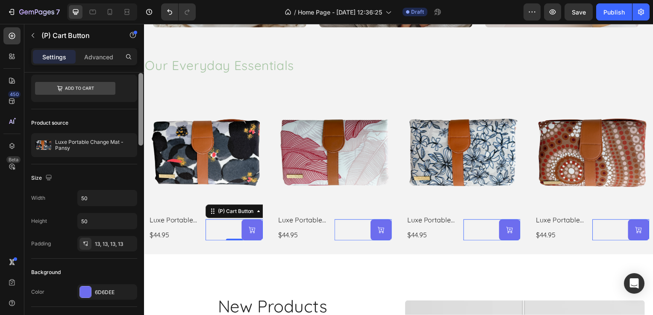
scroll to position [6, 0]
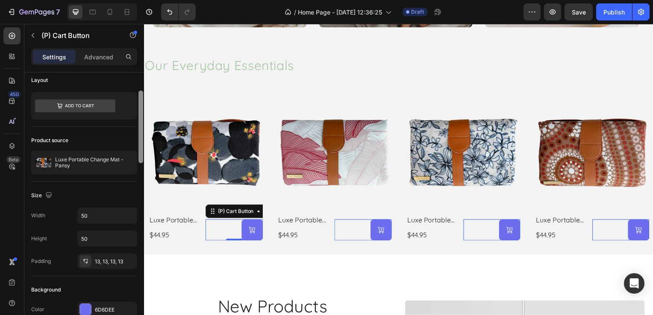
click at [142, 112] on div at bounding box center [140, 127] width 5 height 73
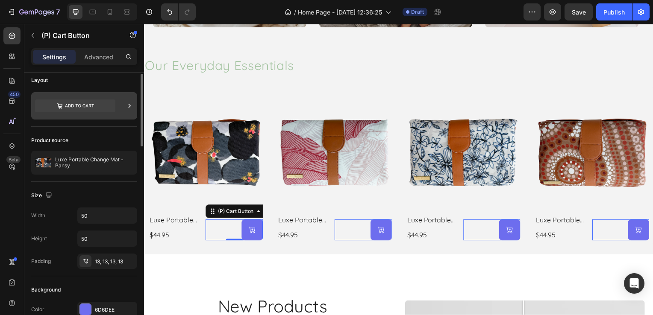
click at [129, 103] on icon at bounding box center [129, 106] width 9 height 9
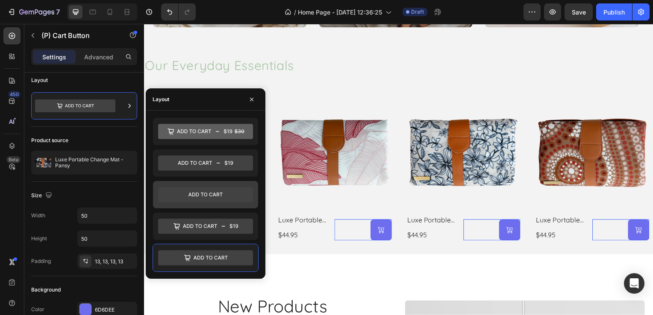
click at [186, 194] on icon at bounding box center [205, 194] width 95 height 15
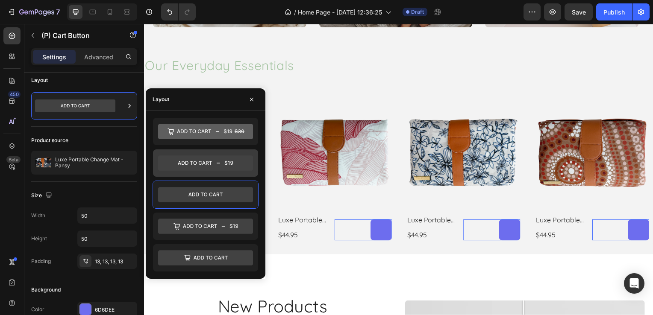
click at [191, 165] on icon at bounding box center [205, 163] width 95 height 15
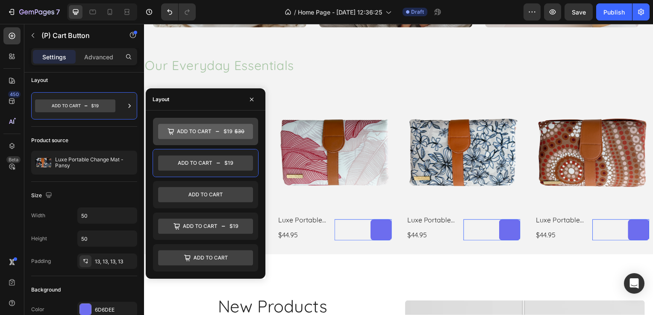
click at [195, 137] on icon at bounding box center [205, 131] width 95 height 15
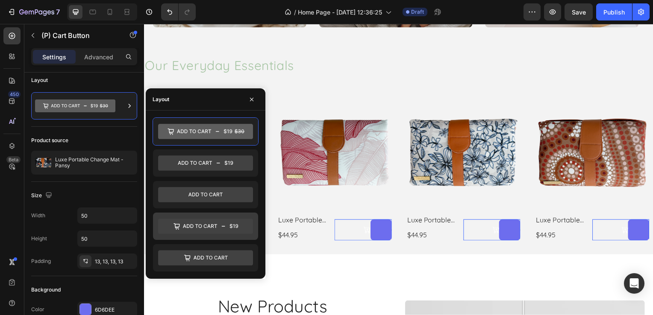
click at [200, 224] on icon at bounding box center [200, 226] width 34 height 4
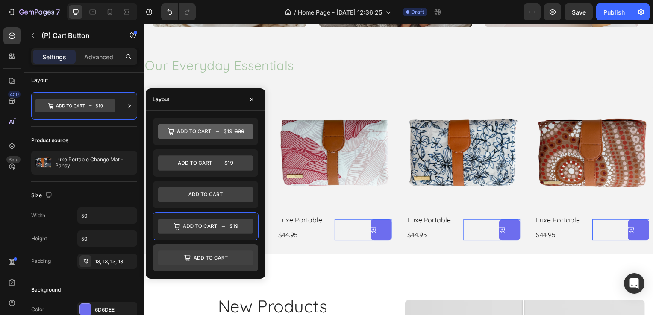
click at [202, 256] on icon at bounding box center [211, 258] width 34 height 4
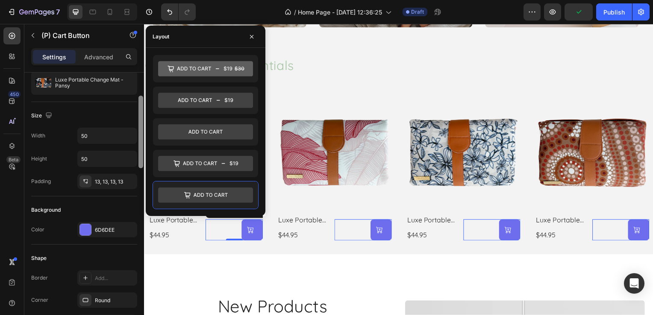
scroll to position [89, 0]
drag, startPoint x: 140, startPoint y: 112, endPoint x: 146, endPoint y: 134, distance: 23.5
click at [146, 0] on body "7 / Home Page - Aug 28, 12:36:25 Draft Preview Publish 450 Beta Sections(30) El…" at bounding box center [326, 0] width 653 height 0
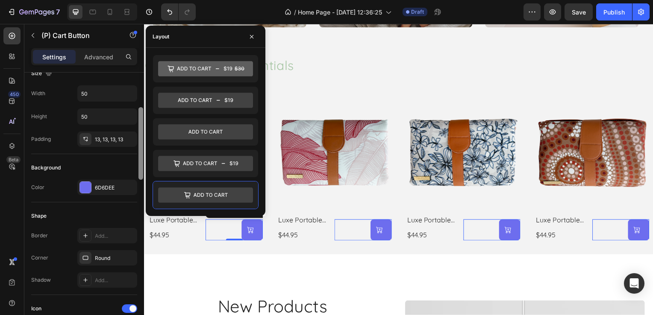
scroll to position [142, 0]
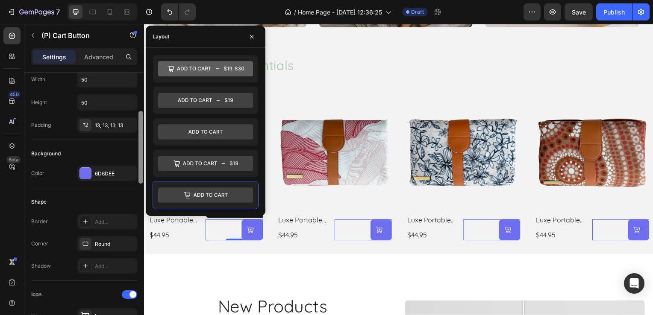
drag, startPoint x: 140, startPoint y: 145, endPoint x: 142, endPoint y: 160, distance: 14.7
click at [142, 160] on div at bounding box center [140, 147] width 5 height 73
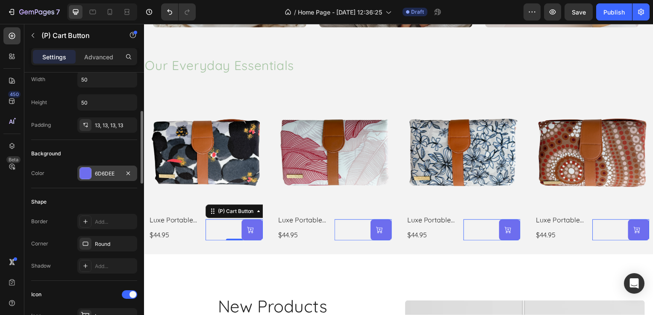
click at [92, 175] on div "6D6DEE" at bounding box center [107, 173] width 60 height 15
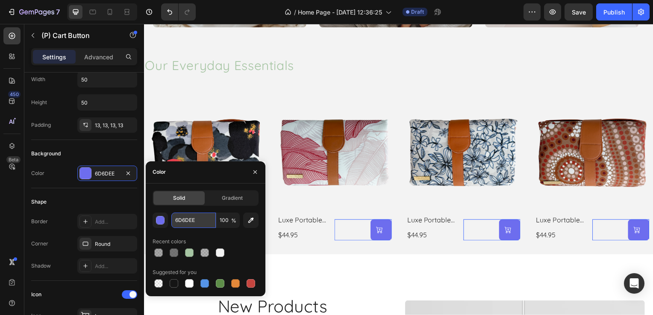
click at [181, 218] on input "6D6DEE" at bounding box center [193, 220] width 44 height 15
paste input "#d7d3ce"
type input "#d7d3ce"
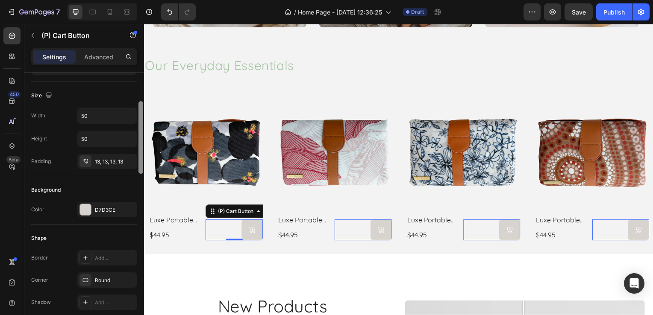
scroll to position [114, 0]
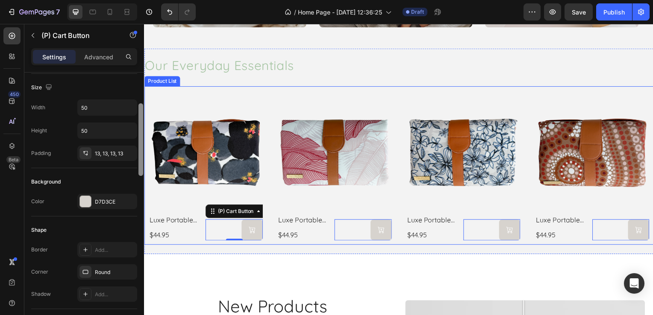
drag, startPoint x: 284, startPoint y: 165, endPoint x: 145, endPoint y: 187, distance: 140.2
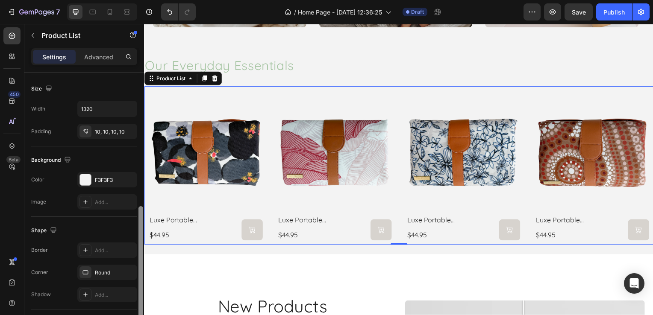
scroll to position [315, 0]
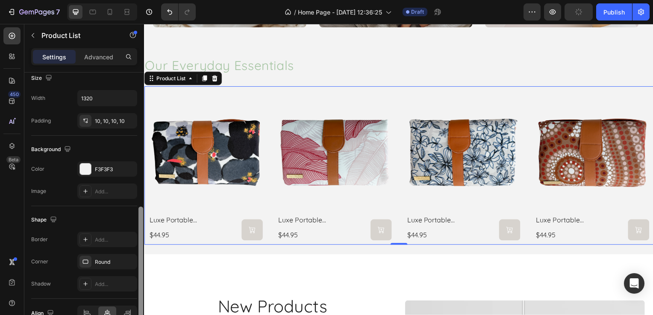
click at [141, 227] on div at bounding box center [140, 264] width 5 height 114
click at [86, 170] on div at bounding box center [85, 169] width 11 height 11
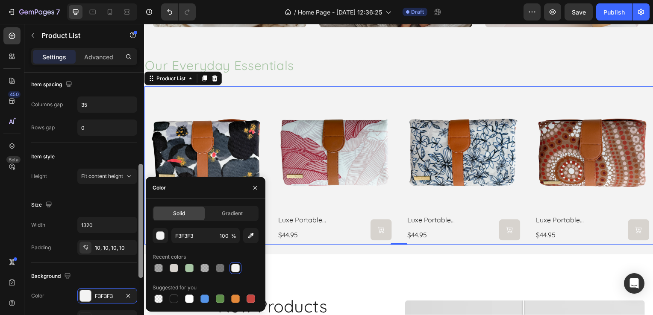
scroll to position [223, 0]
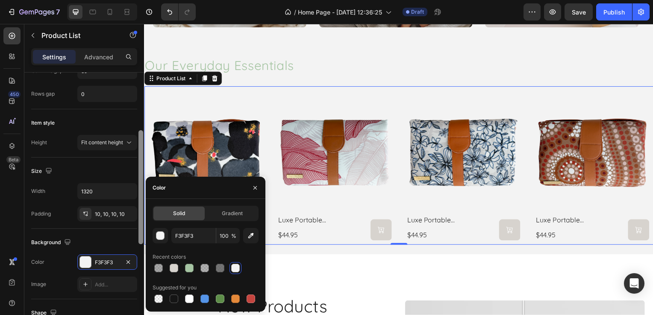
drag, startPoint x: 141, startPoint y: 211, endPoint x: 138, endPoint y: 171, distance: 39.4
click at [138, 171] on div at bounding box center [140, 187] width 5 height 114
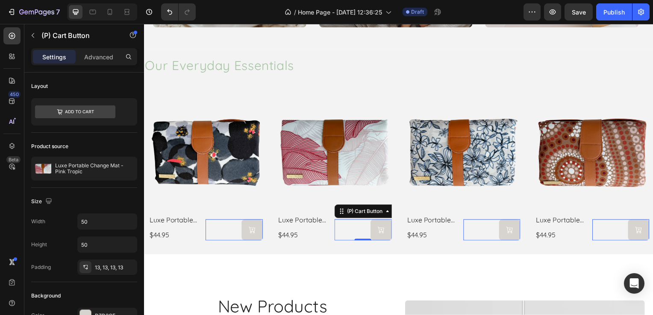
scroll to position [268, 0]
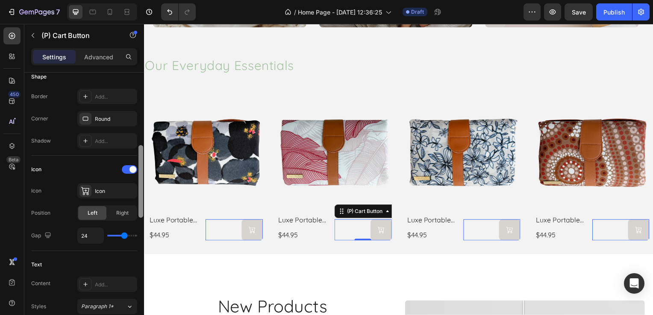
click at [143, 149] on div at bounding box center [141, 207] width 6 height 268
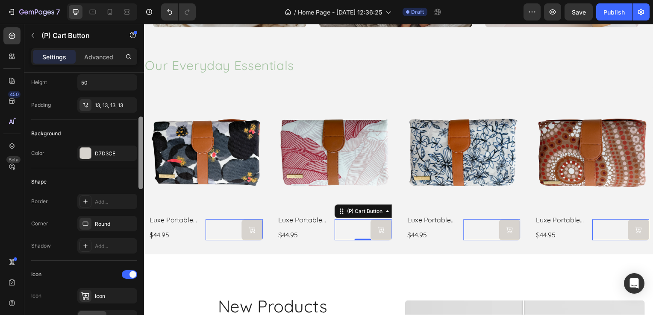
scroll to position [161, 0]
drag, startPoint x: 141, startPoint y: 151, endPoint x: 138, endPoint y: 122, distance: 29.2
click at [138, 122] on div at bounding box center [141, 207] width 6 height 268
click at [84, 151] on div at bounding box center [85, 154] width 11 height 11
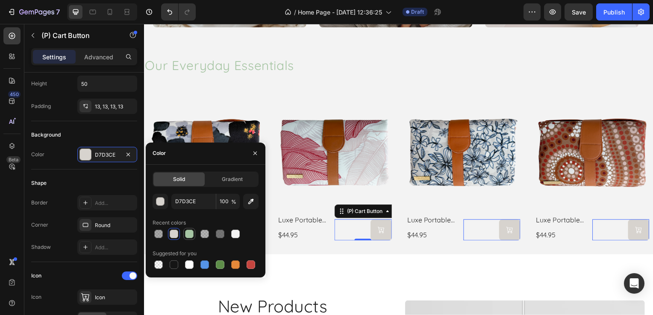
click at [187, 228] on div at bounding box center [189, 234] width 12 height 12
type input "A6C5A3"
click at [224, 202] on input "100" at bounding box center [228, 201] width 24 height 15
type input "59"
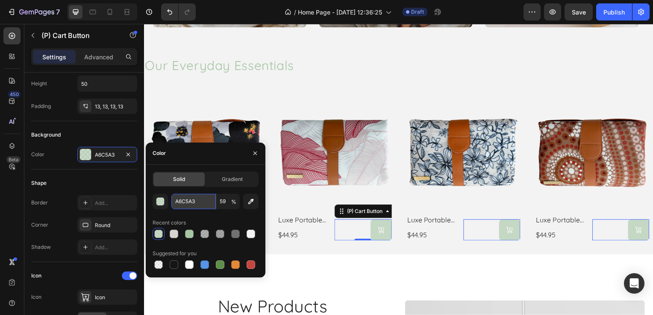
click at [191, 205] on input "A6C5A3" at bounding box center [193, 201] width 44 height 15
paste input "647872"
type input "647872"
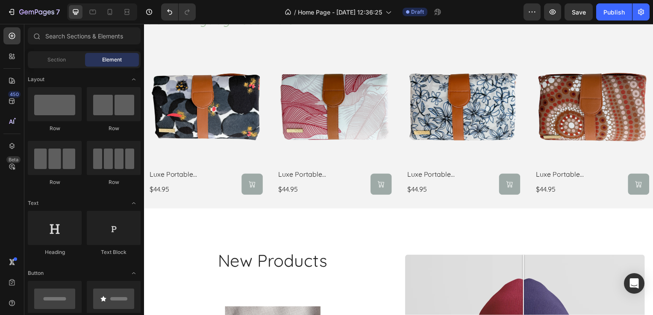
scroll to position [733, 0]
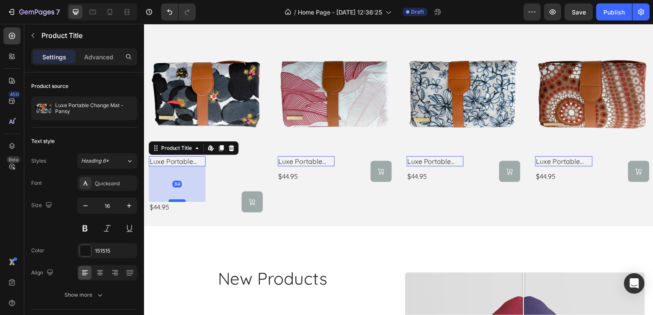
drag, startPoint x: 181, startPoint y: 170, endPoint x: 182, endPoint y: 201, distance: 30.8
click at [182, 201] on div at bounding box center [176, 202] width 17 height 3
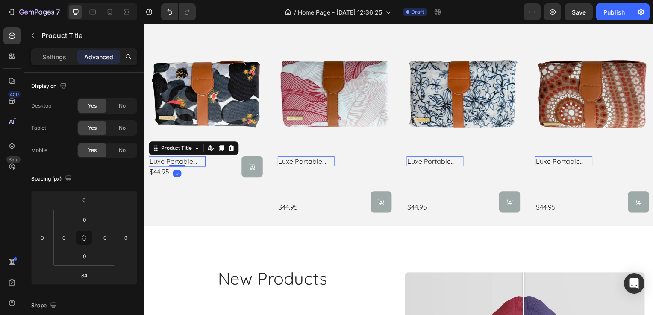
drag, startPoint x: 182, startPoint y: 201, endPoint x: 194, endPoint y: 159, distance: 43.8
click at [194, 159] on div "luxe portable change mat - pansy Product Title Edit content in Shopify 0" at bounding box center [176, 163] width 57 height 11
type input "0"
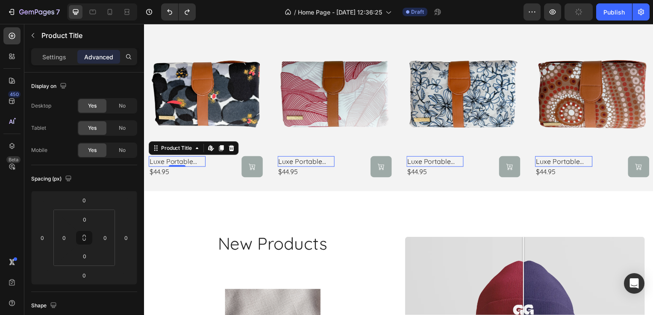
click at [200, 162] on h2 "luxe portable change mat - pansy" at bounding box center [176, 163] width 57 height 11
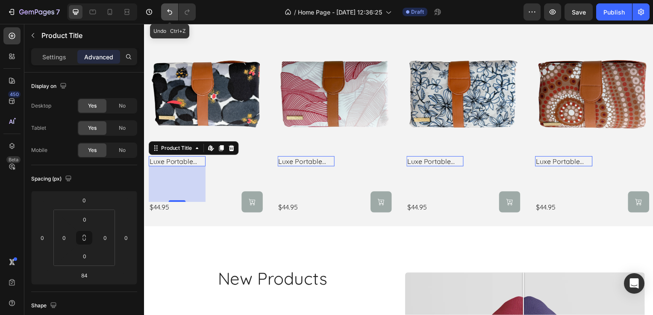
click at [175, 13] on button "Undo/Redo" at bounding box center [169, 11] width 17 height 17
click at [171, 13] on icon "Undo/Redo" at bounding box center [169, 12] width 9 height 9
click at [183, 13] on icon "Undo/Redo" at bounding box center [187, 12] width 9 height 9
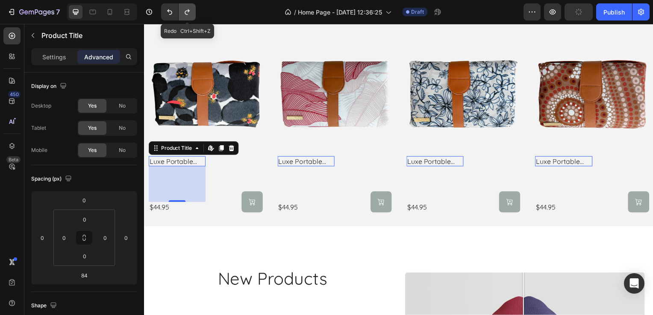
click at [183, 13] on icon "Undo/Redo" at bounding box center [187, 12] width 9 height 9
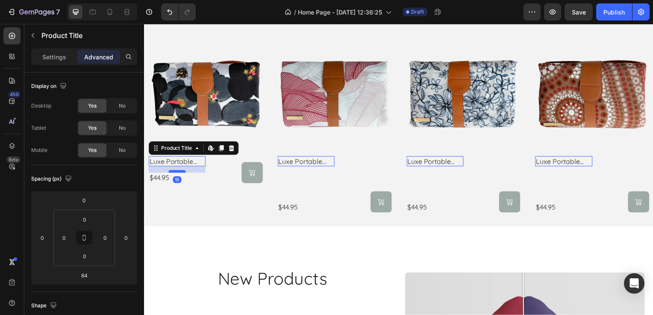
drag, startPoint x: 176, startPoint y: 201, endPoint x: 181, endPoint y: 171, distance: 29.9
click at [181, 172] on div at bounding box center [176, 173] width 17 height 3
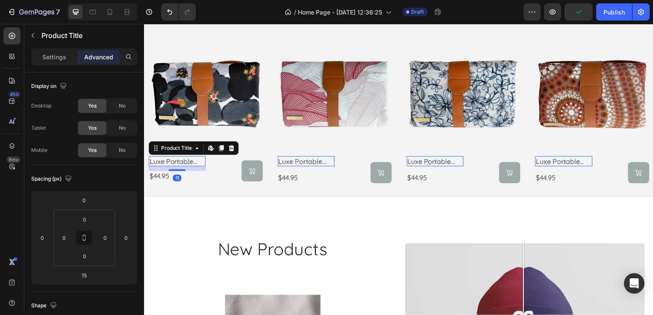
drag, startPoint x: 181, startPoint y: 171, endPoint x: 185, endPoint y: 169, distance: 5.0
click at [185, 168] on div "11" at bounding box center [176, 168] width 57 height 0
type input "9"
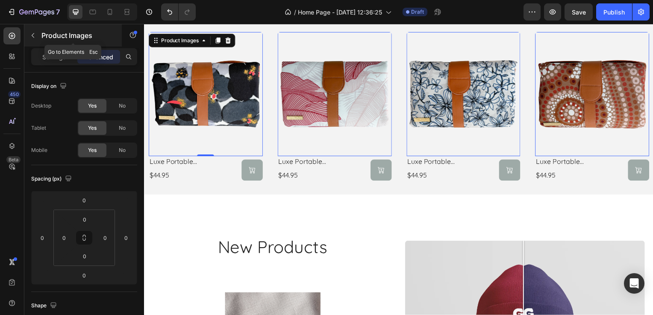
click at [34, 37] on icon "button" at bounding box center [33, 35] width 3 height 5
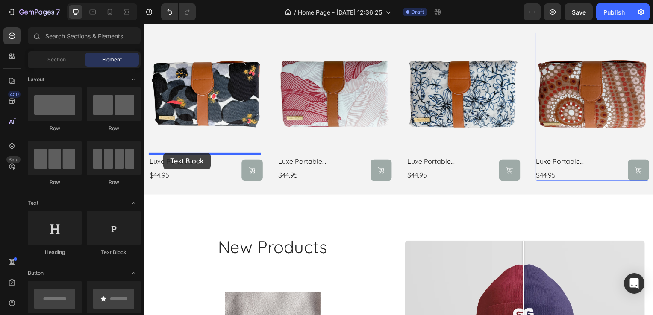
drag, startPoint x: 253, startPoint y: 261, endPoint x: 163, endPoint y: 154, distance: 139.8
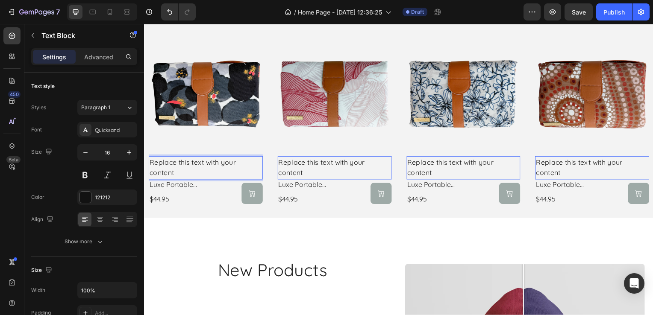
click at [194, 173] on p "Replace this text with your content" at bounding box center [205, 170] width 113 height 22
click at [190, 167] on p "Replace this text with your content" at bounding box center [205, 170] width 113 height 22
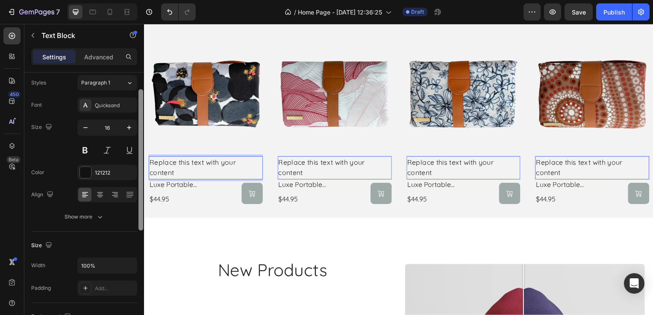
scroll to position [0, 0]
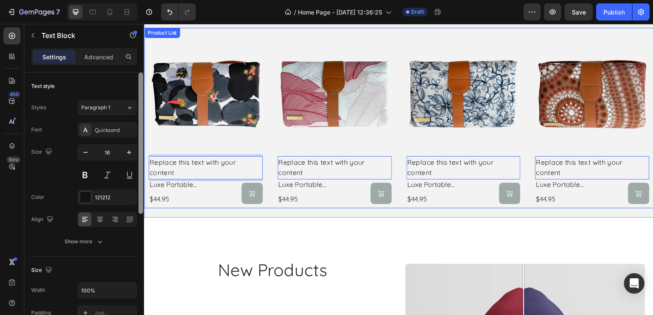
drag, startPoint x: 284, startPoint y: 136, endPoint x: 144, endPoint y: 56, distance: 161.0
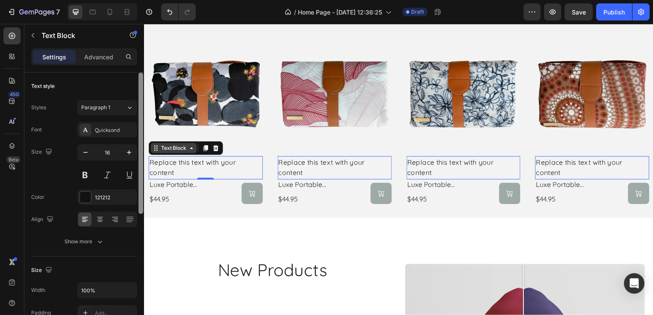
click at [193, 149] on icon at bounding box center [191, 149] width 7 height 7
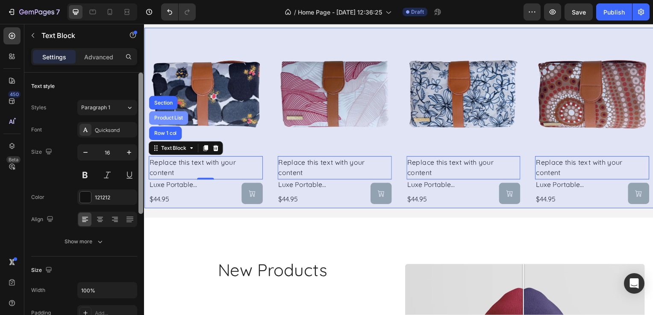
click at [173, 119] on div "Product List" at bounding box center [168, 119] width 32 height 5
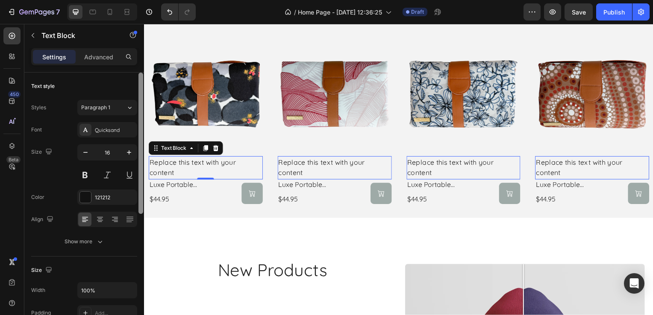
click at [184, 178] on p "Replace this text with your content" at bounding box center [205, 170] width 113 height 22
click at [99, 58] on p "Advanced" at bounding box center [98, 57] width 29 height 9
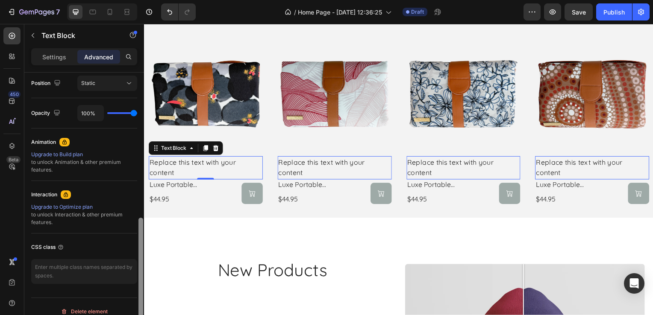
scroll to position [325, 0]
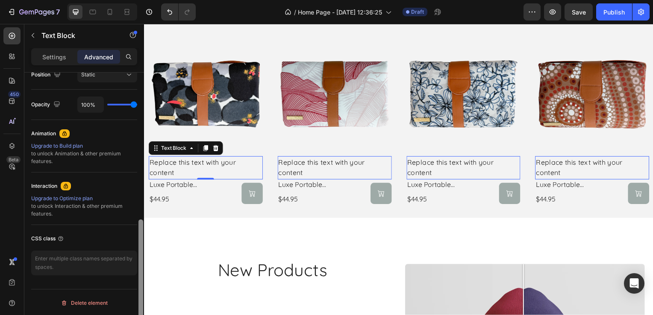
drag, startPoint x: 142, startPoint y: 81, endPoint x: 143, endPoint y: 263, distance: 182.0
click at [143, 263] on div at bounding box center [140, 280] width 5 height 121
click at [215, 147] on icon at bounding box center [215, 149] width 7 height 7
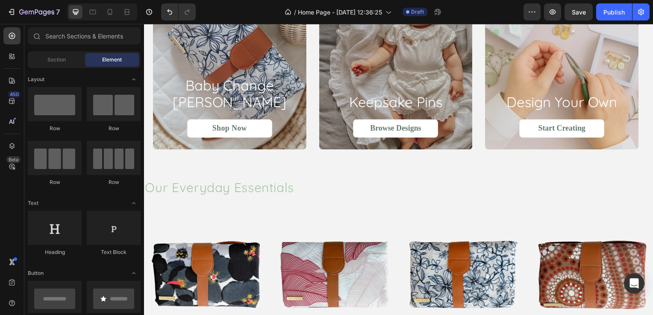
scroll to position [506, 0]
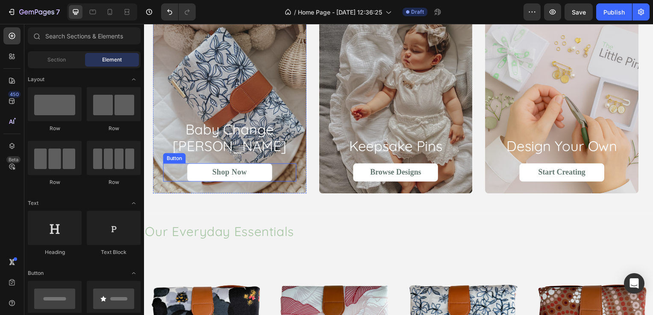
click at [270, 175] on link "Shop Now" at bounding box center [229, 174] width 85 height 18
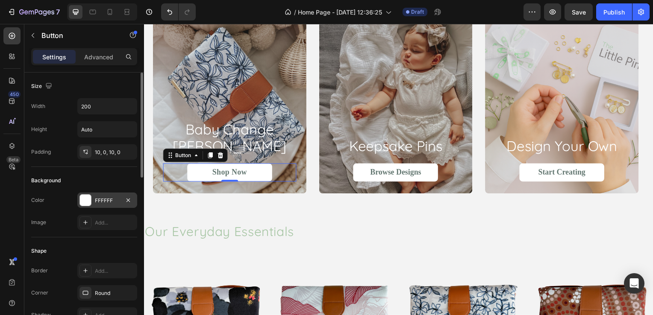
click at [87, 204] on div at bounding box center [85, 200] width 11 height 11
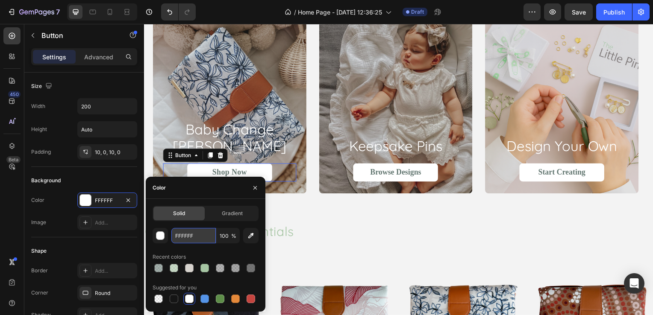
click at [181, 235] on input "FFFFFF" at bounding box center [193, 235] width 44 height 15
type input "f3f3f3"
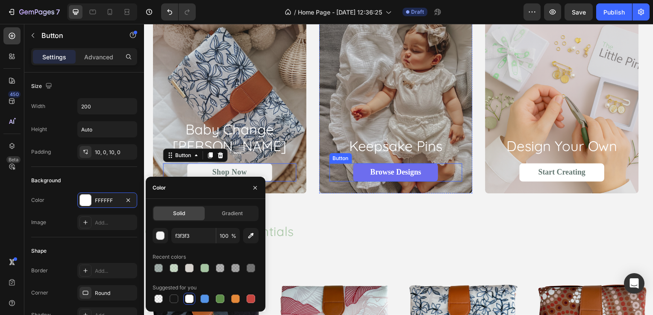
click at [364, 174] on link "Browse Designs" at bounding box center [396, 174] width 85 height 18
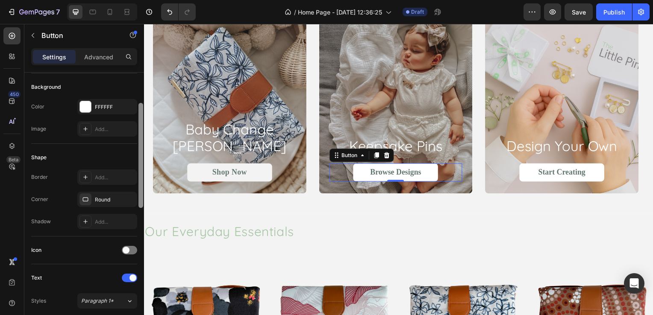
scroll to position [89, 0]
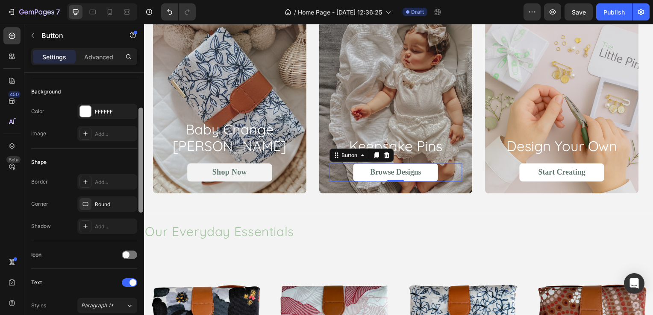
drag, startPoint x: 140, startPoint y: 207, endPoint x: 142, endPoint y: 114, distance: 93.2
click at [142, 114] on div at bounding box center [140, 160] width 5 height 105
click at [110, 116] on div "FFFFFF" at bounding box center [107, 111] width 60 height 15
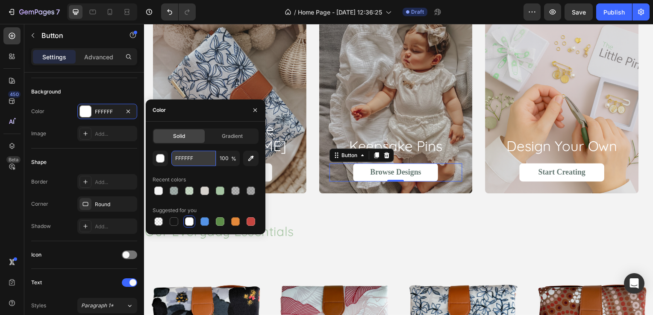
click at [196, 162] on input "FFFFFF" at bounding box center [193, 158] width 44 height 15
type input "f3f3f3"
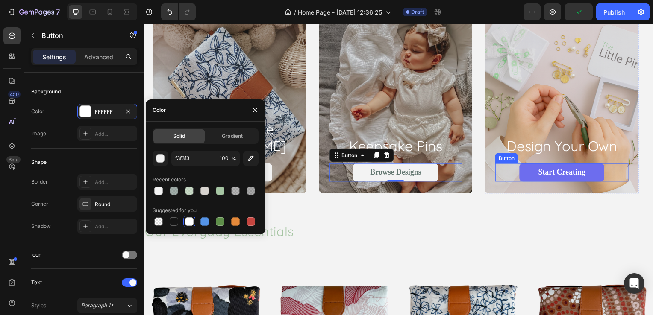
click at [536, 171] on link "Start Creating" at bounding box center [564, 174] width 85 height 18
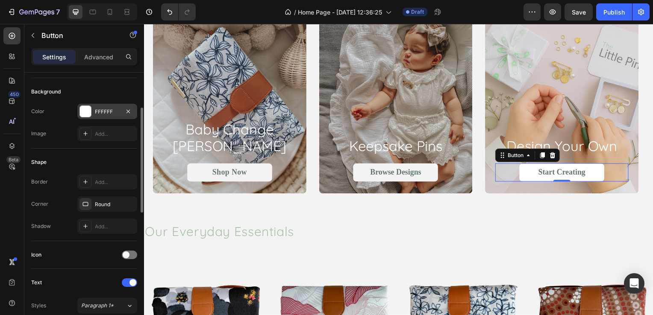
click at [98, 109] on div "FFFFFF" at bounding box center [107, 112] width 25 height 8
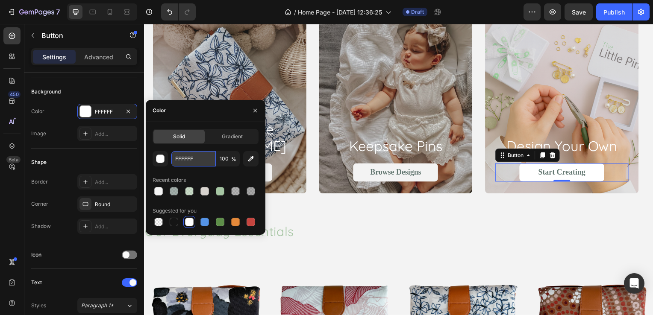
click at [185, 160] on input "FFFFFF" at bounding box center [193, 158] width 44 height 15
type input "f3f3f3"
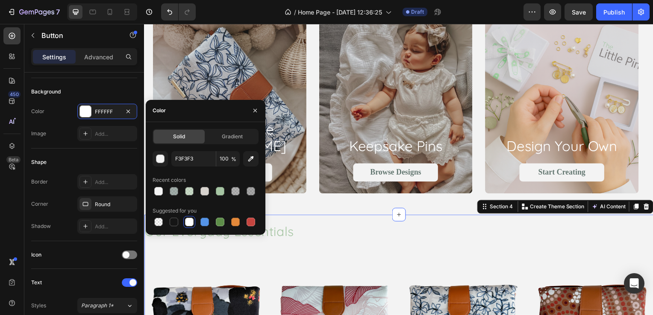
click at [456, 250] on div "Our Everyday Essentials Heading Product Images luxe portable change mat - pansy…" at bounding box center [400, 313] width 513 height 192
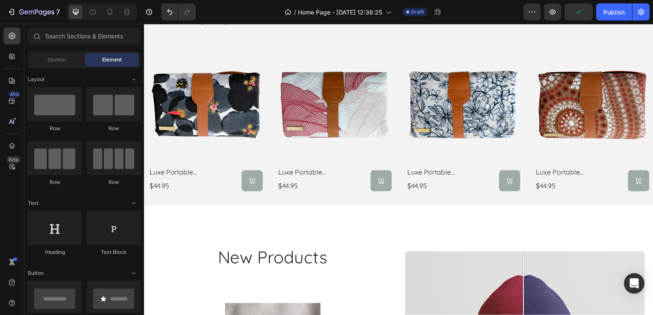
scroll to position [729, 0]
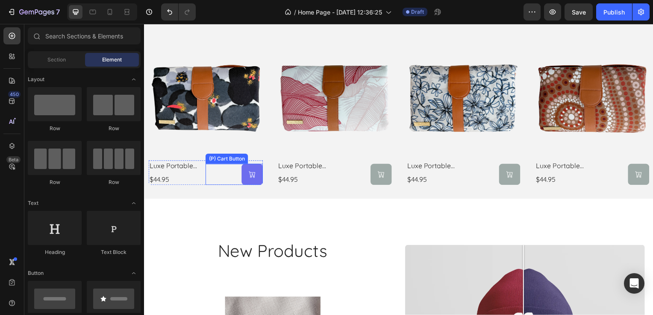
click at [250, 181] on button at bounding box center [252, 175] width 21 height 21
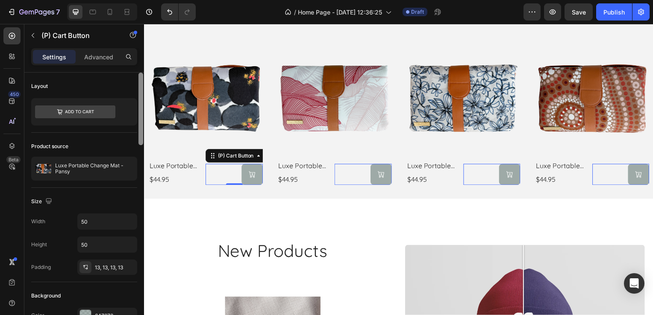
click at [139, 144] on div at bounding box center [140, 109] width 5 height 73
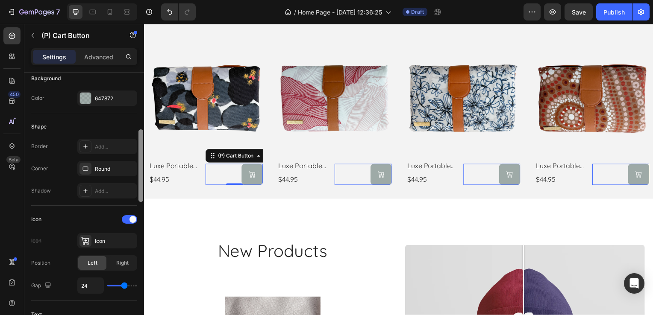
scroll to position [216, 0]
drag, startPoint x: 139, startPoint y: 144, endPoint x: 138, endPoint y: 203, distance: 59.0
click at [138, 203] on div at bounding box center [141, 207] width 6 height 268
click at [82, 100] on div at bounding box center [85, 99] width 11 height 11
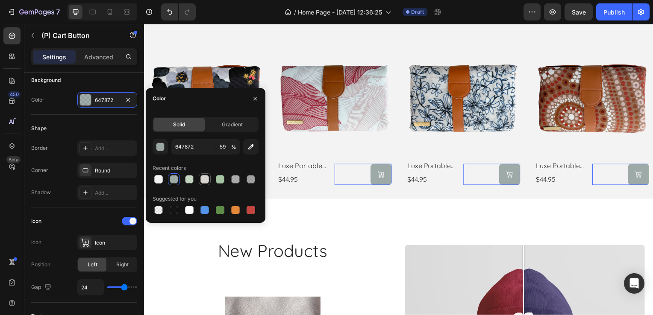
click at [204, 181] on div at bounding box center [204, 179] width 9 height 9
type input "D7D3CE"
type input "100"
click at [160, 181] on div at bounding box center [158, 179] width 9 height 9
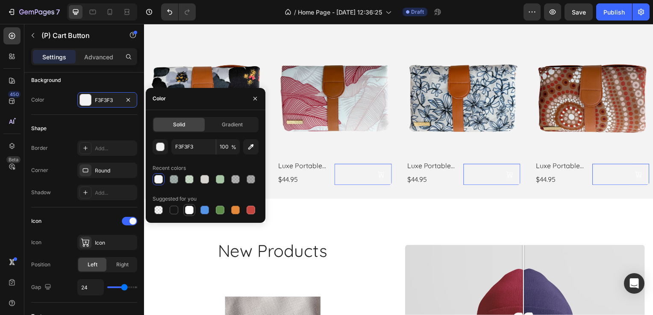
click at [191, 212] on div at bounding box center [189, 210] width 9 height 9
click at [204, 180] on div at bounding box center [204, 179] width 9 height 9
type input "D7D3CE"
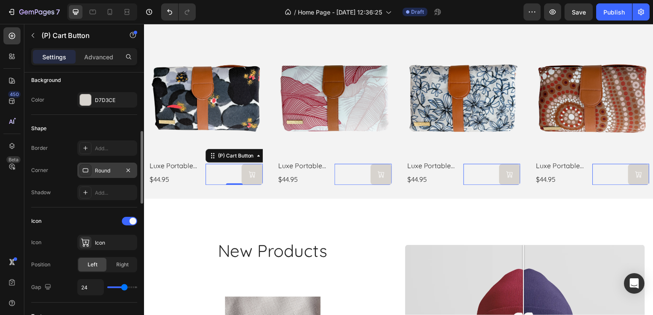
click at [109, 175] on div "Round" at bounding box center [107, 170] width 60 height 15
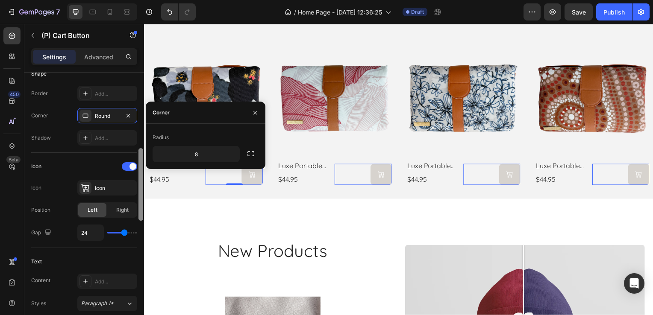
drag, startPoint x: 284, startPoint y: 209, endPoint x: 144, endPoint y: 202, distance: 140.4
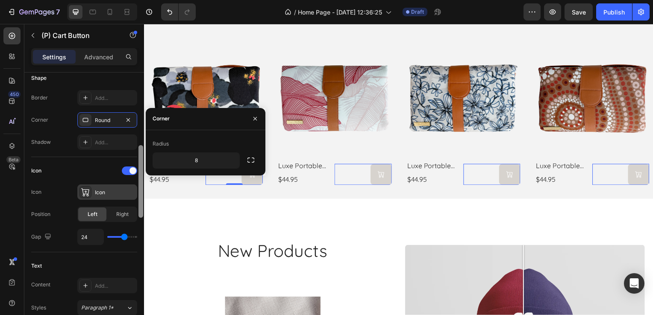
scroll to position [265, 0]
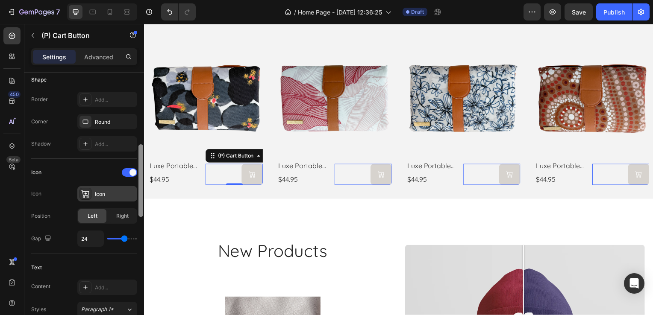
click at [104, 199] on div "Icon" at bounding box center [107, 193] width 60 height 15
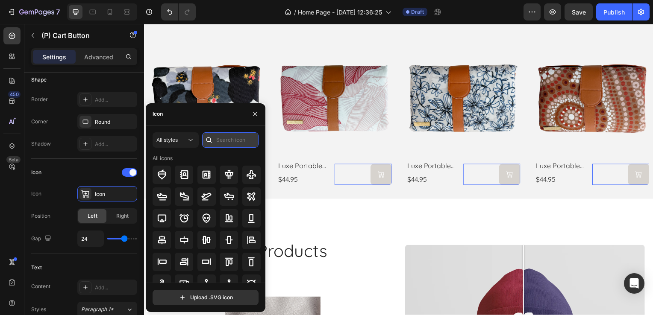
click at [217, 139] on input "text" at bounding box center [230, 139] width 56 height 15
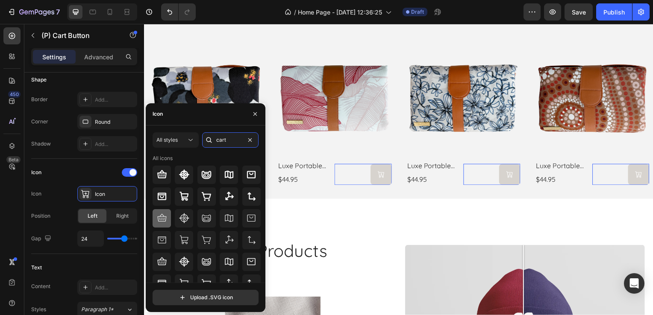
type input "cart"
click at [165, 220] on icon at bounding box center [161, 218] width 9 height 8
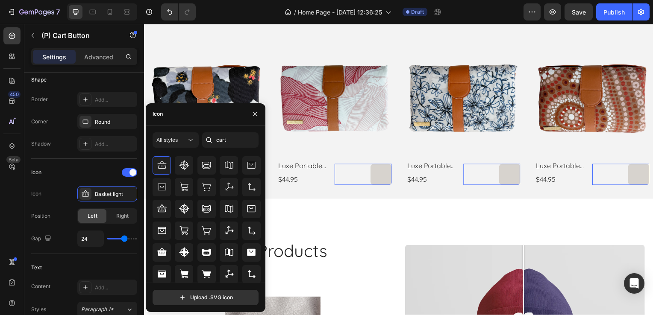
scroll to position [54, 0]
click at [203, 276] on icon at bounding box center [206, 273] width 10 height 10
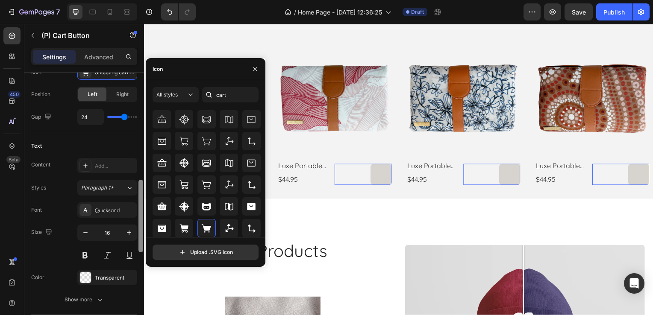
scroll to position [388, 0]
drag, startPoint x: 141, startPoint y: 206, endPoint x: 147, endPoint y: 239, distance: 34.4
click at [144, 239] on div "450 Beta Sections(30) Elements(83) Section Element Hero Section Product Detail …" at bounding box center [72, 169] width 144 height 291
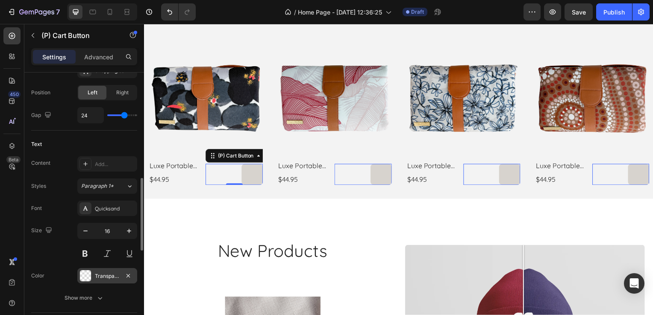
click at [85, 274] on div at bounding box center [85, 275] width 11 height 11
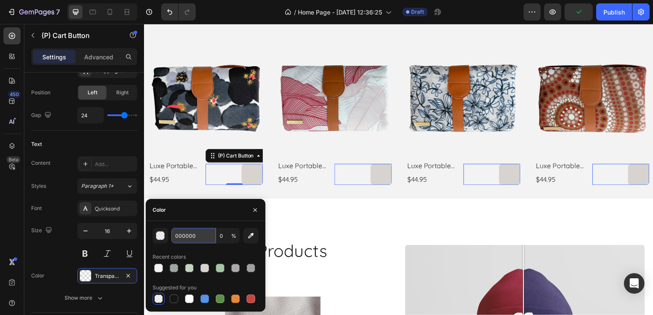
click at [0, 0] on input "000000" at bounding box center [0, 0] width 0 height 0
paste input "647872"
click at [209, 226] on div "647872 0 % Recent colors Suggested for you" at bounding box center [206, 266] width 120 height 91
click at [0, 0] on input "647872" at bounding box center [0, 0] width 0 height 0
click at [155, 239] on button "button" at bounding box center [160, 235] width 15 height 15
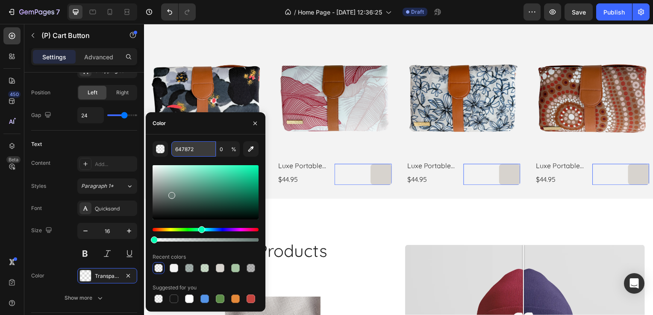
click at [0, 0] on input "647872" at bounding box center [0, 0] width 0 height 0
paste input "647872"
type input "64"
type input "100"
type input "6"
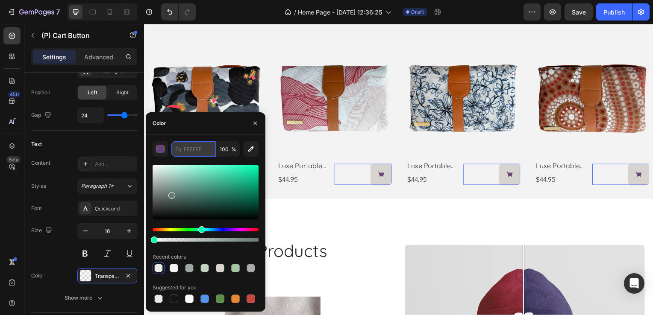
click at [0, 0] on input "text" at bounding box center [0, 0] width 0 height 0
paste input "647872"
click at [206, 136] on div "647872 100 % Recent colors Suggested for you" at bounding box center [206, 223] width 120 height 177
click at [0, 0] on input "647872" at bounding box center [0, 0] width 0 height 0
paste input "647872"
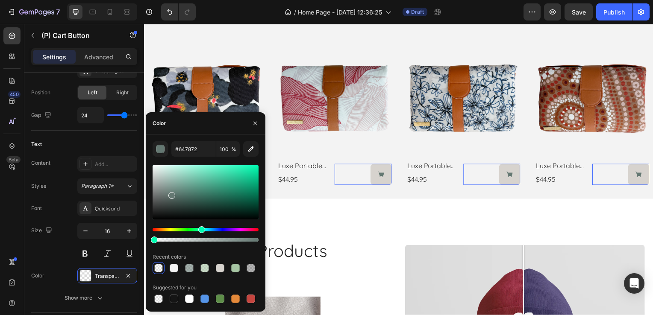
click at [195, 129] on div "Color" at bounding box center [206, 123] width 120 height 22
type input "647872"
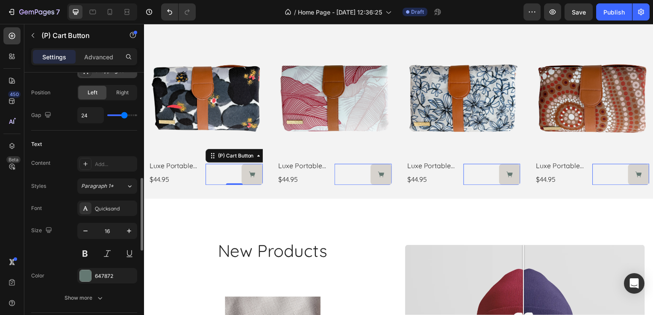
click at [127, 73] on div "Shopping cart simple filled" at bounding box center [115, 71] width 40 height 8
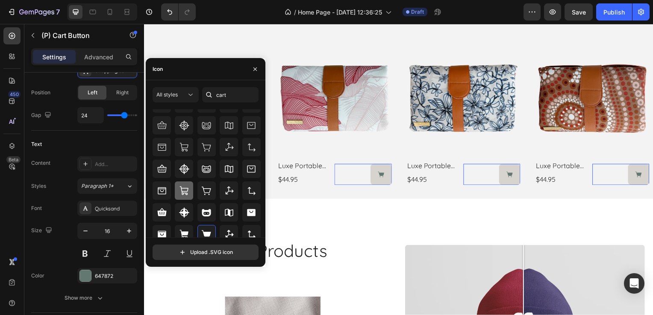
click at [186, 189] on icon at bounding box center [184, 191] width 10 height 10
click at [207, 191] on icon at bounding box center [206, 191] width 10 height 10
click at [185, 189] on icon at bounding box center [184, 191] width 10 height 10
click at [253, 209] on icon at bounding box center [251, 213] width 10 height 10
click at [164, 188] on icon at bounding box center [162, 190] width 9 height 7
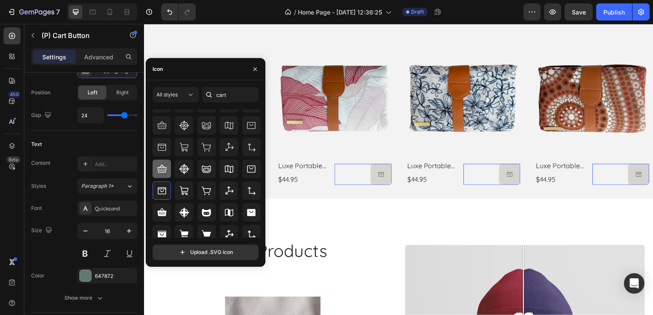
click at [159, 164] on icon at bounding box center [162, 169] width 10 height 10
click at [185, 148] on icon at bounding box center [184, 147] width 10 height 10
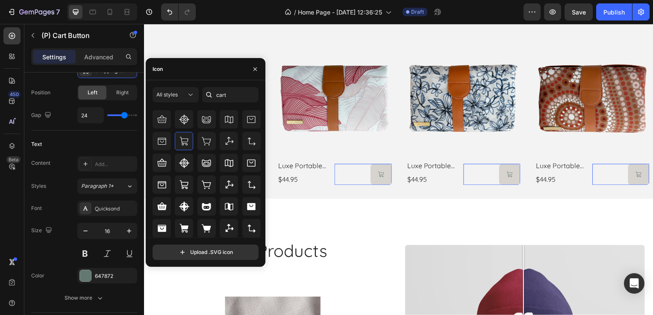
scroll to position [0, 0]
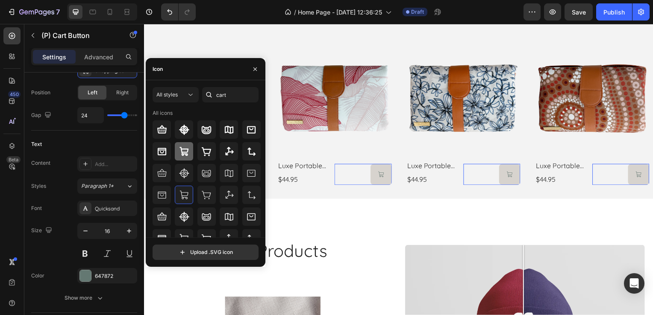
click at [182, 157] on div at bounding box center [184, 151] width 18 height 18
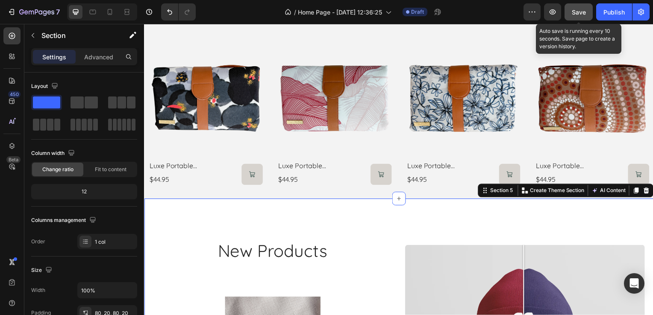
click at [578, 12] on span "Save" at bounding box center [579, 12] width 14 height 7
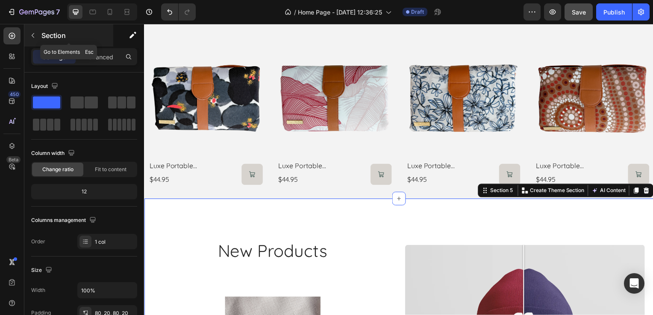
click at [43, 35] on p "Section" at bounding box center [76, 35] width 70 height 10
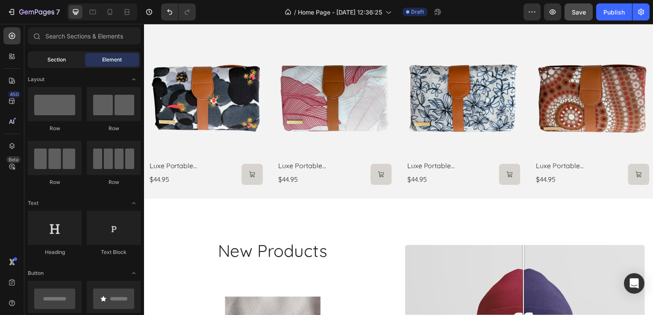
click at [50, 54] on div "Section" at bounding box center [56, 60] width 54 height 14
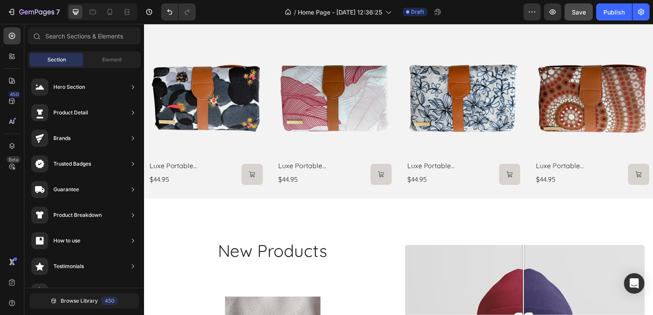
drag, startPoint x: 260, startPoint y: 95, endPoint x: 260, endPoint y: 337, distance: 242.3
click at [260, 0] on html "7 / Home Page - Aug 28, 12:36:25 Draft Preview Save Publish 450 Beta Sections(3…" at bounding box center [326, 0] width 653 height 0
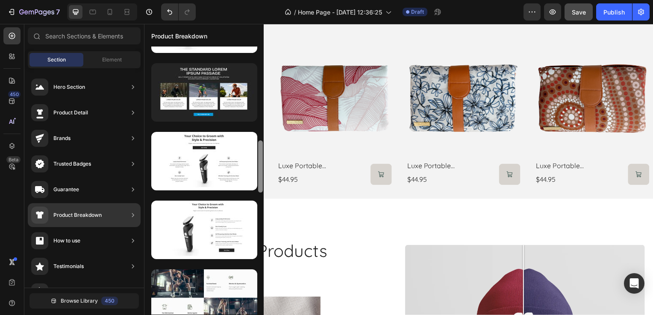
scroll to position [470, 0]
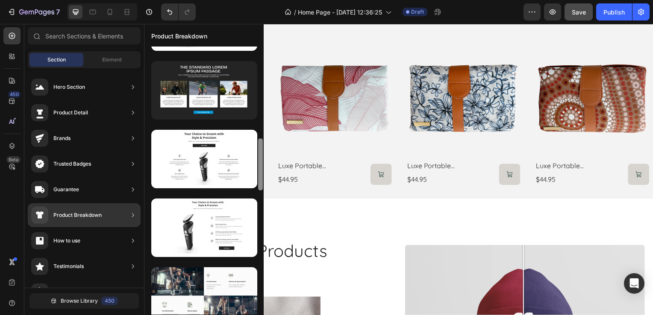
drag, startPoint x: 261, startPoint y: 77, endPoint x: 262, endPoint y: 169, distance: 91.9
click at [262, 169] on div at bounding box center [260, 164] width 5 height 52
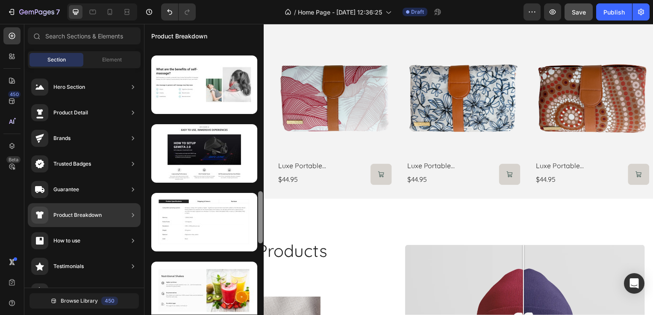
scroll to position [753, 0]
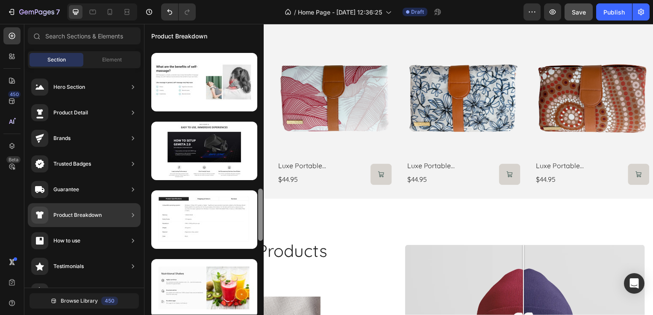
drag, startPoint x: 259, startPoint y: 158, endPoint x: 258, endPoint y: 214, distance: 55.6
click at [258, 214] on div at bounding box center [260, 215] width 5 height 52
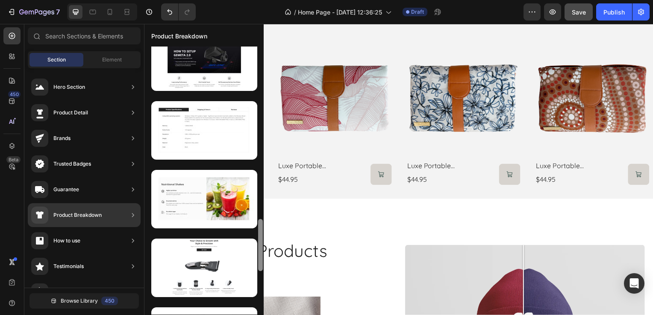
scroll to position [0, 0]
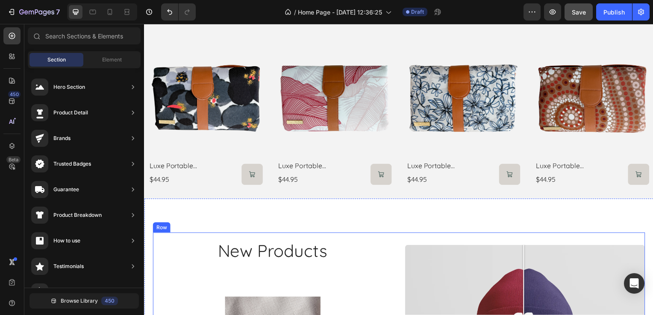
drag, startPoint x: 404, startPoint y: 231, endPoint x: 266, endPoint y: 236, distance: 138.5
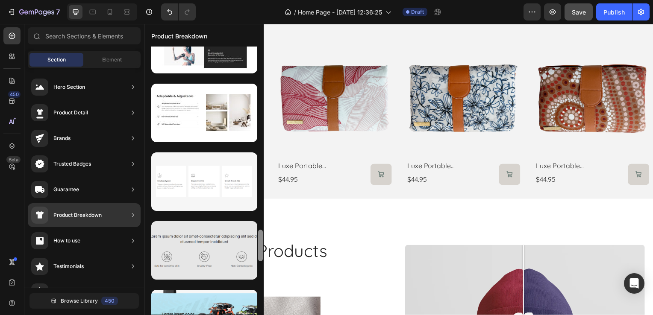
scroll to position [1554, 0]
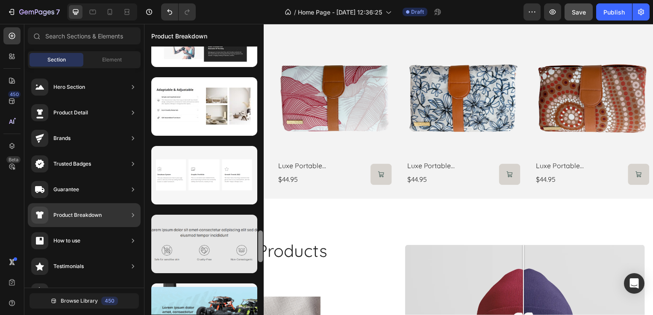
click at [256, 260] on div at bounding box center [203, 181] width 119 height 268
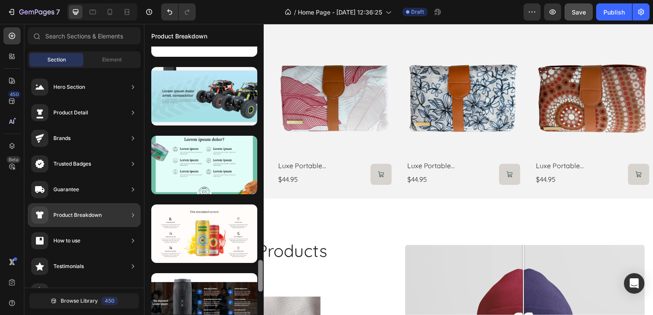
scroll to position [1778, 0]
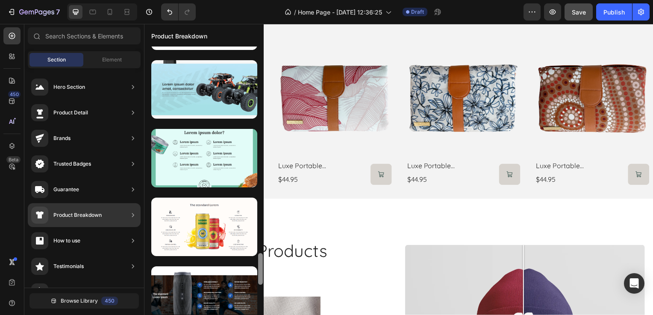
drag, startPoint x: 261, startPoint y: 245, endPoint x: 259, endPoint y: 272, distance: 26.6
click at [259, 272] on div at bounding box center [260, 269] width 5 height 32
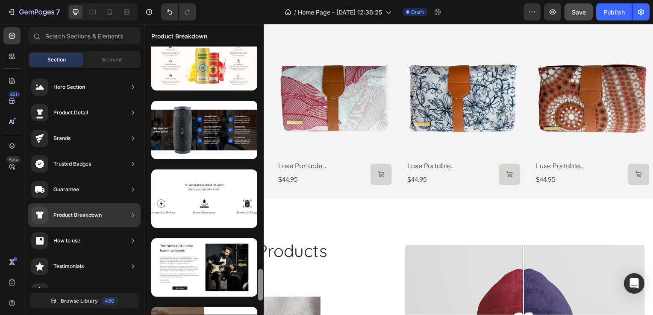
scroll to position [1951, 0]
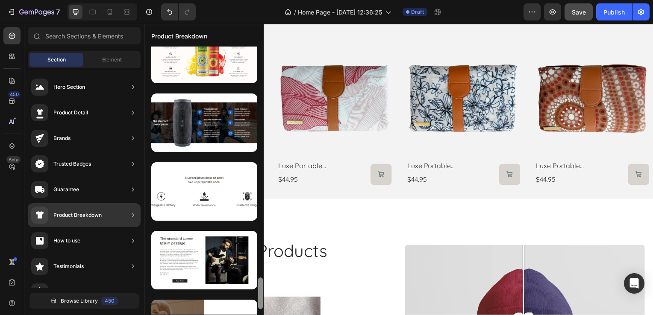
drag, startPoint x: 259, startPoint y: 264, endPoint x: 260, endPoint y: 285, distance: 20.5
click at [260, 285] on div at bounding box center [260, 294] width 5 height 32
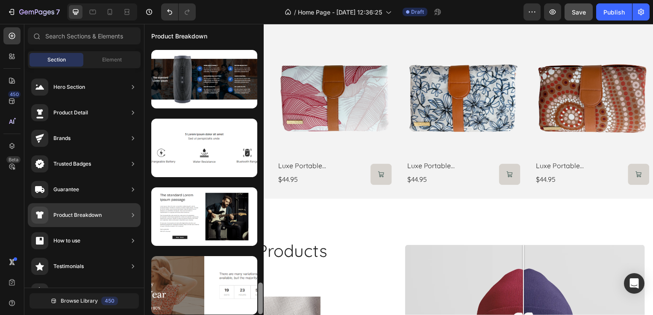
scroll to position [1996, 0]
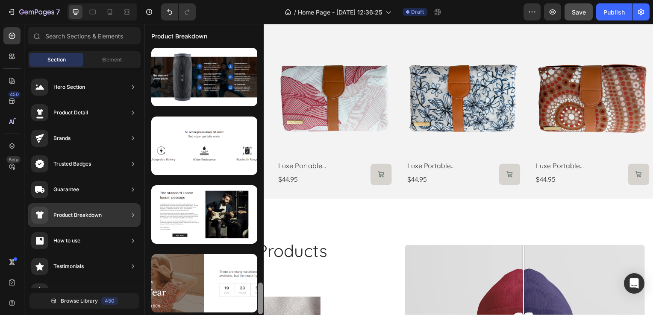
drag, startPoint x: 259, startPoint y: 286, endPoint x: 259, endPoint y: 293, distance: 6.8
click at [259, 293] on div at bounding box center [260, 299] width 5 height 32
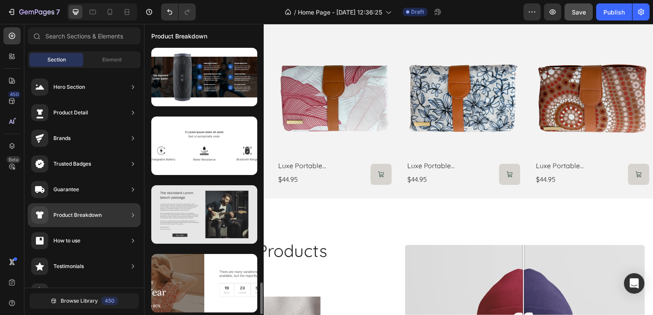
click at [185, 226] on div at bounding box center [204, 214] width 106 height 59
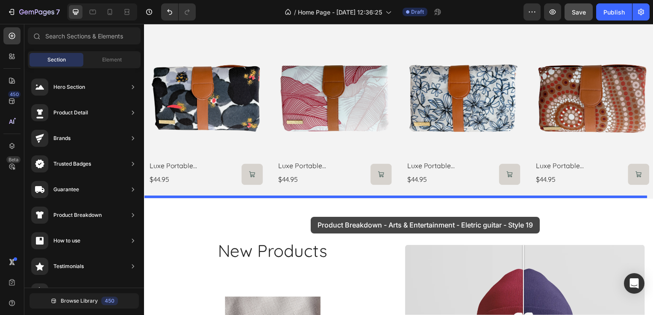
drag, startPoint x: 329, startPoint y: 250, endPoint x: 312, endPoint y: 218, distance: 35.9
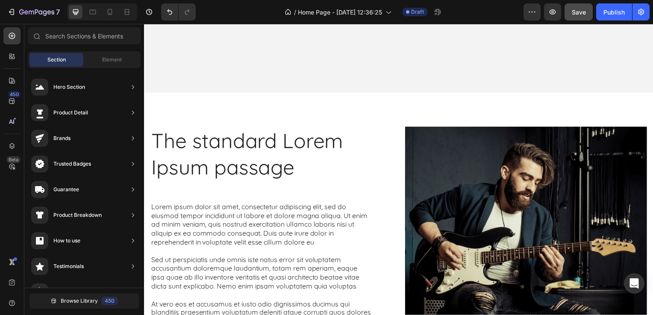
scroll to position [932, 0]
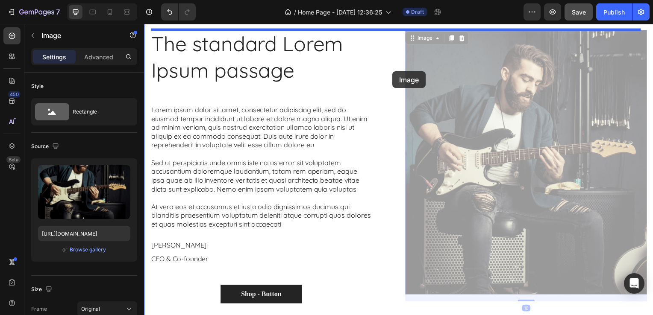
drag, startPoint x: 467, startPoint y: 113, endPoint x: 394, endPoint y: 72, distance: 83.6
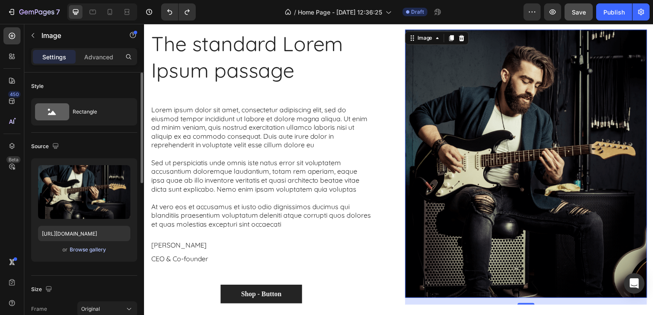
click at [84, 247] on div "Browse gallery" at bounding box center [88, 250] width 36 height 8
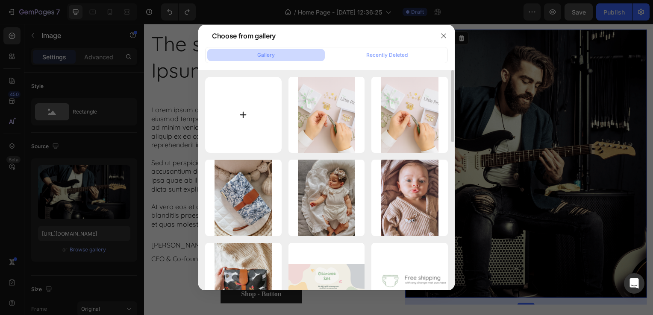
click at [250, 107] on input "file" at bounding box center [243, 115] width 76 height 76
type input "C:\fakepath\baby-bundle-.png"
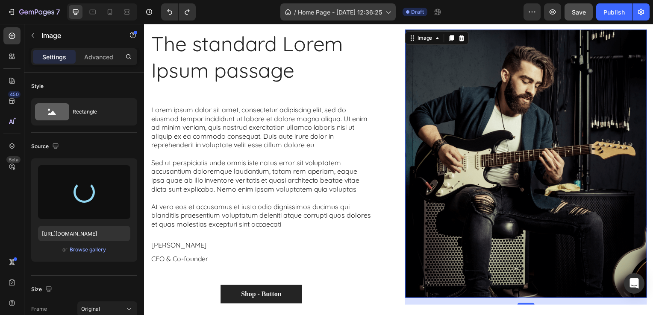
type input "https://cdn.shopify.com/s/files/1/0632/1114/3229/files/gempages_581772769717388…"
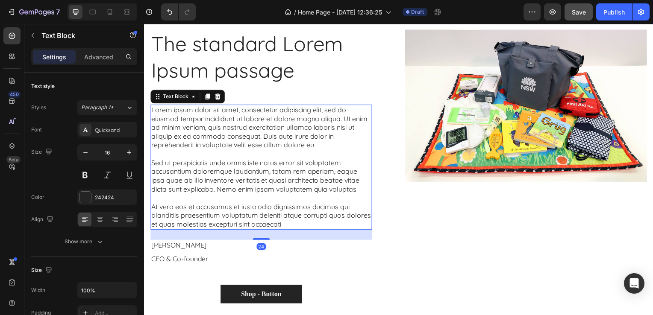
click at [256, 142] on p "Lorem ipsum dolor sit amet, consectetur adipiscing elit, sed do eiusmod tempor …" at bounding box center [261, 128] width 221 height 44
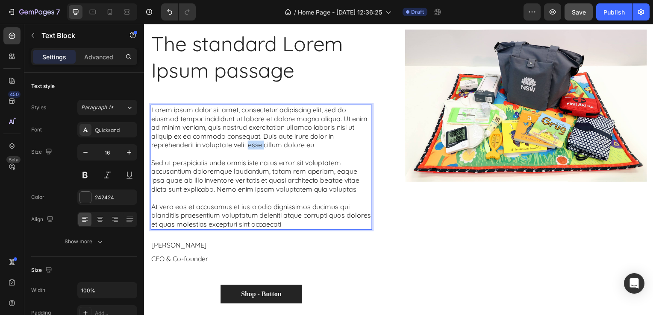
click at [256, 142] on p "Lorem ipsum dolor sit amet, consectetur adipiscing elit, sed do eiusmod tempor …" at bounding box center [261, 128] width 221 height 44
click at [316, 226] on p "At vero eos et accusamus et iusto odio dignissimos ducimus qui blanditiis praes…" at bounding box center [261, 217] width 221 height 26
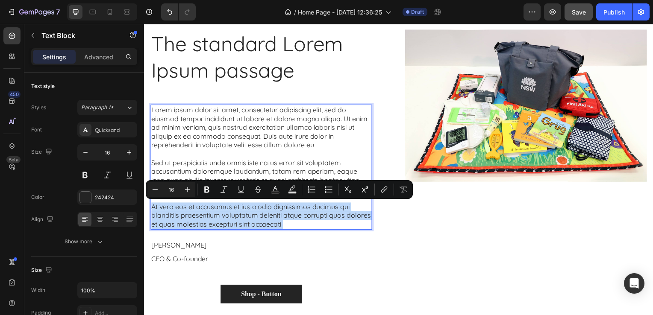
drag, startPoint x: 316, startPoint y: 226, endPoint x: 154, endPoint y: 111, distance: 198.0
click at [154, 111] on div "Lorem ipsum dolor sit amet, consectetur adipiscing elit, sed do eiusmod tempor …" at bounding box center [261, 169] width 223 height 126
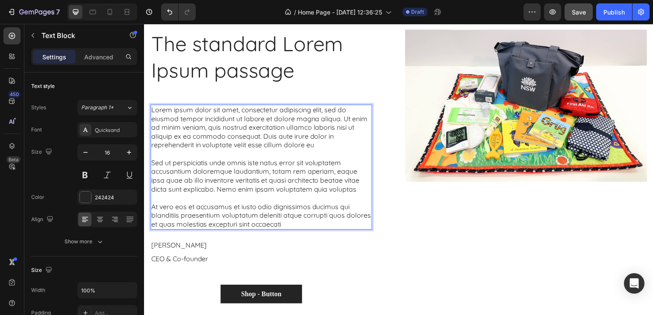
click at [154, 111] on p "Lorem ipsum dolor sit amet, consectetur adipiscing elit, sed do eiusmod tempor …" at bounding box center [261, 128] width 221 height 44
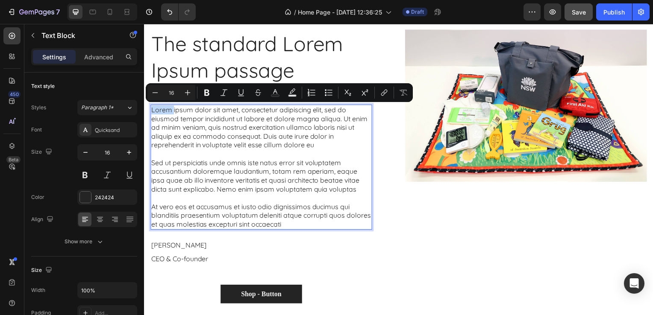
click at [158, 113] on p "Lorem ipsum dolor sit amet, consectetur adipiscing elit, sed do eiusmod tempor …" at bounding box center [261, 128] width 221 height 44
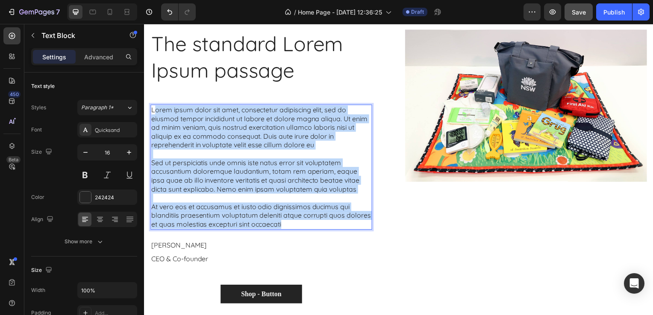
drag, startPoint x: 153, startPoint y: 111, endPoint x: 323, endPoint y: 231, distance: 207.2
click at [323, 231] on div "Lorem ipsum dolor sit amet, consectetur adipiscing elit, sed do eiusmod tempor …" at bounding box center [261, 169] width 223 height 126
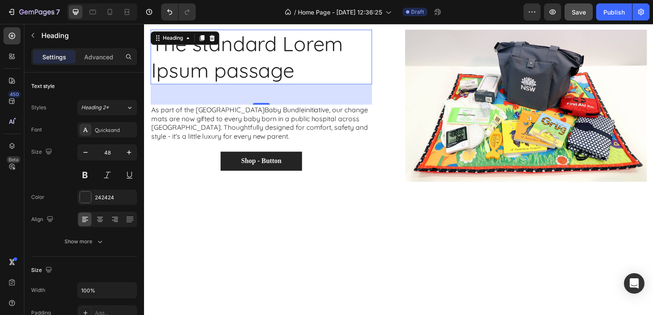
click at [285, 65] on p "The standard Lorem Ipsum passage" at bounding box center [261, 57] width 221 height 53
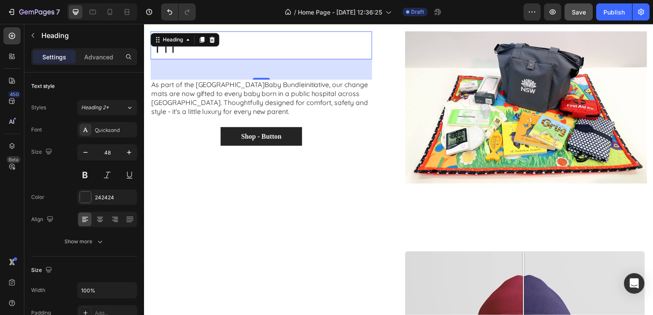
scroll to position [930, 0]
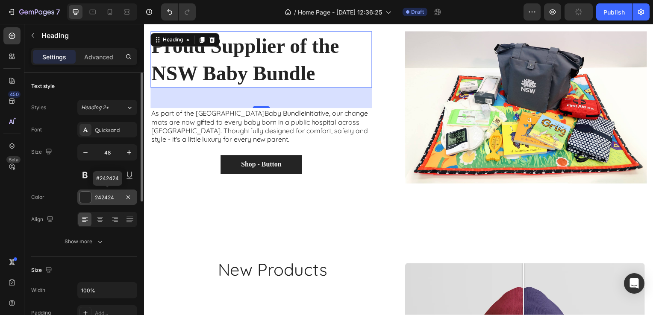
click at [91, 199] on div at bounding box center [85, 197] width 11 height 11
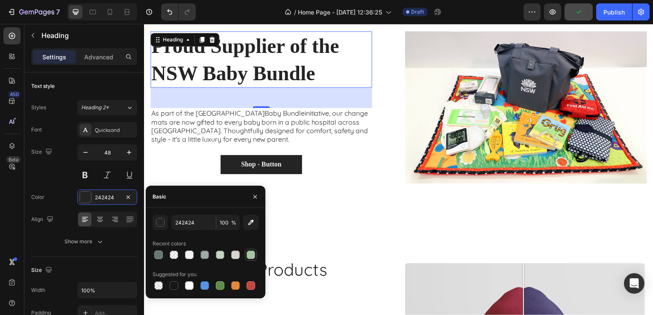
click at [249, 256] on div at bounding box center [251, 255] width 9 height 9
type input "A6C5A3"
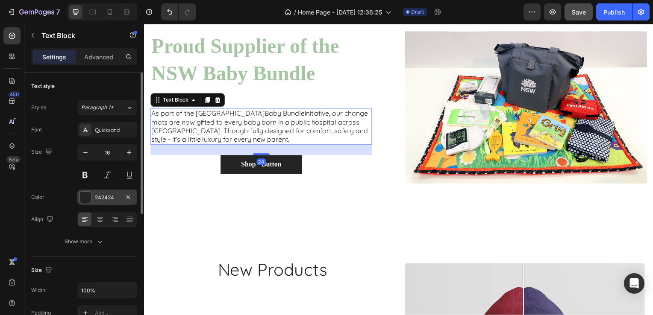
click at [87, 200] on div at bounding box center [85, 197] width 11 height 11
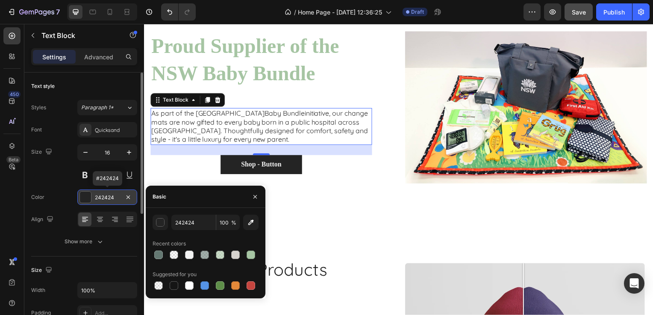
click at [110, 194] on div "242424" at bounding box center [107, 198] width 25 height 8
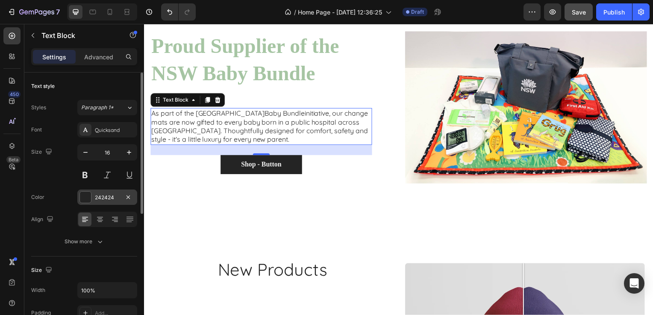
click at [111, 199] on div "242424" at bounding box center [107, 198] width 25 height 8
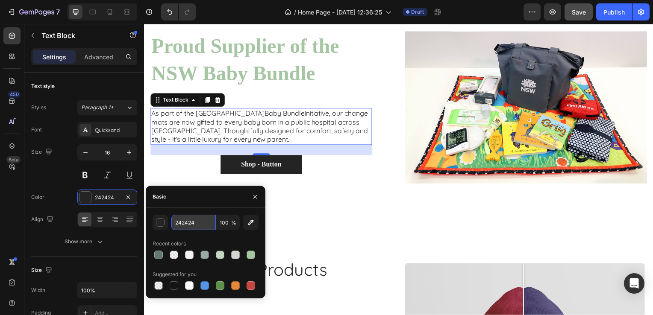
click at [187, 225] on input "242424" at bounding box center [193, 222] width 44 height 15
paste input "#757574"
type input "757574"
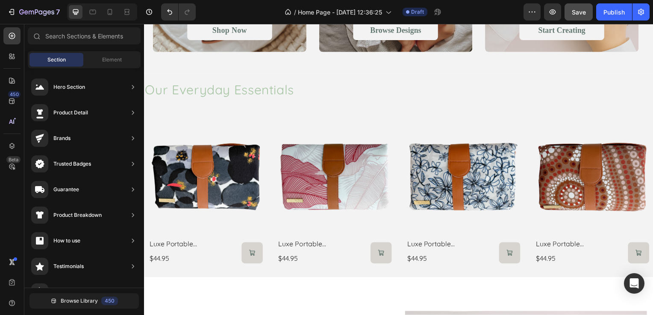
scroll to position [248, 0]
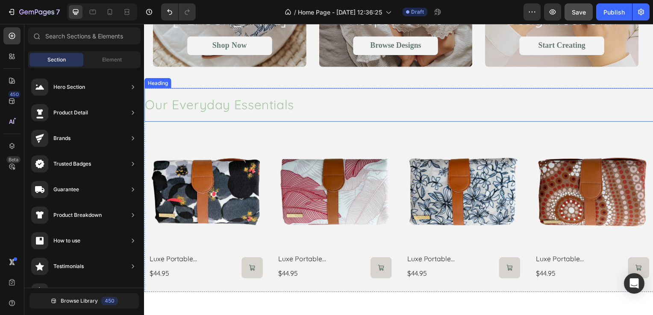
drag, startPoint x: 280, startPoint y: 108, endPoint x: 220, endPoint y: 108, distance: 60.7
click at [280, 108] on h2 "Our Everyday Essentials" at bounding box center [400, 106] width 513 height 34
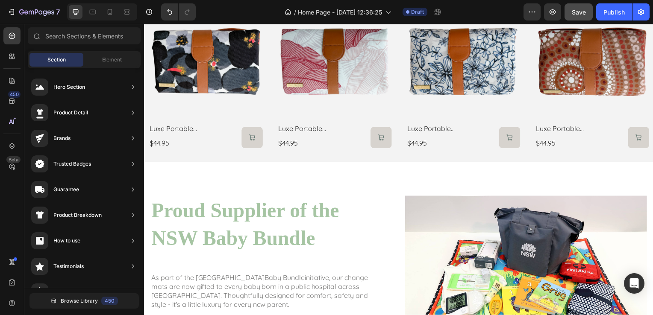
scroll to position [400, 0]
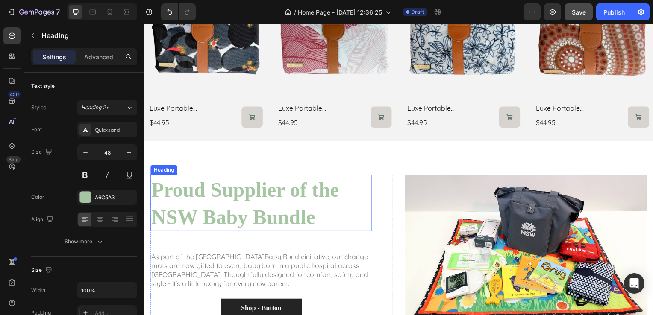
click at [268, 193] on strong "Proud Supplier of the NSW Baby Bundle" at bounding box center [245, 205] width 189 height 50
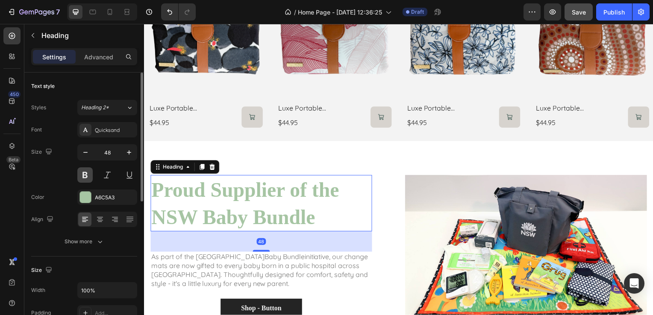
click at [88, 174] on button at bounding box center [84, 175] width 15 height 15
click at [121, 107] on div "Heading 2*" at bounding box center [103, 108] width 45 height 8
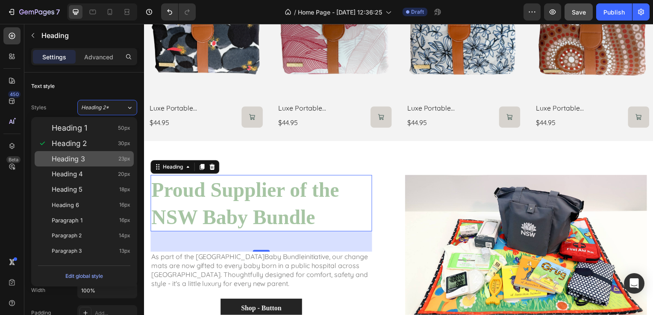
click at [107, 164] on div "Heading 3 23px" at bounding box center [84, 158] width 99 height 15
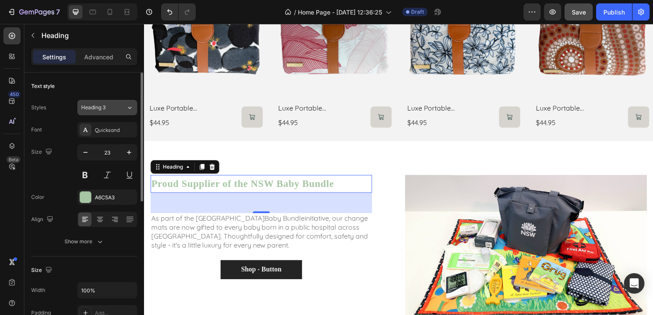
click at [119, 104] on div "Heading 3" at bounding box center [103, 108] width 45 height 8
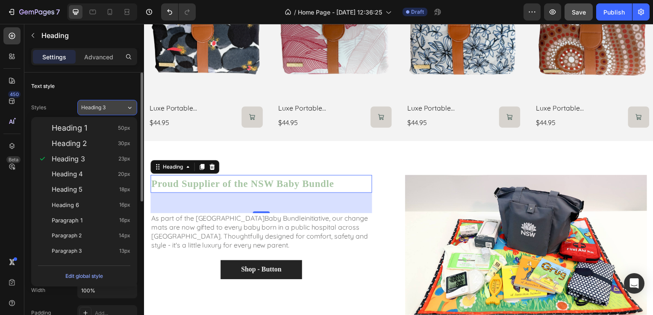
click at [119, 104] on div "Heading 3" at bounding box center [103, 108] width 45 height 8
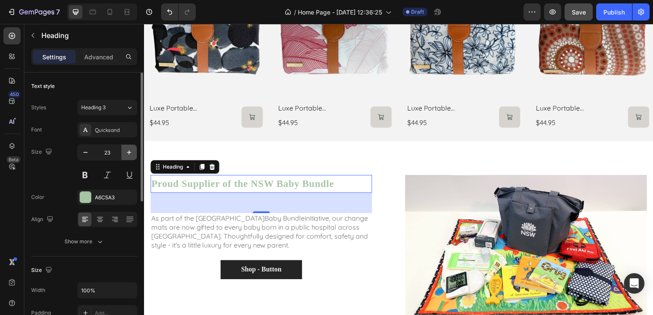
click at [132, 150] on icon "button" at bounding box center [129, 152] width 9 height 9
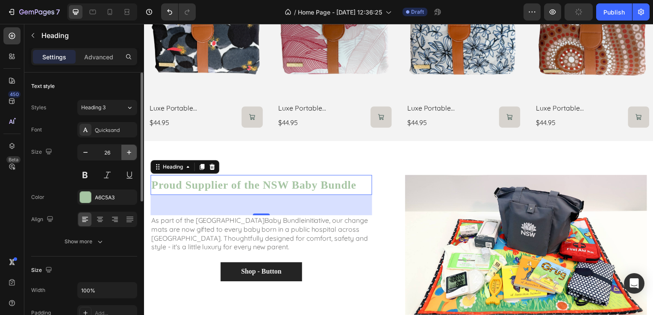
click at [132, 150] on icon "button" at bounding box center [129, 152] width 9 height 9
type input "27"
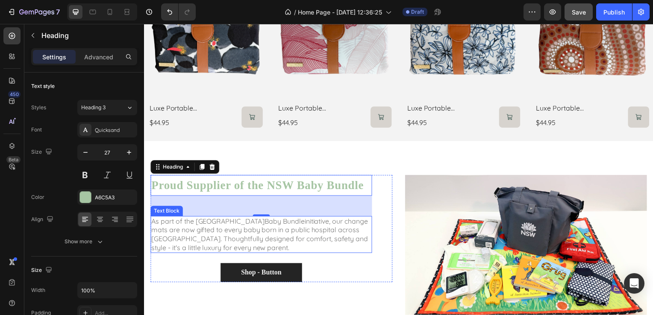
click at [367, 227] on p "As part of the NSW Baby Bundle initiative, our change mats are now gifted to ev…" at bounding box center [261, 236] width 221 height 35
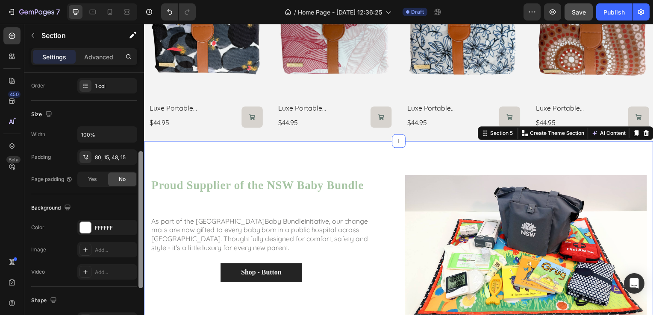
drag, startPoint x: 142, startPoint y: 82, endPoint x: 142, endPoint y: 162, distance: 80.8
click at [142, 162] on div at bounding box center [140, 219] width 5 height 137
click at [112, 225] on div "FFFFFF" at bounding box center [107, 227] width 25 height 8
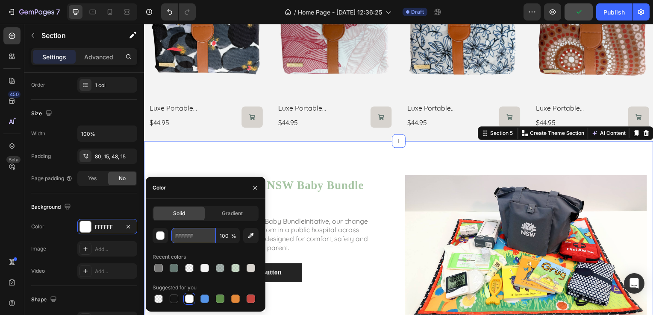
click at [187, 231] on input "FFFFFF" at bounding box center [193, 235] width 44 height 15
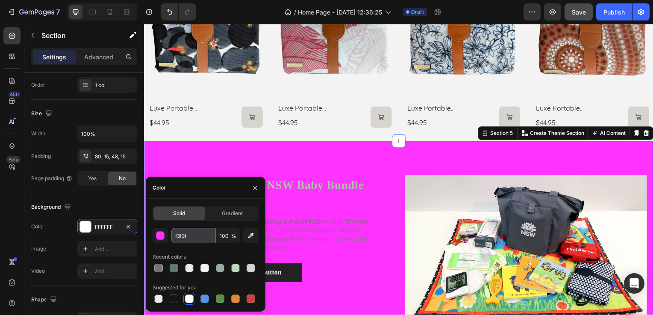
type input "f3f3f3"
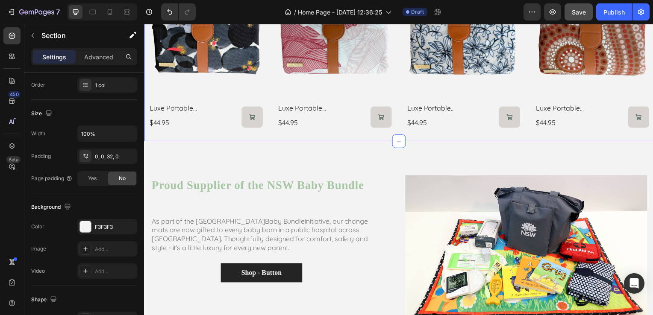
click at [344, 134] on div "Our Everyday Essentials Heading Product Images luxe portable change mat - pansy…" at bounding box center [400, 40] width 513 height 206
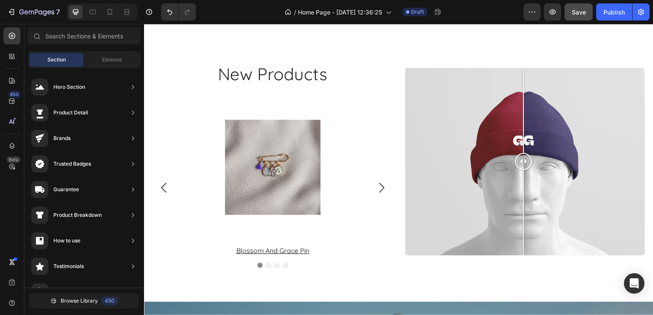
scroll to position [732, 0]
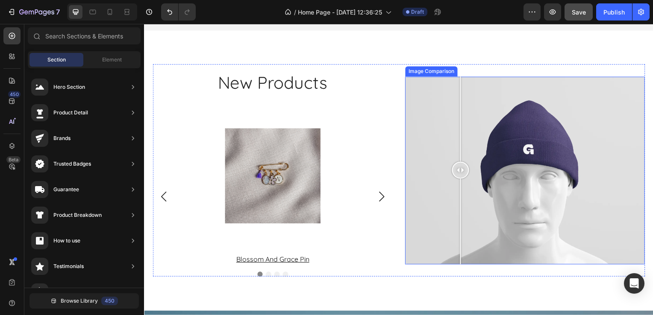
drag, startPoint x: 523, startPoint y: 171, endPoint x: 459, endPoint y: 137, distance: 72.4
click at [459, 137] on div at bounding box center [462, 171] width 17 height 189
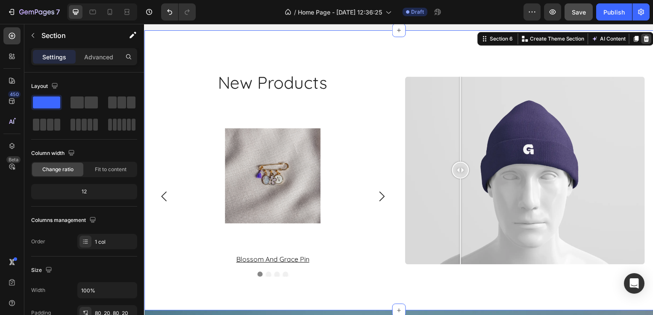
click at [646, 36] on icon at bounding box center [649, 39] width 7 height 7
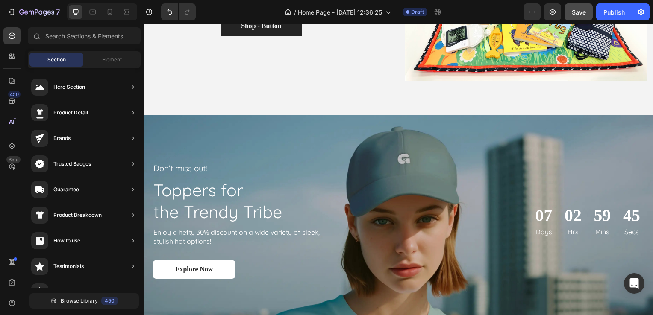
scroll to position [665, 0]
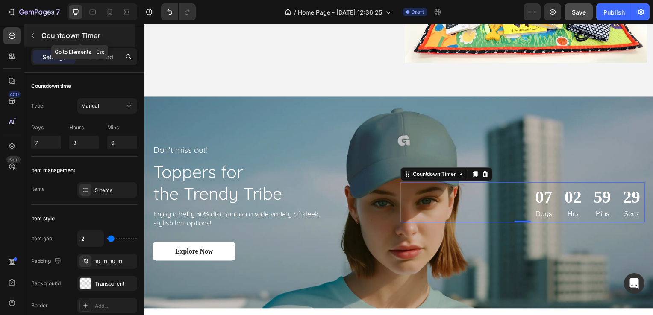
click at [32, 36] on icon "button" at bounding box center [32, 35] width 7 height 7
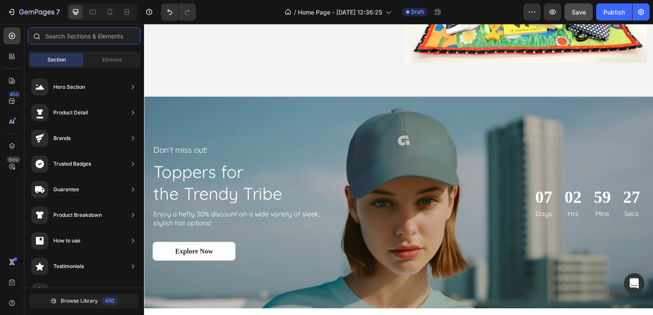
click at [69, 43] on input "text" at bounding box center [84, 35] width 113 height 17
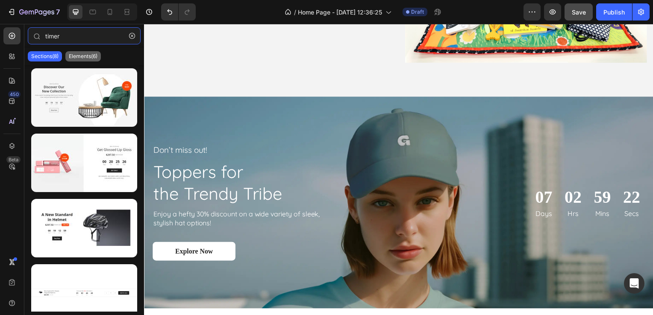
type input "timer"
click at [81, 58] on p "Elements(6)" at bounding box center [83, 56] width 29 height 7
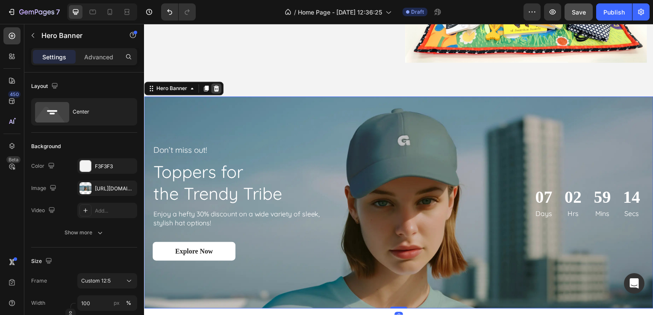
click at [215, 88] on icon at bounding box center [216, 89] width 7 height 7
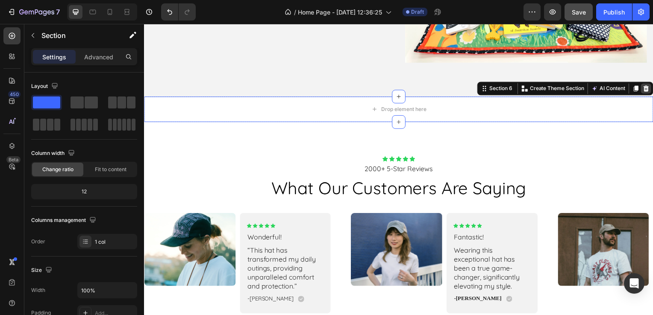
click at [647, 88] on icon at bounding box center [650, 89] width 6 height 6
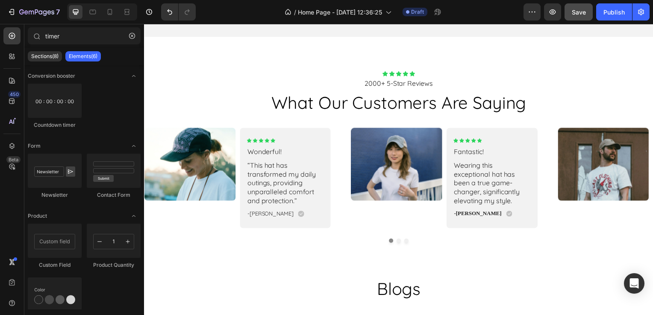
scroll to position [718, 0]
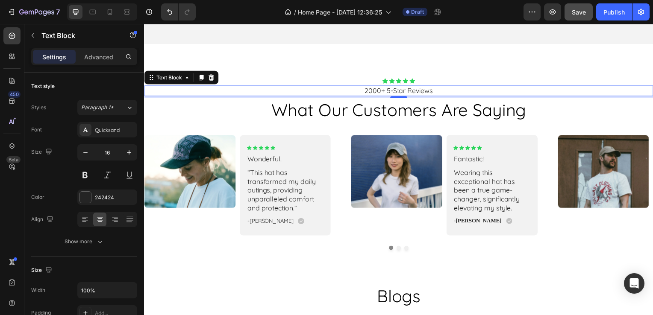
click at [375, 88] on p "2000+ 5-Star Reviews" at bounding box center [400, 91] width 511 height 9
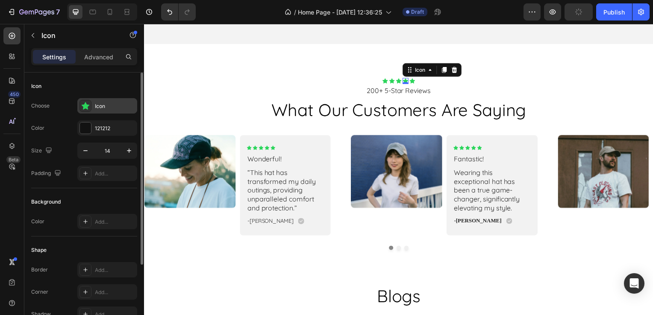
click at [86, 106] on icon at bounding box center [86, 106] width 8 height 8
click at [86, 129] on div at bounding box center [85, 128] width 11 height 11
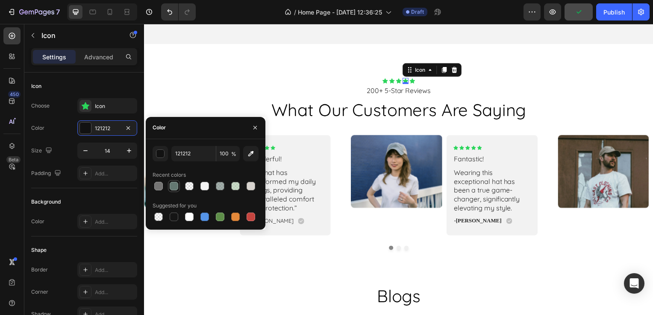
click at [174, 189] on div at bounding box center [174, 186] width 9 height 9
type input "647872"
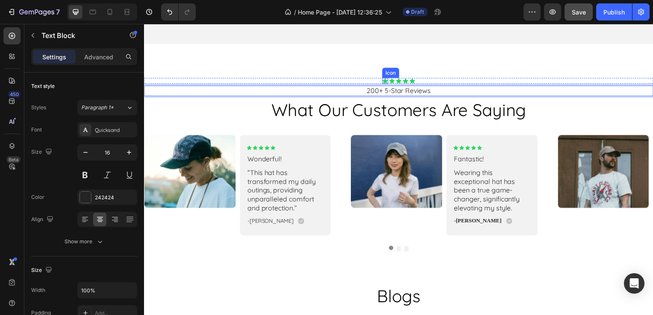
click at [385, 79] on div "Icon" at bounding box center [387, 82] width 6 height 6
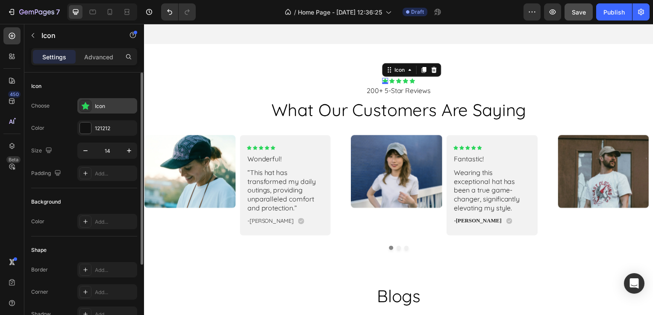
click at [85, 102] on icon at bounding box center [85, 106] width 9 height 9
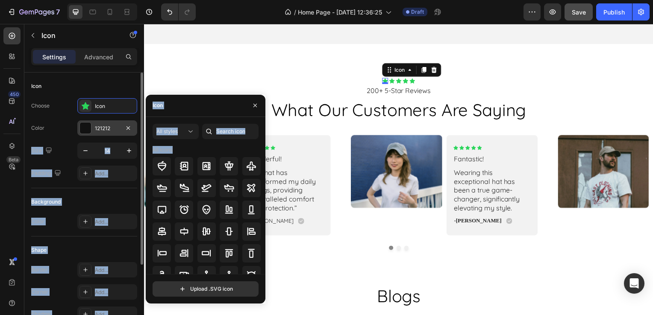
drag, startPoint x: 265, startPoint y: 153, endPoint x: 115, endPoint y: 122, distance: 153.1
click at [115, 122] on div "450 Beta timer Sections(8) Elements(6) Conversion booster Countdown timer Form …" at bounding box center [72, 169] width 144 height 291
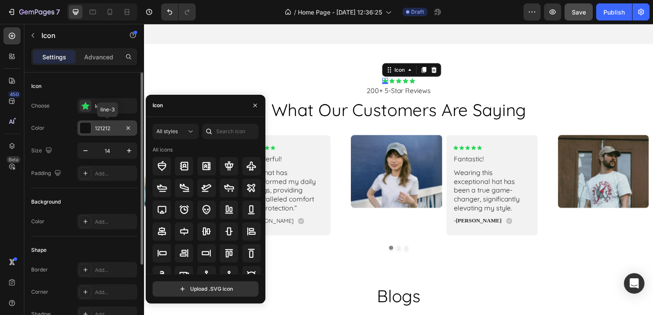
drag, startPoint x: 115, startPoint y: 122, endPoint x: 80, endPoint y: 129, distance: 34.8
click at [80, 129] on div at bounding box center [85, 128] width 11 height 11
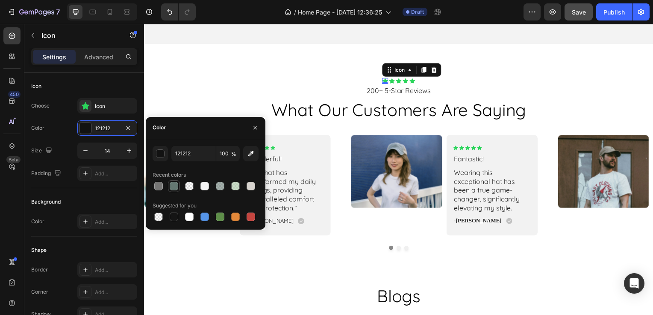
click at [171, 186] on div at bounding box center [174, 186] width 9 height 9
type input "647872"
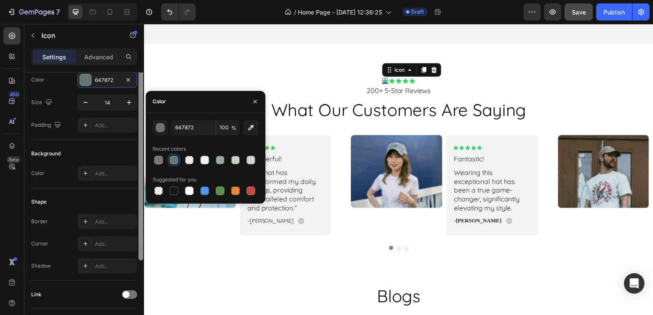
scroll to position [0, 0]
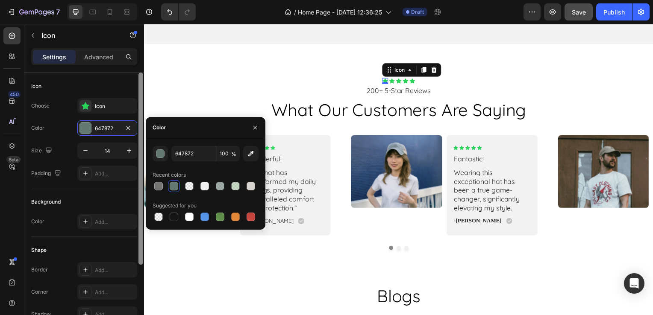
drag, startPoint x: 142, startPoint y: 168, endPoint x: 140, endPoint y: 127, distance: 41.1
click at [140, 127] on div at bounding box center [140, 169] width 5 height 192
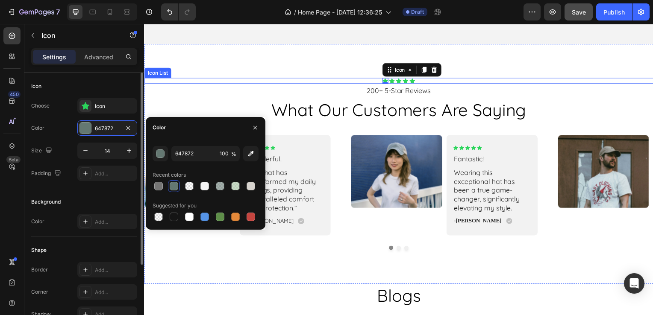
click at [202, 79] on div "Icon 0 Icon Icon Icon Icon" at bounding box center [400, 82] width 513 height 6
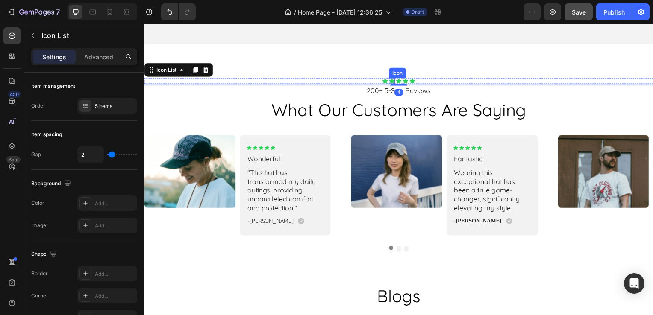
click at [391, 80] on icon at bounding box center [394, 81] width 6 height 5
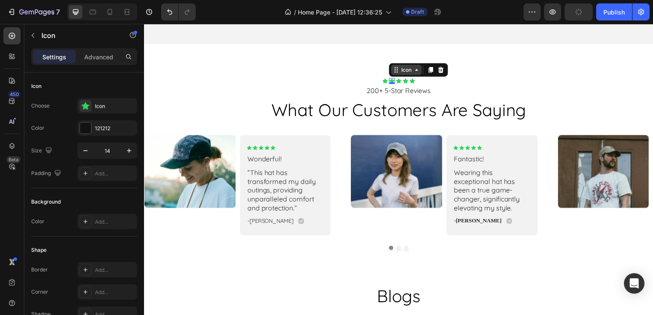
click at [415, 71] on icon at bounding box center [418, 70] width 7 height 7
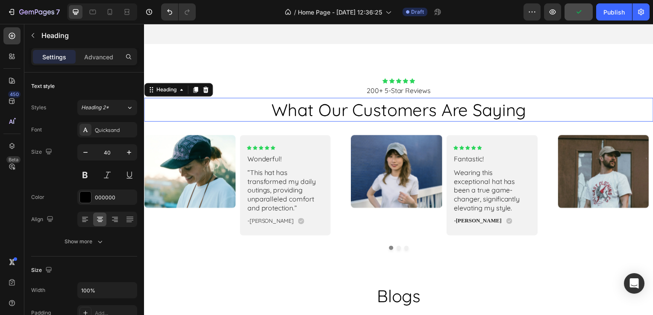
click at [344, 108] on h2 "what our customers are saying" at bounding box center [400, 111] width 513 height 24
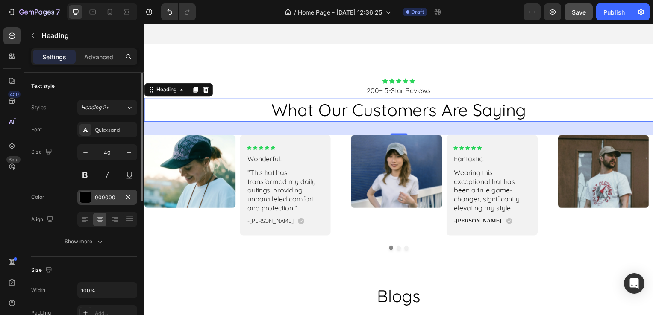
click at [87, 196] on div at bounding box center [85, 197] width 11 height 11
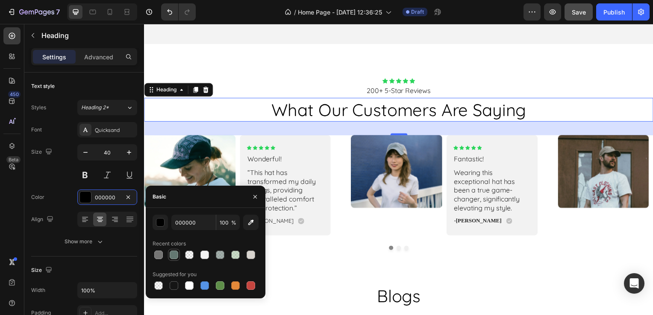
click at [175, 259] on div at bounding box center [174, 255] width 9 height 9
type input "647872"
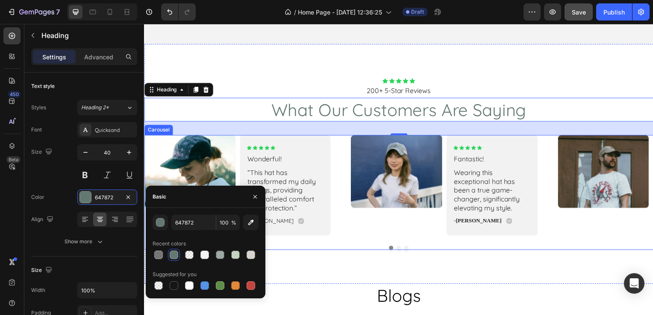
click at [351, 218] on div "Image Icon Icon Icon Icon Icon Icon List Wonderful! Text Block “This hat has tr…" at bounding box center [400, 187] width 513 height 102
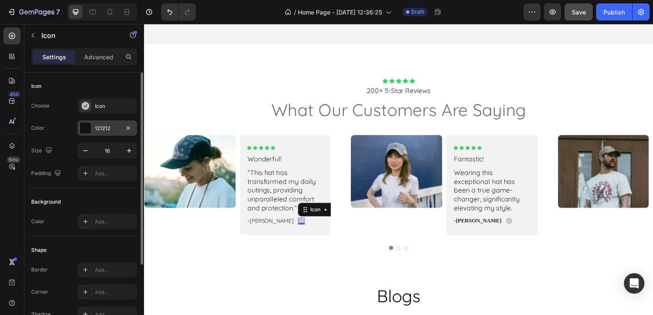
click at [85, 128] on div at bounding box center [85, 128] width 11 height 11
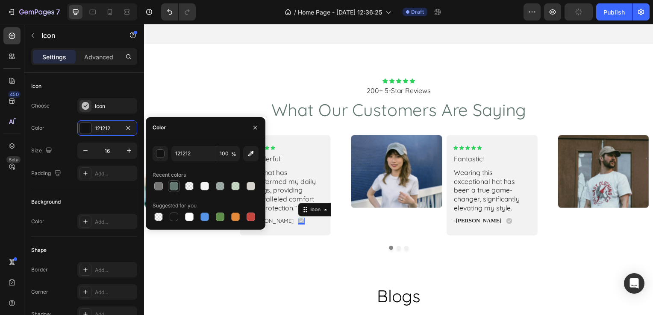
click at [173, 185] on div at bounding box center [174, 186] width 9 height 9
type input "647872"
click at [287, 229] on div "Icon Icon Icon Icon Icon Icon List Wonderful! Text Block “This hat has transfor…" at bounding box center [286, 187] width 92 height 102
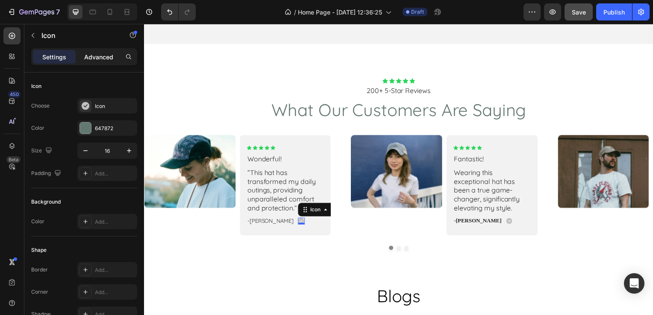
click at [92, 62] on div "Advanced" at bounding box center [98, 57] width 43 height 14
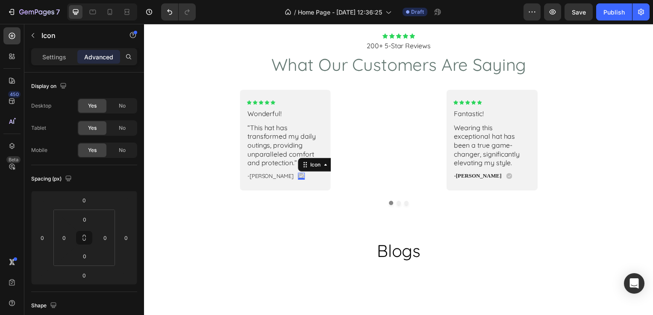
scroll to position [268, 0]
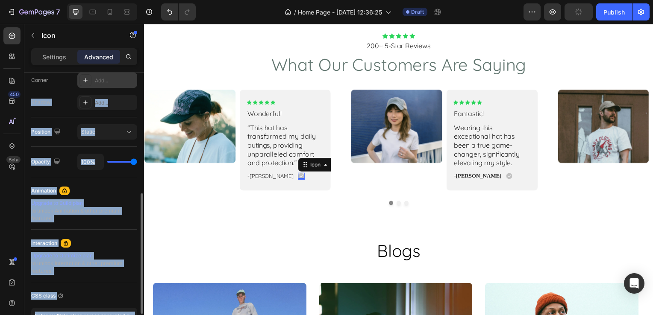
click at [132, 77] on div "Display on Desktop Yes No Tablet Yes No Mobile Yes No Spacing (px) 0 0 0 0 0 0 …" at bounding box center [84, 206] width 120 height 267
drag, startPoint x: 132, startPoint y: 77, endPoint x: 99, endPoint y: 60, distance: 37.3
click at [99, 60] on p "Advanced" at bounding box center [98, 57] width 29 height 9
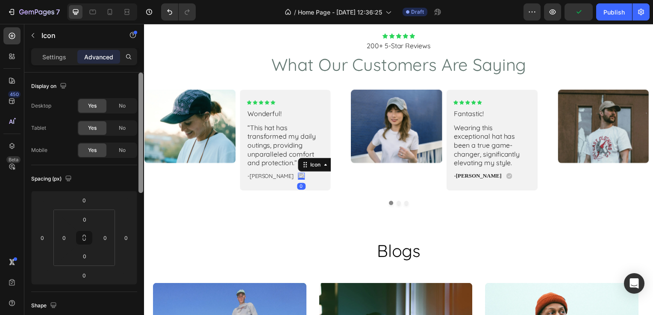
click at [141, 100] on div at bounding box center [141, 207] width 6 height 268
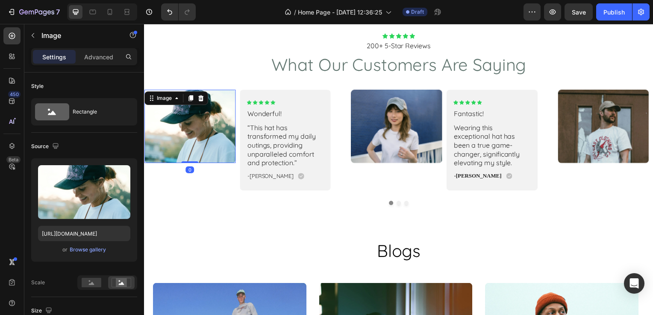
click at [203, 163] on img at bounding box center [190, 128] width 92 height 74
click at [165, 103] on div "Image" at bounding box center [164, 99] width 18 height 8
click at [196, 165] on img at bounding box center [190, 128] width 92 height 74
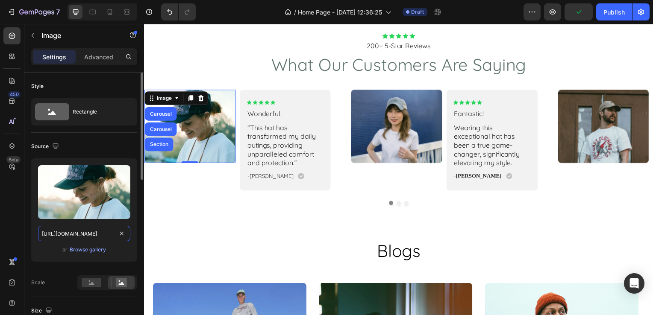
click at [79, 236] on input "[URL][DOMAIN_NAME]" at bounding box center [84, 233] width 92 height 15
click at [82, 253] on div "Browse gallery" at bounding box center [88, 250] width 36 height 8
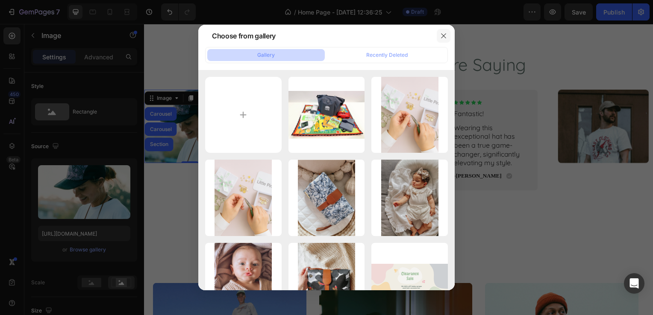
click at [444, 38] on icon "button" at bounding box center [443, 35] width 7 height 7
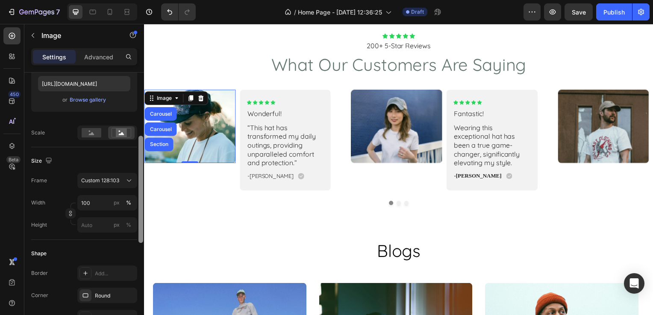
scroll to position [152, 0]
drag, startPoint x: 141, startPoint y: 150, endPoint x: 142, endPoint y: 211, distance: 61.1
click at [142, 211] on div at bounding box center [140, 187] width 5 height 107
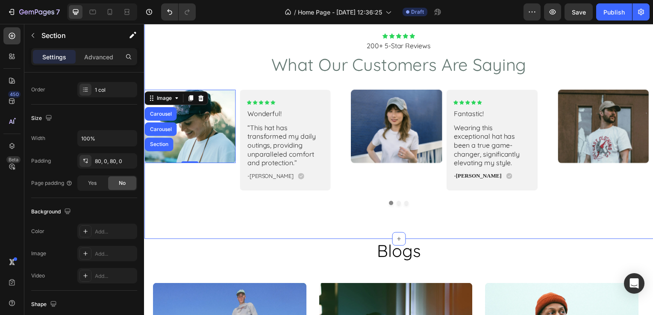
scroll to position [0, 0]
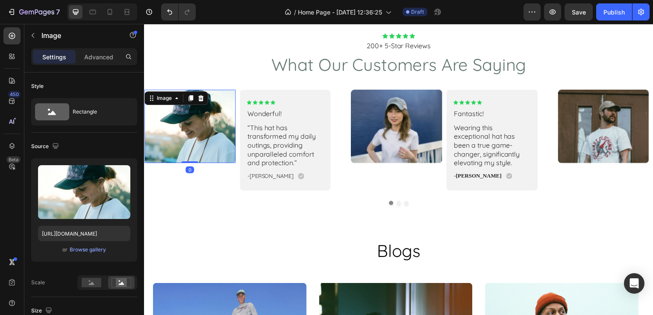
click at [200, 104] on div at bounding box center [201, 99] width 10 height 10
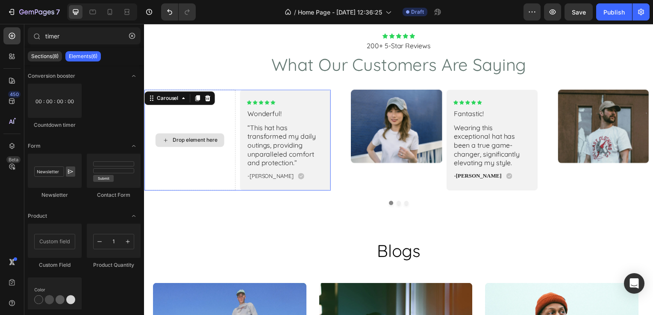
click at [204, 168] on div "Drop element here" at bounding box center [190, 142] width 92 height 102
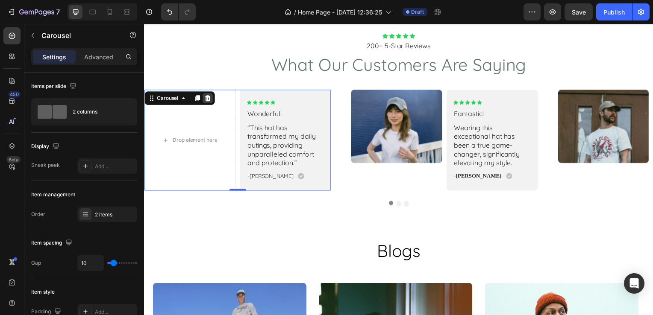
click at [212, 104] on div at bounding box center [208, 99] width 10 height 10
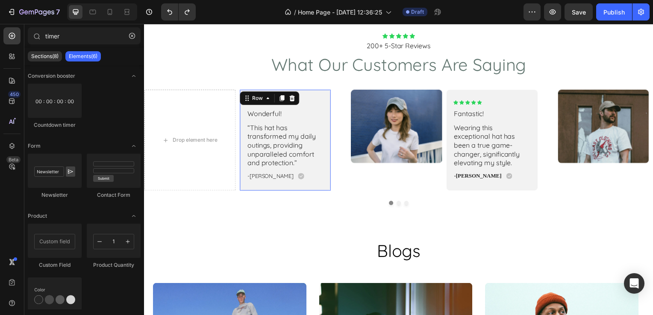
click at [273, 140] on div "Icon Icon Icon Icon Icon Icon List Wonderful! Text Block “This hat has transfor…" at bounding box center [286, 142] width 92 height 102
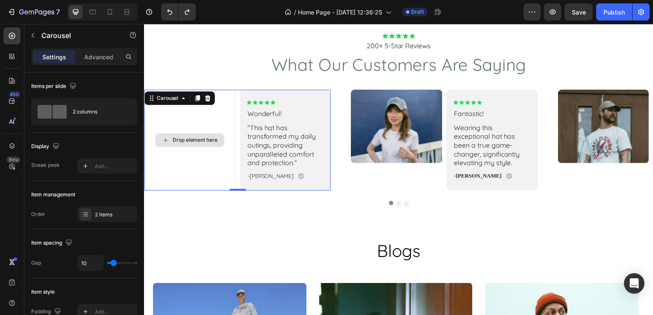
click at [216, 161] on div "Drop element here" at bounding box center [190, 142] width 92 height 102
click at [236, 167] on div "Drop element here Icon Icon Icon Icon Icon Icon List Wonderful! Text Block “Thi…" at bounding box center [238, 142] width 188 height 102
click at [211, 171] on div "Drop element here" at bounding box center [190, 142] width 92 height 102
click at [185, 103] on icon at bounding box center [183, 99] width 7 height 7
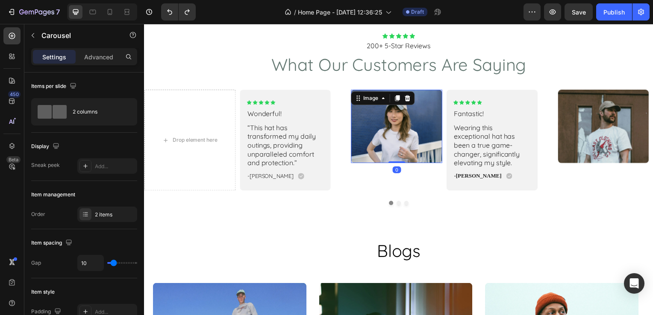
click at [367, 165] on img at bounding box center [398, 128] width 92 height 74
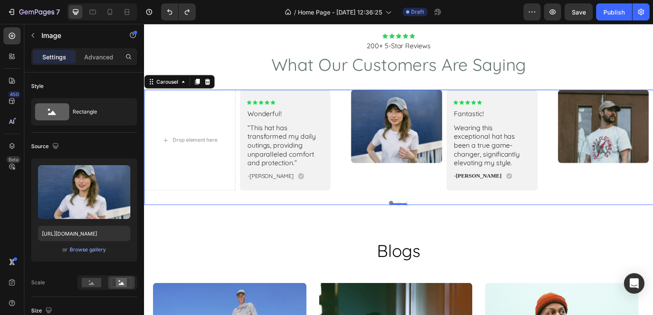
click at [391, 207] on button "Dot" at bounding box center [393, 205] width 4 height 4
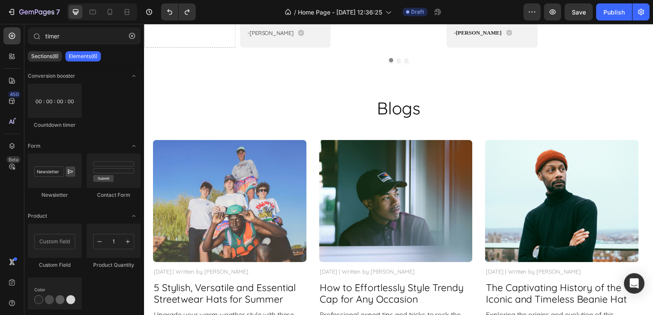
scroll to position [912, 0]
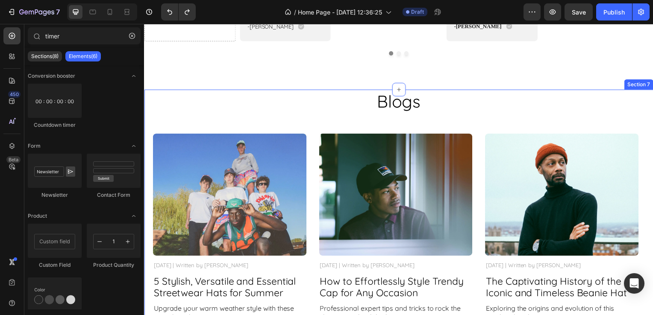
click at [284, 123] on div "Blogs Heading Image [DATE] | Written by [PERSON_NAME] Text Block 5 Stylish, Ver…" at bounding box center [401, 207] width 496 height 235
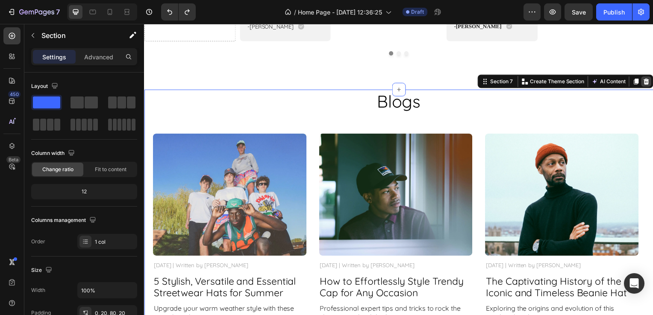
click at [646, 85] on icon at bounding box center [649, 82] width 7 height 7
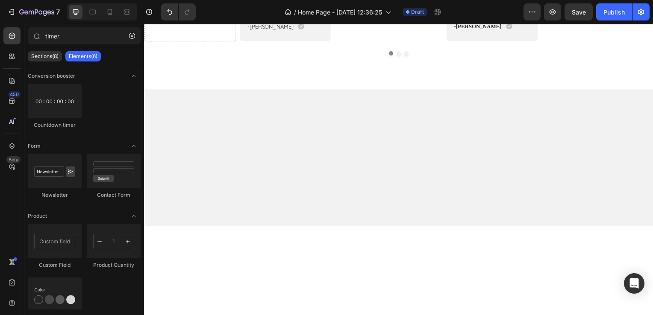
click at [493, 97] on div at bounding box center [400, 159] width 513 height 138
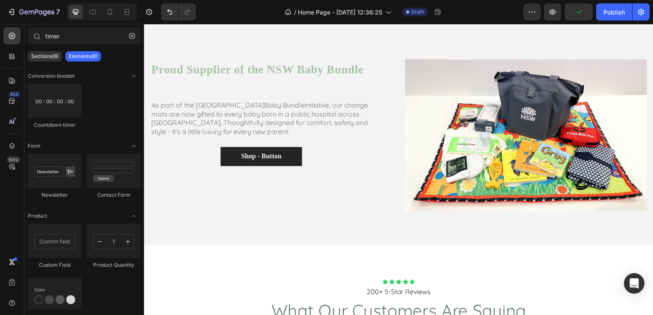
scroll to position [334, 0]
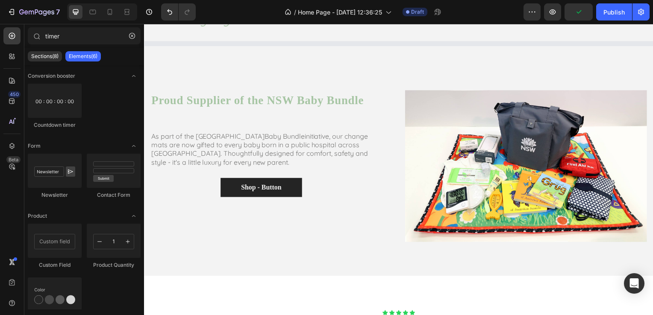
drag, startPoint x: 656, startPoint y: 195, endPoint x: 469, endPoint y: 26, distance: 252.3
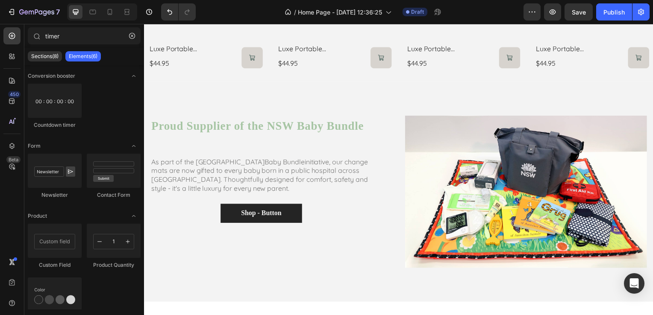
scroll to position [464, 0]
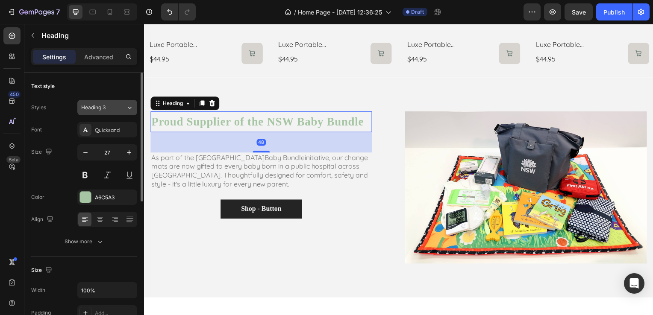
click at [123, 111] on div "Heading 3" at bounding box center [103, 108] width 45 height 8
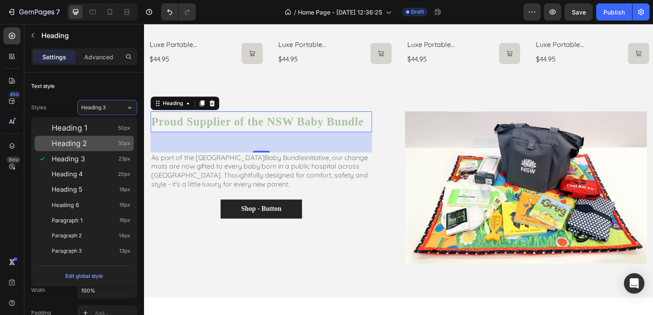
click at [109, 141] on div "Heading 2 30px" at bounding box center [91, 143] width 79 height 9
type input "30"
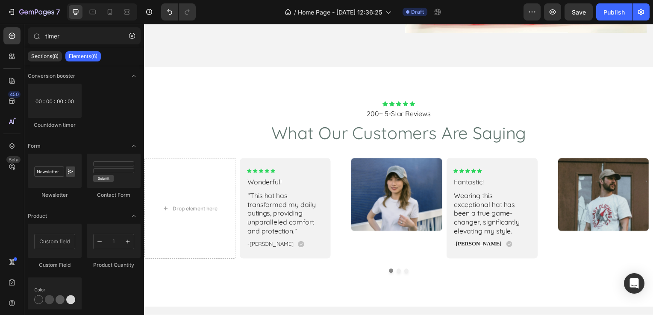
scroll to position [715, 0]
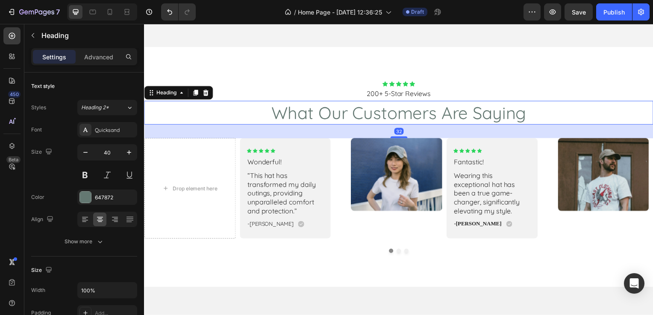
click at [461, 112] on p "what our customers are saying" at bounding box center [400, 114] width 511 height 22
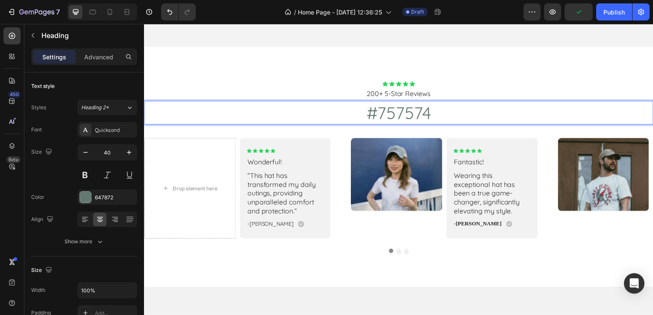
click at [417, 108] on p "#757574" at bounding box center [400, 114] width 511 height 22
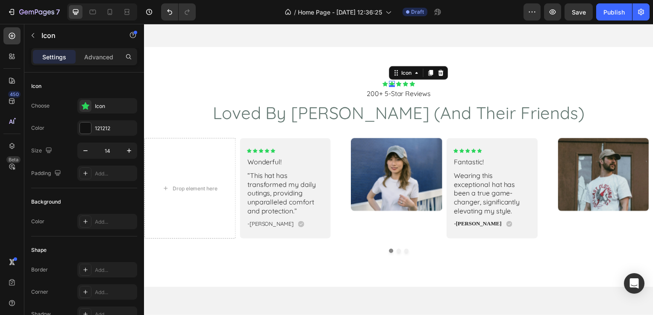
click at [391, 83] on div "Icon 0" at bounding box center [394, 85] width 6 height 6
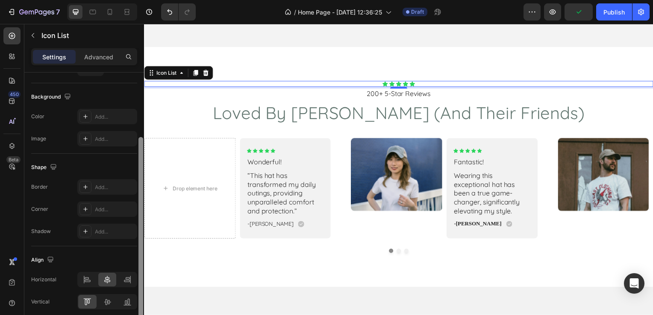
scroll to position [90, 0]
drag, startPoint x: 141, startPoint y: 97, endPoint x: 138, endPoint y: 159, distance: 62.0
click at [138, 159] on div at bounding box center [140, 226] width 5 height 184
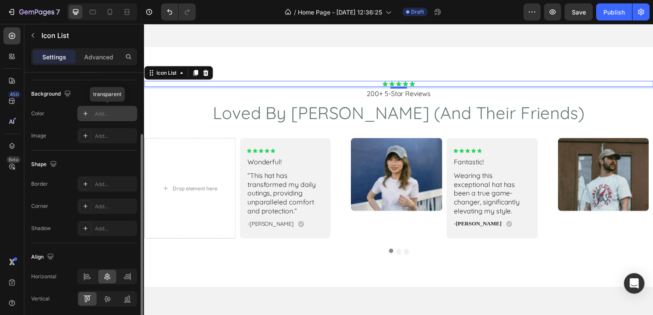
click at [87, 115] on icon at bounding box center [85, 113] width 7 height 7
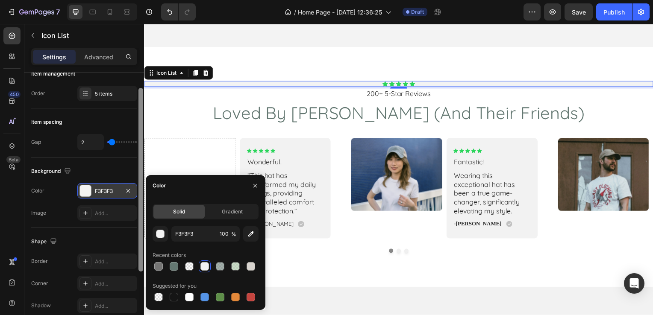
scroll to position [0, 0]
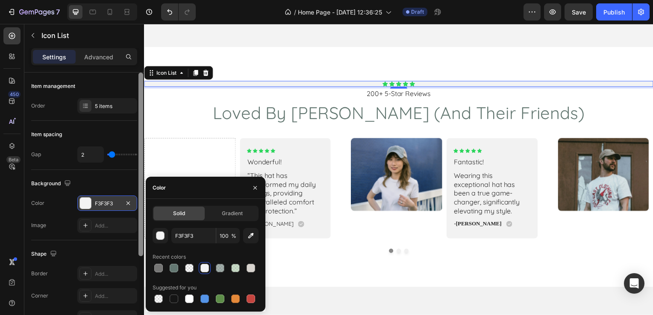
drag, startPoint x: 142, startPoint y: 144, endPoint x: 140, endPoint y: 65, distance: 79.9
click at [140, 65] on div "Settings Advanced Item management Order 5 items Item spacing Gap 2 Background T…" at bounding box center [84, 193] width 120 height 291
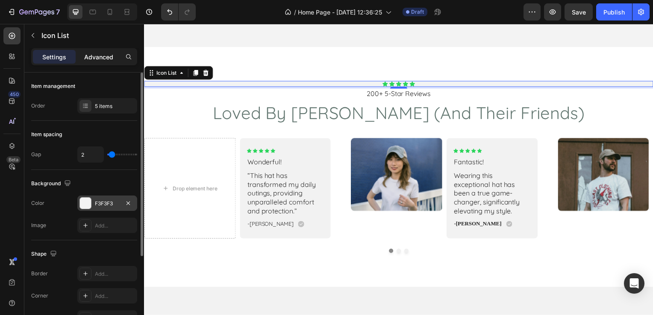
click at [97, 61] on p "Advanced" at bounding box center [98, 57] width 29 height 9
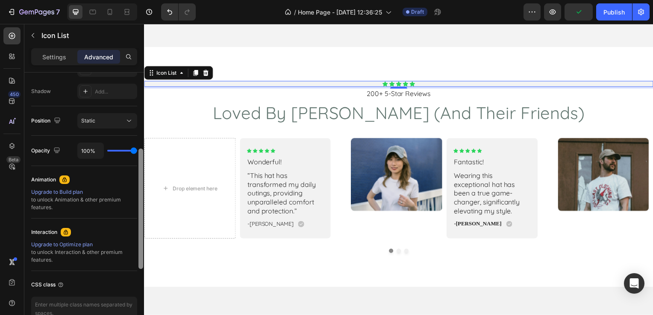
drag, startPoint x: 140, startPoint y: 90, endPoint x: 140, endPoint y: 230, distance: 140.2
click at [140, 230] on div at bounding box center [140, 209] width 5 height 121
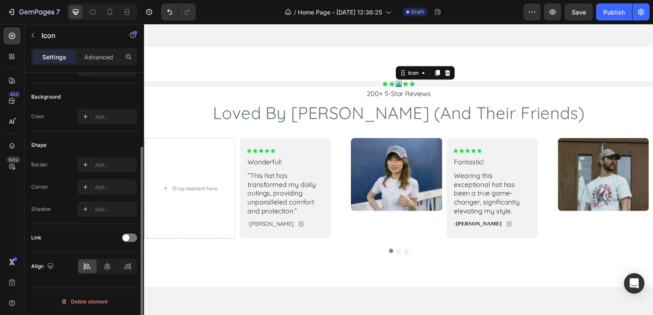
click at [398, 83] on div "Icon 0" at bounding box center [400, 85] width 6 height 6
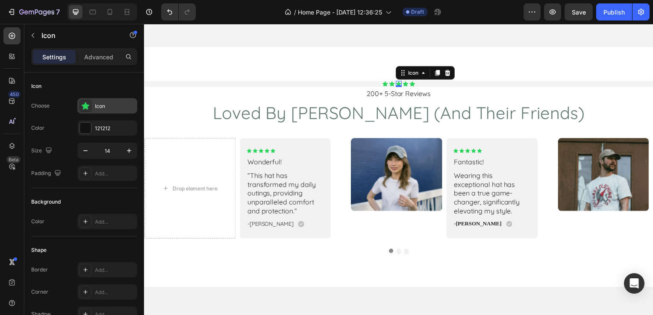
click at [85, 107] on icon at bounding box center [86, 106] width 8 height 8
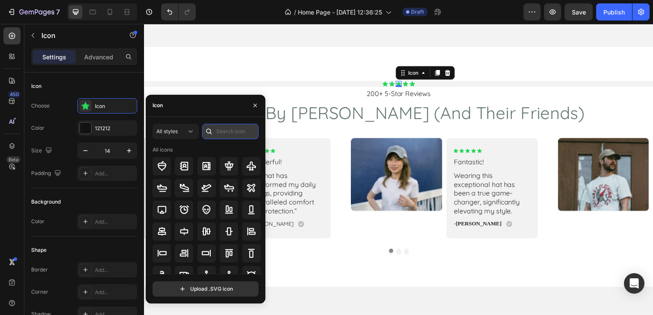
click at [223, 131] on input "text" at bounding box center [230, 131] width 56 height 15
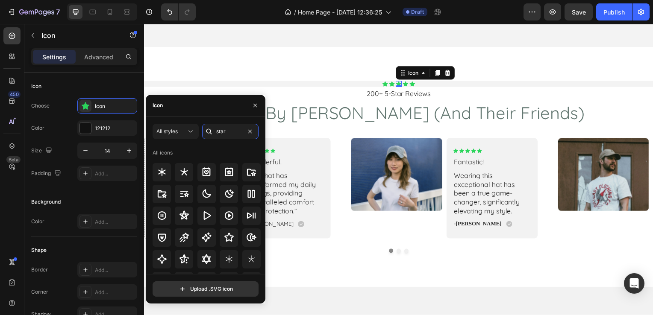
type input "star"
click at [203, 284] on input "file" at bounding box center [205, 289] width 105 height 15
click at [214, 290] on input "file" at bounding box center [205, 289] width 105 height 15
type input "C:\fakepath\Untitled design.svg"
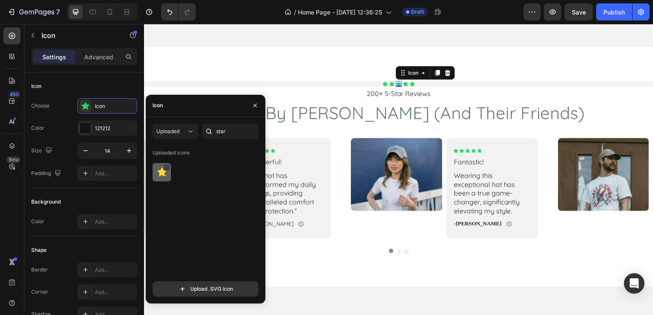
click at [166, 169] on div at bounding box center [166, 167] width 7 height 7
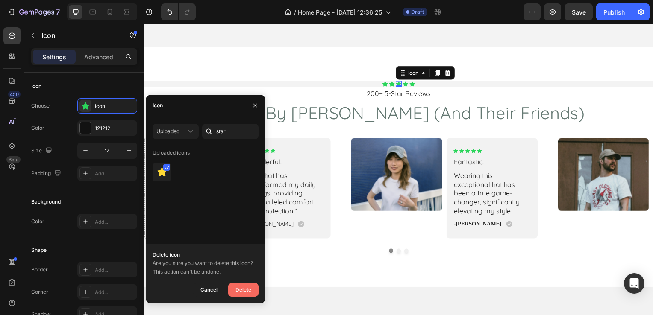
click at [241, 286] on div "Delete" at bounding box center [243, 290] width 16 height 10
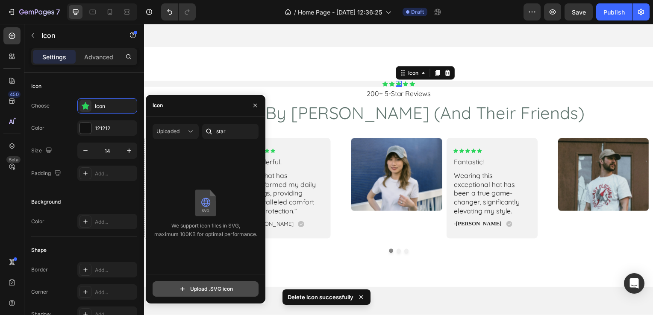
click at [207, 288] on input "file" at bounding box center [205, 289] width 105 height 15
click at [202, 288] on input "file" at bounding box center [205, 289] width 105 height 15
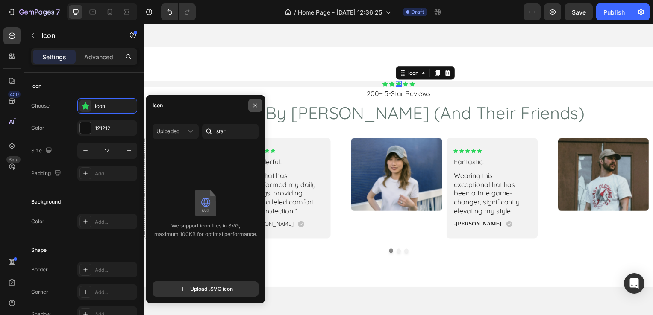
click at [255, 105] on icon "button" at bounding box center [255, 105] width 7 height 7
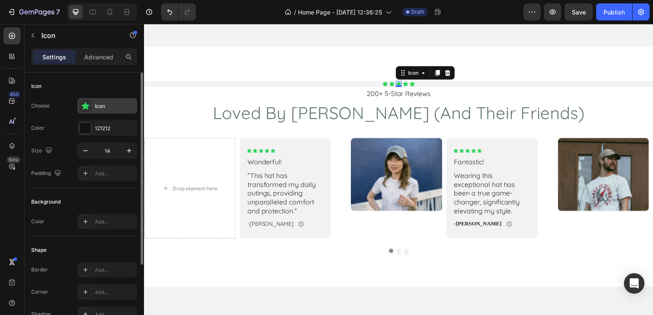
click at [112, 110] on div "Icon" at bounding box center [107, 105] width 60 height 15
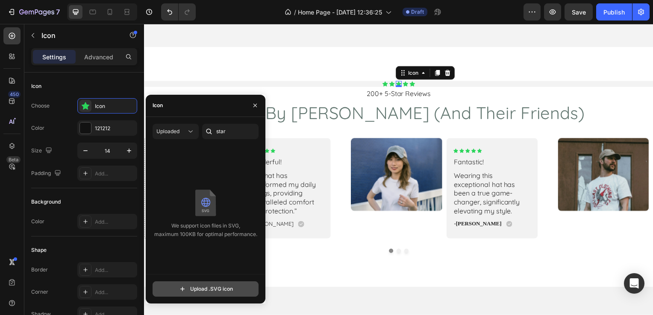
click at [217, 288] on input "file" at bounding box center [205, 289] width 105 height 15
click at [254, 105] on icon "button" at bounding box center [254, 105] width 3 height 3
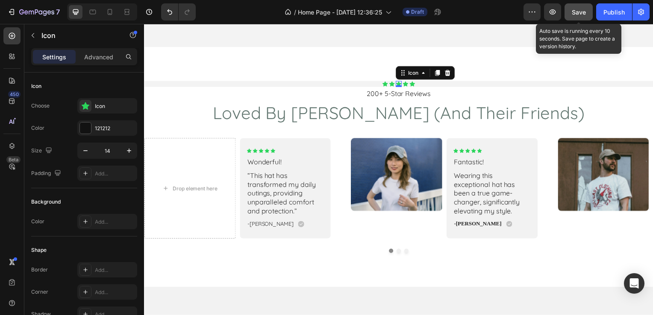
click at [581, 13] on span "Save" at bounding box center [579, 12] width 14 height 7
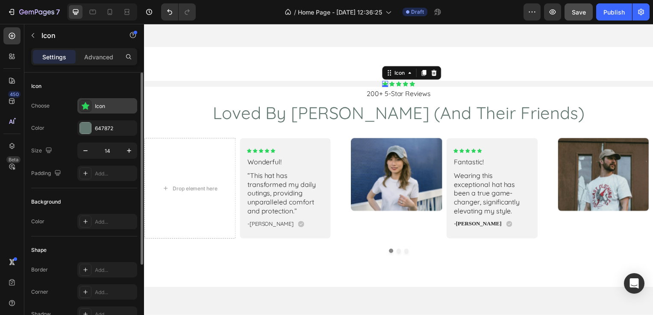
click at [103, 112] on div "Icon" at bounding box center [107, 105] width 60 height 15
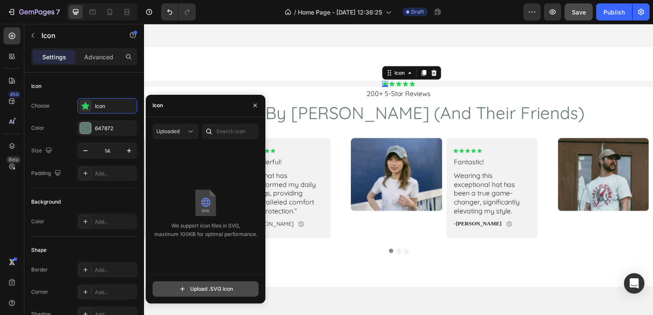
click at [214, 283] on input "file" at bounding box center [205, 289] width 105 height 15
type input "C:\fakepath\Untitled design.svg"
click at [180, 134] on div "Uploaded" at bounding box center [171, 132] width 30 height 8
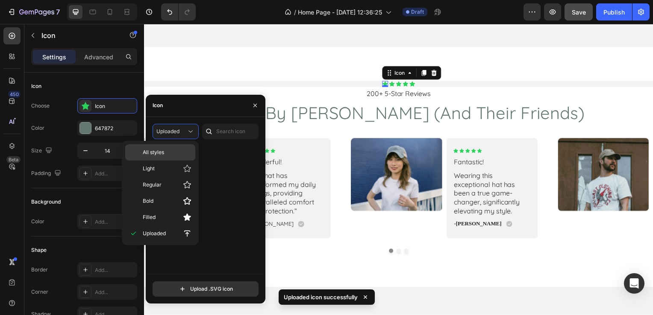
click at [167, 149] on p "All styles" at bounding box center [167, 153] width 49 height 8
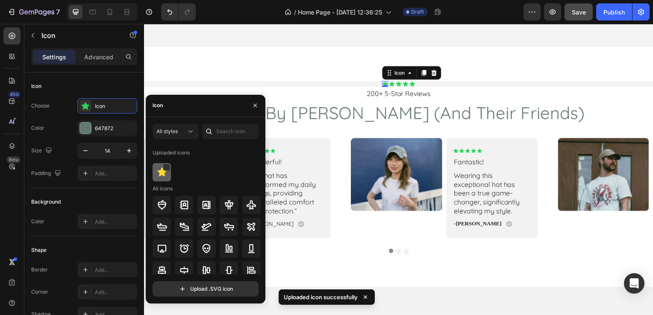
click at [162, 169] on img at bounding box center [162, 172] width 10 height 10
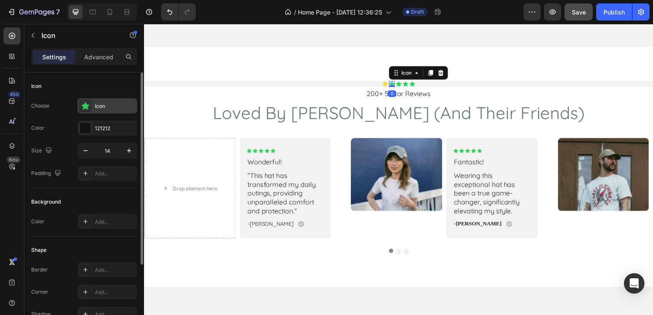
click at [104, 110] on div "Icon" at bounding box center [107, 105] width 60 height 15
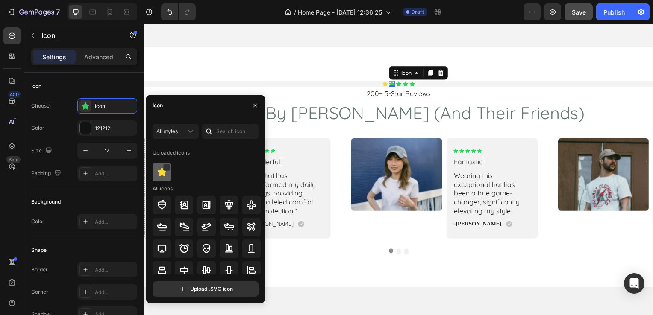
click at [169, 172] on div at bounding box center [162, 172] width 18 height 18
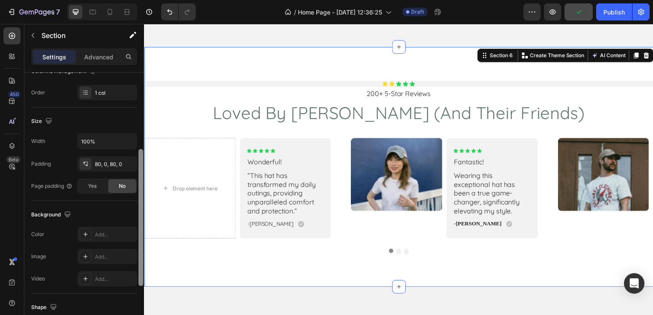
drag, startPoint x: 141, startPoint y: 168, endPoint x: 141, endPoint y: 244, distance: 75.6
click at [141, 244] on div at bounding box center [140, 217] width 5 height 137
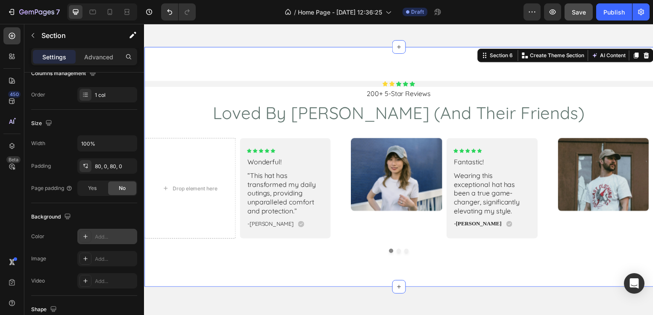
click at [96, 235] on div "Add..." at bounding box center [115, 237] width 40 height 8
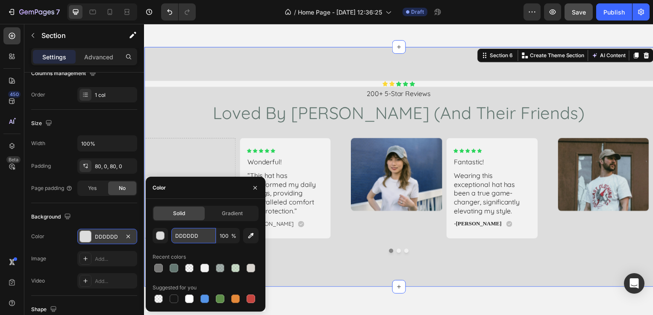
click at [176, 233] on input "DDDDDD" at bounding box center [193, 235] width 44 height 15
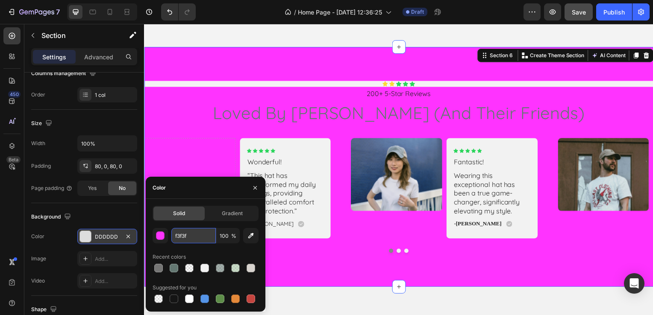
type input "f3f3f3"
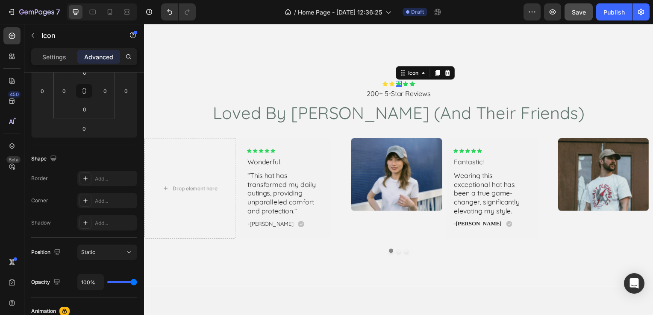
click at [397, 82] on div "Icon 0" at bounding box center [400, 85] width 6 height 6
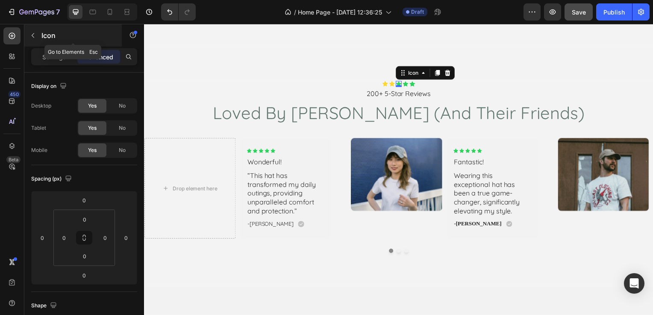
click at [33, 37] on icon "button" at bounding box center [33, 35] width 3 height 5
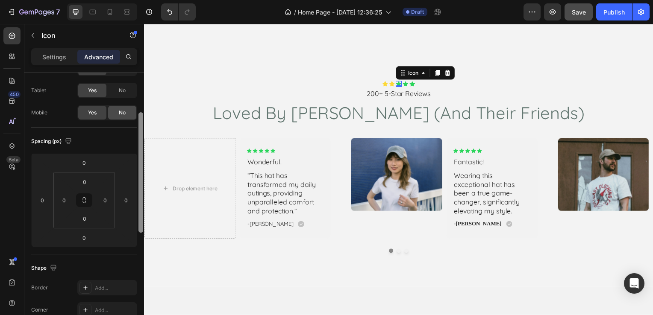
drag, startPoint x: 142, startPoint y: 106, endPoint x: 135, endPoint y: 120, distance: 15.7
click at [135, 120] on div "Display on Desktop Yes No Tablet Yes No Mobile Yes No Spacing (px) 0 0 0 0 0 0 …" at bounding box center [84, 206] width 120 height 267
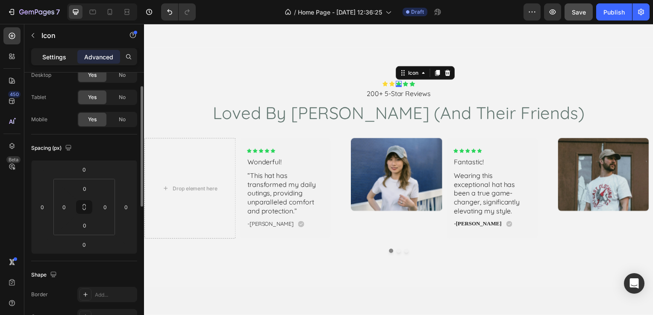
click at [45, 54] on p "Settings" at bounding box center [54, 57] width 24 height 9
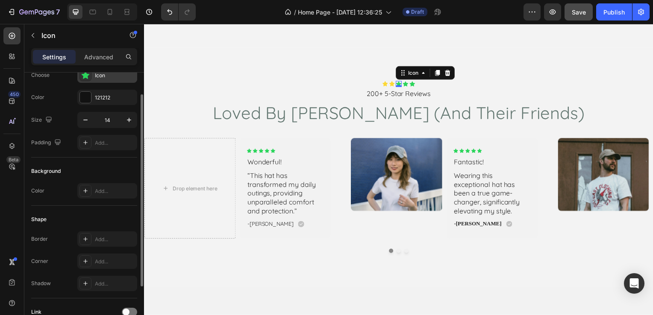
click at [92, 78] on div "Icon" at bounding box center [107, 75] width 60 height 15
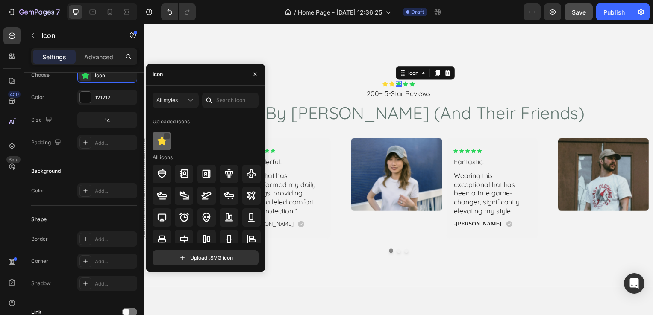
click at [163, 139] on div at bounding box center [166, 136] width 7 height 7
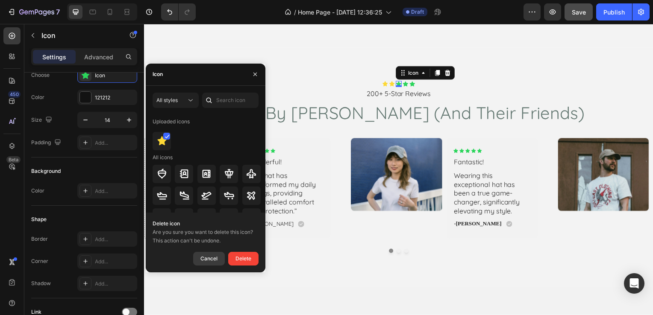
click at [212, 252] on button "Cancel" at bounding box center [209, 259] width 32 height 14
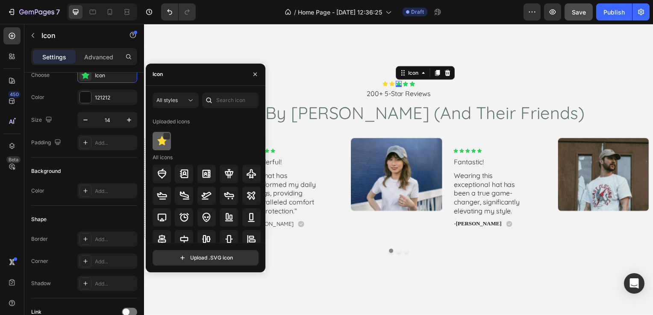
click at [159, 136] on img at bounding box center [162, 141] width 10 height 10
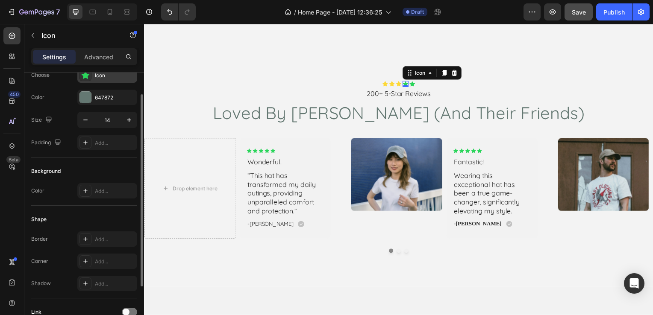
click at [84, 74] on icon at bounding box center [86, 75] width 8 height 8
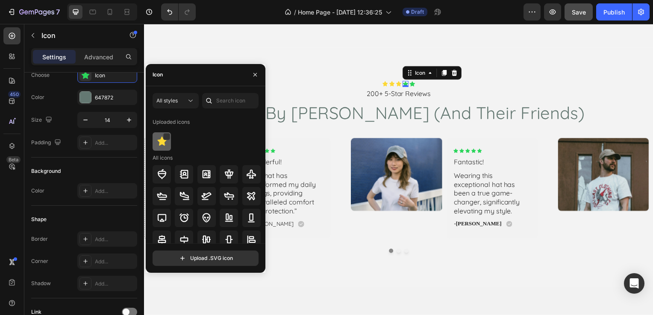
click at [161, 146] on img at bounding box center [162, 141] width 10 height 10
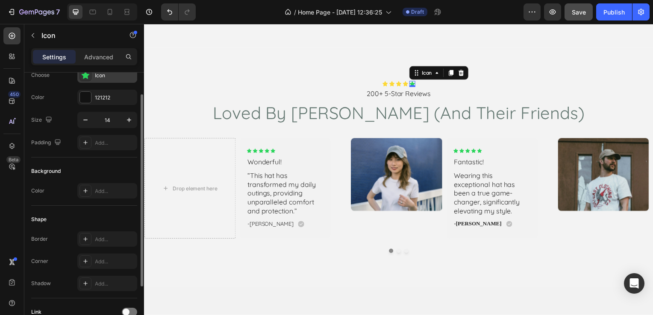
click at [89, 82] on div "Icon" at bounding box center [107, 75] width 60 height 15
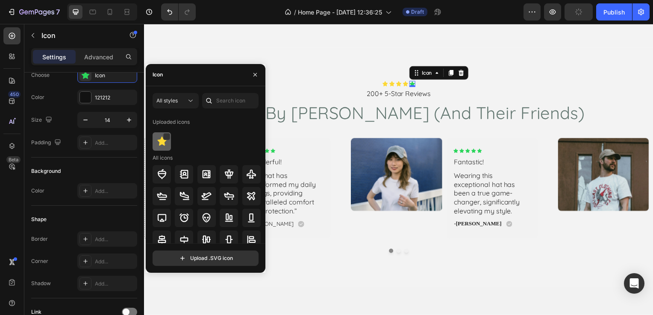
click at [162, 150] on div at bounding box center [162, 141] width 18 height 18
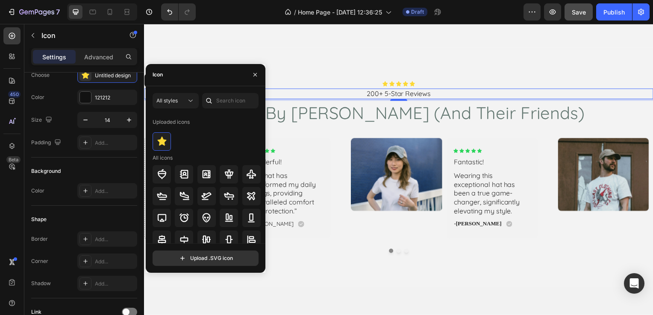
scroll to position [0, 0]
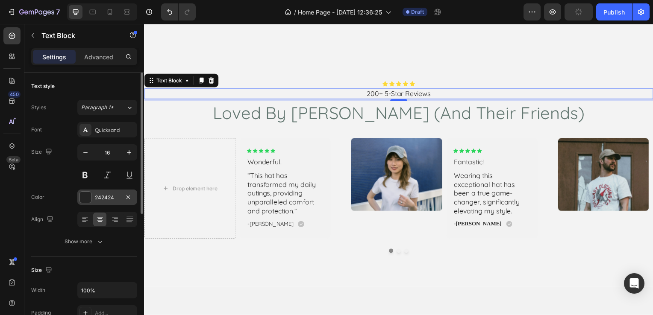
click at [87, 194] on div at bounding box center [85, 197] width 11 height 11
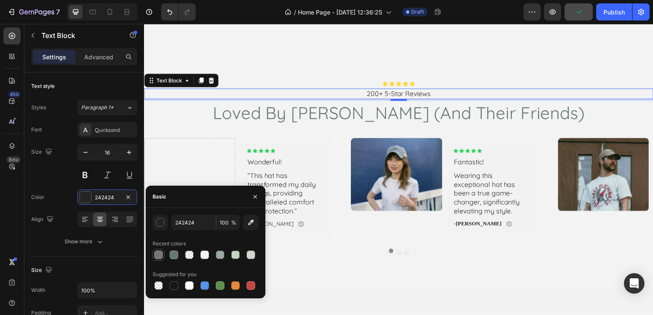
click at [154, 256] on div at bounding box center [158, 255] width 9 height 9
type input "757574"
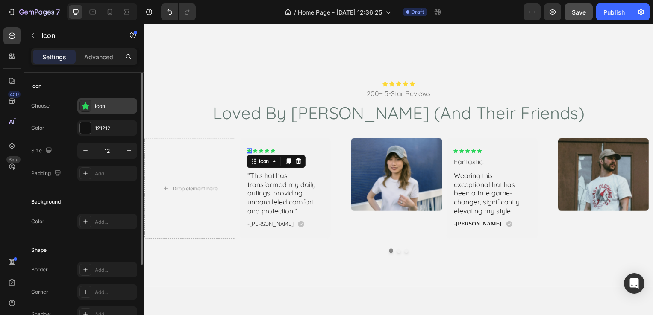
click at [84, 107] on icon at bounding box center [86, 106] width 8 height 8
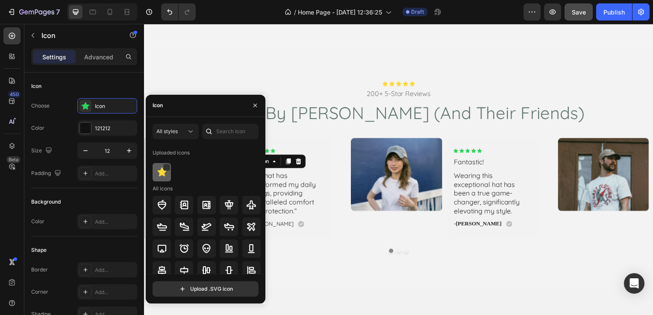
click at [160, 170] on img at bounding box center [162, 172] width 10 height 10
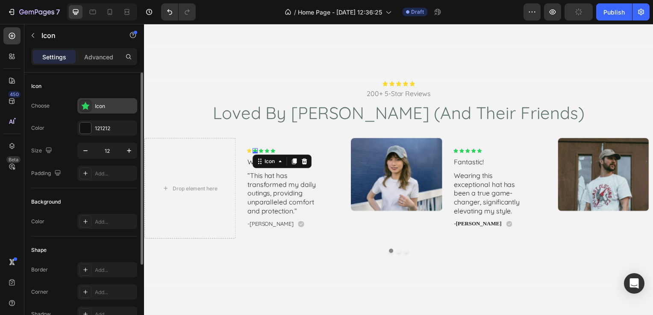
click at [87, 108] on icon at bounding box center [86, 106] width 8 height 8
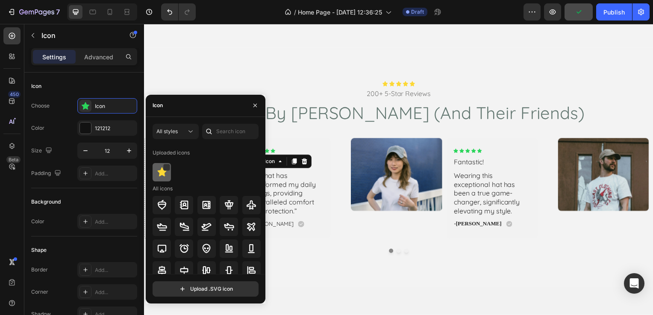
click at [164, 177] on img at bounding box center [162, 172] width 10 height 10
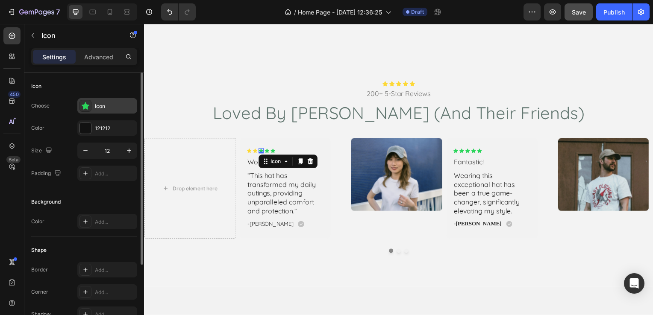
click at [88, 112] on div at bounding box center [85, 106] width 12 height 12
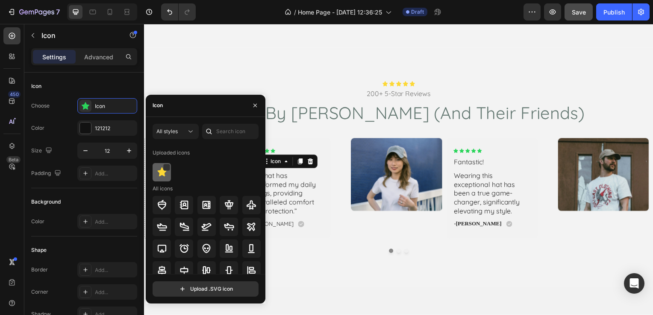
click at [168, 176] on div at bounding box center [162, 172] width 18 height 18
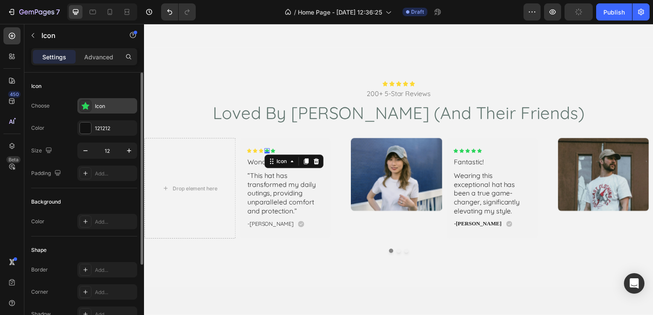
click at [89, 105] on icon at bounding box center [85, 106] width 9 height 9
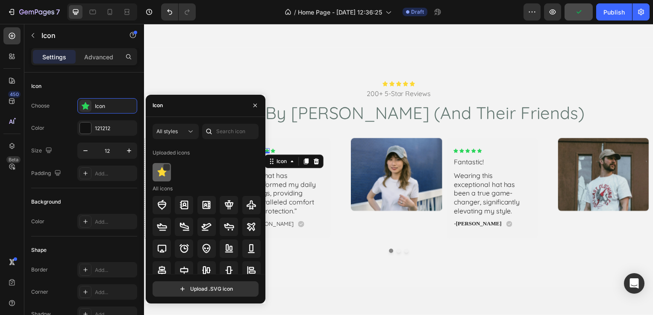
click at [162, 168] on img at bounding box center [162, 172] width 10 height 10
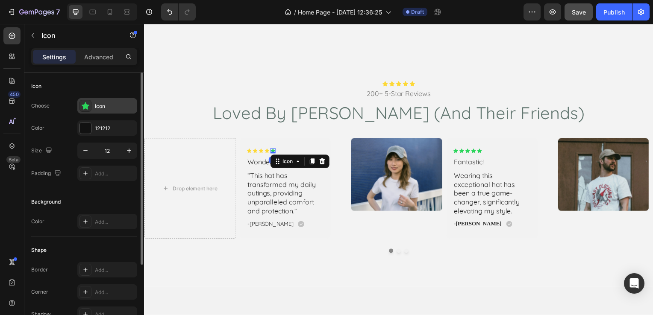
click at [86, 105] on icon at bounding box center [86, 106] width 8 height 8
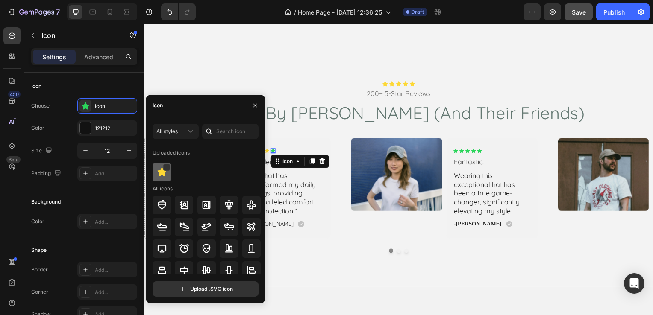
click at [159, 176] on img at bounding box center [162, 172] width 10 height 10
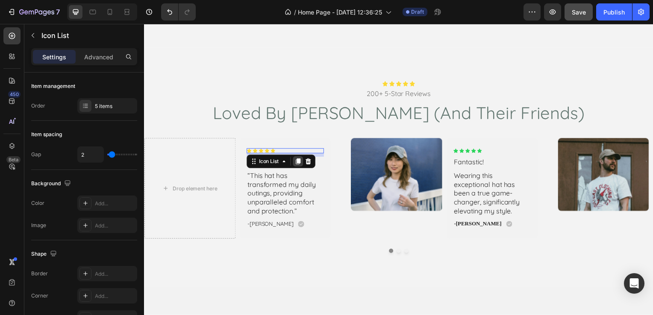
click at [296, 160] on icon at bounding box center [298, 162] width 7 height 7
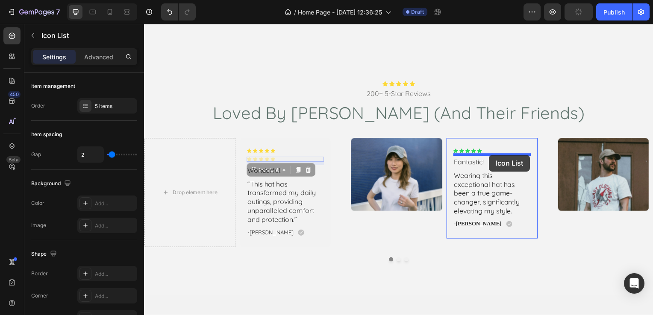
drag, startPoint x: 287, startPoint y: 157, endPoint x: 491, endPoint y: 156, distance: 204.7
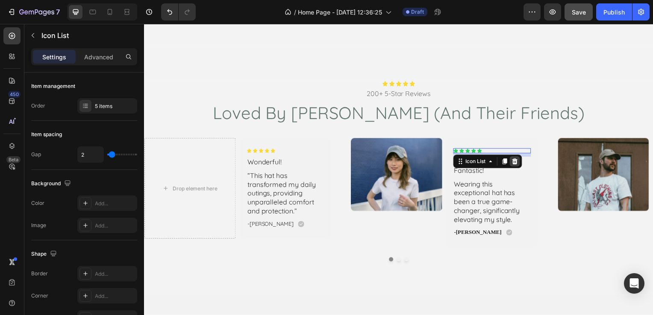
click at [520, 159] on icon at bounding box center [517, 162] width 7 height 7
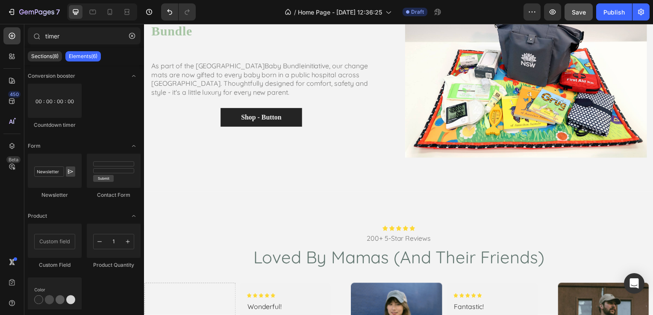
scroll to position [567, 0]
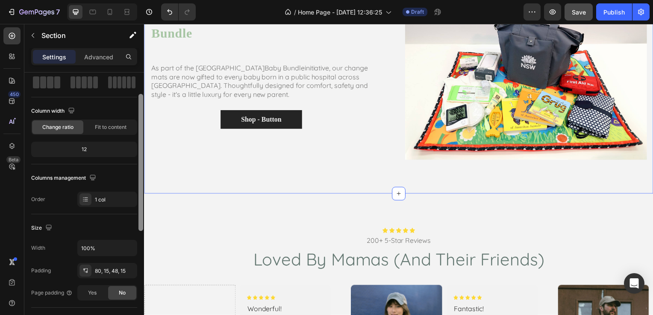
drag, startPoint x: 286, startPoint y: 111, endPoint x: 145, endPoint y: 140, distance: 143.6
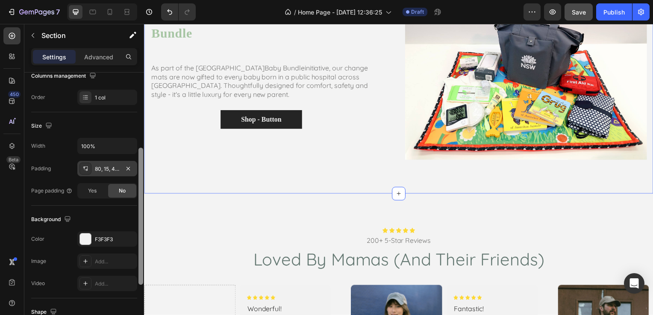
scroll to position [145, 0]
click at [111, 162] on div "80, 15, 48, 15" at bounding box center [107, 167] width 60 height 15
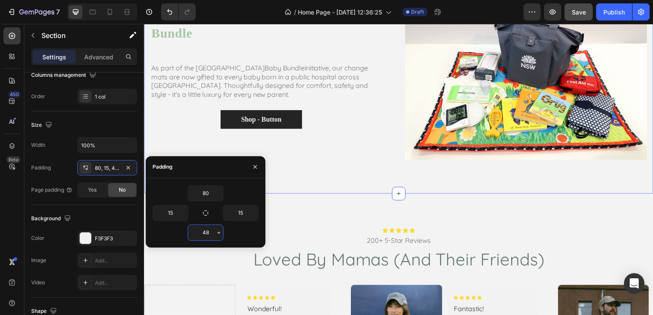
click at [207, 234] on input "48" at bounding box center [205, 232] width 35 height 15
type input "0"
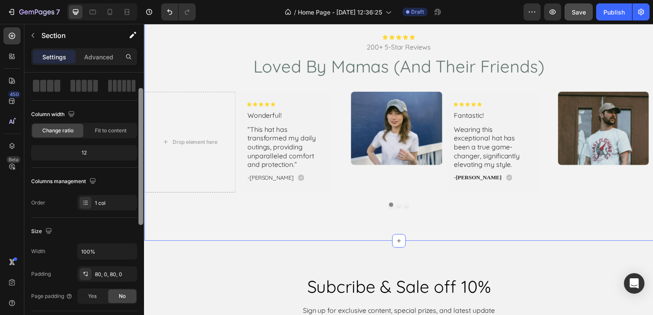
scroll to position [41, 0]
drag, startPoint x: 285, startPoint y: 191, endPoint x: 149, endPoint y: 205, distance: 136.6
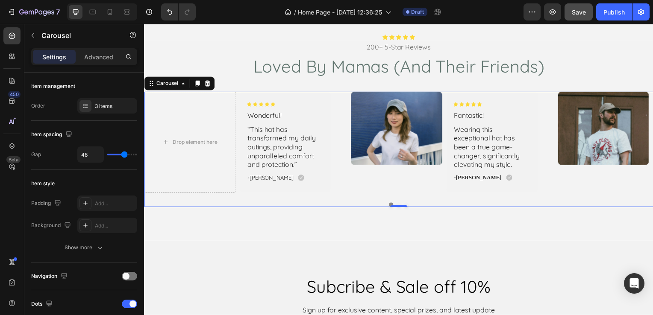
scroll to position [376, 0]
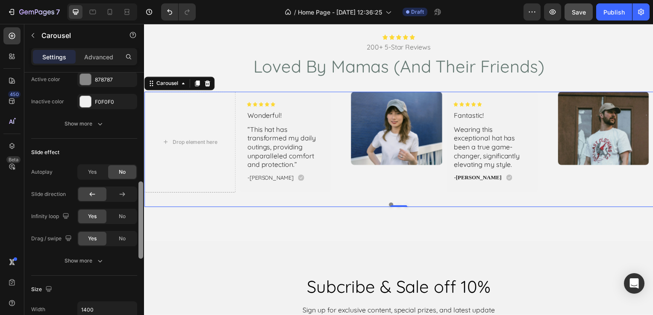
click at [140, 223] on div at bounding box center [141, 207] width 6 height 268
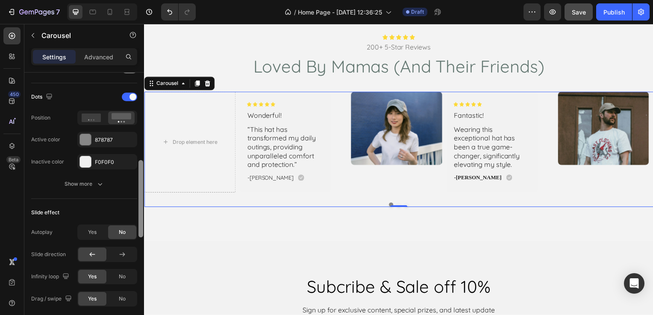
scroll to position [319, 0]
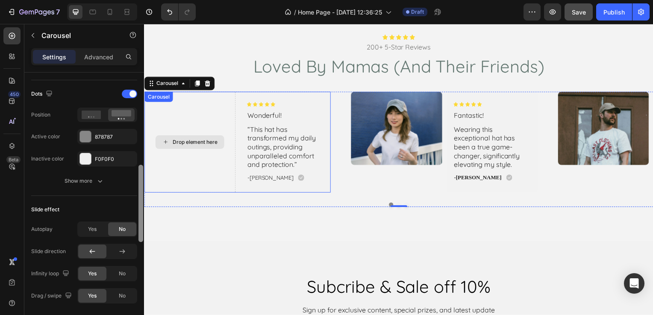
drag, startPoint x: 284, startPoint y: 229, endPoint x: 147, endPoint y: 183, distance: 145.1
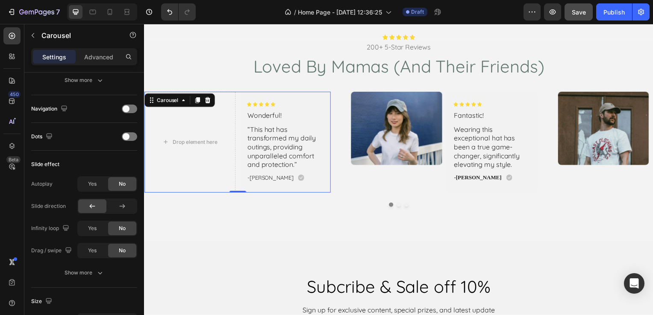
scroll to position [544, 0]
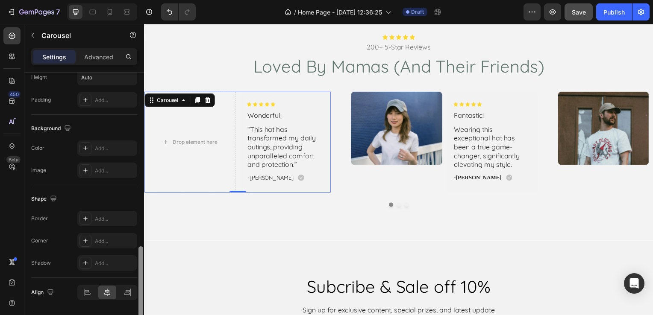
click at [143, 176] on div at bounding box center [141, 207] width 6 height 268
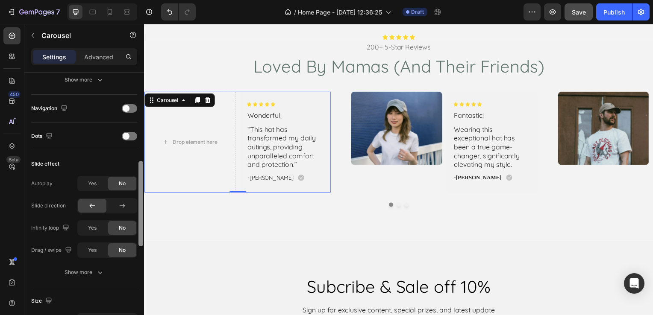
click at [143, 176] on div at bounding box center [141, 207] width 6 height 268
click at [100, 137] on div "Dots" at bounding box center [84, 136] width 106 height 14
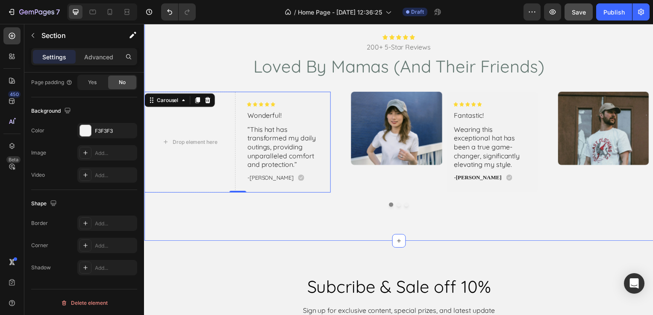
scroll to position [0, 0]
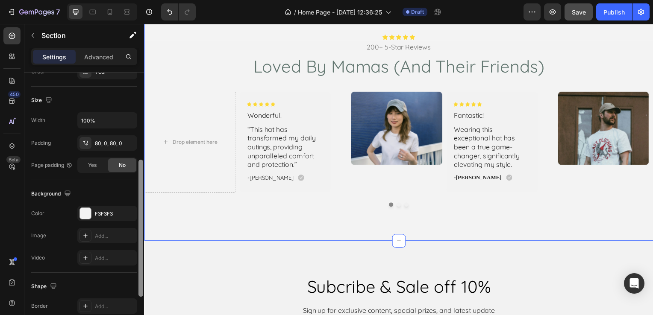
drag, startPoint x: 142, startPoint y: 101, endPoint x: 141, endPoint y: 193, distance: 91.9
click at [141, 193] on div at bounding box center [140, 228] width 5 height 137
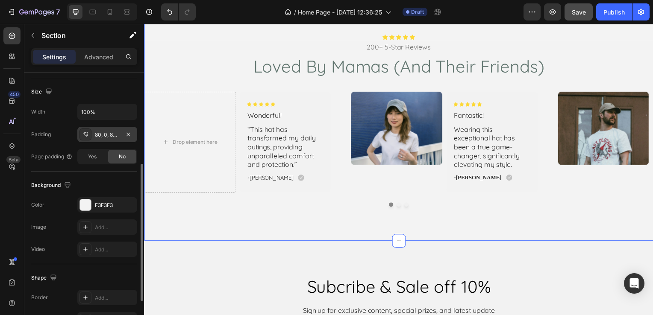
click at [107, 136] on div "80, 0, 80, 0" at bounding box center [107, 135] width 25 height 8
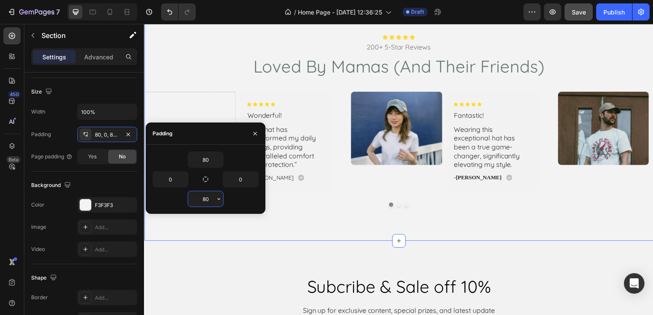
click at [198, 203] on input "80" at bounding box center [205, 198] width 35 height 15
type input "0"
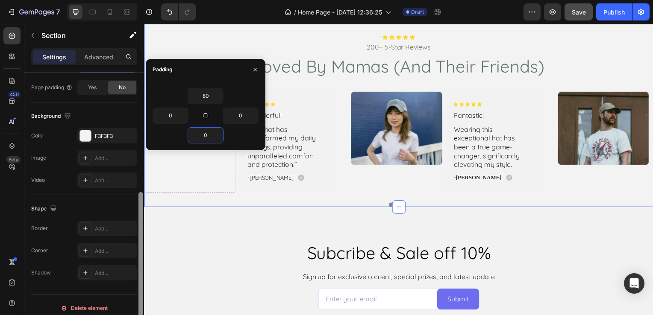
scroll to position [253, 0]
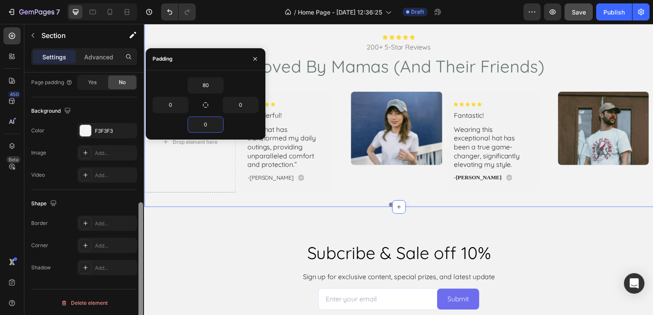
drag, startPoint x: 142, startPoint y: 168, endPoint x: 139, endPoint y: 209, distance: 42.0
click at [139, 209] on div at bounding box center [140, 271] width 5 height 137
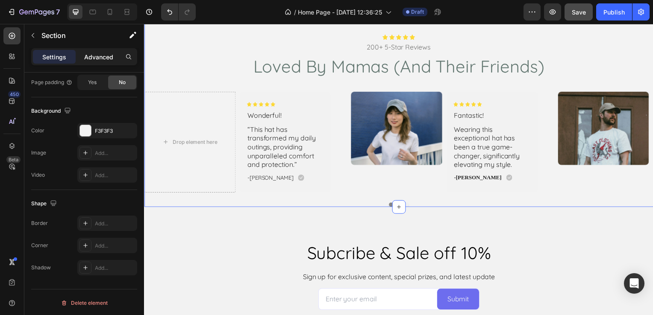
click at [89, 60] on p "Advanced" at bounding box center [98, 57] width 29 height 9
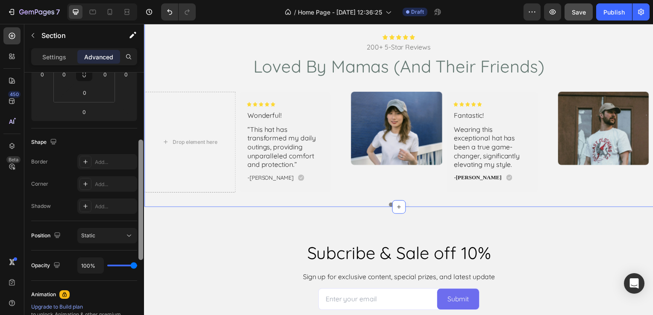
scroll to position [158, 0]
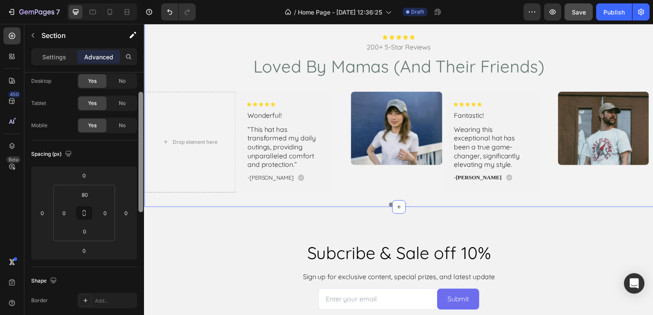
drag, startPoint x: 142, startPoint y: 191, endPoint x: 141, endPoint y: 85, distance: 106.4
click at [141, 92] on div at bounding box center [140, 152] width 5 height 121
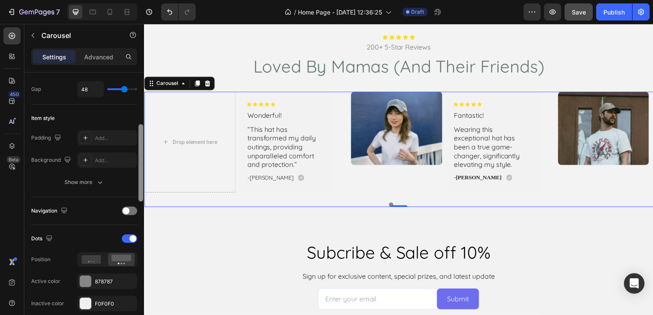
scroll to position [176, 0]
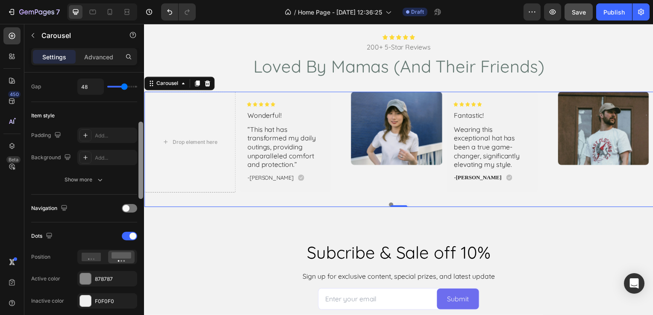
drag, startPoint x: 140, startPoint y: 81, endPoint x: 139, endPoint y: 132, distance: 51.3
click at [139, 132] on div at bounding box center [140, 160] width 5 height 77
click at [126, 207] on span at bounding box center [126, 208] width 7 height 7
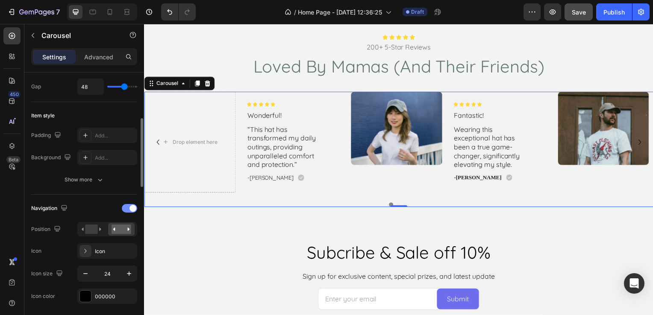
click at [126, 207] on div at bounding box center [129, 208] width 15 height 9
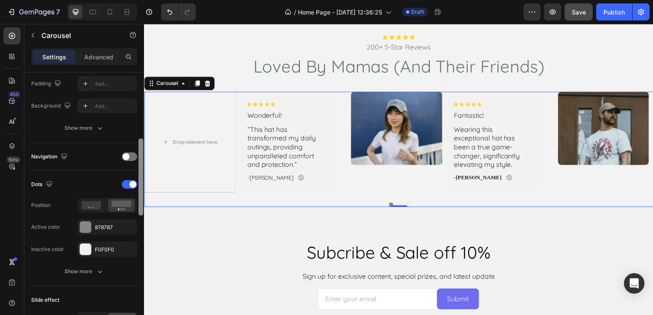
drag, startPoint x: 139, startPoint y: 150, endPoint x: 144, endPoint y: 165, distance: 16.0
click at [144, 165] on div at bounding box center [141, 207] width 6 height 268
click at [98, 202] on icon at bounding box center [92, 204] width 20 height 9
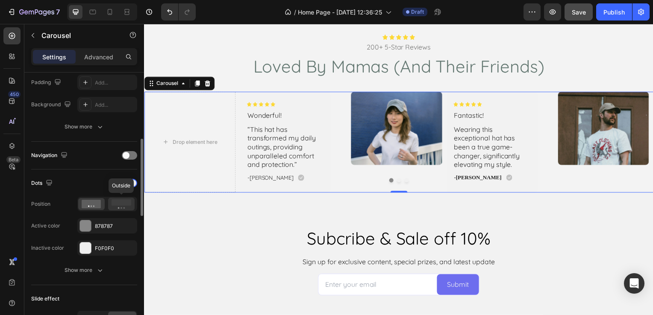
click at [119, 198] on div at bounding box center [121, 204] width 26 height 13
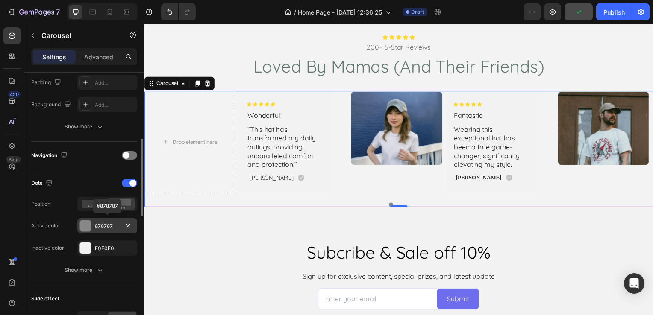
click at [103, 226] on div "878787" at bounding box center [107, 227] width 25 height 8
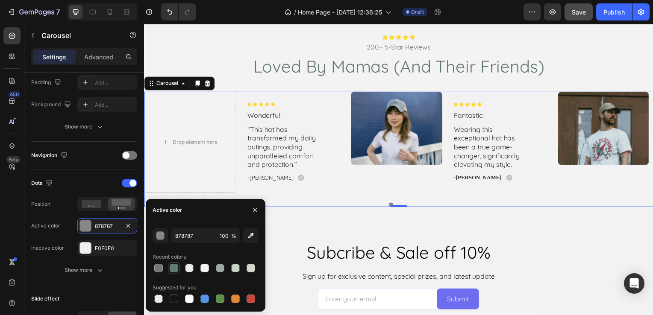
click at [177, 266] on div at bounding box center [174, 268] width 9 height 9
type input "647872"
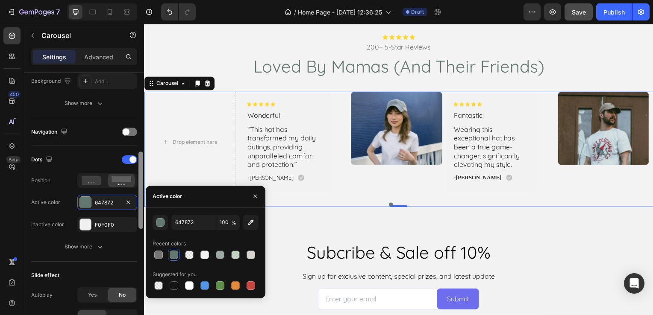
scroll to position [259, 0]
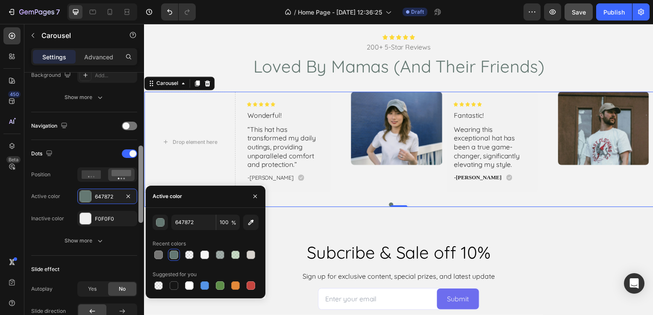
drag, startPoint x: 140, startPoint y: 201, endPoint x: 144, endPoint y: 209, distance: 9.2
click at [144, 209] on div at bounding box center [141, 205] width 6 height 268
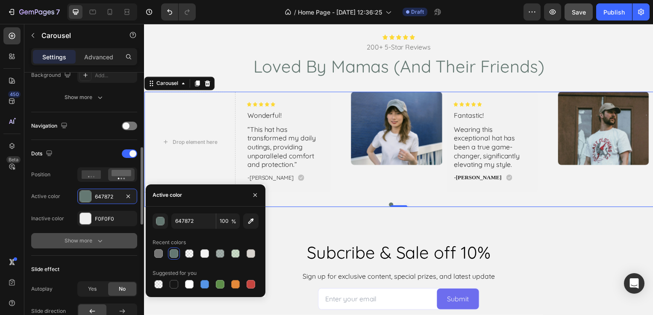
click at [99, 237] on icon "button" at bounding box center [100, 241] width 9 height 9
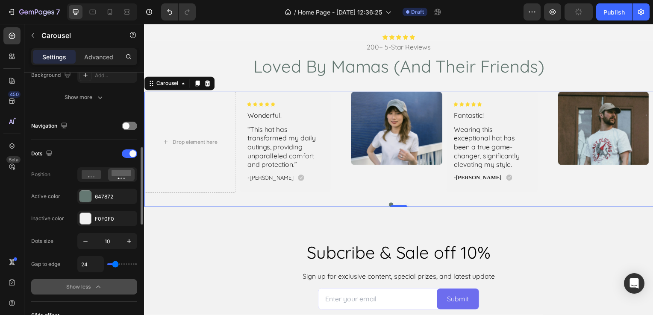
type input "25"
type input "40"
type input "43"
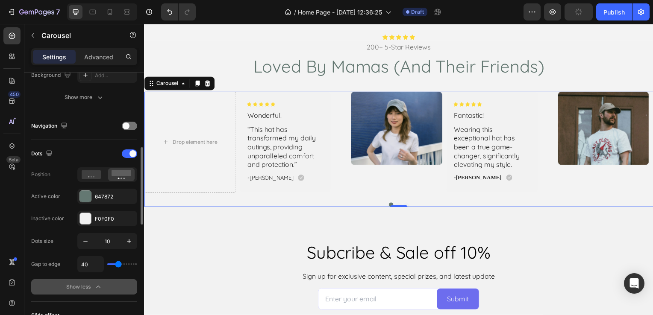
type input "43"
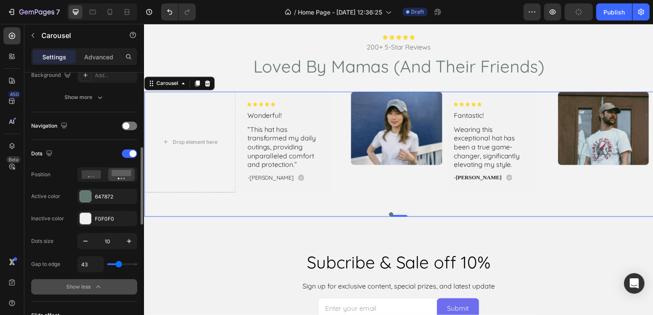
type input "47"
type input "48"
type input "50"
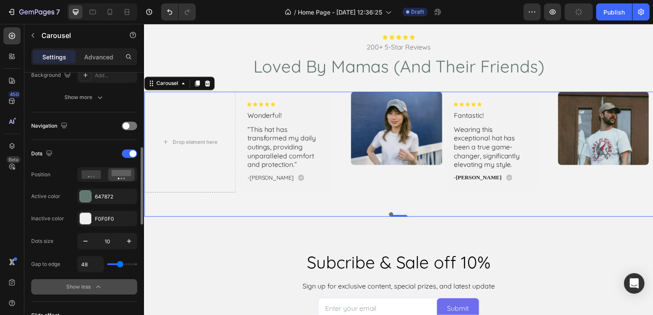
type input "50"
type input "52"
type input "54"
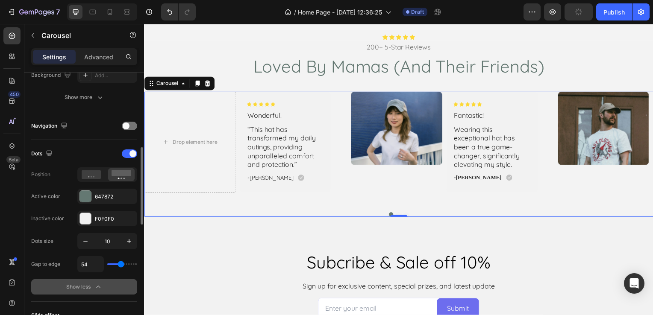
type input "56"
type input "57"
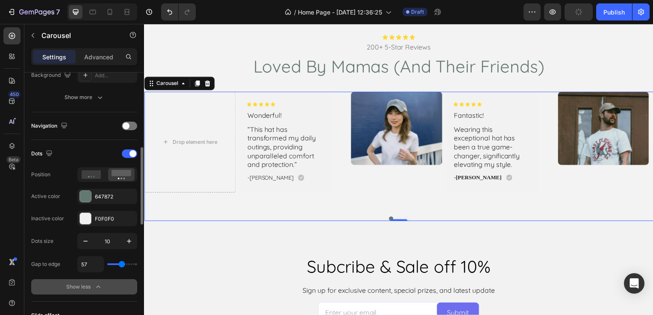
type input "59"
type input "63"
type input "66"
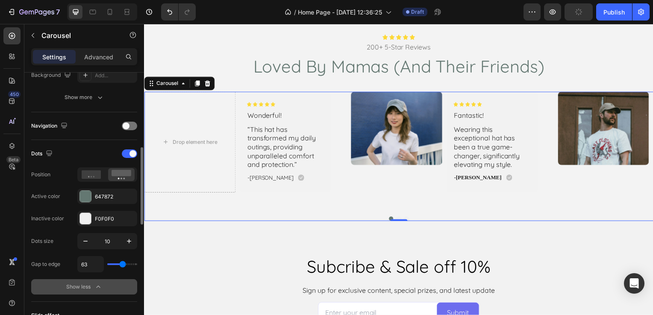
type input "66"
type input "68"
type input "70"
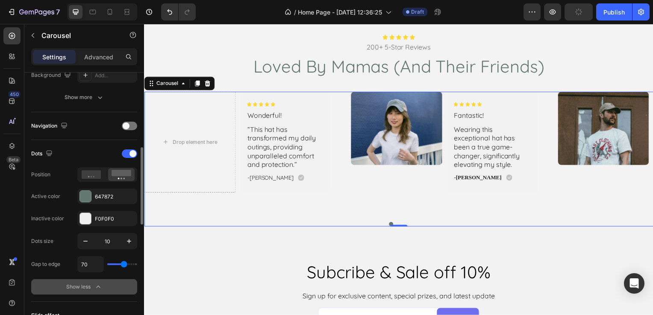
type input "32"
type input "31"
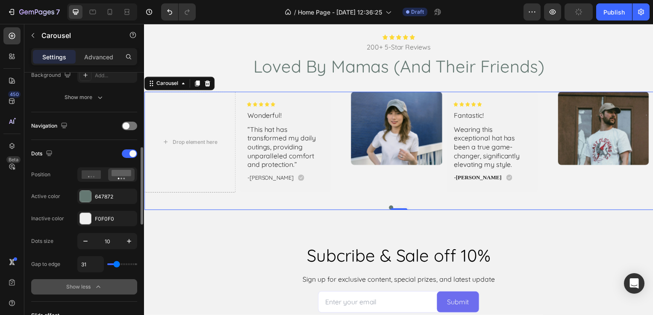
type input "29"
type input "27"
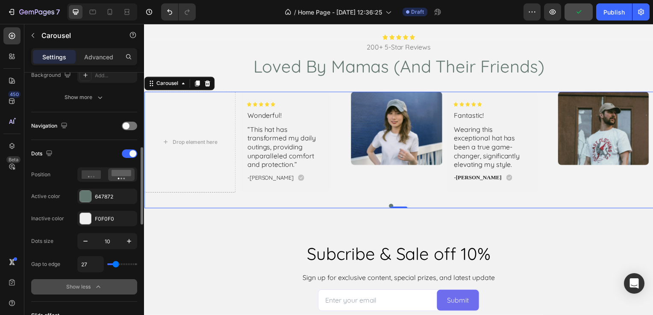
type input "27"
click at [116, 264] on input "range" at bounding box center [122, 265] width 30 height 2
click at [89, 262] on input "27" at bounding box center [91, 264] width 26 height 15
type input "2"
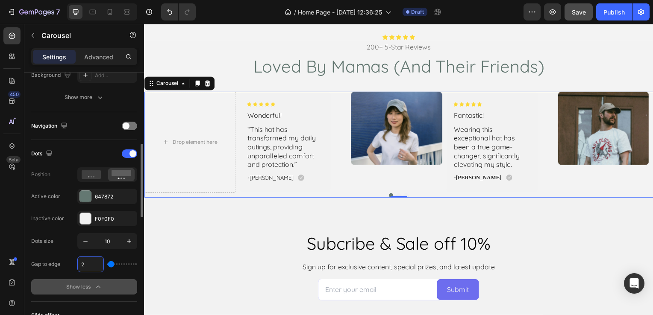
type input "25"
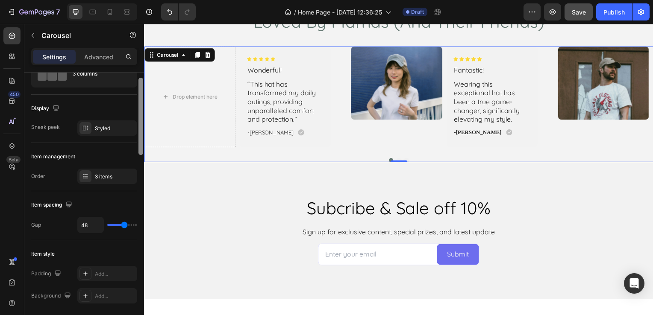
scroll to position [34, 0]
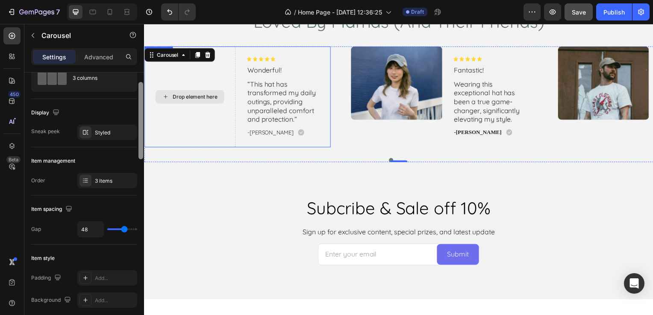
drag, startPoint x: 283, startPoint y: 164, endPoint x: 149, endPoint y: 124, distance: 140.1
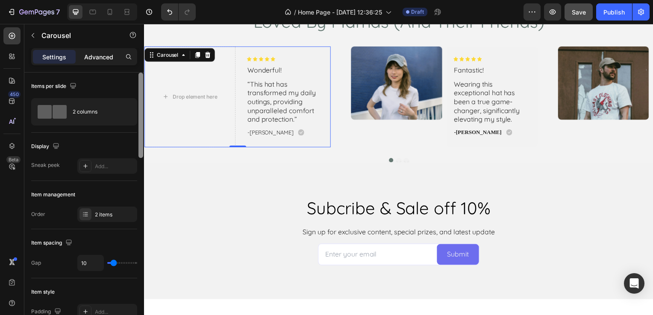
click at [103, 53] on p "Advanced" at bounding box center [98, 57] width 29 height 9
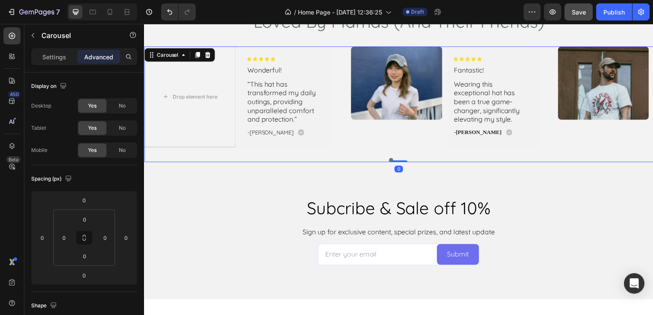
click at [262, 153] on div "Drop element here Icon Icon Icon Icon Icon Icon List Wonderful! Text Block “Thi…" at bounding box center [400, 105] width 513 height 117
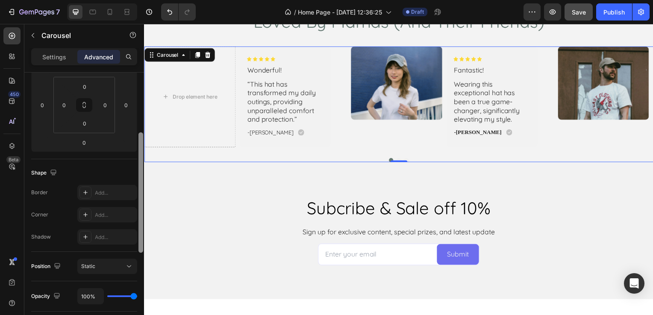
scroll to position [125, 0]
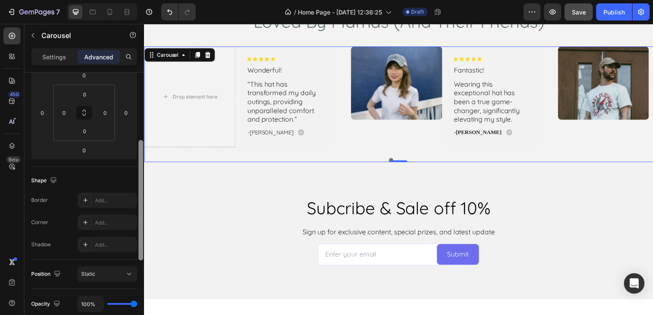
drag, startPoint x: 141, startPoint y: 120, endPoint x: 139, endPoint y: 177, distance: 56.9
click at [139, 177] on div at bounding box center [140, 200] width 5 height 121
click at [70, 61] on div "Settings" at bounding box center [54, 57] width 43 height 14
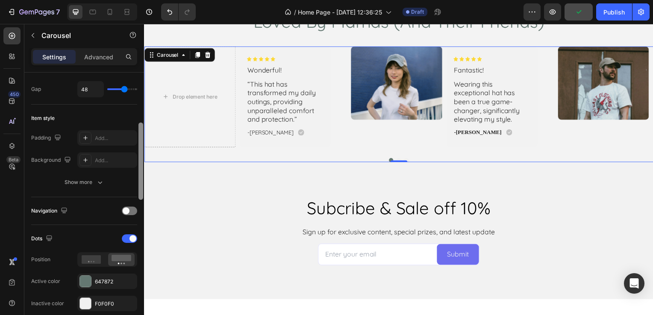
scroll to position [178, 0]
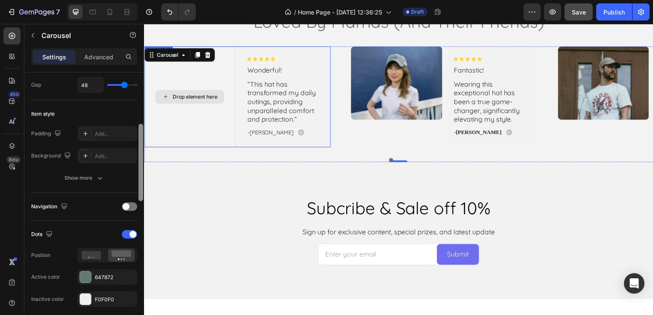
drag, startPoint x: 284, startPoint y: 139, endPoint x: 144, endPoint y: 141, distance: 139.7
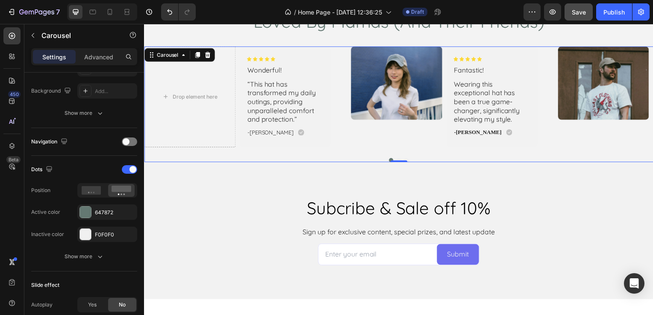
scroll to position [511, 0]
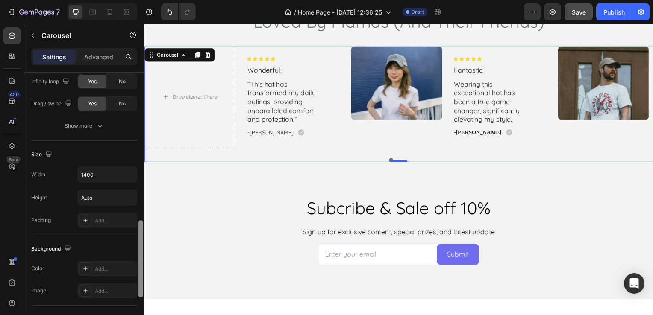
click at [144, 150] on div at bounding box center [141, 207] width 6 height 268
click at [126, 59] on icon at bounding box center [128, 56] width 7 height 7
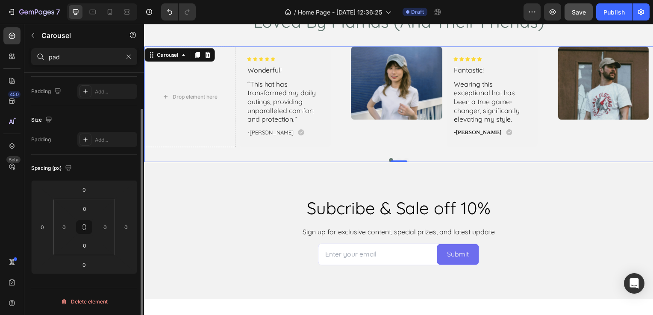
scroll to position [43, 0]
type input "padd"
click at [102, 90] on div "Add..." at bounding box center [115, 93] width 40 height 8
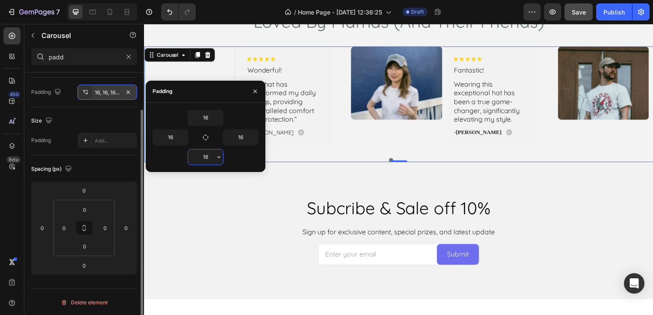
click at [206, 157] on input "16" at bounding box center [205, 157] width 35 height 15
click at [237, 157] on div "20" at bounding box center [206, 157] width 106 height 16
type input "16"
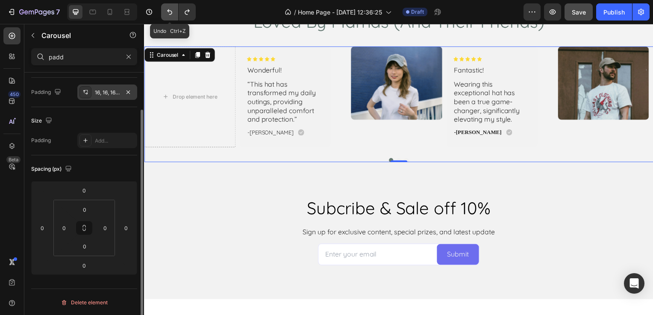
click at [171, 8] on icon "Undo/Redo" at bounding box center [169, 12] width 9 height 9
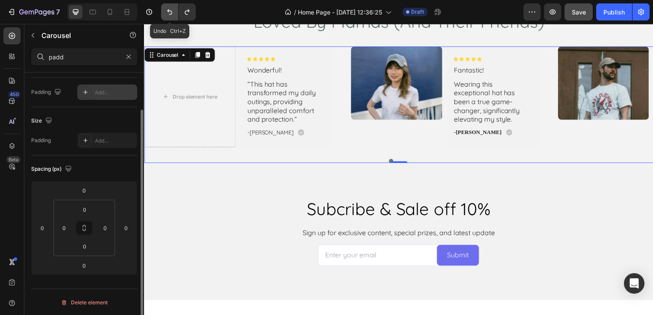
click at [171, 8] on icon "Undo/Redo" at bounding box center [169, 12] width 9 height 9
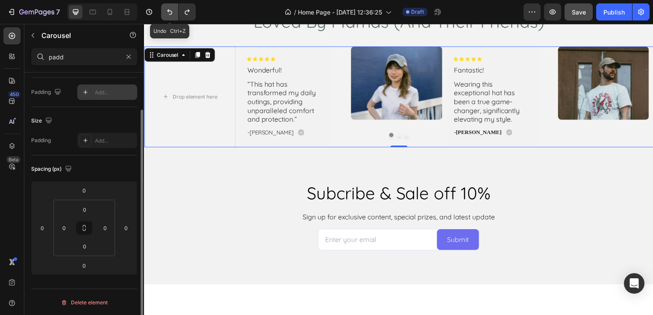
click at [171, 8] on icon "Undo/Redo" at bounding box center [169, 12] width 9 height 9
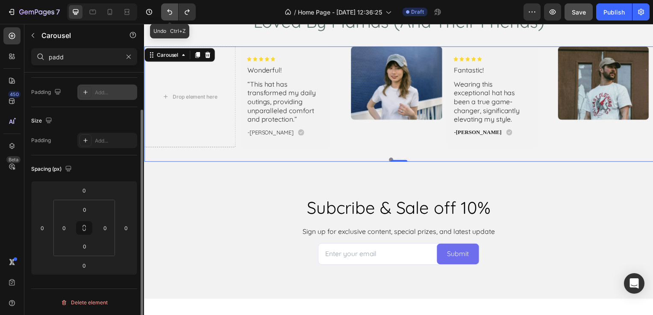
click at [171, 8] on icon "Undo/Redo" at bounding box center [169, 12] width 9 height 9
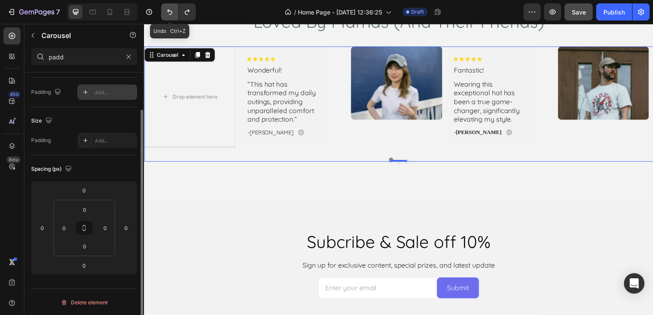
click at [171, 8] on icon "Undo/Redo" at bounding box center [169, 12] width 9 height 9
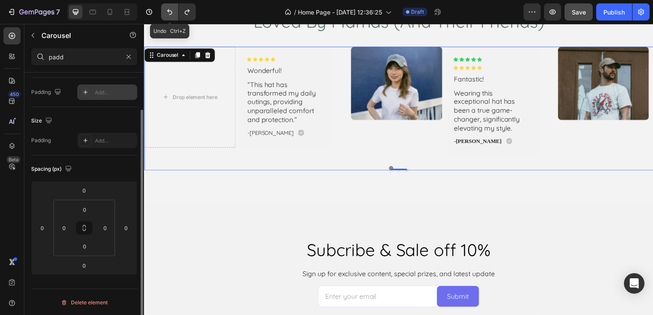
click at [171, 8] on icon "Undo/Redo" at bounding box center [169, 12] width 9 height 9
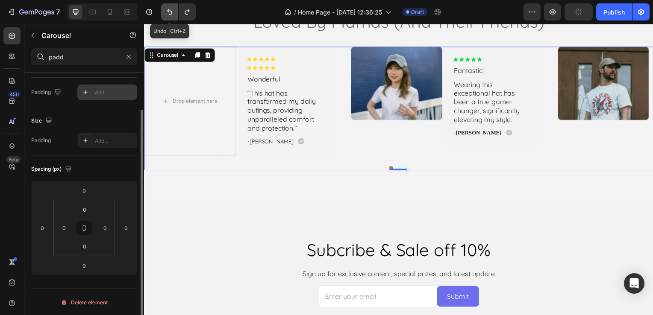
click at [171, 8] on icon "Undo/Redo" at bounding box center [169, 12] width 9 height 9
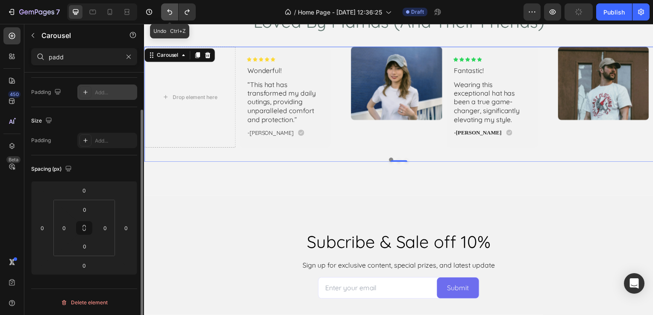
click at [171, 8] on icon "Undo/Redo" at bounding box center [169, 12] width 9 height 9
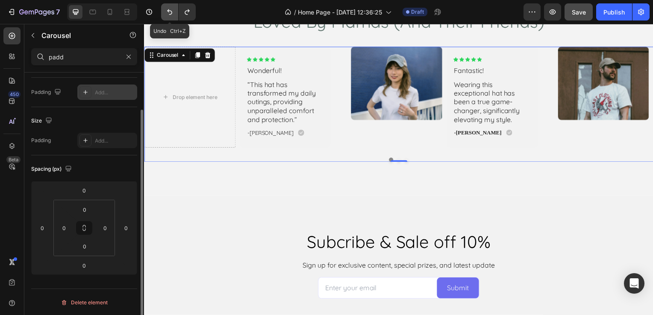
click at [171, 8] on icon "Undo/Redo" at bounding box center [169, 12] width 9 height 9
click at [186, 9] on icon "Undo/Redo" at bounding box center [187, 12] width 9 height 9
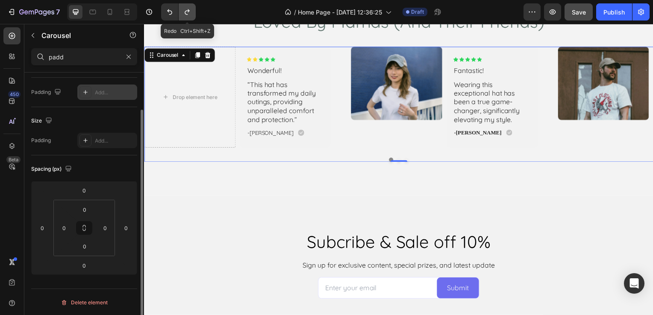
click at [186, 9] on icon "Undo/Redo" at bounding box center [187, 12] width 9 height 9
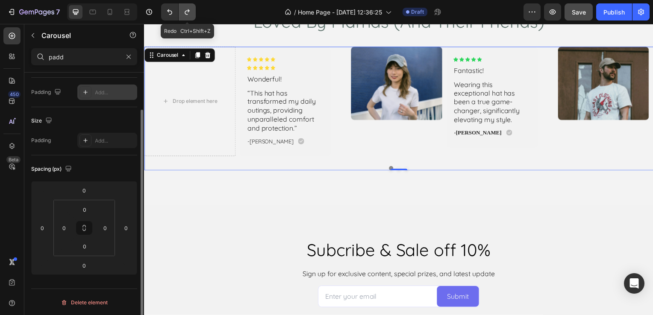
click at [186, 9] on icon "Undo/Redo" at bounding box center [187, 12] width 9 height 9
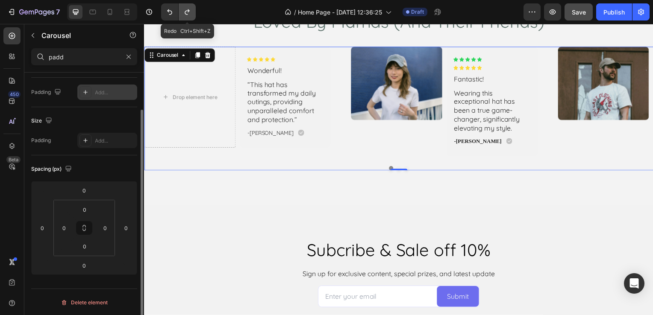
click at [186, 9] on icon "Undo/Redo" at bounding box center [187, 12] width 9 height 9
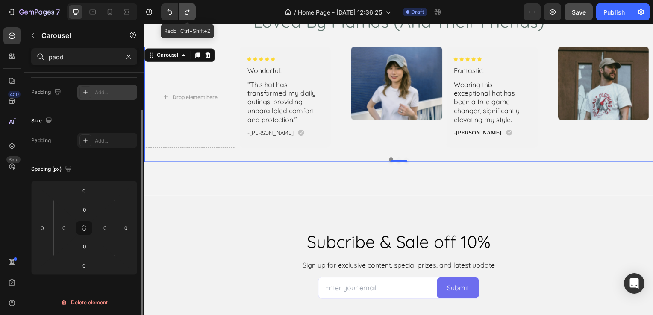
click at [186, 9] on icon "Undo/Redo" at bounding box center [187, 12] width 9 height 9
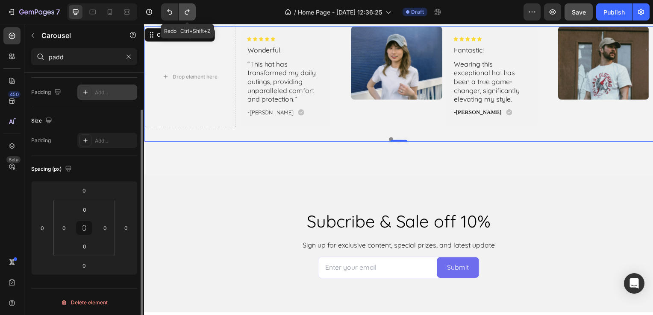
scroll to position [785, 0]
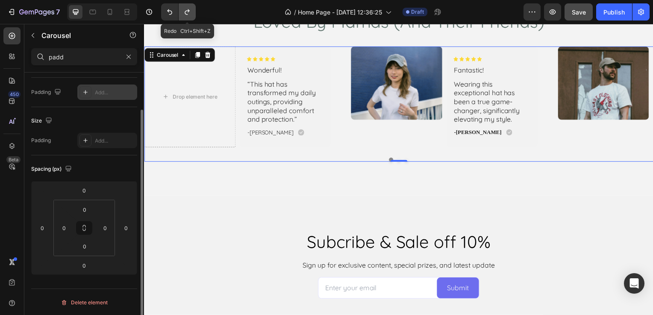
click at [186, 9] on icon "Undo/Redo" at bounding box center [187, 12] width 9 height 9
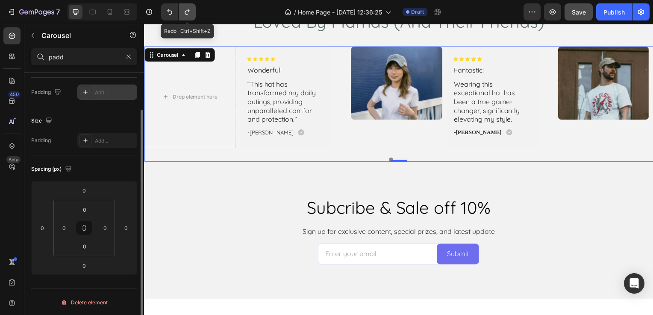
click at [186, 9] on icon "Undo/Redo" at bounding box center [187, 12] width 9 height 9
click at [172, 12] on icon "Undo/Redo" at bounding box center [169, 12] width 5 height 6
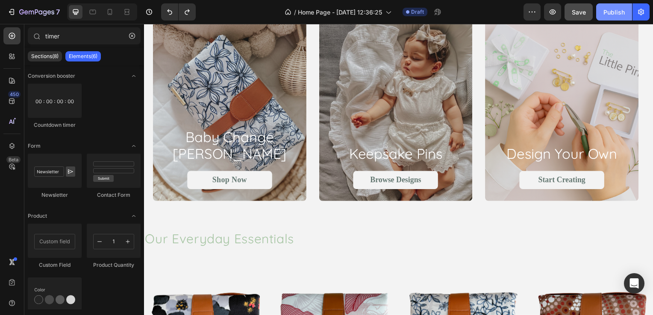
scroll to position [459, 0]
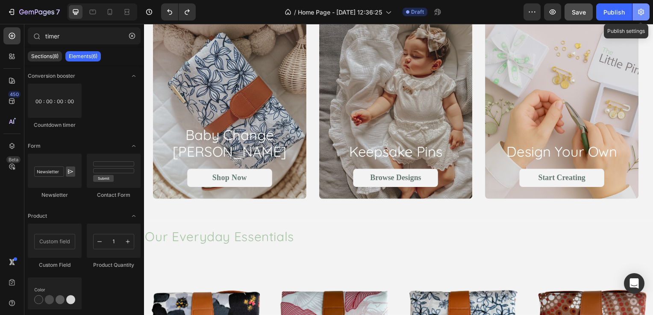
click at [639, 14] on icon "button" at bounding box center [641, 12] width 6 height 6
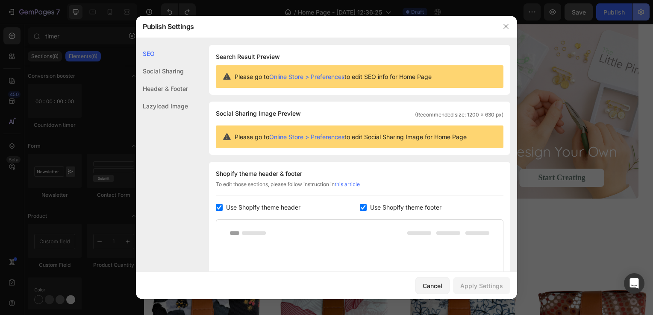
click at [639, 0] on body "7 / Home Page - [DATE] 12:36:25 Draft Preview Save Publish 450 Beta timer Secti…" at bounding box center [326, 0] width 653 height 0
click at [502, 31] on button "button" at bounding box center [506, 27] width 14 height 14
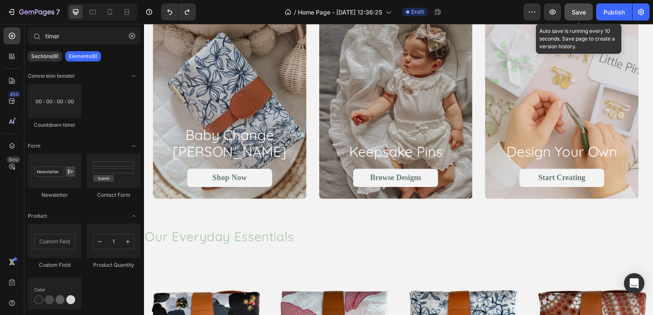
click at [568, 10] on button "Save" at bounding box center [578, 11] width 28 height 17
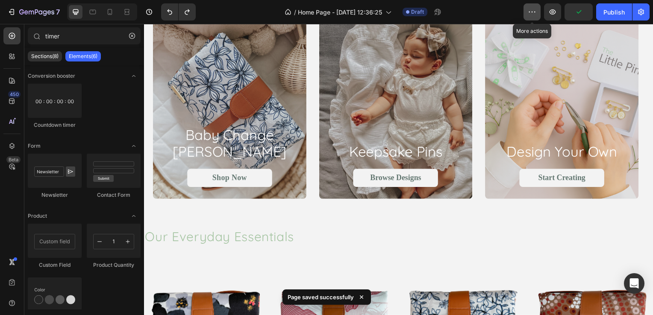
click at [527, 14] on button "button" at bounding box center [531, 11] width 17 height 17
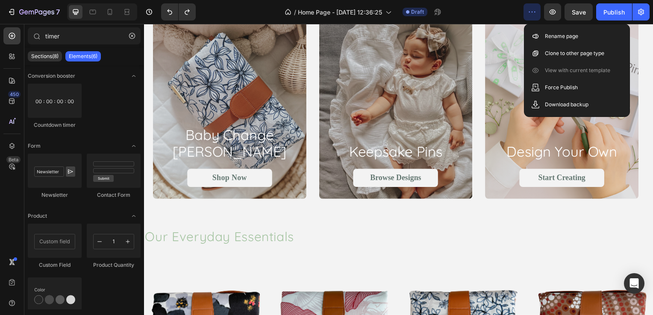
click at [527, 14] on button "button" at bounding box center [531, 11] width 17 height 17
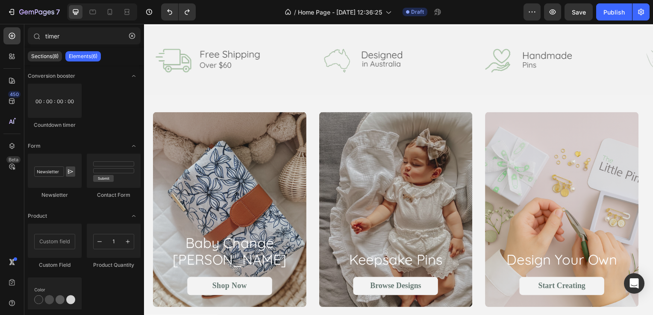
scroll to position [394, 0]
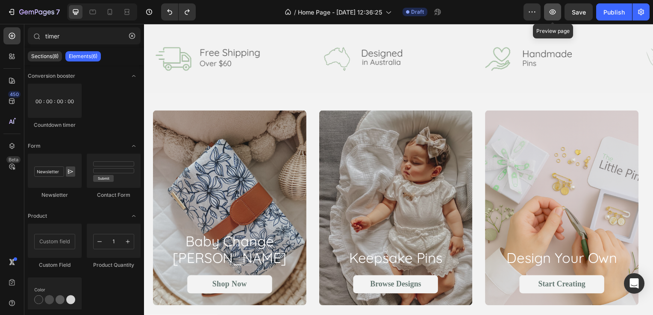
click at [555, 13] on icon "button" at bounding box center [553, 11] width 6 height 5
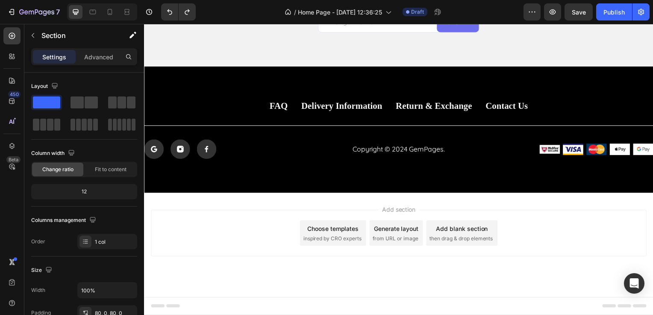
scroll to position [1255, 0]
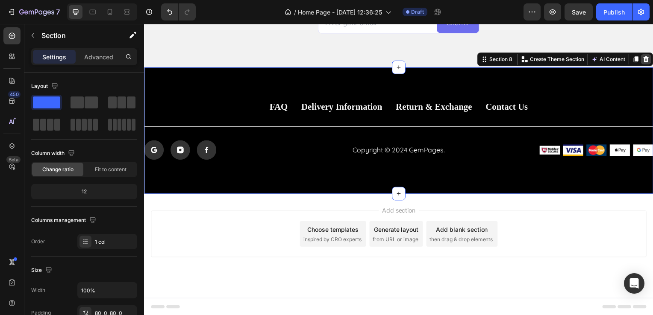
click at [644, 63] on div at bounding box center [649, 60] width 10 height 10
click at [647, 59] on icon at bounding box center [650, 60] width 6 height 6
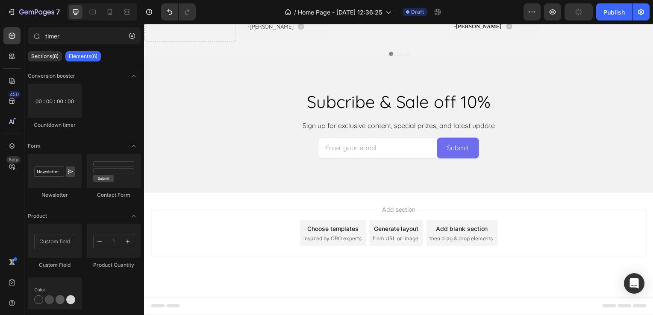
scroll to position [1127, 0]
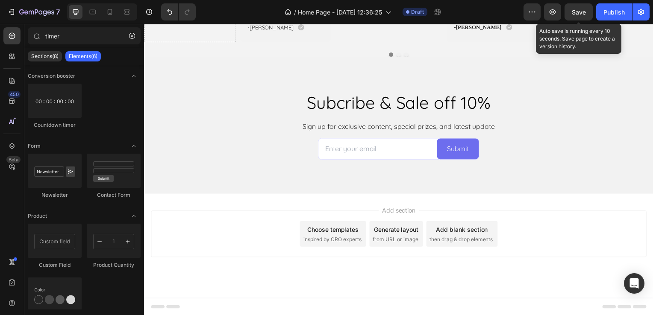
click at [578, 16] on div "Save" at bounding box center [579, 12] width 14 height 9
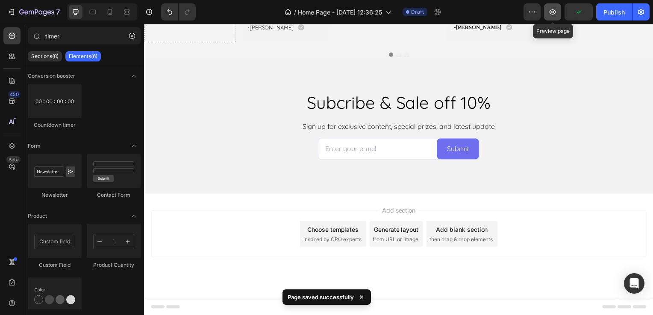
click at [547, 10] on button "button" at bounding box center [552, 11] width 17 height 17
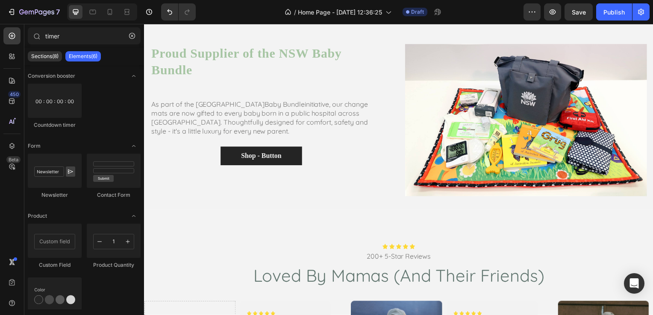
scroll to position [701, 0]
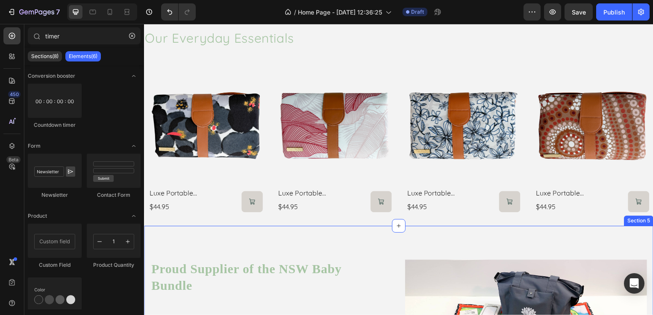
click at [393, 104] on div "Product Images luxe portable change mat - pansy Product Title $44.95 Product Pr…" at bounding box center [400, 139] width 504 height 150
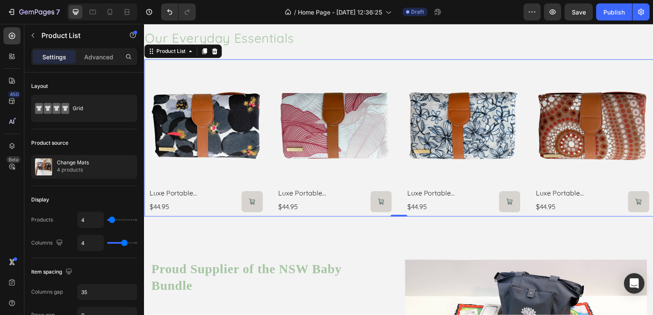
click at [393, 104] on div "Product Images luxe portable change mat - pansy Product Title $44.95 Product Pr…" at bounding box center [400, 139] width 504 height 150
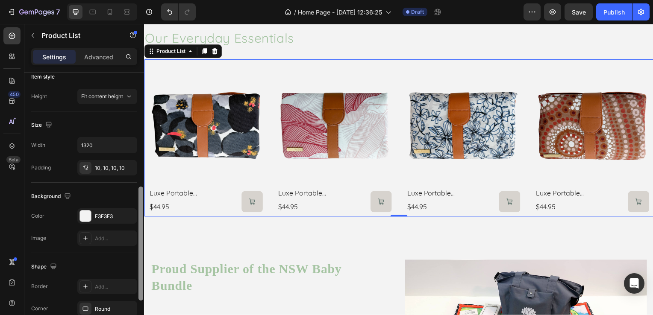
click at [142, 195] on div at bounding box center [141, 207] width 6 height 268
click at [96, 216] on div "F3F3F3" at bounding box center [107, 217] width 25 height 8
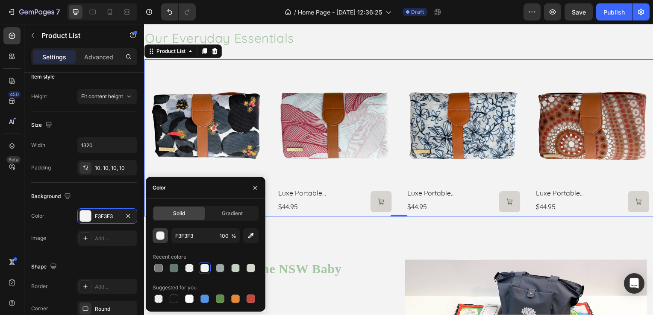
click at [157, 235] on div "button" at bounding box center [160, 236] width 9 height 9
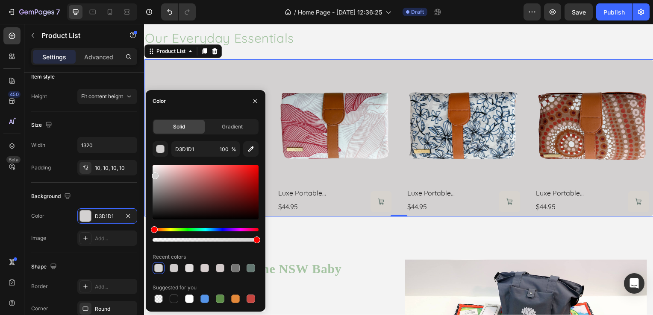
click at [154, 174] on div at bounding box center [155, 176] width 7 height 7
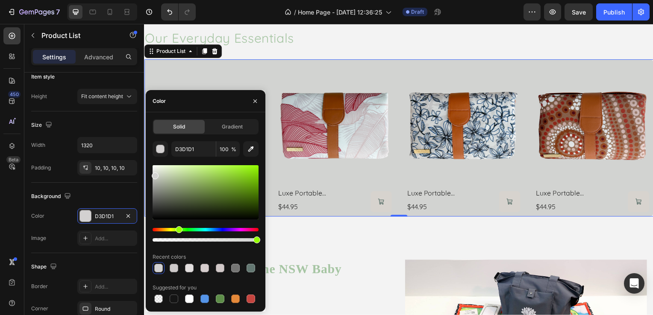
drag, startPoint x: 156, startPoint y: 228, endPoint x: 178, endPoint y: 227, distance: 22.3
click at [178, 227] on div "Hue" at bounding box center [179, 229] width 7 height 7
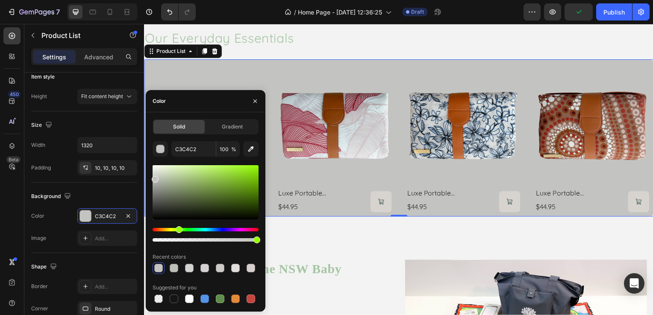
click at [154, 178] on div at bounding box center [155, 179] width 7 height 7
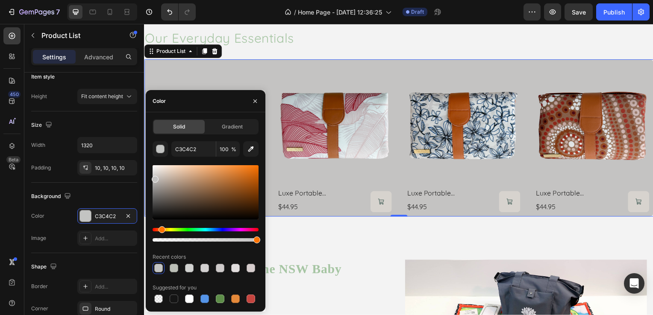
drag, startPoint x: 177, startPoint y: 226, endPoint x: 161, endPoint y: 229, distance: 16.5
click at [161, 229] on div "Hue" at bounding box center [162, 229] width 7 height 7
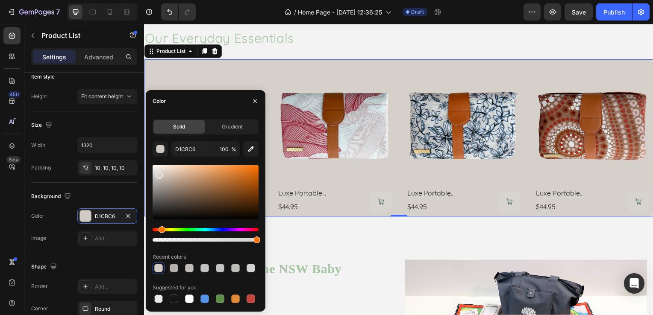
type input "D6D0CB"
drag, startPoint x: 156, startPoint y: 181, endPoint x: 158, endPoint y: 174, distance: 7.6
click at [158, 174] on div at bounding box center [159, 175] width 7 height 7
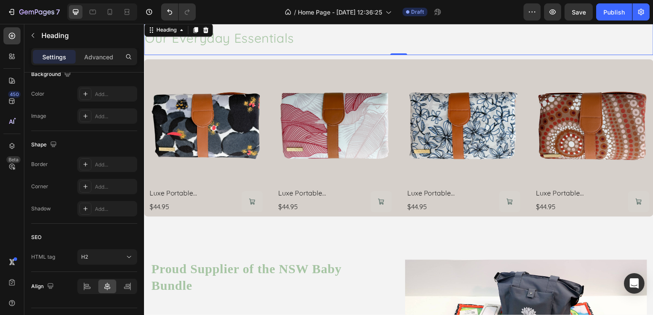
scroll to position [0, 0]
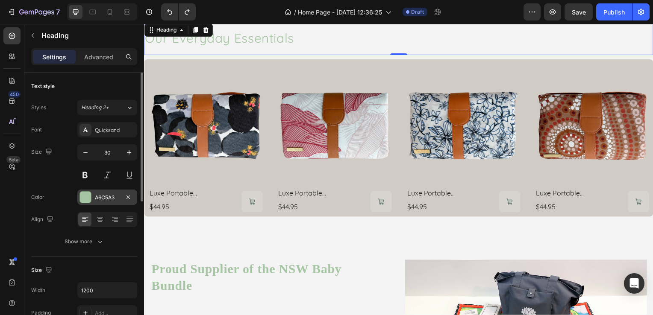
click at [108, 196] on div "A6C5A3" at bounding box center [107, 198] width 25 height 8
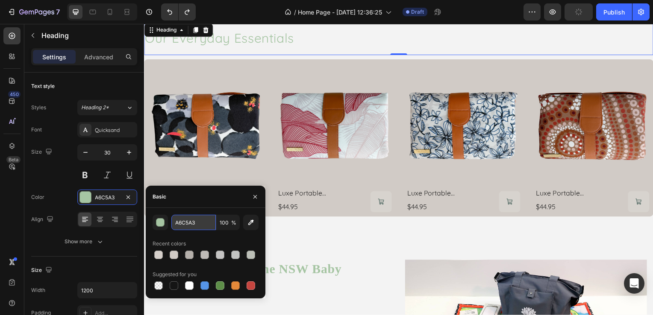
click at [190, 223] on input "A6C5A3" at bounding box center [193, 222] width 44 height 15
type input "A6C5A3"
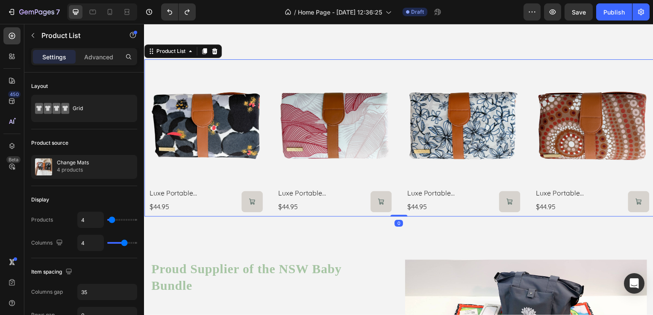
scroll to position [268, 0]
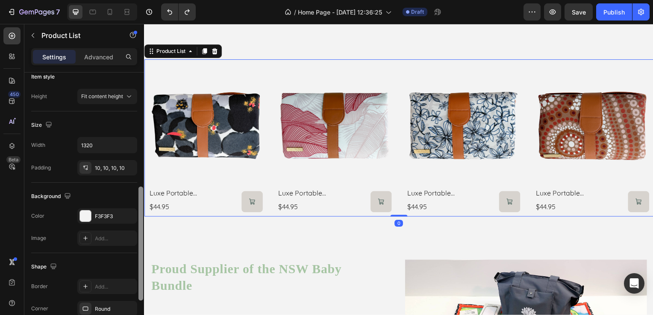
click at [139, 194] on div at bounding box center [141, 207] width 6 height 268
click at [109, 213] on div "F3F3F3" at bounding box center [107, 217] width 25 height 8
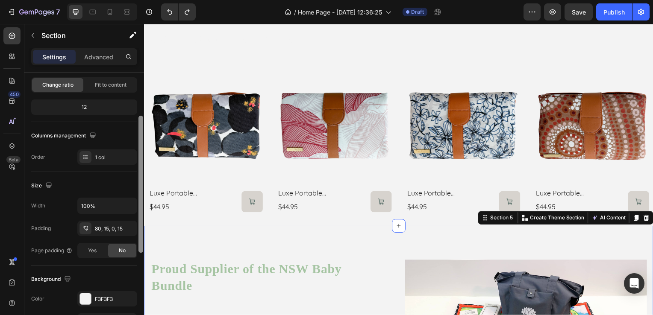
scroll to position [89, 0]
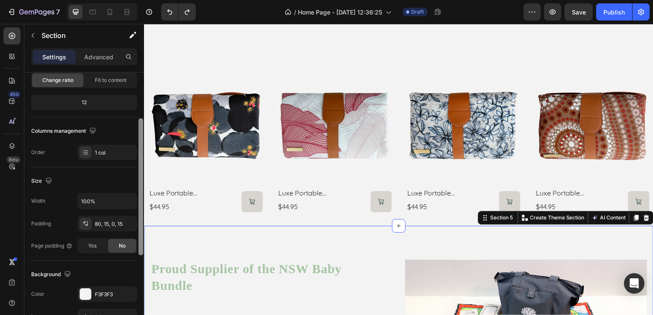
drag, startPoint x: 141, startPoint y: 168, endPoint x: 142, endPoint y: 215, distance: 46.2
click at [142, 215] on div at bounding box center [140, 186] width 5 height 137
click at [97, 293] on div "F3F3F3" at bounding box center [107, 295] width 25 height 8
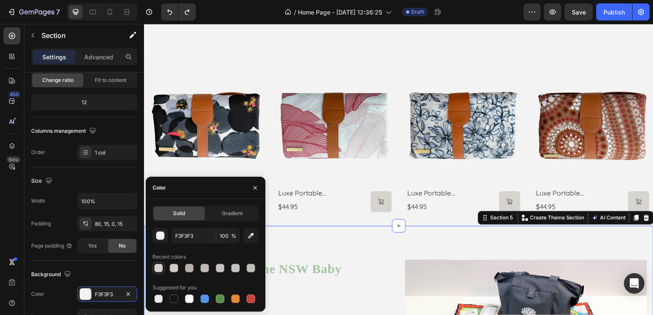
click at [156, 269] on div at bounding box center [158, 268] width 9 height 9
type input "D6D0CB"
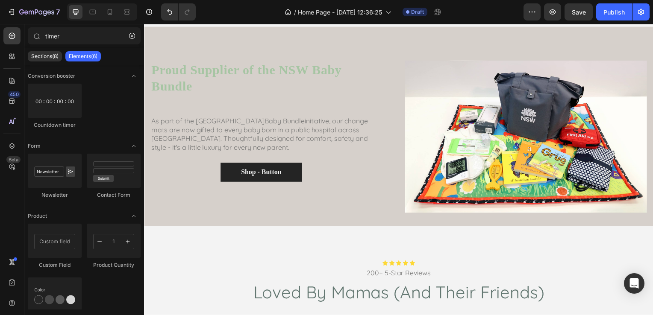
scroll to position [860, 0]
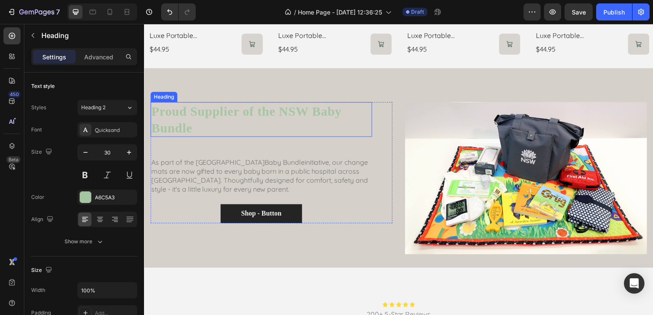
click at [253, 106] on strong "Proud Supplier of the NSW Baby Bundle" at bounding box center [246, 120] width 191 height 31
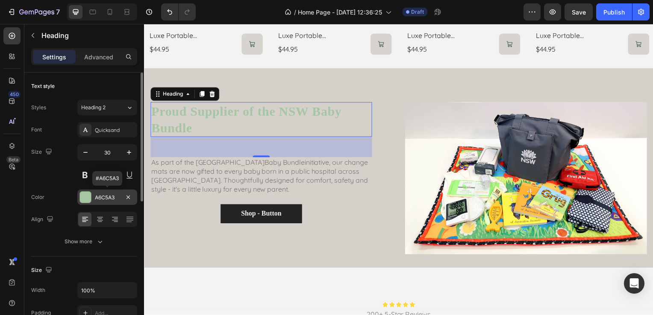
click at [89, 199] on div at bounding box center [85, 197] width 11 height 11
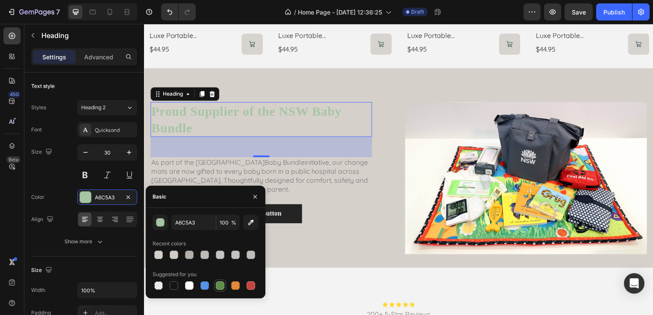
click at [219, 285] on div at bounding box center [220, 286] width 9 height 9
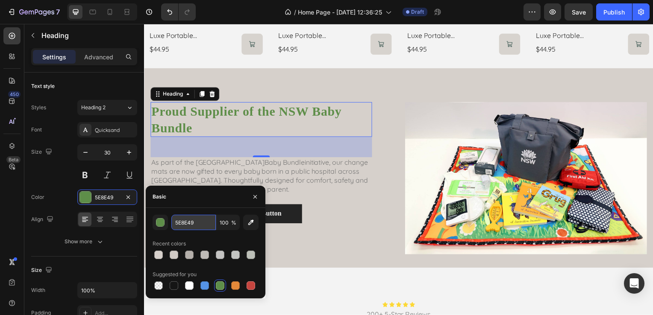
click at [189, 224] on input "5E8E49" at bounding box center [193, 222] width 44 height 15
paste input "647872"
type input "647872"
click at [191, 202] on div "Basic" at bounding box center [206, 197] width 120 height 22
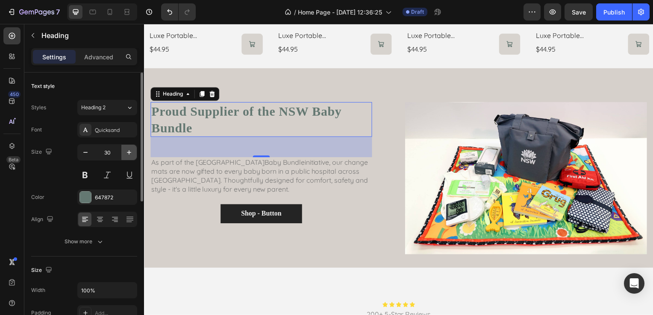
click at [126, 147] on button "button" at bounding box center [128, 152] width 15 height 15
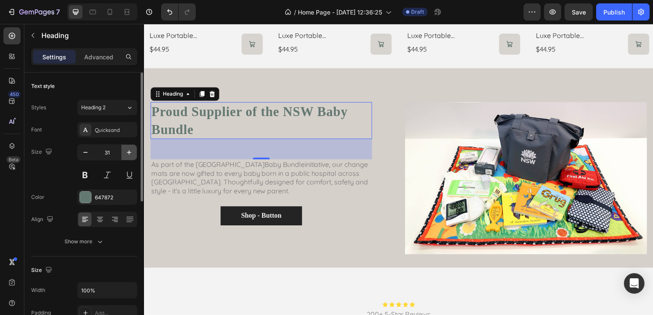
click at [126, 147] on button "button" at bounding box center [128, 152] width 15 height 15
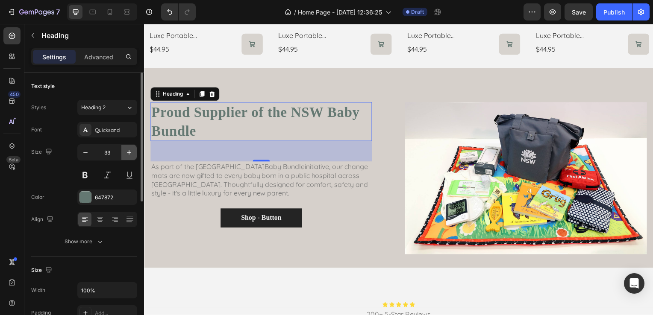
click at [126, 147] on button "button" at bounding box center [128, 152] width 15 height 15
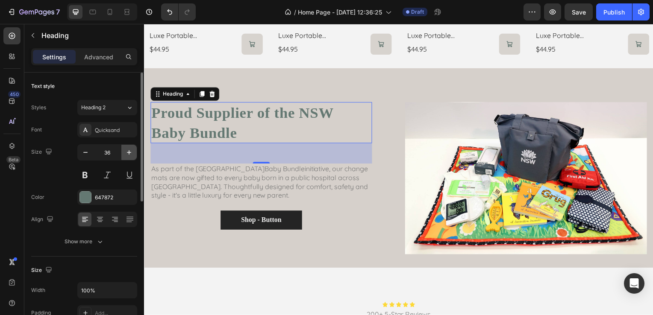
click at [126, 147] on button "button" at bounding box center [128, 152] width 15 height 15
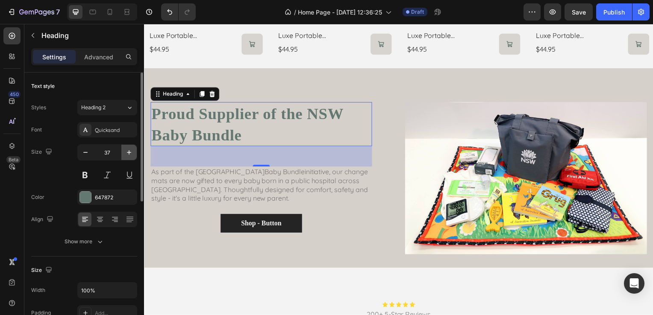
click at [126, 147] on button "button" at bounding box center [128, 152] width 15 height 15
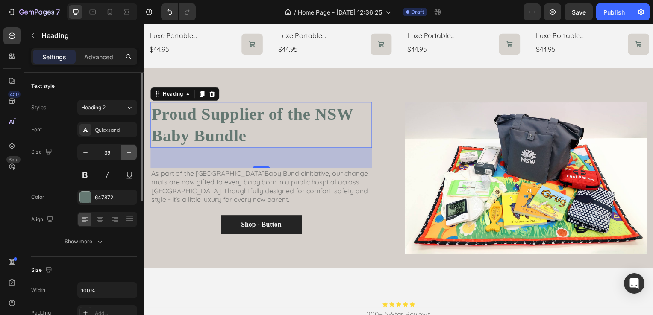
click at [126, 147] on button "button" at bounding box center [128, 152] width 15 height 15
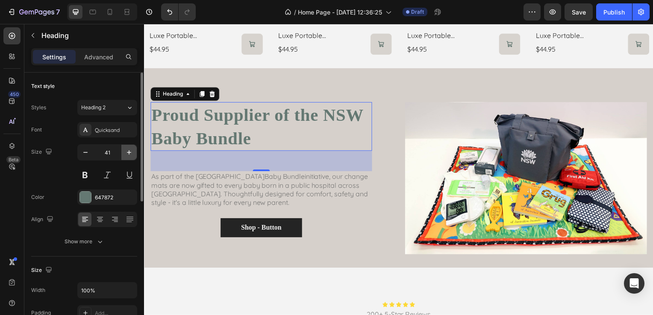
click at [126, 147] on button "button" at bounding box center [128, 152] width 15 height 15
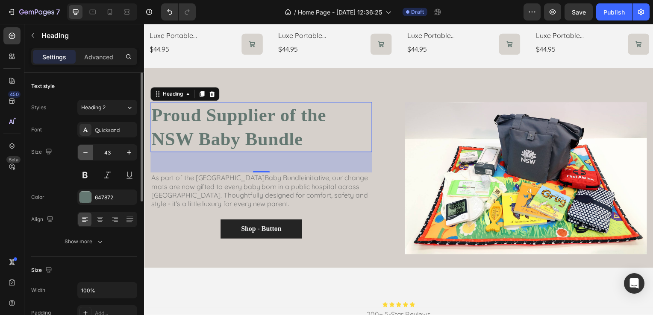
click at [83, 156] on icon "button" at bounding box center [85, 152] width 9 height 9
type input "42"
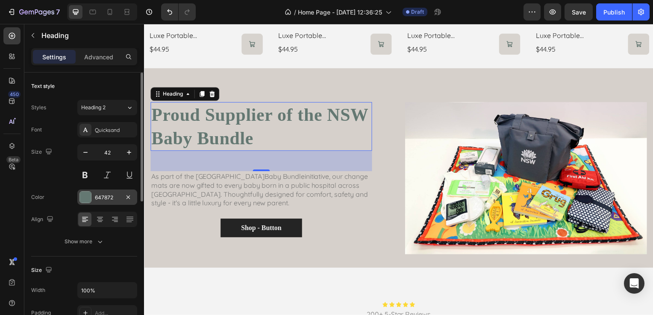
click at [85, 201] on div at bounding box center [85, 197] width 11 height 11
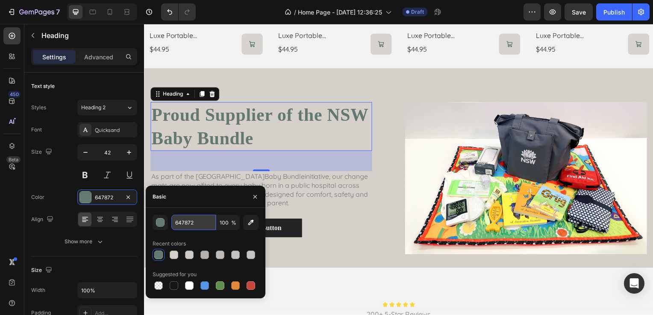
click at [191, 224] on input "647872" at bounding box center [193, 222] width 44 height 15
click at [203, 254] on div at bounding box center [204, 255] width 9 height 9
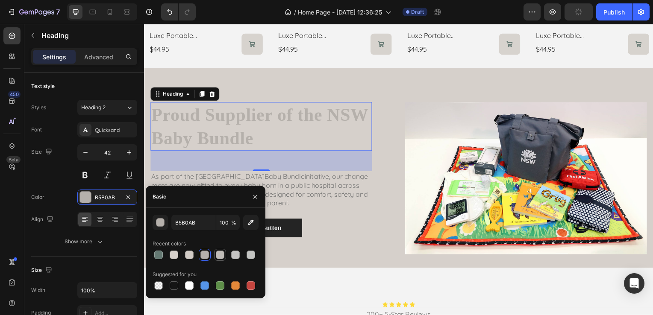
click at [220, 252] on div at bounding box center [220, 255] width 9 height 9
click at [200, 220] on input "BFBBB7" at bounding box center [193, 222] width 44 height 15
click at [161, 225] on div "button" at bounding box center [160, 223] width 9 height 9
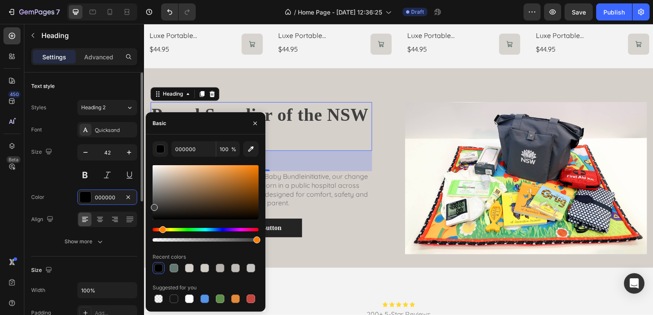
drag, startPoint x: 158, startPoint y: 183, endPoint x: 135, endPoint y: 206, distance: 32.6
click at [135, 206] on div "450 Beta timer Sections(8) Elements(6) Conversion booster Countdown timer Form …" at bounding box center [72, 169] width 144 height 291
type input "3F3F3F"
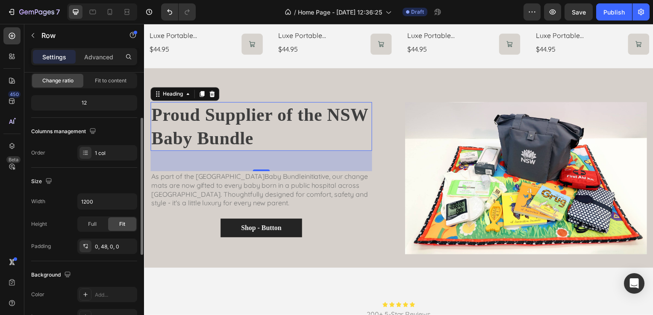
scroll to position [0, 0]
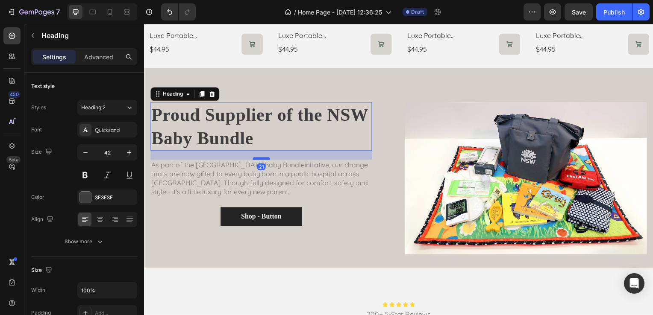
drag, startPoint x: 265, startPoint y: 170, endPoint x: 266, endPoint y: 159, distance: 10.8
click at [266, 159] on div at bounding box center [261, 160] width 17 height 3
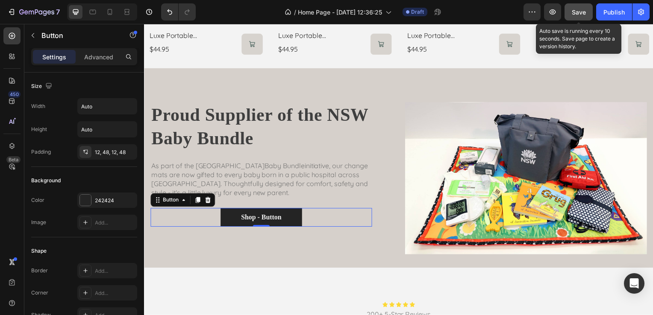
click at [576, 17] on button "Save" at bounding box center [578, 11] width 28 height 17
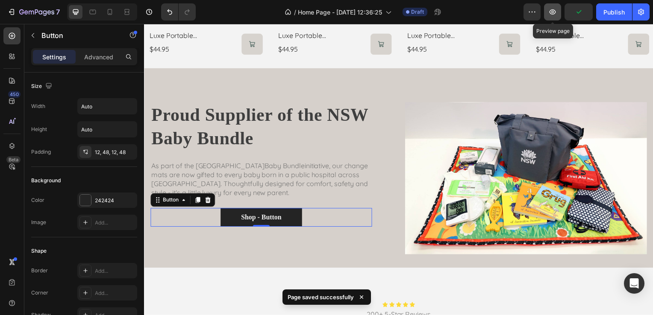
click at [548, 13] on button "button" at bounding box center [552, 11] width 17 height 17
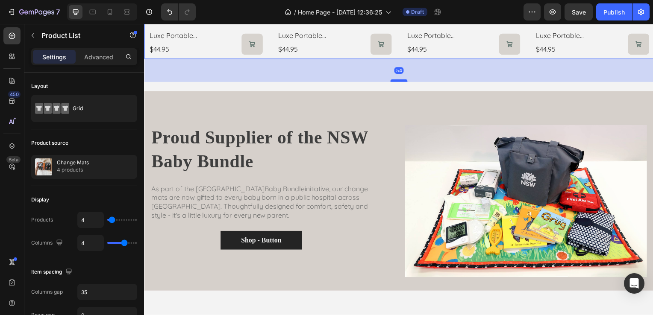
drag, startPoint x: 395, startPoint y: 56, endPoint x: 403, endPoint y: 80, distance: 24.6
click at [403, 80] on div at bounding box center [400, 81] width 17 height 3
type input "10"
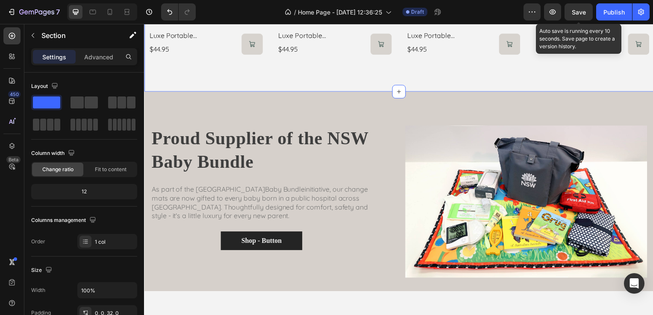
click at [580, 9] on span "Save" at bounding box center [579, 12] width 14 height 7
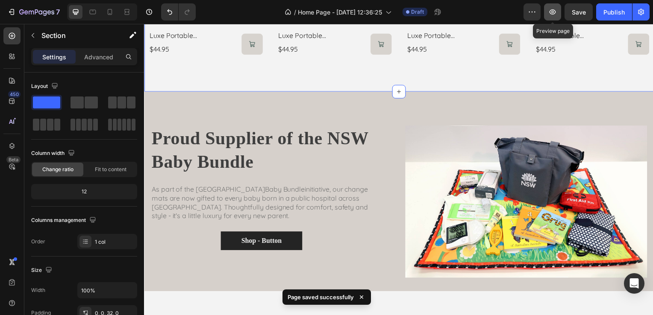
click at [553, 9] on icon "button" at bounding box center [552, 12] width 9 height 9
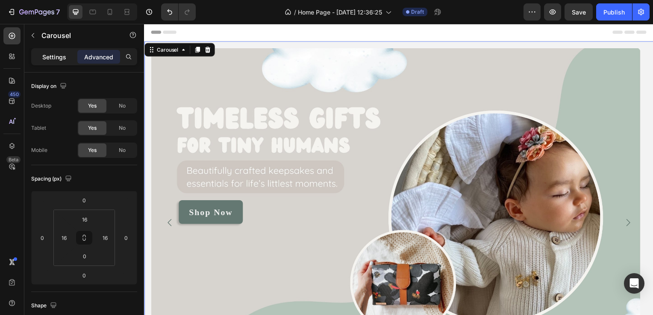
click at [69, 59] on div "Settings" at bounding box center [54, 57] width 43 height 14
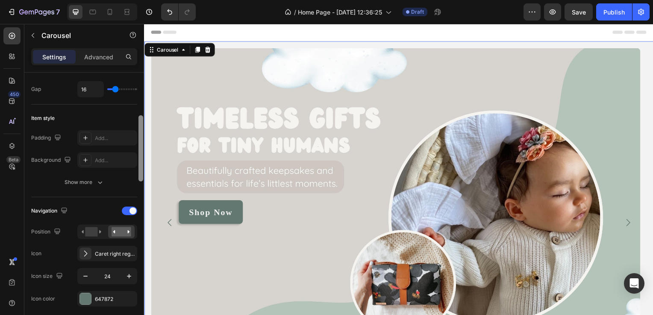
scroll to position [181, 0]
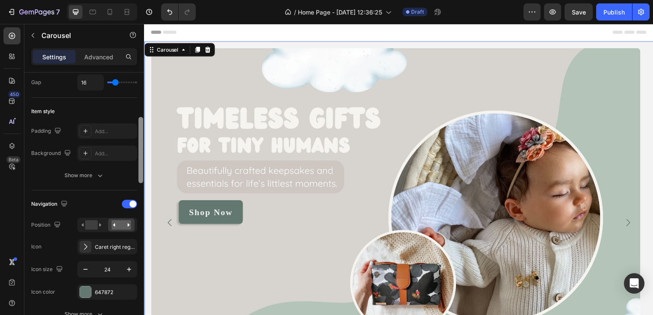
drag, startPoint x: 141, startPoint y: 77, endPoint x: 144, endPoint y: 122, distance: 44.9
click at [144, 122] on div at bounding box center [141, 207] width 6 height 268
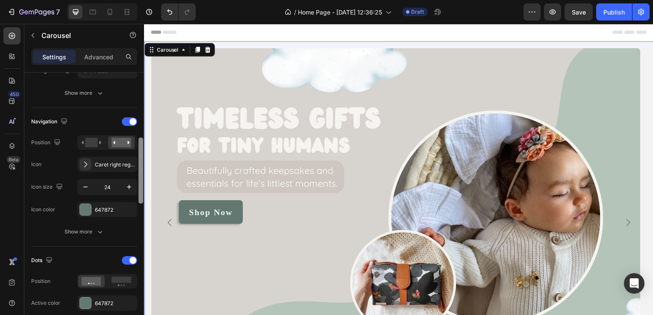
scroll to position [265, 0]
drag, startPoint x: 140, startPoint y: 122, endPoint x: 142, endPoint y: 143, distance: 21.0
click at [142, 143] on div at bounding box center [140, 171] width 5 height 66
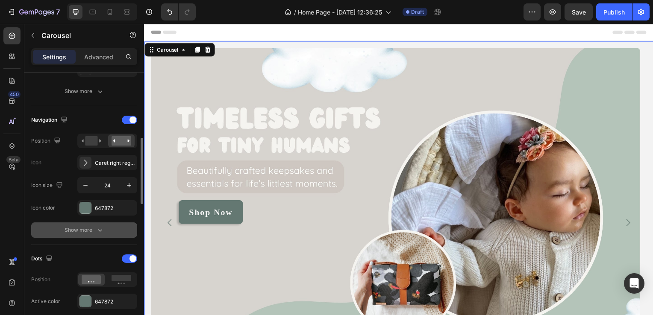
click at [94, 228] on div "Show more" at bounding box center [85, 230] width 40 height 9
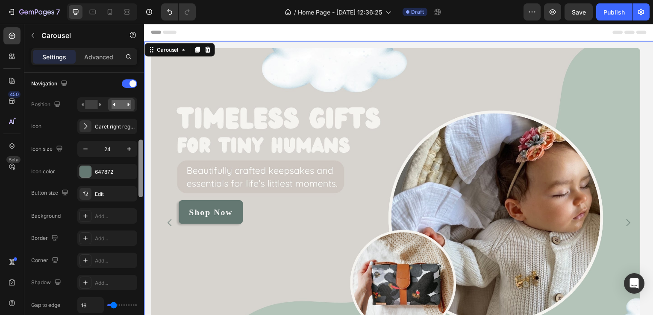
scroll to position [303, 0]
drag, startPoint x: 286, startPoint y: 183, endPoint x: 145, endPoint y: 173, distance: 141.4
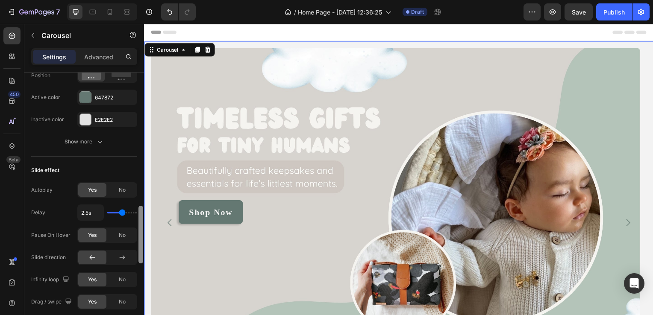
scroll to position [627, 0]
click at [142, 249] on div at bounding box center [140, 238] width 5 height 58
click at [92, 210] on input "2.5s" at bounding box center [91, 210] width 26 height 15
type input "5s"
type input "4"
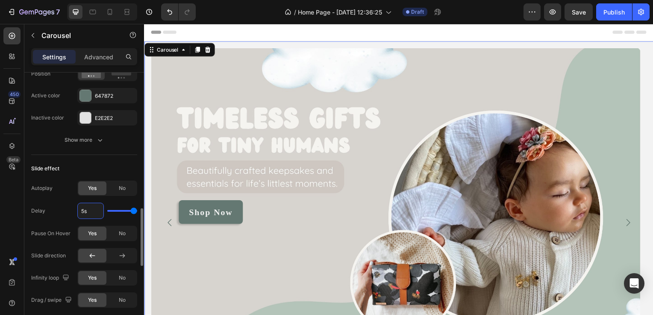
type input "s"
type input "2.5"
type input "7s"
type input "4"
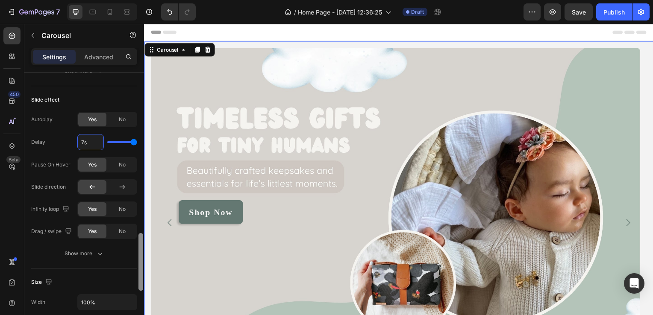
scroll to position [708, 0]
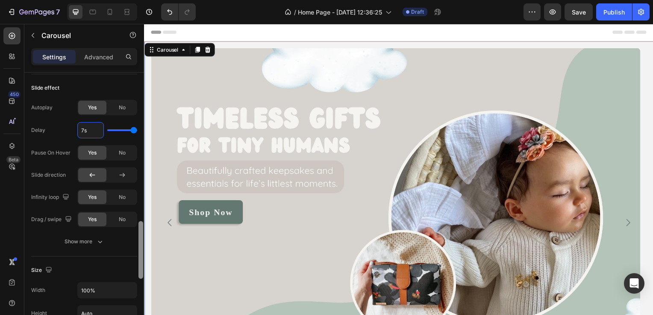
drag, startPoint x: 139, startPoint y: 218, endPoint x: 141, endPoint y: 236, distance: 17.7
click at [141, 236] on div at bounding box center [140, 250] width 5 height 58
type input "7s"
click at [91, 234] on button "Show more" at bounding box center [84, 241] width 106 height 15
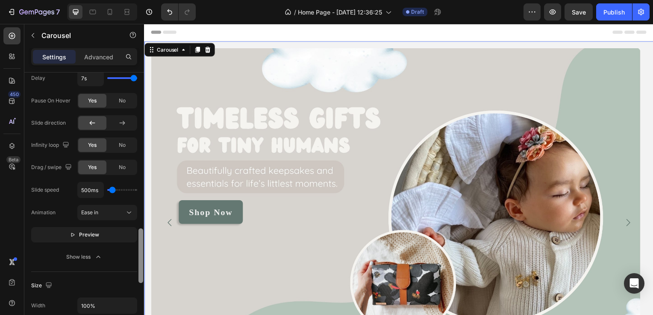
drag, startPoint x: 285, startPoint y: 257, endPoint x: 145, endPoint y: 248, distance: 140.0
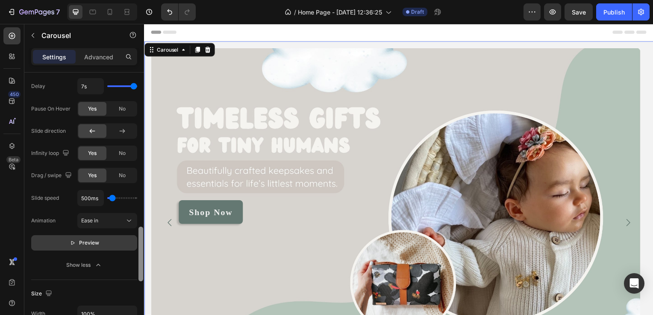
scroll to position [748, 0]
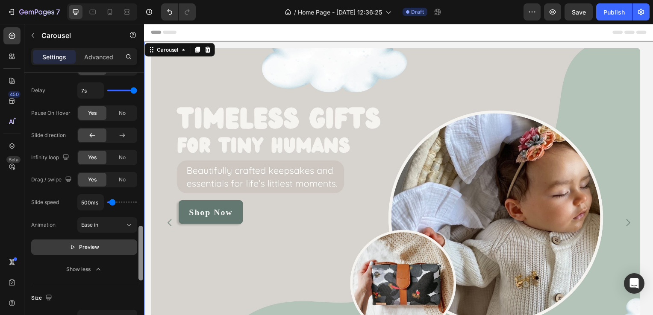
click at [92, 243] on span "Preview" at bounding box center [89, 247] width 20 height 9
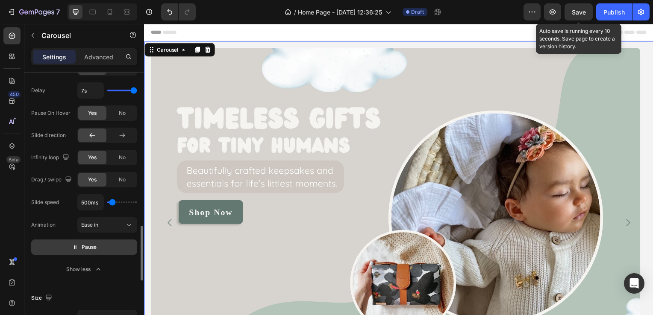
click at [580, 9] on span "Save" at bounding box center [579, 12] width 14 height 7
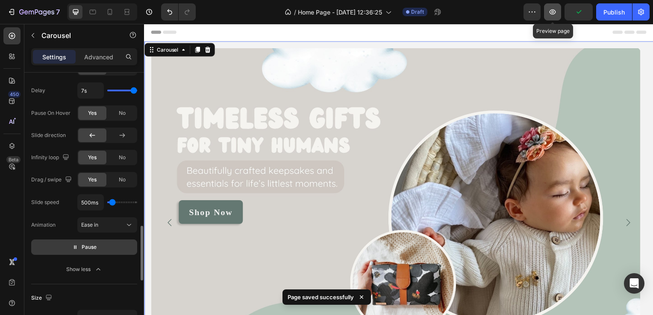
click at [547, 15] on button "button" at bounding box center [552, 11] width 17 height 17
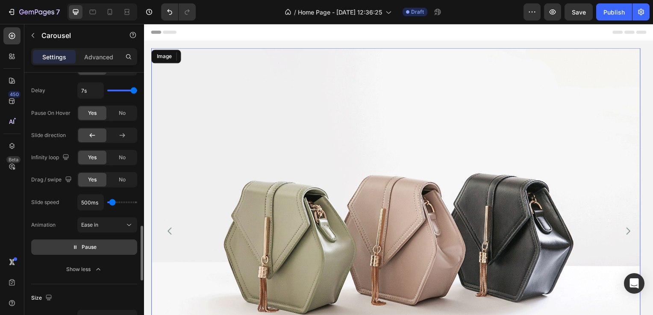
scroll to position [0, 0]
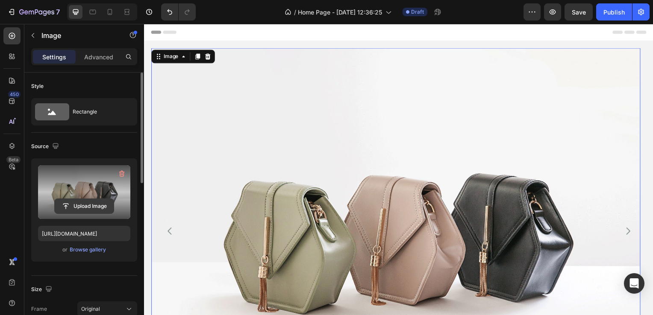
click at [84, 203] on input "file" at bounding box center [84, 206] width 59 height 15
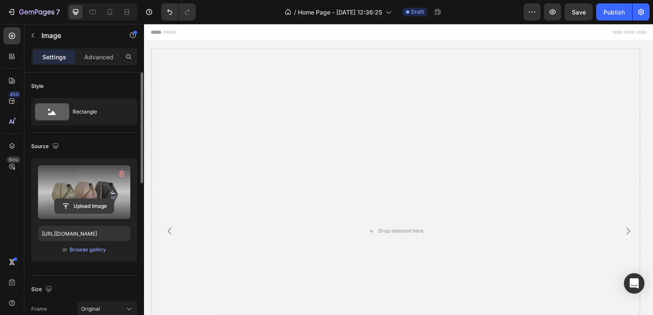
click at [86, 206] on input "file" at bounding box center [84, 206] width 59 height 15
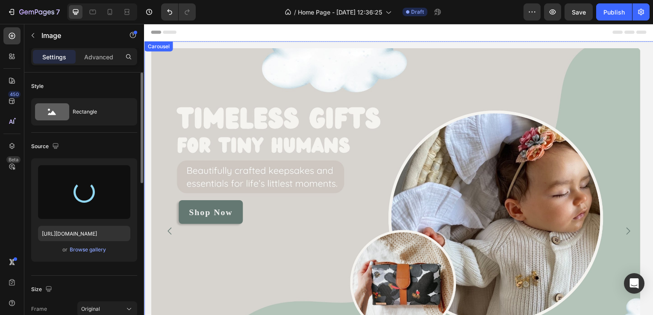
type input "[URL][DOMAIN_NAME]"
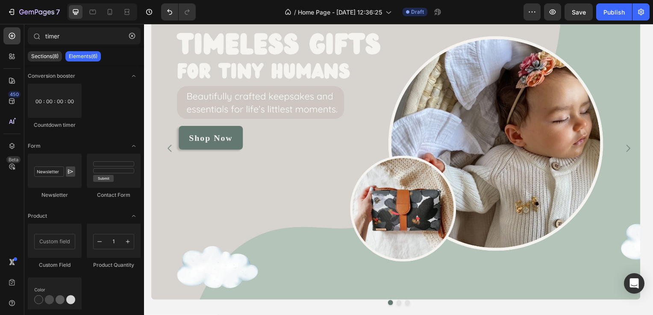
scroll to position [68, 0]
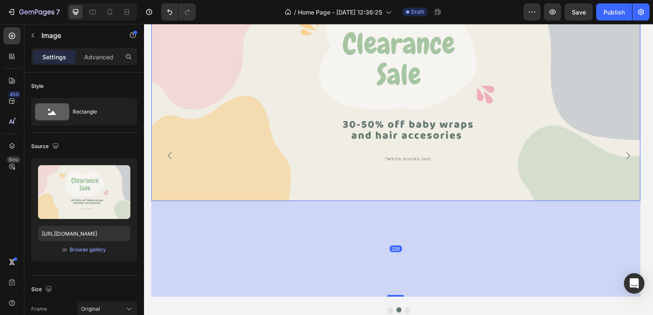
drag, startPoint x: 396, startPoint y: 200, endPoint x: 396, endPoint y: 296, distance: 96.6
click at [396, 203] on div "226" at bounding box center [397, 203] width 493 height 0
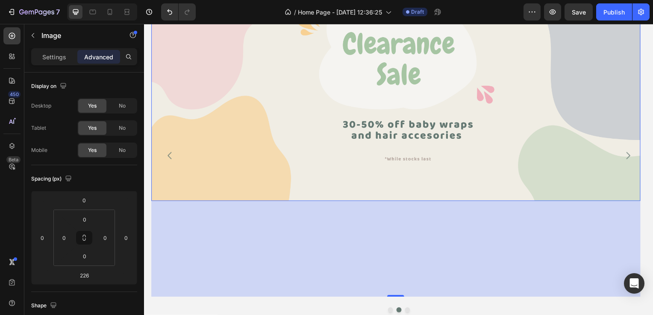
click at [394, 246] on div "226" at bounding box center [397, 251] width 493 height 97
